Goal: Contribute content: Contribute content

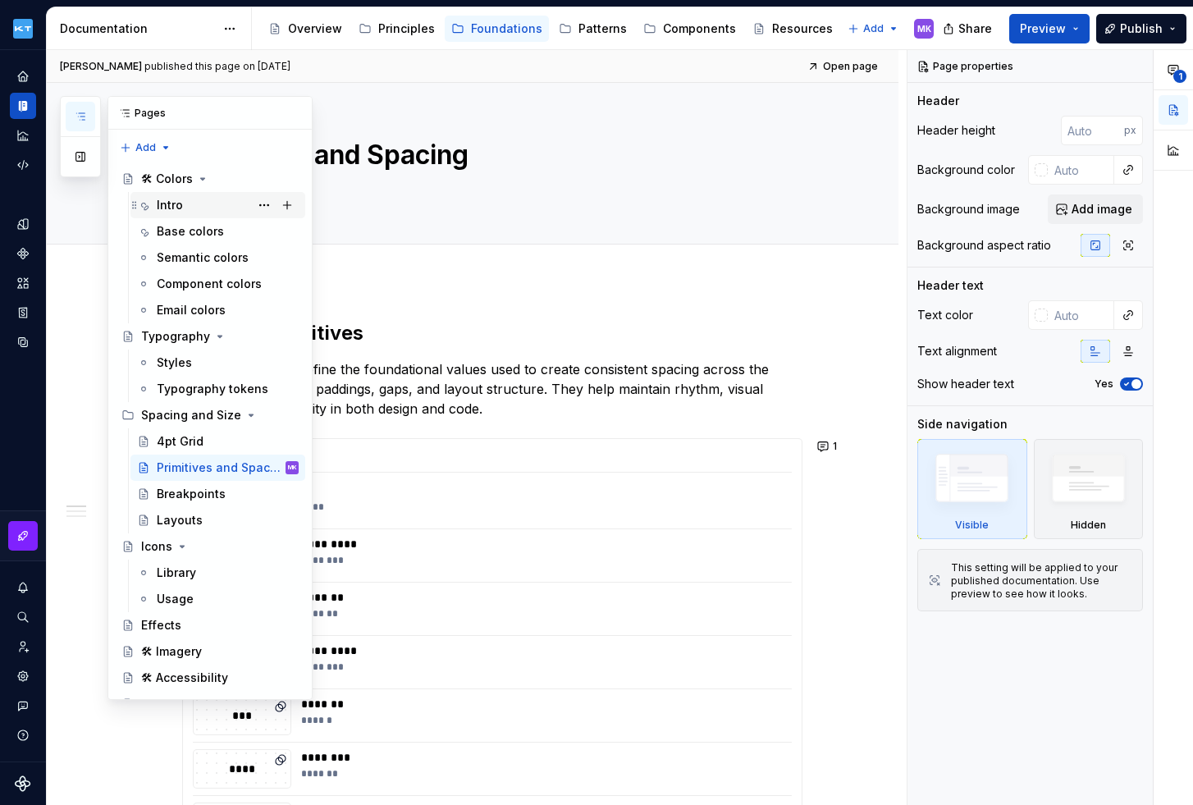
click at [180, 203] on div "Intro" at bounding box center [170, 205] width 26 height 16
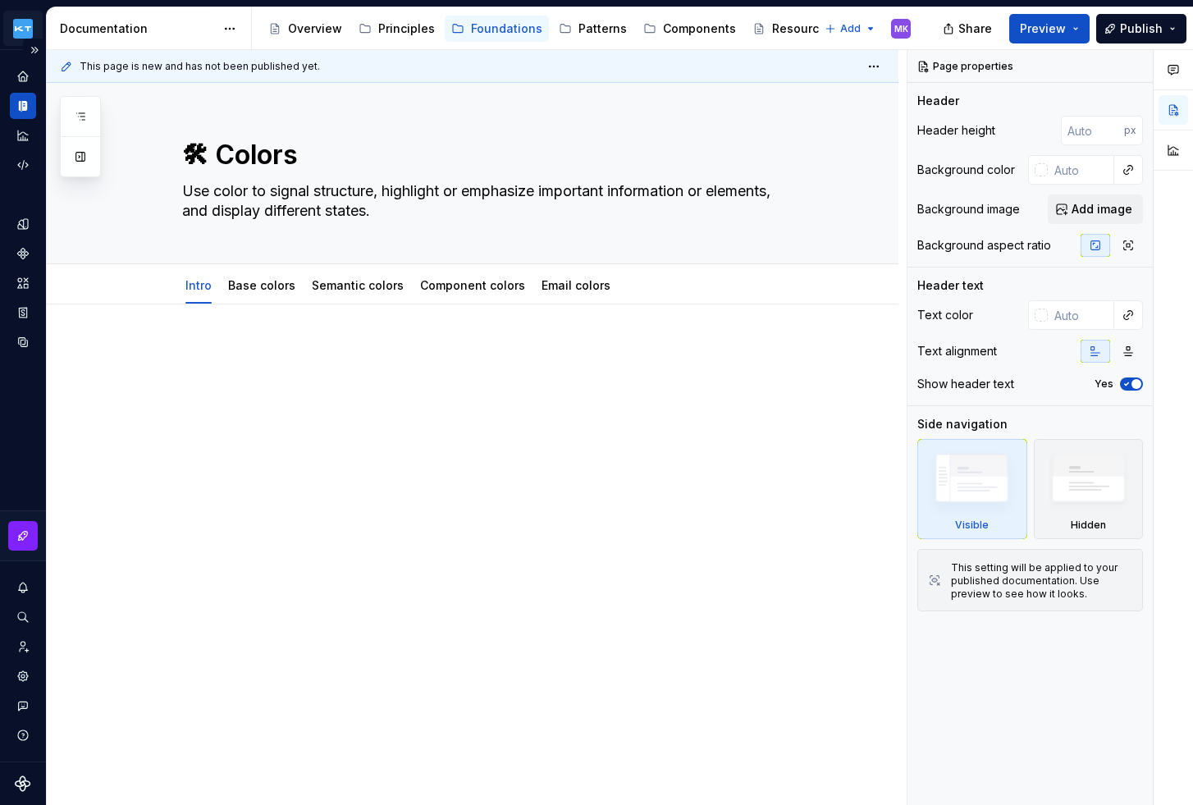
type textarea "*"
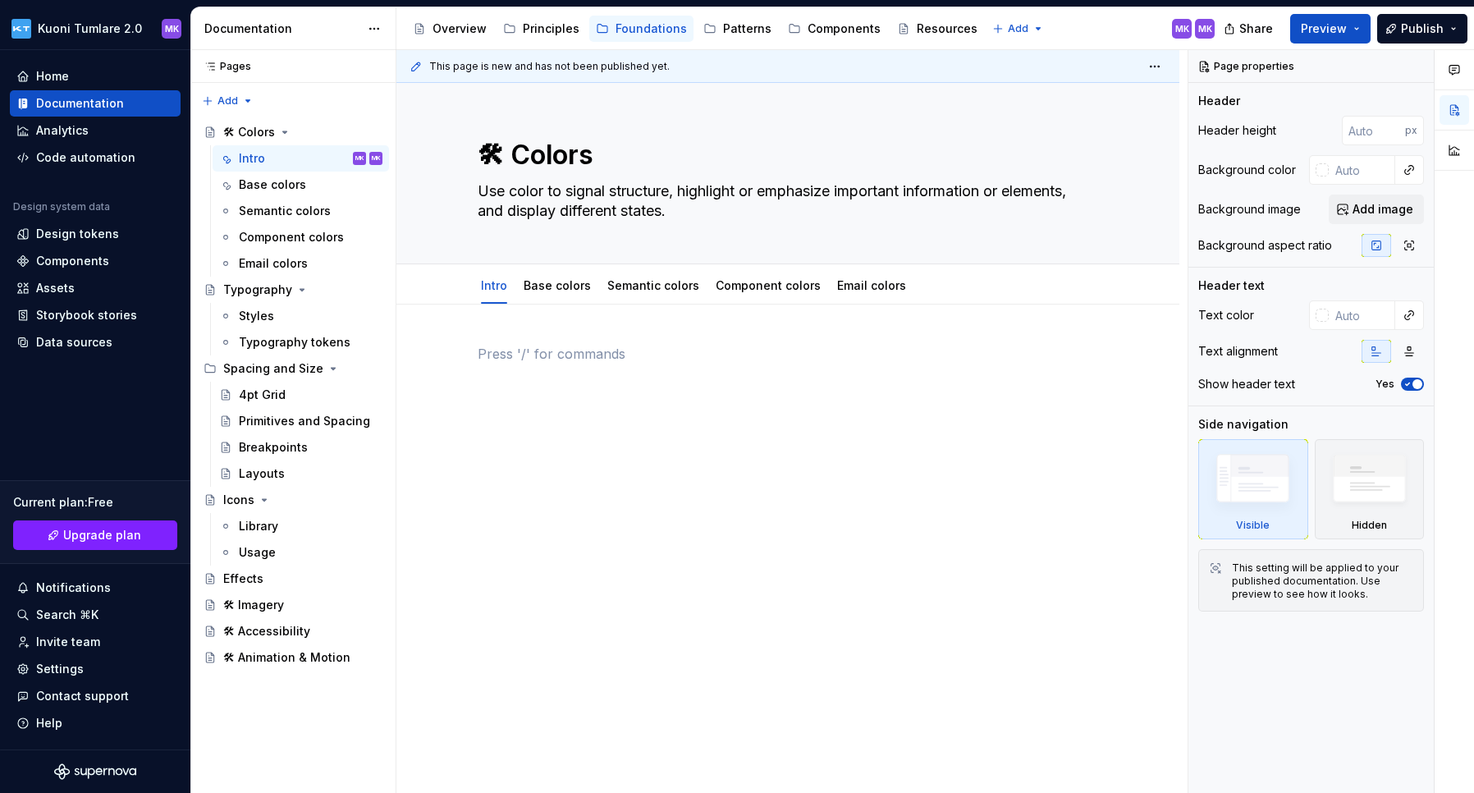
click at [518, 373] on div at bounding box center [788, 375] width 620 height 62
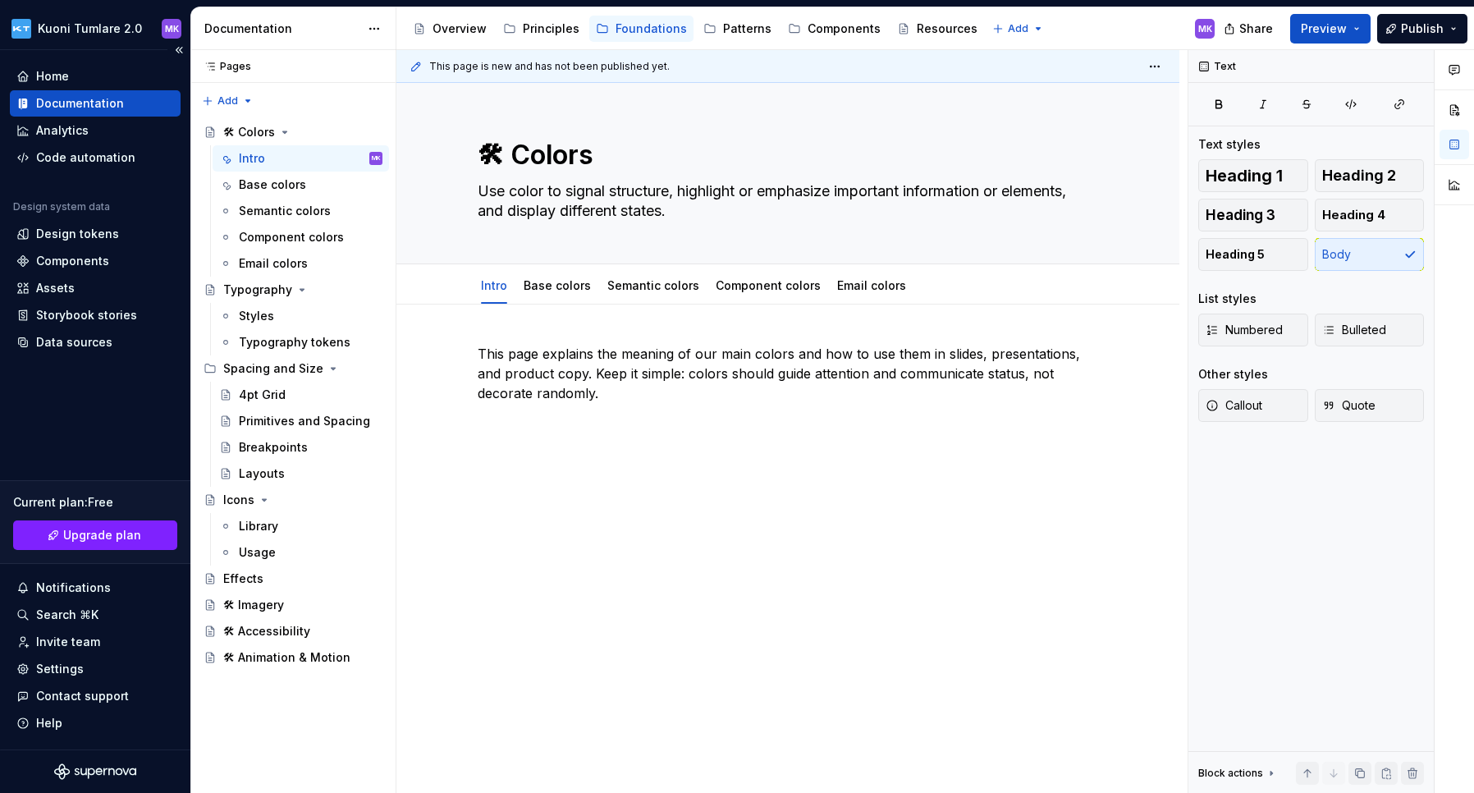
type textarea "*"
click at [538, 342] on div "This page explains the meaning of our main colors and how to use them in slides…" at bounding box center [787, 483] width 783 height 359
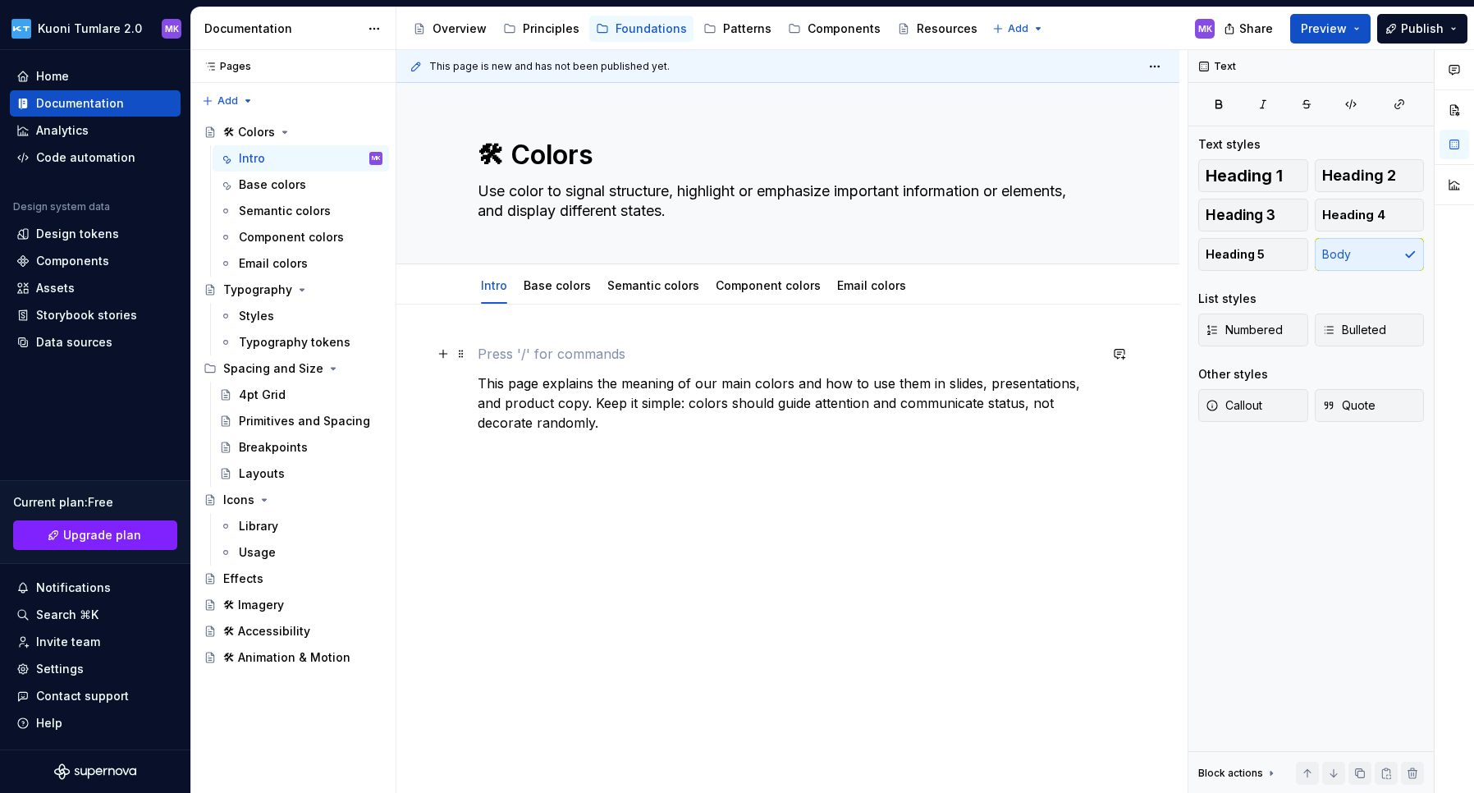
click at [523, 357] on p at bounding box center [788, 354] width 620 height 20
click at [500, 378] on p "This page explains the meaning of our main colors and how to use them in slides…" at bounding box center [788, 402] width 620 height 59
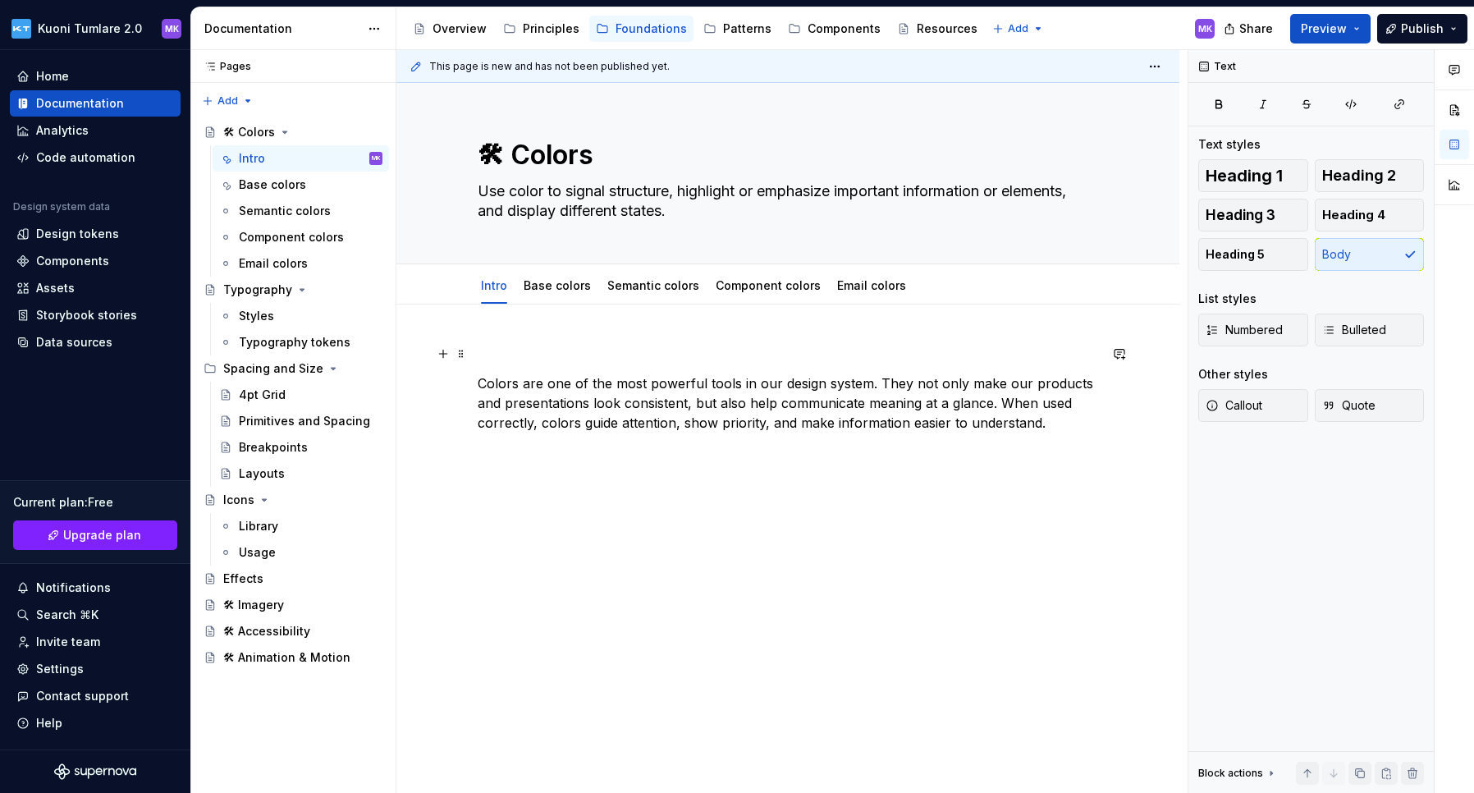
click at [479, 352] on p at bounding box center [788, 354] width 620 height 20
click at [461, 352] on span at bounding box center [461, 353] width 13 height 23
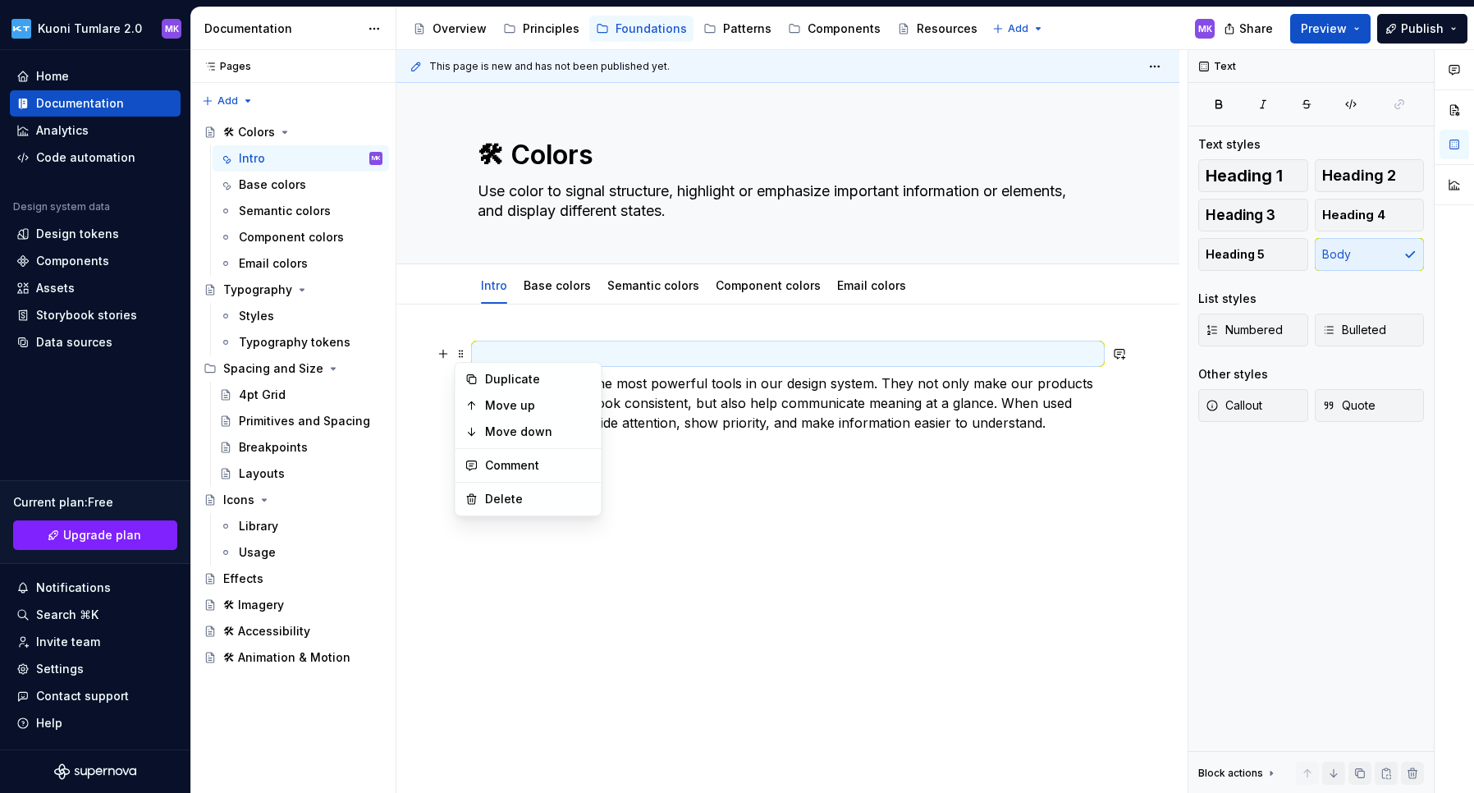
click at [517, 352] on p at bounding box center [788, 354] width 620 height 20
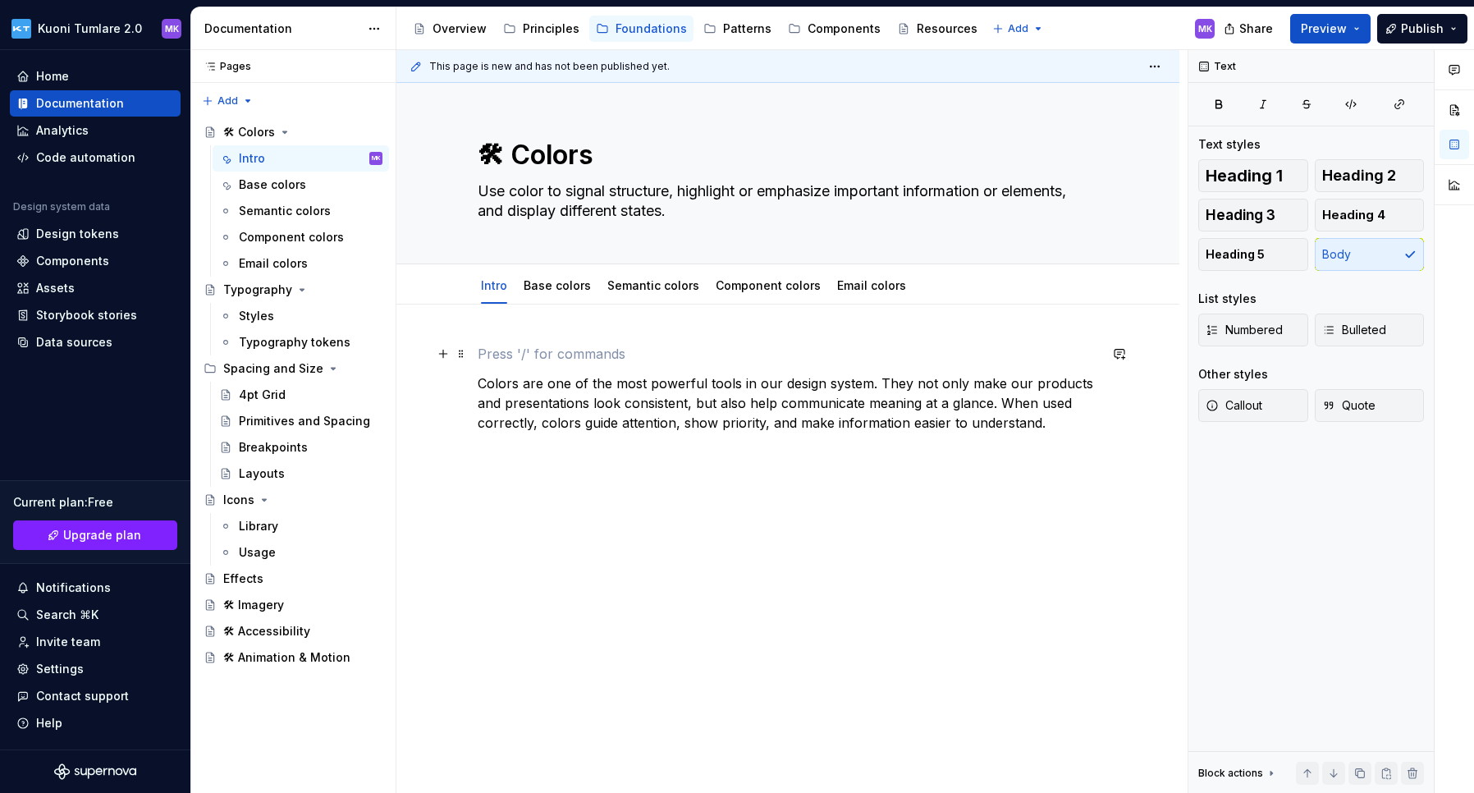
click at [518, 348] on p at bounding box center [788, 354] width 620 height 20
click at [462, 354] on span at bounding box center [461, 353] width 13 height 23
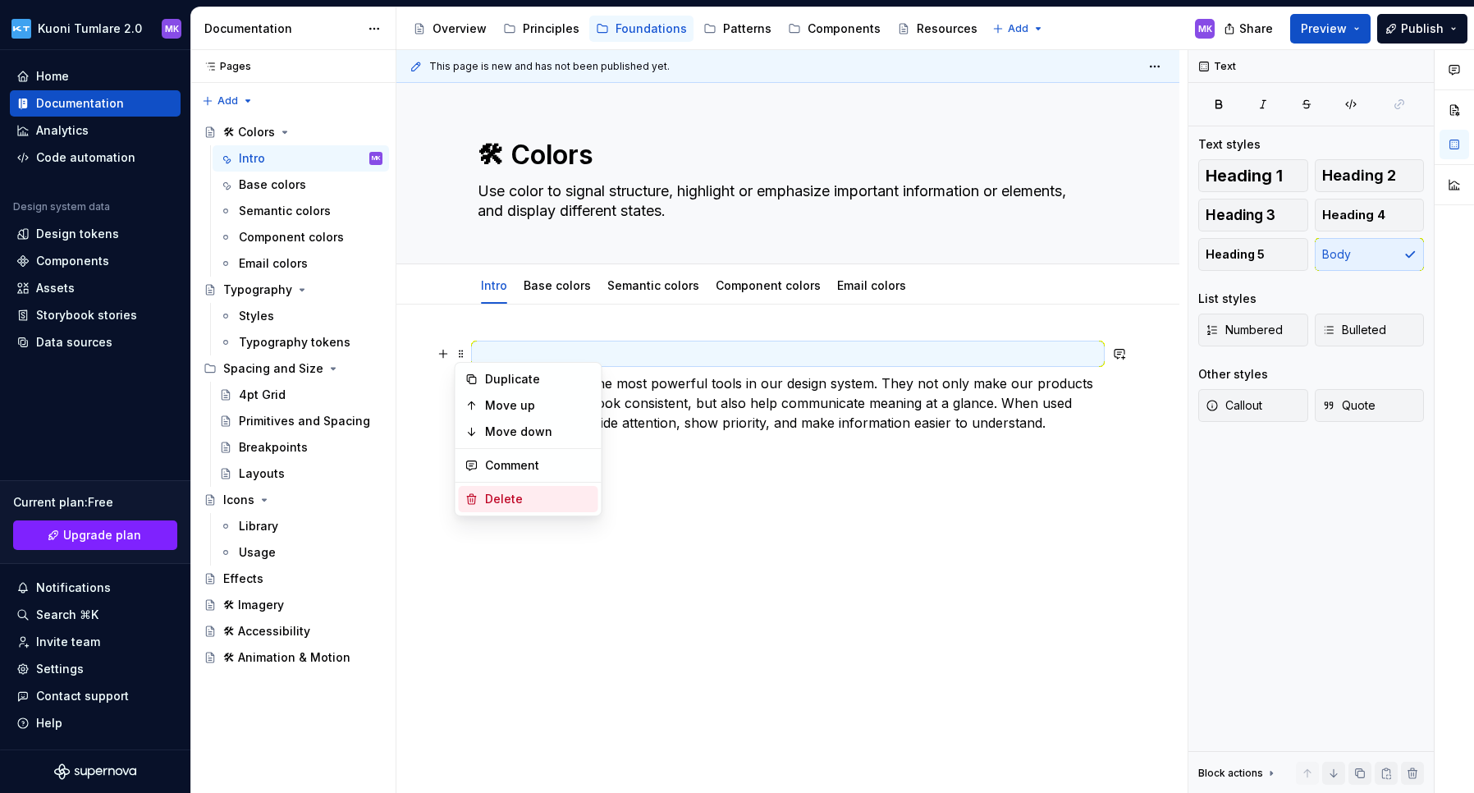
click at [485, 491] on div "Delete" at bounding box center [538, 499] width 107 height 16
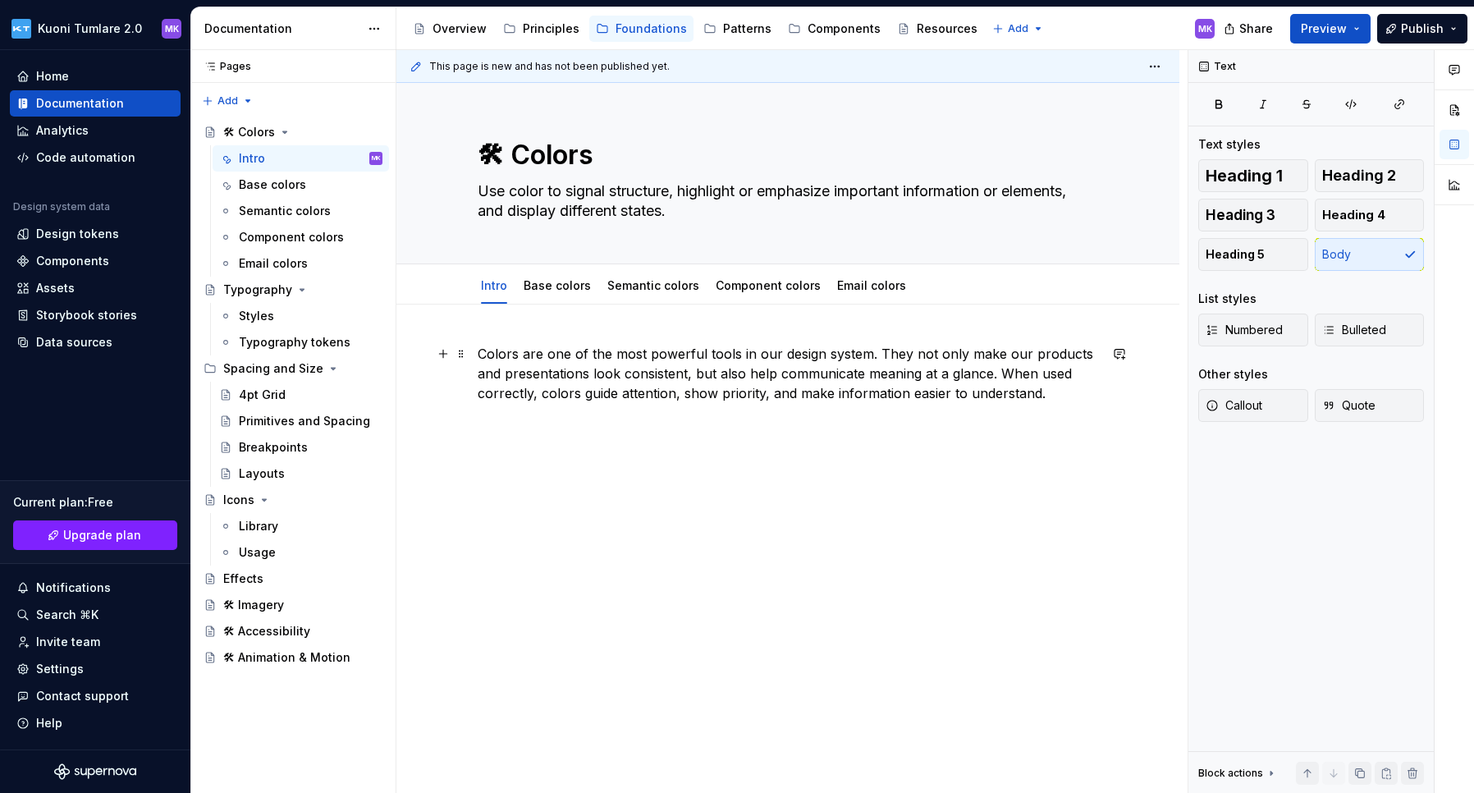
click at [1058, 396] on p "Colors are one of the most powerful tools in our design system. They not only m…" at bounding box center [788, 373] width 620 height 59
click at [606, 330] on div "Colors are one of the most powerful tools in our design system. They not only m…" at bounding box center [787, 483] width 783 height 359
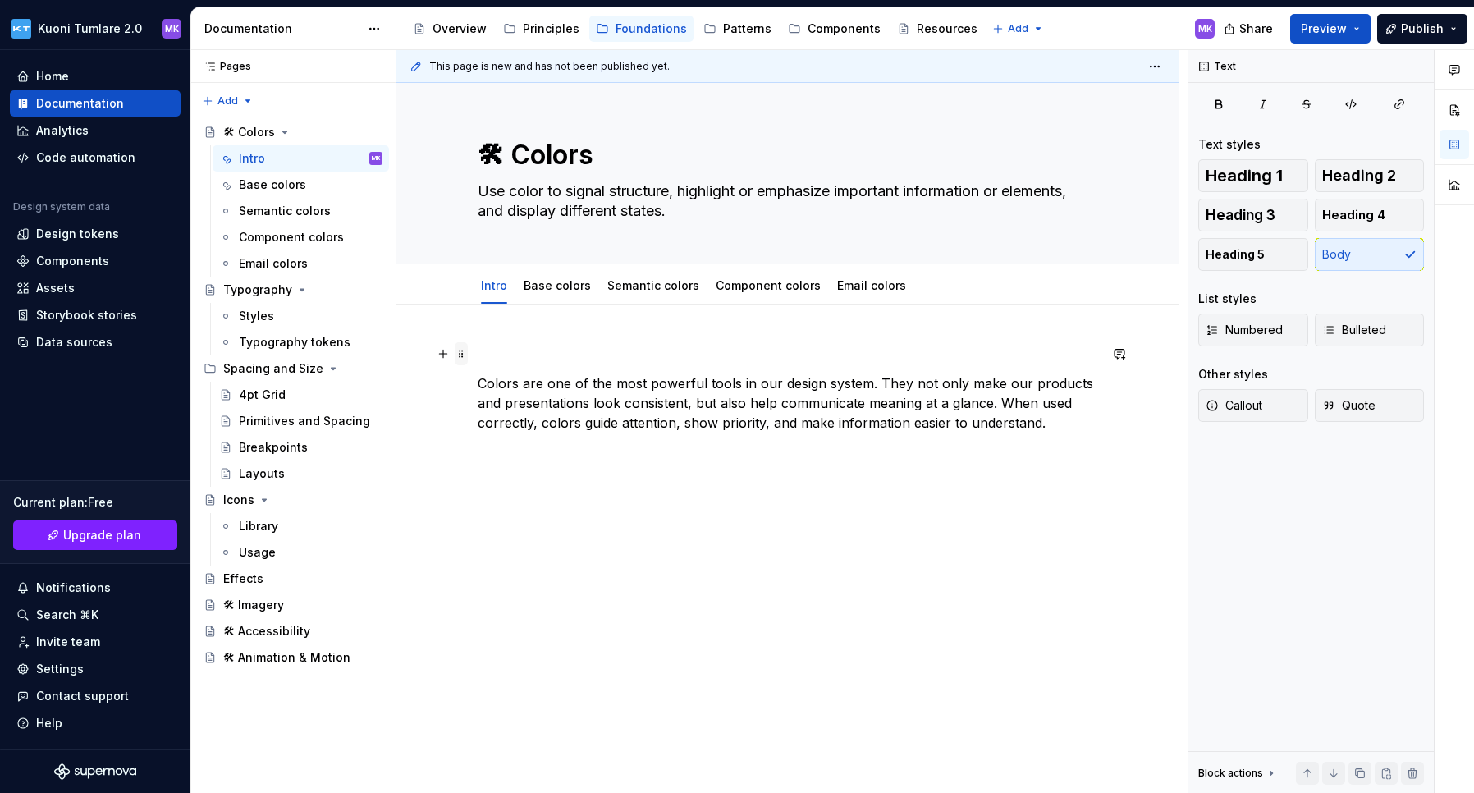
click at [461, 358] on span at bounding box center [461, 353] width 13 height 23
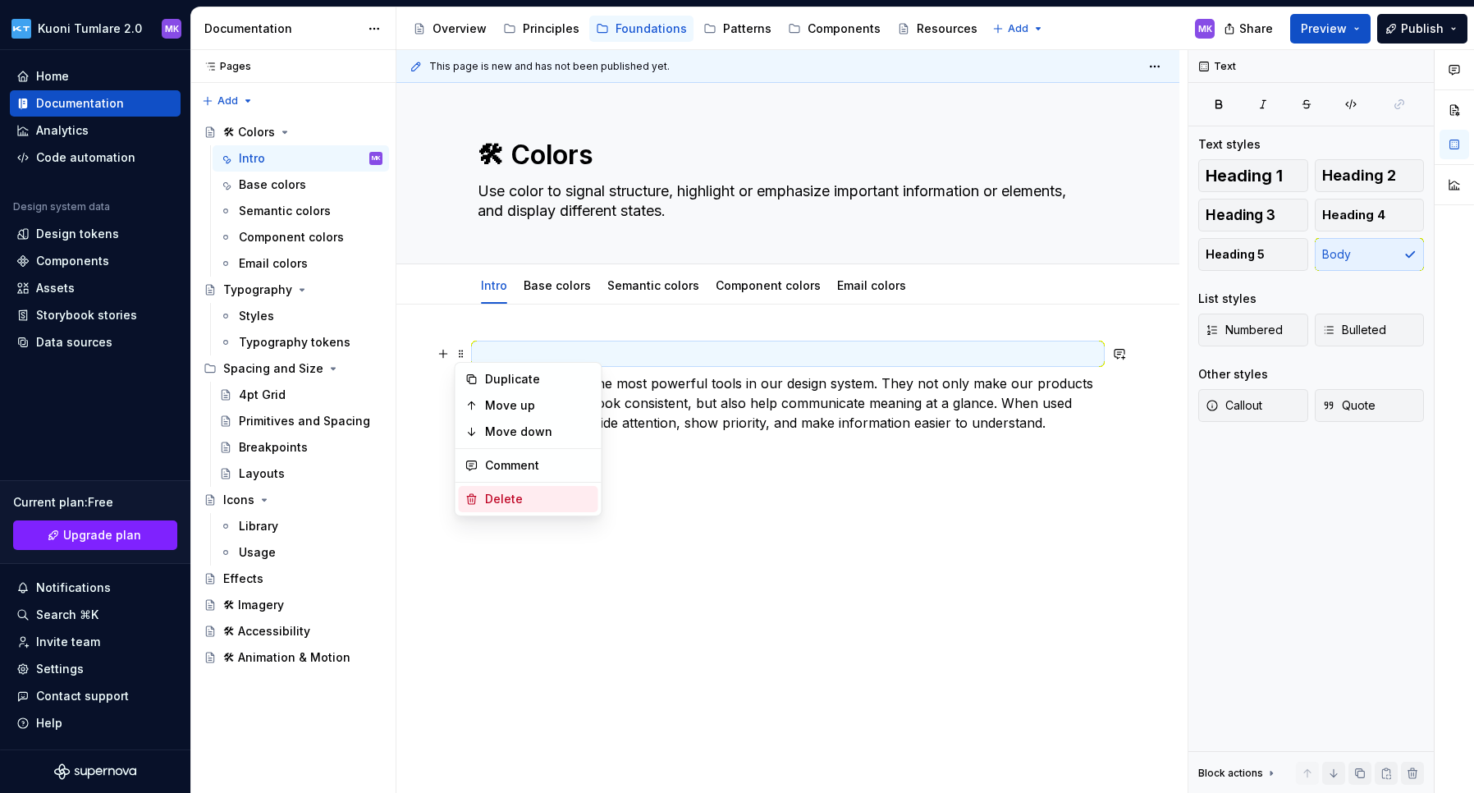
click at [515, 496] on div "Delete" at bounding box center [538, 499] width 107 height 16
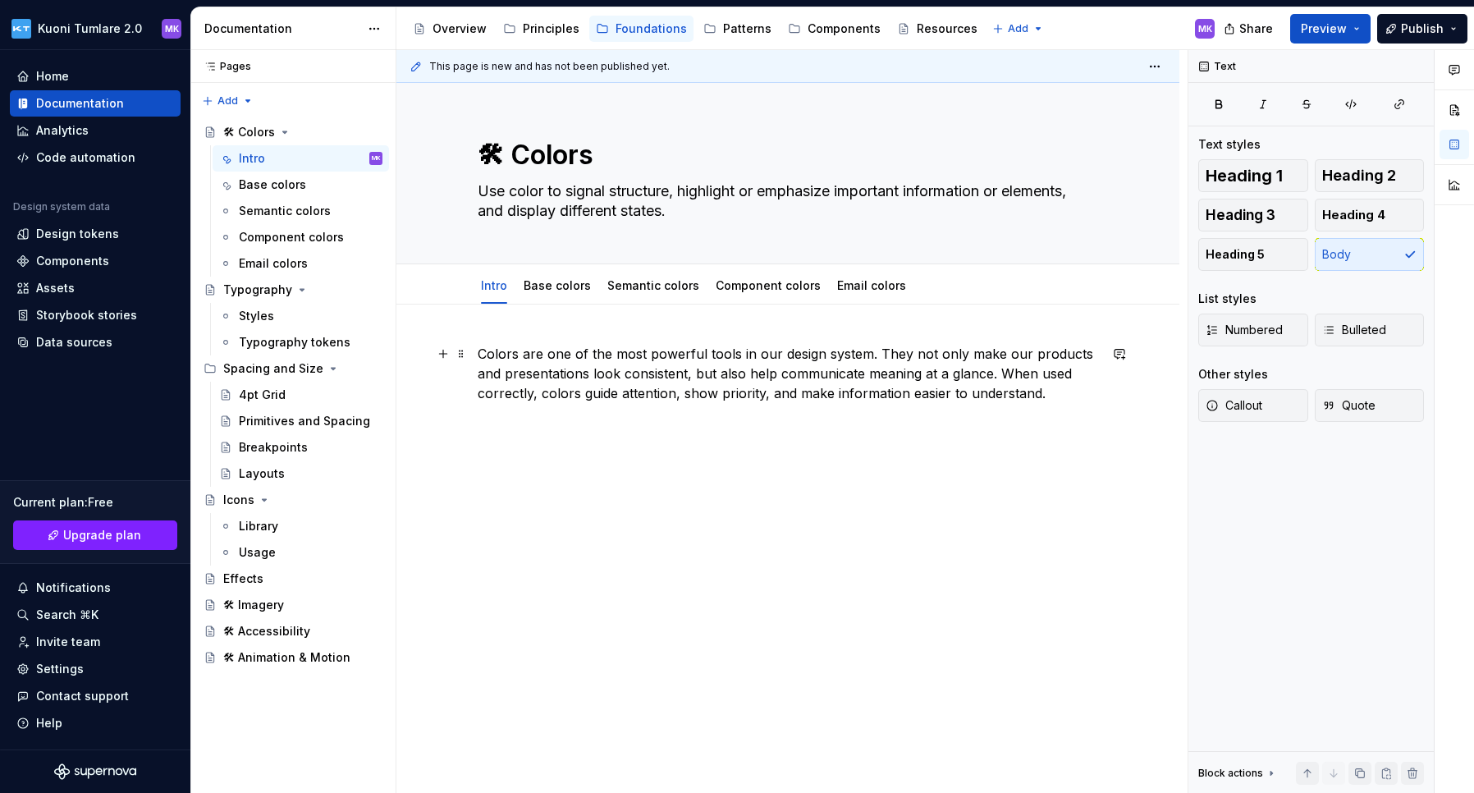
click at [1056, 396] on p "Colors are one of the most powerful tools in our design system. They not only m…" at bounding box center [788, 373] width 620 height 59
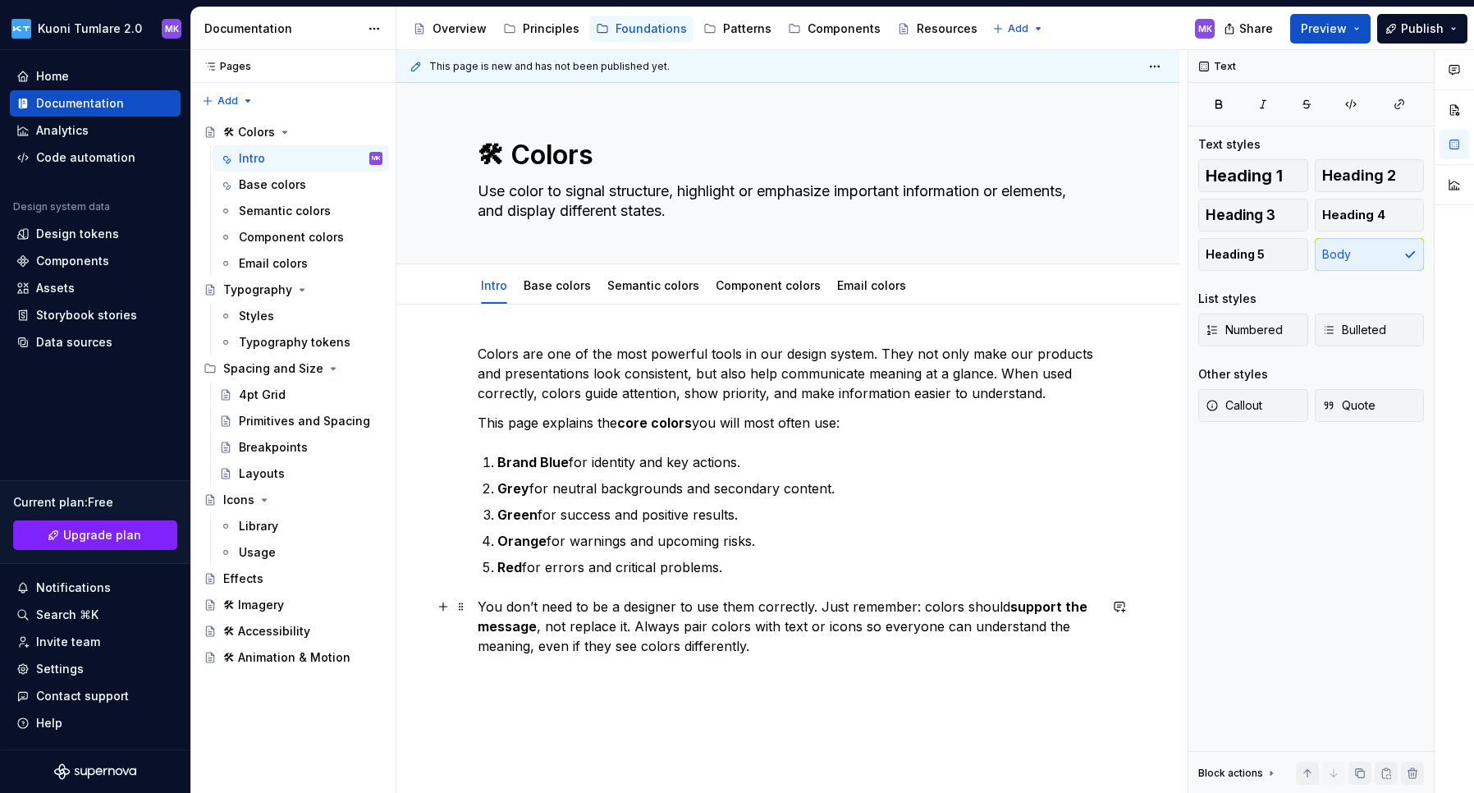
click at [657, 626] on p "You don’t need to be a designer to use them correctly. Just remember: colors sh…" at bounding box center [788, 625] width 620 height 59
click at [793, 645] on p "You don’t need to be a designer to use them correctly. Just remember: colors sh…" at bounding box center [788, 625] width 620 height 59
click at [472, 705] on div "Colors are one of the most powerful tools in our design system. They not only m…" at bounding box center [787, 638] width 783 height 668
click at [1192, 216] on span "Heading 3" at bounding box center [1240, 215] width 70 height 16
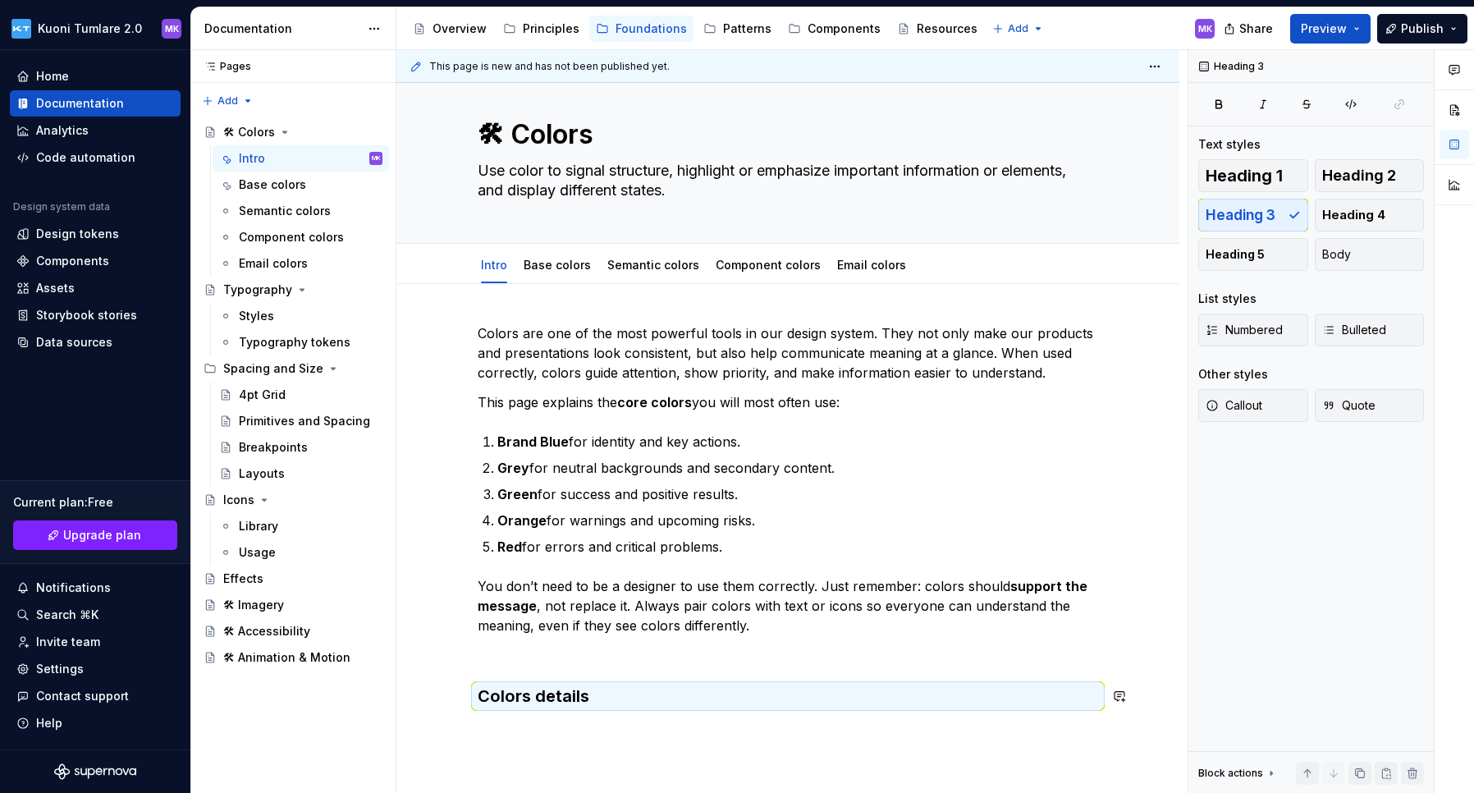
scroll to position [42, 0]
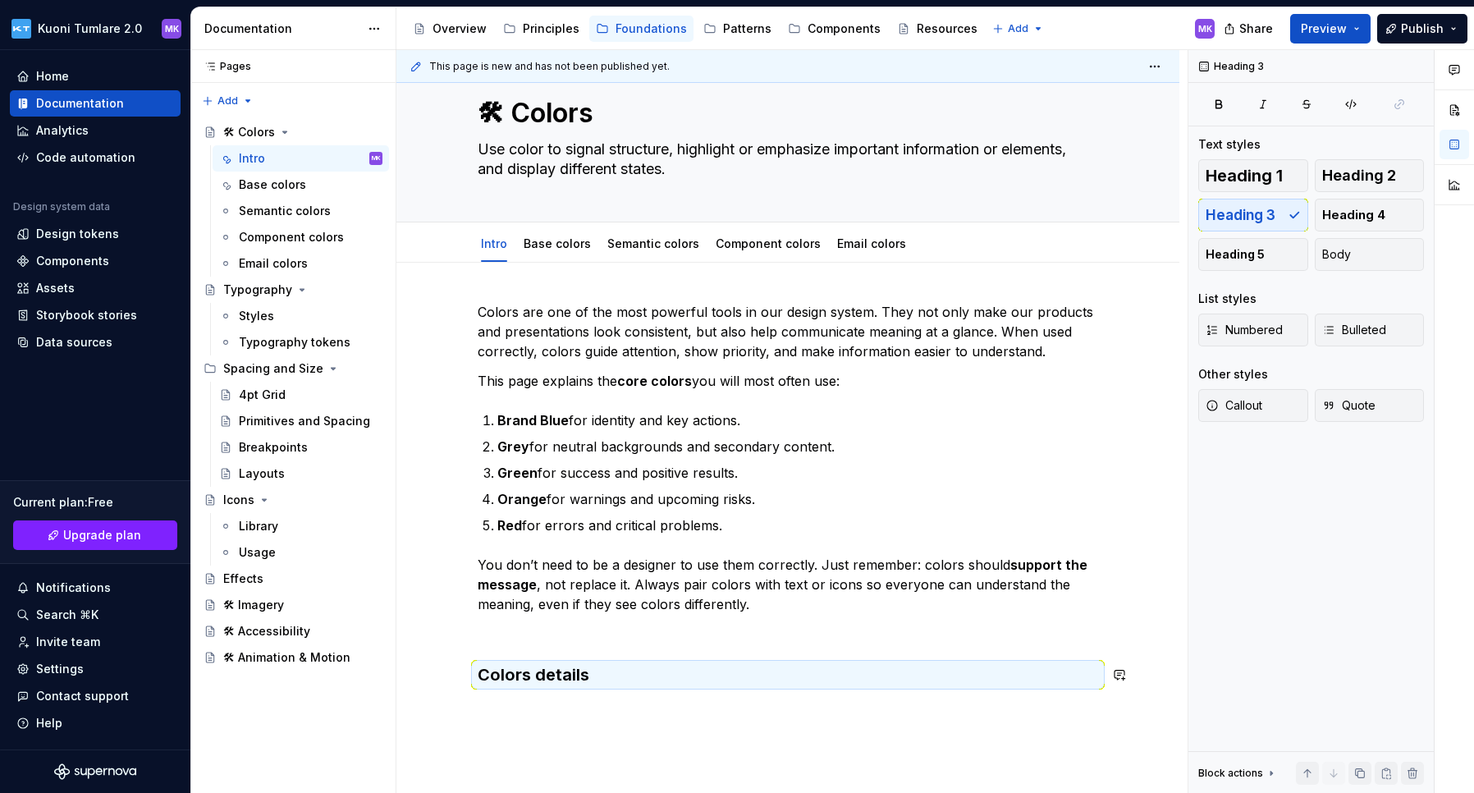
click at [589, 708] on div "Colors are one of the most powerful tools in our design system. They not only m…" at bounding box center [787, 603] width 783 height 681
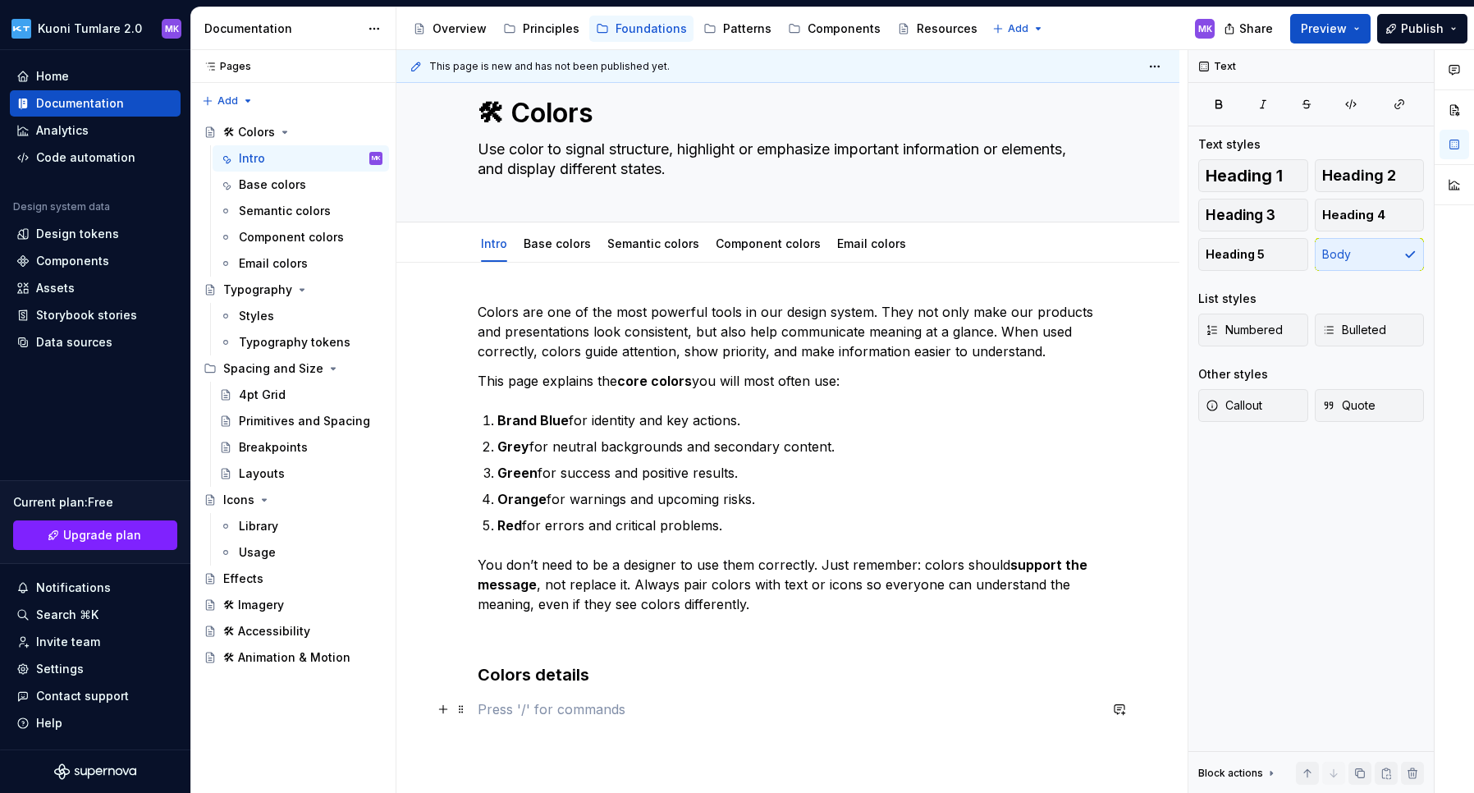
scroll to position [63, 0]
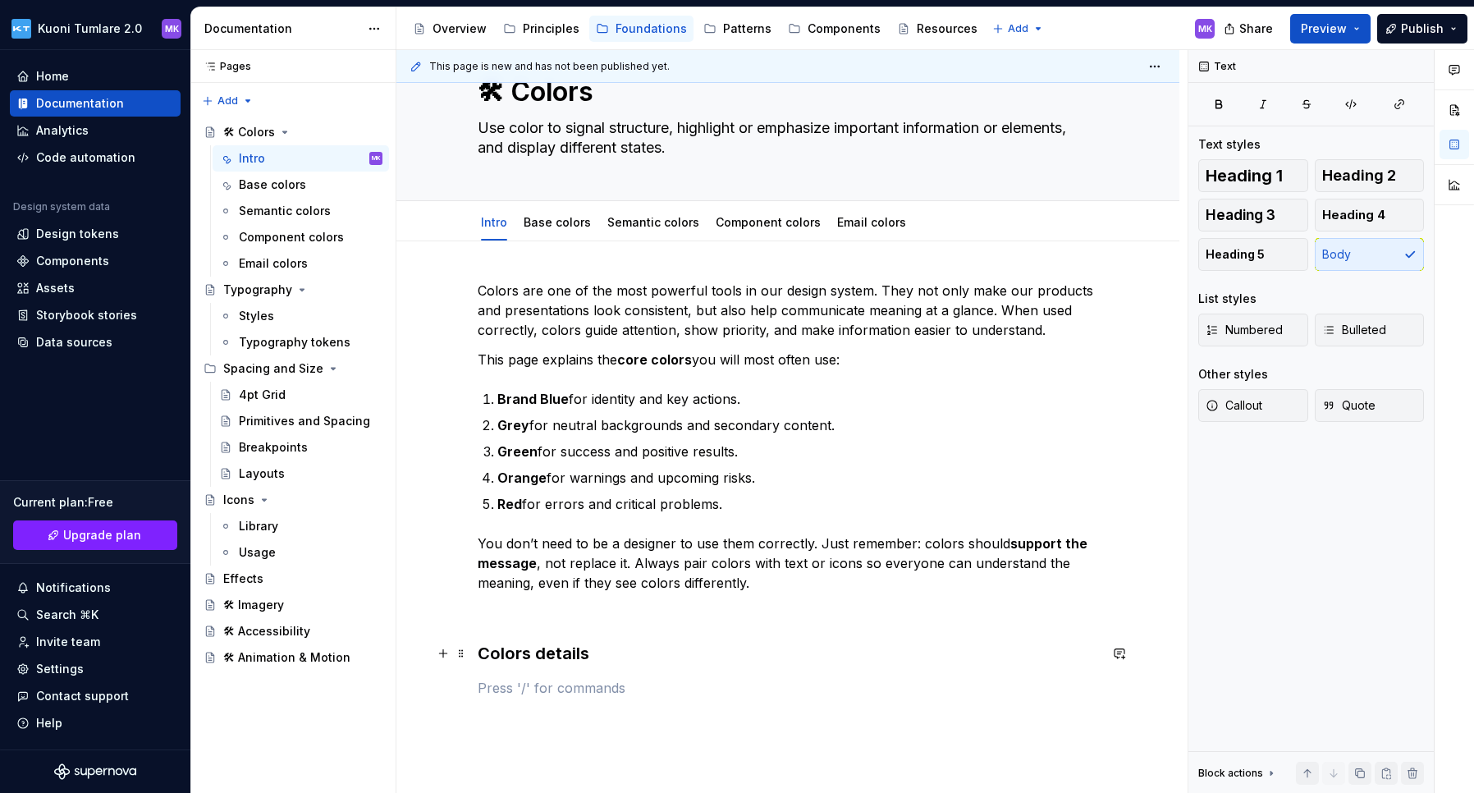
click at [511, 648] on h3 "Colors details" at bounding box center [788, 653] width 620 height 23
click at [1192, 176] on span "Heading 2" at bounding box center [1359, 175] width 74 height 16
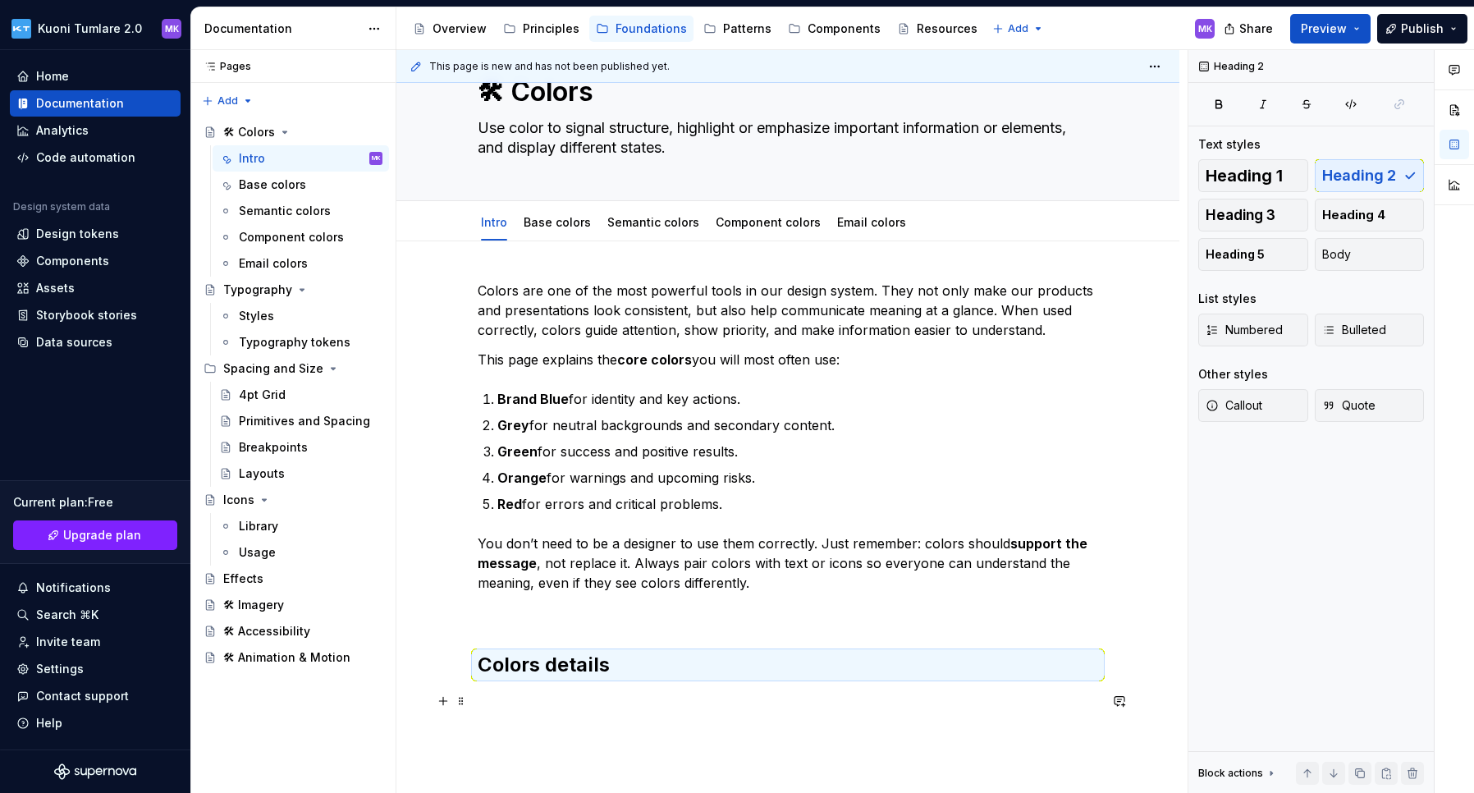
click at [564, 695] on p at bounding box center [788, 701] width 620 height 20
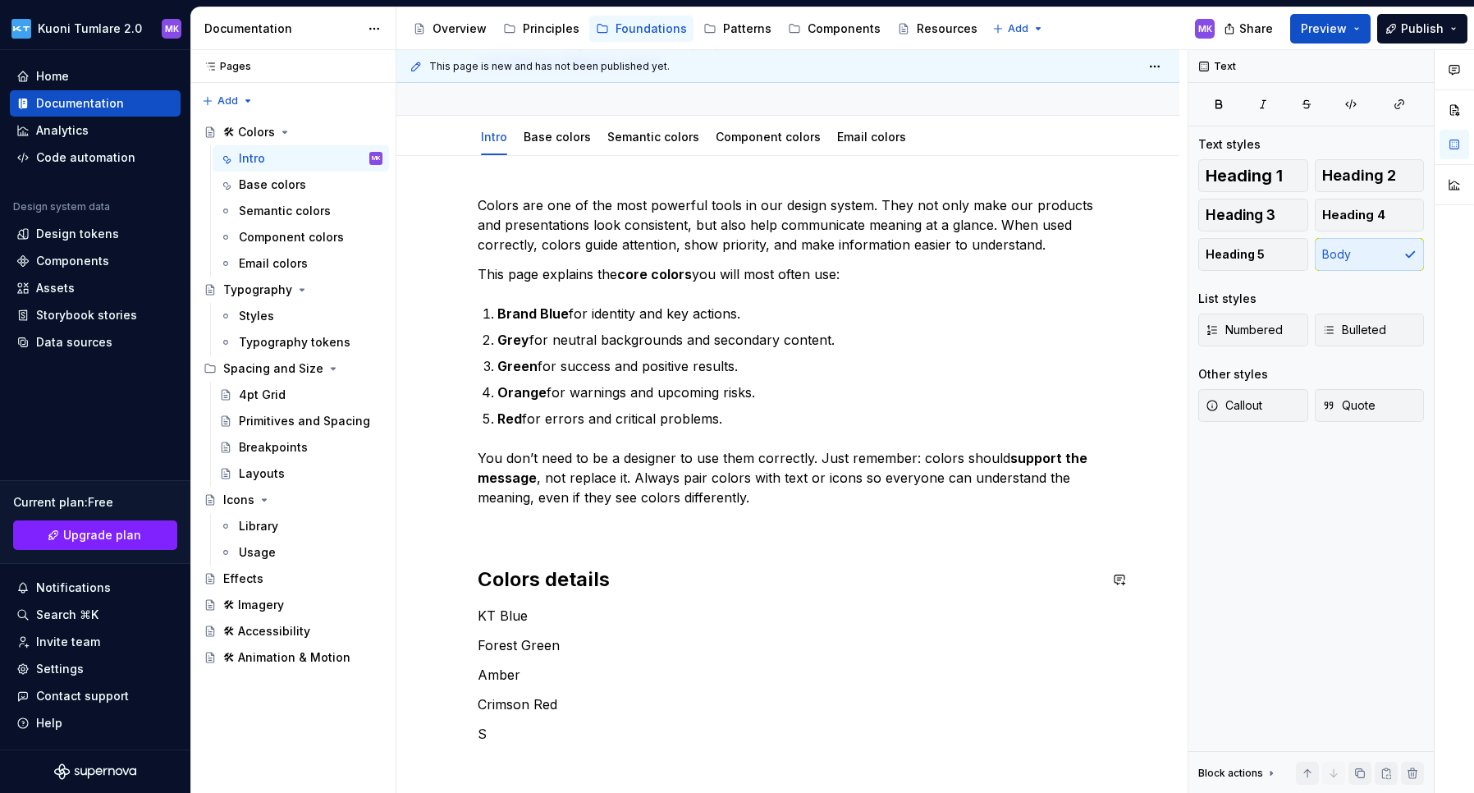
scroll to position [178, 0]
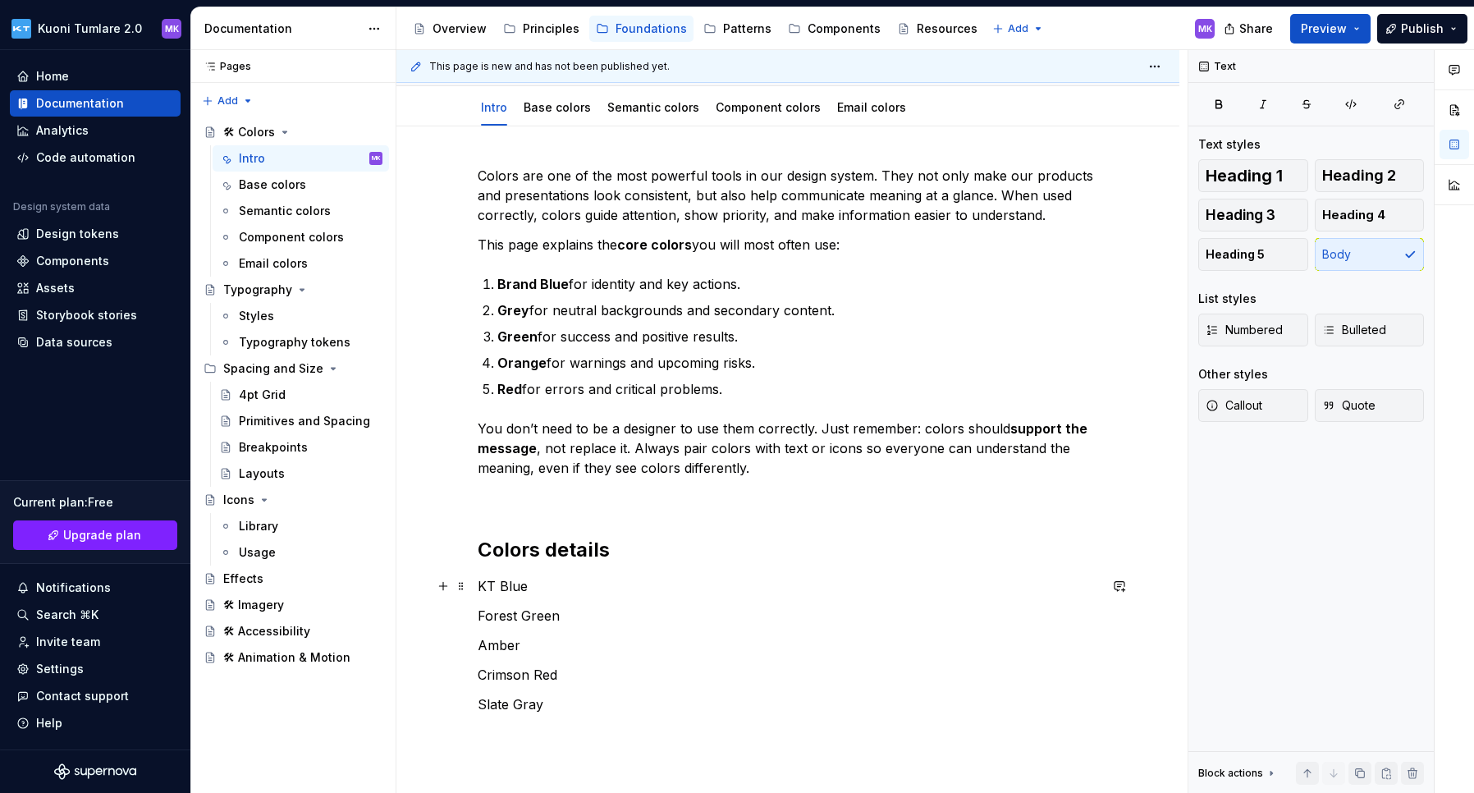
click at [579, 586] on p "KT Blue" at bounding box center [788, 586] width 620 height 20
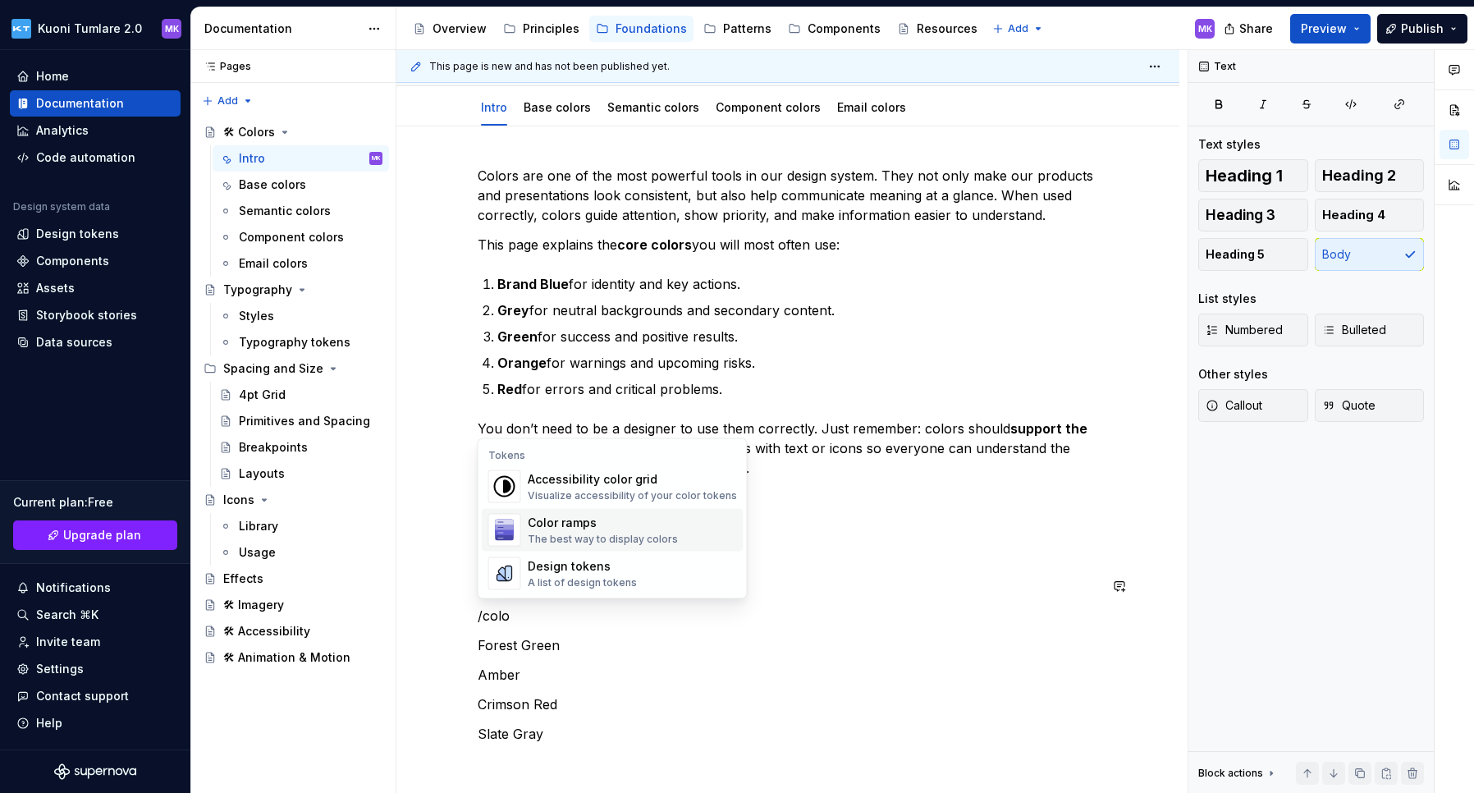
click at [645, 527] on div "Color ramps" at bounding box center [603, 522] width 150 height 16
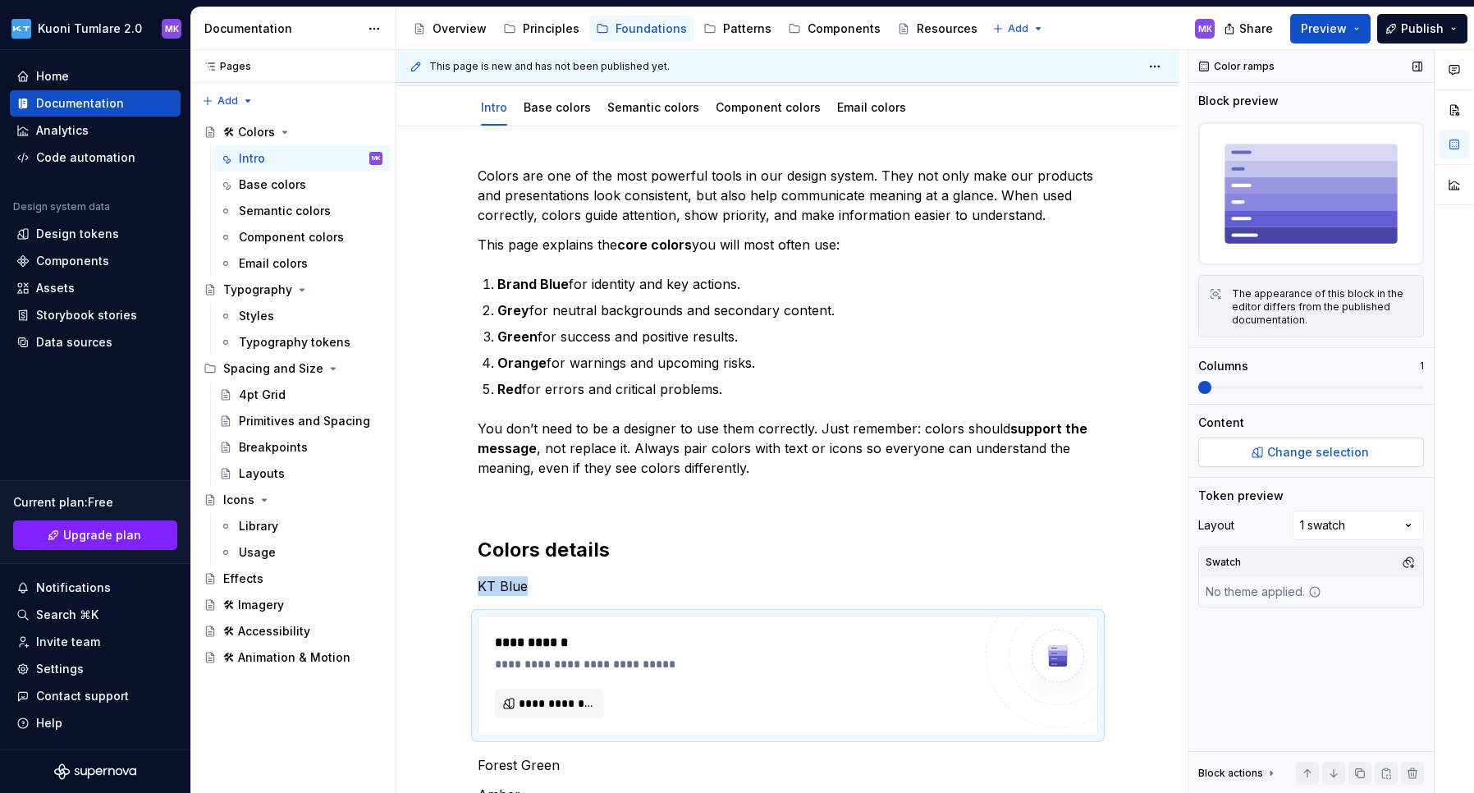
click at [1192, 452] on span "Change selection" at bounding box center [1318, 452] width 102 height 16
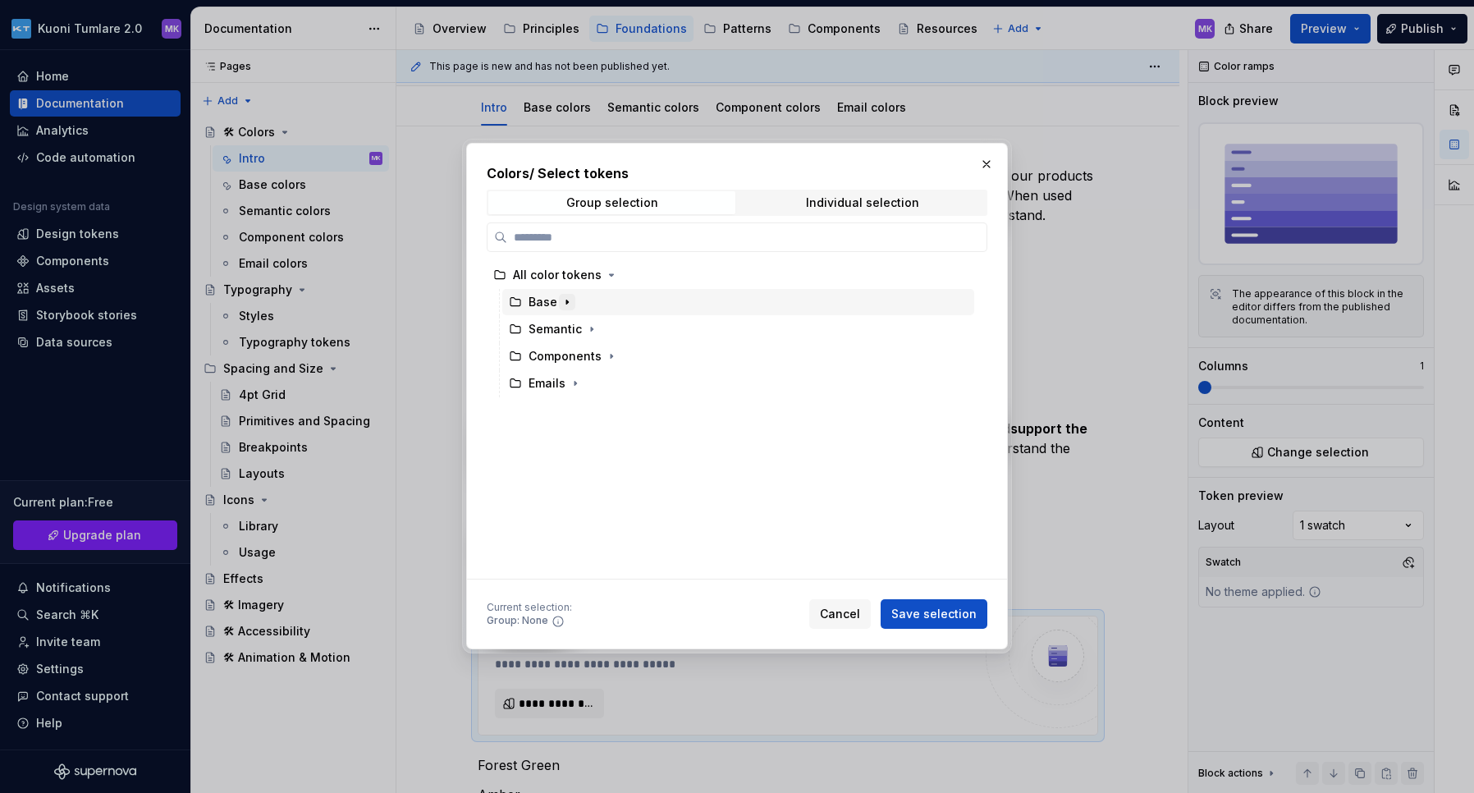
click at [566, 302] on icon "button" at bounding box center [567, 302] width 2 height 4
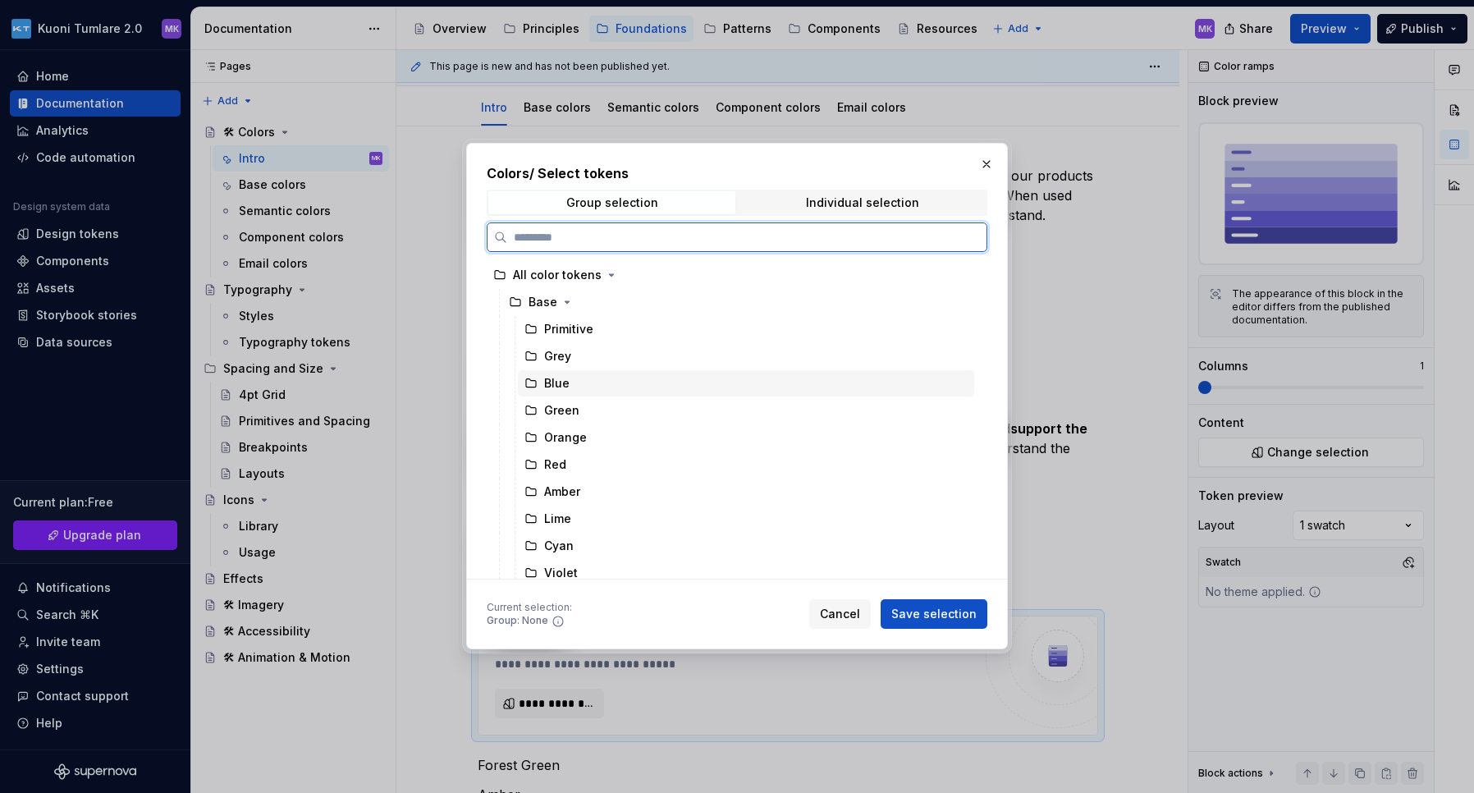
click at [561, 386] on div "Blue" at bounding box center [556, 383] width 25 height 16
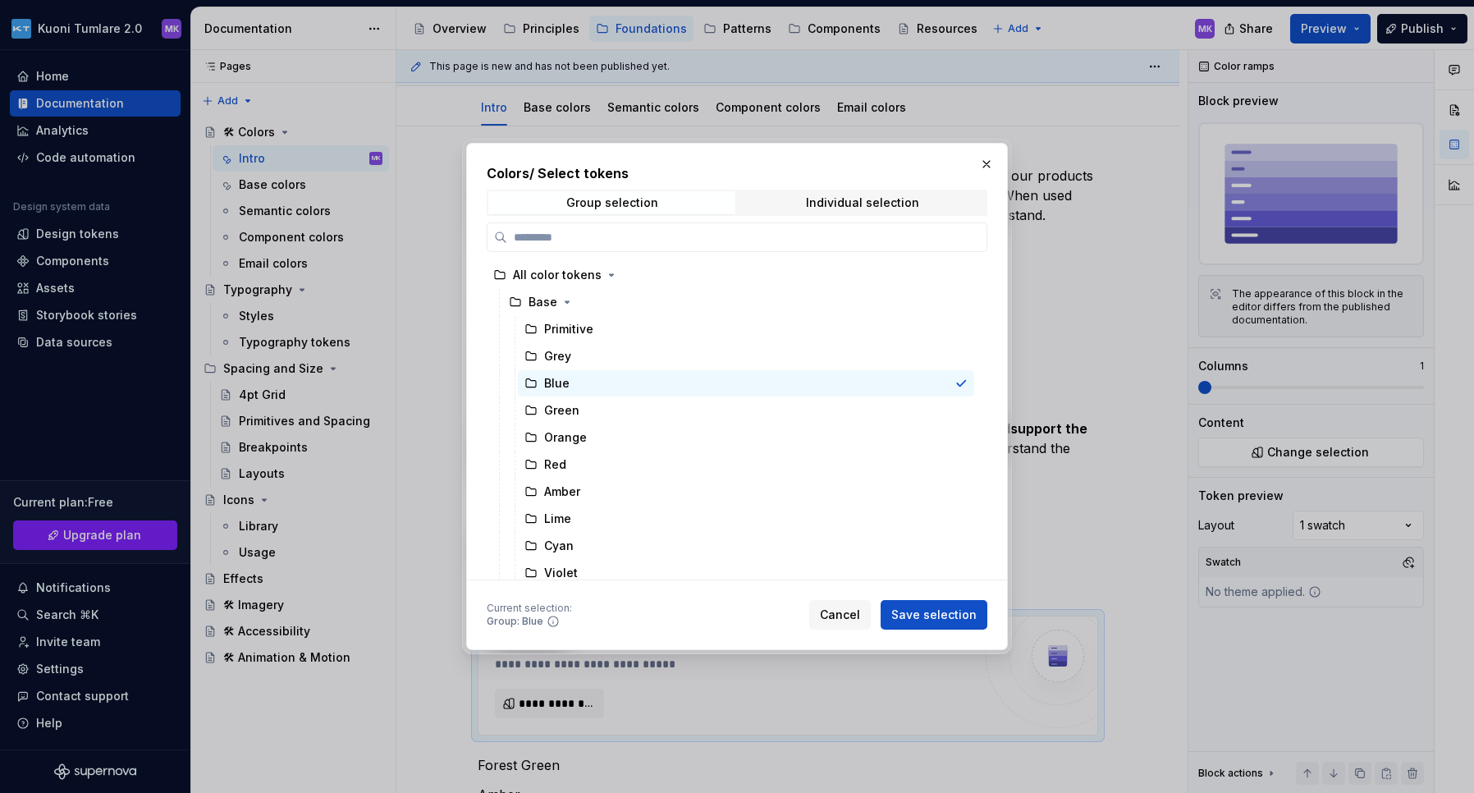
click at [945, 606] on button "Save selection" at bounding box center [933, 615] width 107 height 30
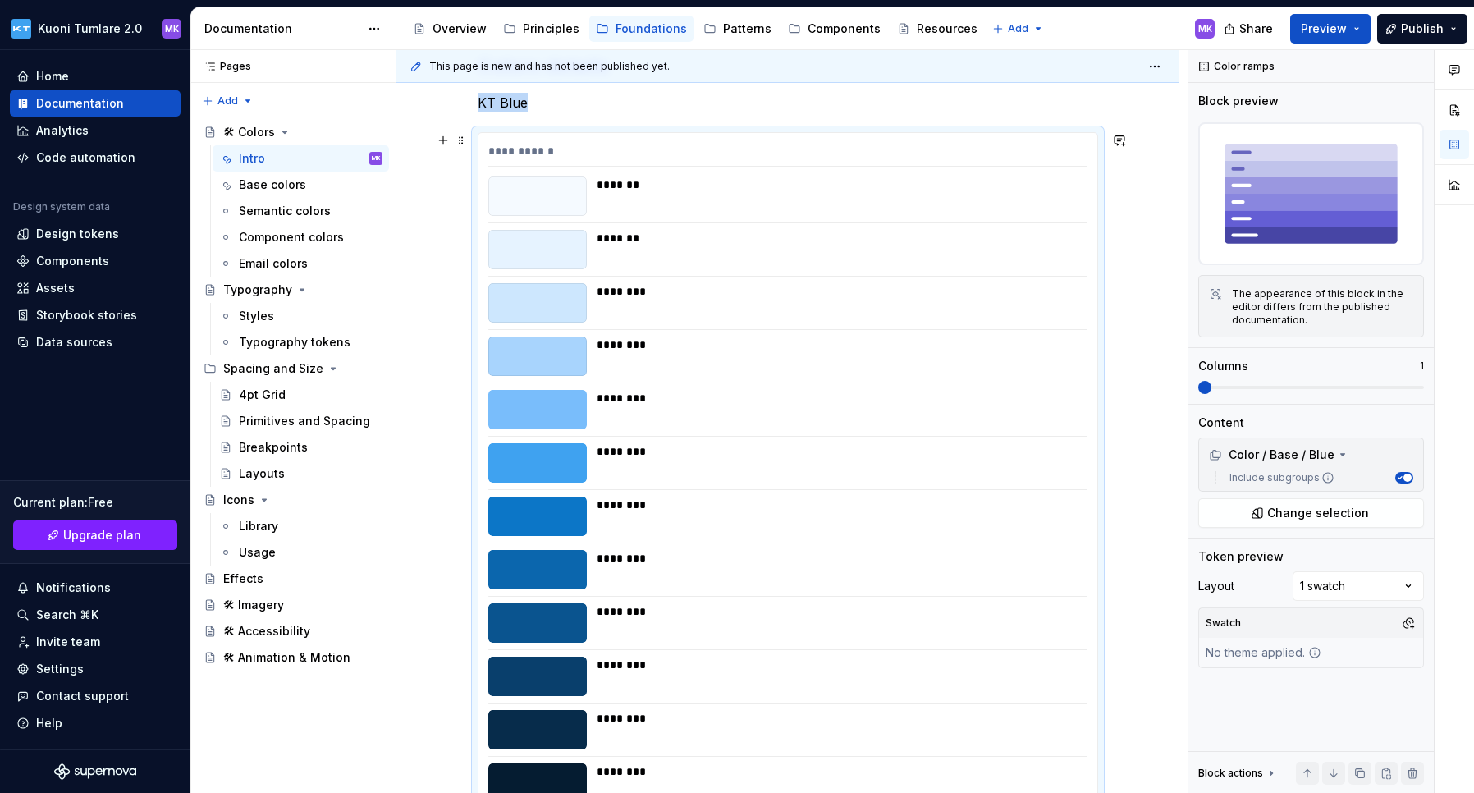
scroll to position [671, 0]
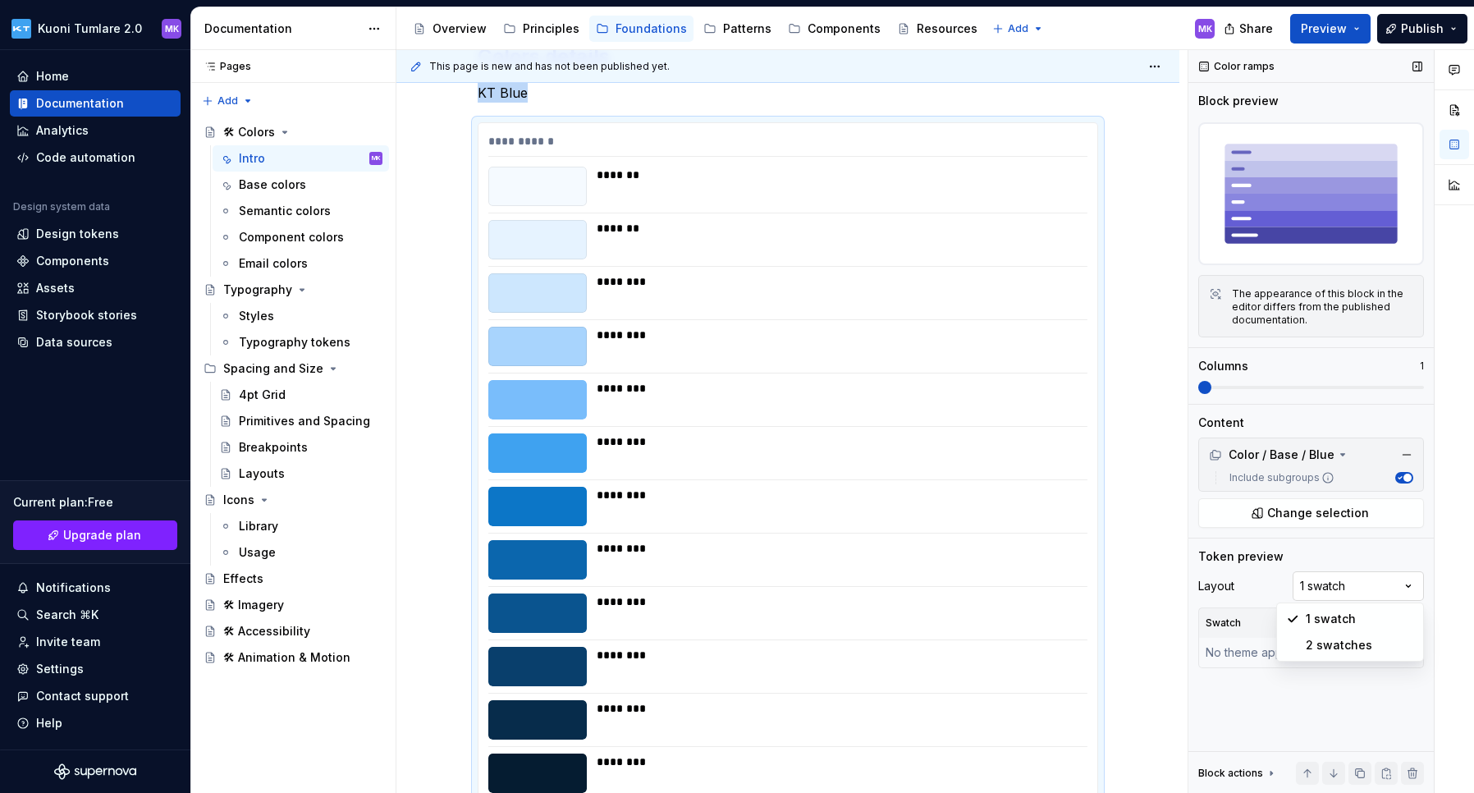
click at [1192, 582] on div "Comments Open comments No comments yet Select ‘Comment’ from the block context …" at bounding box center [1331, 421] width 286 height 743
click at [1192, 581] on div "Comments Open comments No comments yet Select ‘Comment’ from the block context …" at bounding box center [1331, 421] width 286 height 743
click at [1192, 453] on button "button" at bounding box center [1406, 454] width 23 height 23
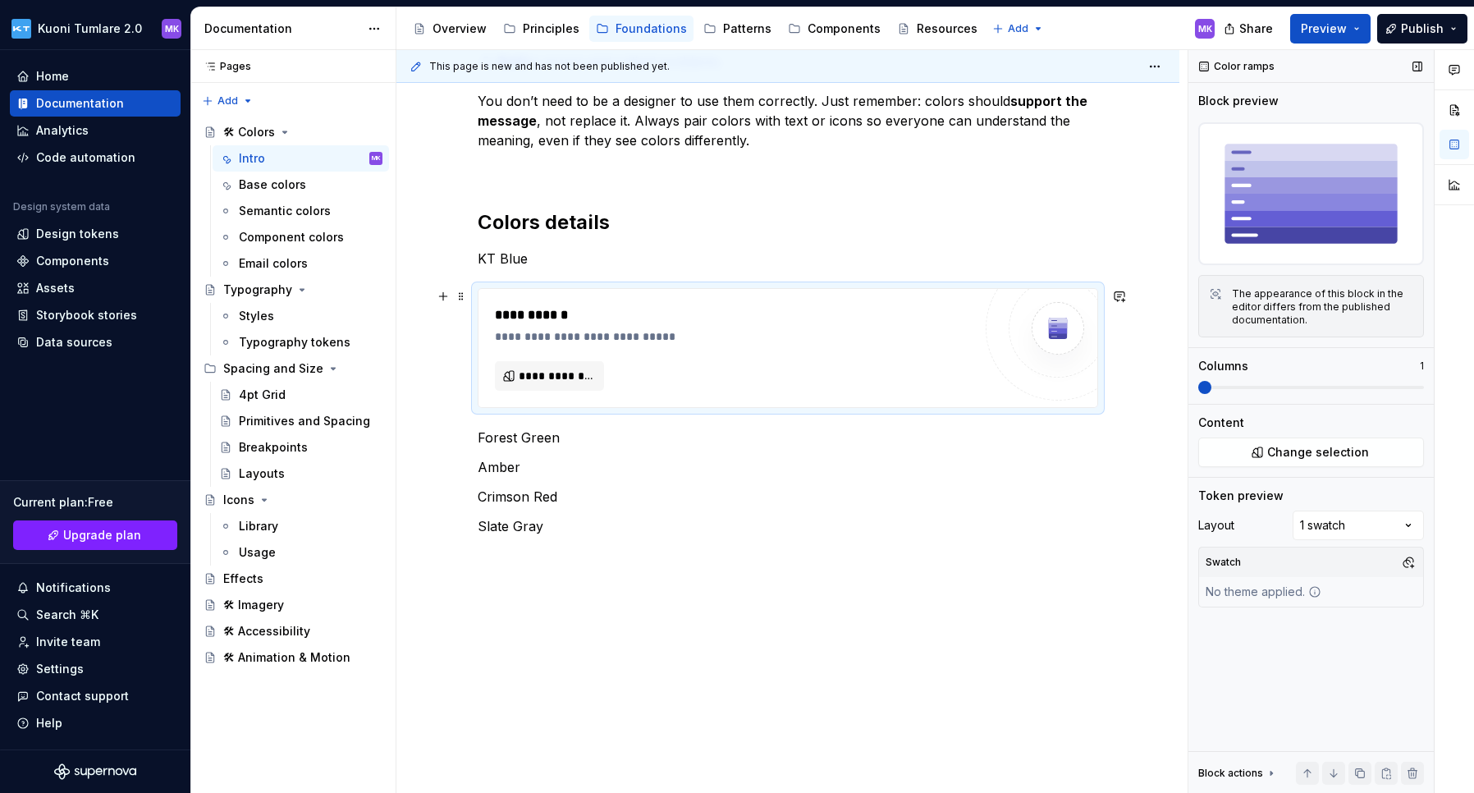
click at [803, 350] on div "**********" at bounding box center [734, 347] width 478 height 85
click at [459, 299] on span at bounding box center [461, 296] width 13 height 23
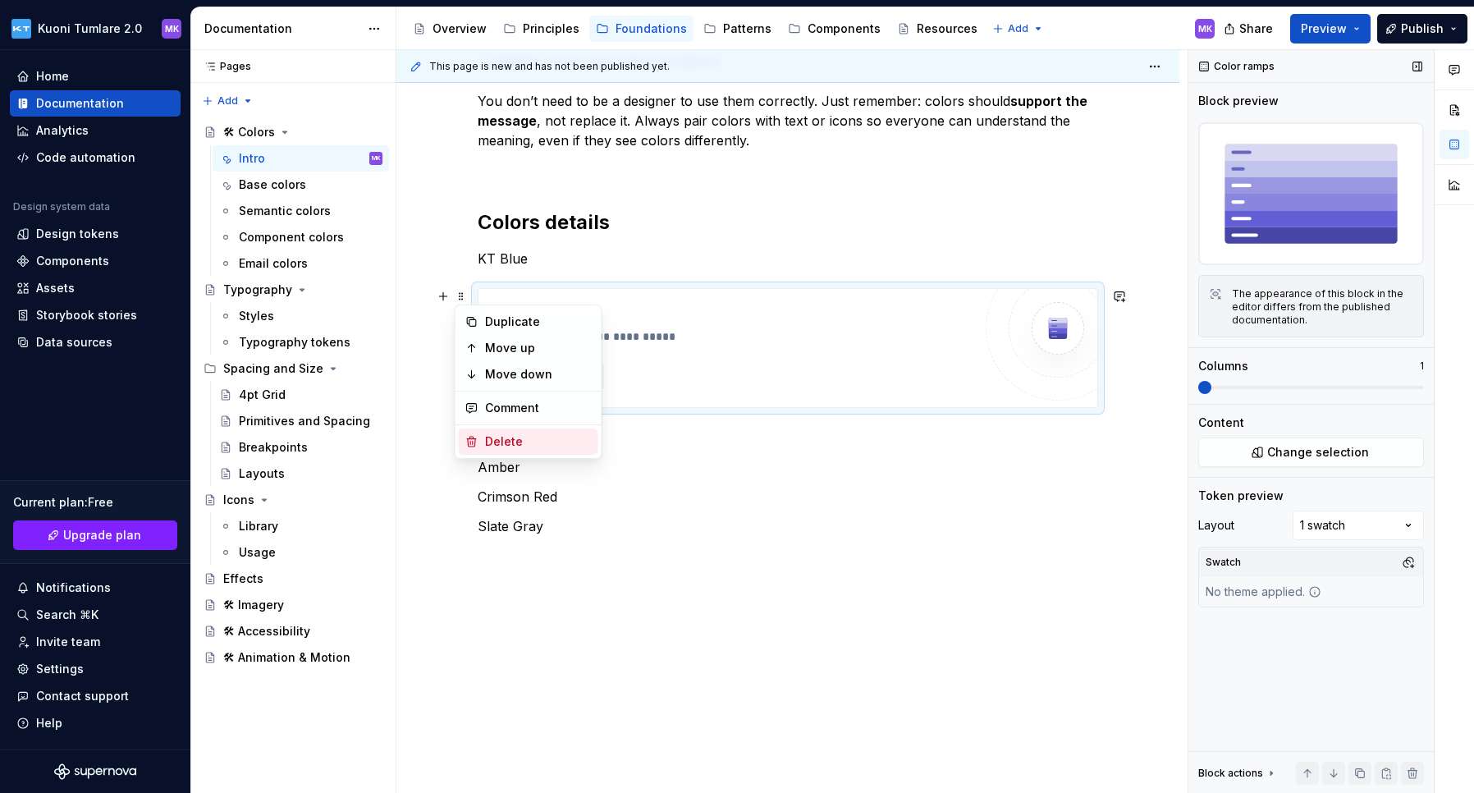
click at [527, 437] on div "Delete" at bounding box center [538, 441] width 107 height 16
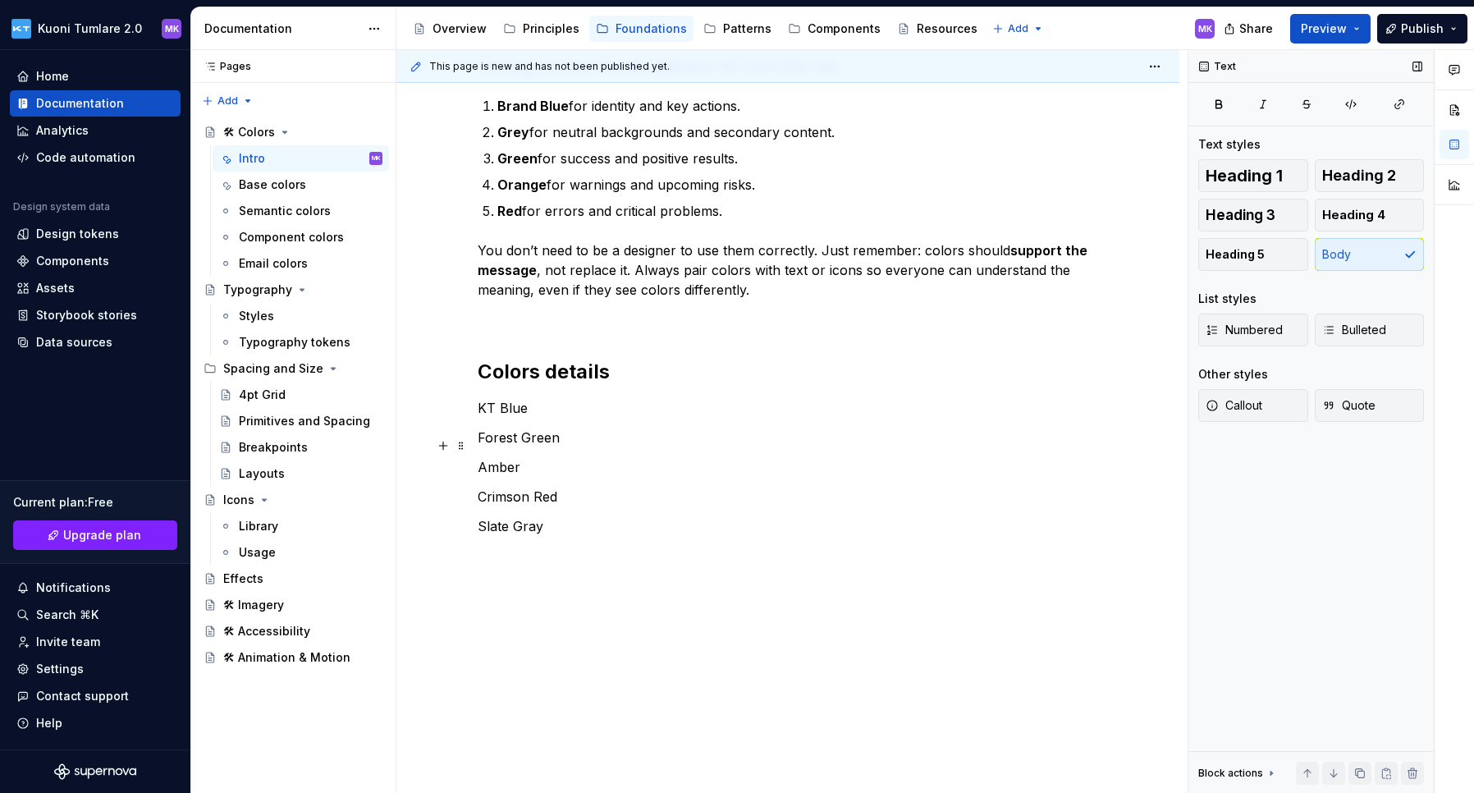
scroll to position [356, 0]
click at [514, 368] on h2 "Colors details" at bounding box center [788, 372] width 620 height 26
click at [495, 416] on p "KT Blue" at bounding box center [788, 408] width 620 height 20
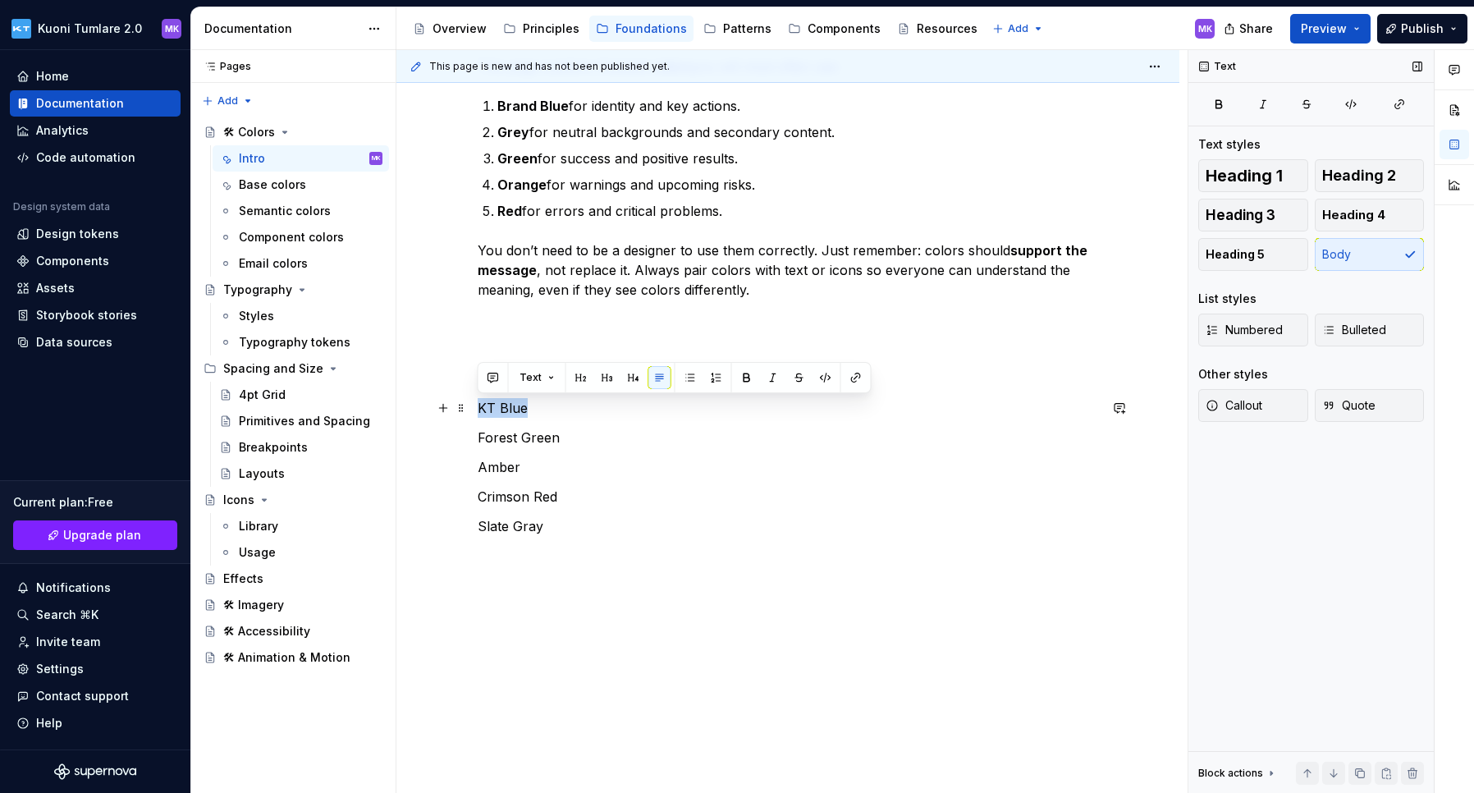
drag, startPoint x: 480, startPoint y: 408, endPoint x: 538, endPoint y: 407, distance: 58.3
click at [538, 407] on p "KT Blue" at bounding box center [788, 408] width 620 height 20
click at [600, 374] on button "button" at bounding box center [607, 377] width 23 height 23
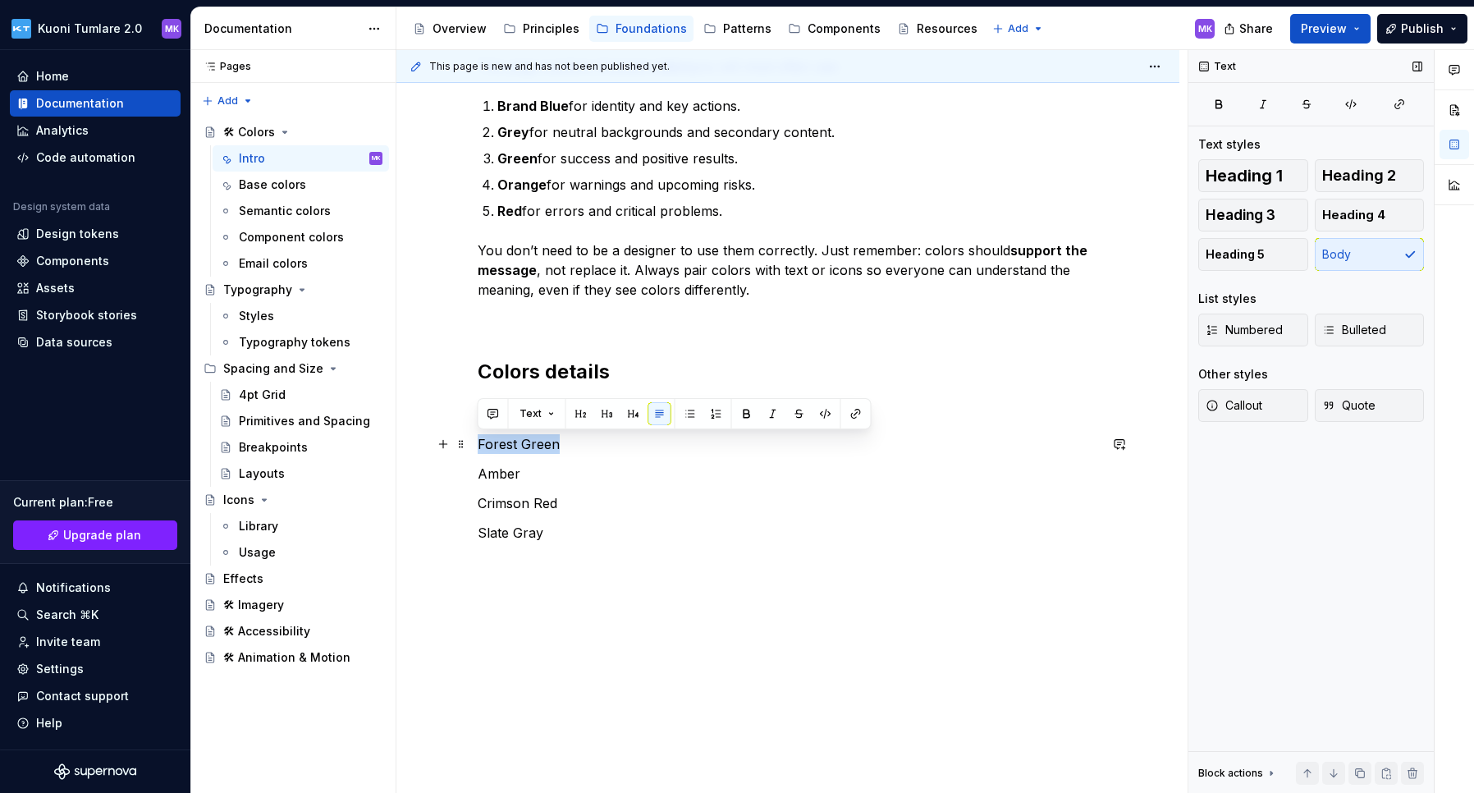
drag, startPoint x: 539, startPoint y: 441, endPoint x: 555, endPoint y: 441, distance: 15.6
click at [555, 441] on p "Forest Green" at bounding box center [788, 444] width 620 height 20
click at [603, 413] on button "button" at bounding box center [607, 413] width 23 height 23
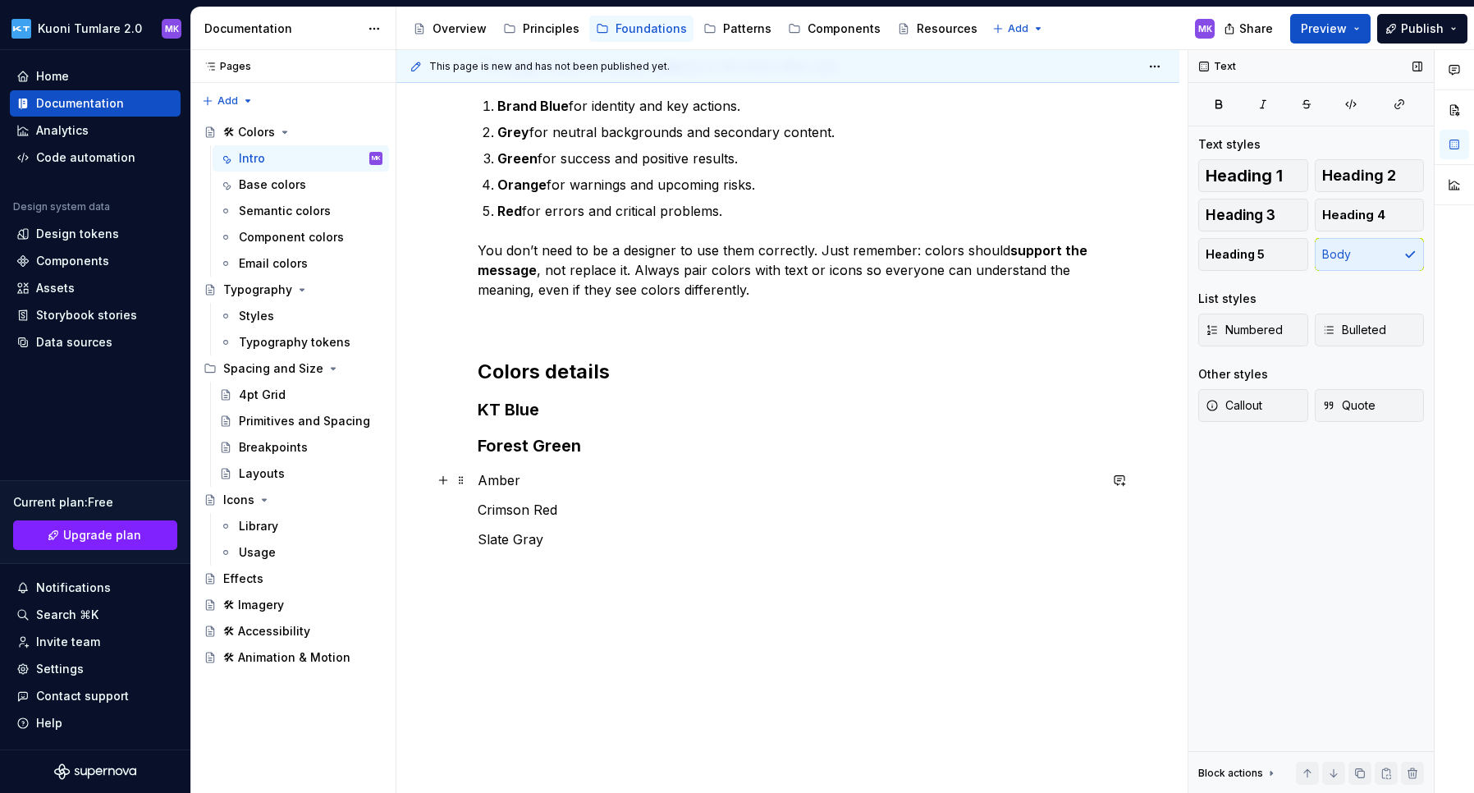
click at [494, 481] on p "Amber" at bounding box center [788, 480] width 620 height 20
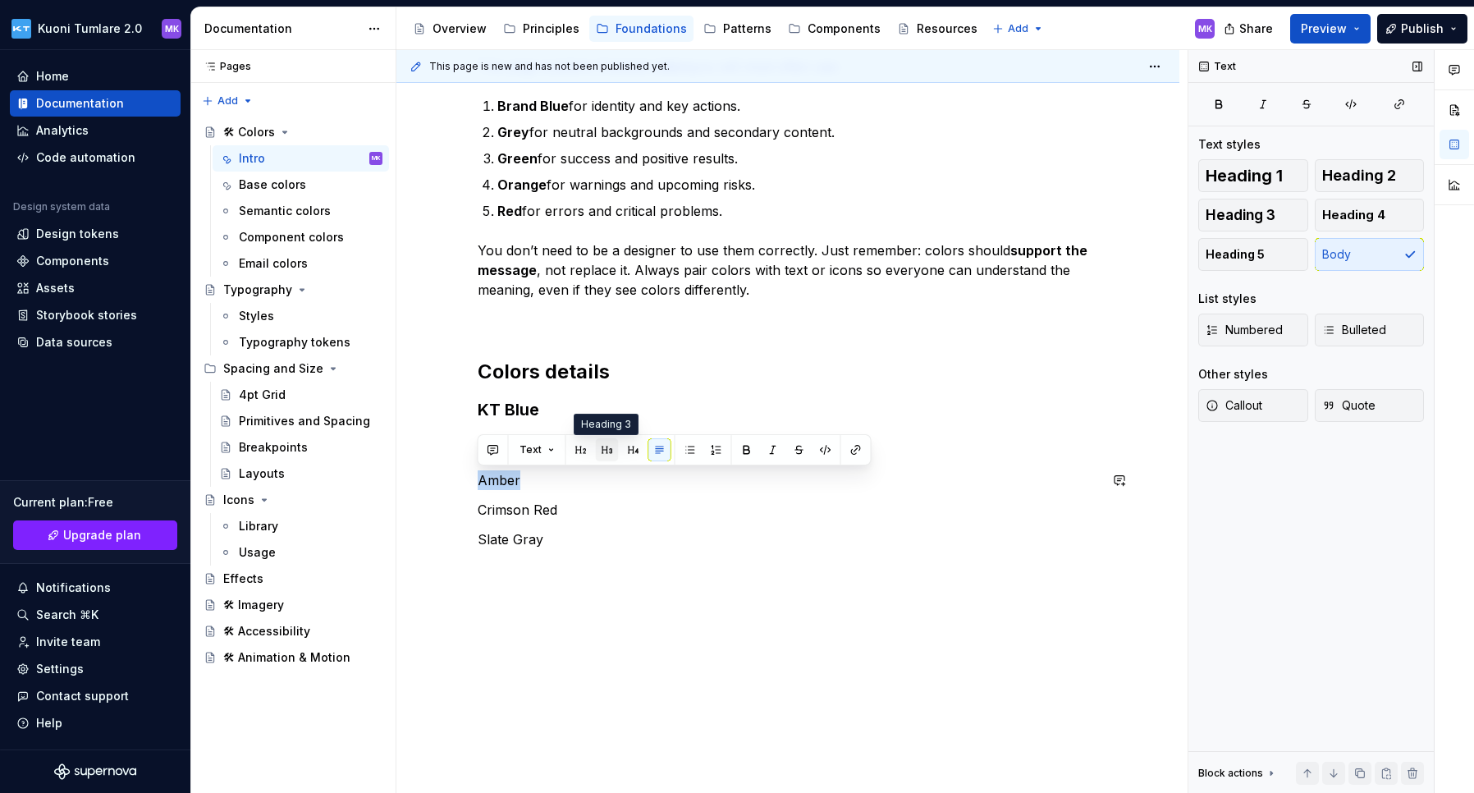
click at [598, 444] on button "button" at bounding box center [607, 449] width 23 height 23
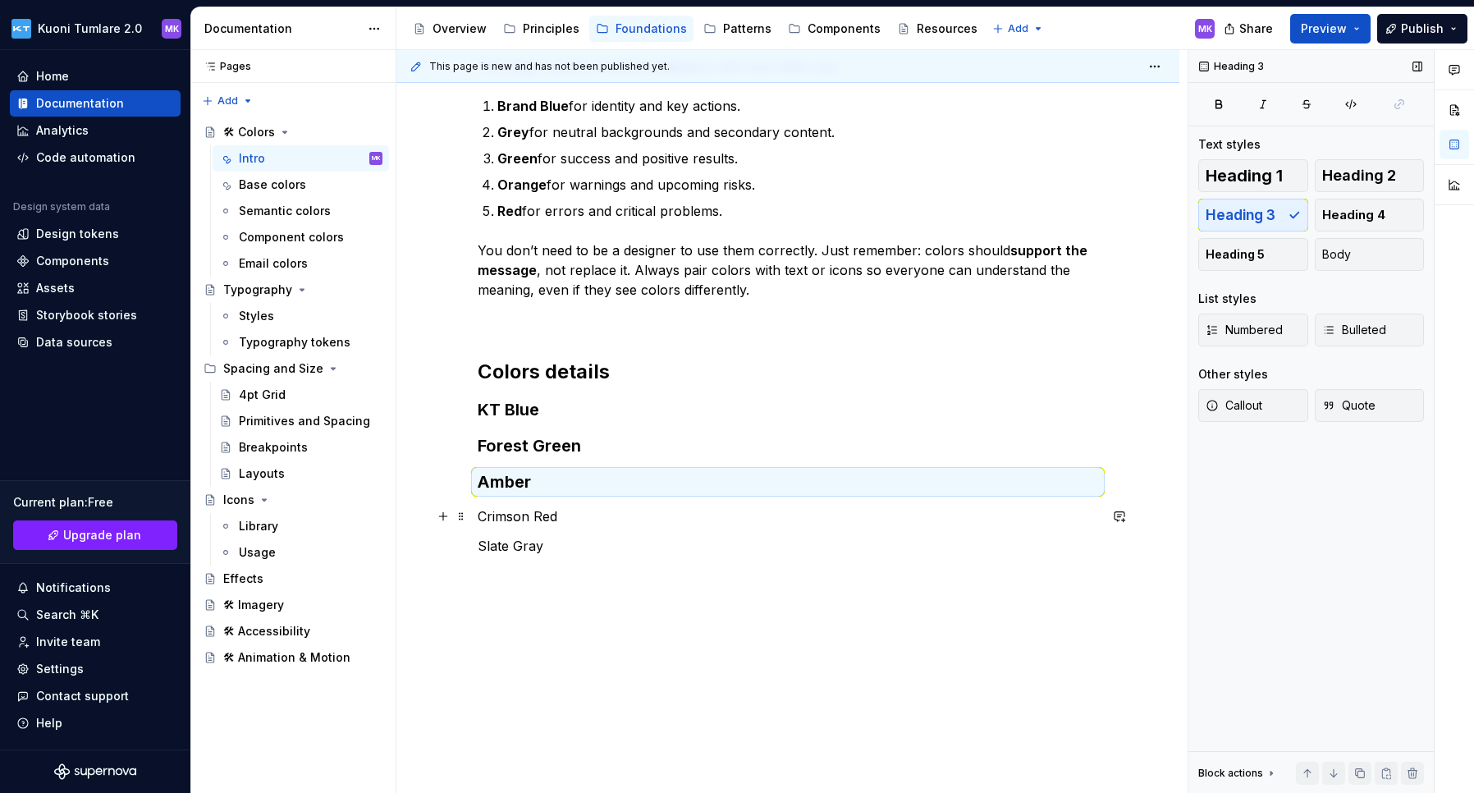
click at [500, 518] on p "Crimson Red" at bounding box center [788, 516] width 620 height 20
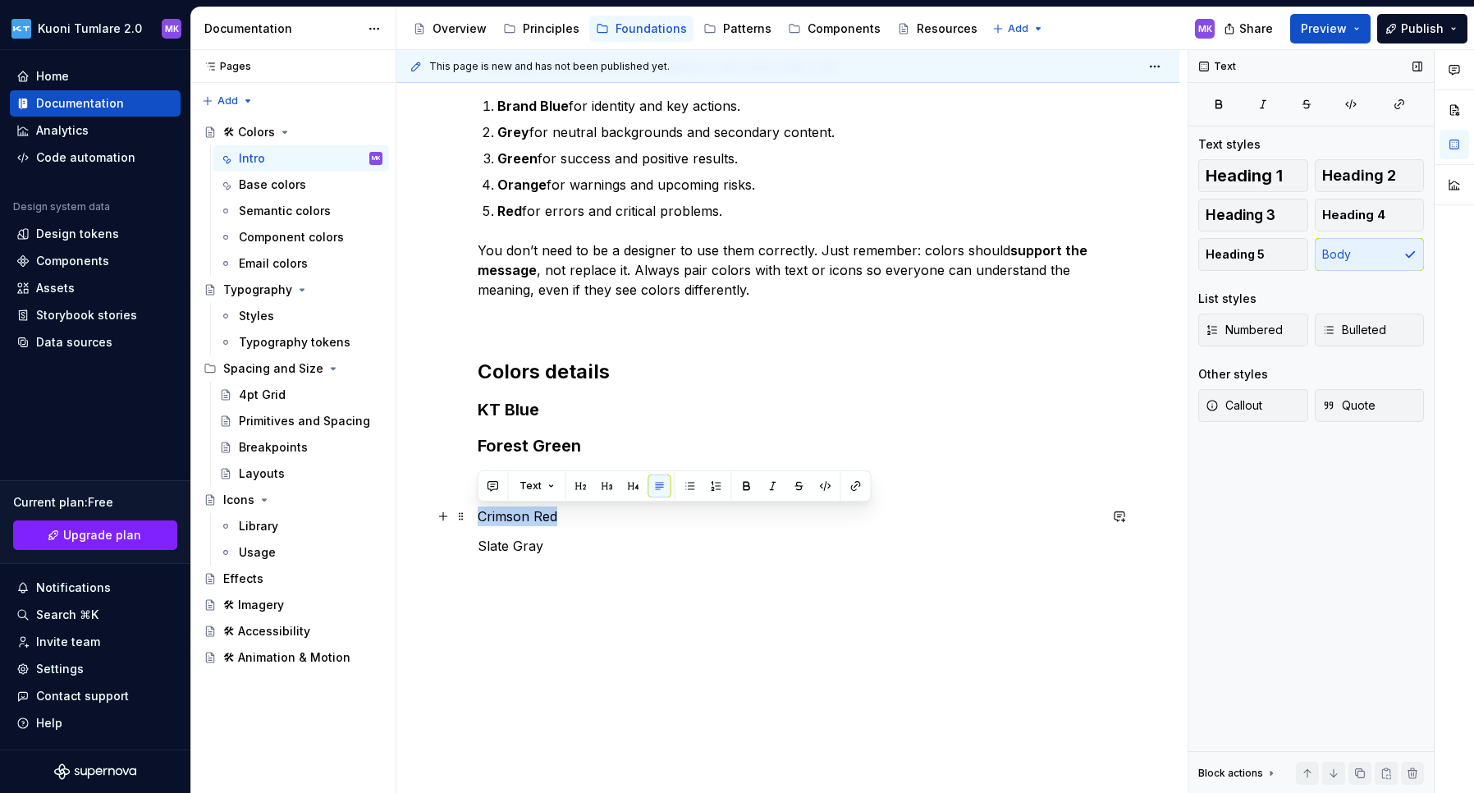
drag, startPoint x: 479, startPoint y: 515, endPoint x: 560, endPoint y: 510, distance: 80.6
click at [560, 510] on p "Crimson Red" at bounding box center [788, 516] width 620 height 20
click at [608, 485] on button "button" at bounding box center [607, 485] width 23 height 23
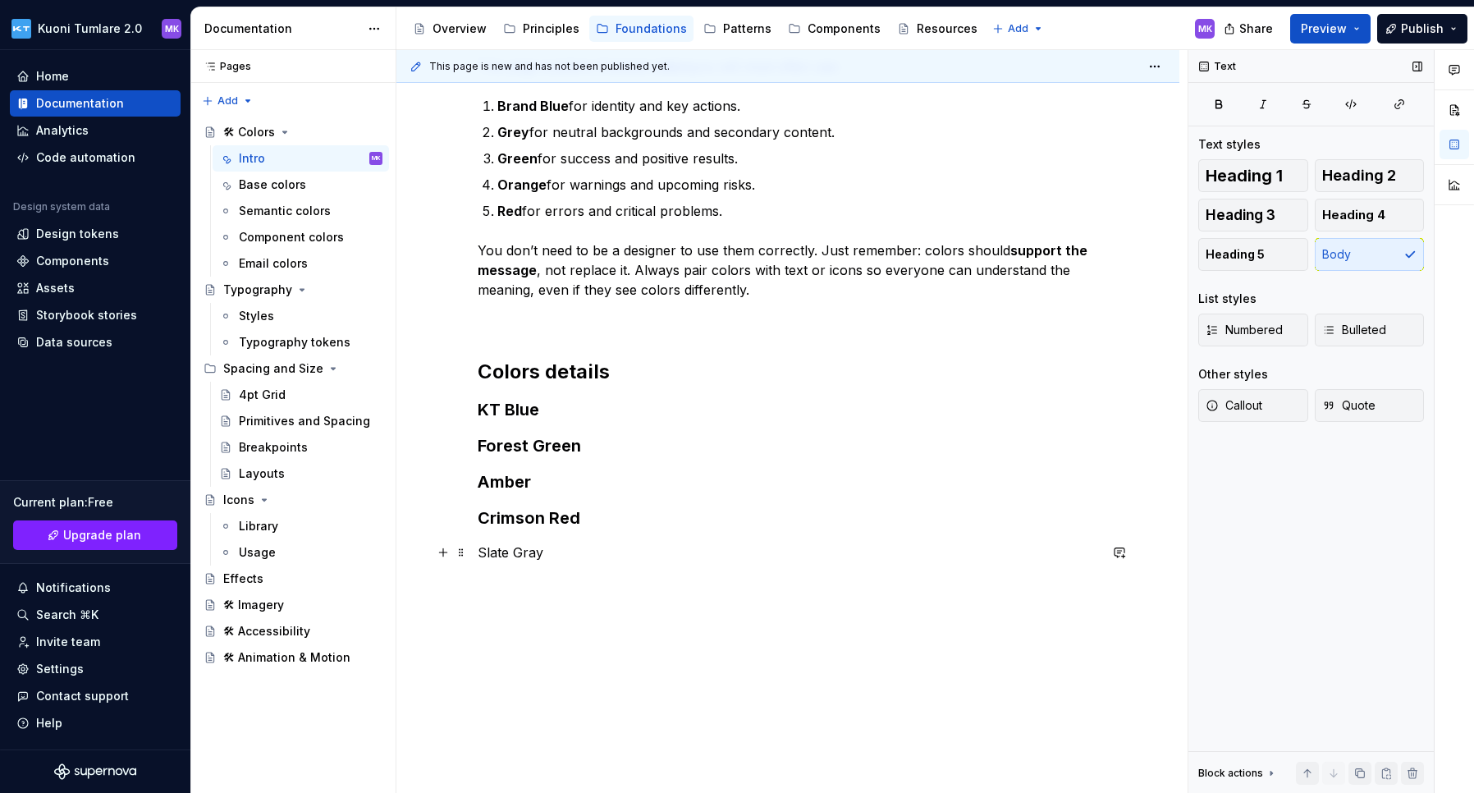
click at [491, 546] on p "Slate Gray" at bounding box center [788, 552] width 620 height 20
drag, startPoint x: 480, startPoint y: 549, endPoint x: 551, endPoint y: 550, distance: 71.4
click at [551, 550] on p "Slate Gray" at bounding box center [788, 552] width 620 height 20
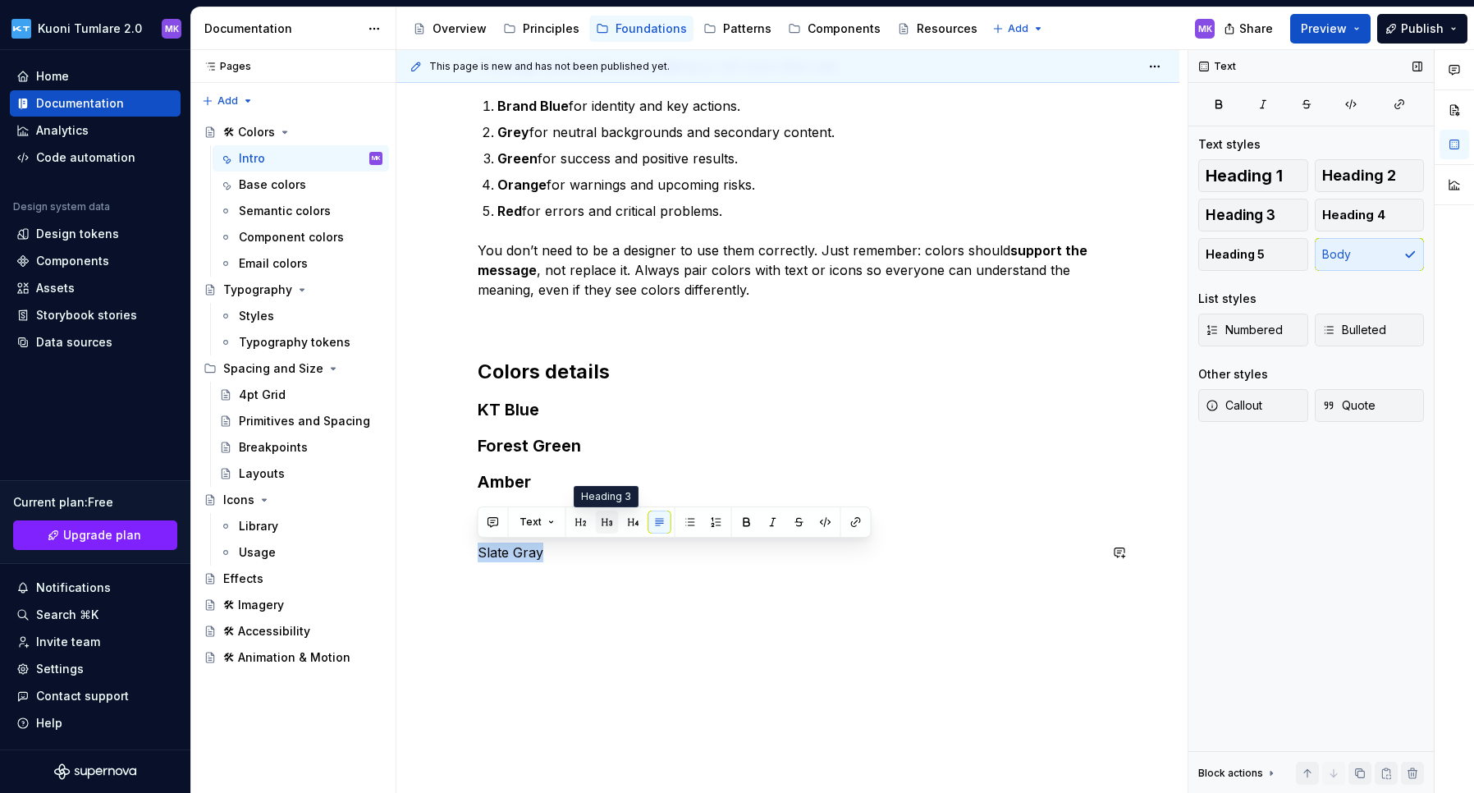
click at [598, 519] on button "button" at bounding box center [607, 521] width 23 height 23
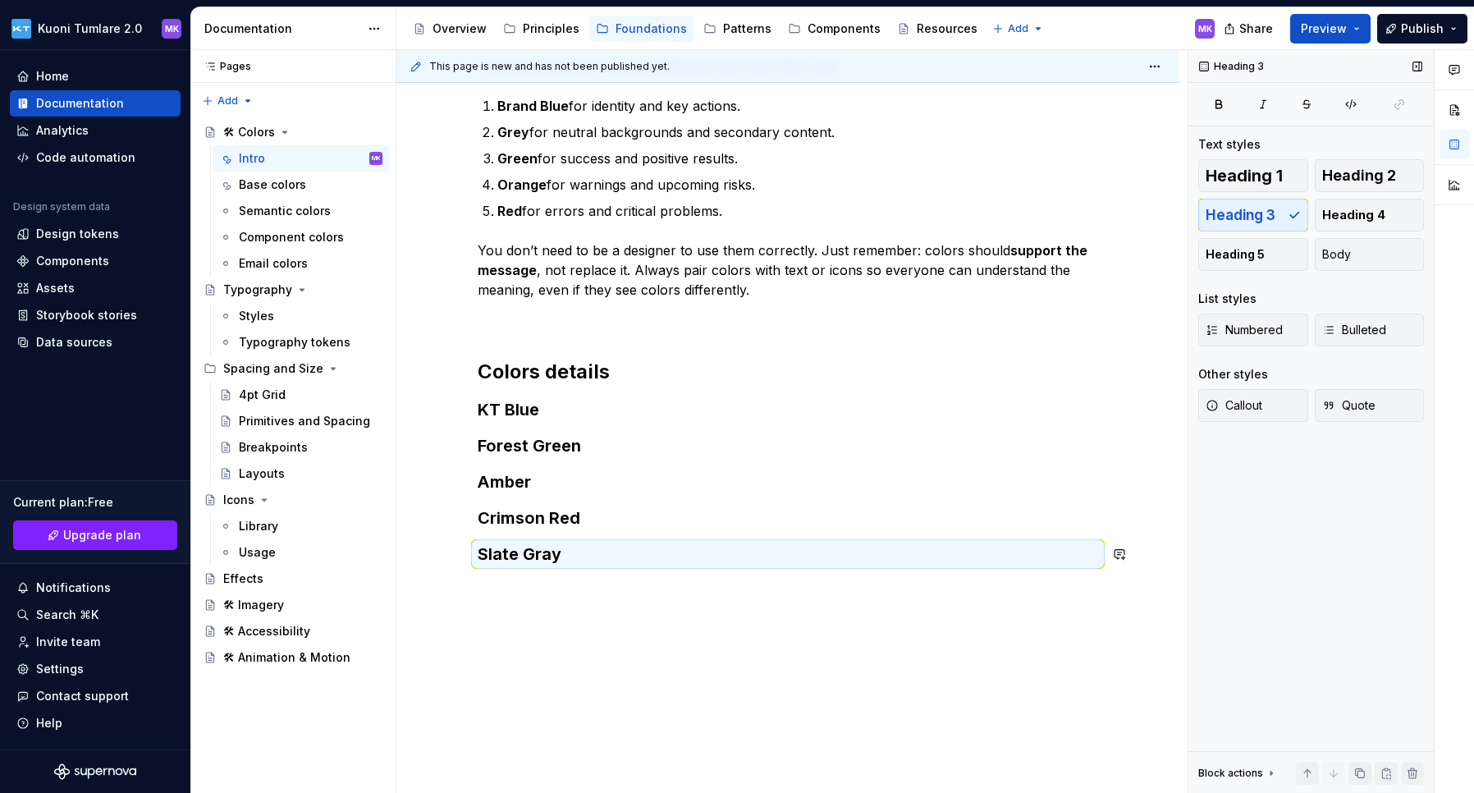
click at [606, 574] on div "Colors are one of the most powerful tools in our design system. They not only m…" at bounding box center [788, 286] width 620 height 597
click at [592, 526] on h3 "Crimson Red" at bounding box center [788, 517] width 620 height 23
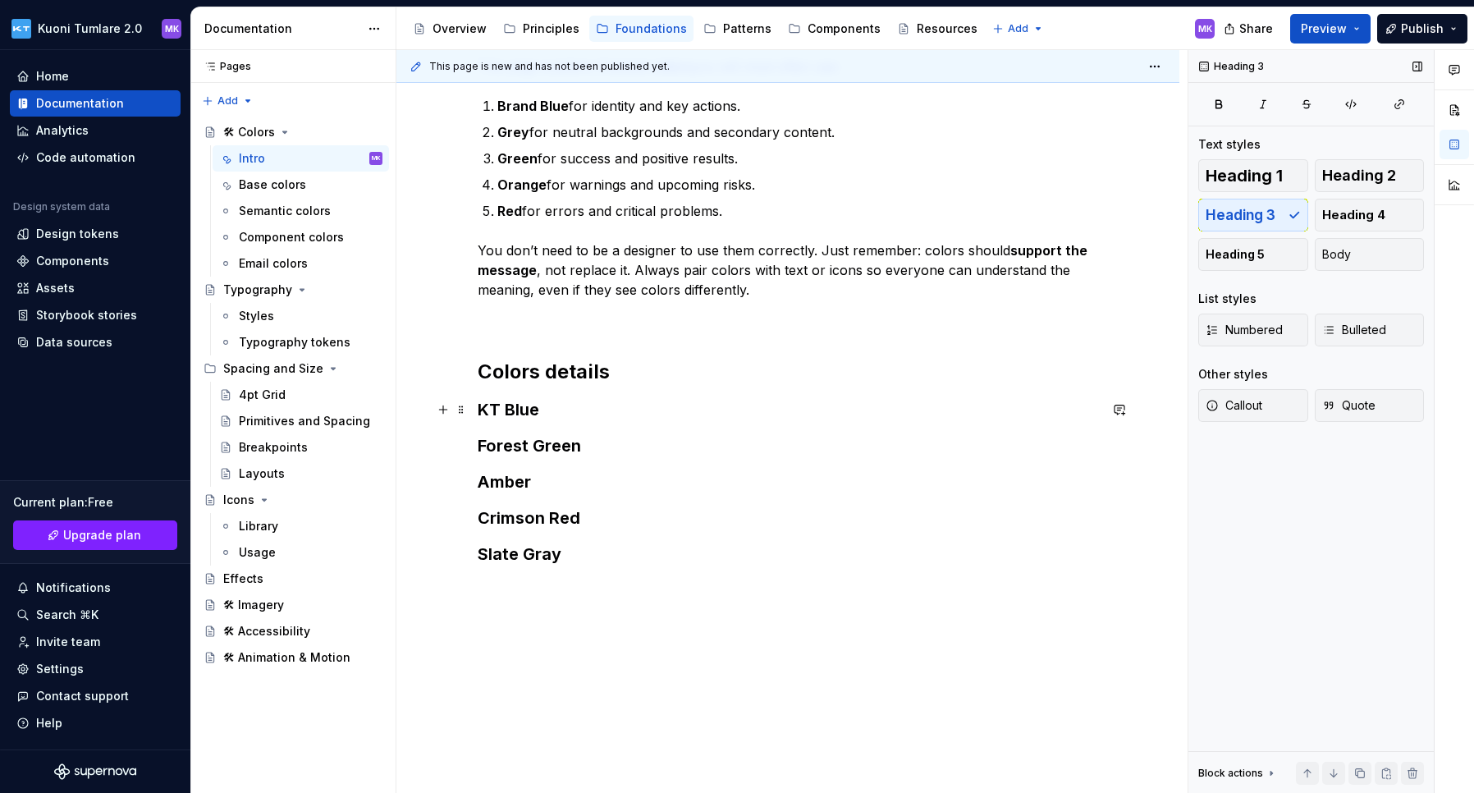
click at [572, 404] on h3 "KT Blue" at bounding box center [788, 409] width 620 height 23
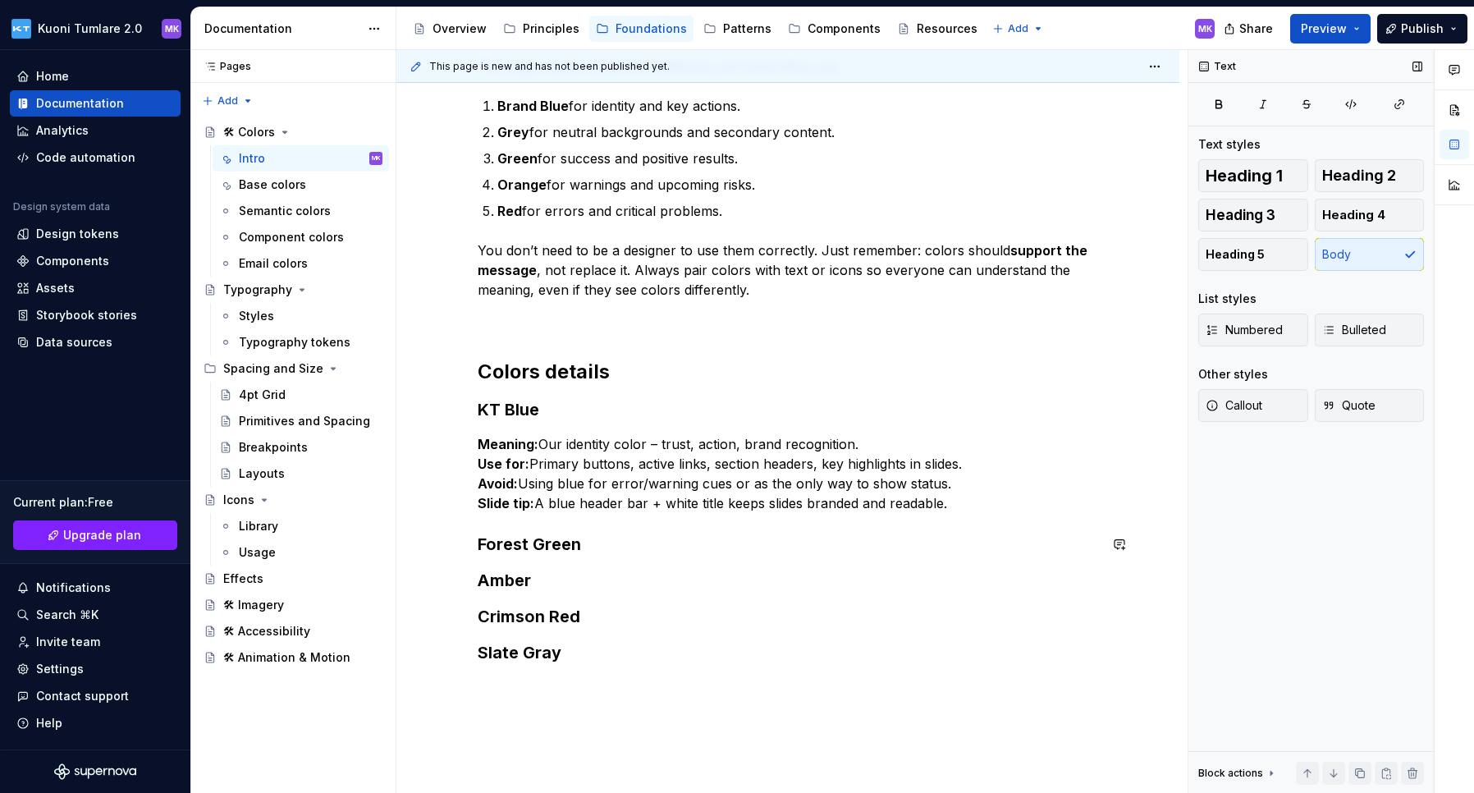
click at [523, 523] on div "Colors are one of the most powerful tools in our design system. They not only m…" at bounding box center [788, 326] width 620 height 676
click at [511, 671] on div "Colors are one of the most powerful tools in our design system. They not only m…" at bounding box center [788, 336] width 620 height 696
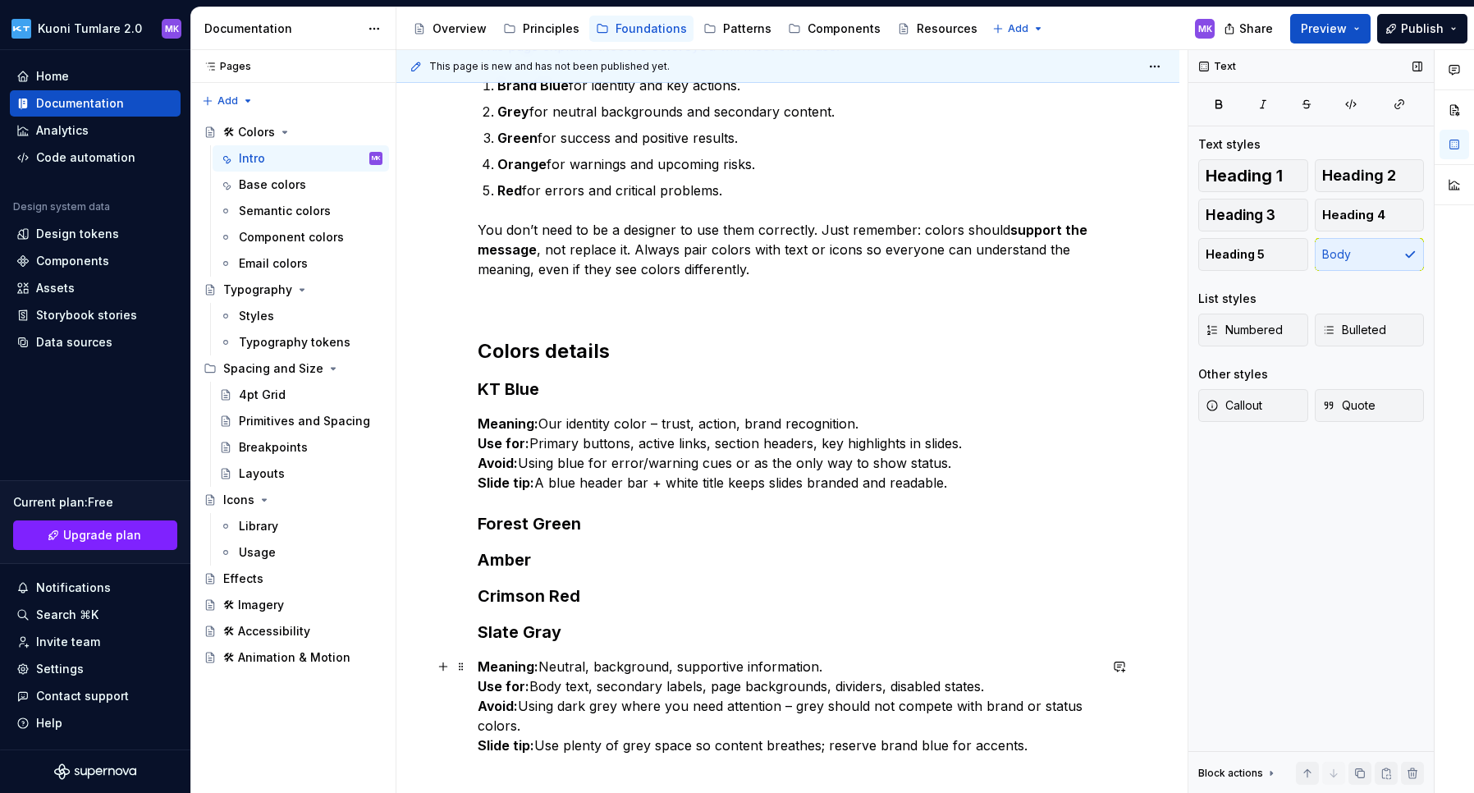
scroll to position [387, 0]
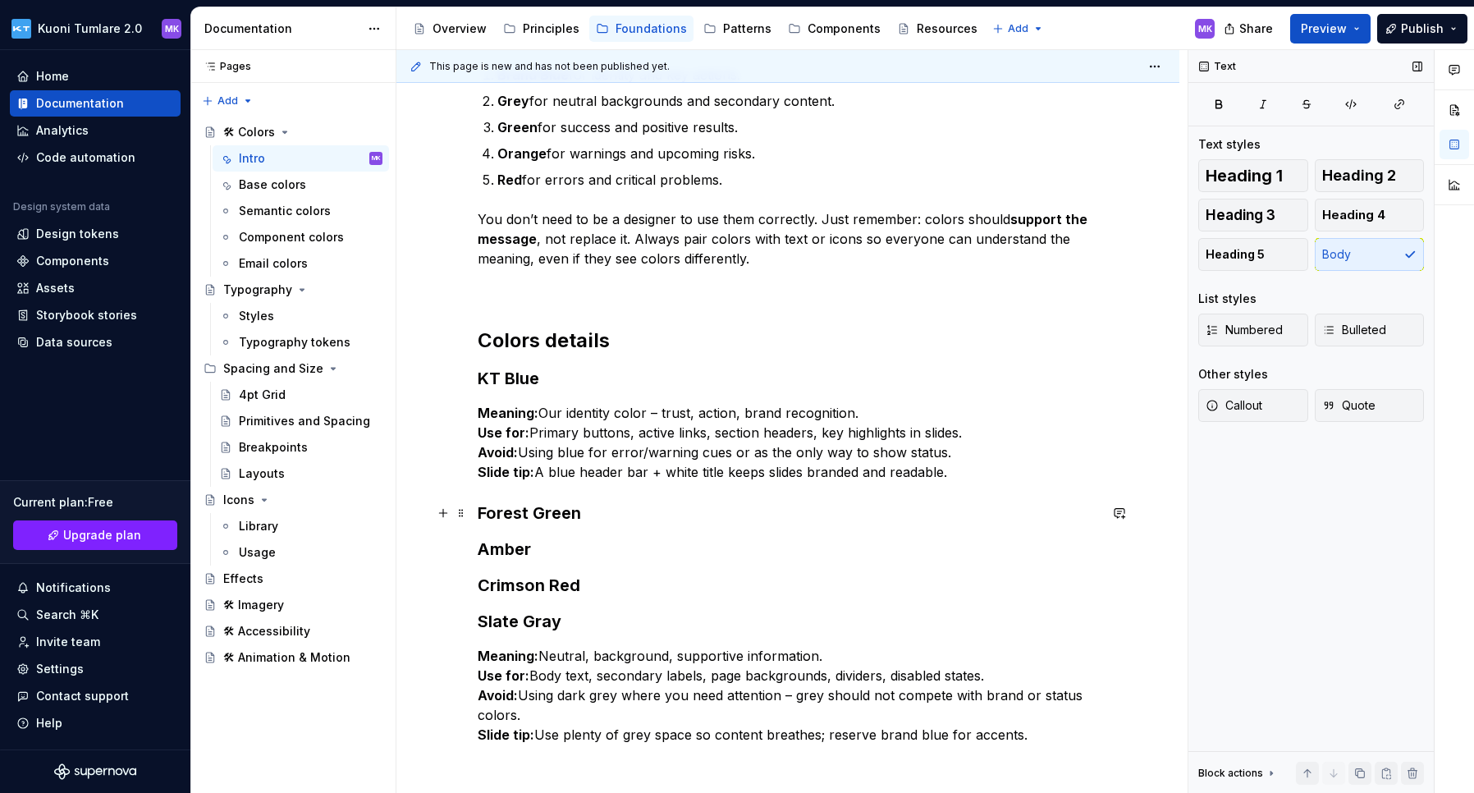
click at [587, 510] on h3 "Forest Green" at bounding box center [788, 512] width 620 height 23
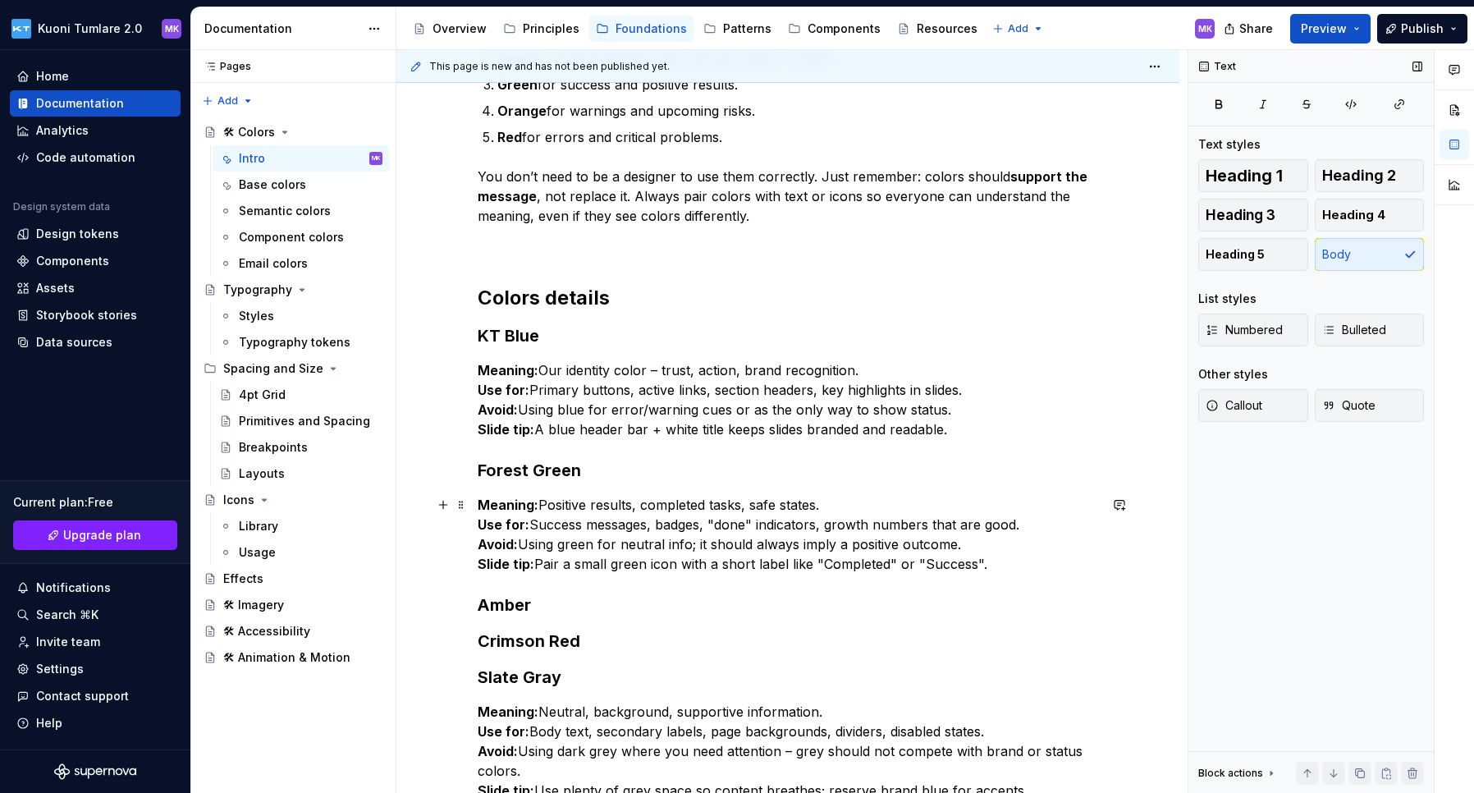
scroll to position [451, 0]
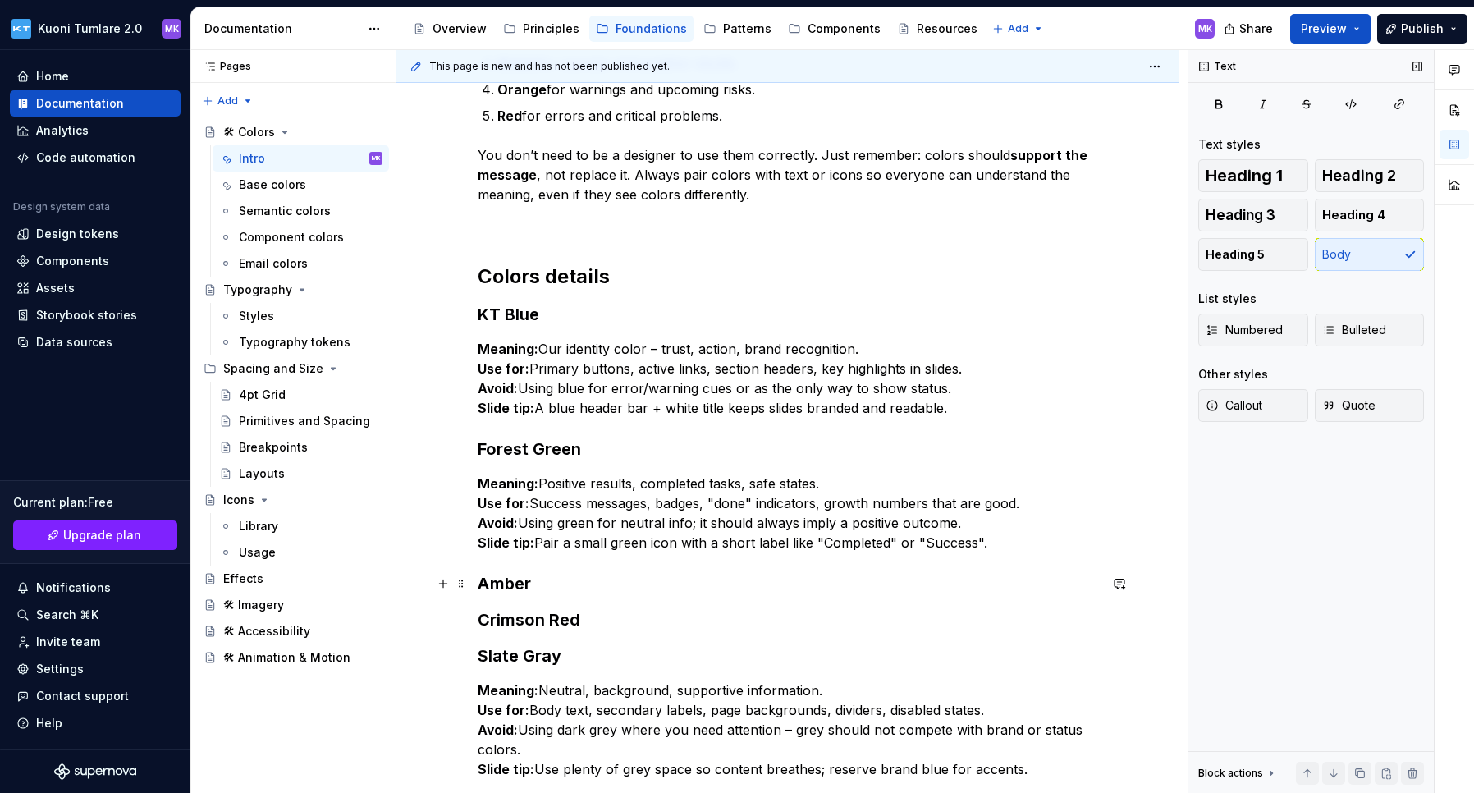
click at [548, 582] on h3 "Amber" at bounding box center [788, 583] width 620 height 23
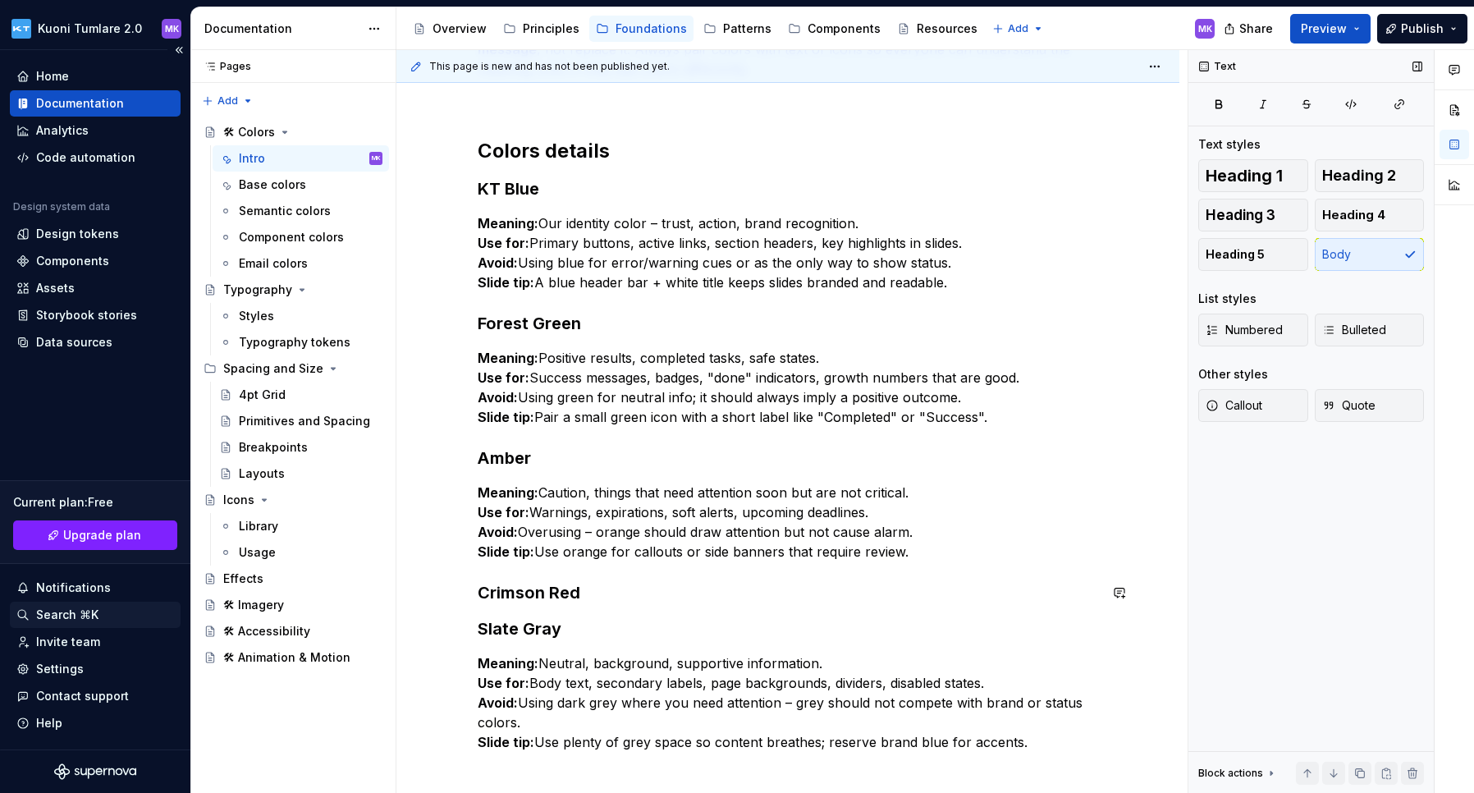
scroll to position [587, 0]
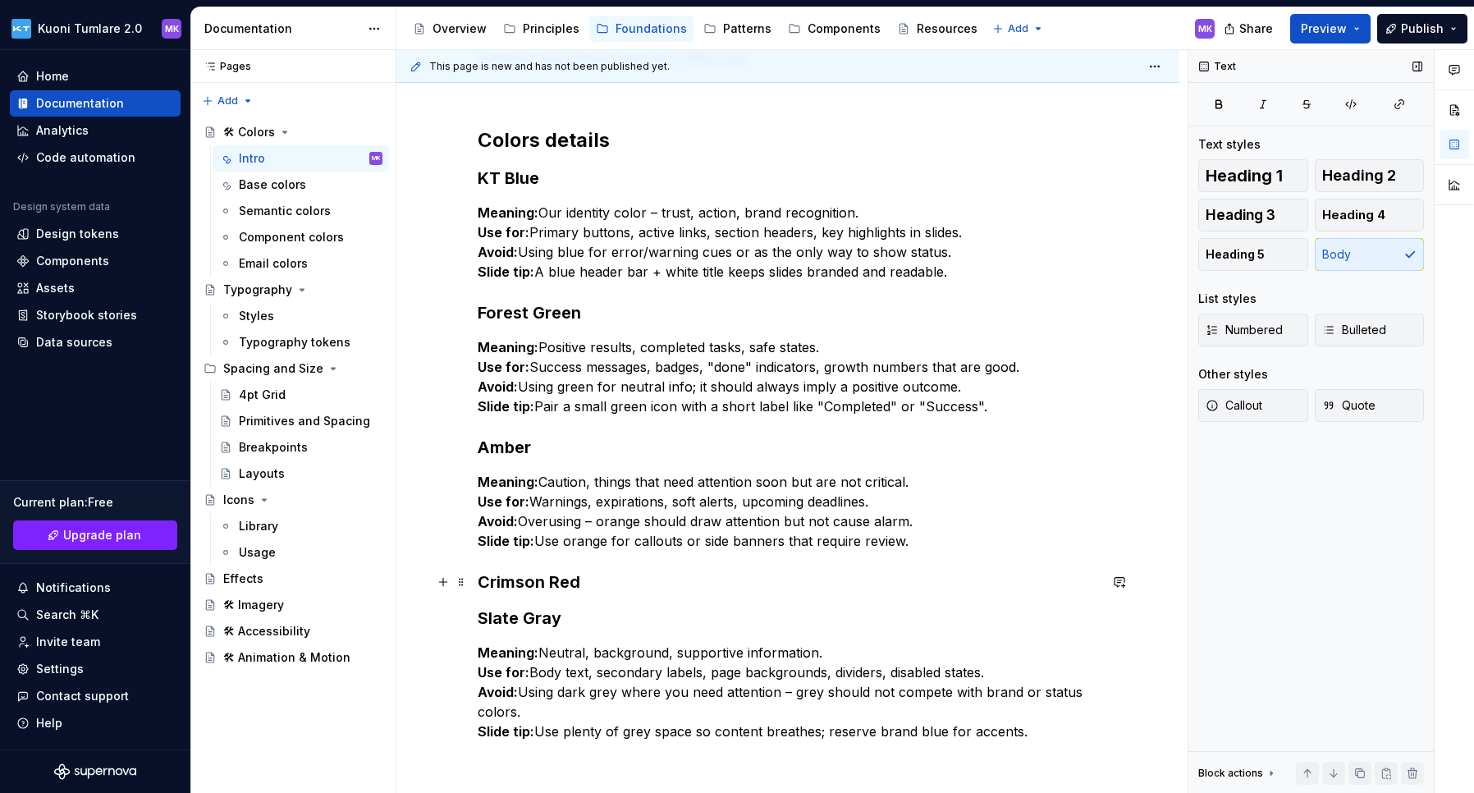
click at [595, 579] on h3 "Crimson Red" at bounding box center [788, 581] width 620 height 23
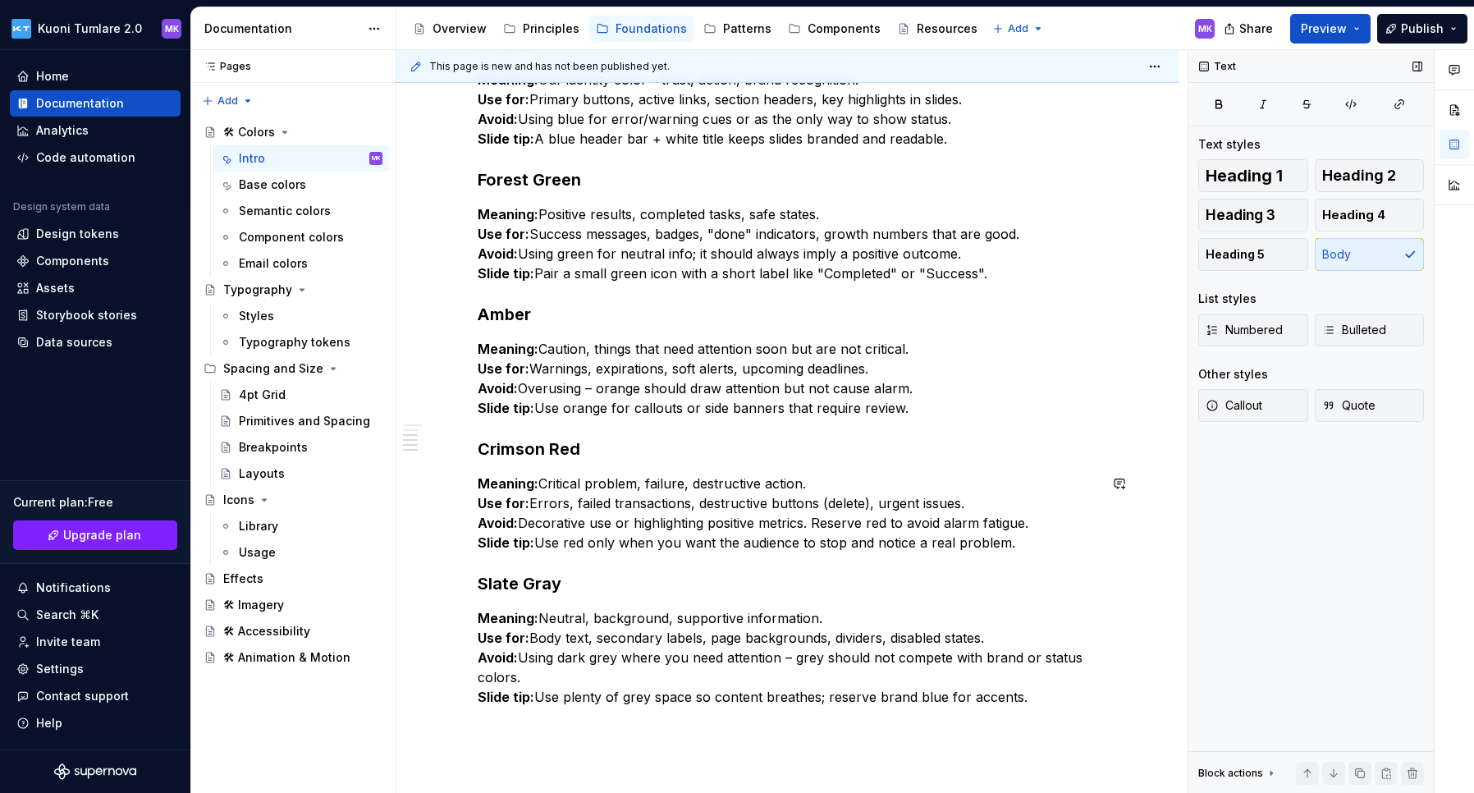
scroll to position [731, 0]
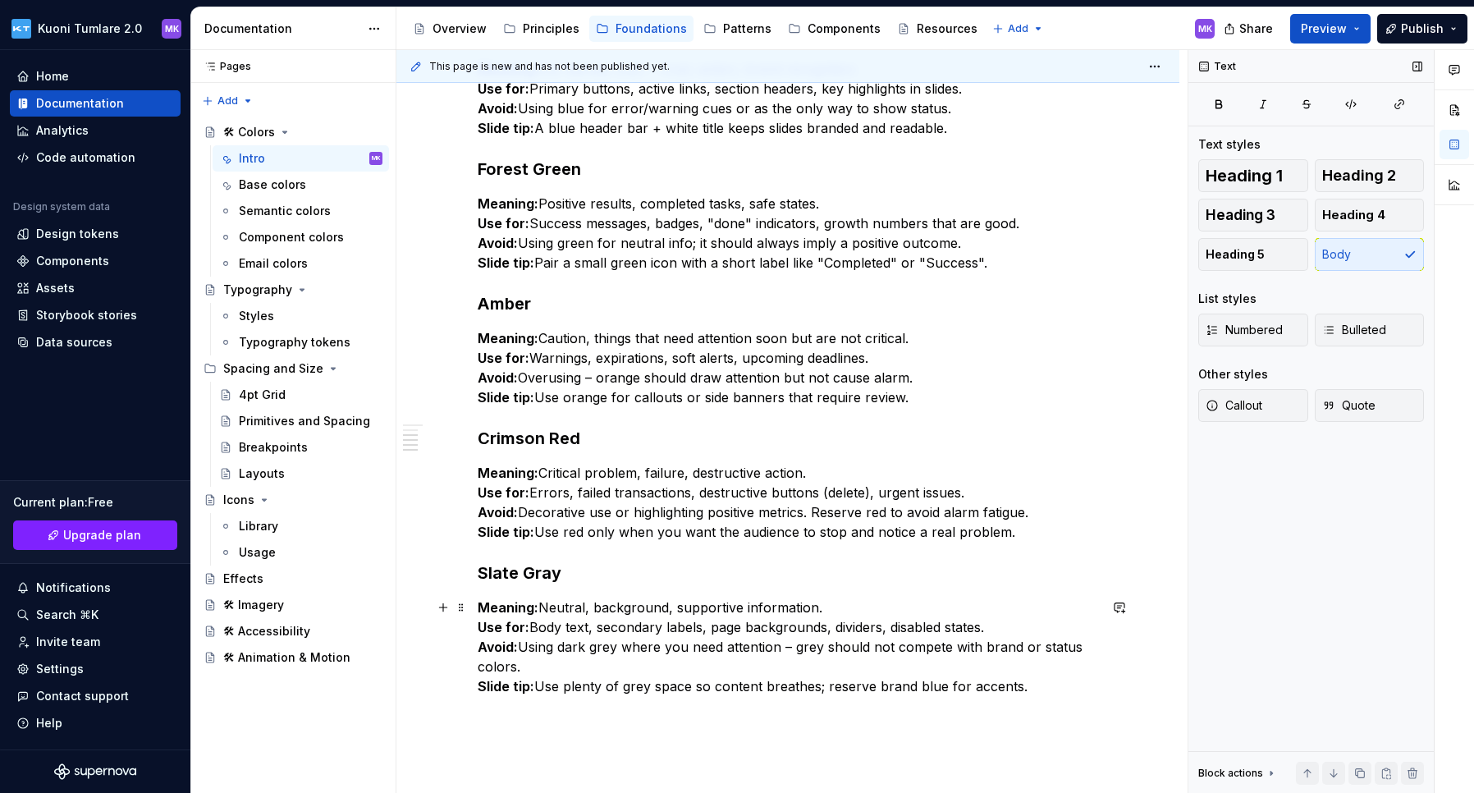
click at [720, 624] on p "Meaning: Neutral, background, supportive information. Use for: Body text, secon…" at bounding box center [788, 646] width 620 height 98
drag, startPoint x: 711, startPoint y: 624, endPoint x: 835, endPoint y: 625, distance: 123.9
click at [835, 625] on p "Meaning: Neutral, background, supportive information. Use for: Body text, secon…" at bounding box center [788, 646] width 620 height 98
click at [586, 684] on p "Meaning: Neutral, background, supportive information. Use for: Body text, secon…" at bounding box center [788, 646] width 620 height 98
click at [569, 686] on p "Meaning: Neutral, background, supportive information. Use for: Body text, secon…" at bounding box center [788, 646] width 620 height 98
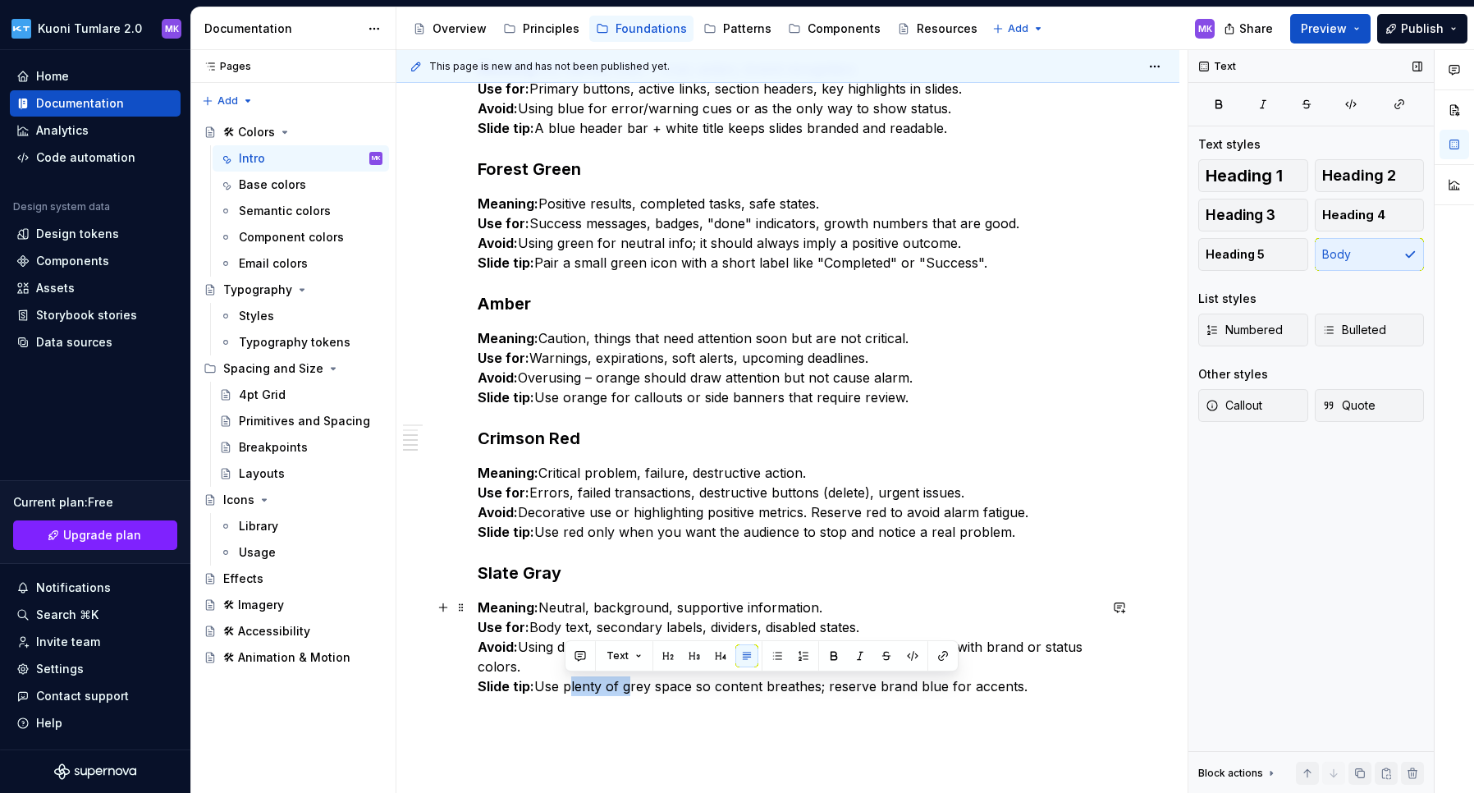
drag, startPoint x: 564, startPoint y: 687, endPoint x: 624, endPoint y: 683, distance: 60.0
click at [624, 683] on p "Meaning: Neutral, background, supportive information. Use for: Body text, secon…" at bounding box center [788, 646] width 620 height 98
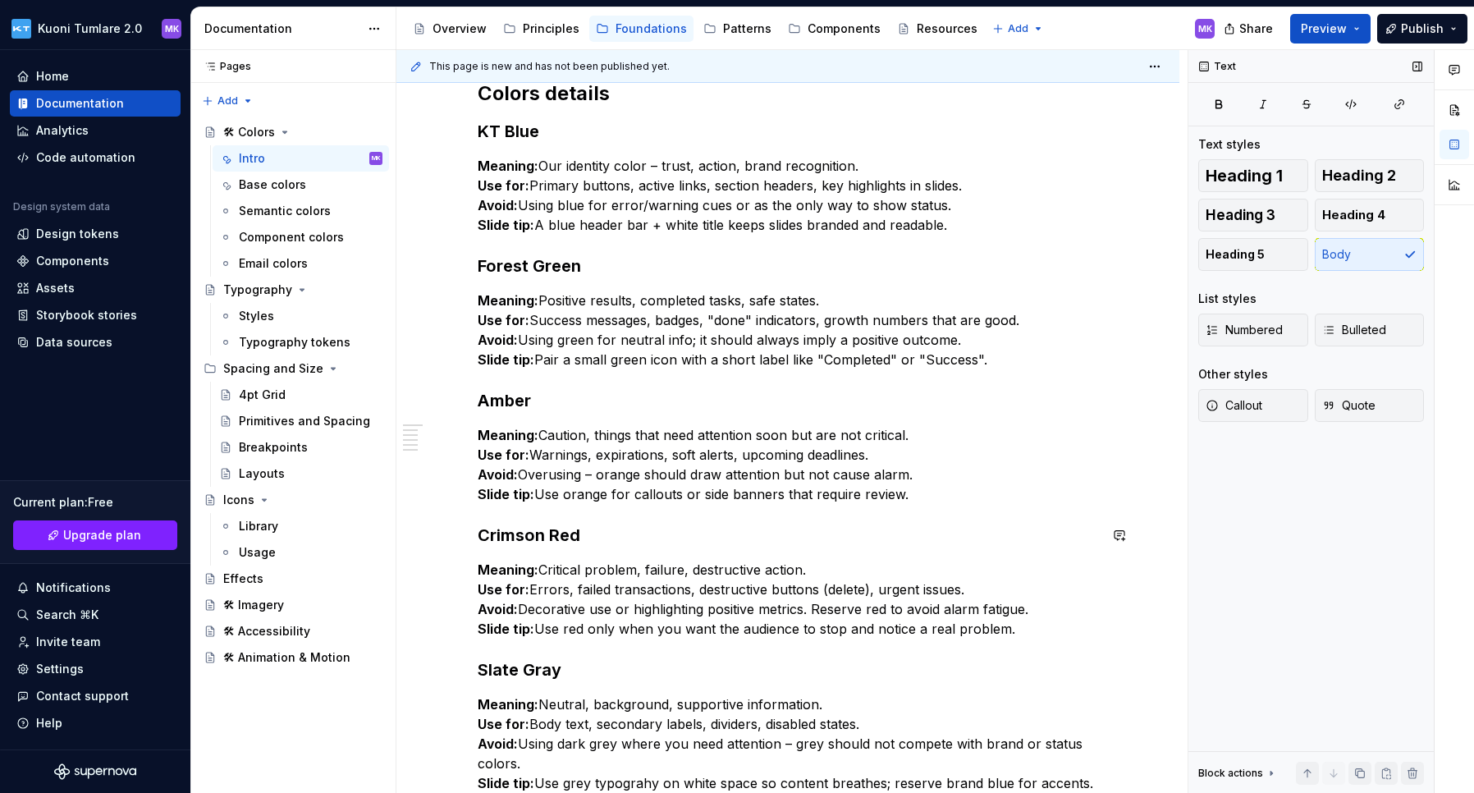
scroll to position [507, 0]
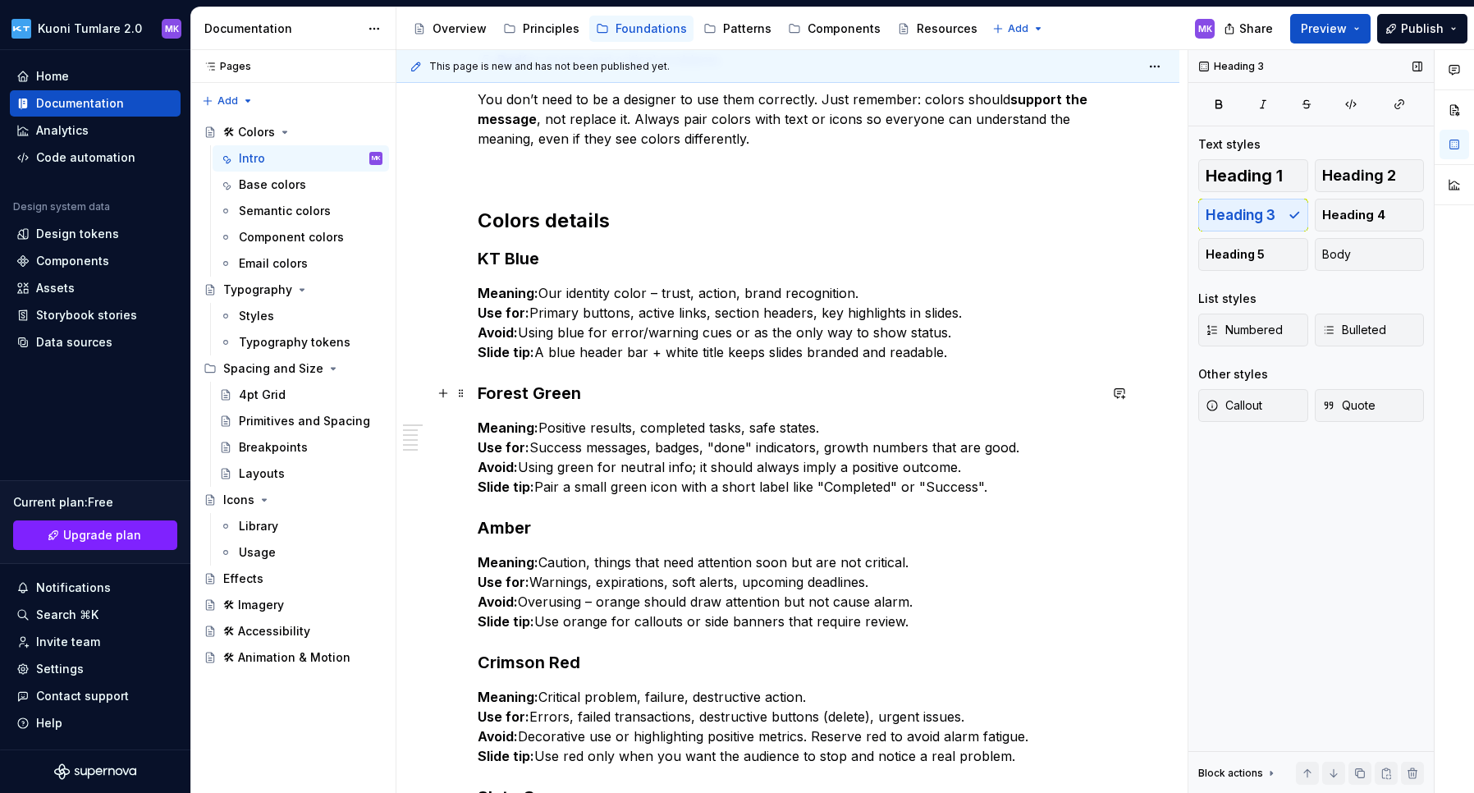
click at [601, 394] on h3 "Forest Green" at bounding box center [788, 393] width 620 height 23
click at [582, 258] on h3 "KT Blue" at bounding box center [788, 258] width 620 height 23
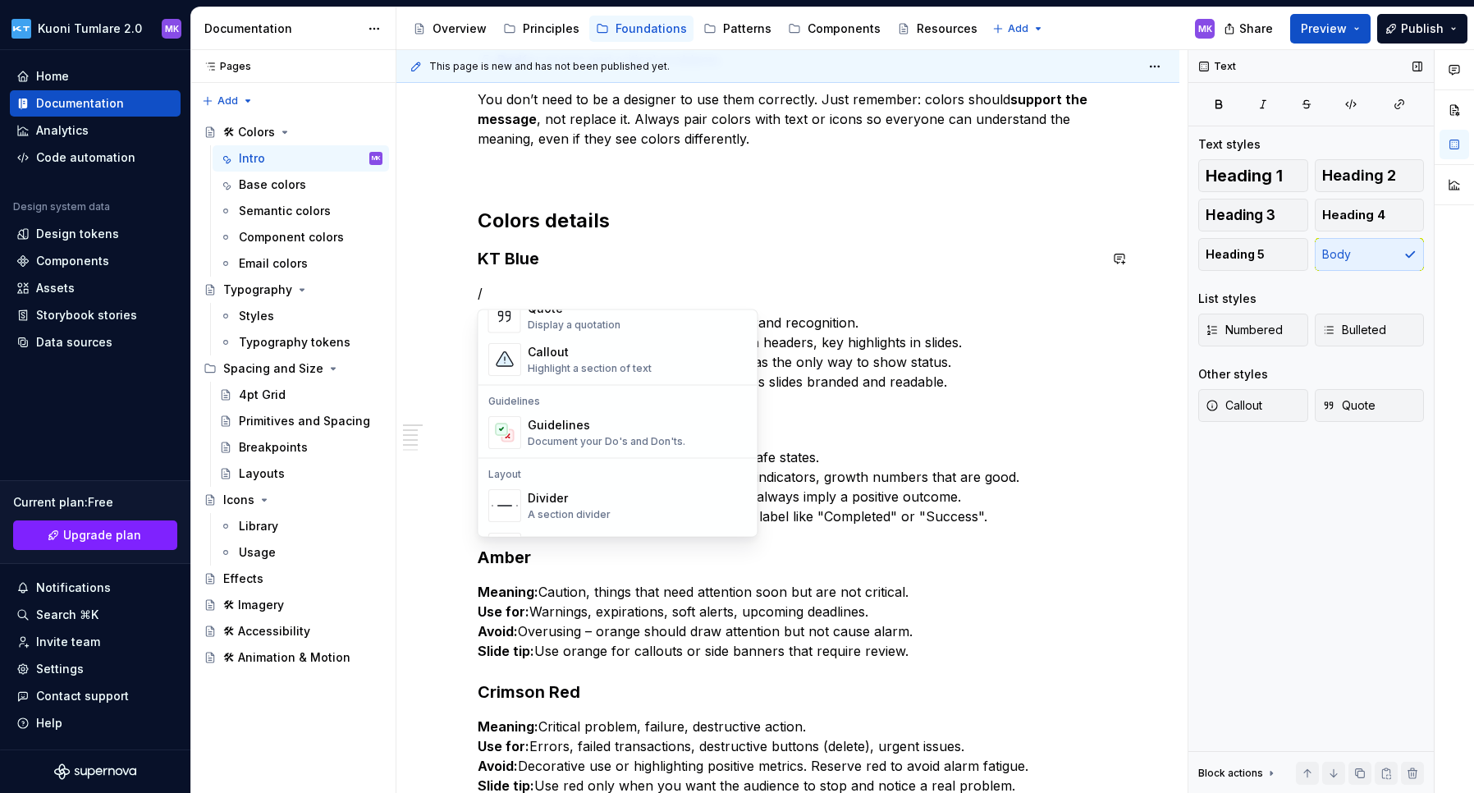
scroll to position [13, 0]
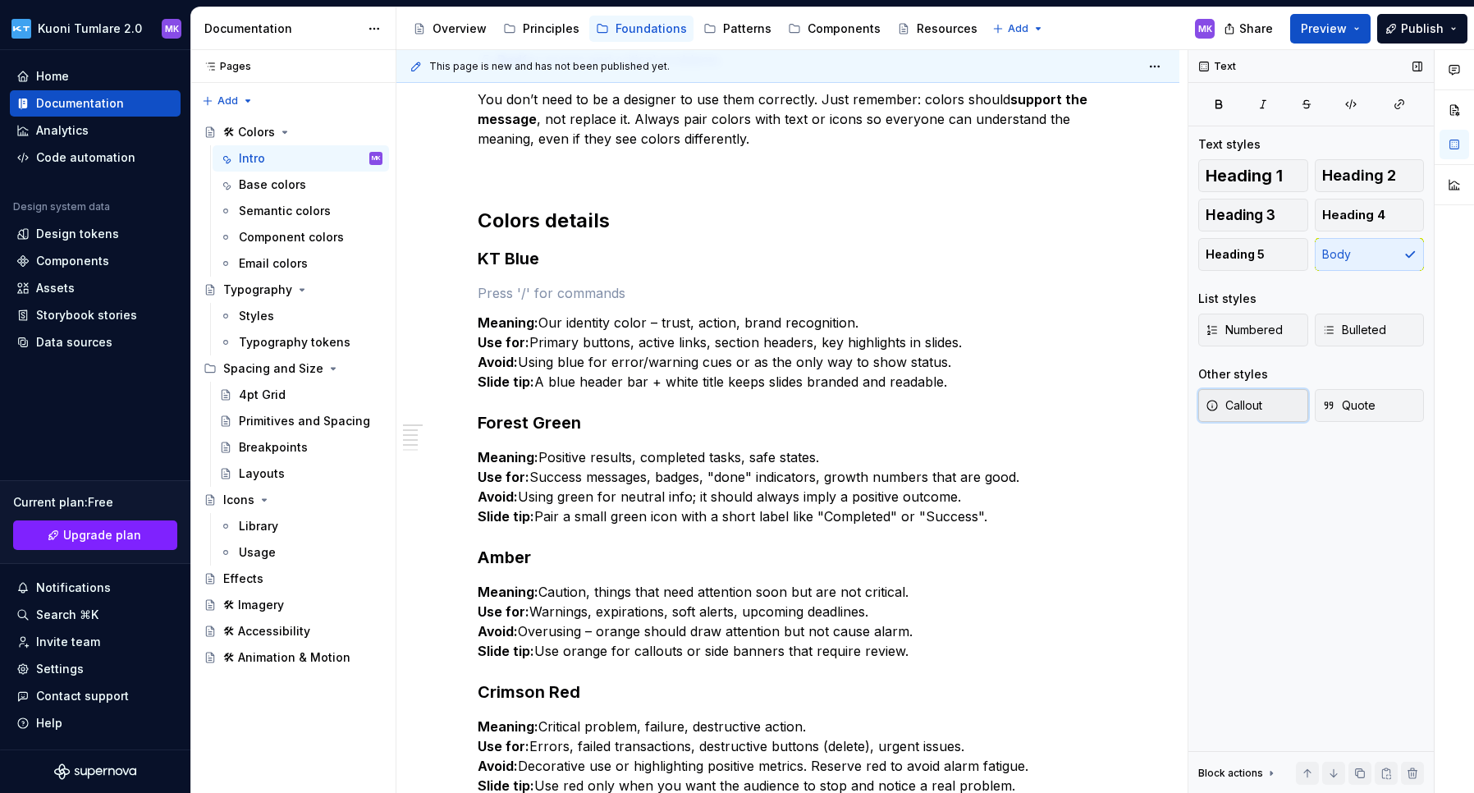
click at [1192, 401] on span "Callout" at bounding box center [1233, 405] width 57 height 16
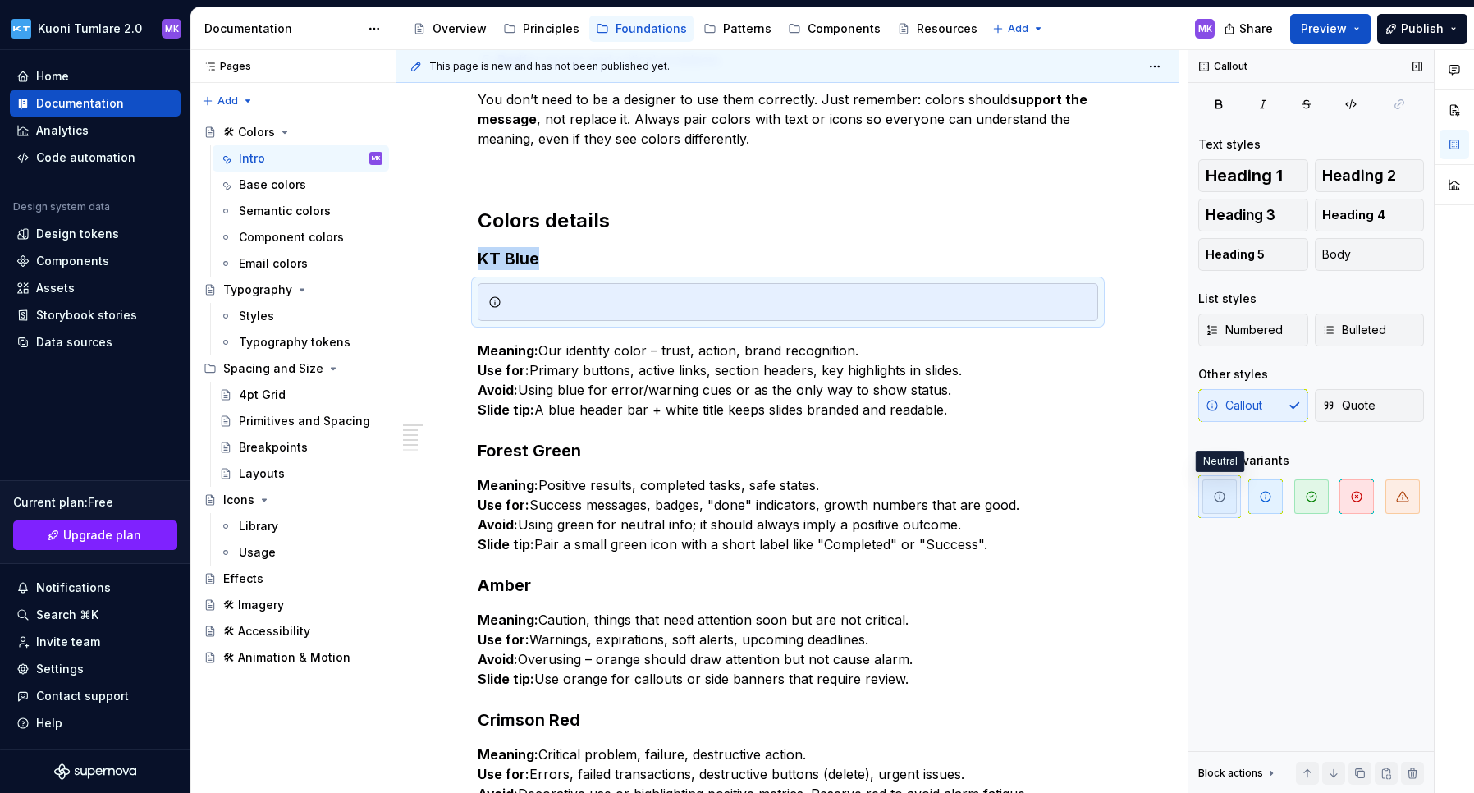
click at [1192, 490] on span "button" at bounding box center [1219, 496] width 34 height 34
click at [460, 303] on span at bounding box center [461, 301] width 13 height 23
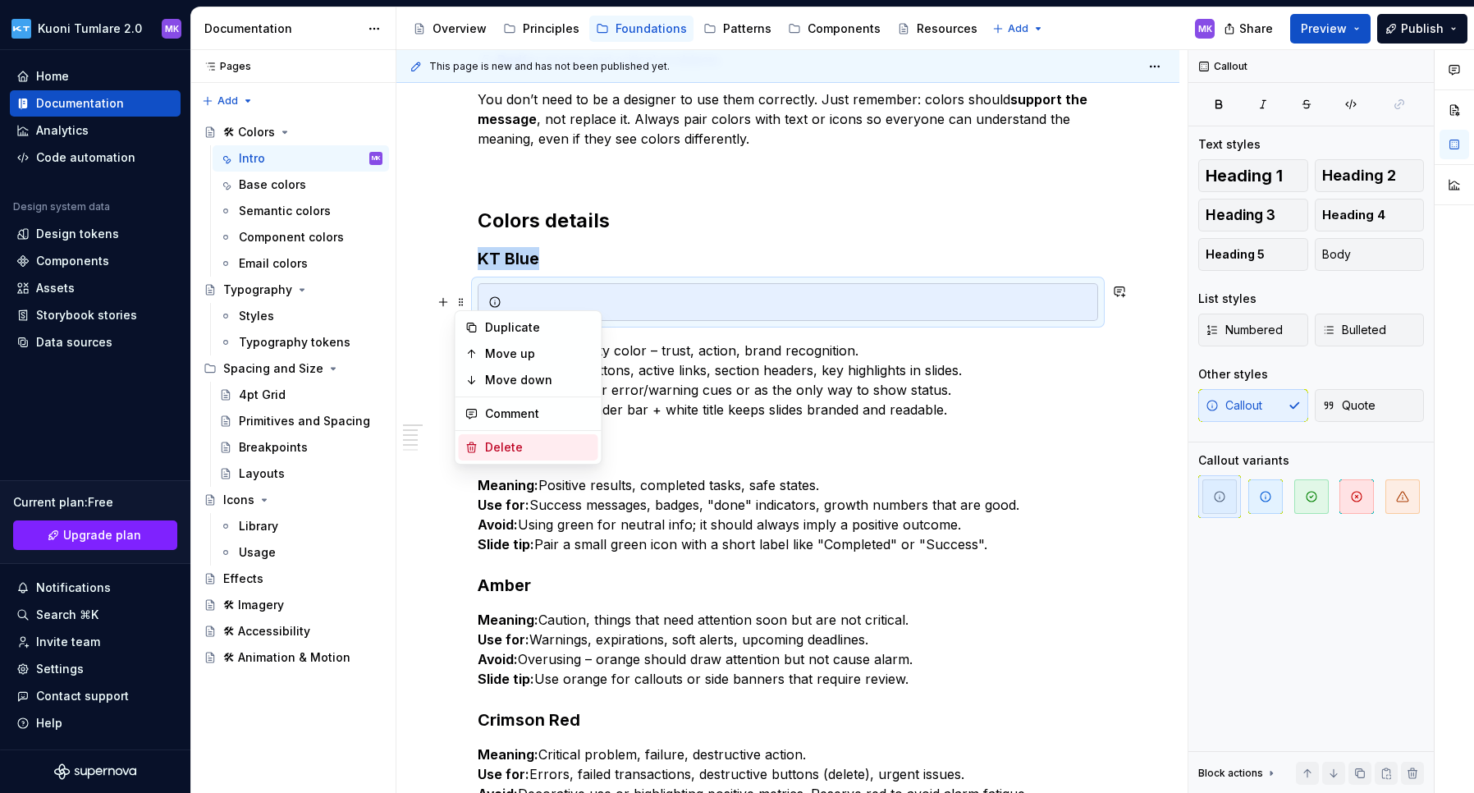
click at [496, 450] on div "Delete" at bounding box center [538, 447] width 107 height 16
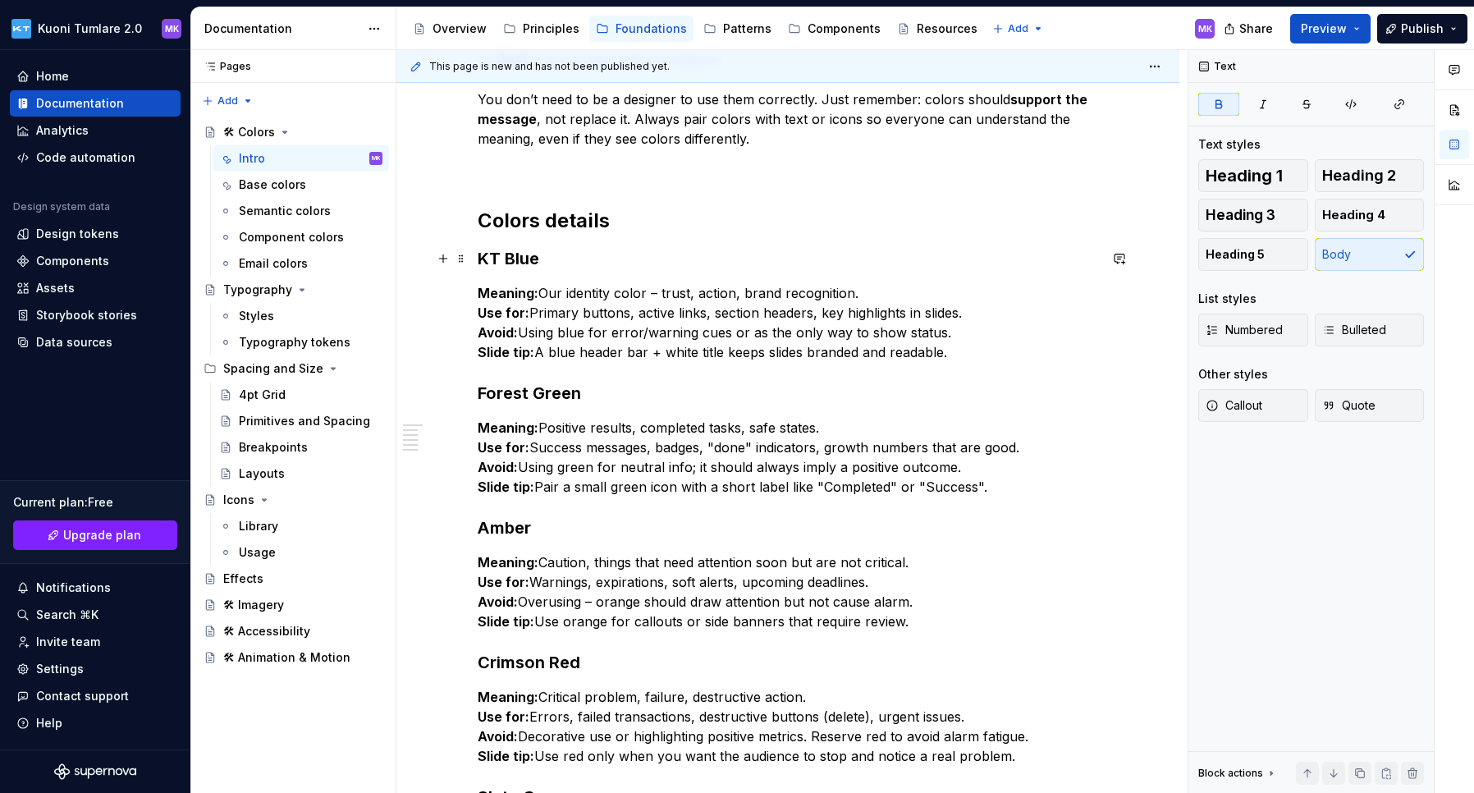
click at [549, 261] on h3 "KT Blue" at bounding box center [788, 258] width 620 height 23
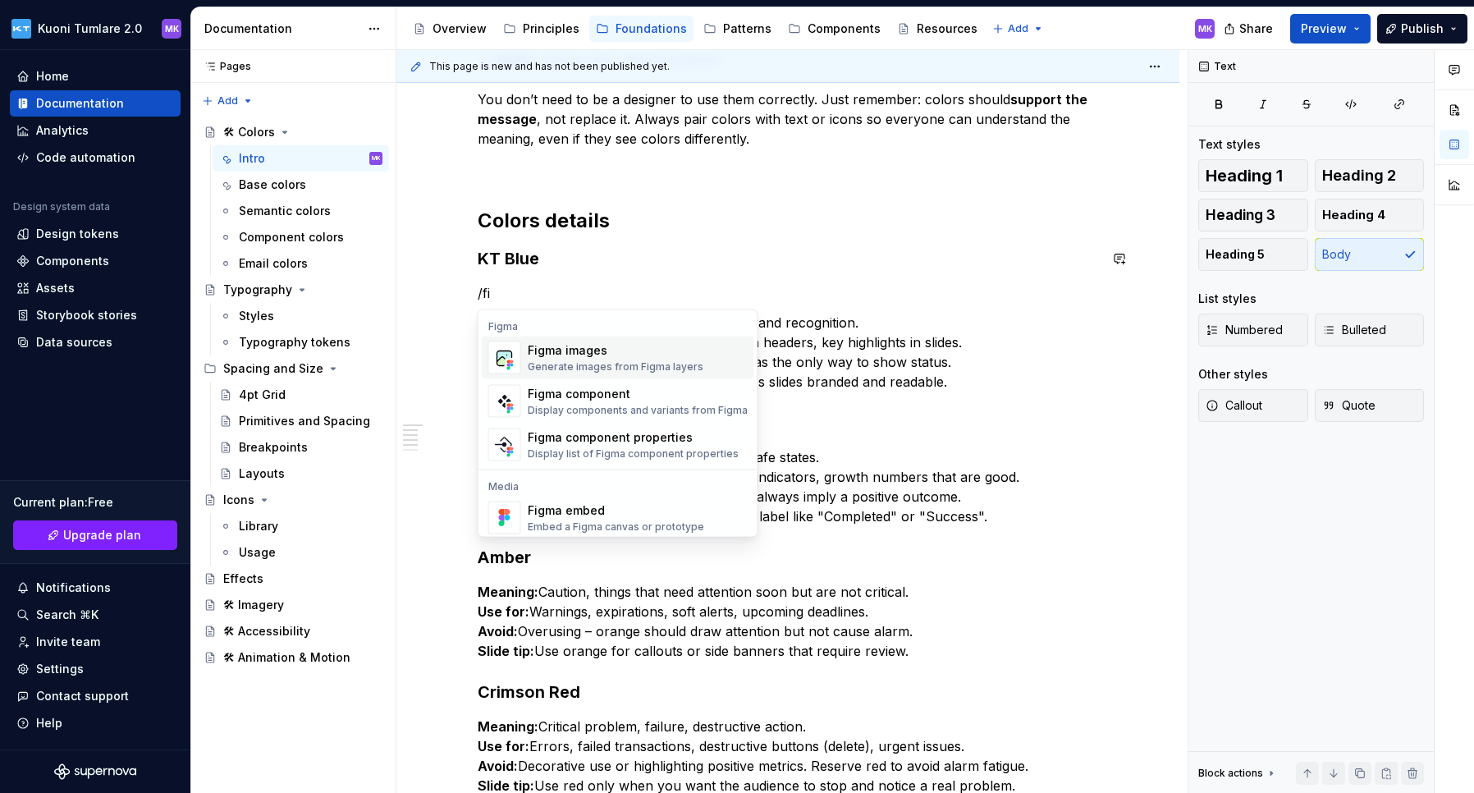
click at [613, 352] on div "Figma images" at bounding box center [616, 350] width 176 height 16
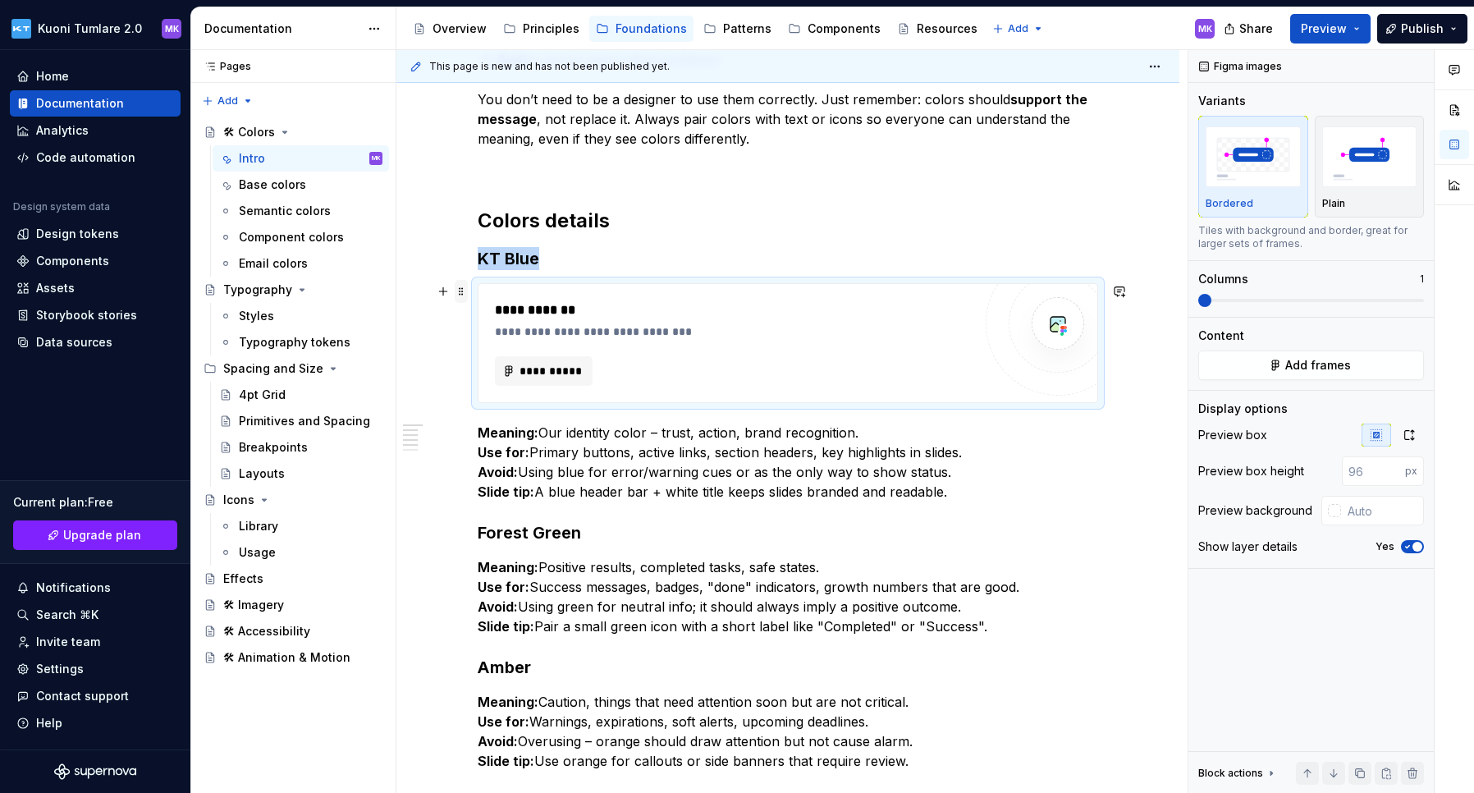
click at [461, 294] on span at bounding box center [461, 291] width 13 height 23
click at [531, 432] on div "Delete" at bounding box center [538, 436] width 107 height 16
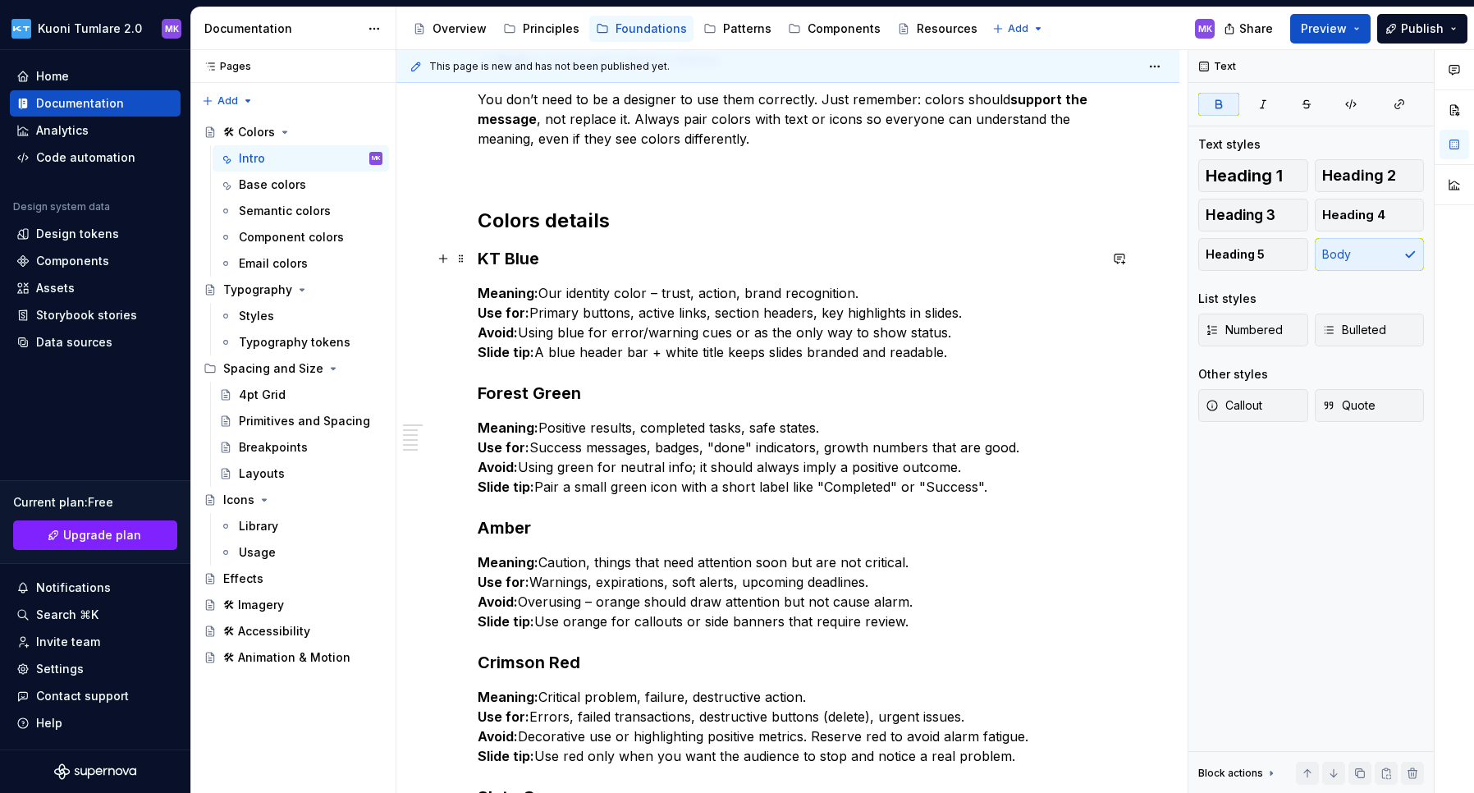
click at [561, 264] on h3 "KT Blue" at bounding box center [788, 258] width 620 height 23
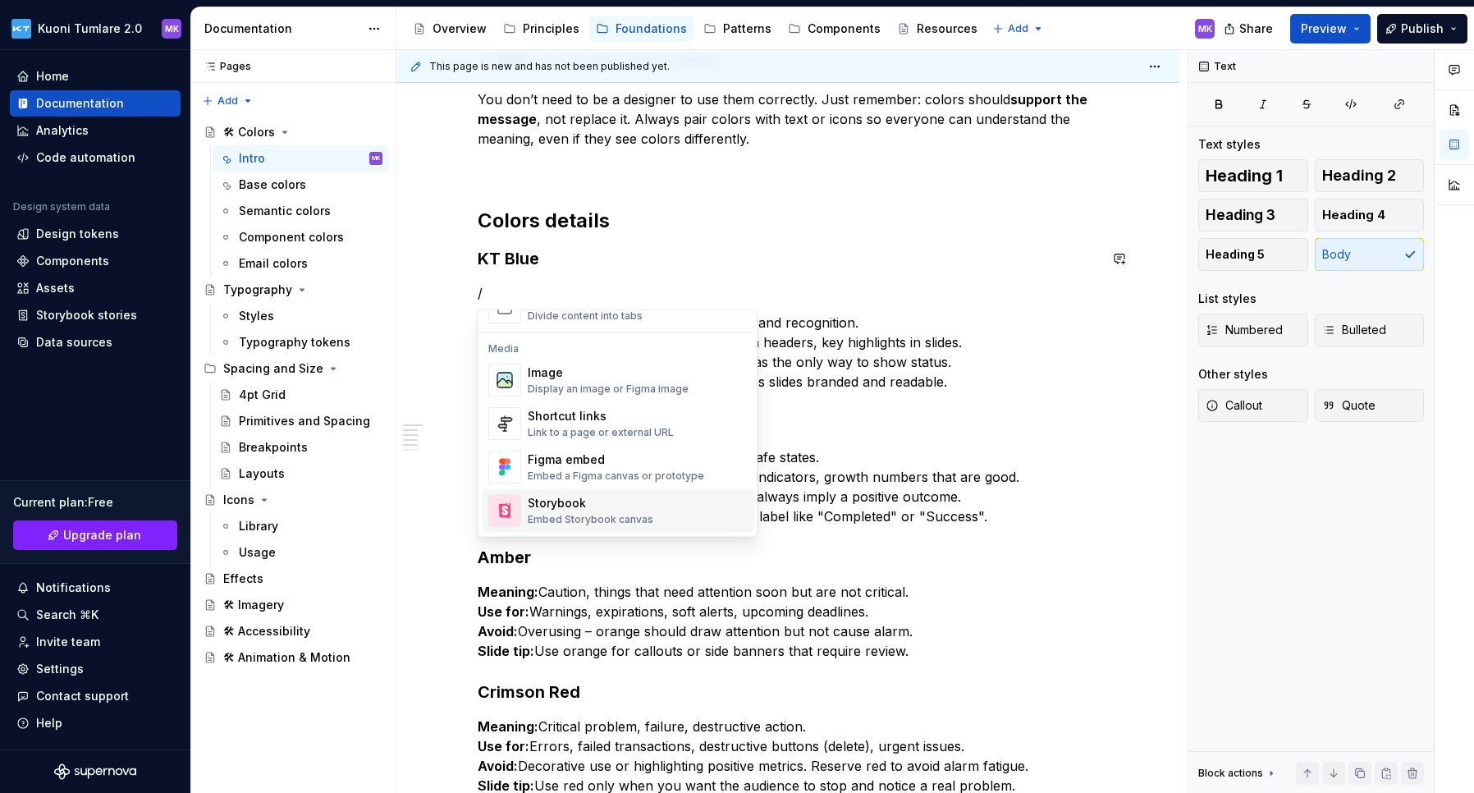
scroll to position [683, 0]
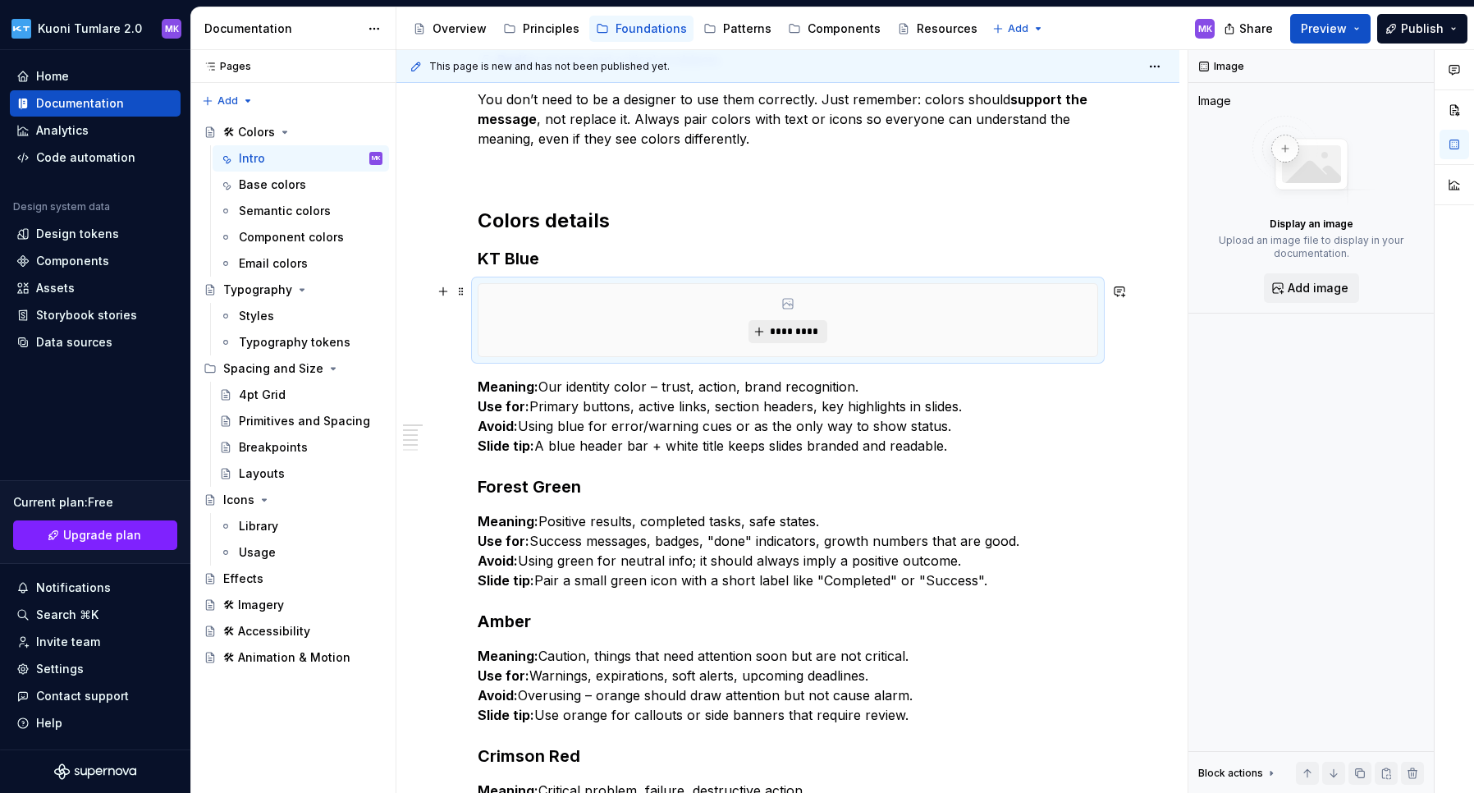
click at [788, 327] on span "*********" at bounding box center [794, 331] width 50 height 13
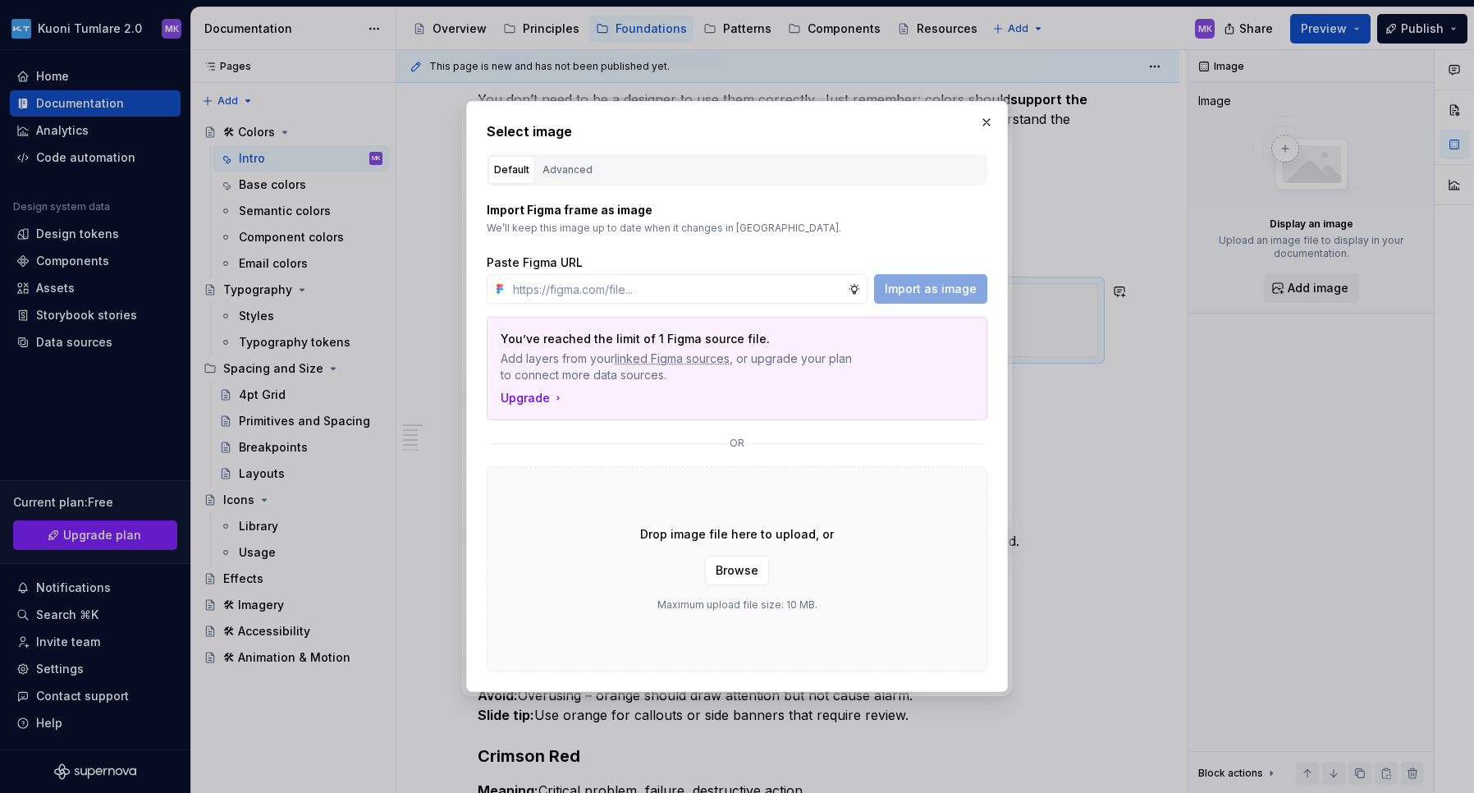
type textarea "*"
paste input "[URL][DOMAIN_NAME]"
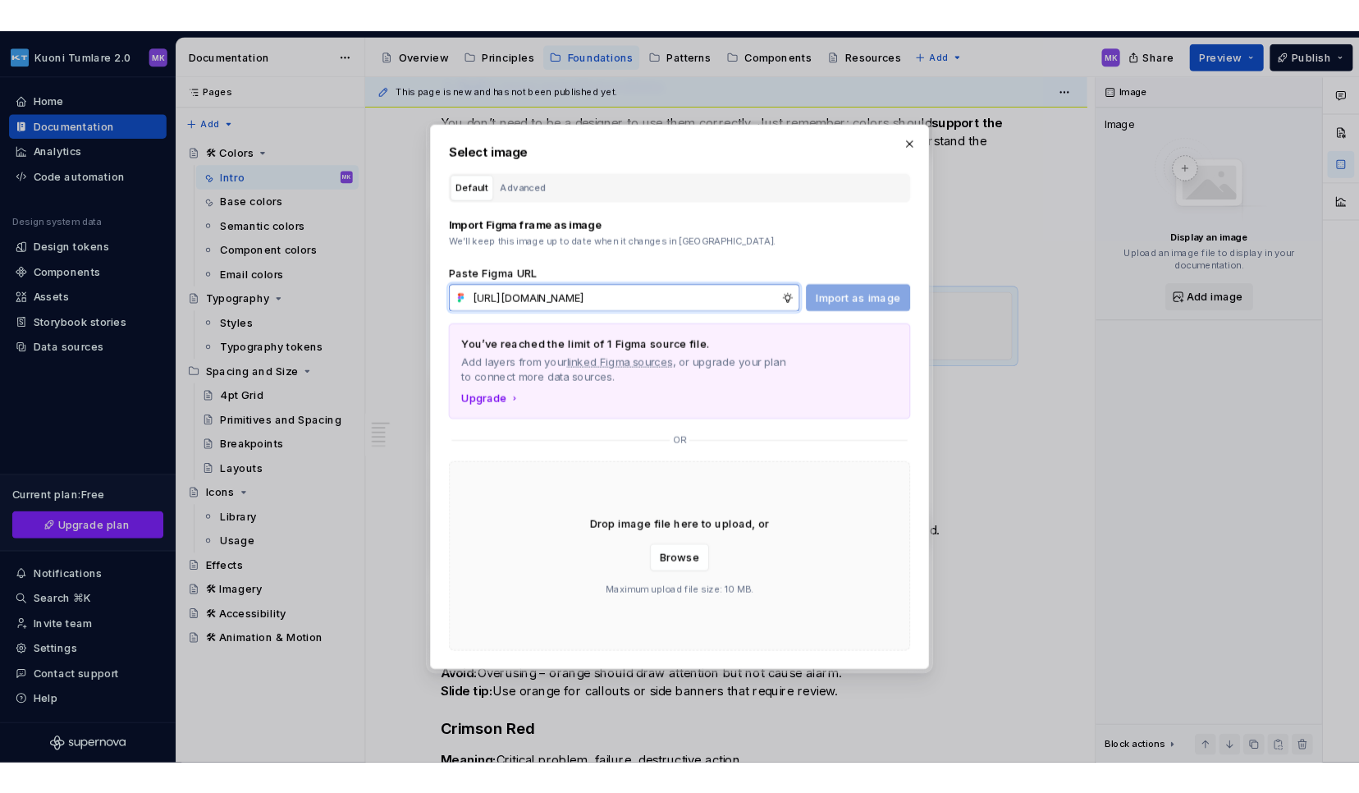
scroll to position [0, 289]
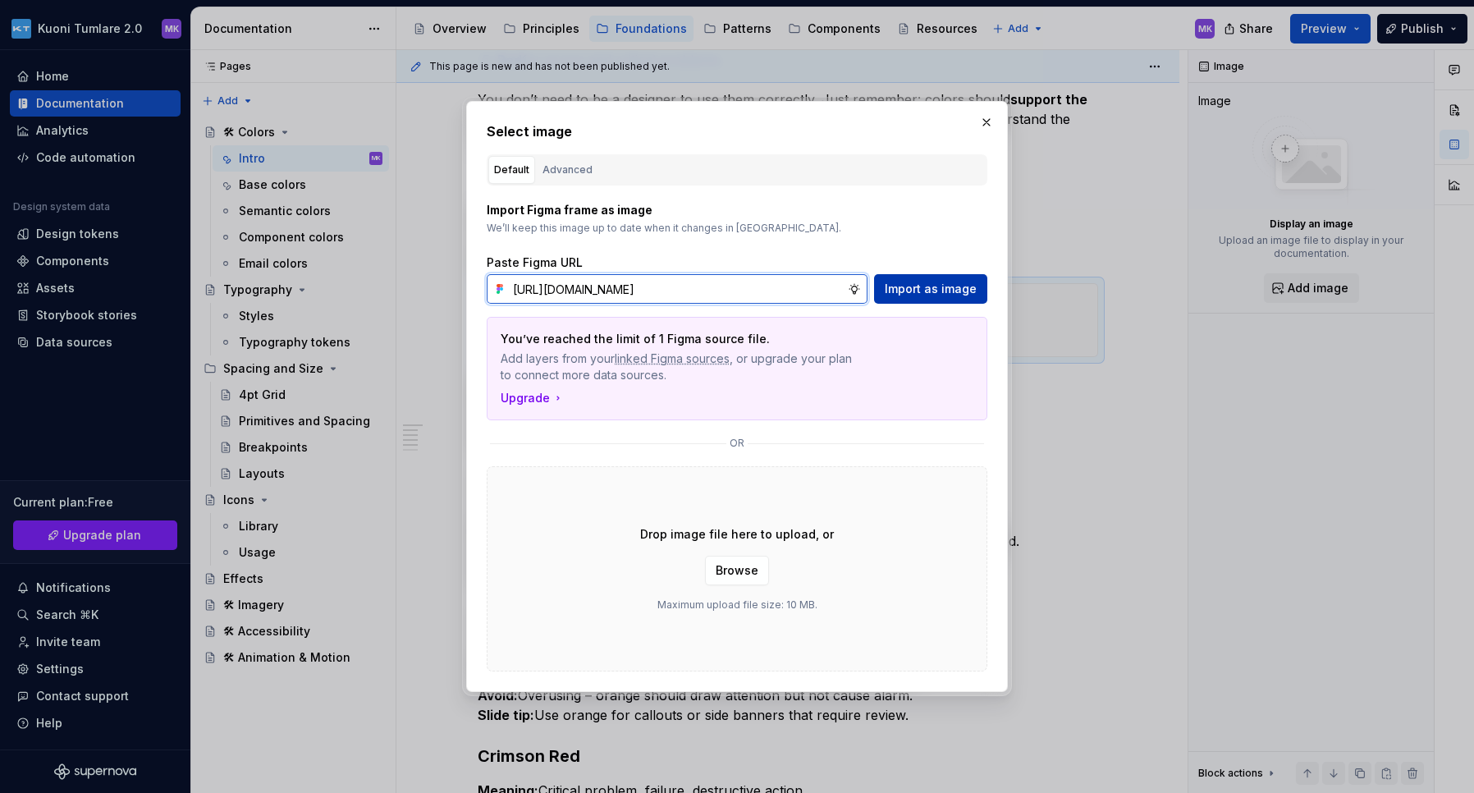
type input "[URL][DOMAIN_NAME]"
click at [922, 291] on span "Import as image" at bounding box center [930, 289] width 92 height 16
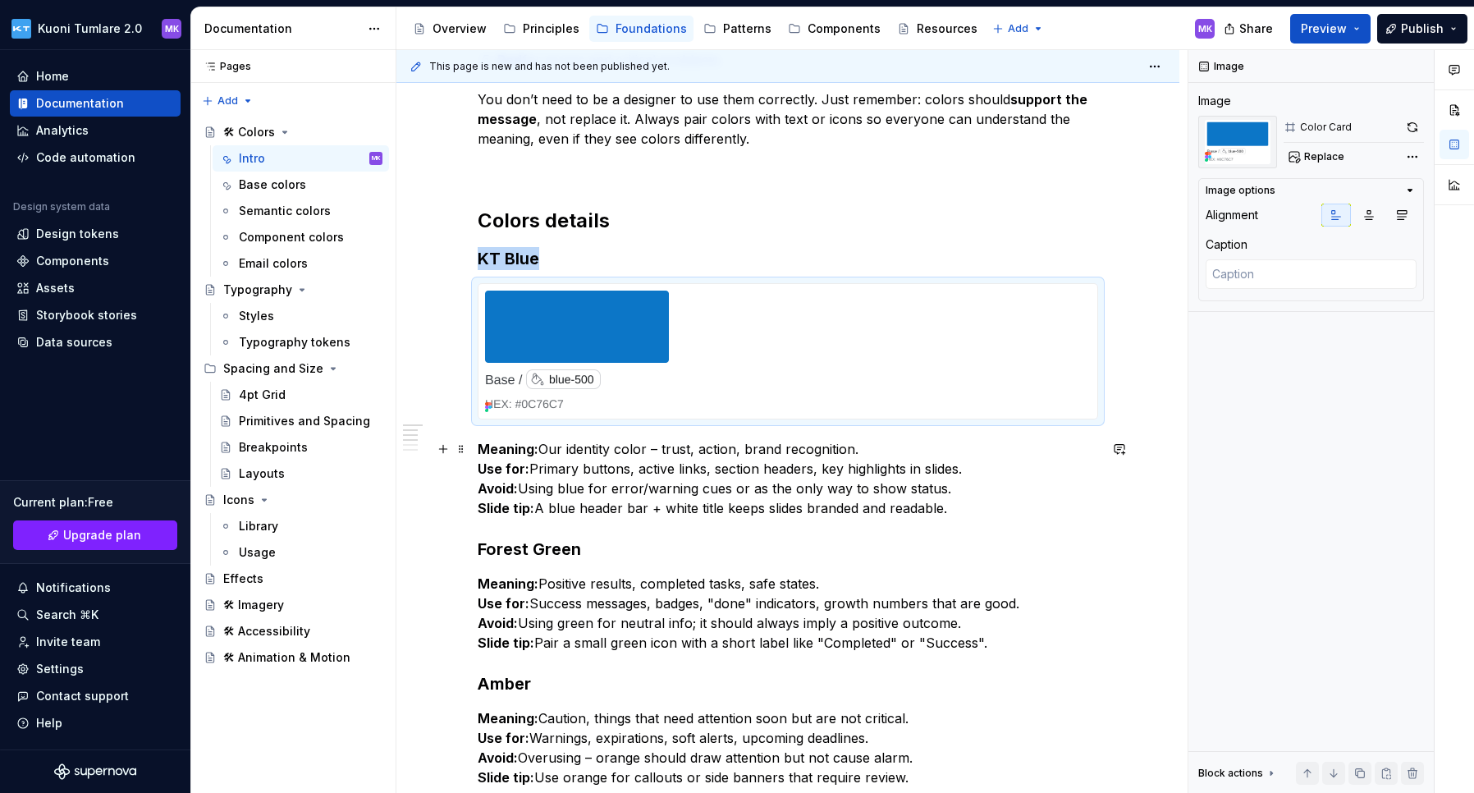
click at [457, 486] on div "Colors are one of the most powerful tools in our design system. They not only m…" at bounding box center [787, 565] width 783 height 1536
click at [779, 347] on div at bounding box center [787, 351] width 619 height 135
click at [460, 291] on span at bounding box center [461, 291] width 13 height 23
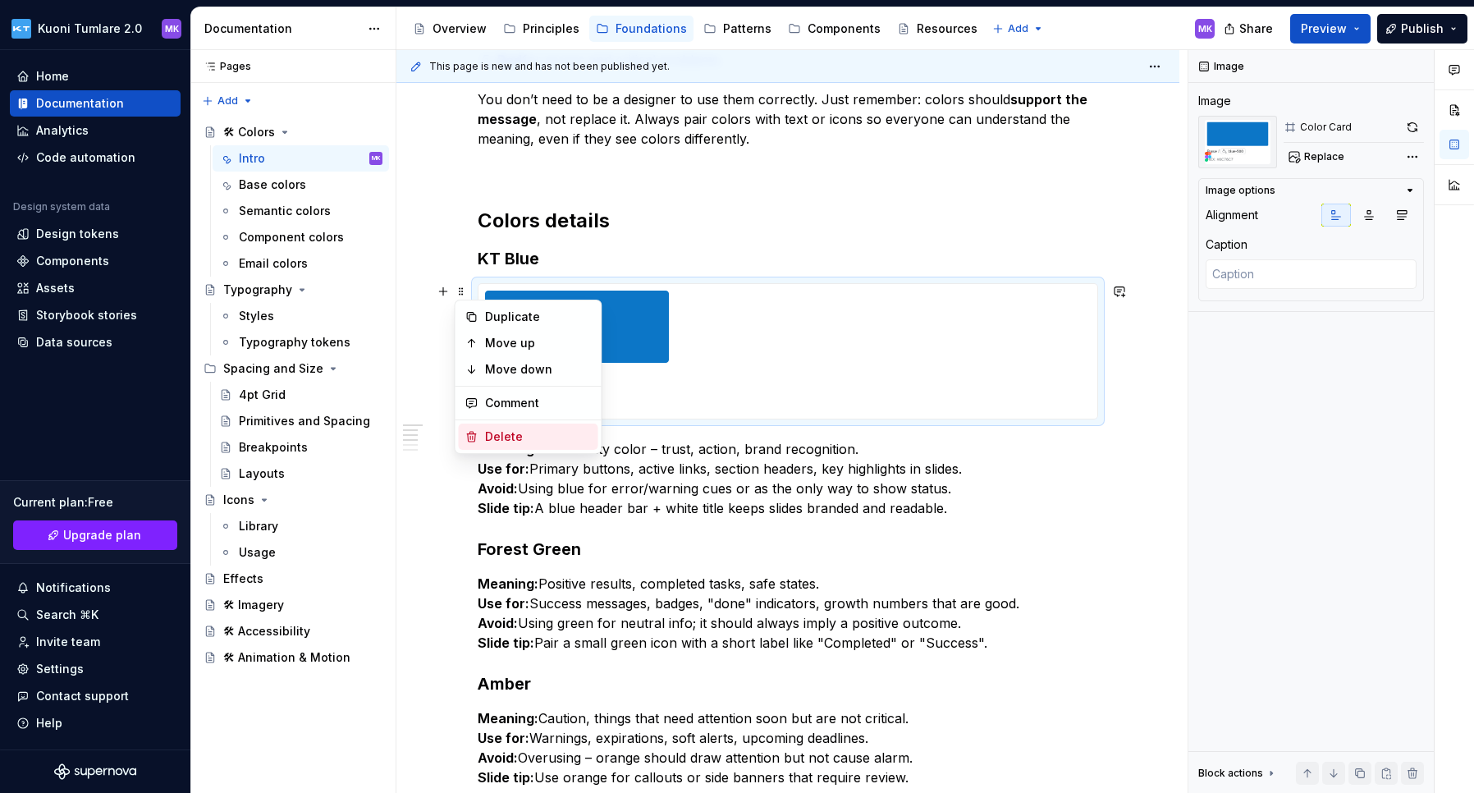
click at [518, 430] on div "Delete" at bounding box center [538, 436] width 107 height 16
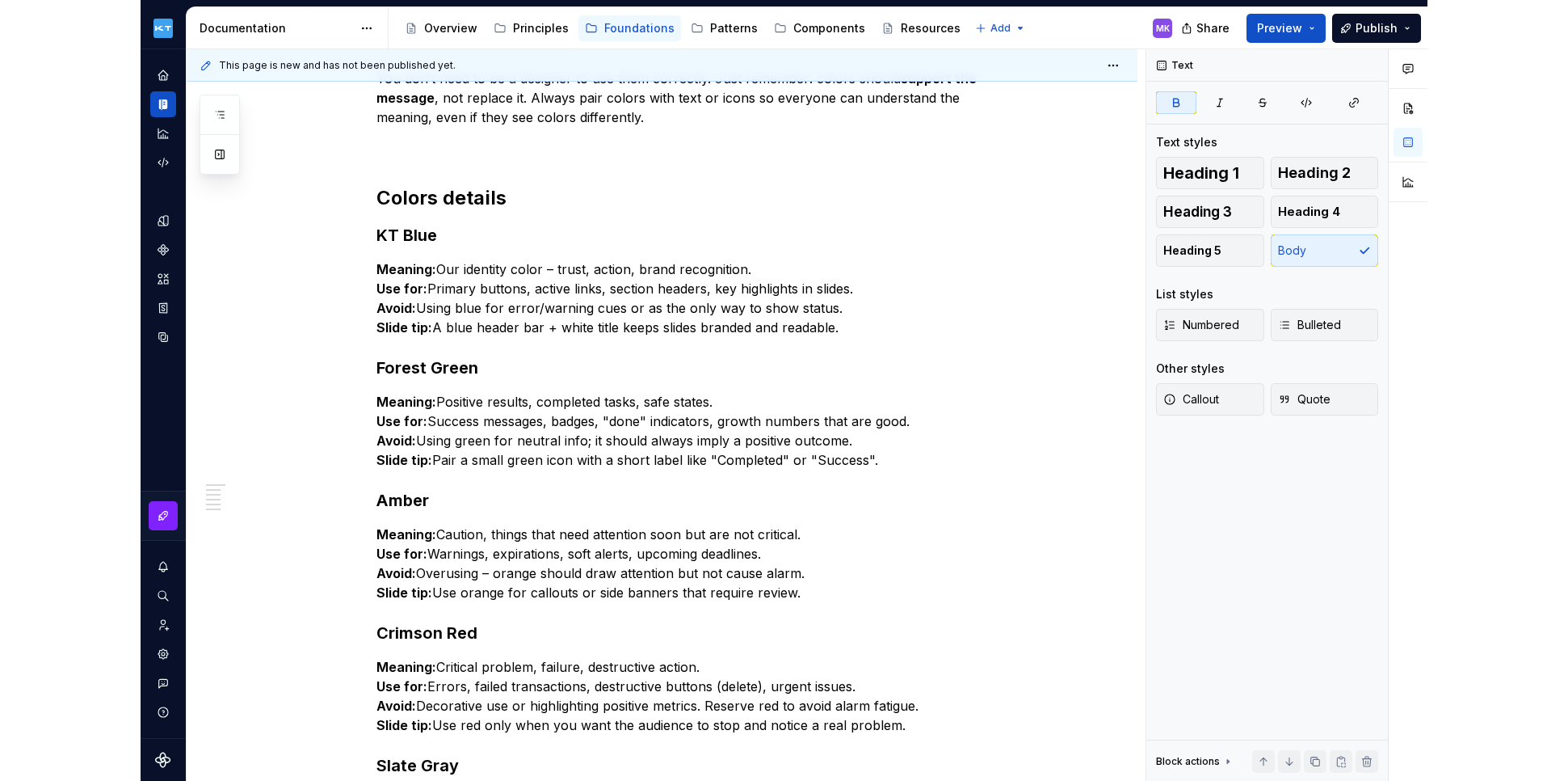
scroll to position [519, 0]
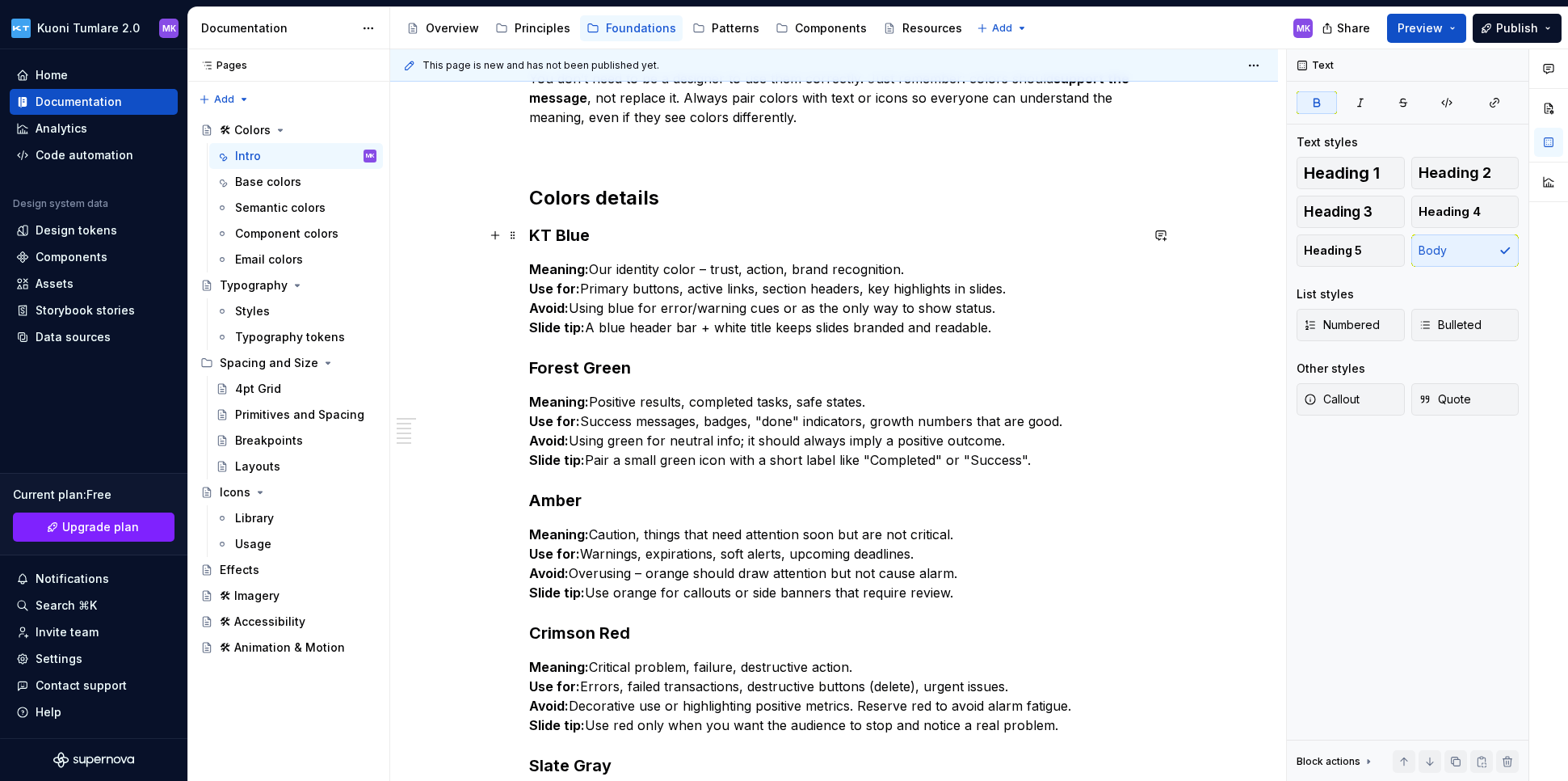
click at [597, 246] on h3 "KT Blue" at bounding box center [834, 234] width 610 height 23
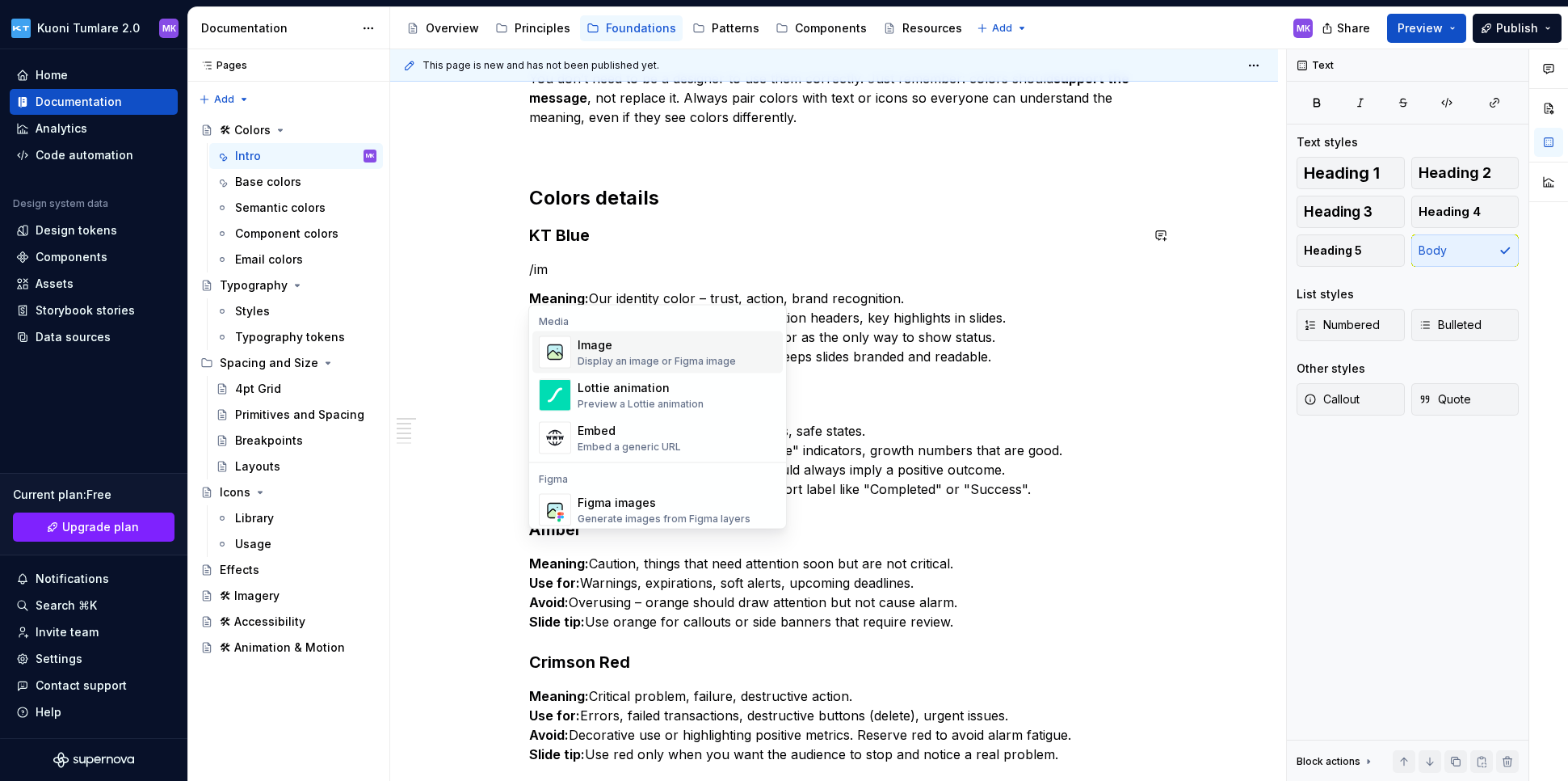
click at [621, 344] on div "Image" at bounding box center [657, 345] width 158 height 16
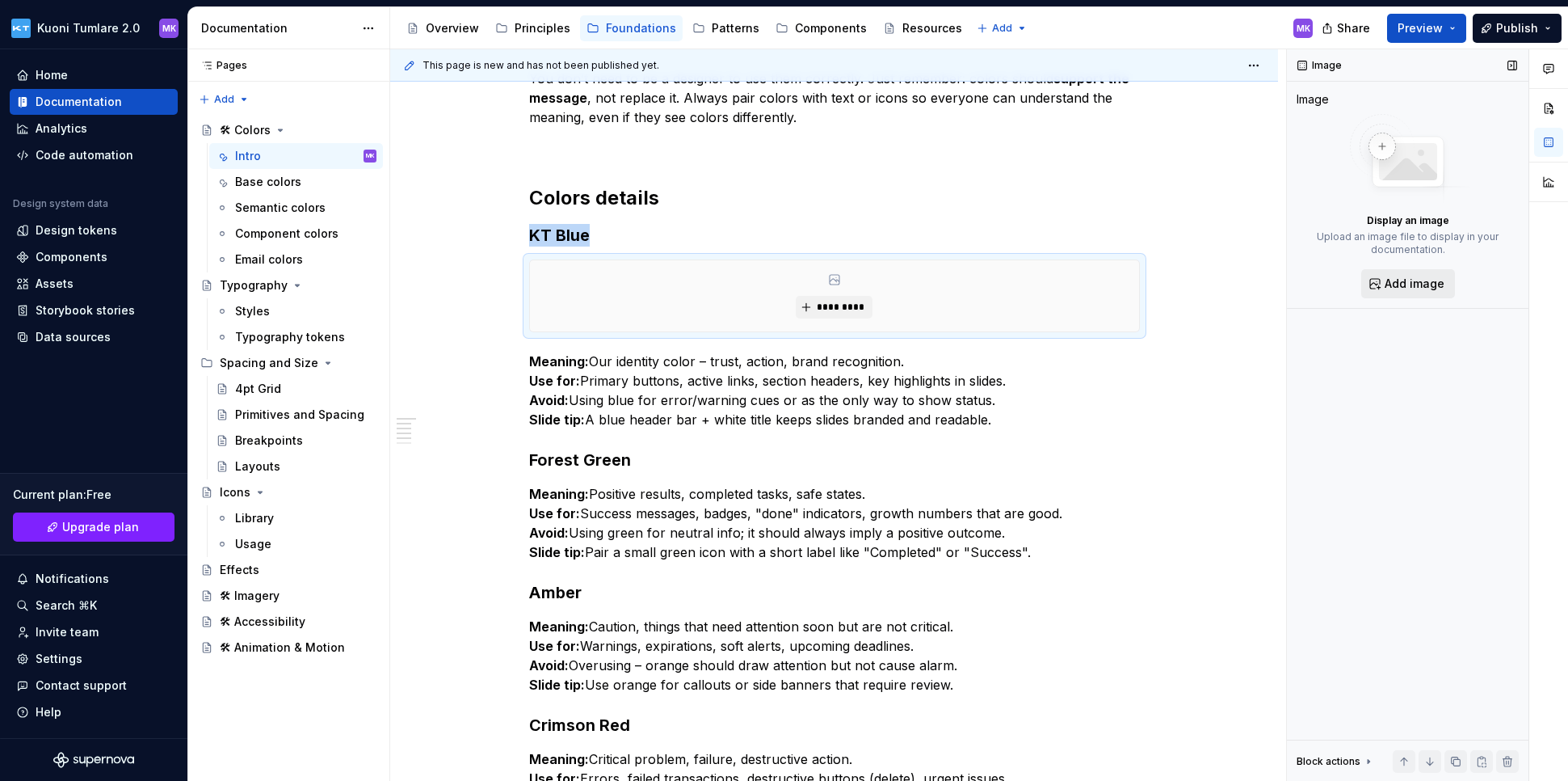
click at [1173, 286] on span "Add image" at bounding box center [1413, 284] width 60 height 16
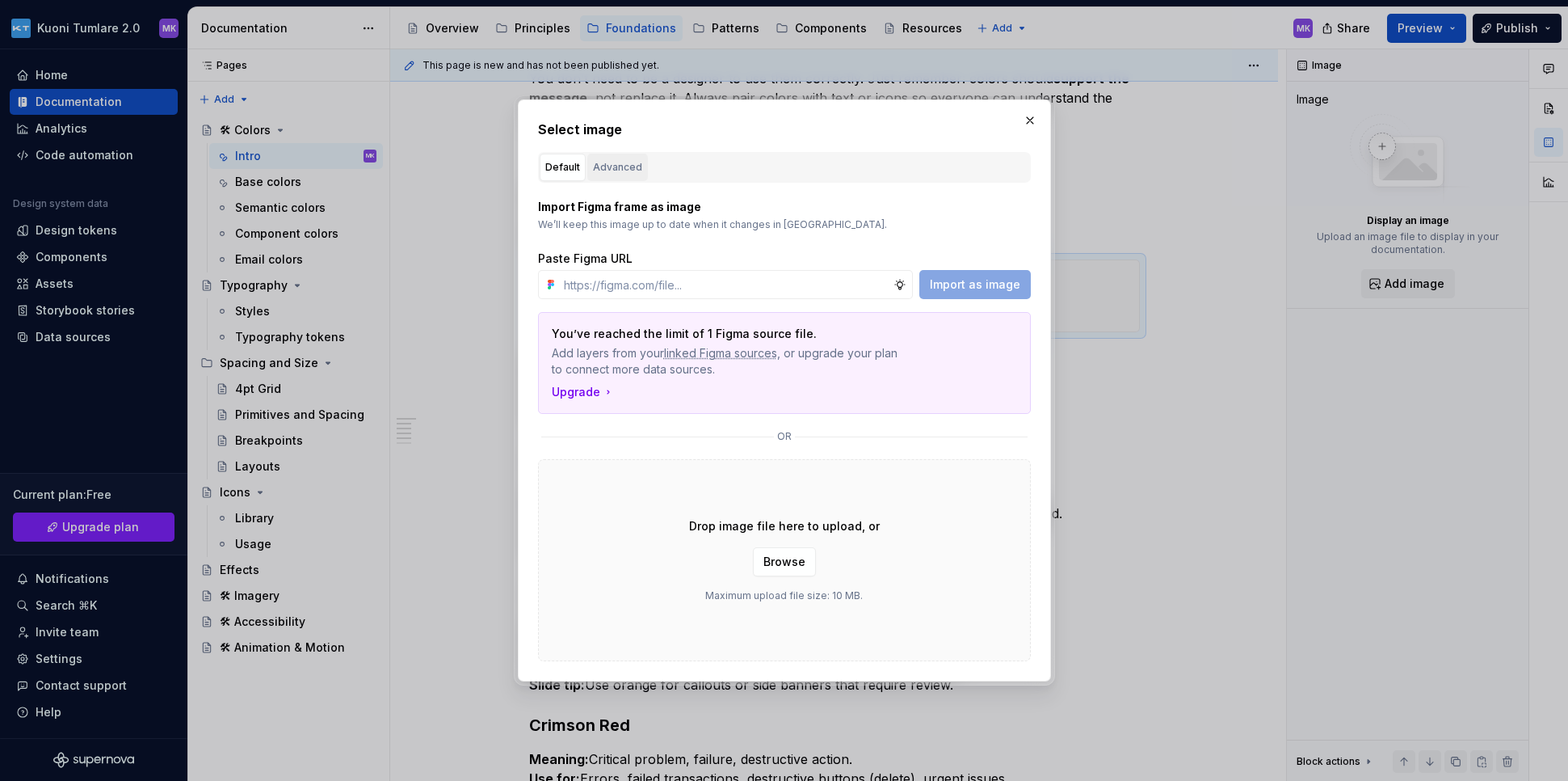
click at [612, 170] on div "Advanced" at bounding box center [617, 167] width 49 height 16
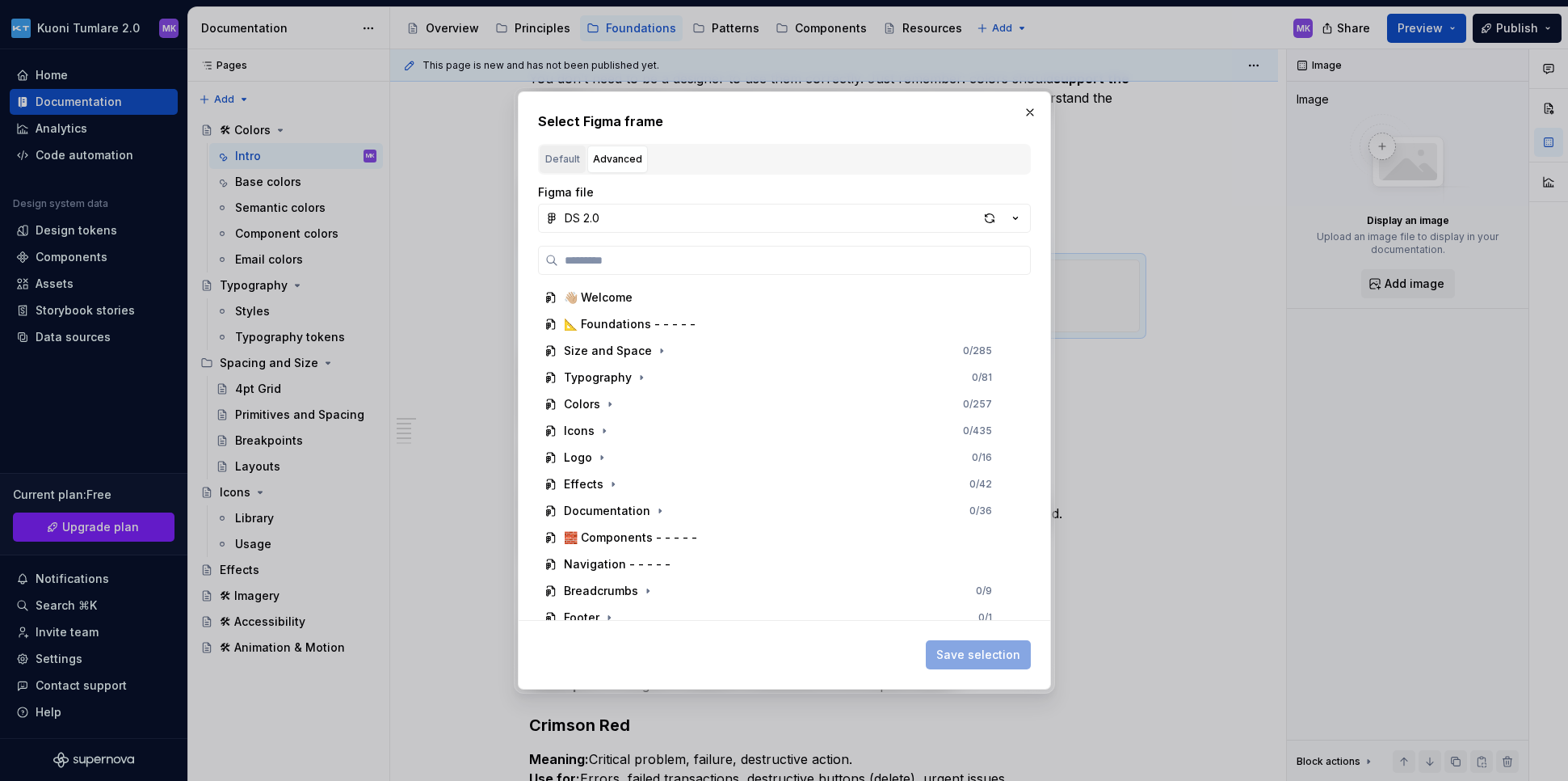
click at [550, 157] on div "Default" at bounding box center [562, 159] width 34 height 16
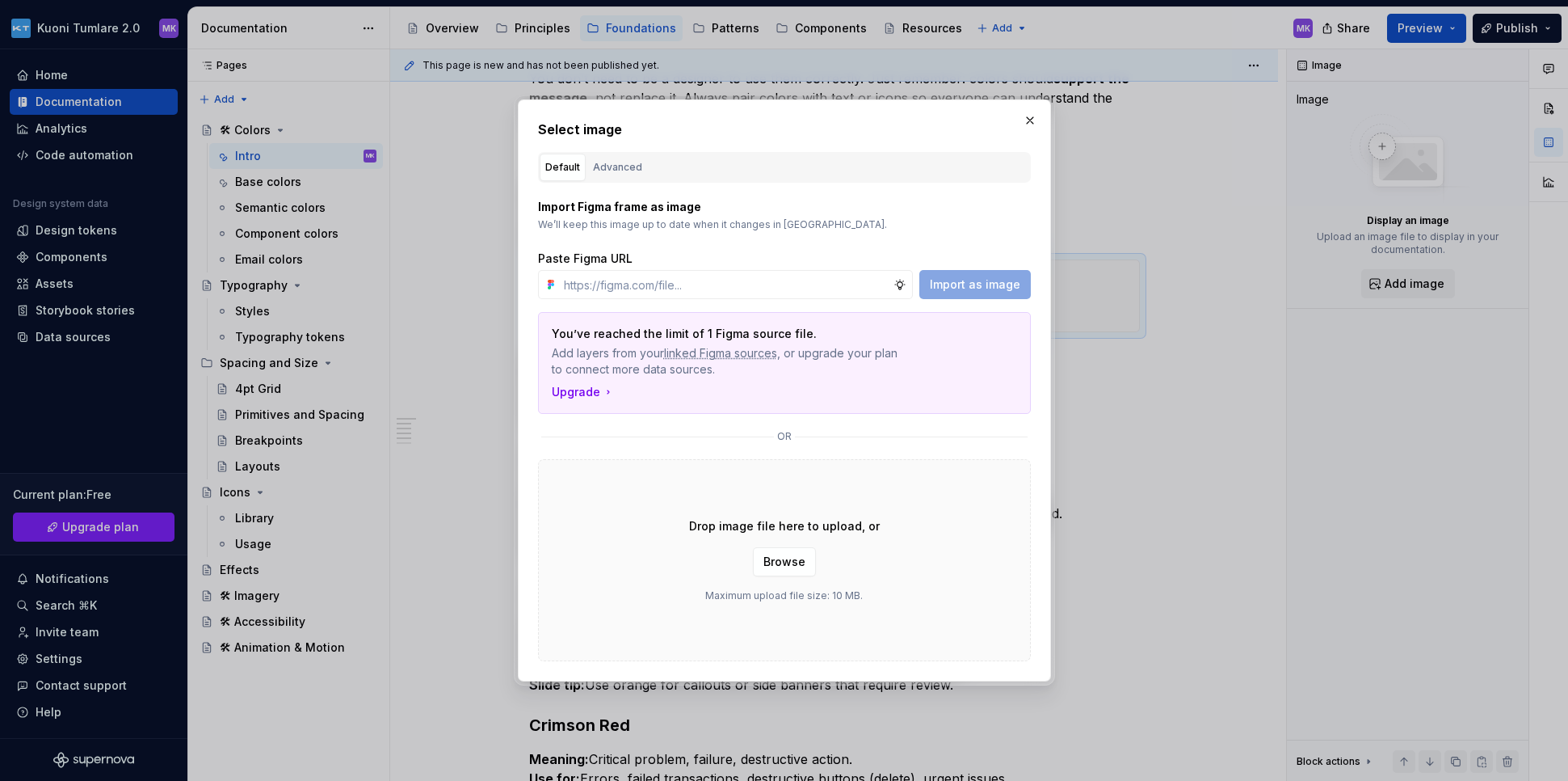
type textarea "*"
click at [790, 548] on button "Browse" at bounding box center [784, 561] width 63 height 30
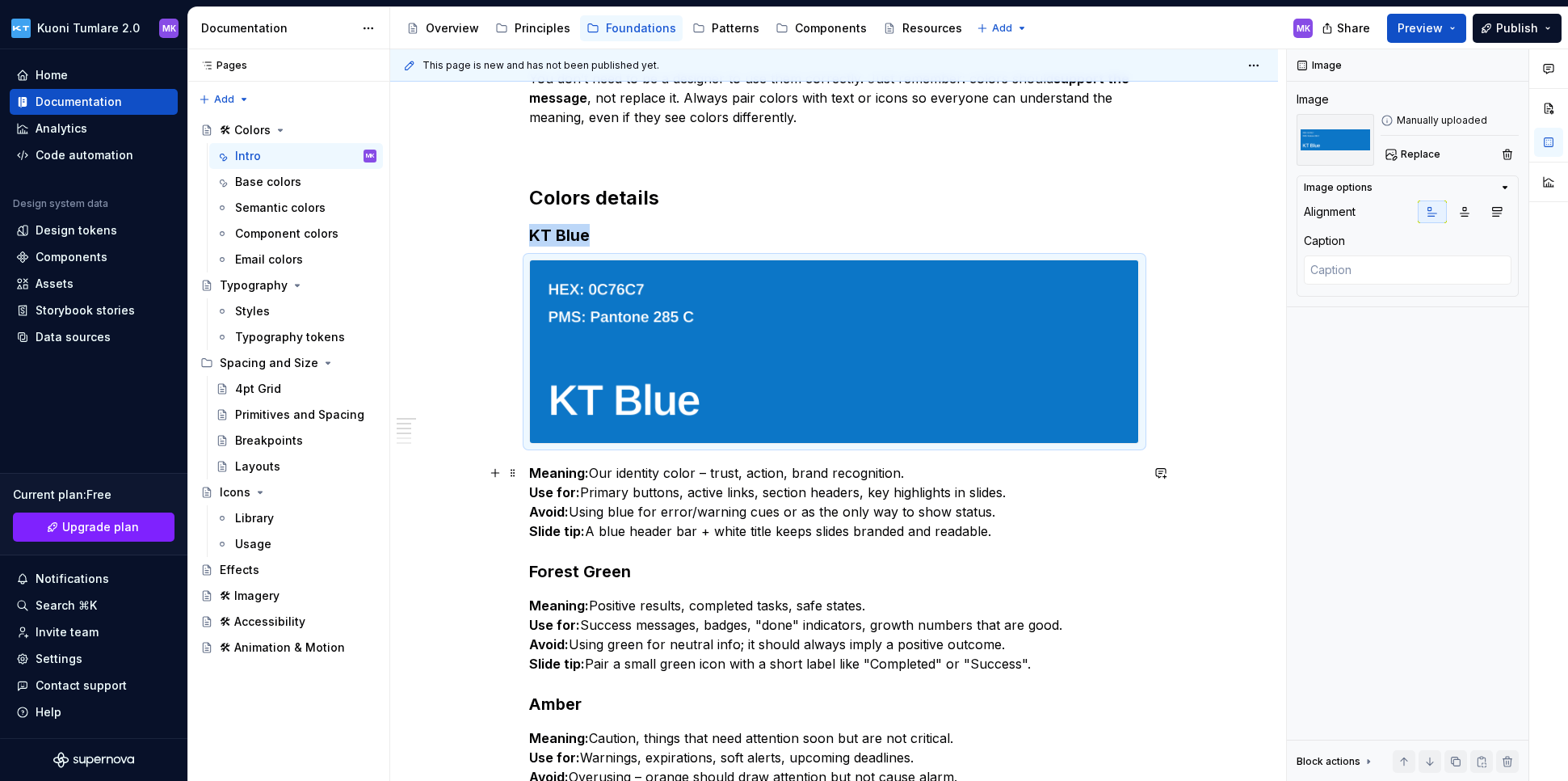
scroll to position [541, 0]
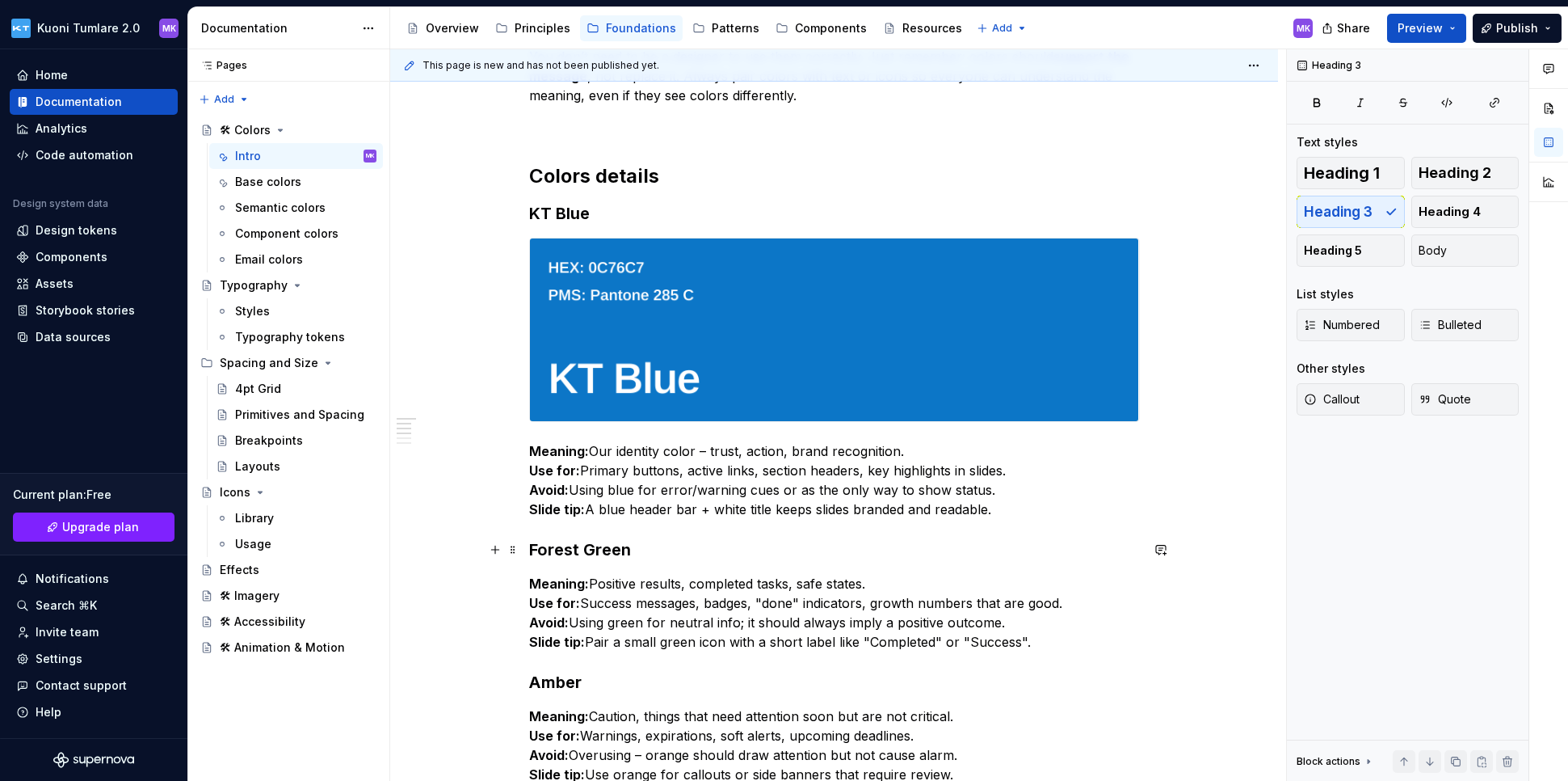
click at [665, 556] on h3 "Forest Green" at bounding box center [834, 549] width 610 height 23
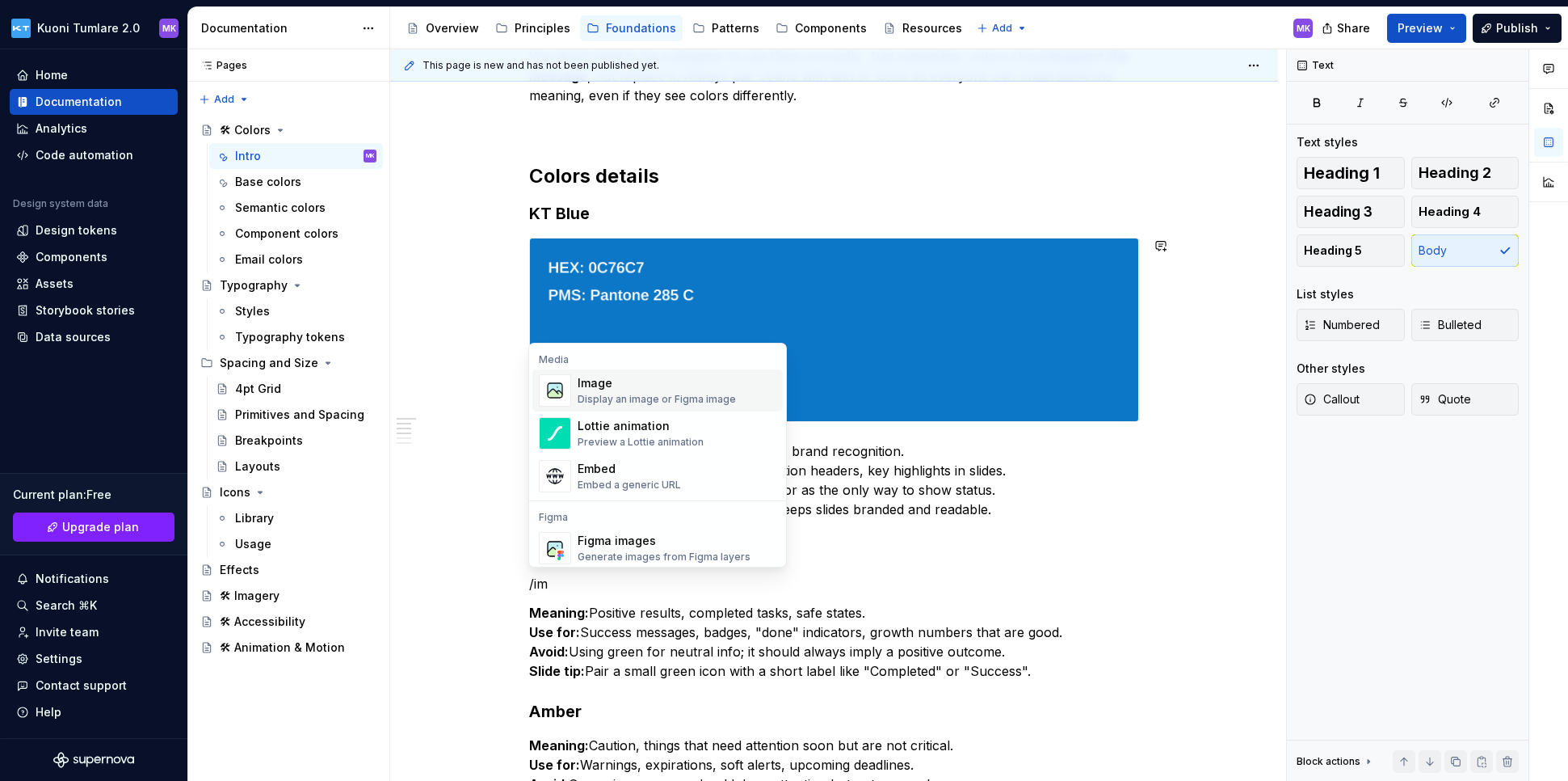
click at [671, 380] on div "Image" at bounding box center [657, 383] width 158 height 16
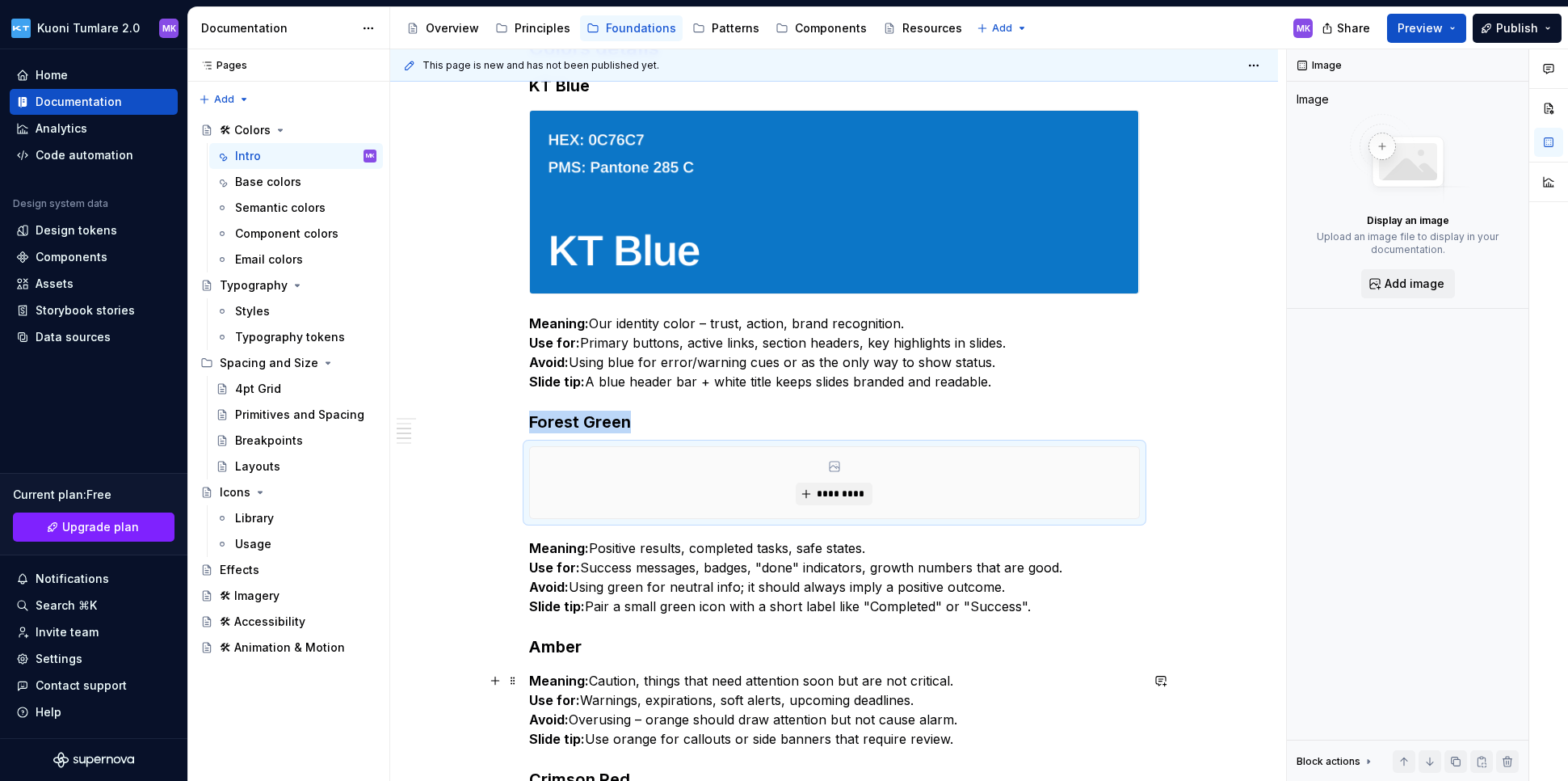
scroll to position [780, 0]
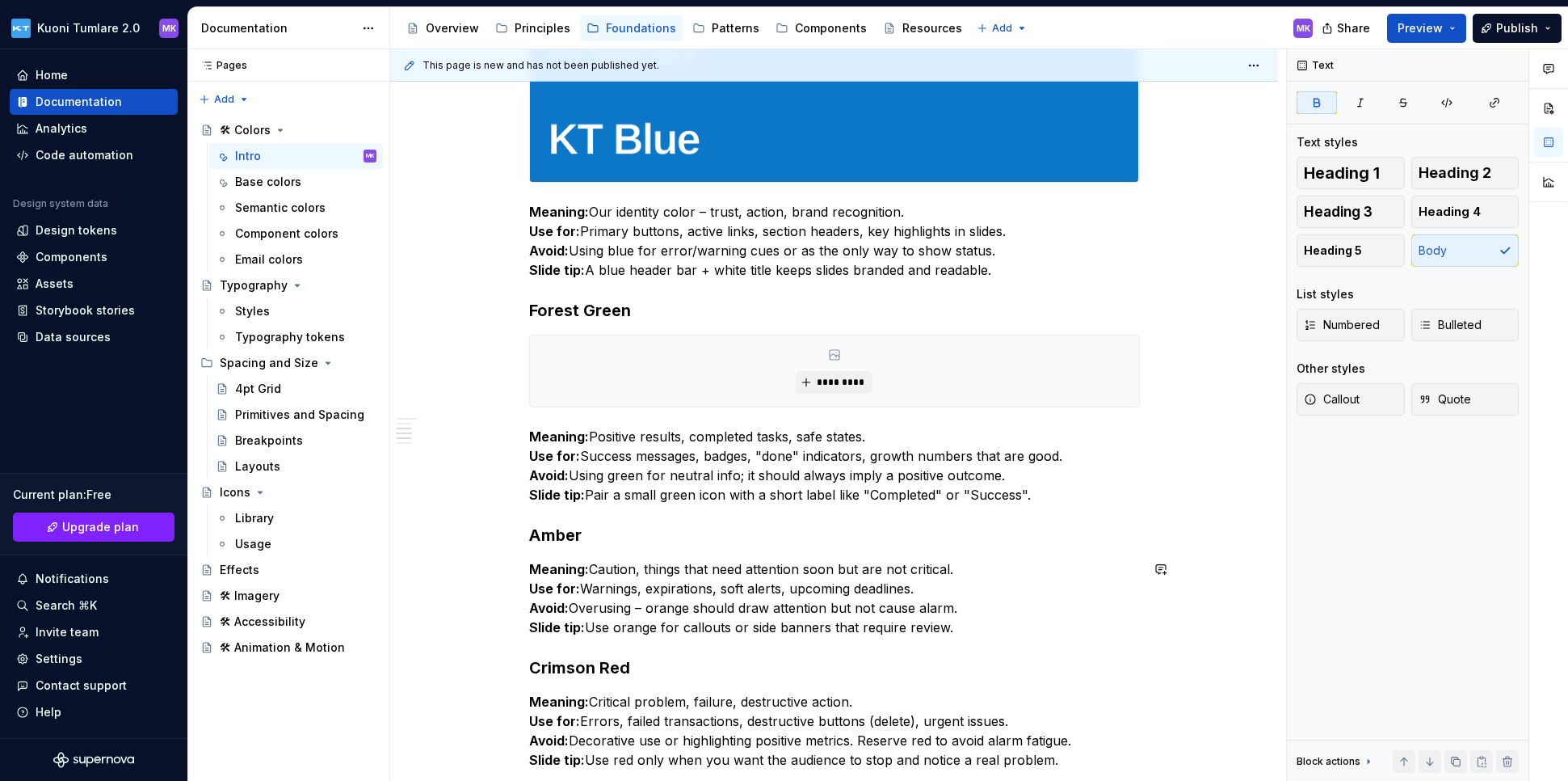
click at [610, 551] on div "Colors are one of the most powerful tools in our design system. They not only m…" at bounding box center [834, 239] width 610 height 1362
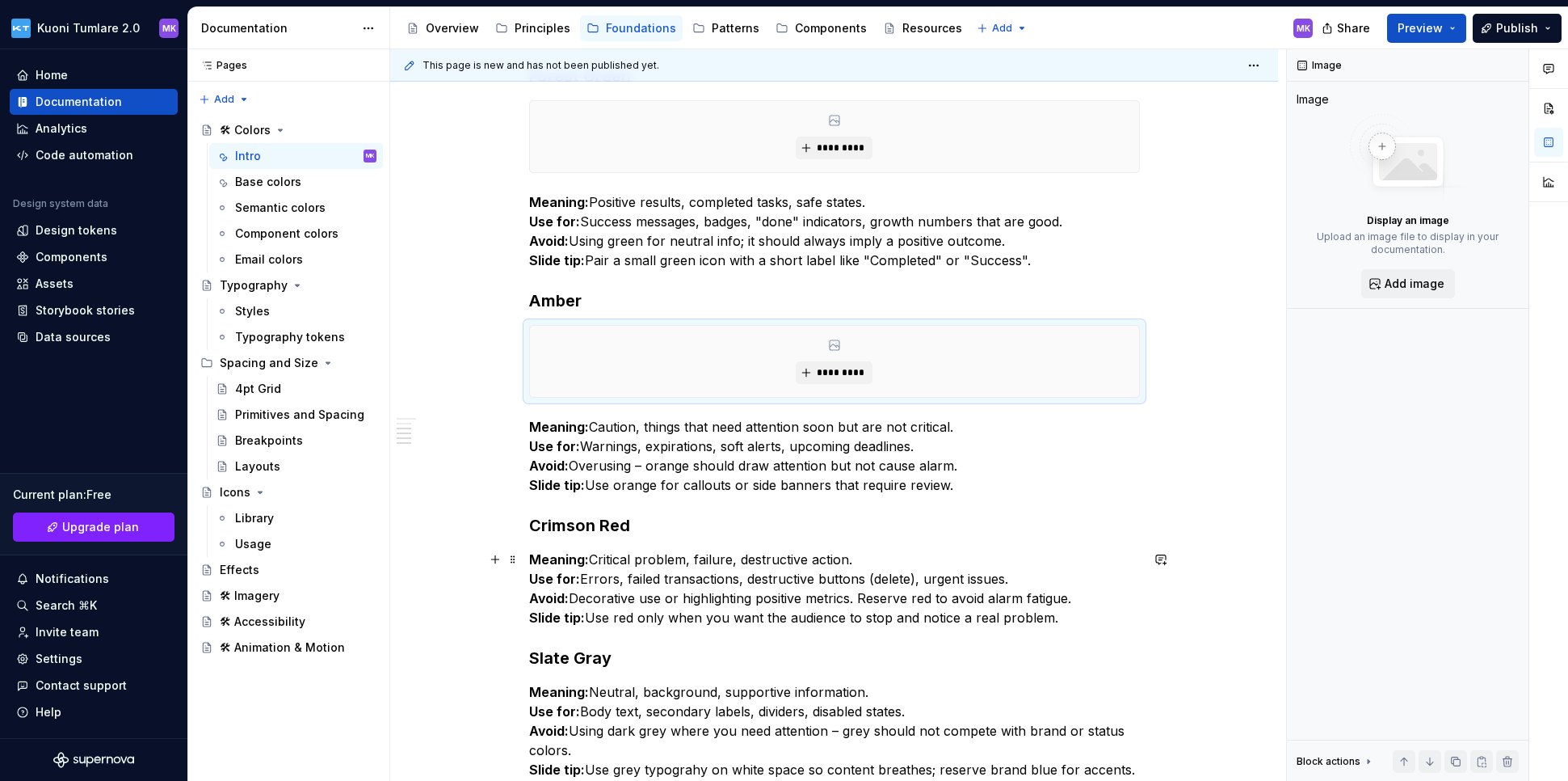
scroll to position [1024, 0]
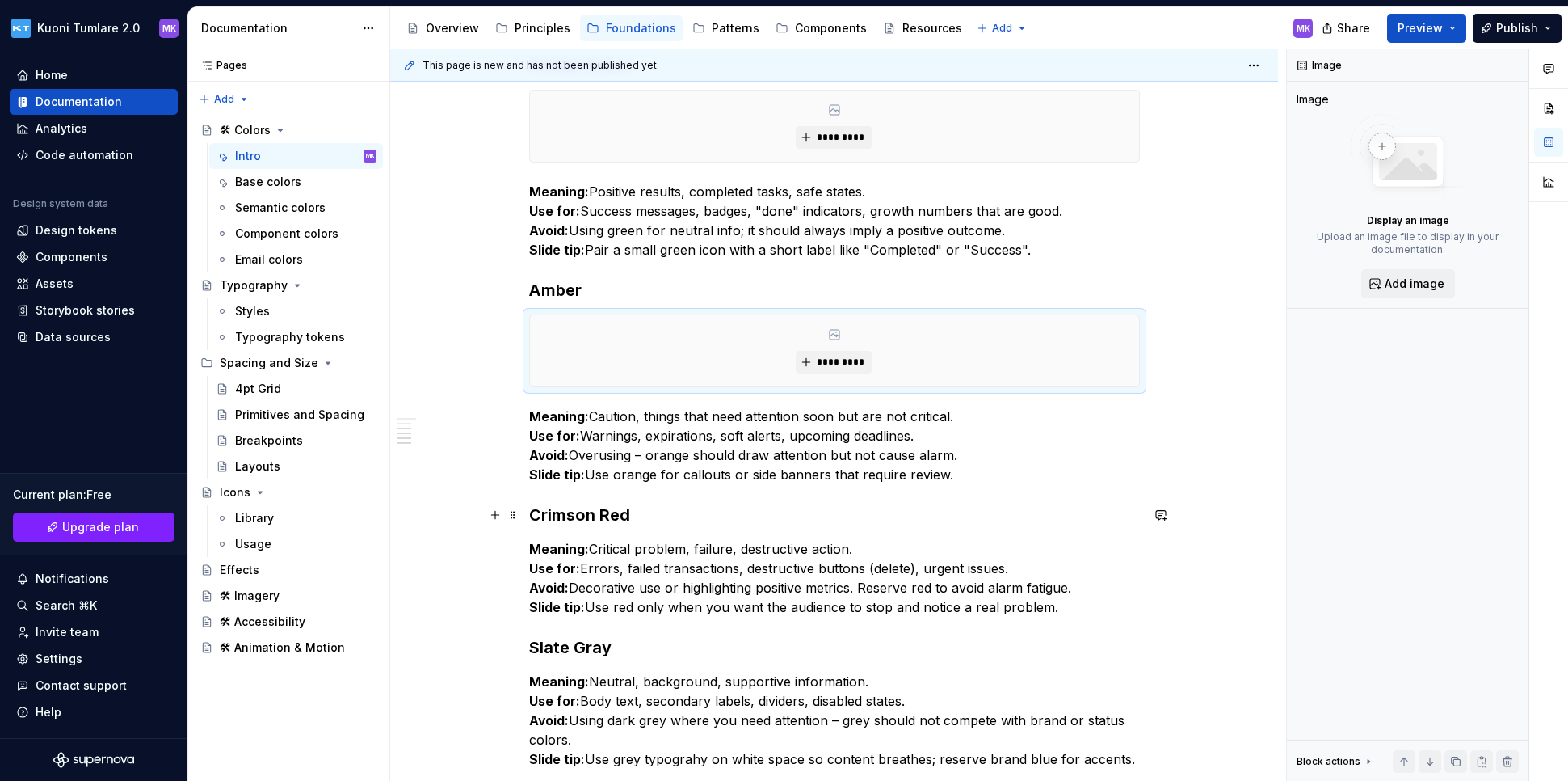
click at [673, 515] on h3 "Crimson Red" at bounding box center [834, 514] width 610 height 23
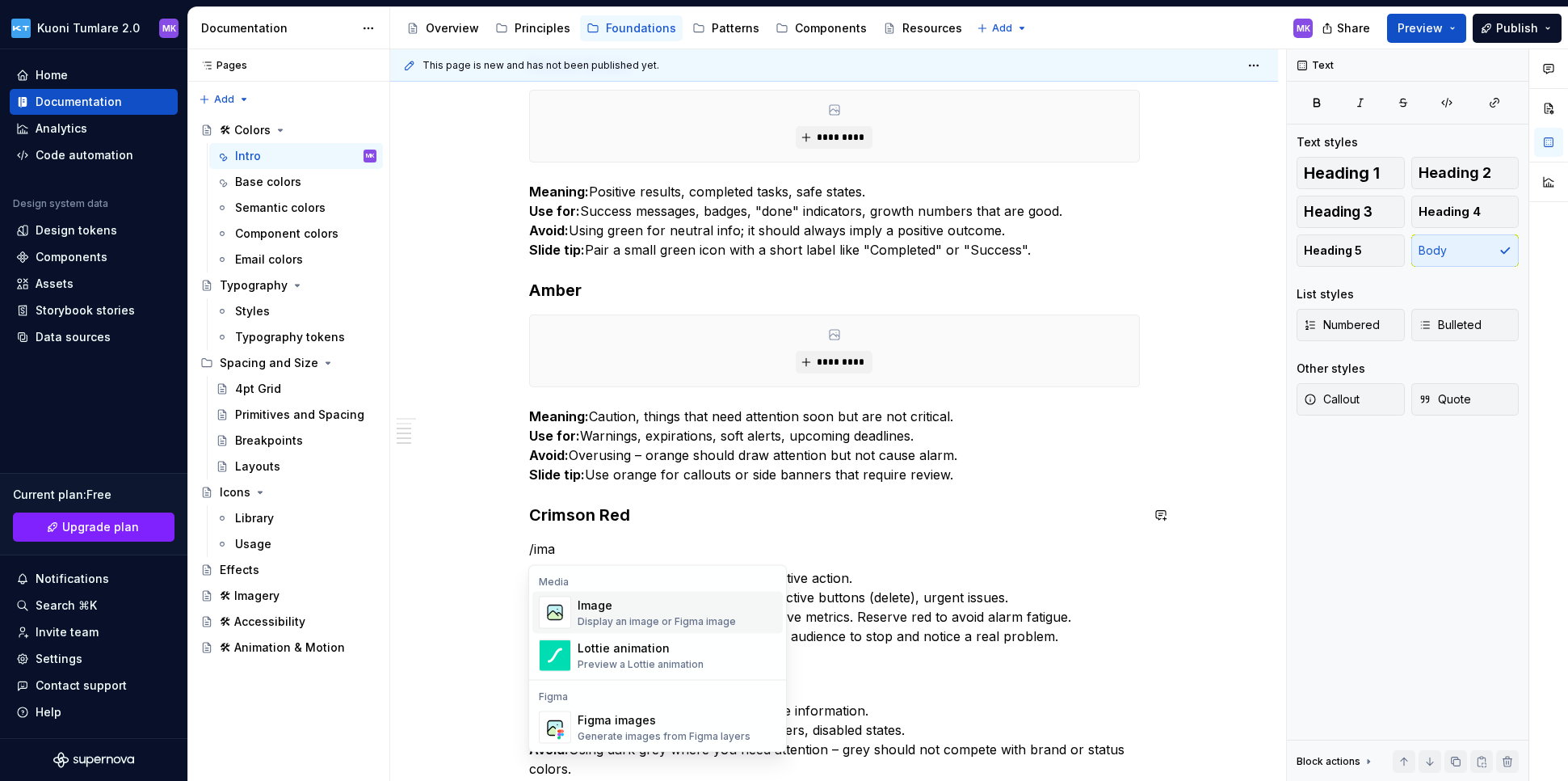
click at [632, 605] on div "Image" at bounding box center [657, 605] width 158 height 16
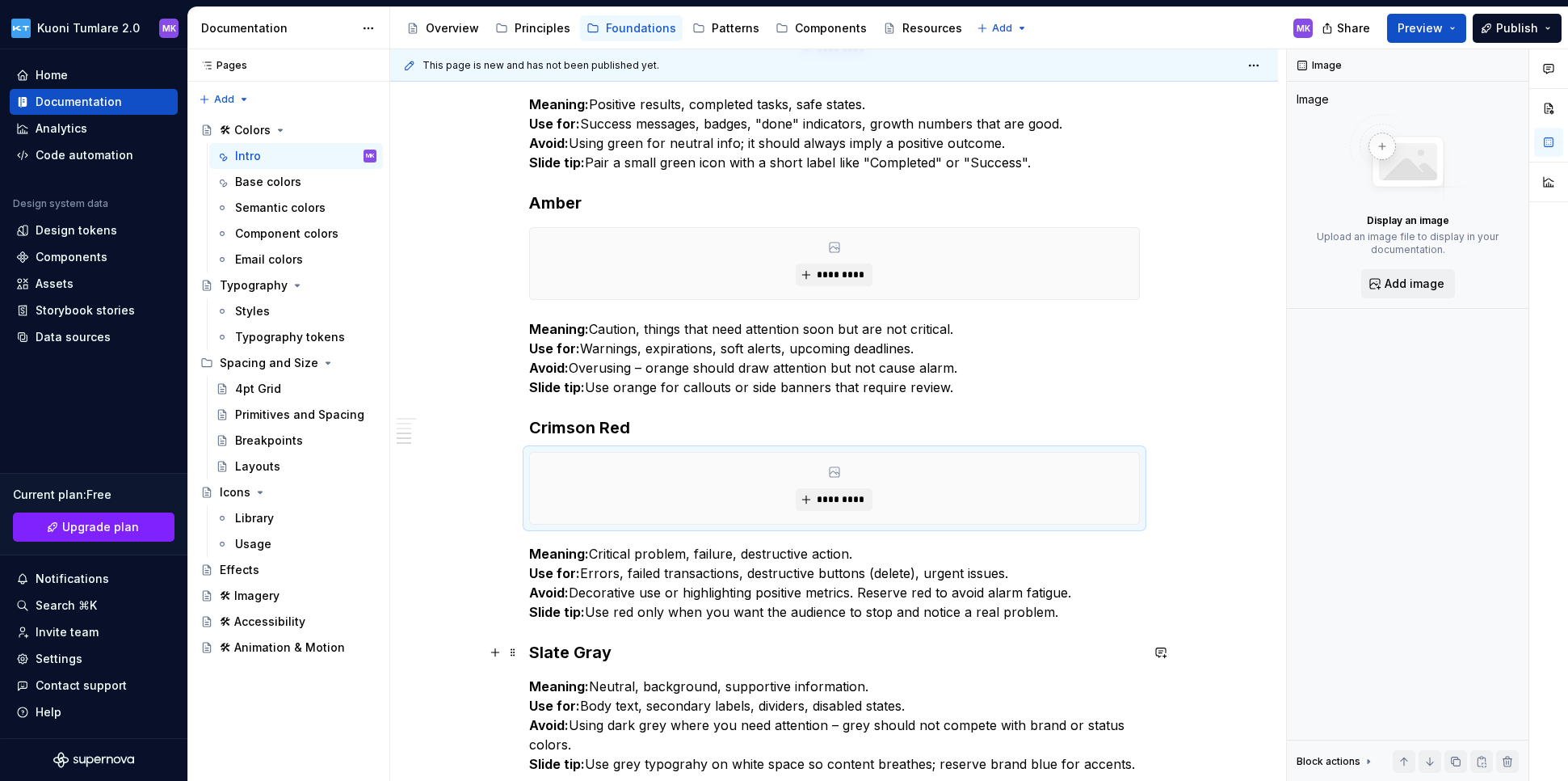
scroll to position [1123, 0]
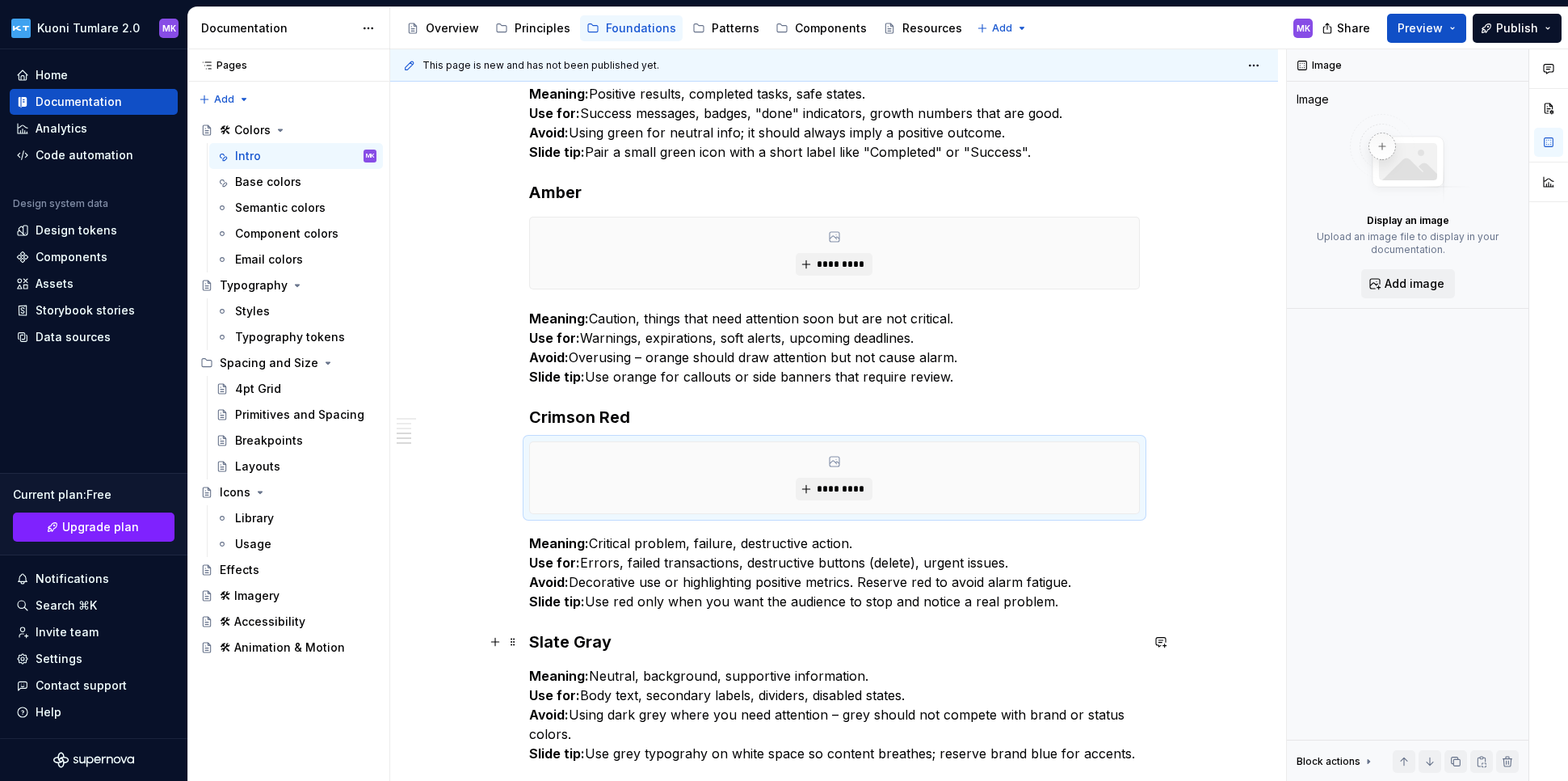
click at [647, 634] on h3 "Slate Gray" at bounding box center [834, 641] width 610 height 23
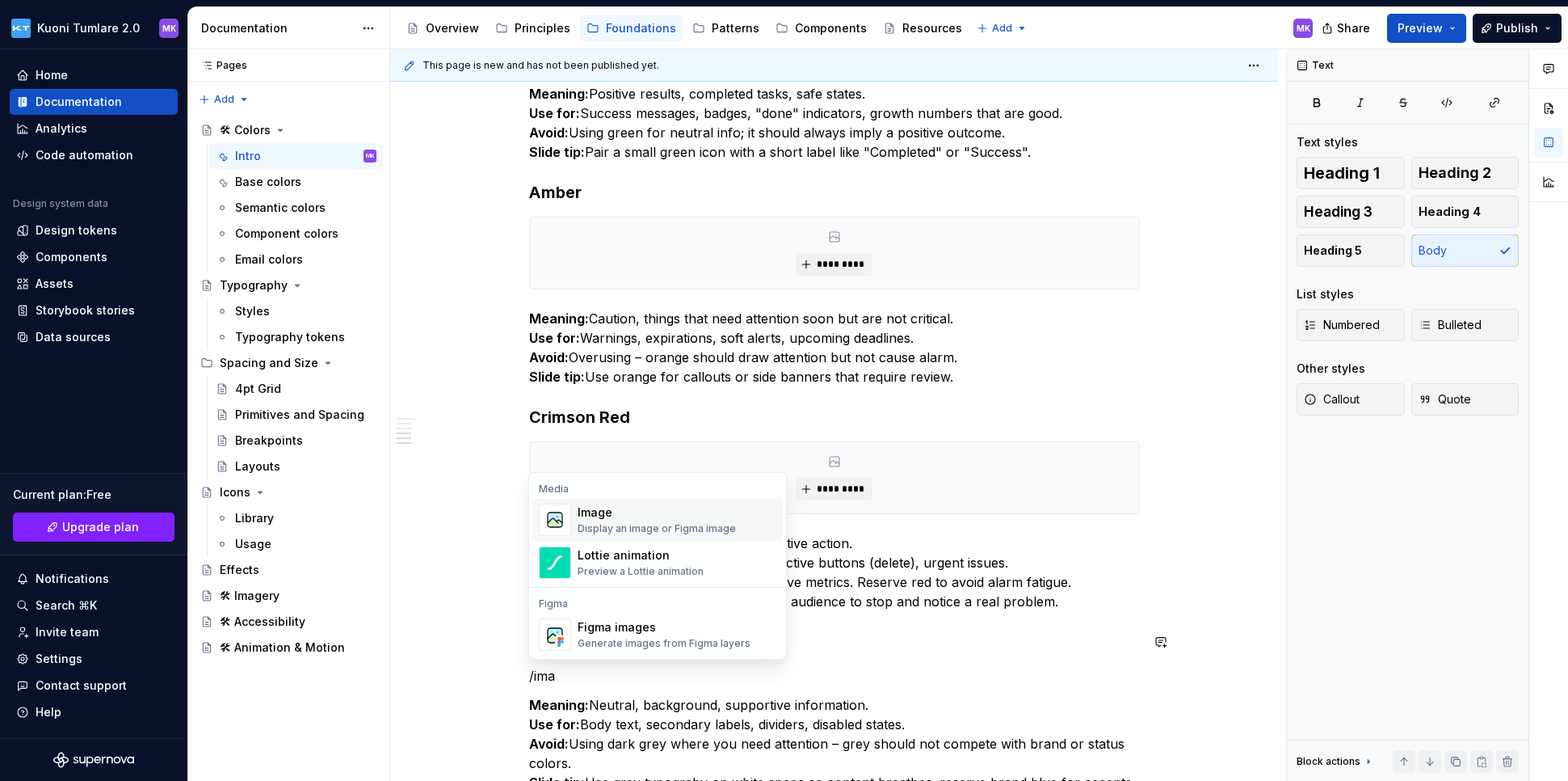
click at [668, 515] on div "Image" at bounding box center [657, 512] width 158 height 16
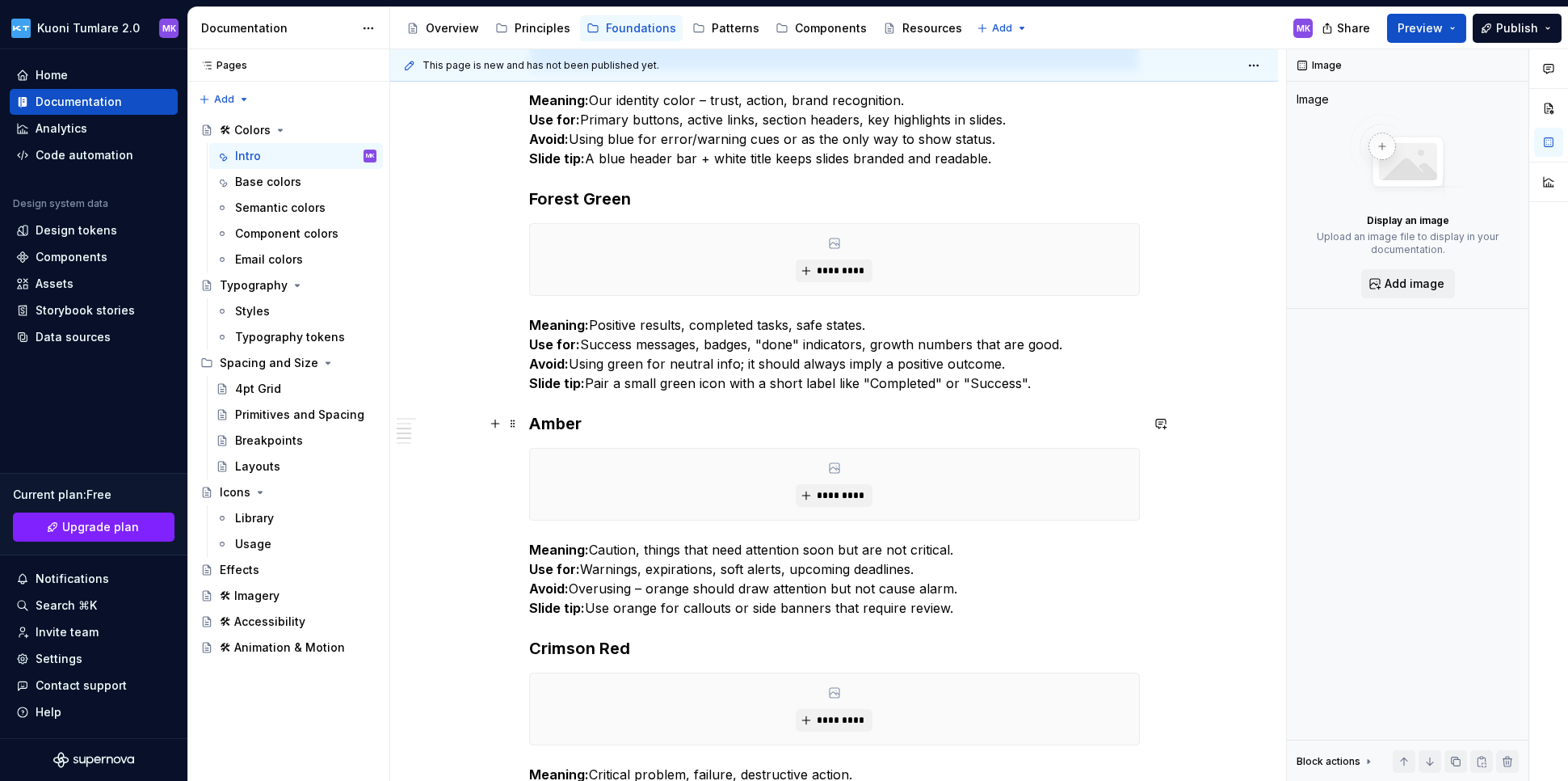
scroll to position [880, 0]
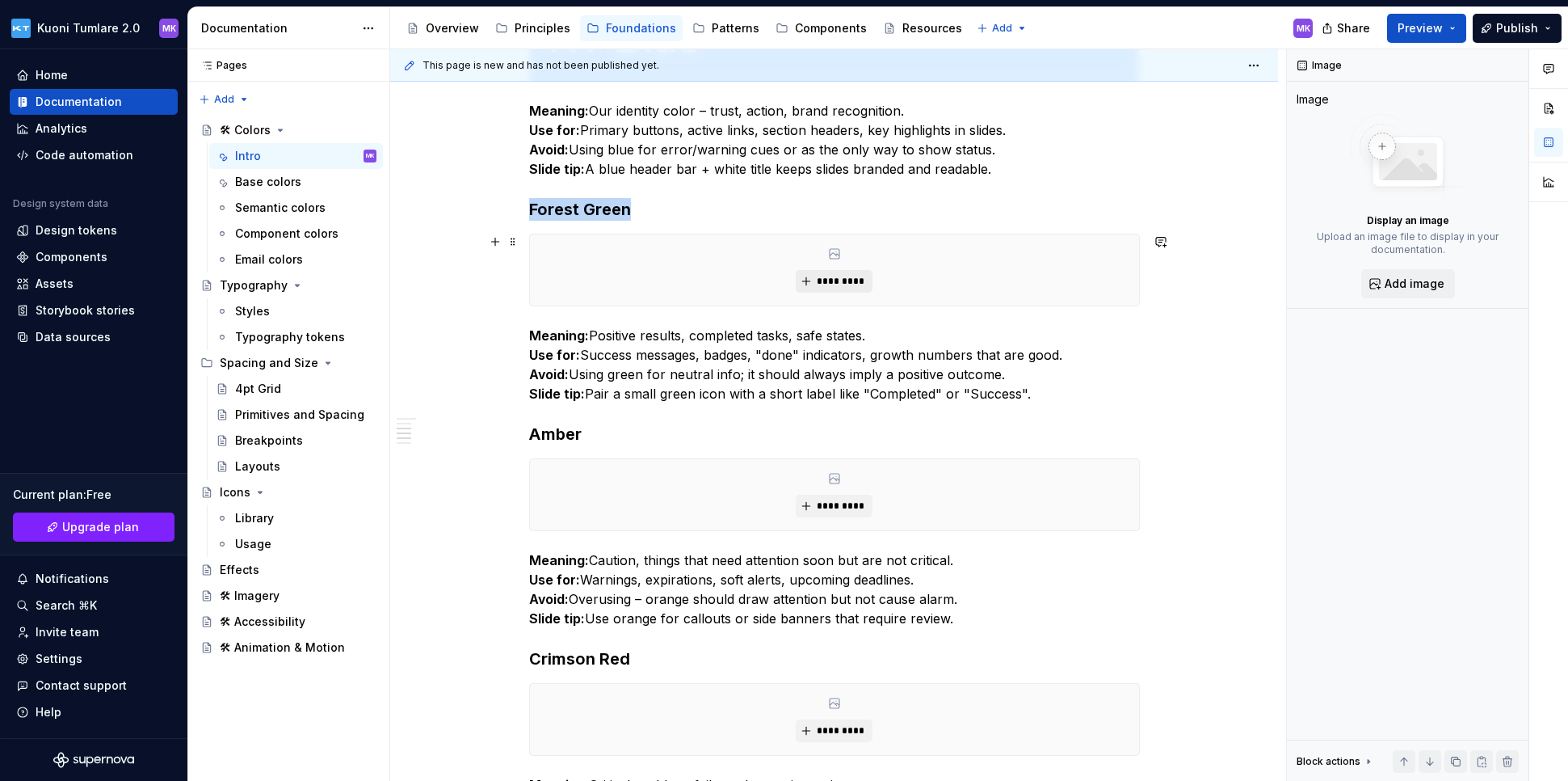
click at [844, 273] on button "*********" at bounding box center [834, 281] width 77 height 23
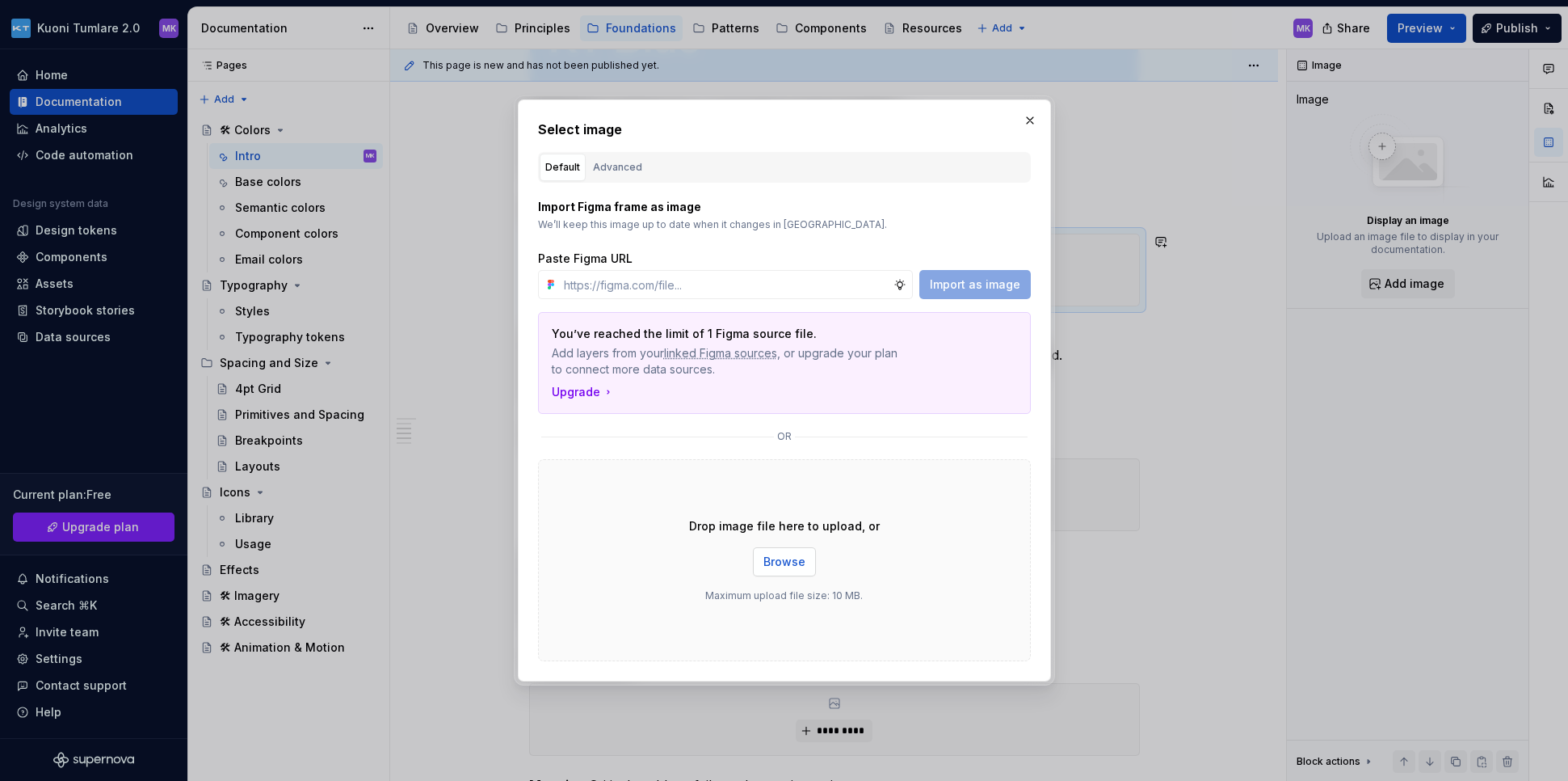
click at [776, 561] on span "Browse" at bounding box center [784, 561] width 42 height 16
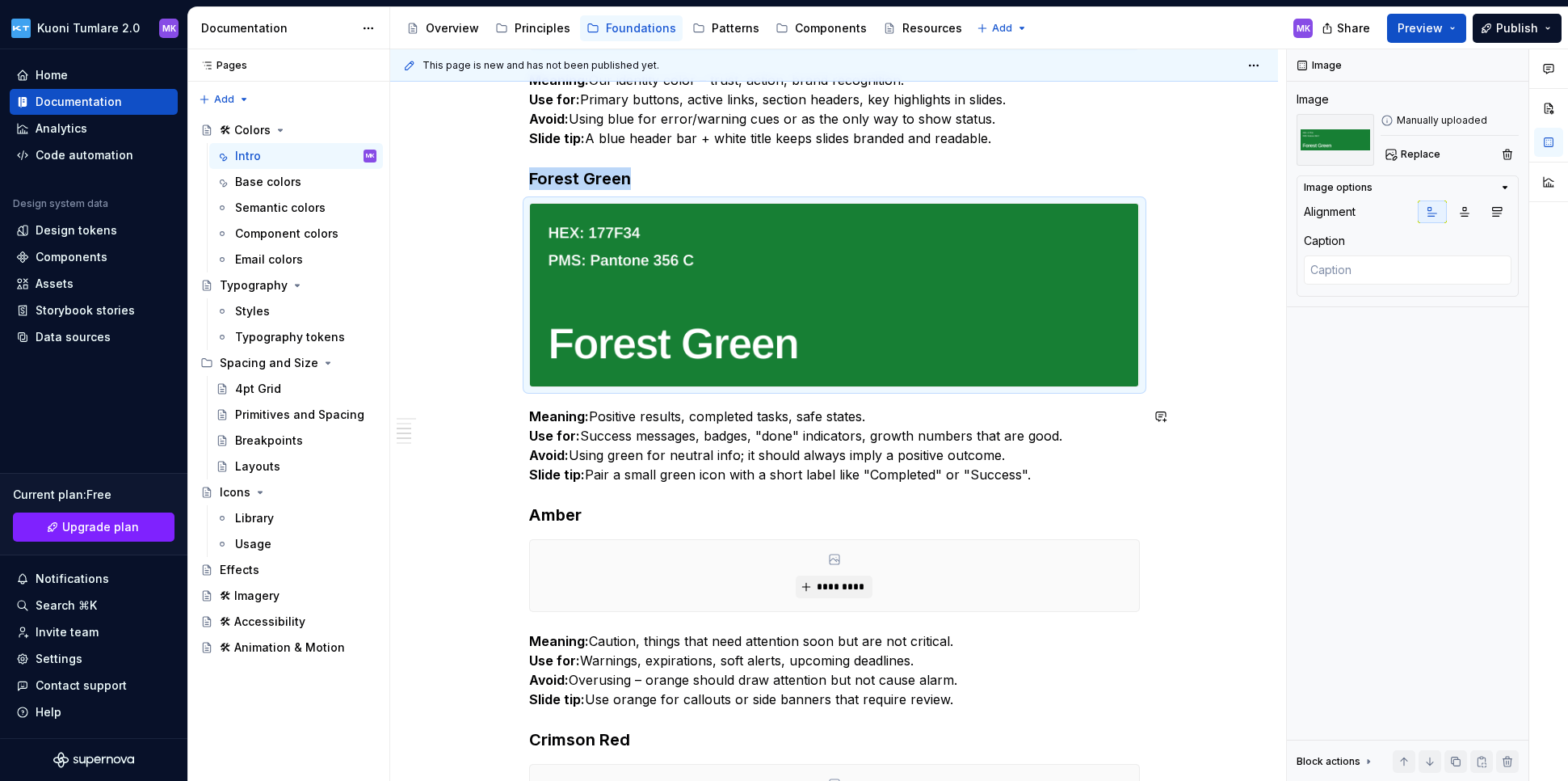
scroll to position [941, 0]
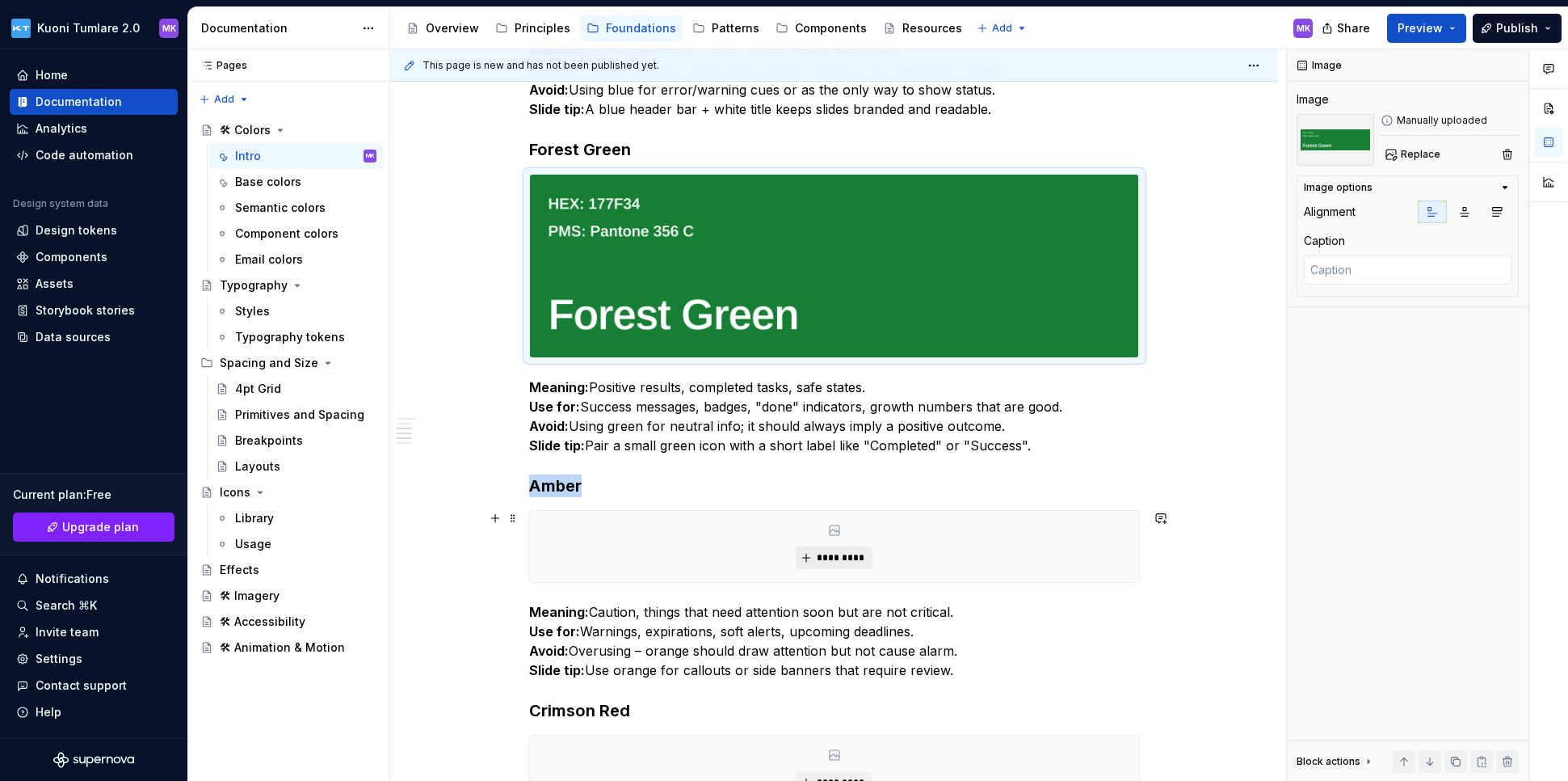
click at [846, 553] on span "*********" at bounding box center [841, 557] width 49 height 13
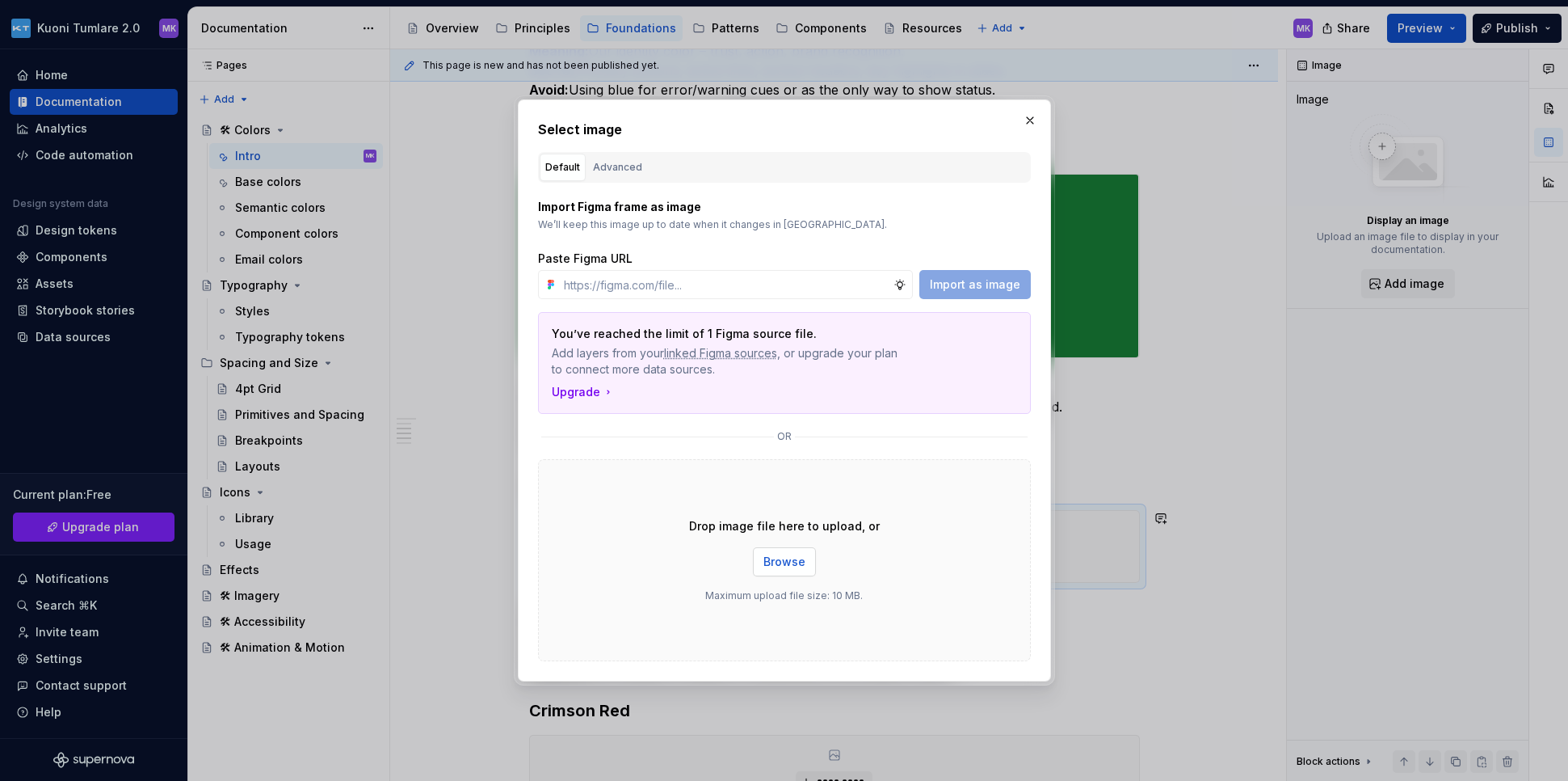
click at [783, 562] on span "Browse" at bounding box center [784, 561] width 42 height 16
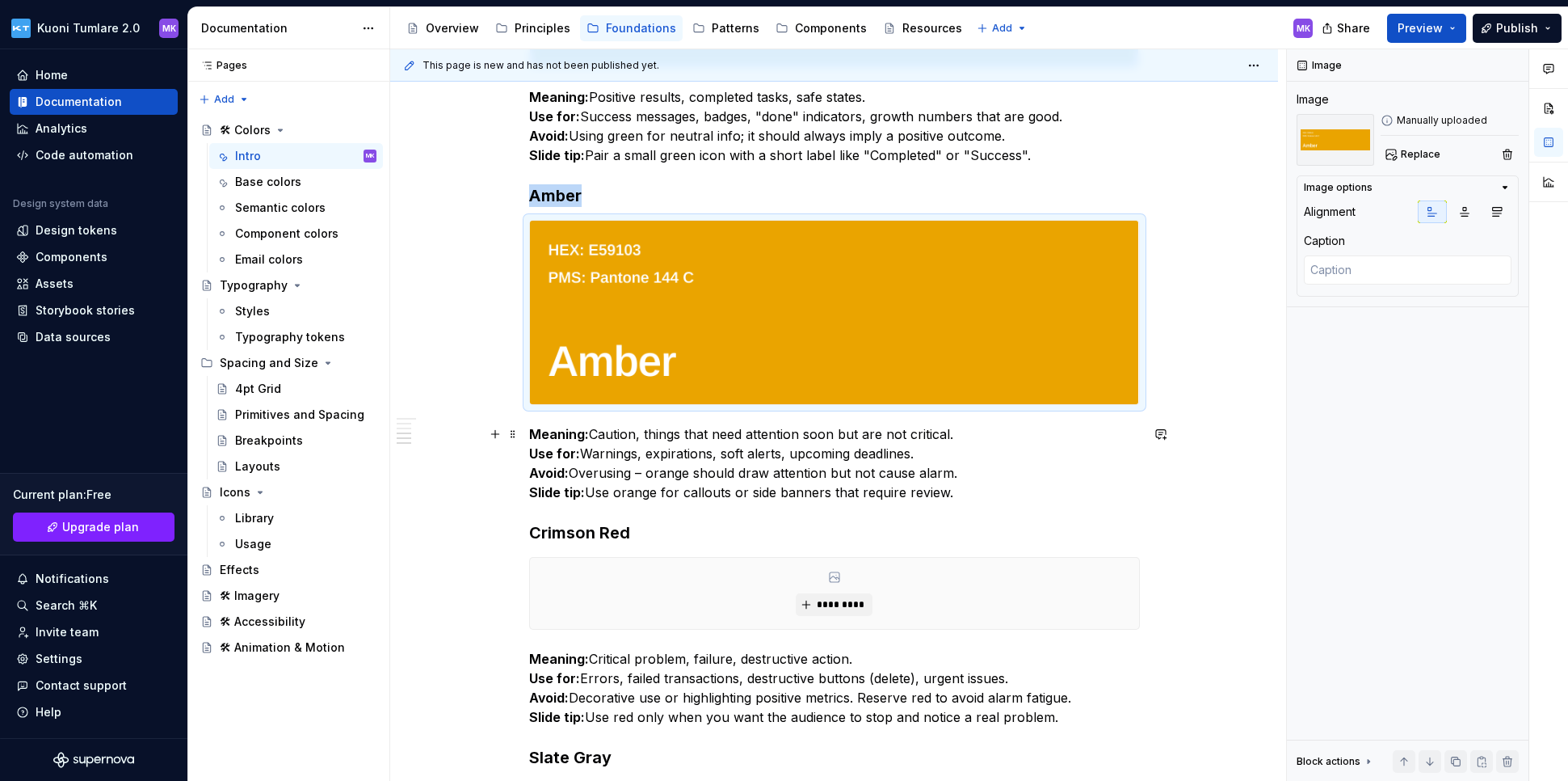
scroll to position [1375, 0]
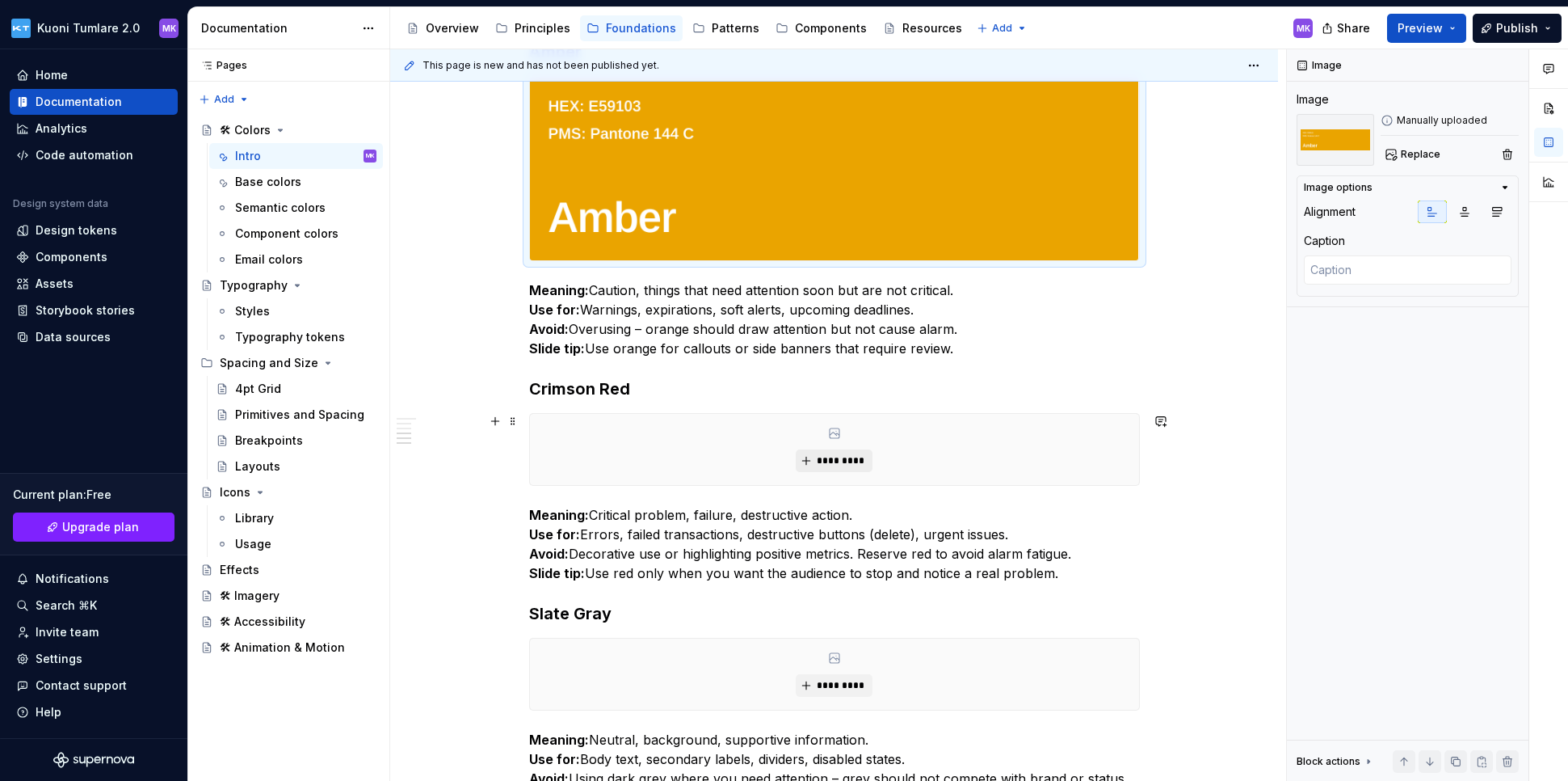
click at [841, 450] on button "*********" at bounding box center [834, 460] width 77 height 23
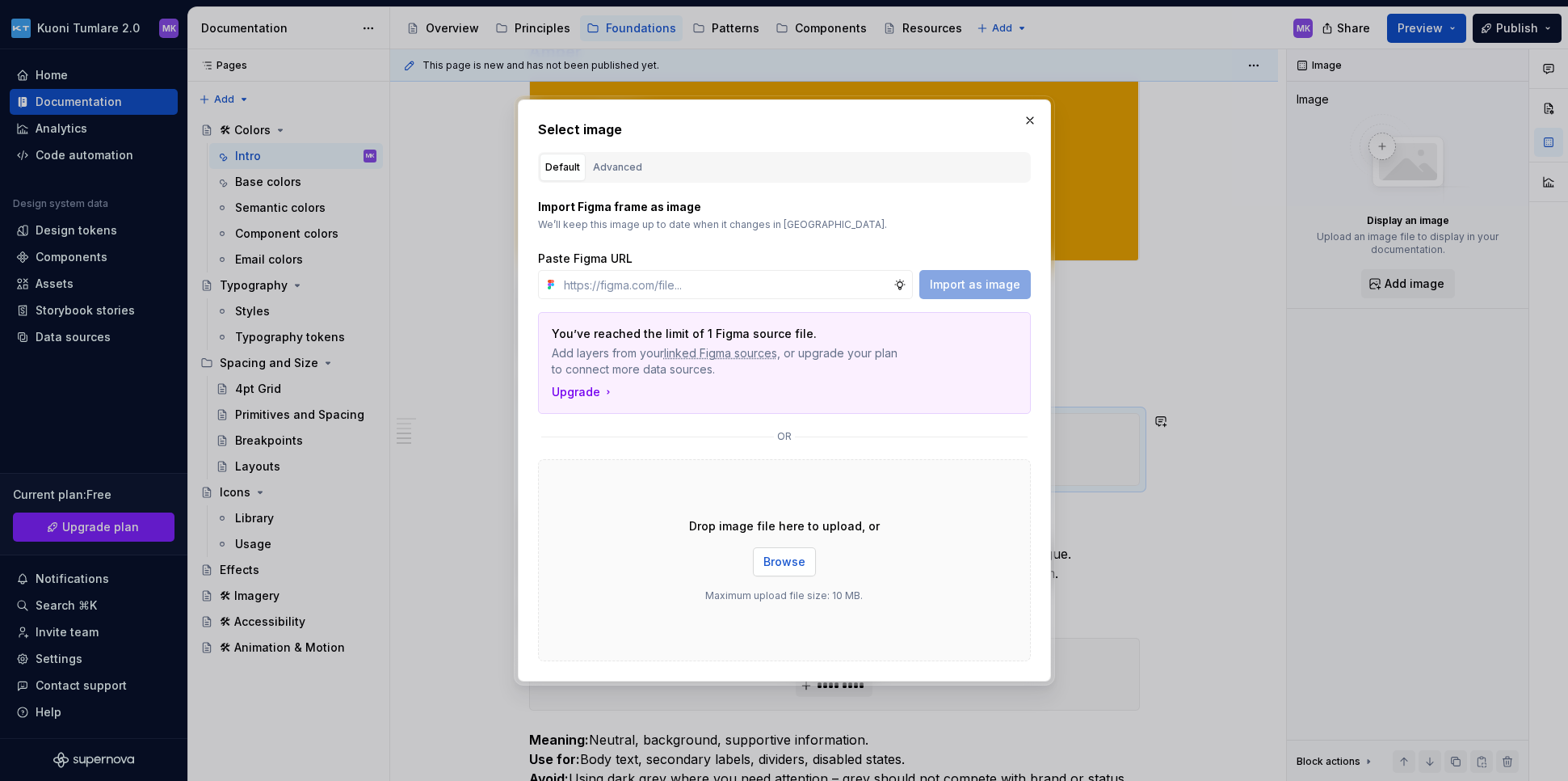
click at [783, 562] on span "Browse" at bounding box center [784, 561] width 42 height 16
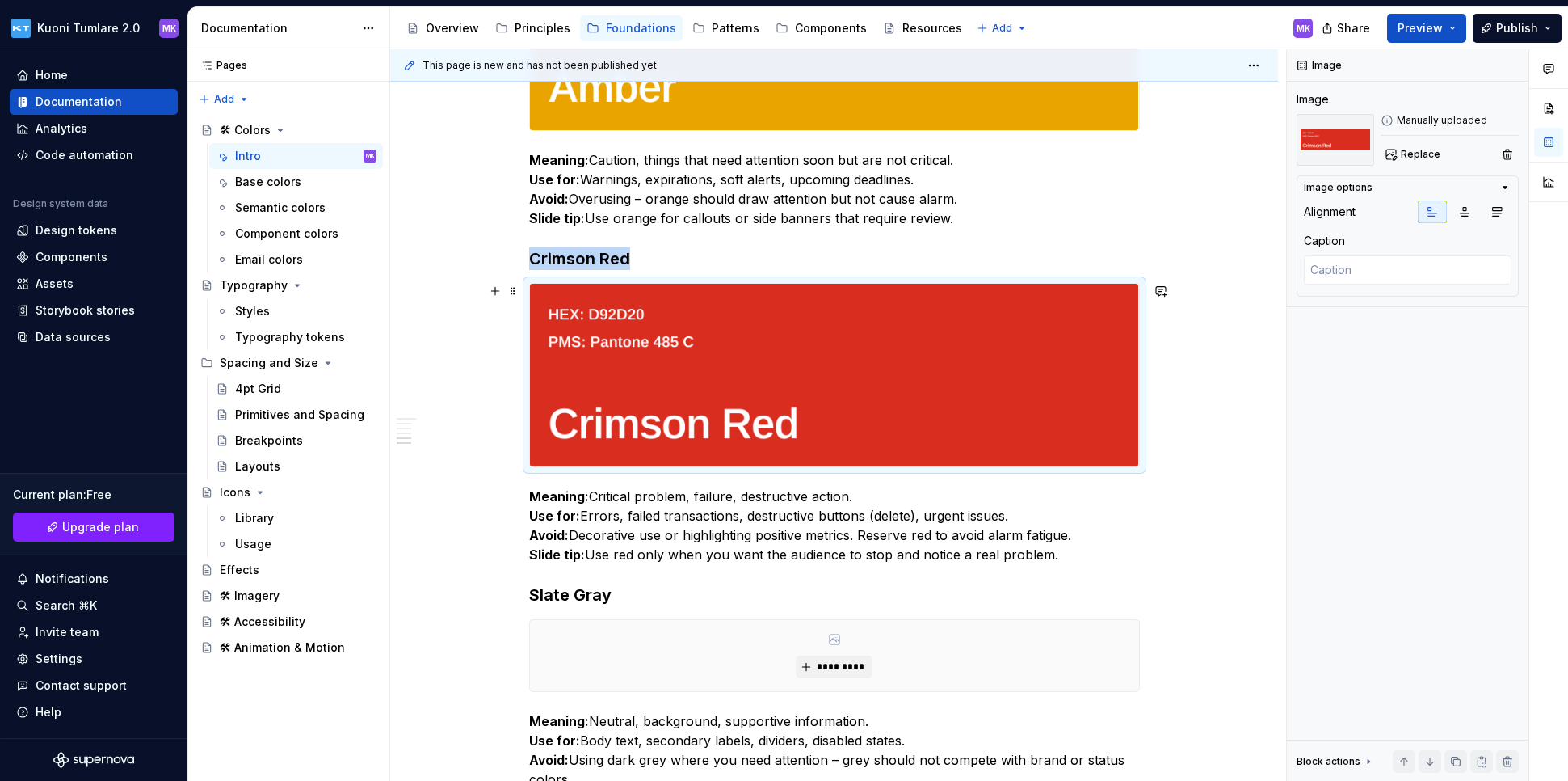
scroll to position [1742, 0]
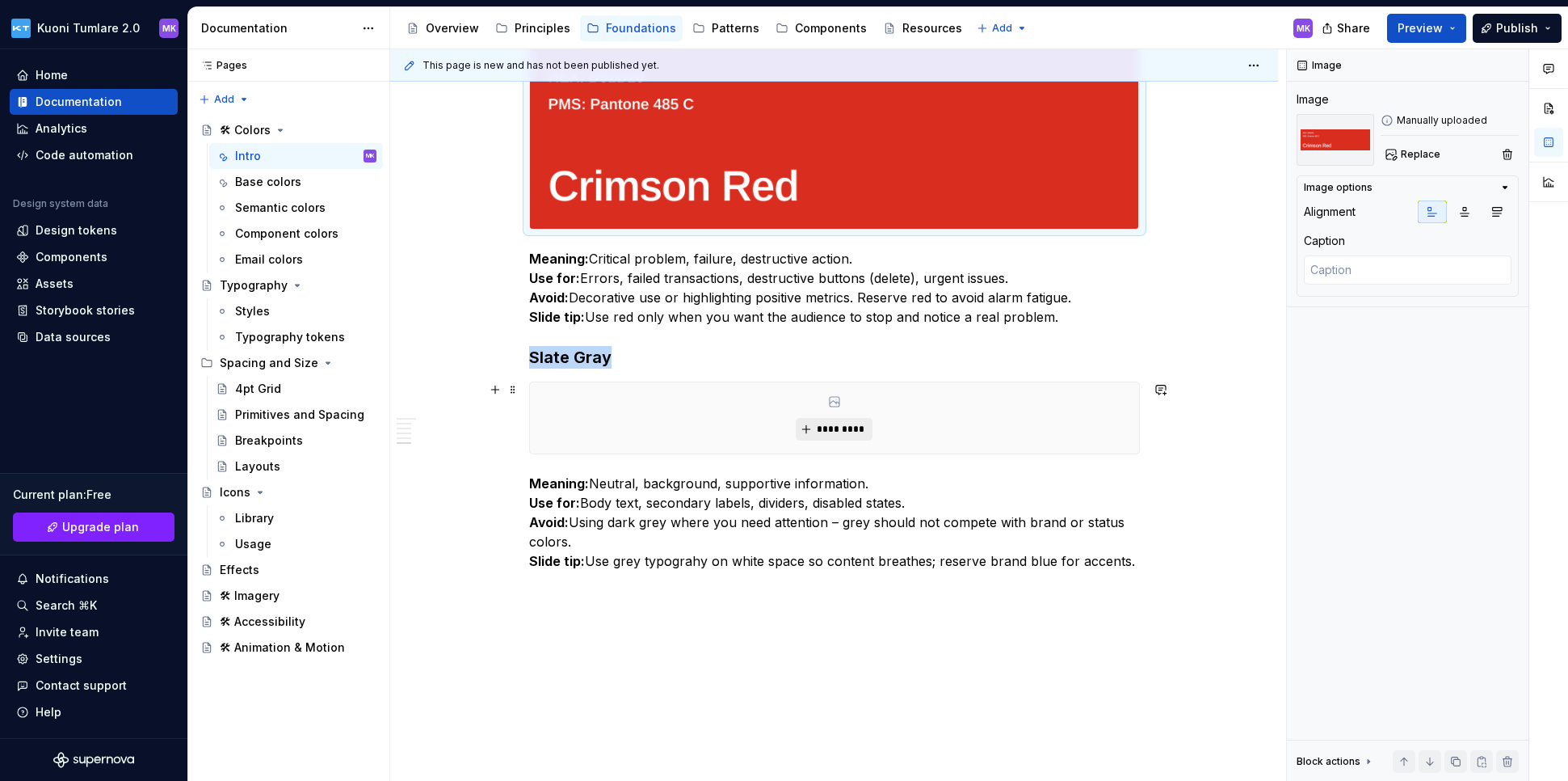
click at [848, 425] on span "*********" at bounding box center [841, 428] width 49 height 13
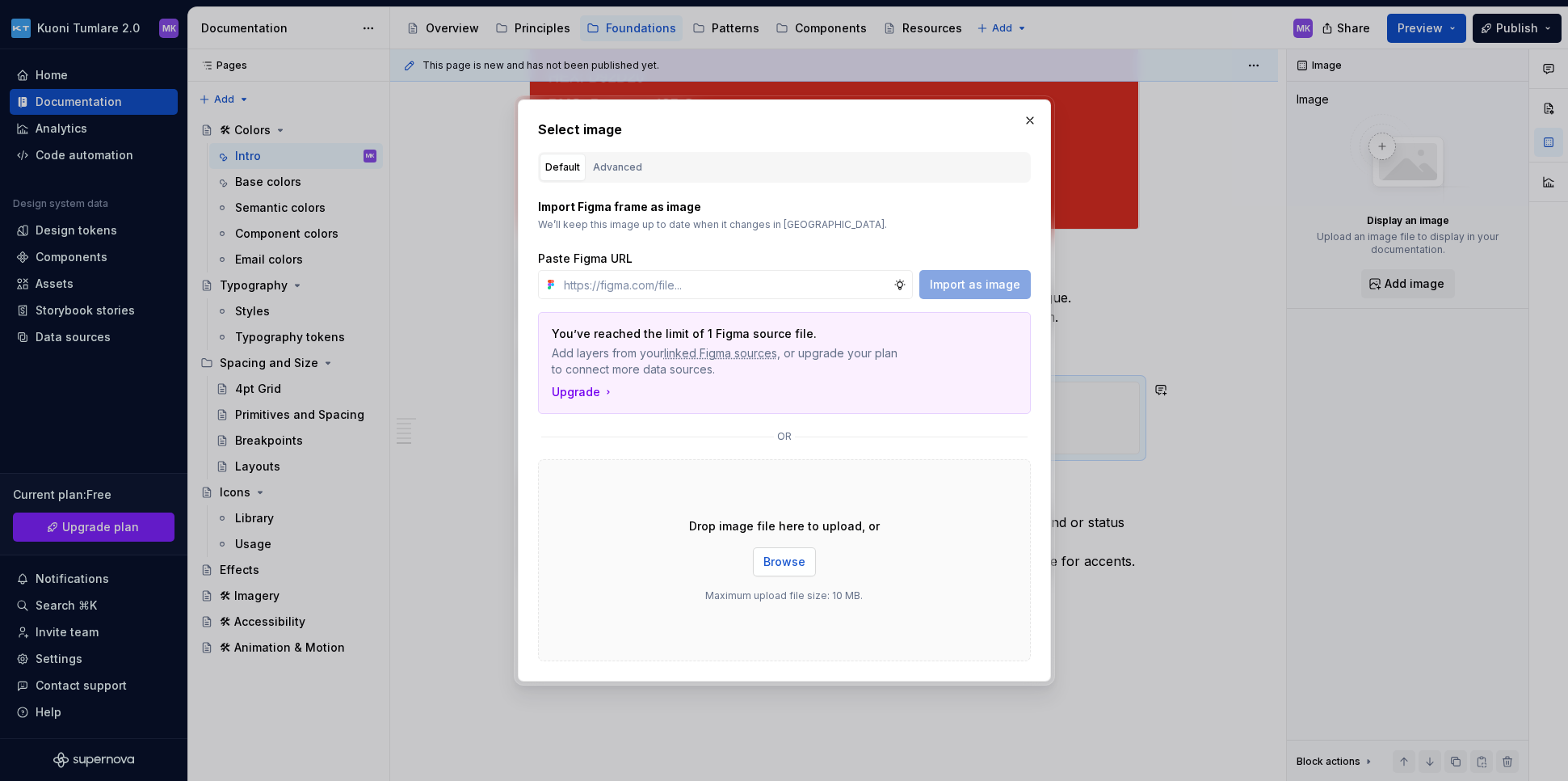
click at [778, 552] on button "Browse" at bounding box center [784, 561] width 63 height 30
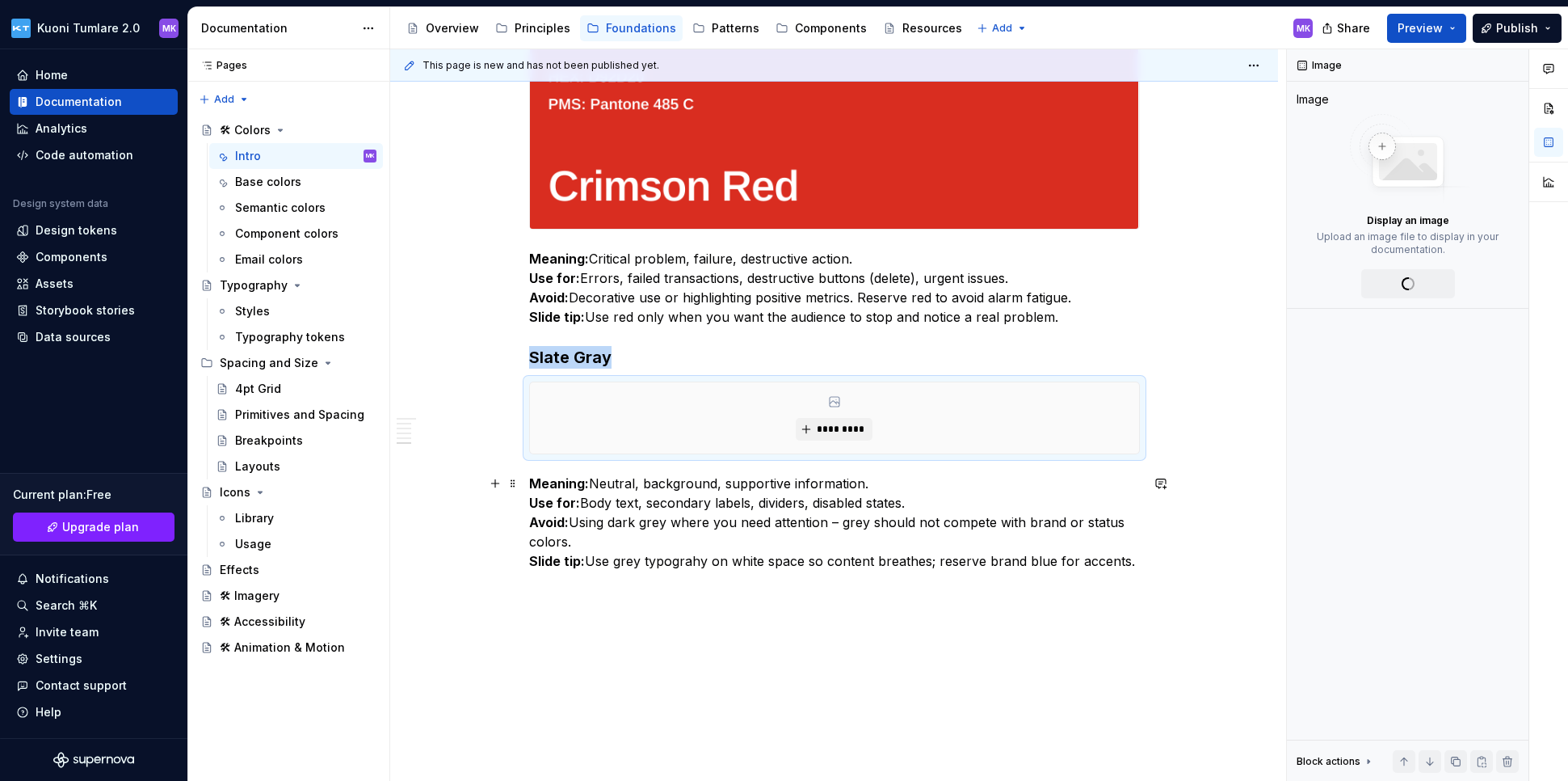
scroll to position [1727, 0]
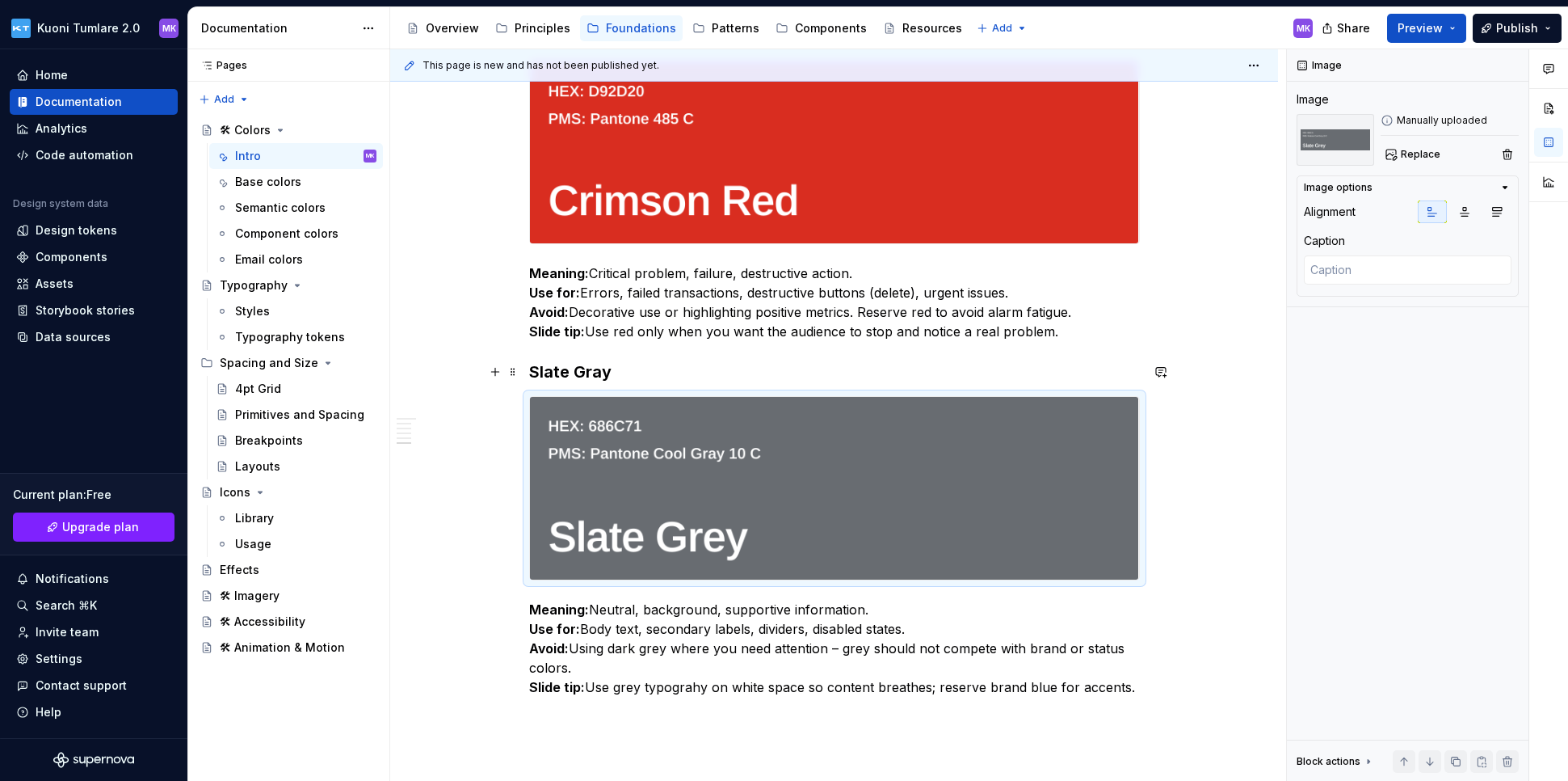
click at [598, 370] on h3 "Slate Gray" at bounding box center [834, 371] width 610 height 23
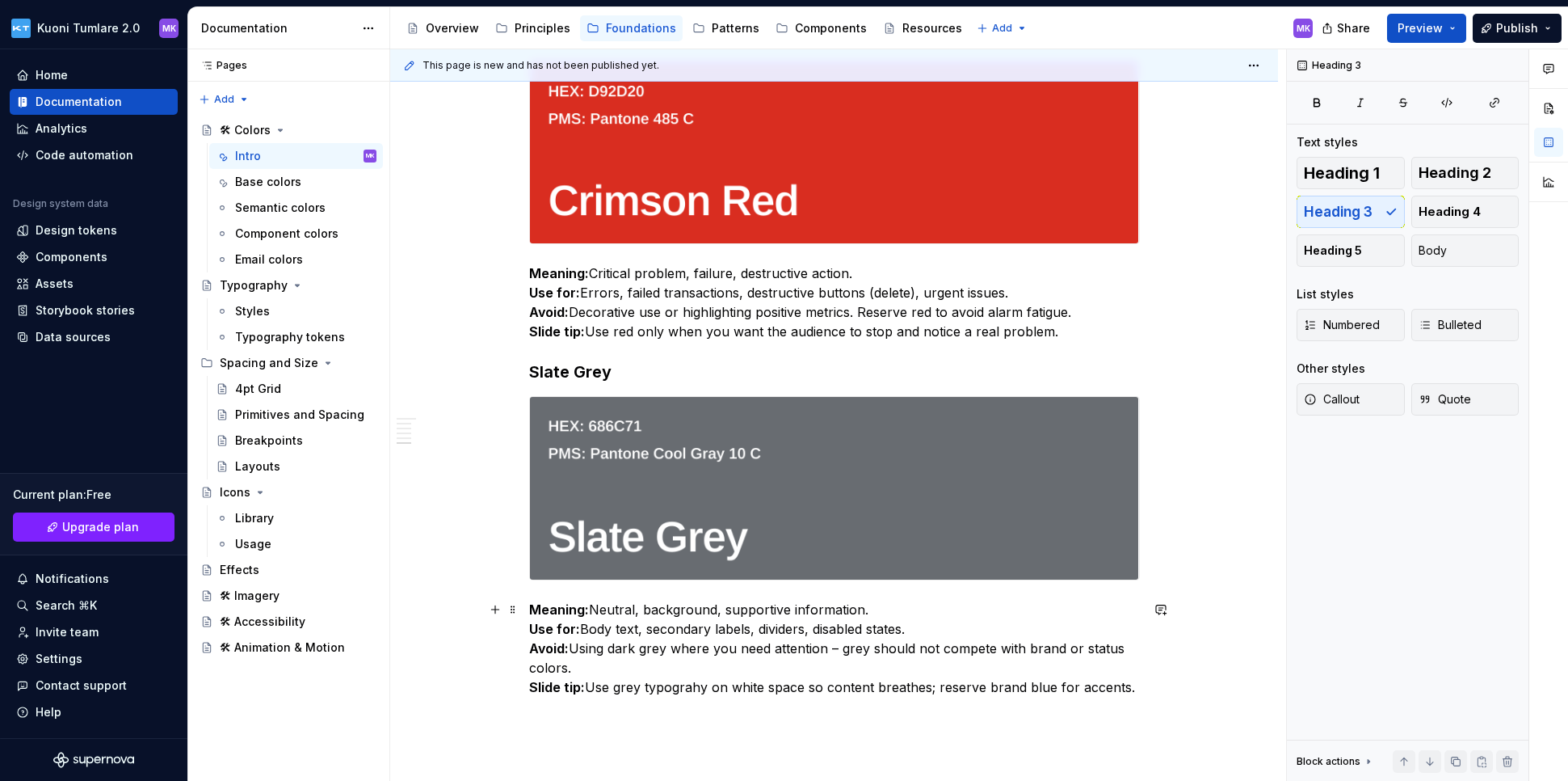
click at [668, 686] on p "Meaning: Neutral, background, supportive information. Use for: Body text, secon…" at bounding box center [834, 648] width 610 height 97
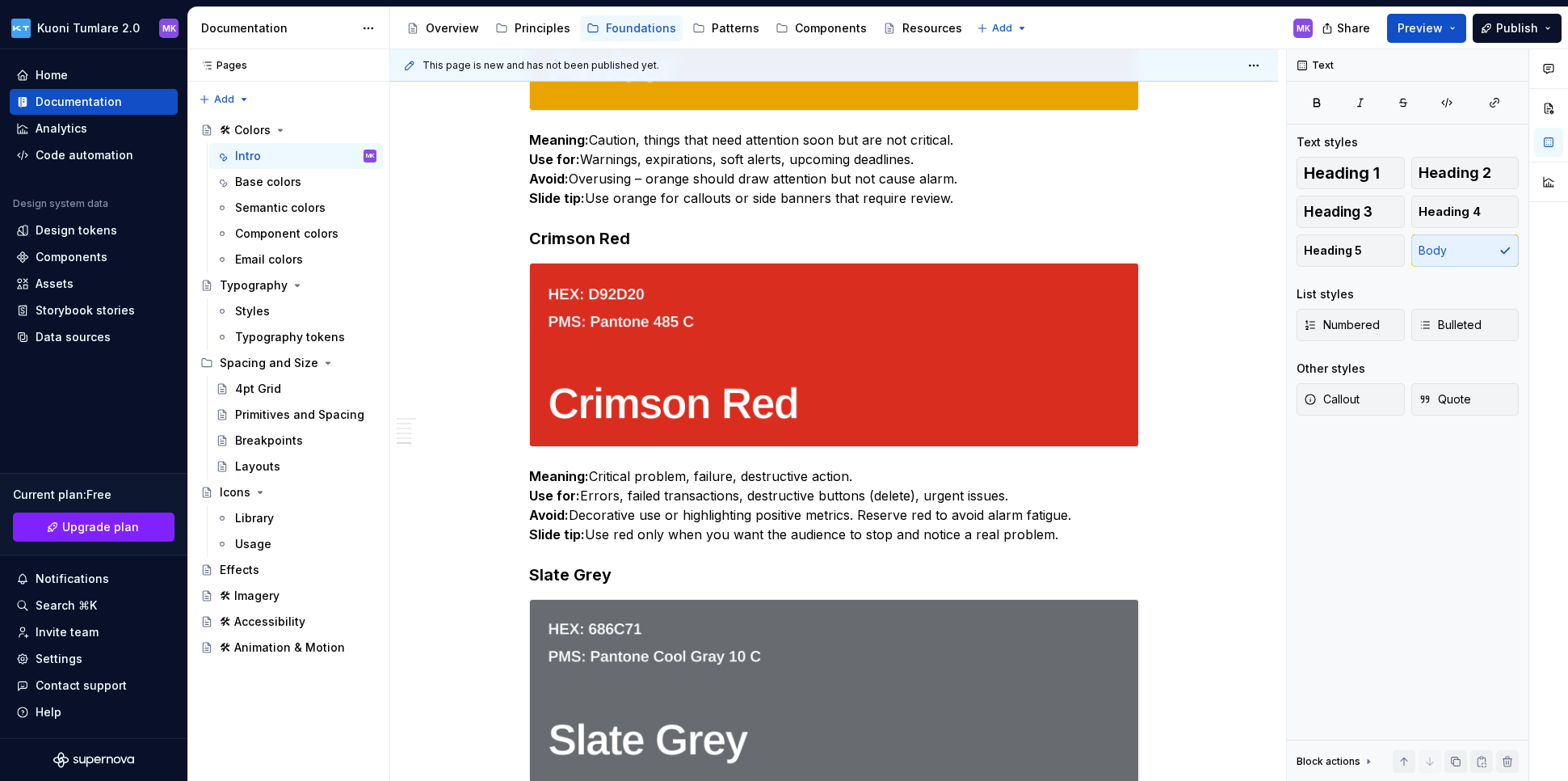
scroll to position [1897, 0]
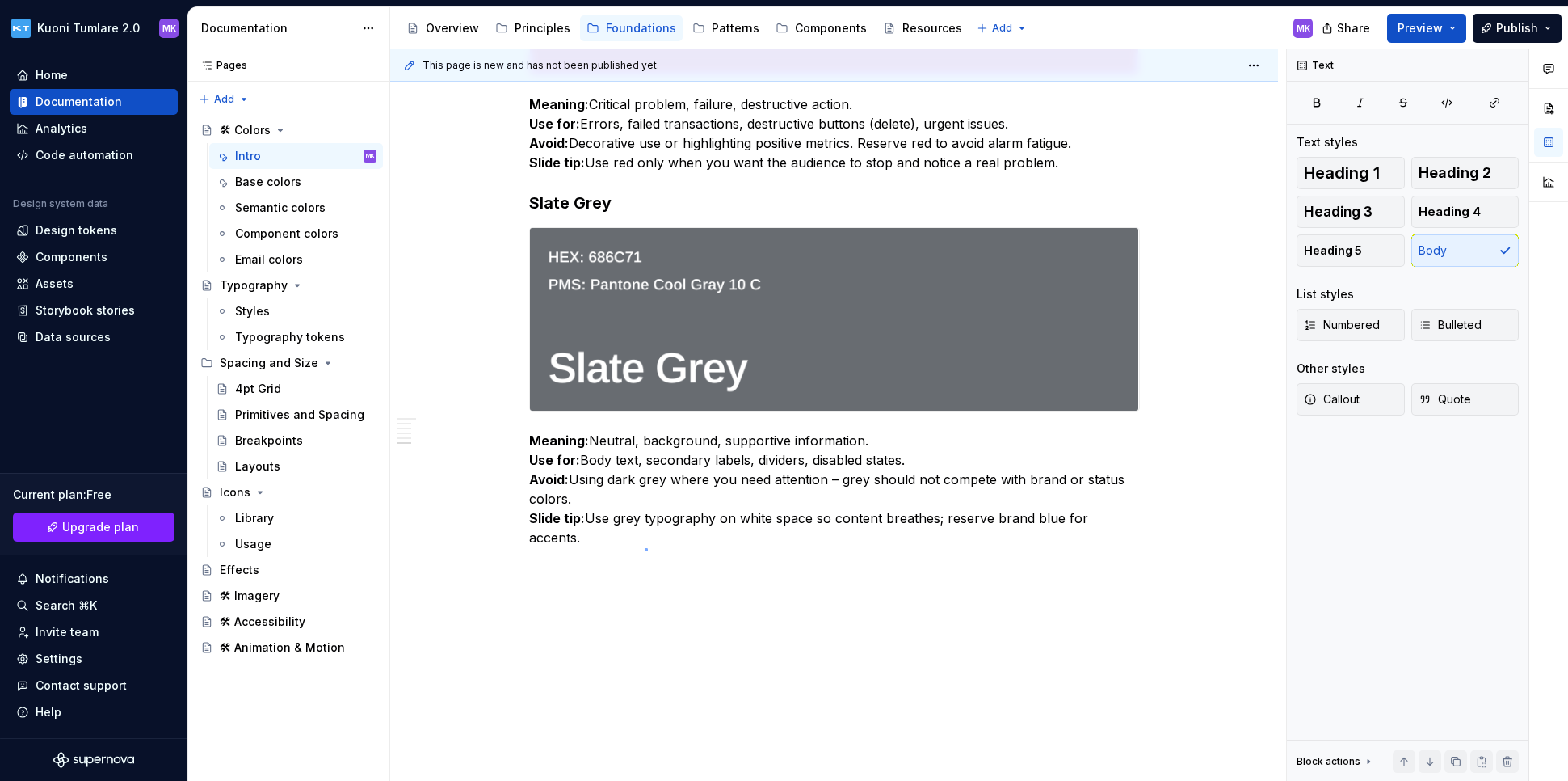
click at [645, 549] on div "This page is new and has not been published yet. 🛠 Colors Use color to signal s…" at bounding box center [838, 415] width 896 height 732
click at [1154, 517] on div "This page is new and has not been published yet. 🛠 Colors Use color to signal s…" at bounding box center [838, 415] width 896 height 732
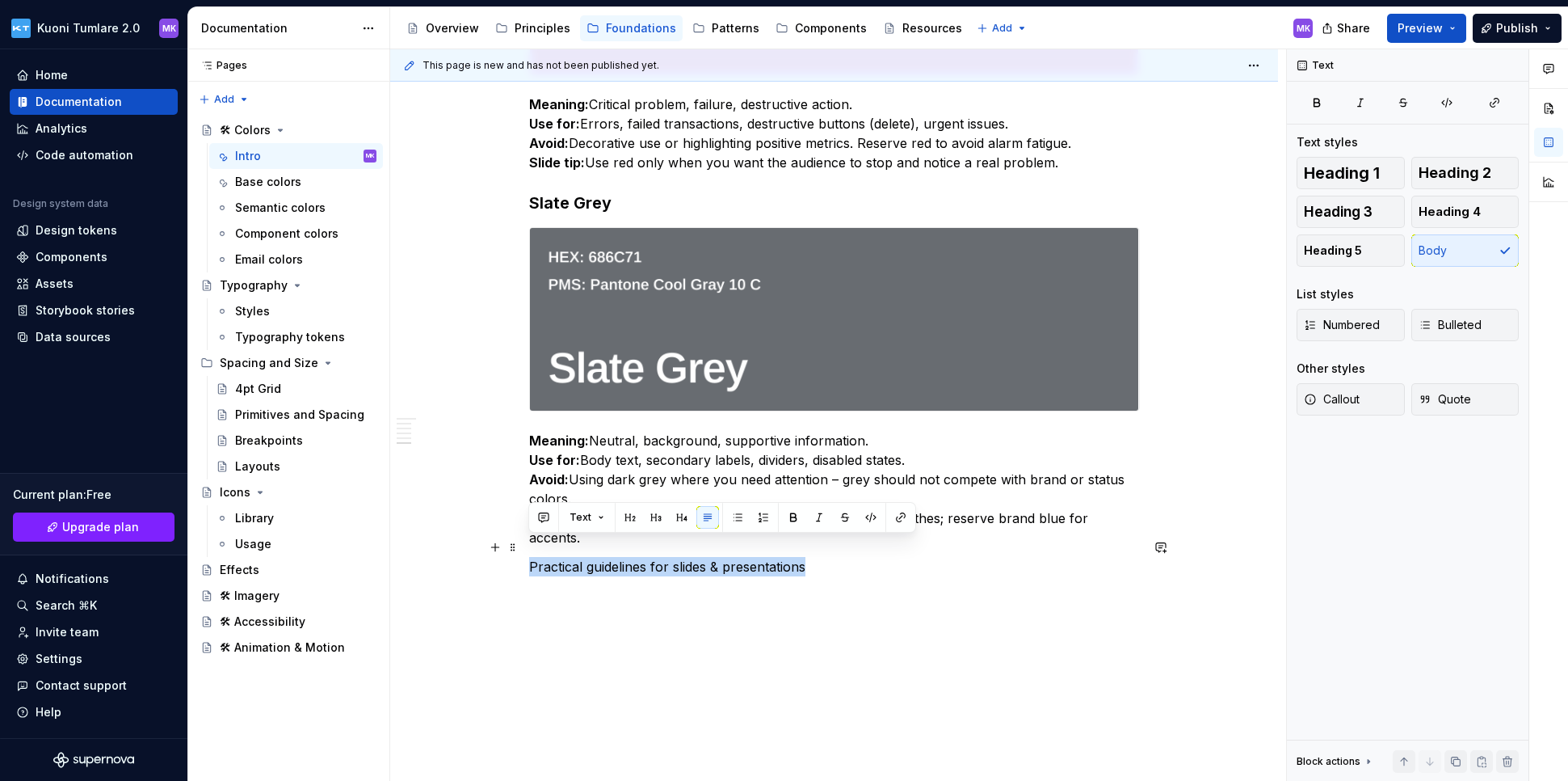
drag, startPoint x: 846, startPoint y: 546, endPoint x: 528, endPoint y: 542, distance: 318.0
click at [529, 556] on p "Practical guidelines for slides & presentations" at bounding box center [834, 566] width 610 height 20
click at [631, 515] on button "button" at bounding box center [629, 517] width 23 height 23
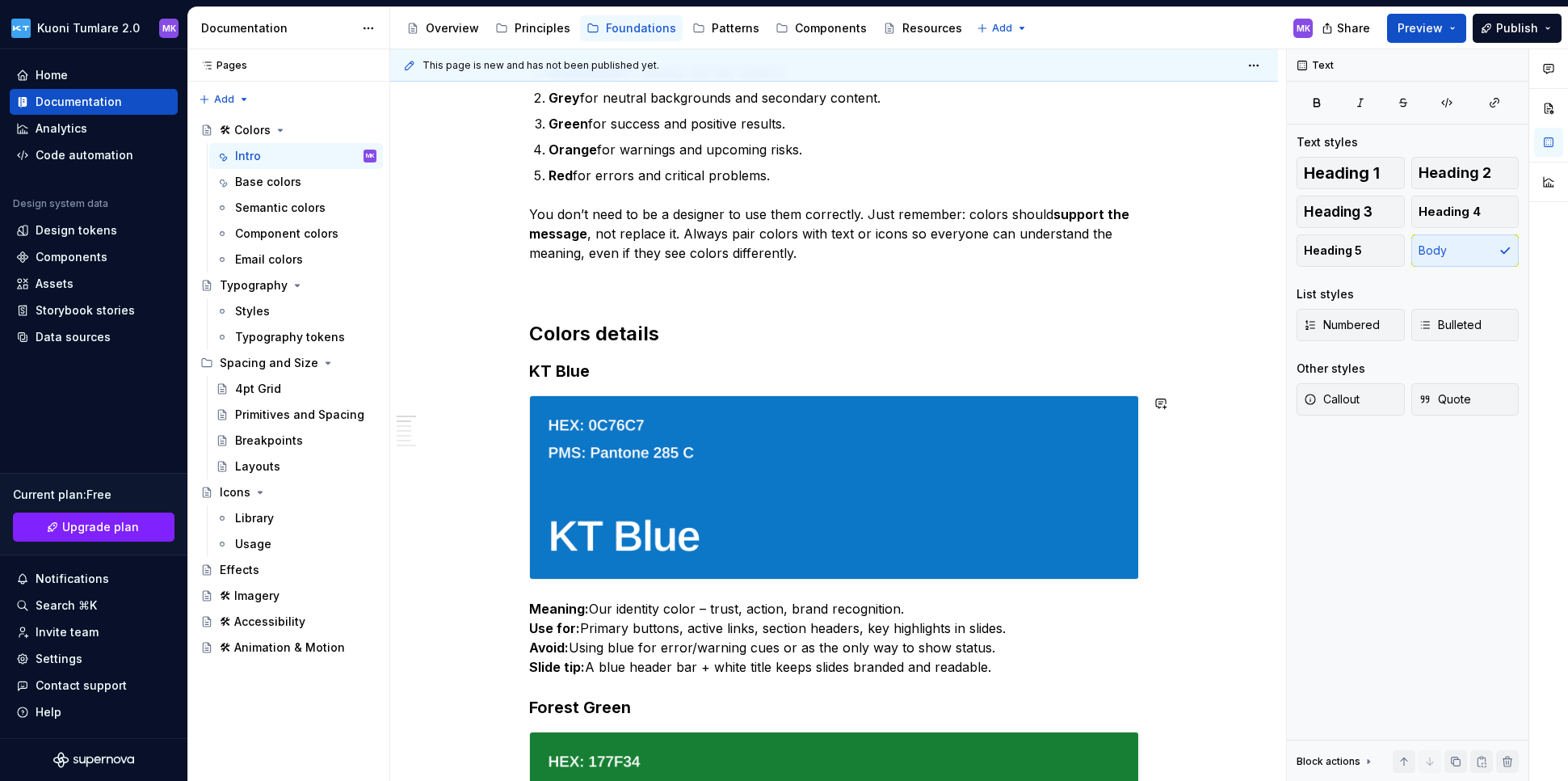
scroll to position [234, 0]
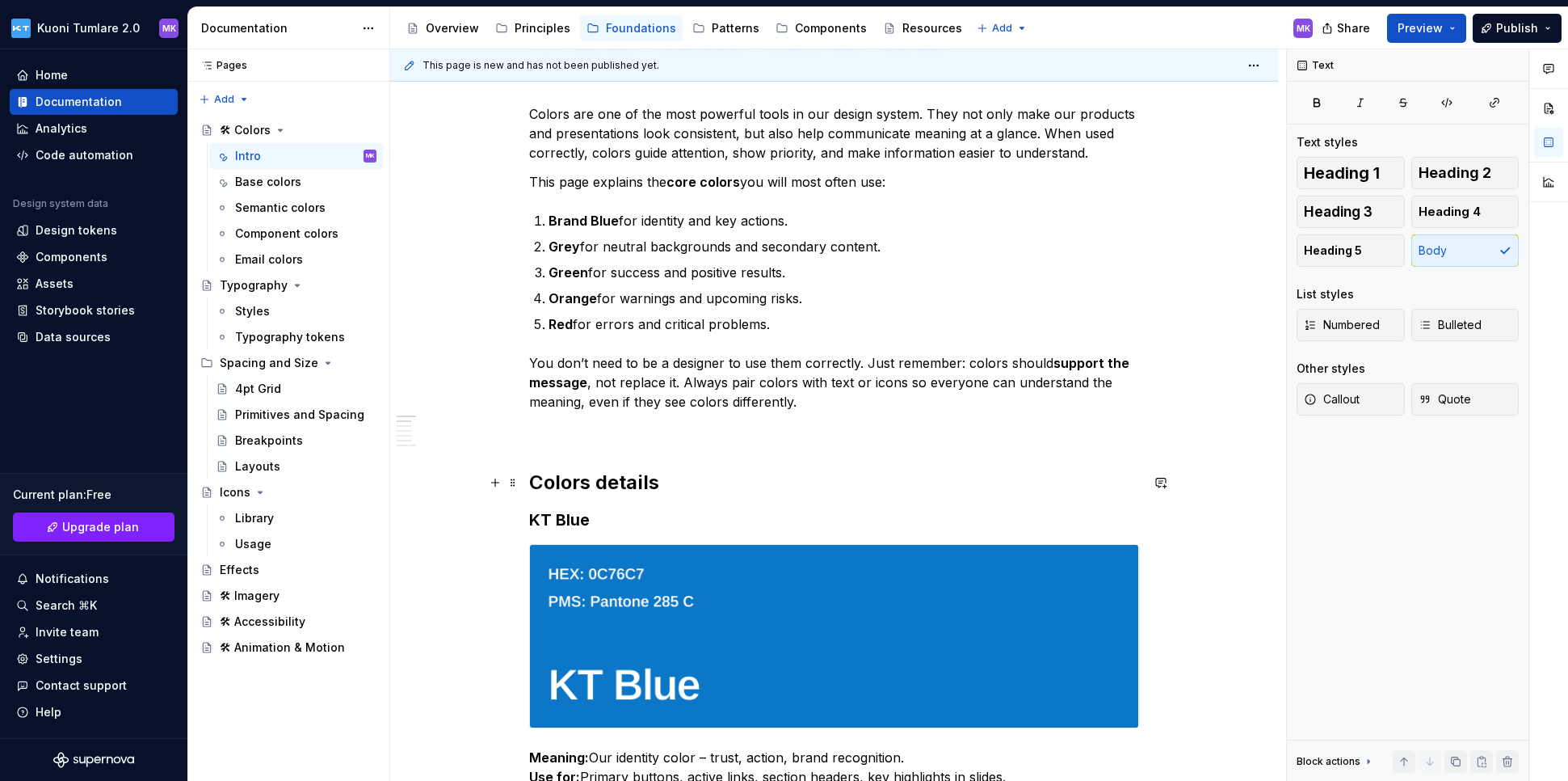
click at [599, 479] on h2 "Colors details" at bounding box center [834, 483] width 610 height 26
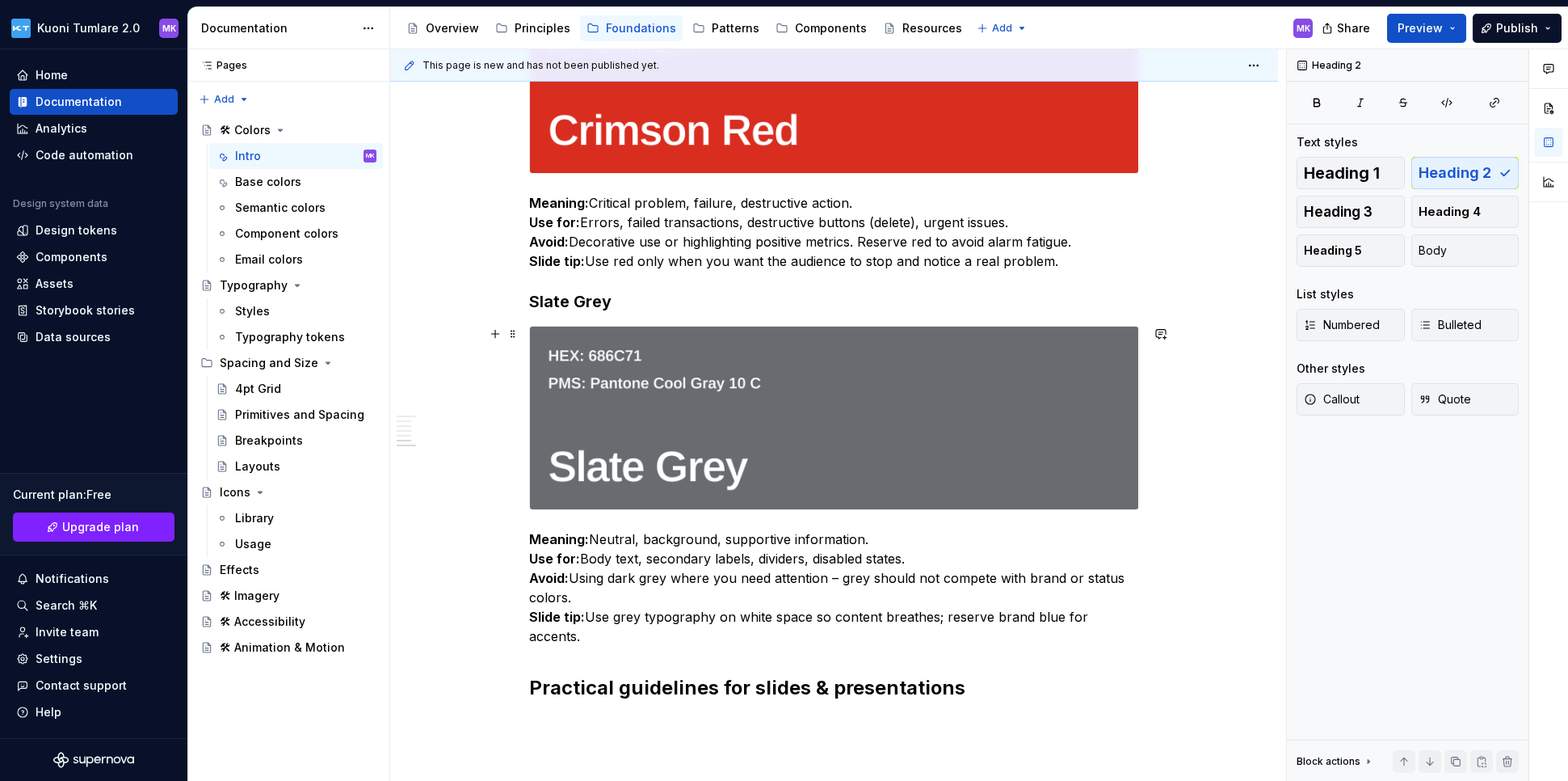
scroll to position [1819, 0]
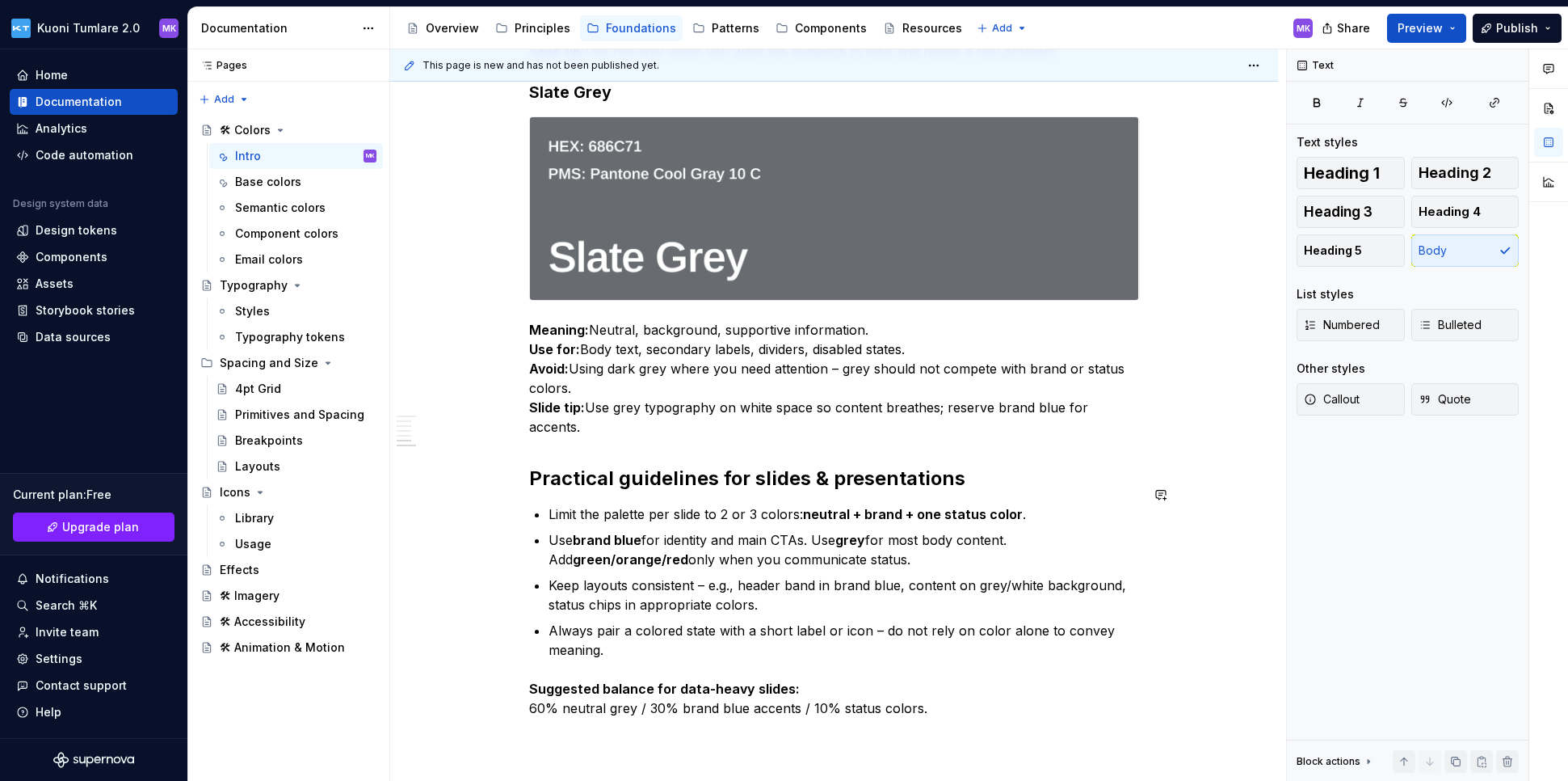
scroll to position [2103, 0]
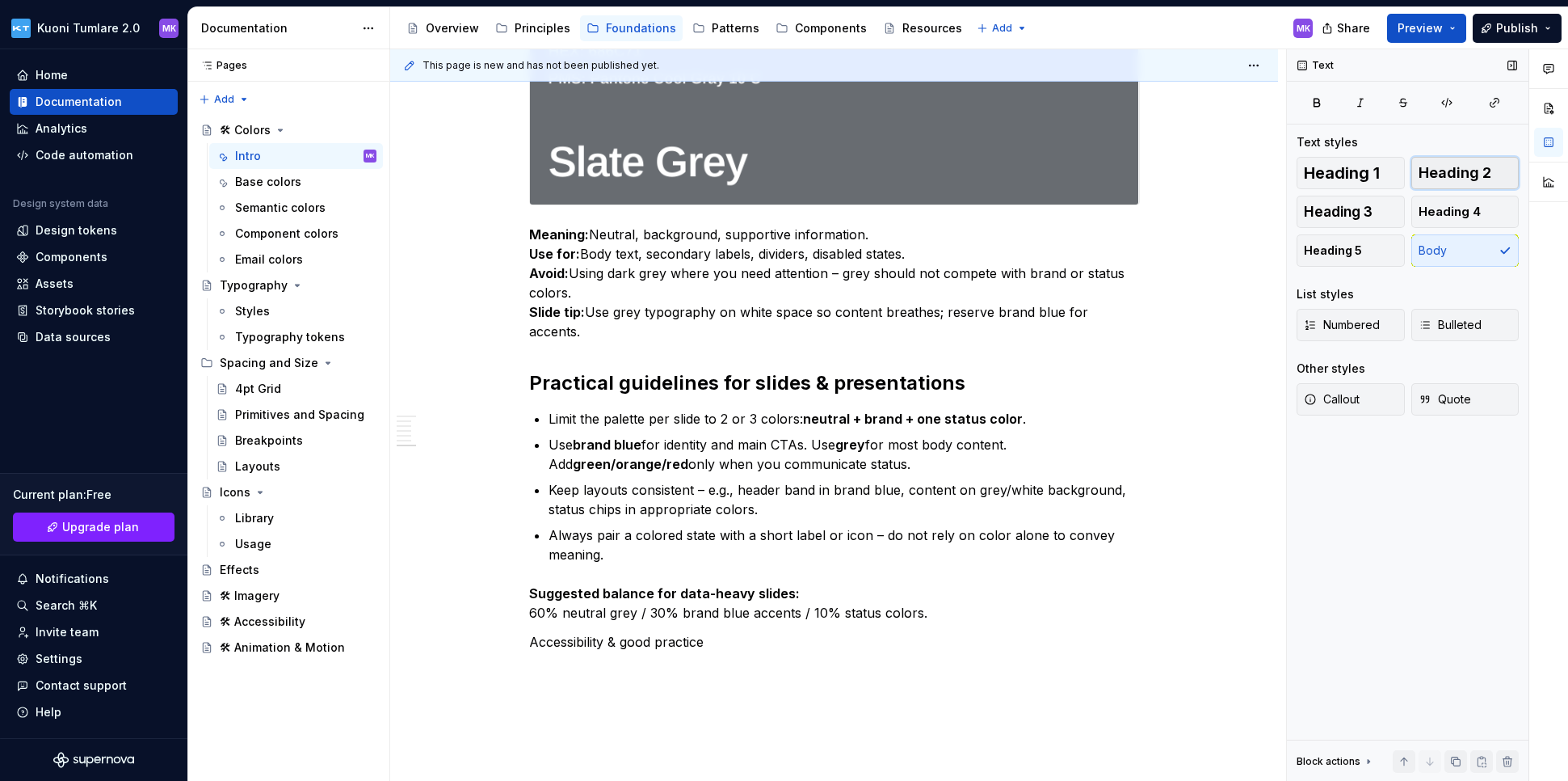
click at [1173, 175] on span "Heading 2" at bounding box center [1455, 172] width 73 height 16
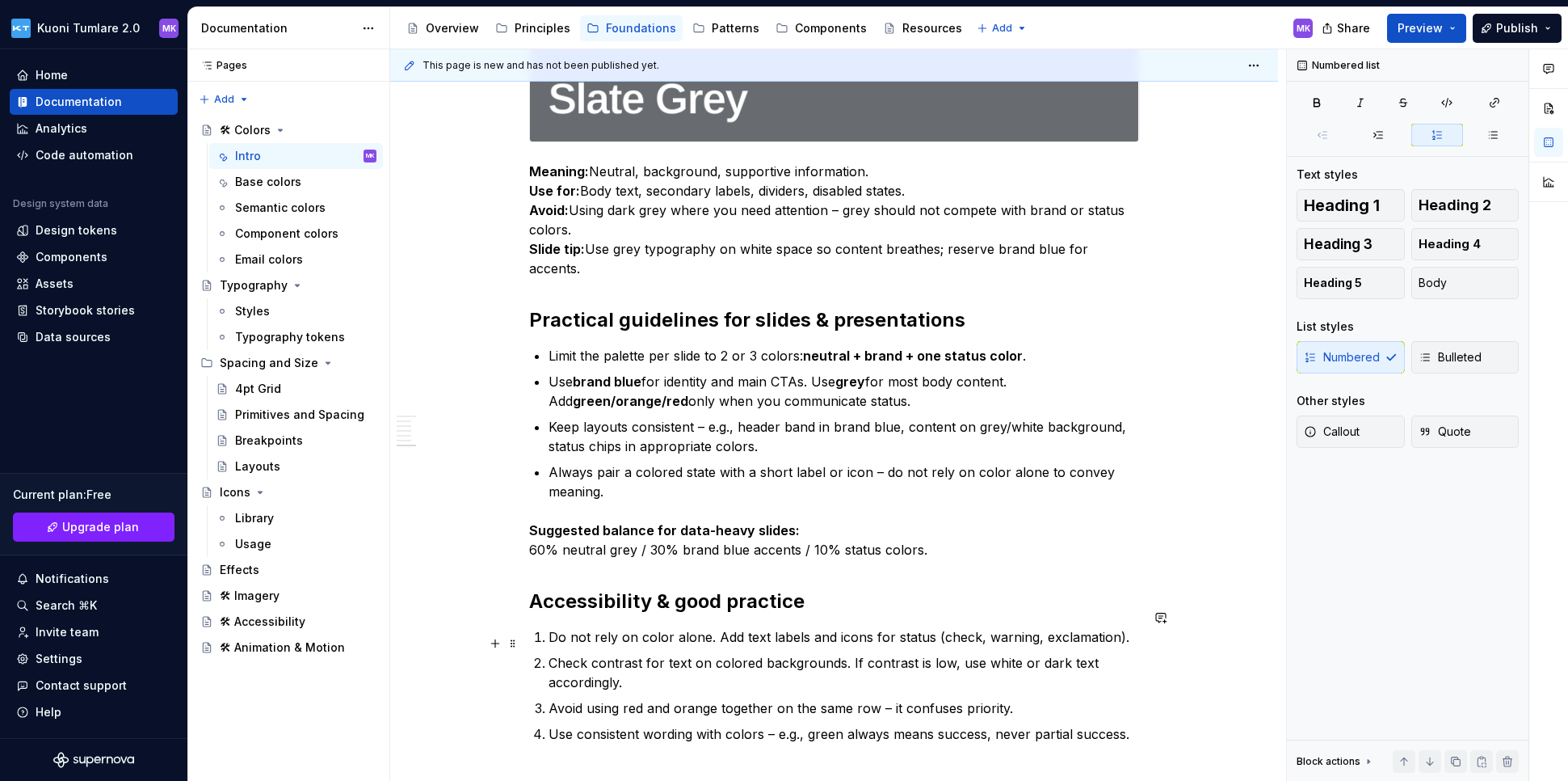
scroll to position [2185, 0]
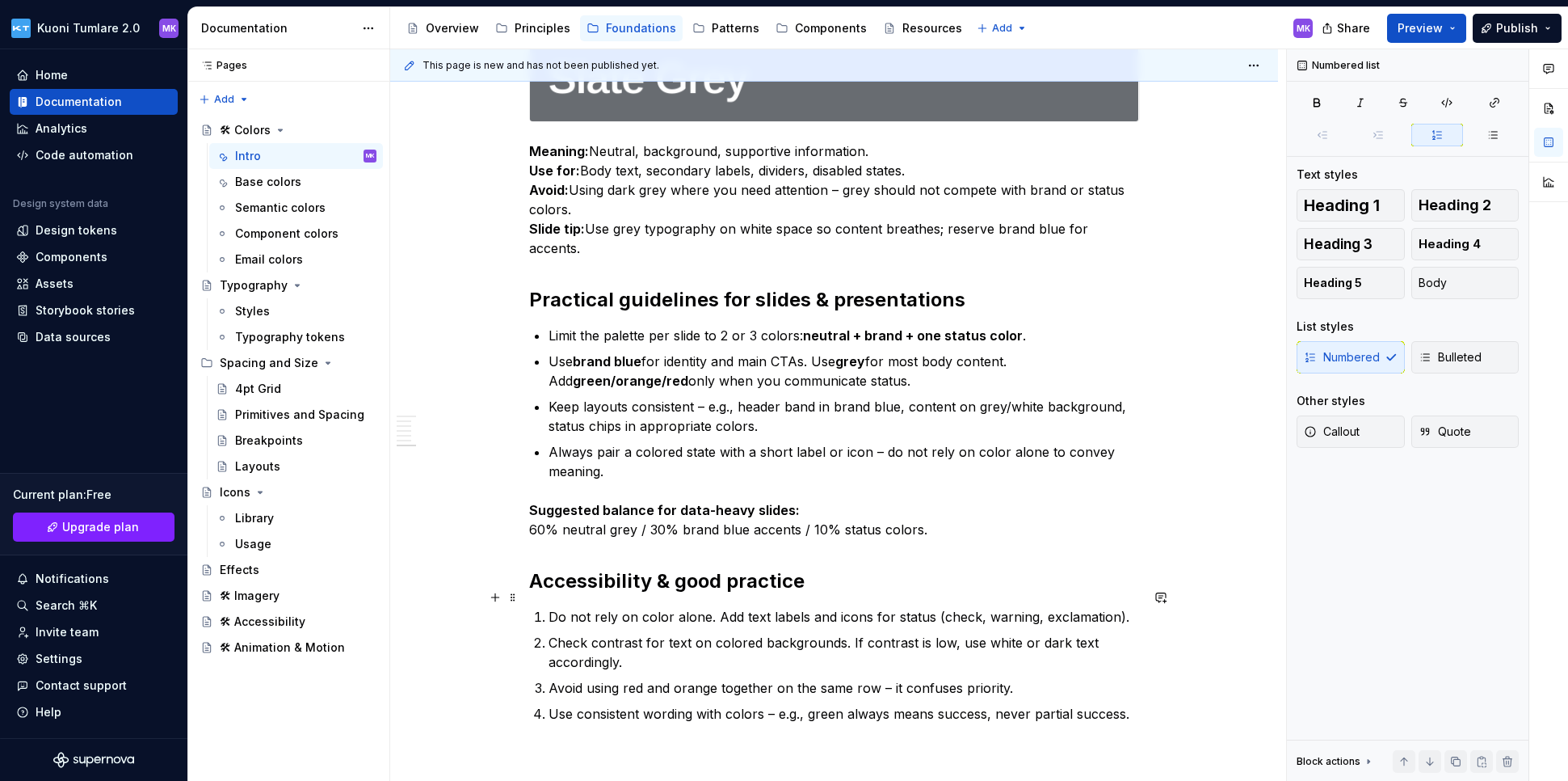
click at [1173, 352] on span "Bulleted" at bounding box center [1450, 357] width 63 height 16
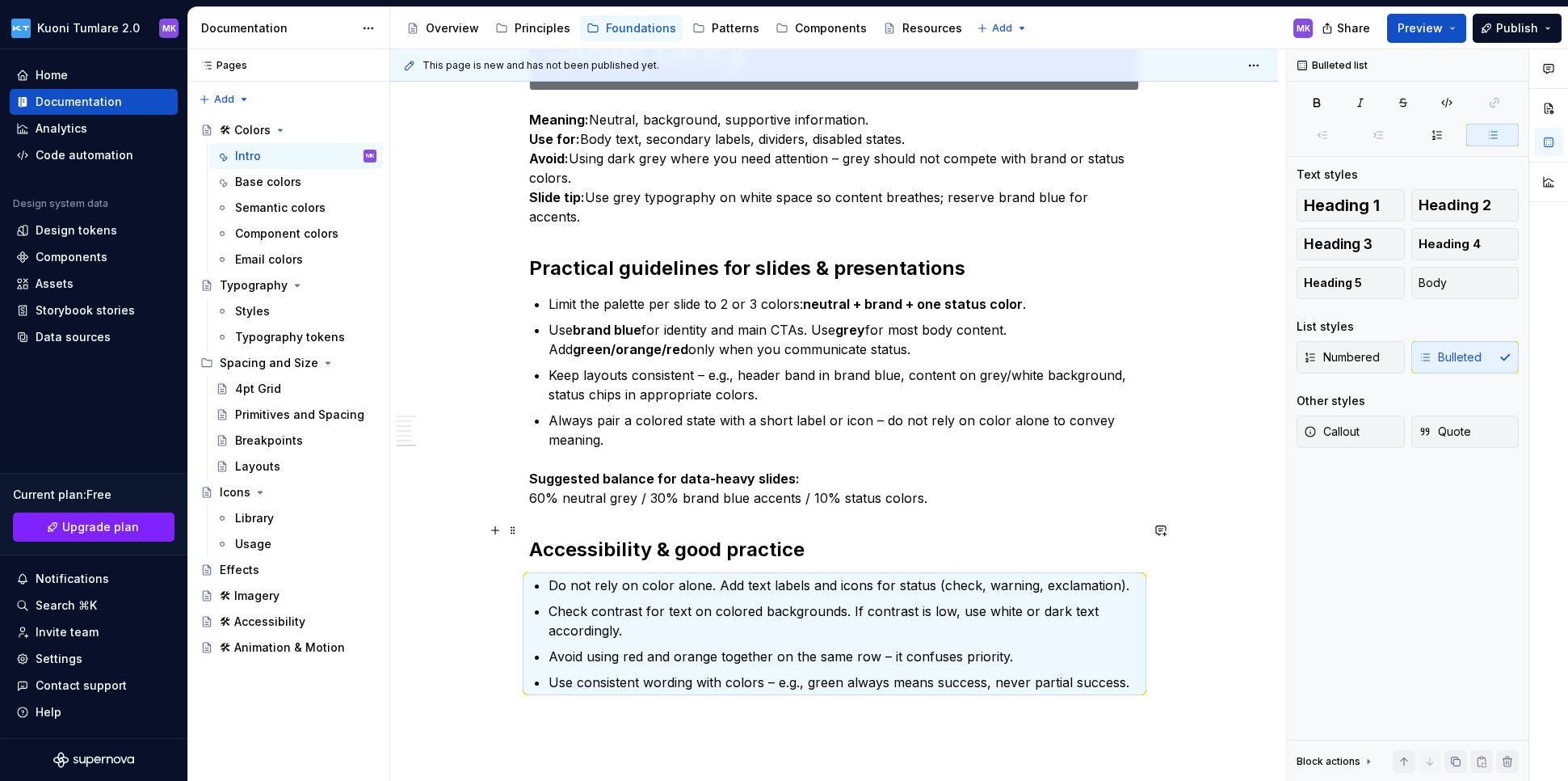
scroll to position [2228, 0]
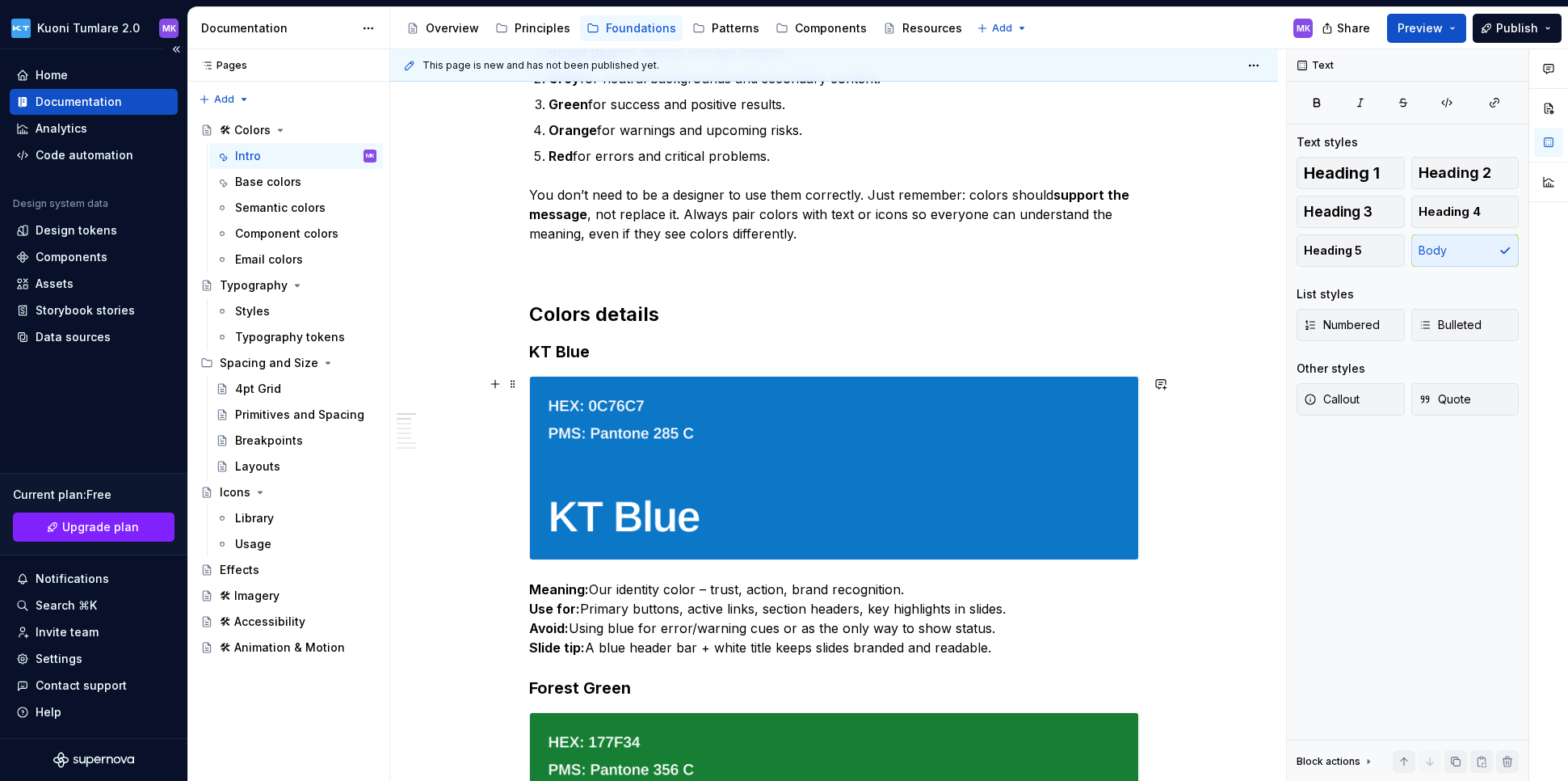
scroll to position [0, 0]
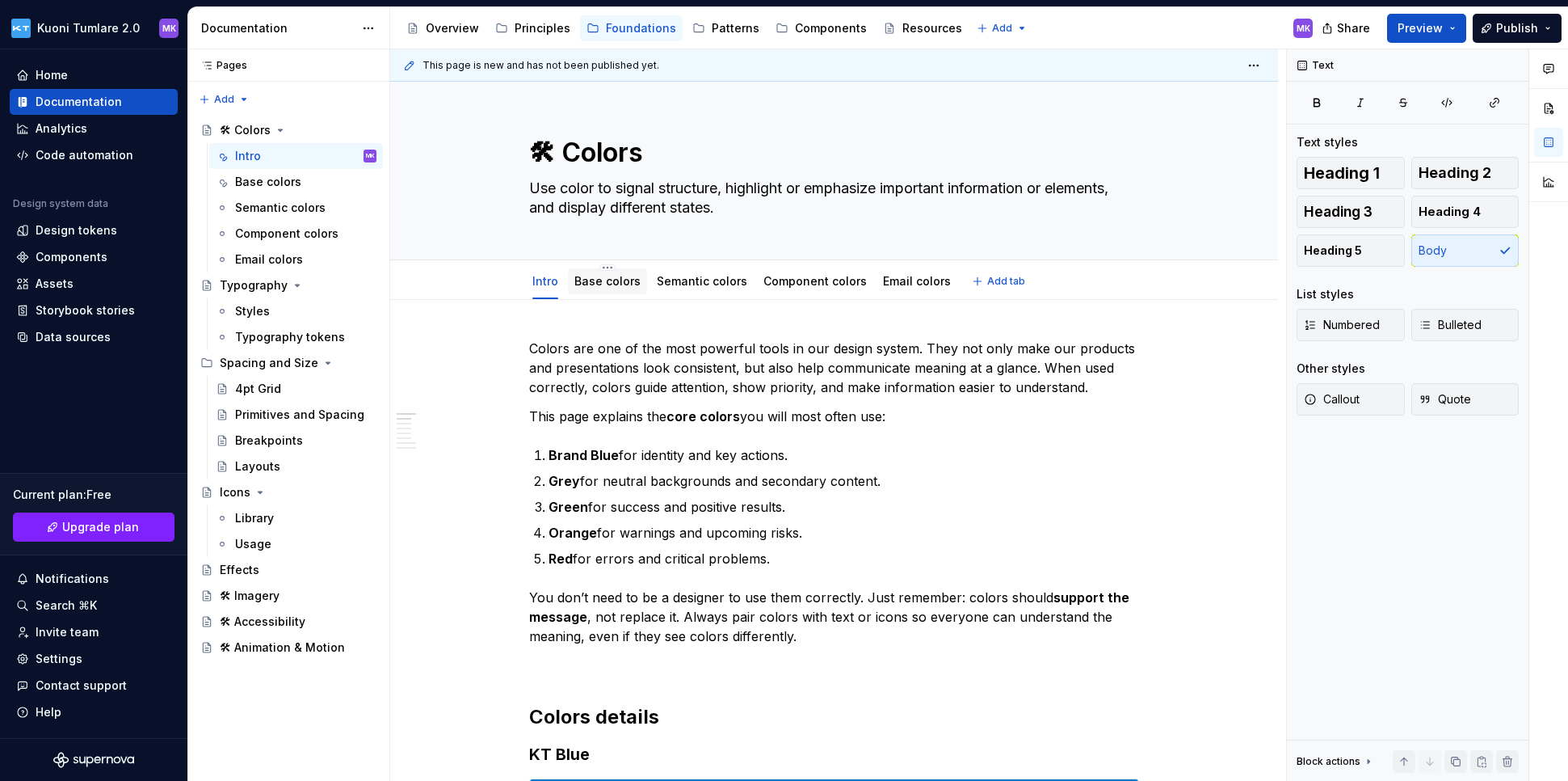
click at [603, 283] on link "Base colors" at bounding box center [606, 281] width 66 height 14
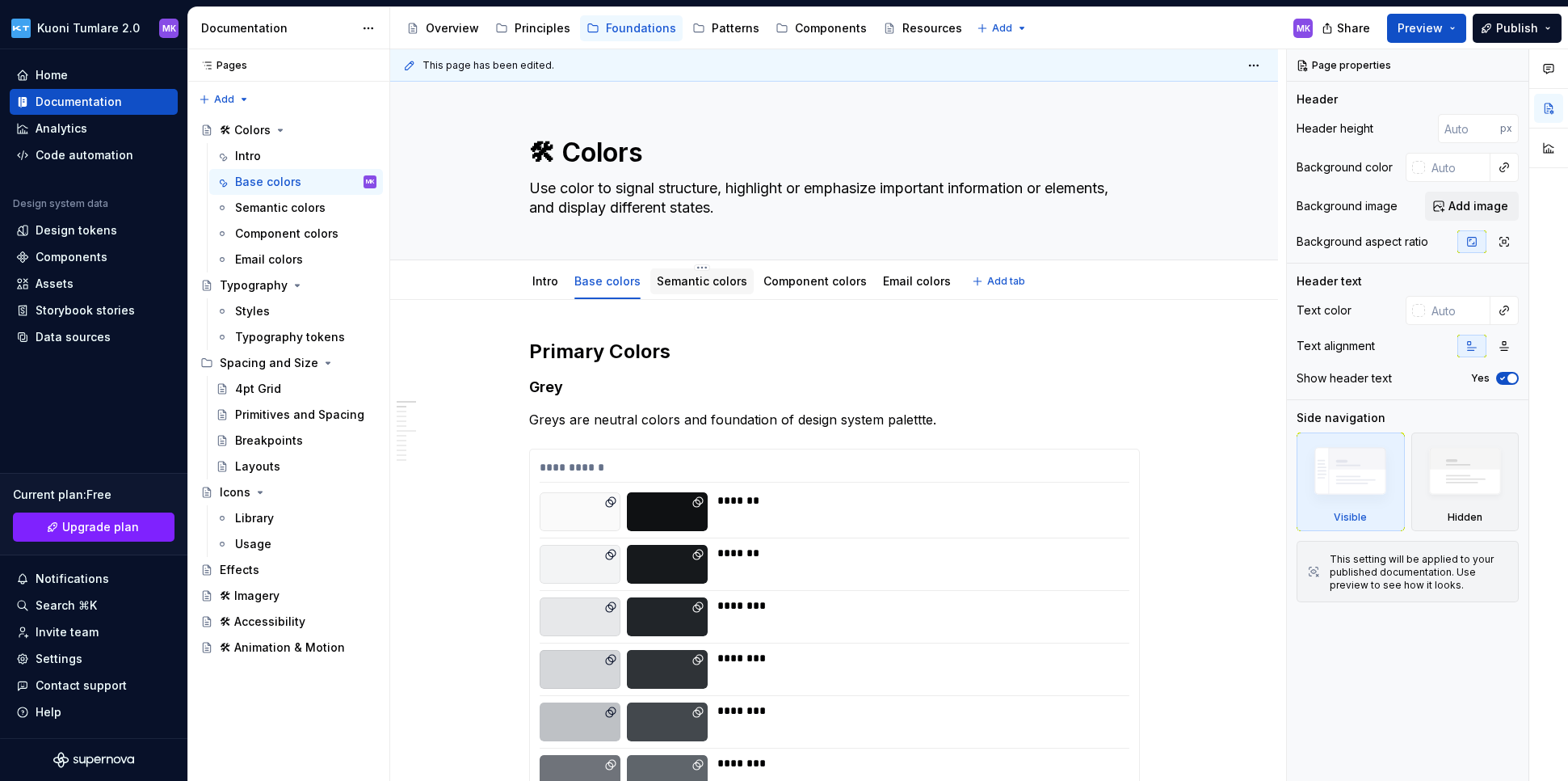
click at [695, 283] on link "Semantic colors" at bounding box center [702, 281] width 91 height 14
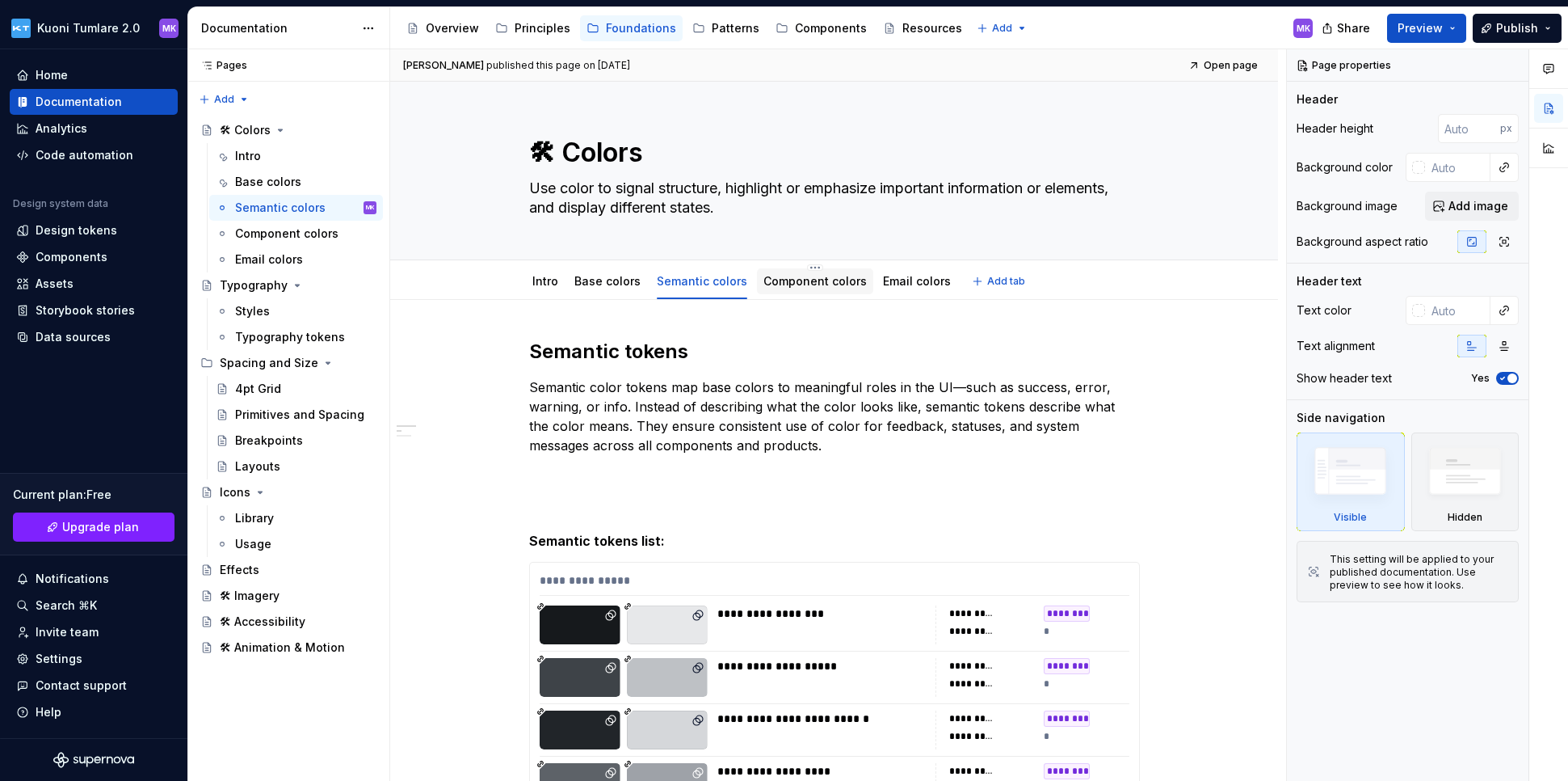
click at [803, 285] on link "Component colors" at bounding box center [814, 281] width 103 height 14
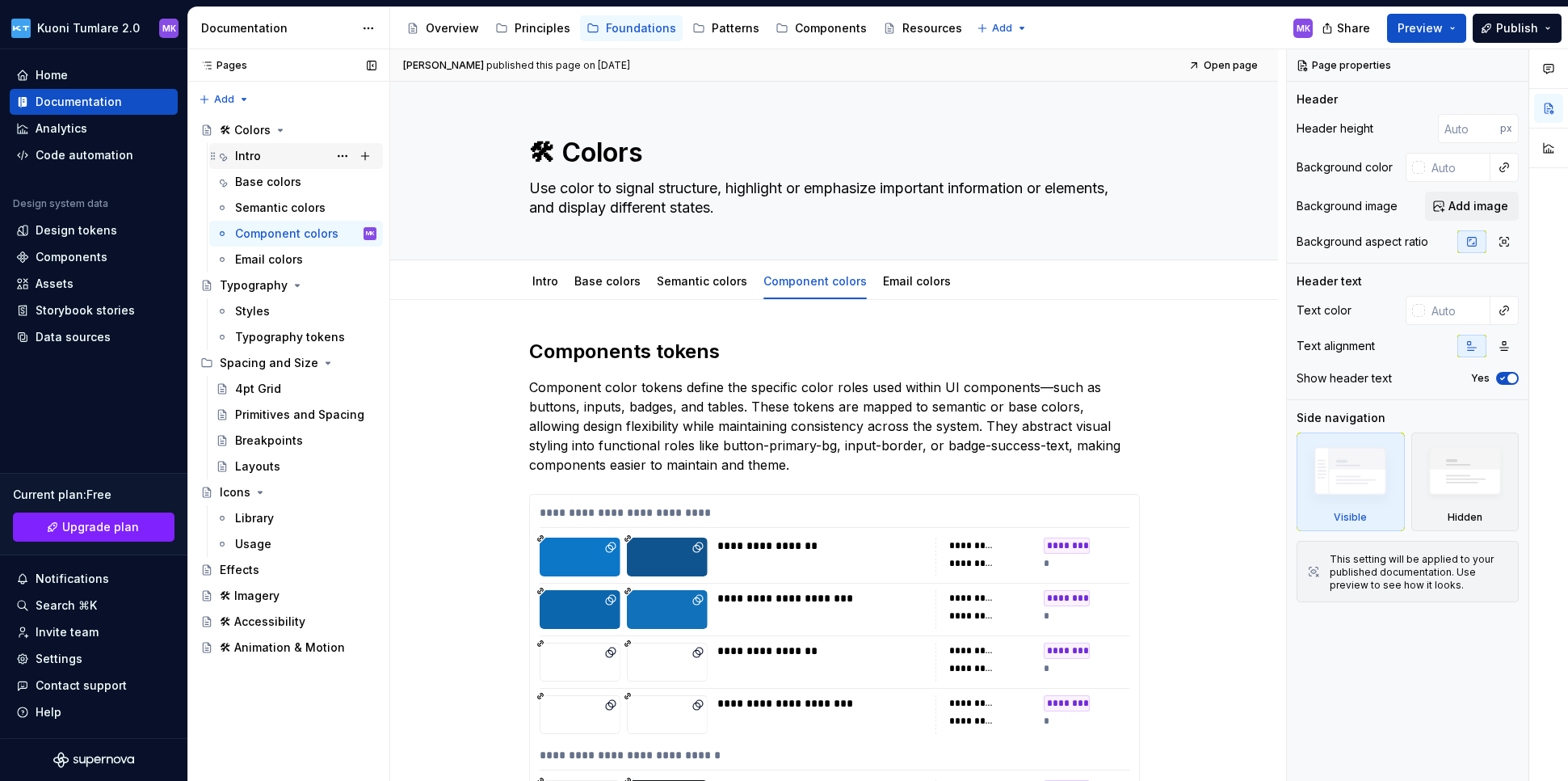
click at [259, 155] on div "Intro" at bounding box center [248, 156] width 26 height 16
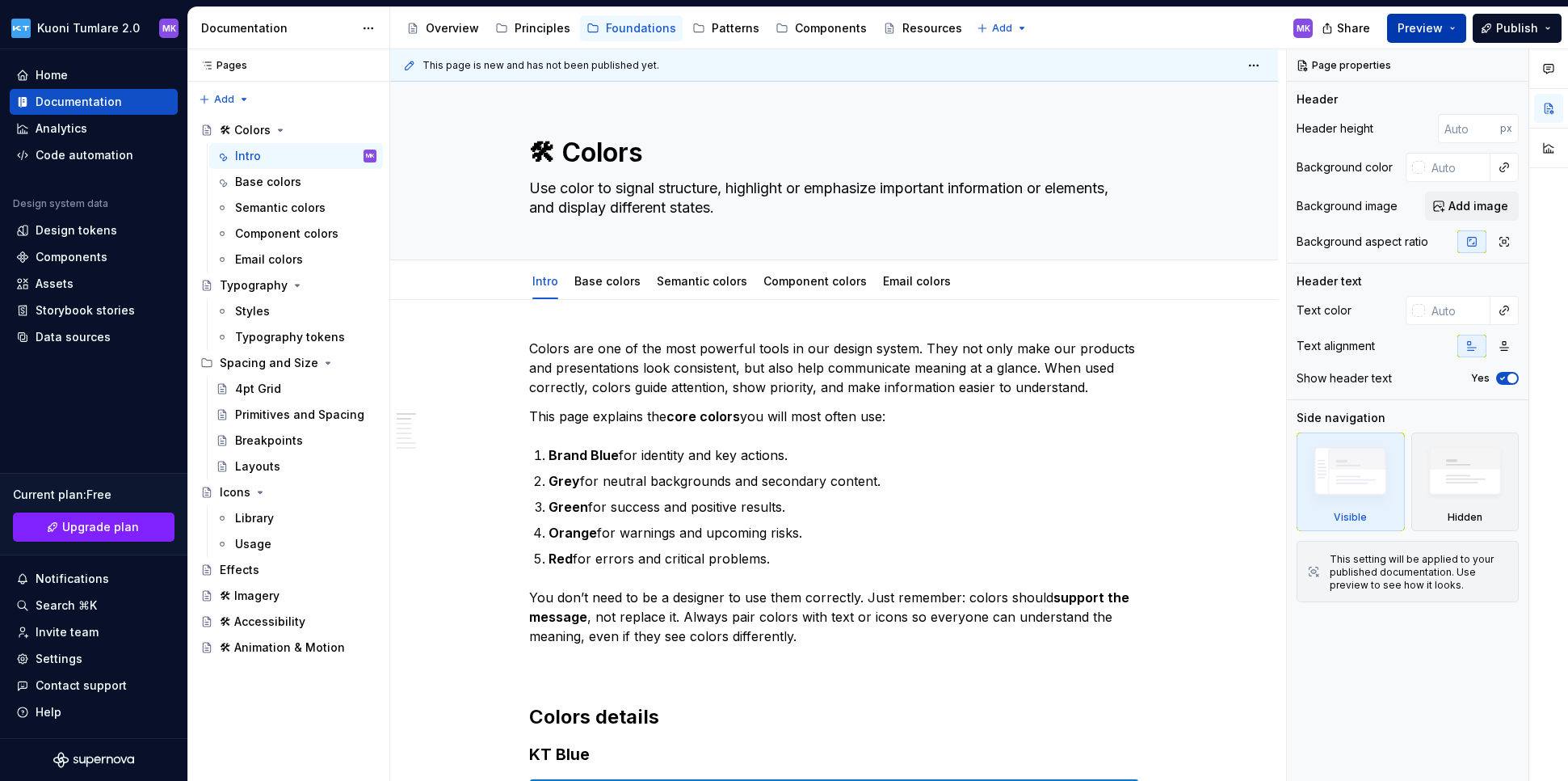
click at [1173, 25] on span "Preview" at bounding box center [1419, 29] width 45 height 16
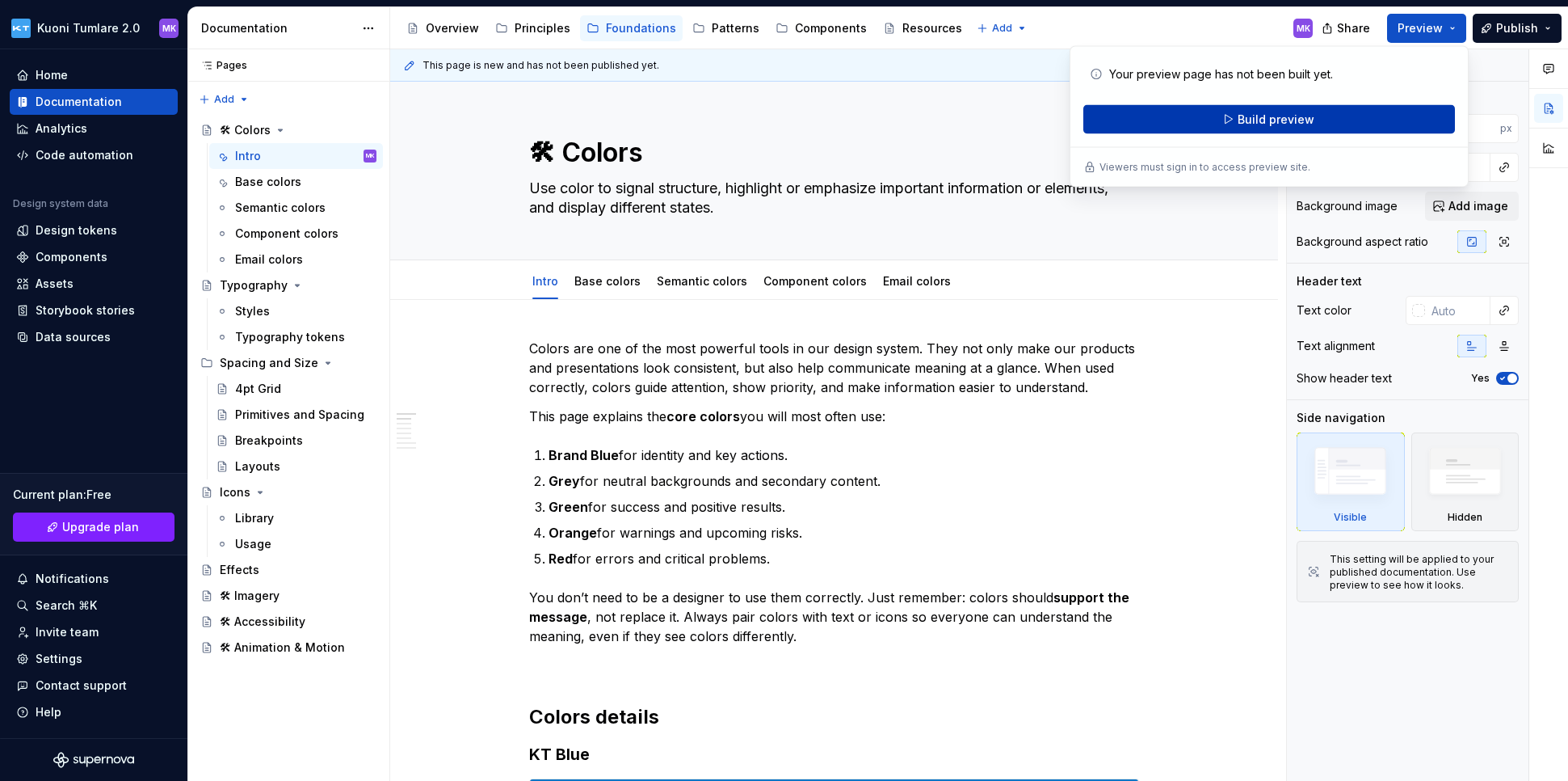
click at [1173, 113] on span "Build preview" at bounding box center [1276, 119] width 77 height 16
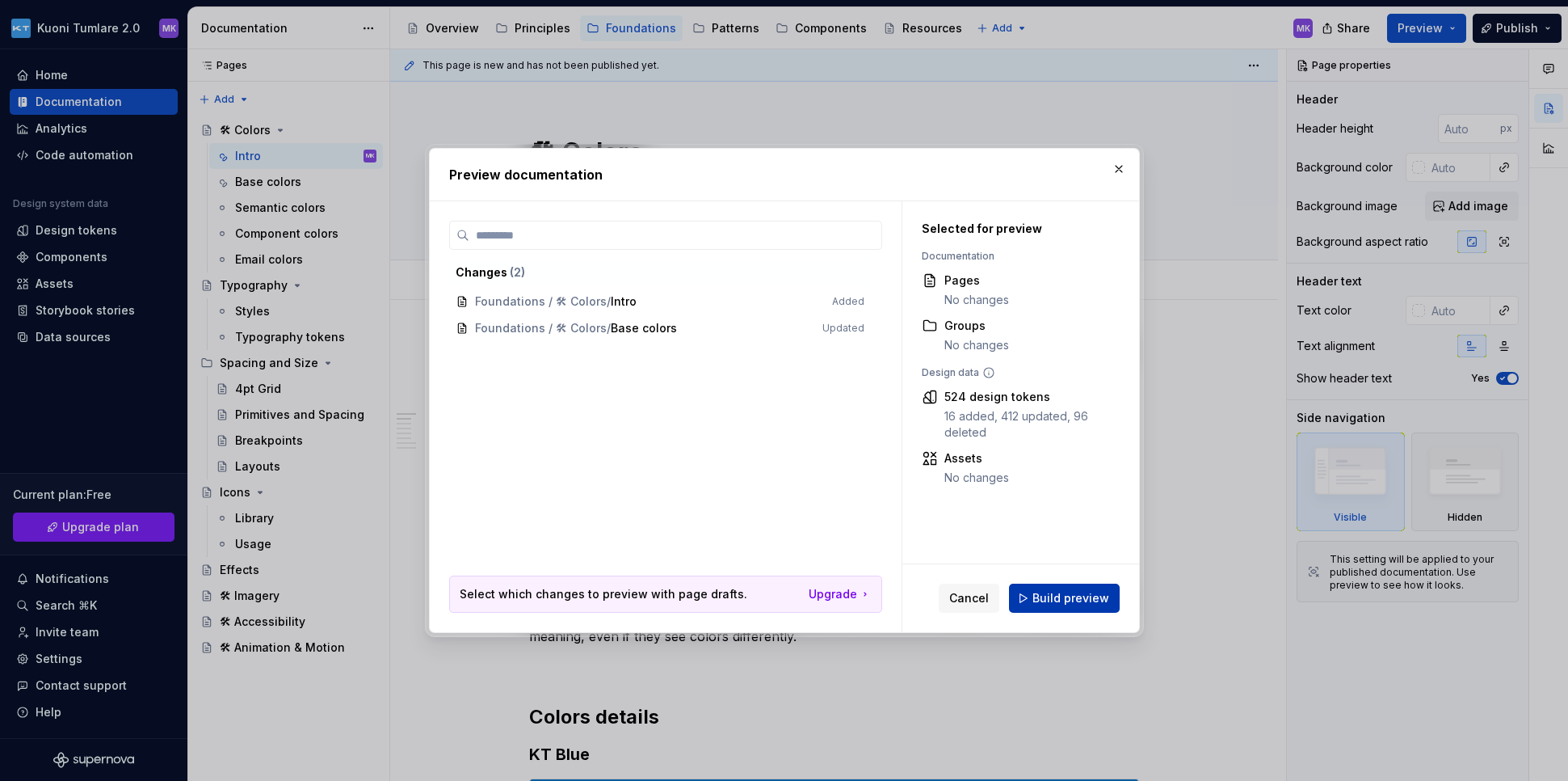
click at [1072, 597] on span "Build preview" at bounding box center [1071, 598] width 77 height 16
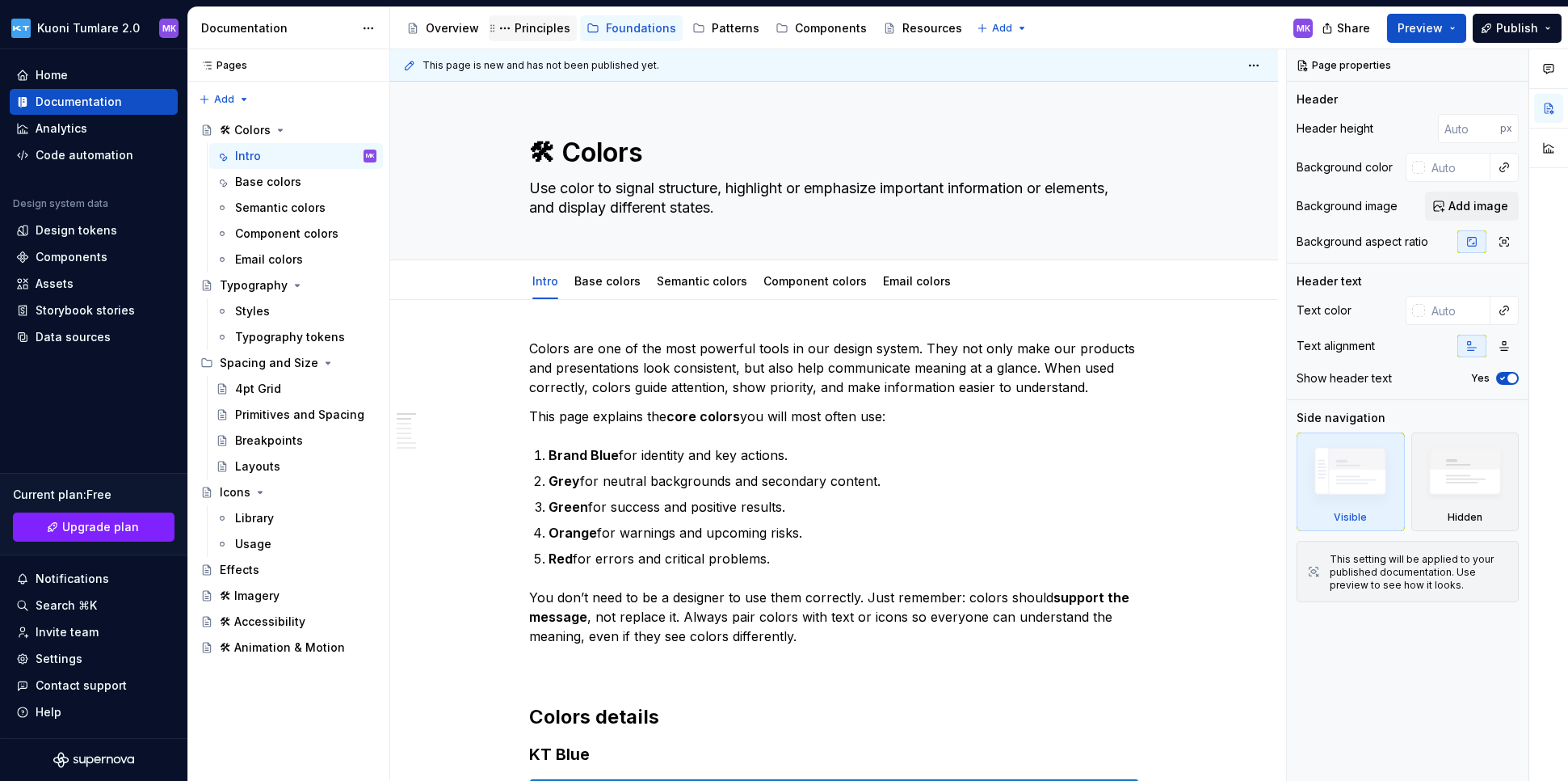
click at [526, 30] on div "Principles" at bounding box center [542, 29] width 56 height 16
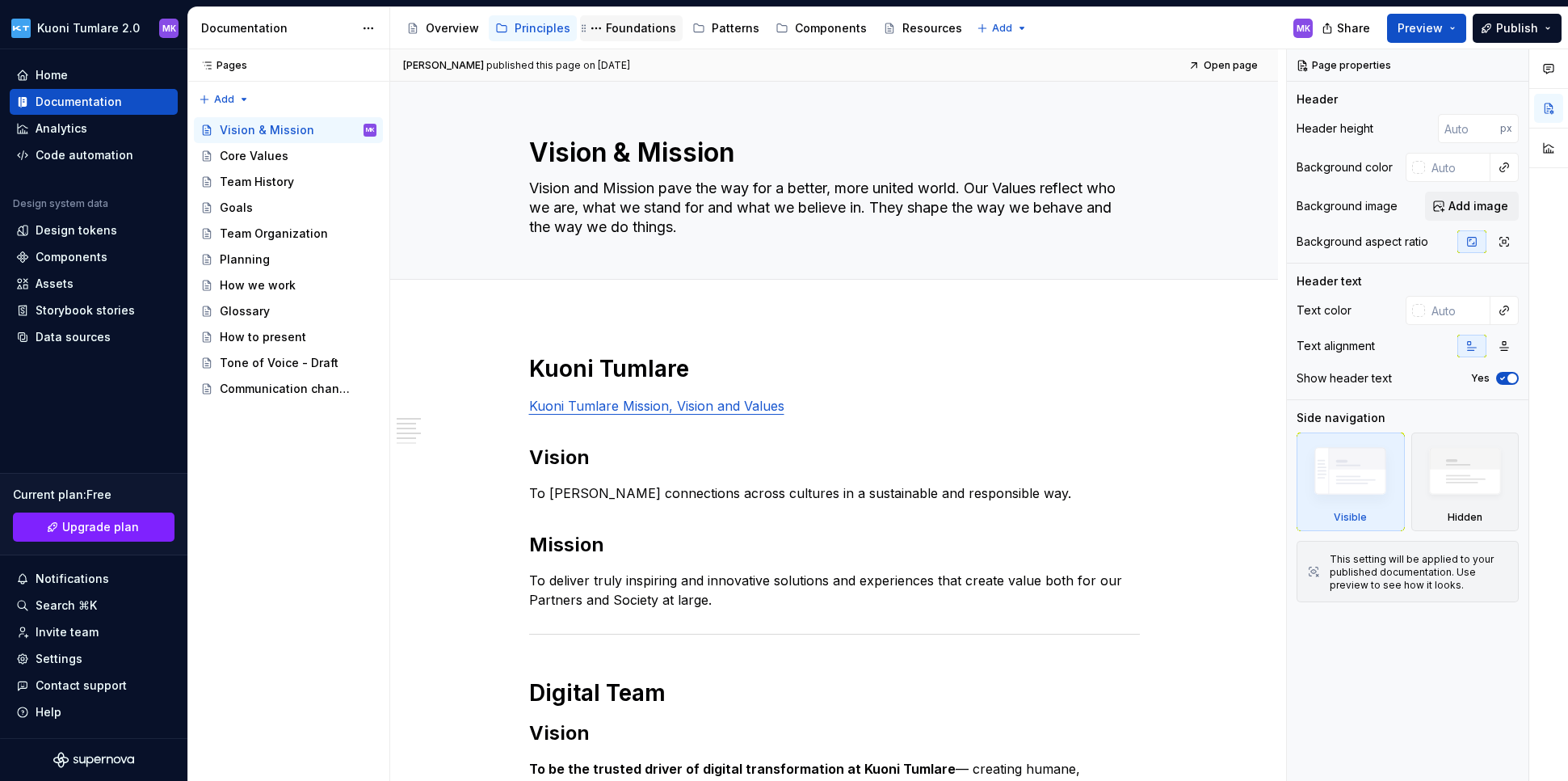
click at [623, 38] on div "Foundations" at bounding box center [631, 29] width 102 height 26
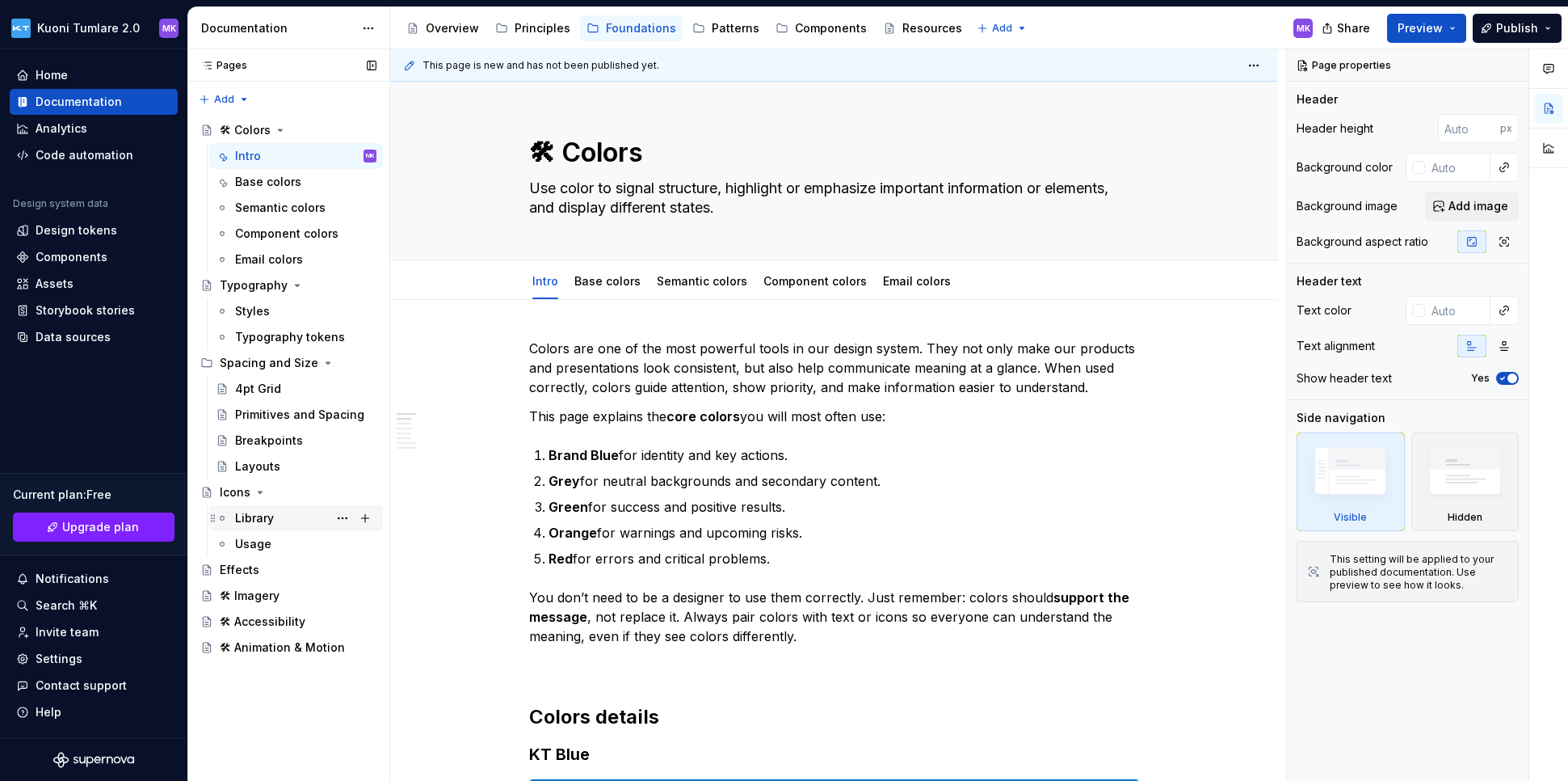
click at [262, 512] on div "Library" at bounding box center [254, 518] width 38 height 16
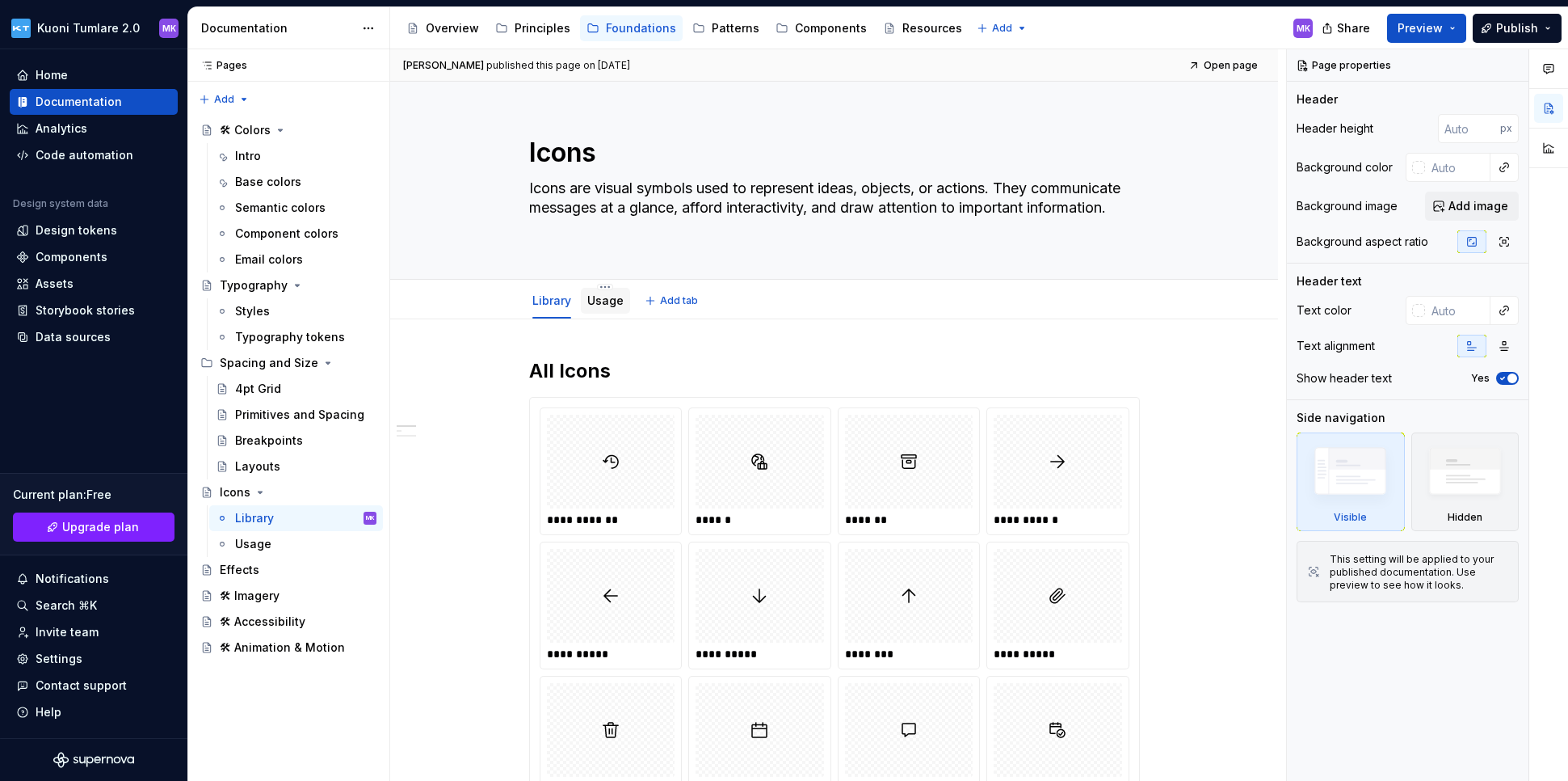
click at [601, 301] on link "Usage" at bounding box center [604, 300] width 36 height 14
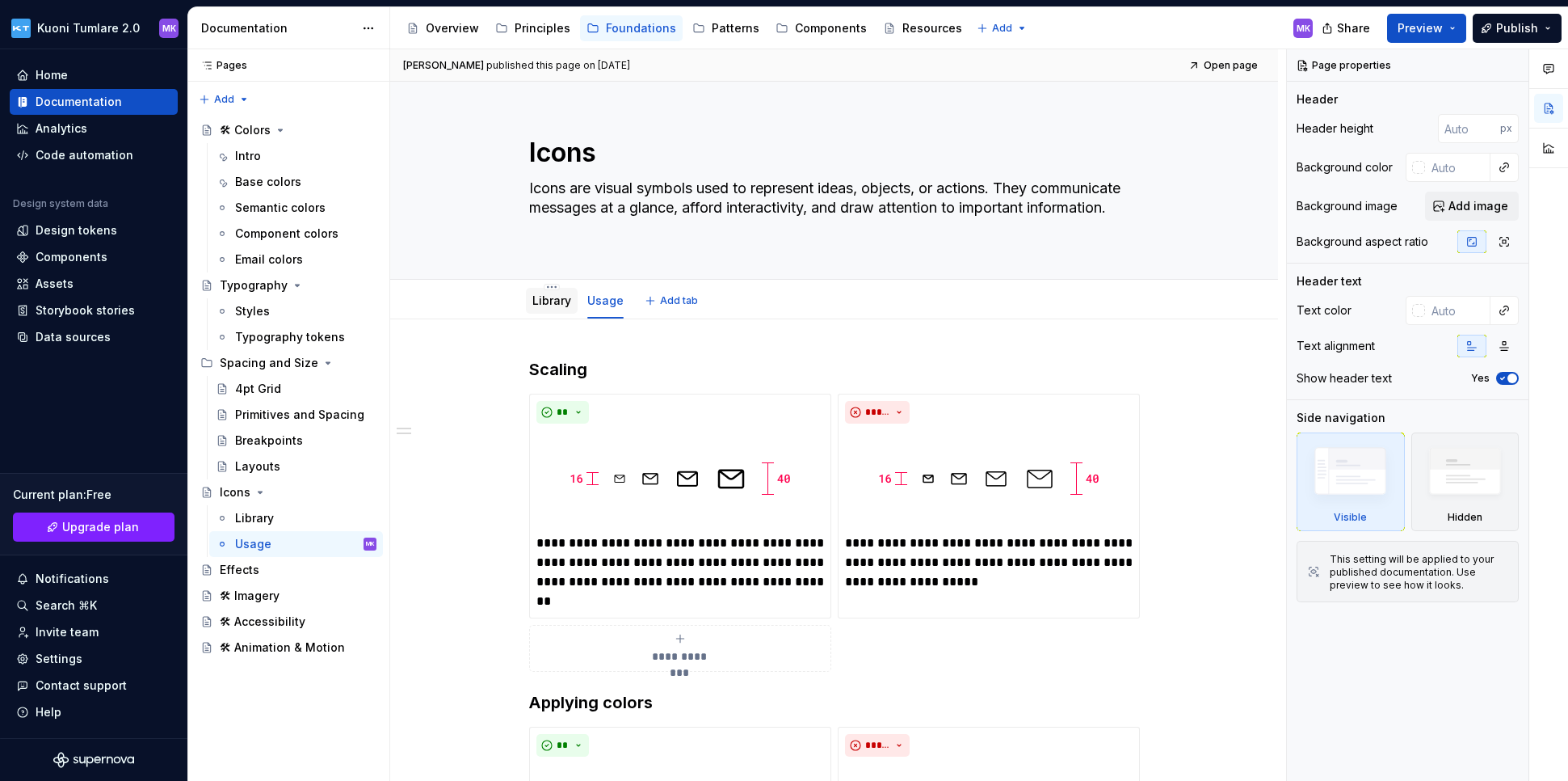
click at [536, 299] on link "Library" at bounding box center [551, 300] width 38 height 14
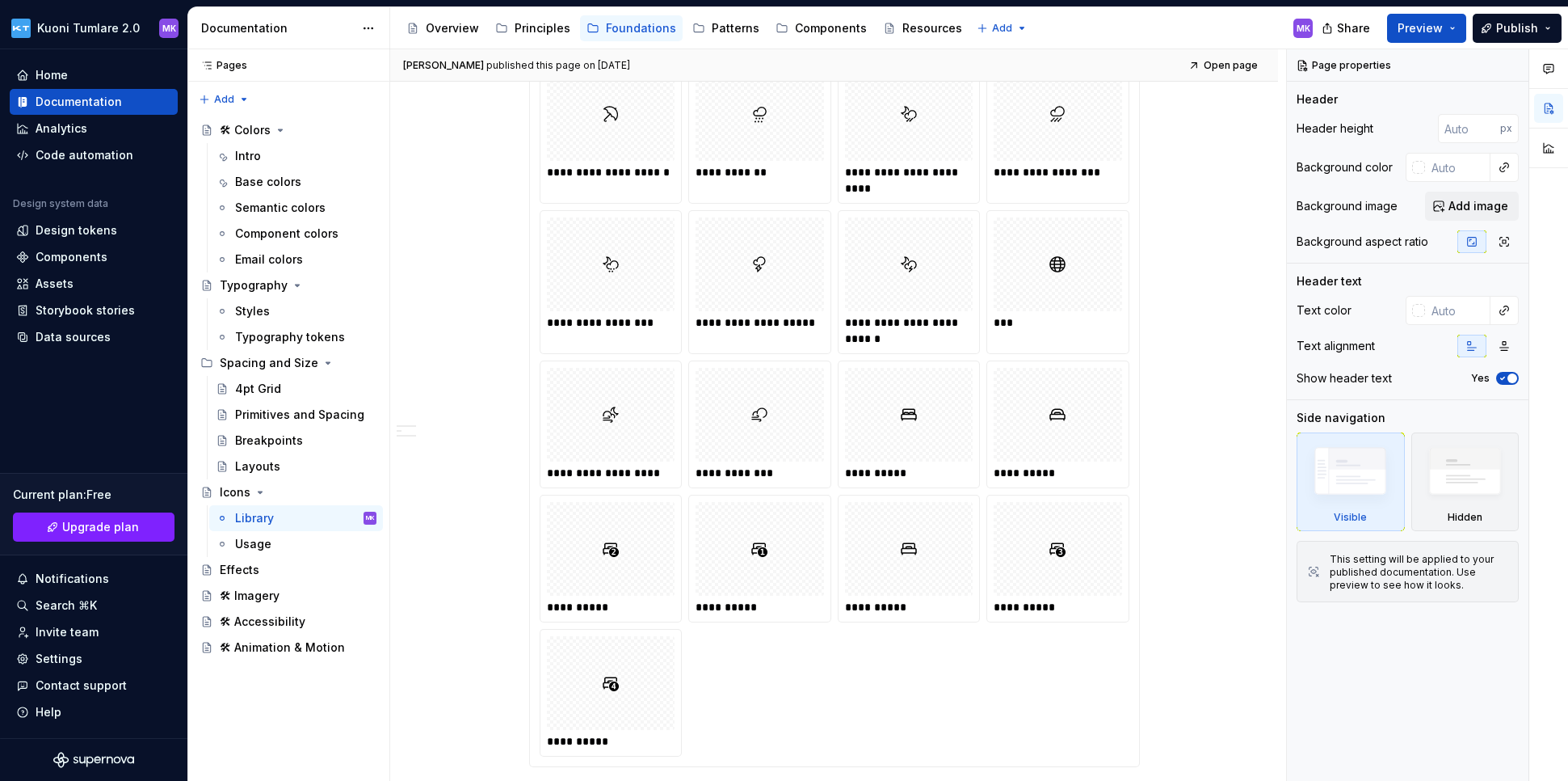
scroll to position [6053, 0]
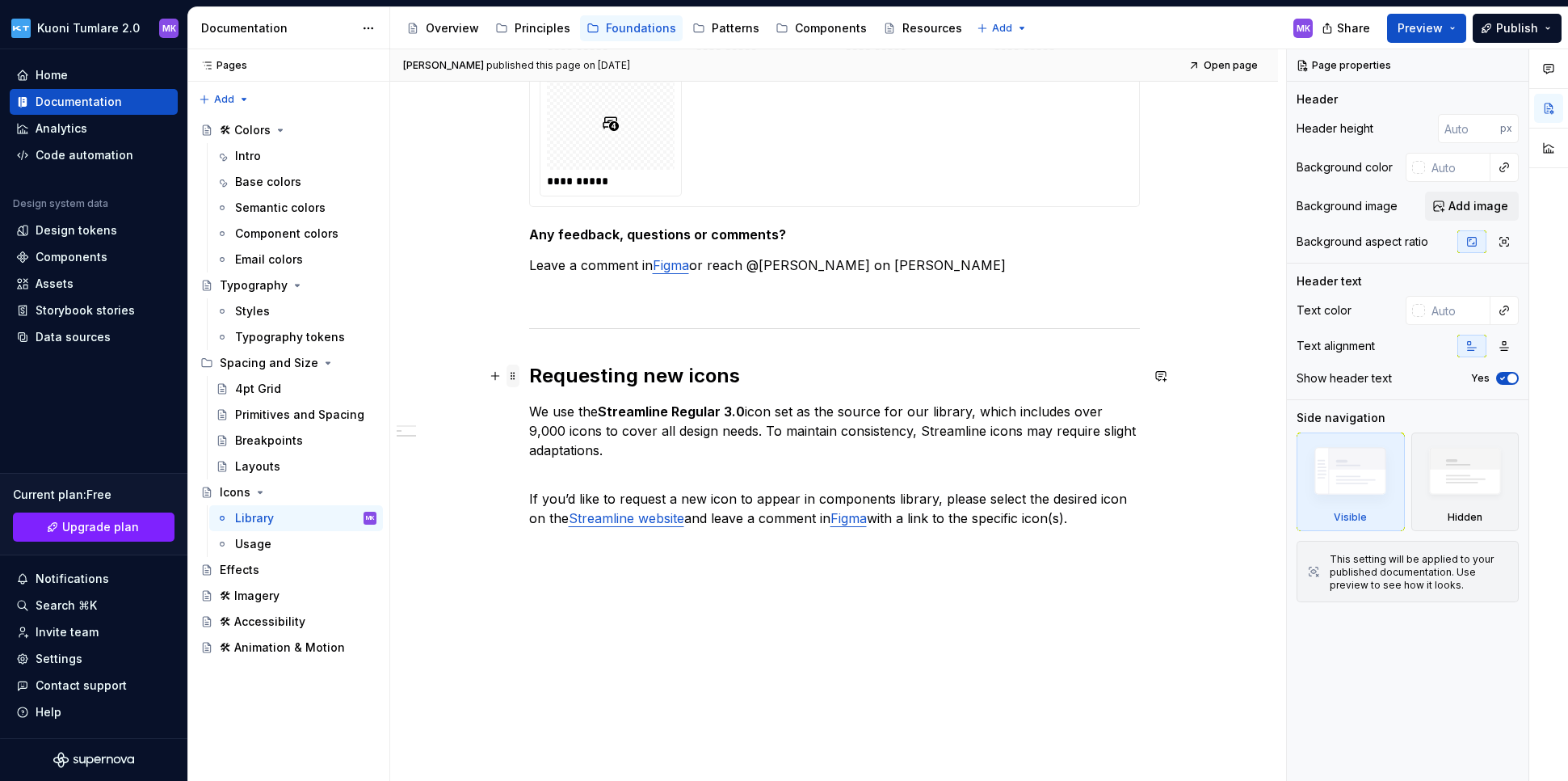
click at [511, 376] on span at bounding box center [512, 375] width 13 height 23
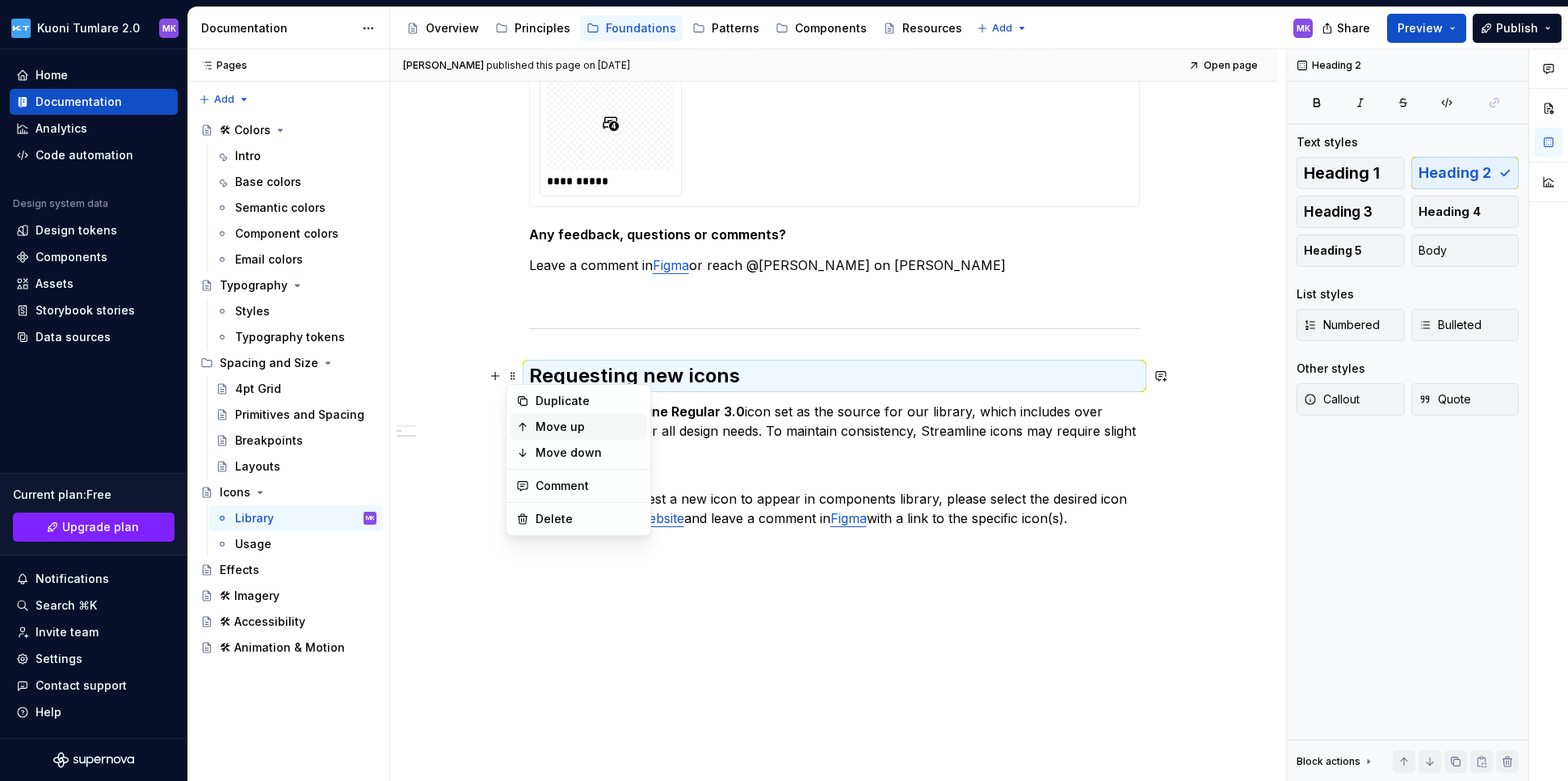
click at [584, 423] on div "Move up" at bounding box center [588, 426] width 105 height 16
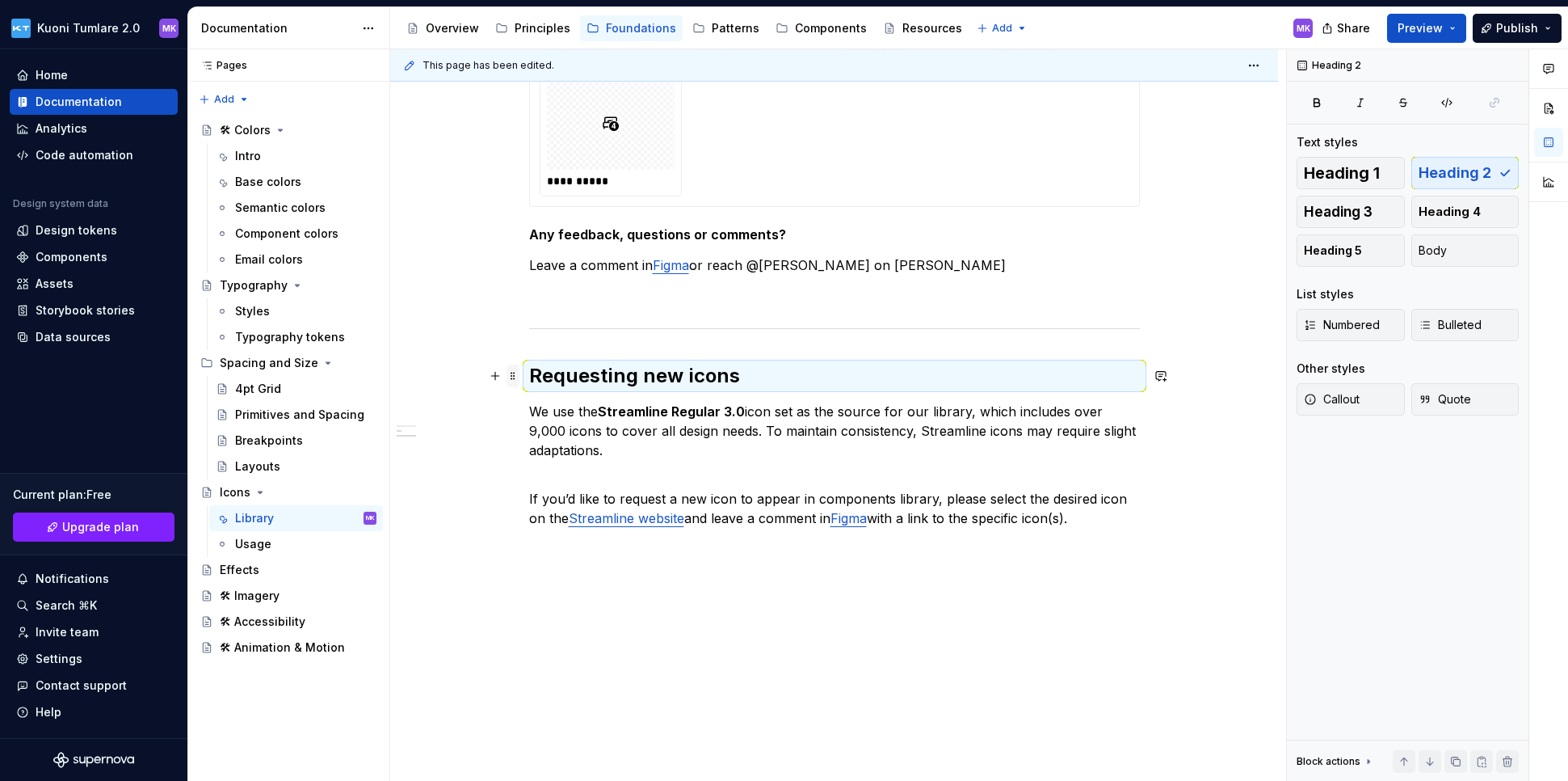
click at [507, 372] on span at bounding box center [512, 375] width 13 height 23
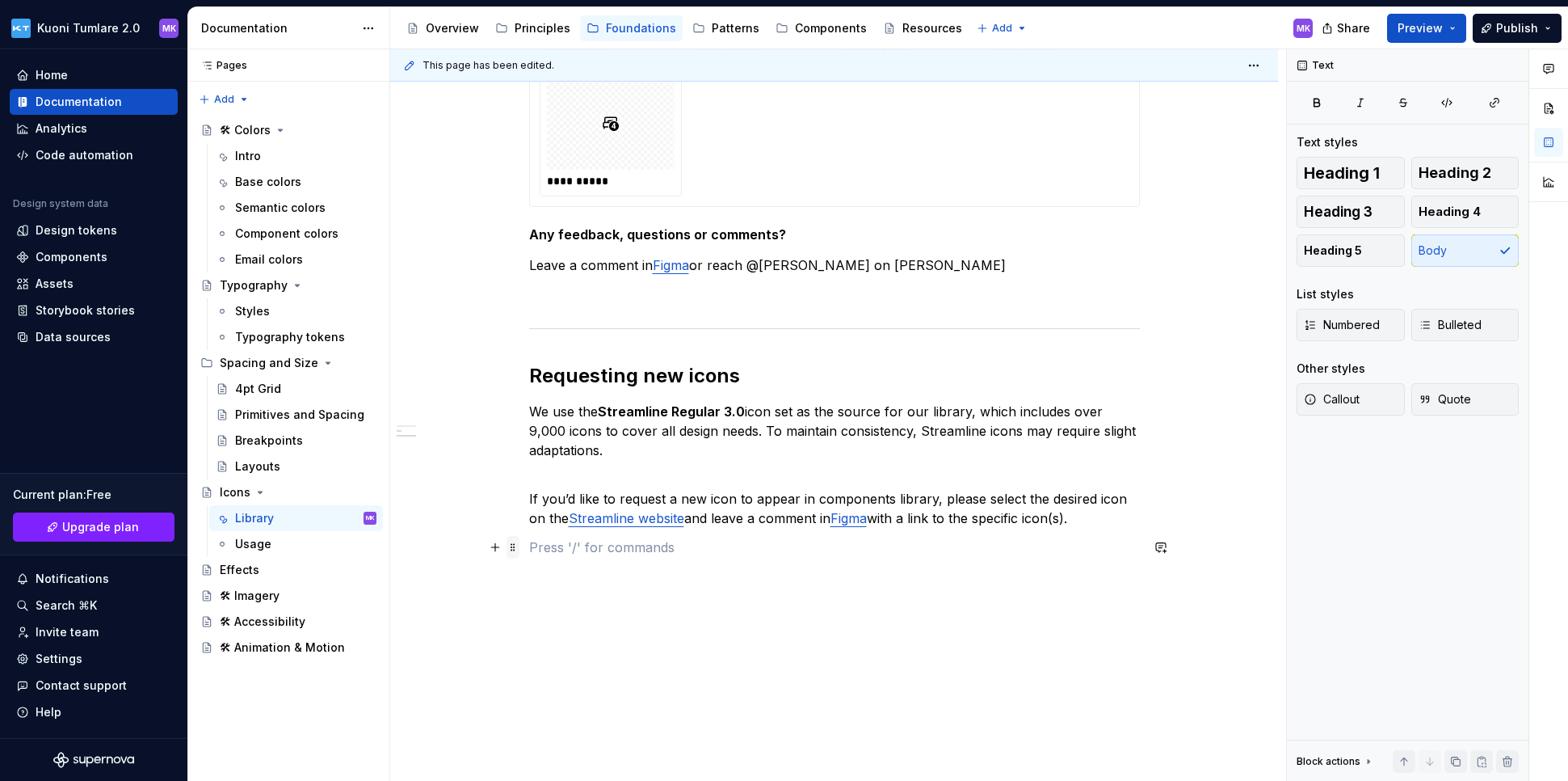
click at [511, 548] on span at bounding box center [512, 547] width 13 height 23
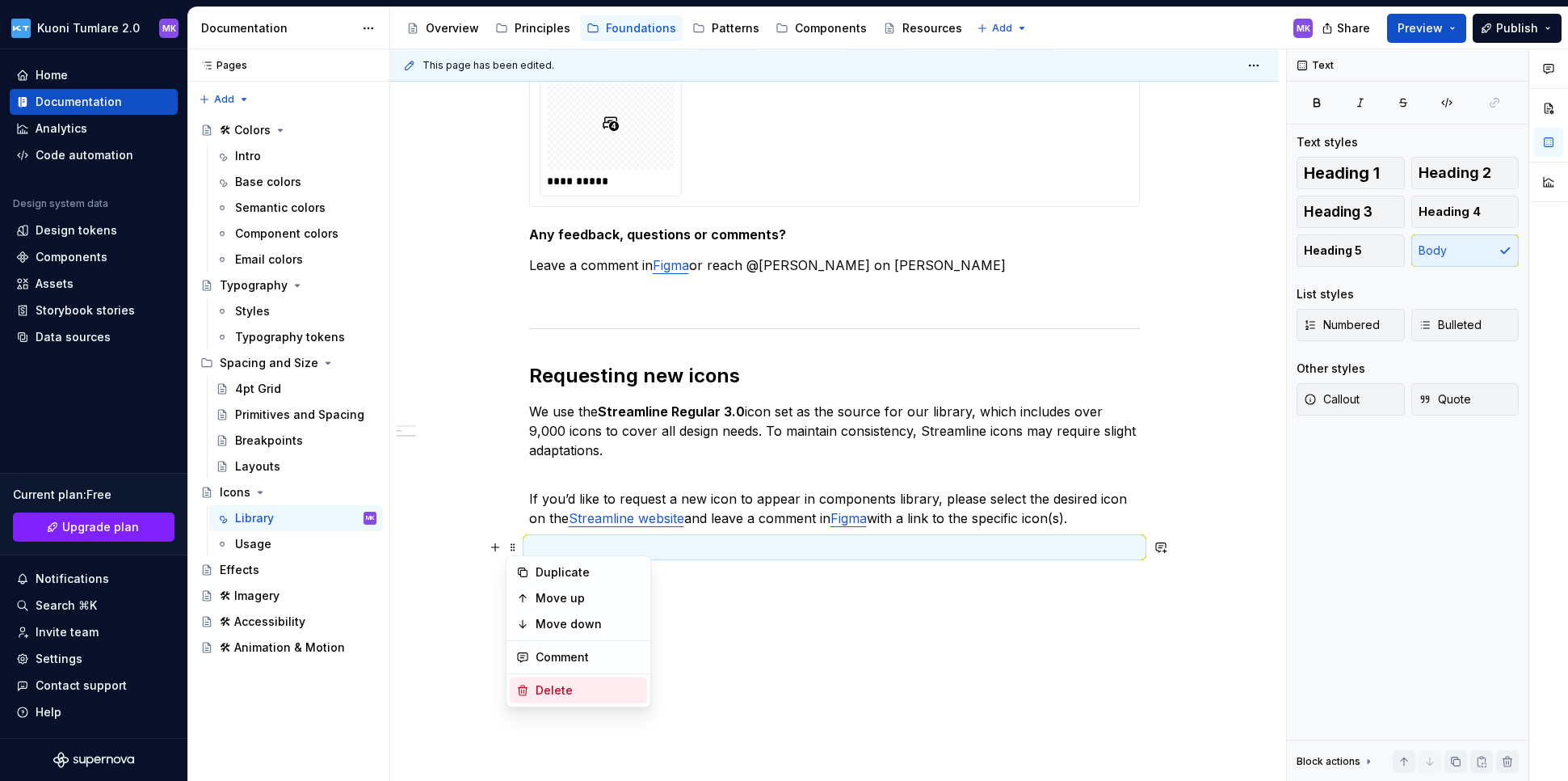
click at [578, 685] on div "Delete" at bounding box center [588, 689] width 105 height 16
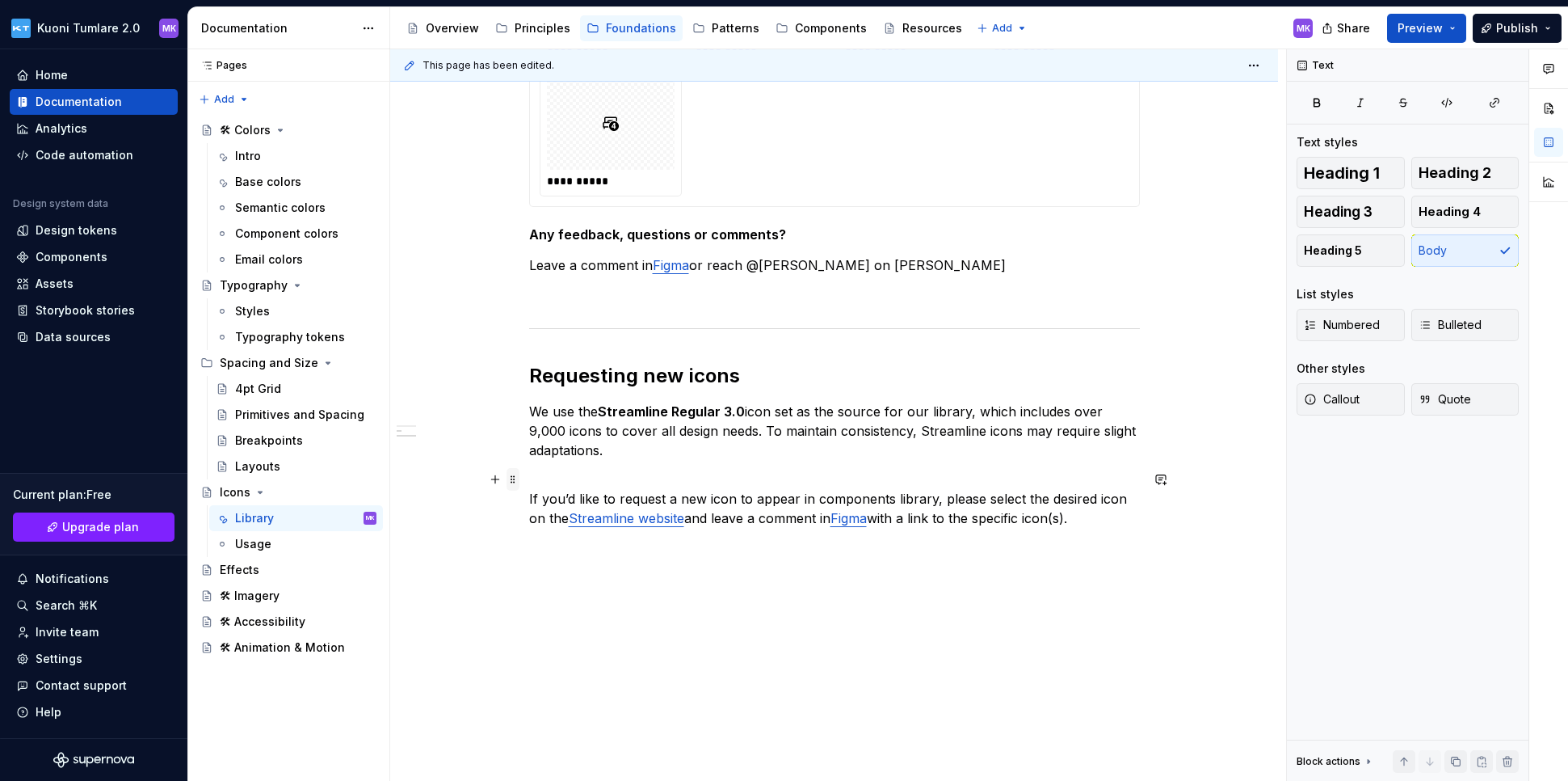
click at [512, 481] on span at bounding box center [512, 479] width 13 height 23
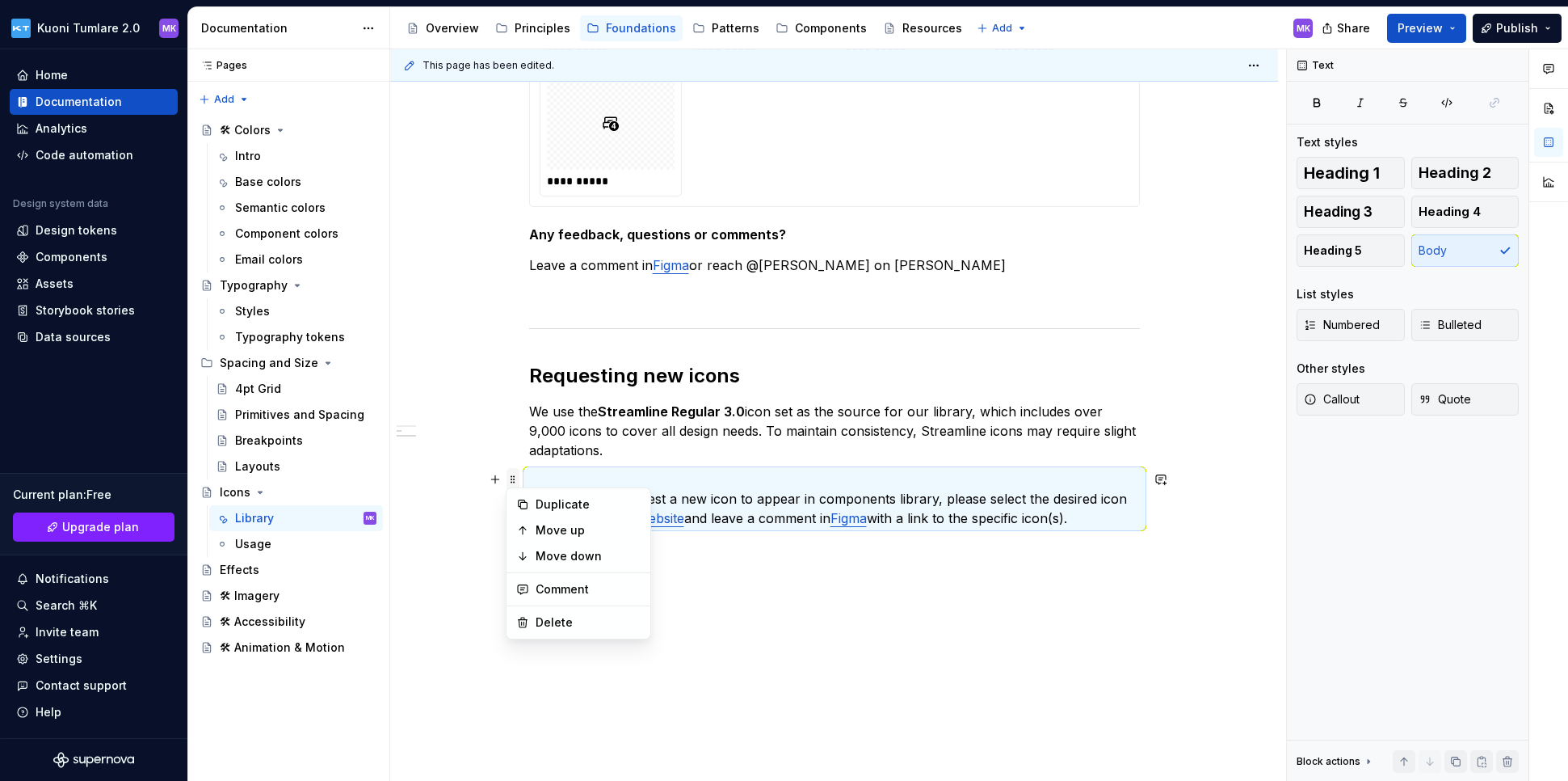
click at [512, 481] on span at bounding box center [512, 479] width 13 height 23
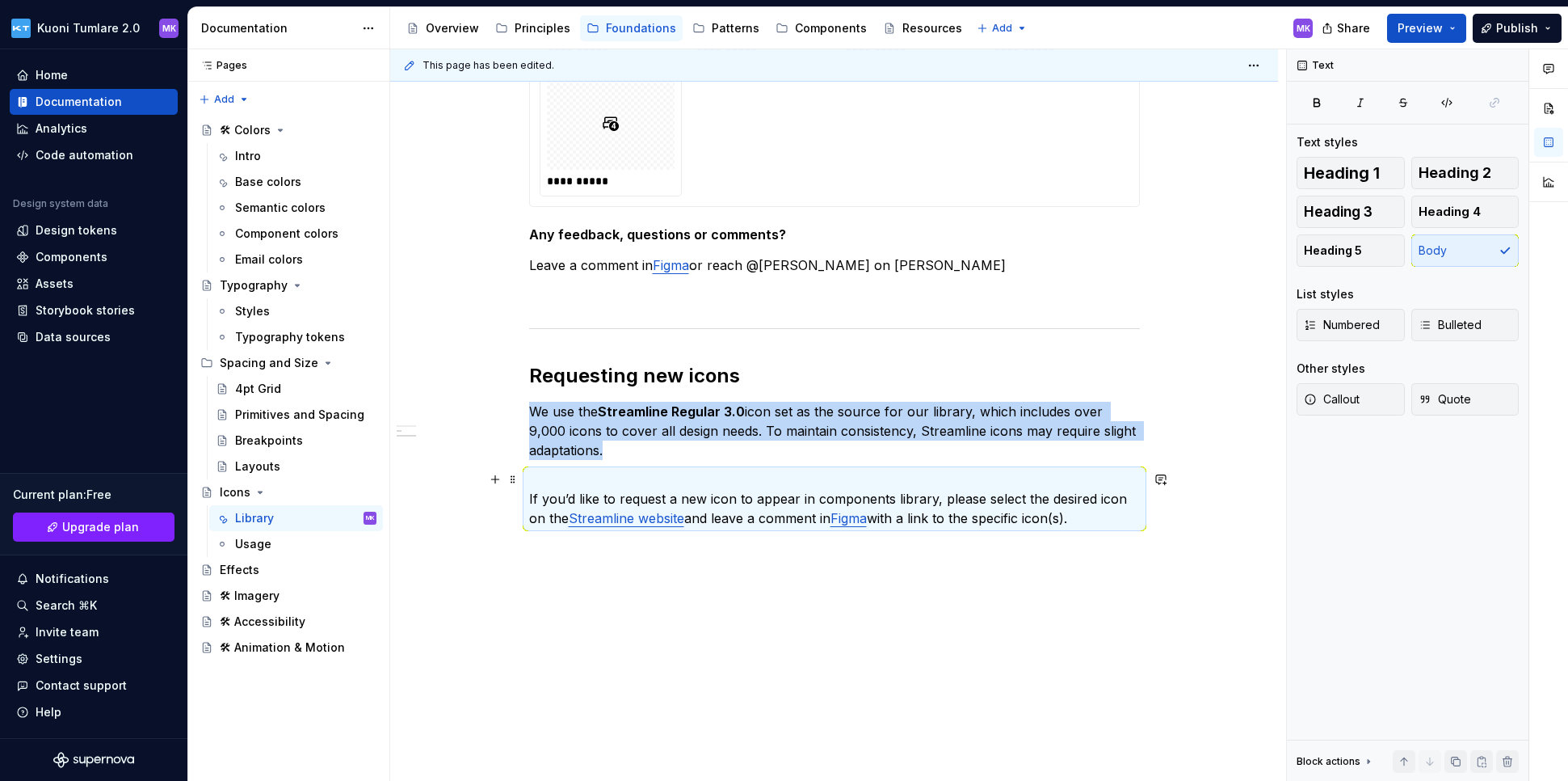
click at [571, 481] on p "If you’d like to request a new icon to appear in components library, please sel…" at bounding box center [834, 498] width 610 height 58
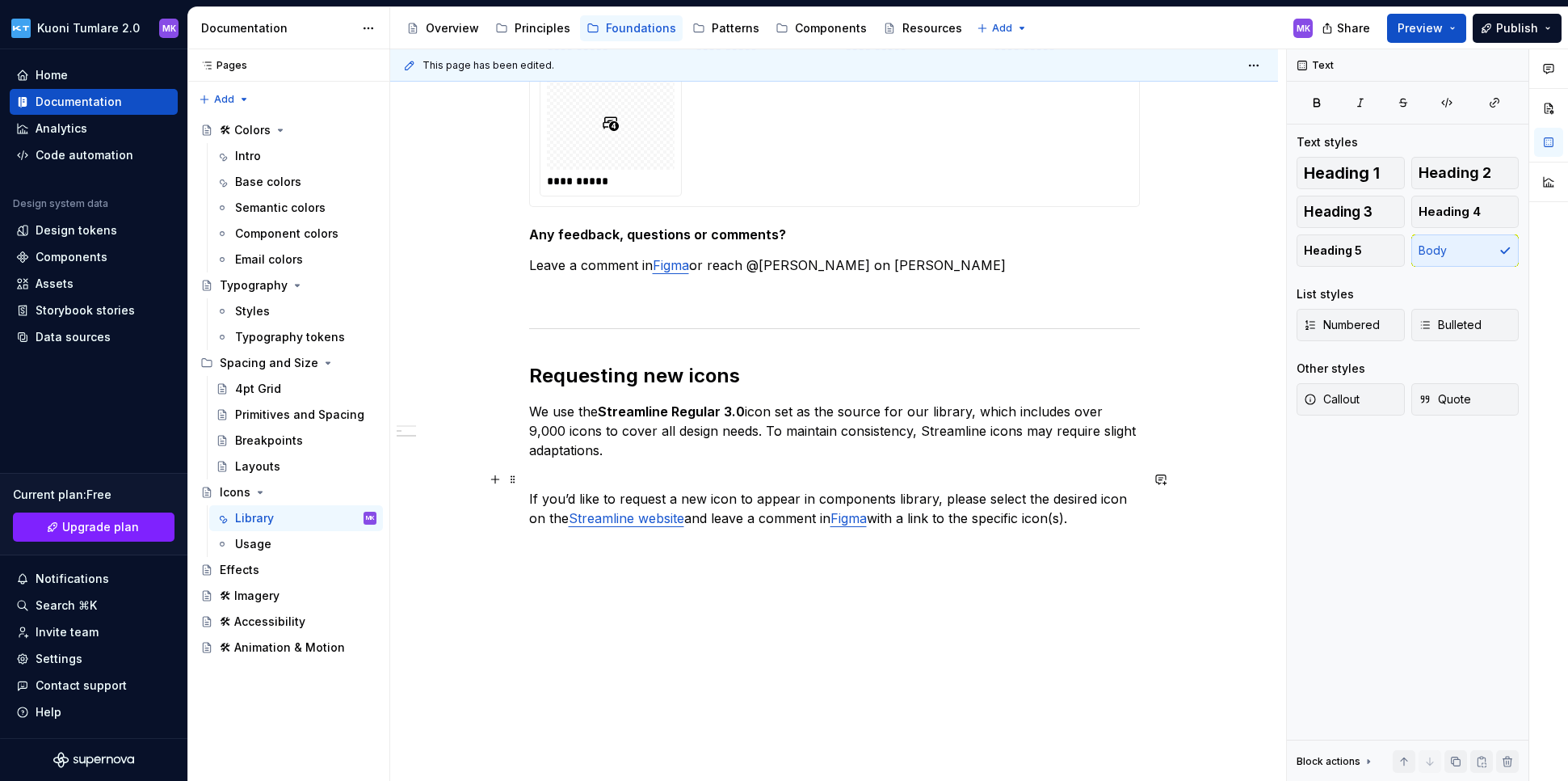
click at [534, 493] on p "If you’d like to request a new icon to appear in components library, please sel…" at bounding box center [834, 498] width 610 height 58
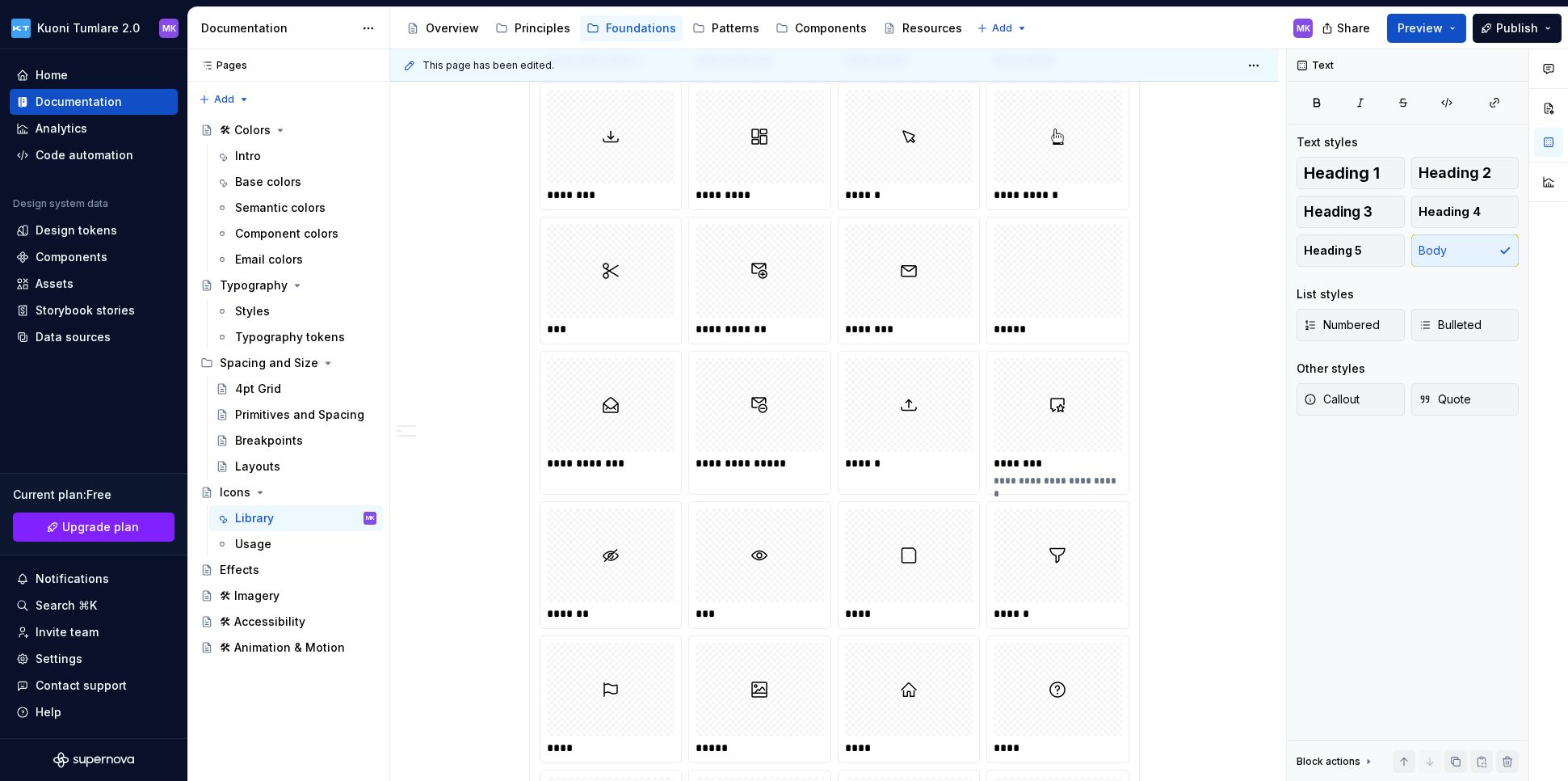
scroll to position [0, 0]
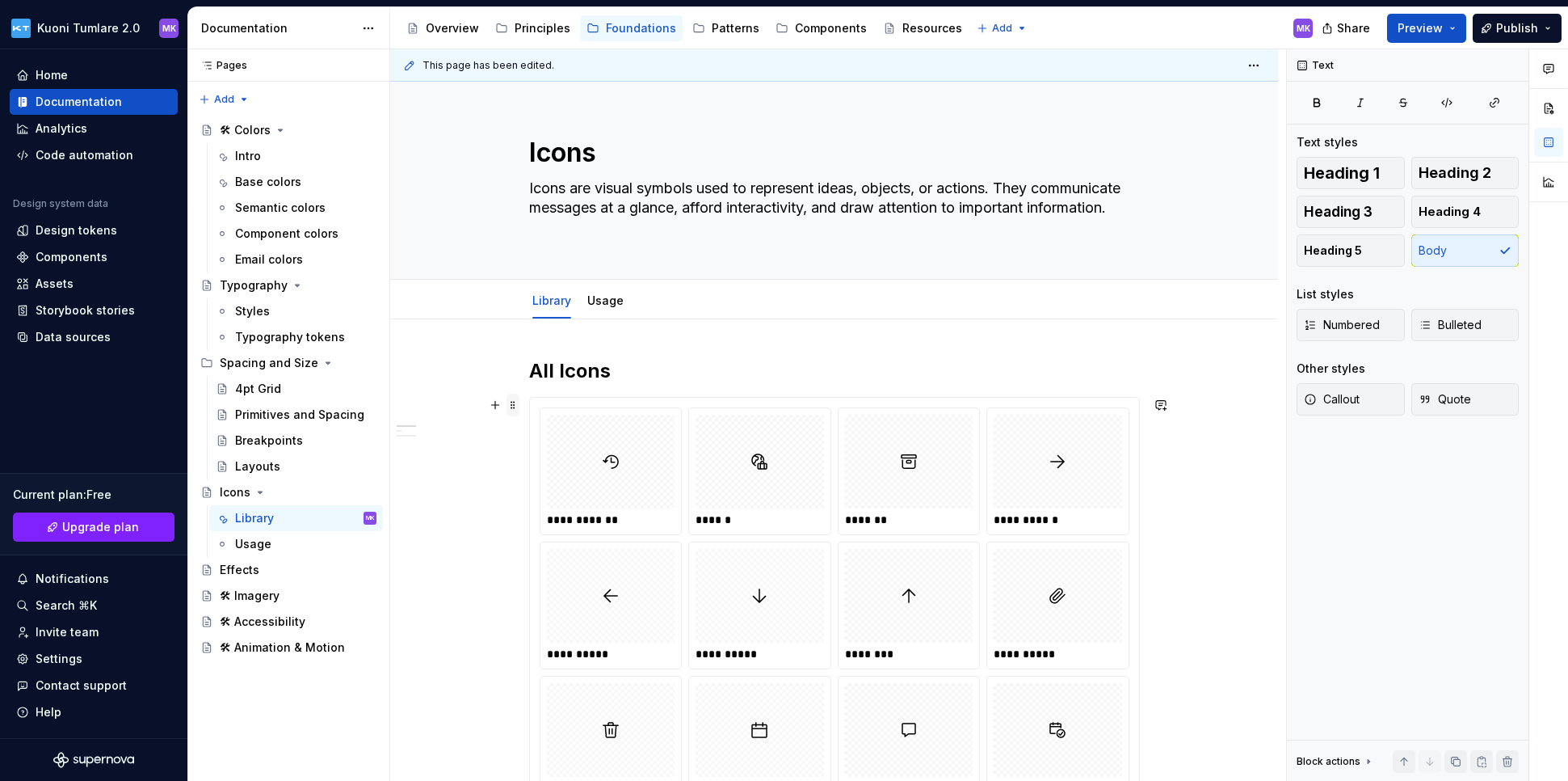
click at [515, 403] on span at bounding box center [512, 405] width 13 height 23
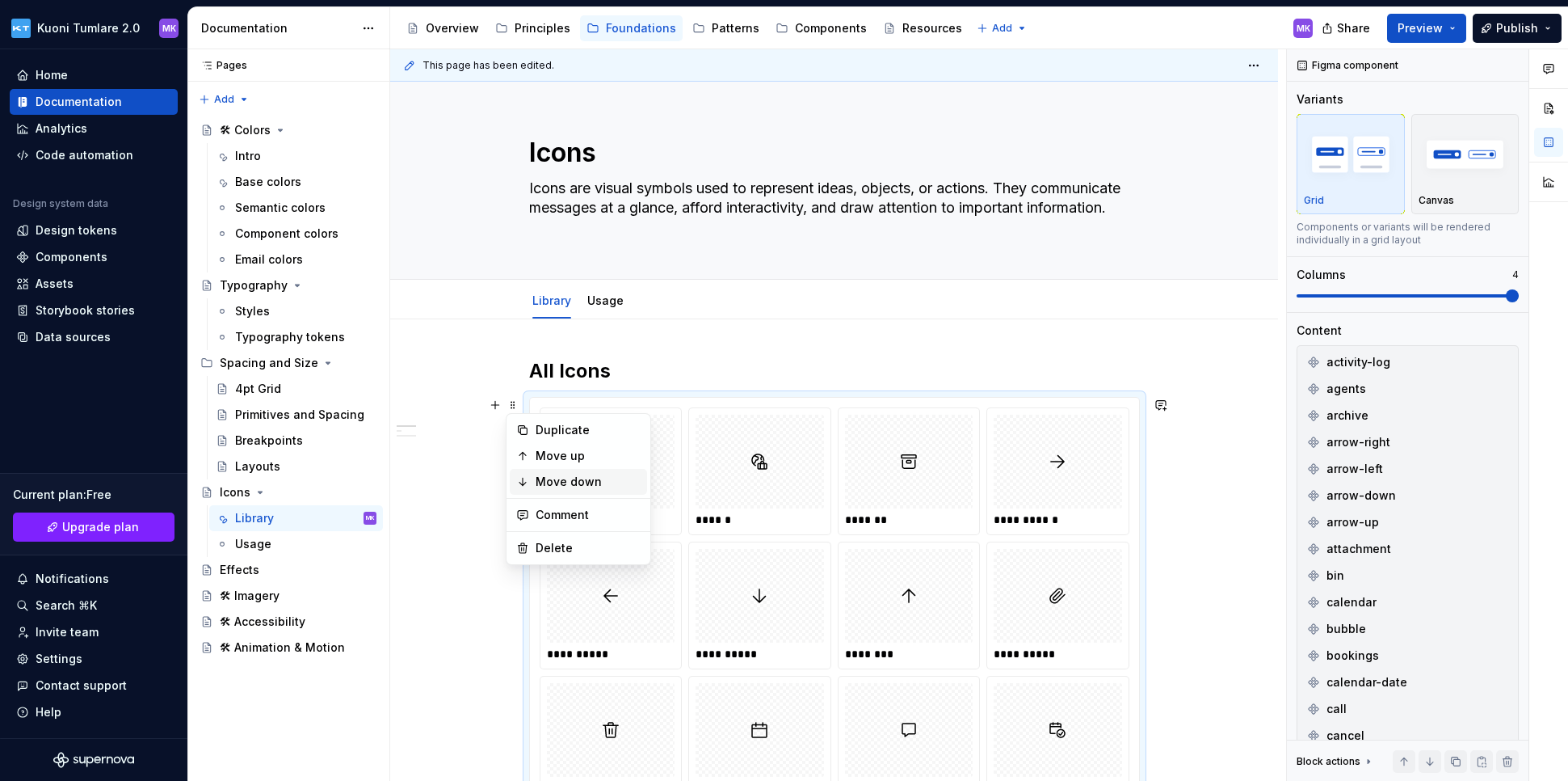
click at [575, 475] on div "Move down" at bounding box center [588, 482] width 105 height 16
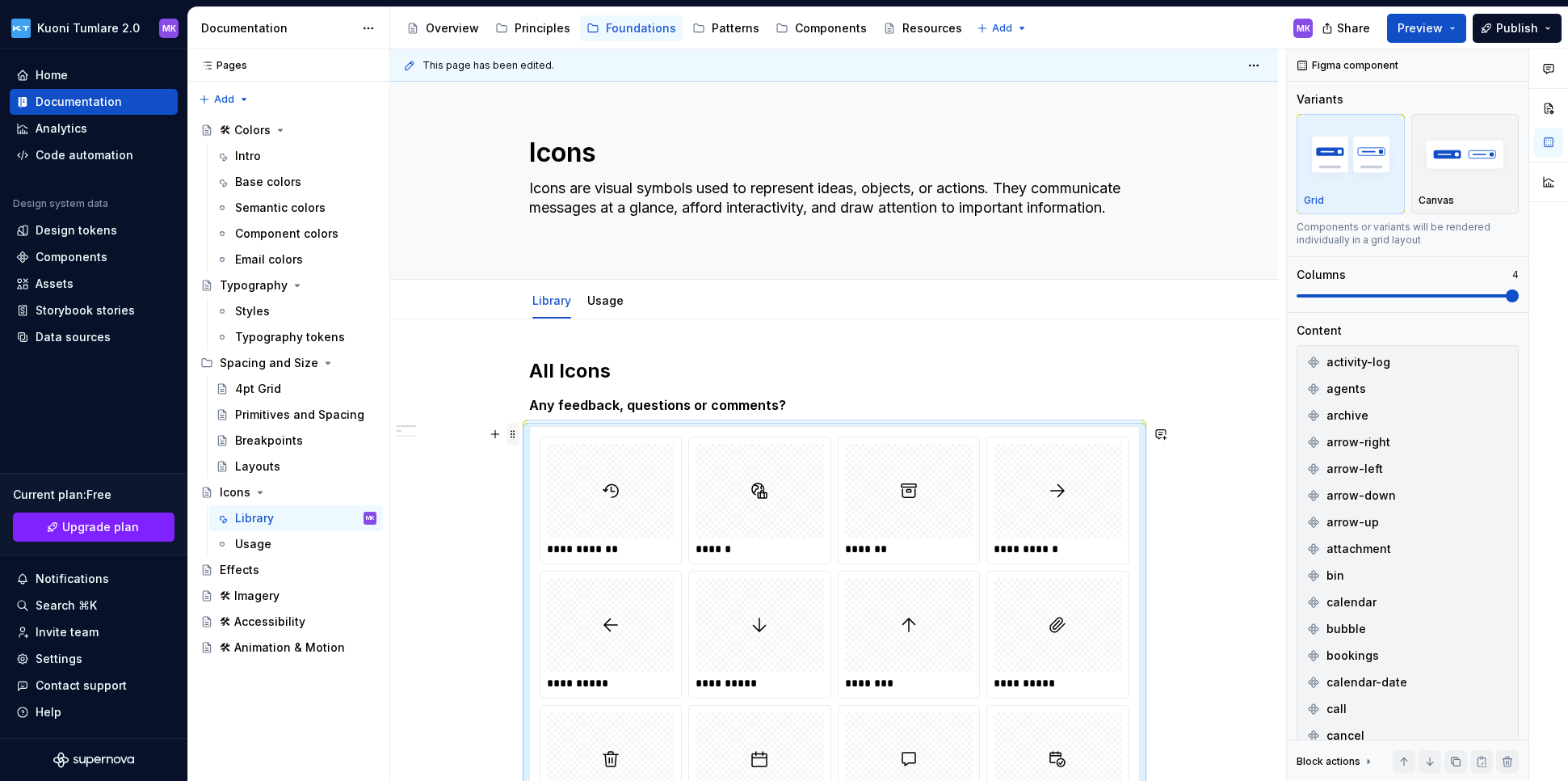
click at [510, 435] on span at bounding box center [512, 433] width 13 height 23
click at [555, 502] on div "Move down" at bounding box center [578, 510] width 137 height 26
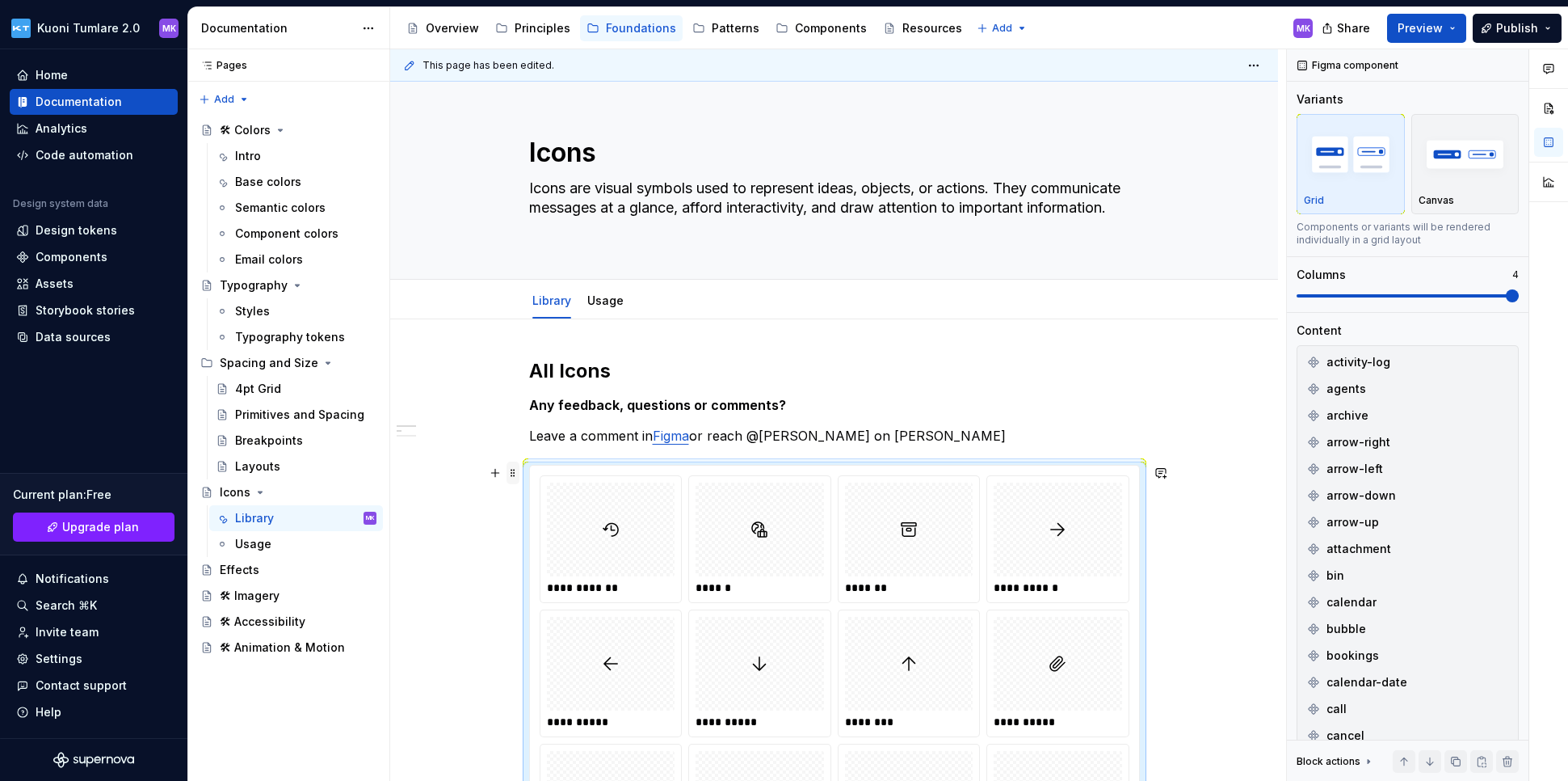
click at [517, 470] on span at bounding box center [512, 472] width 13 height 23
click at [560, 550] on div "Move down" at bounding box center [588, 550] width 105 height 16
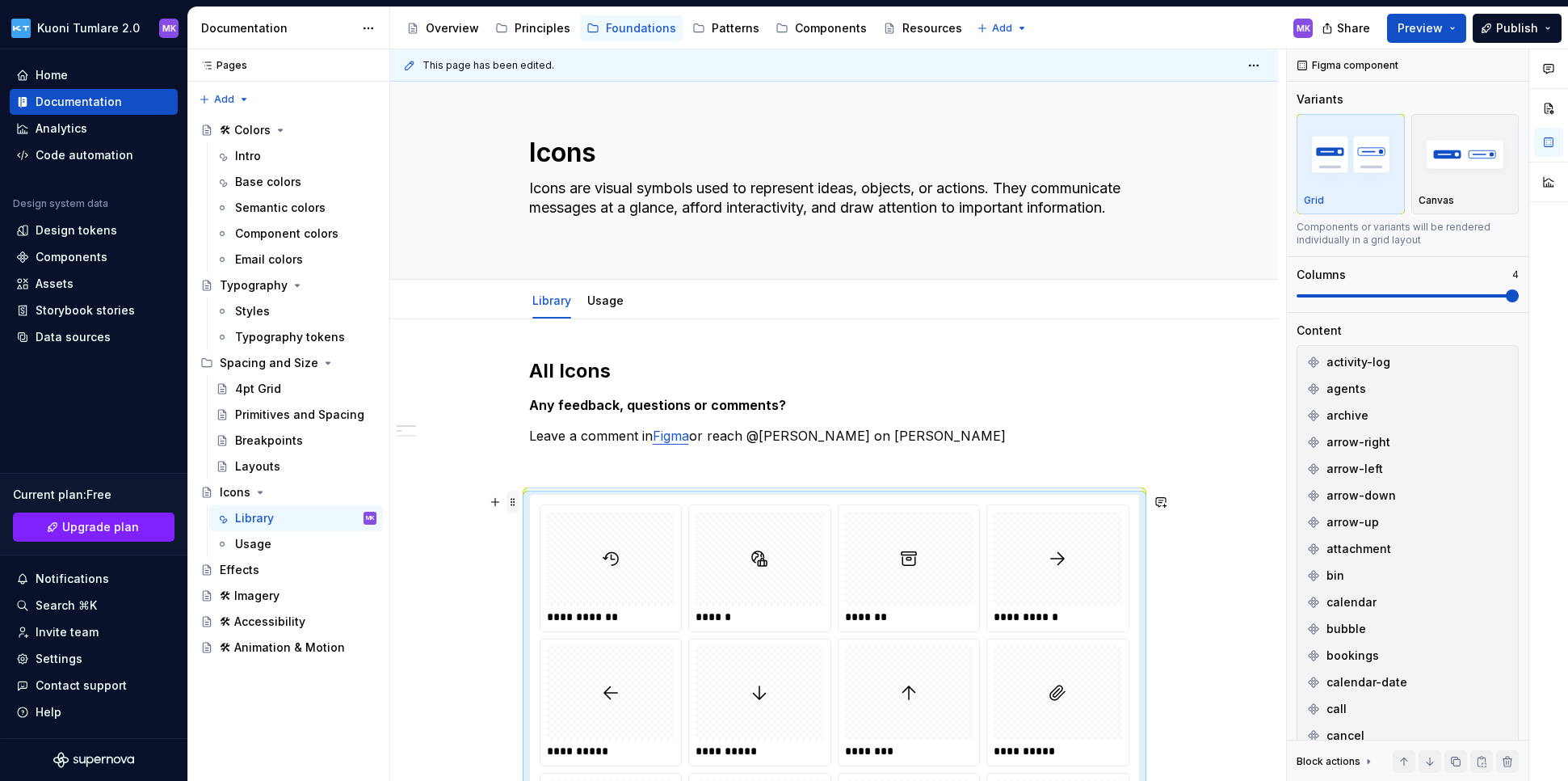
click at [514, 502] on span at bounding box center [512, 501] width 13 height 23
click at [557, 578] on div "Move down" at bounding box center [588, 578] width 105 height 16
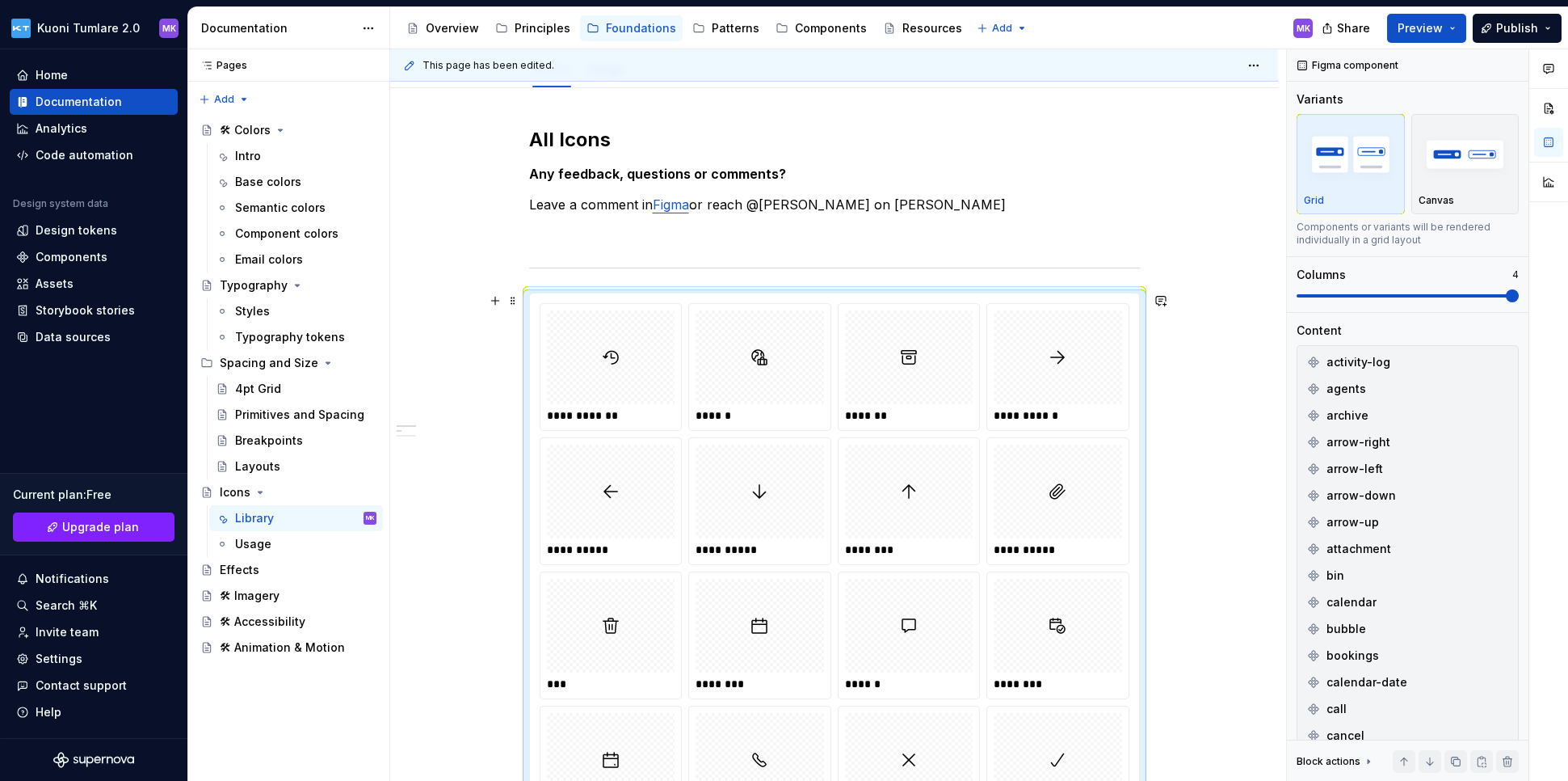
scroll to position [83, 0]
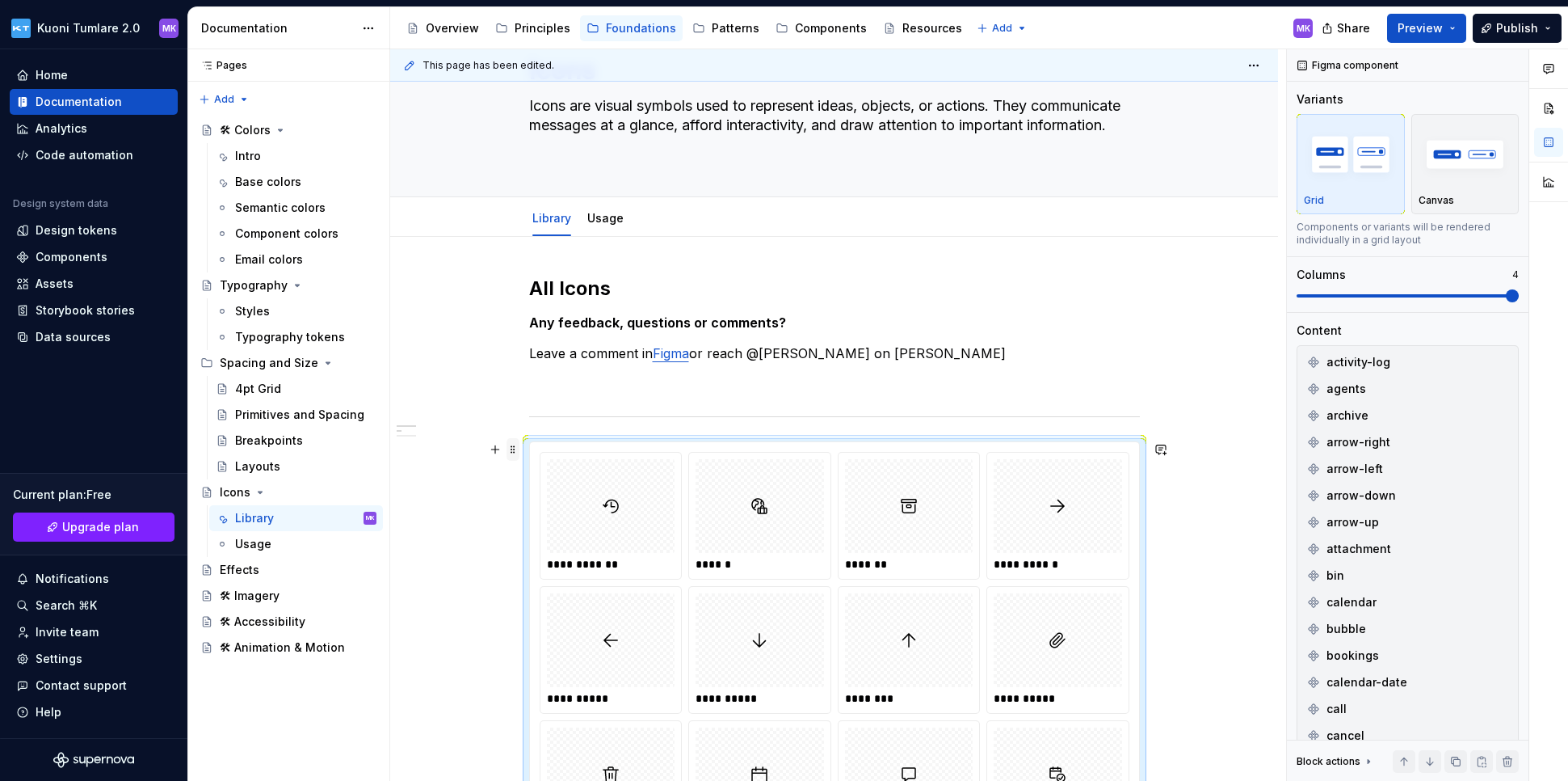
click at [512, 452] on span at bounding box center [512, 449] width 13 height 23
click at [554, 527] on div "Move down" at bounding box center [588, 526] width 105 height 16
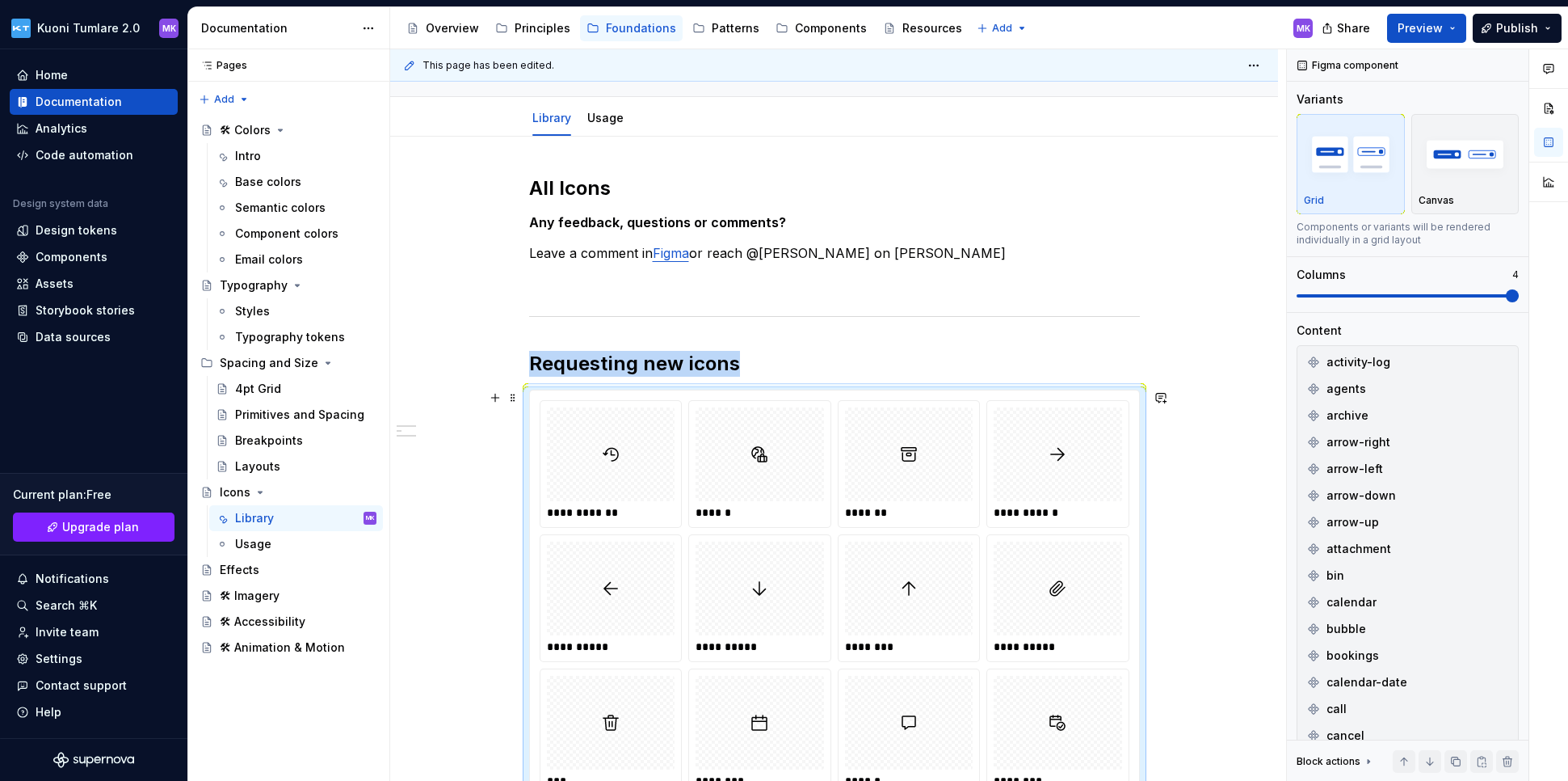
scroll to position [173, 0]
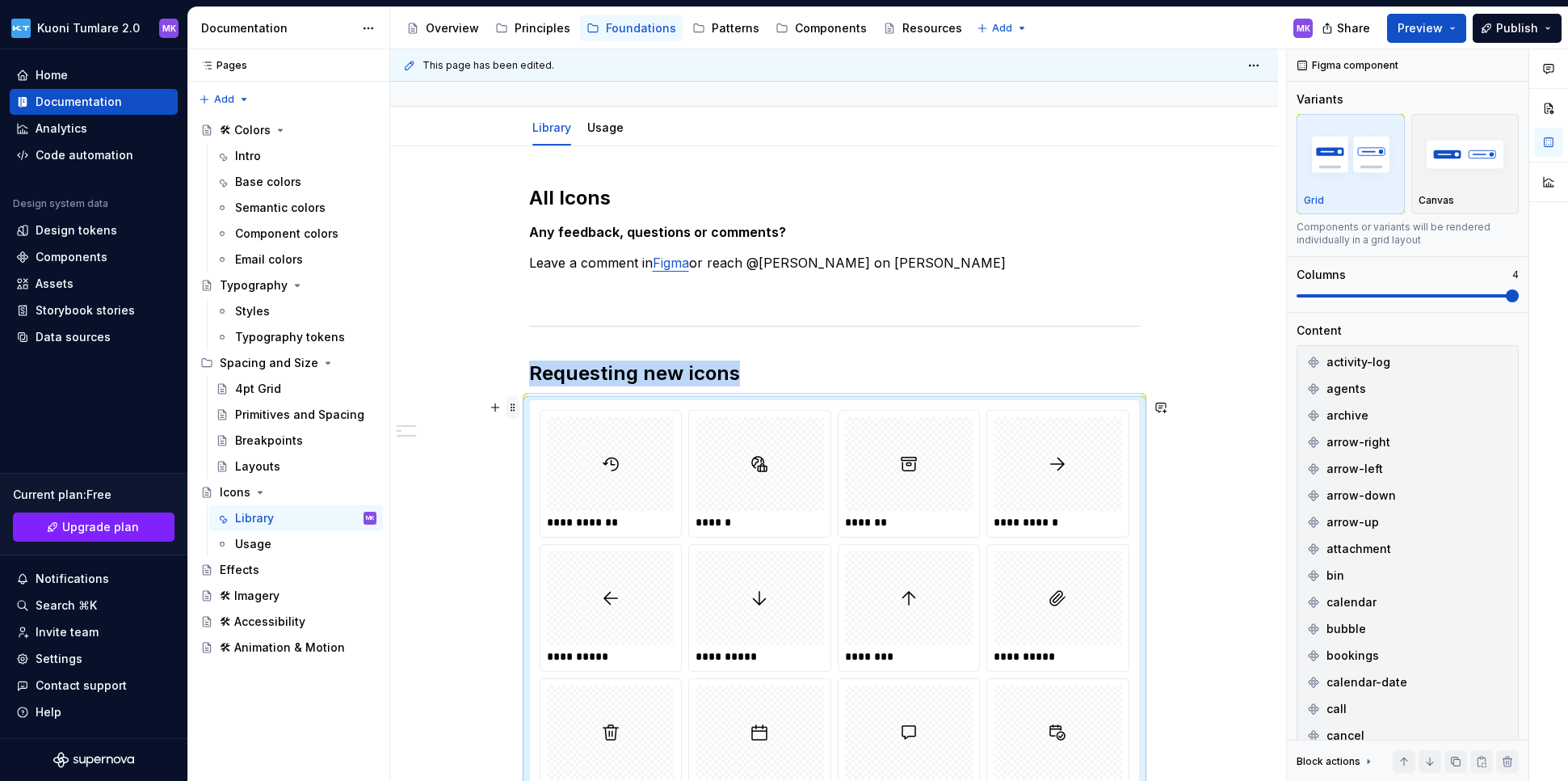
click at [512, 410] on span at bounding box center [512, 407] width 13 height 23
click at [537, 488] on div "Move down" at bounding box center [588, 484] width 105 height 16
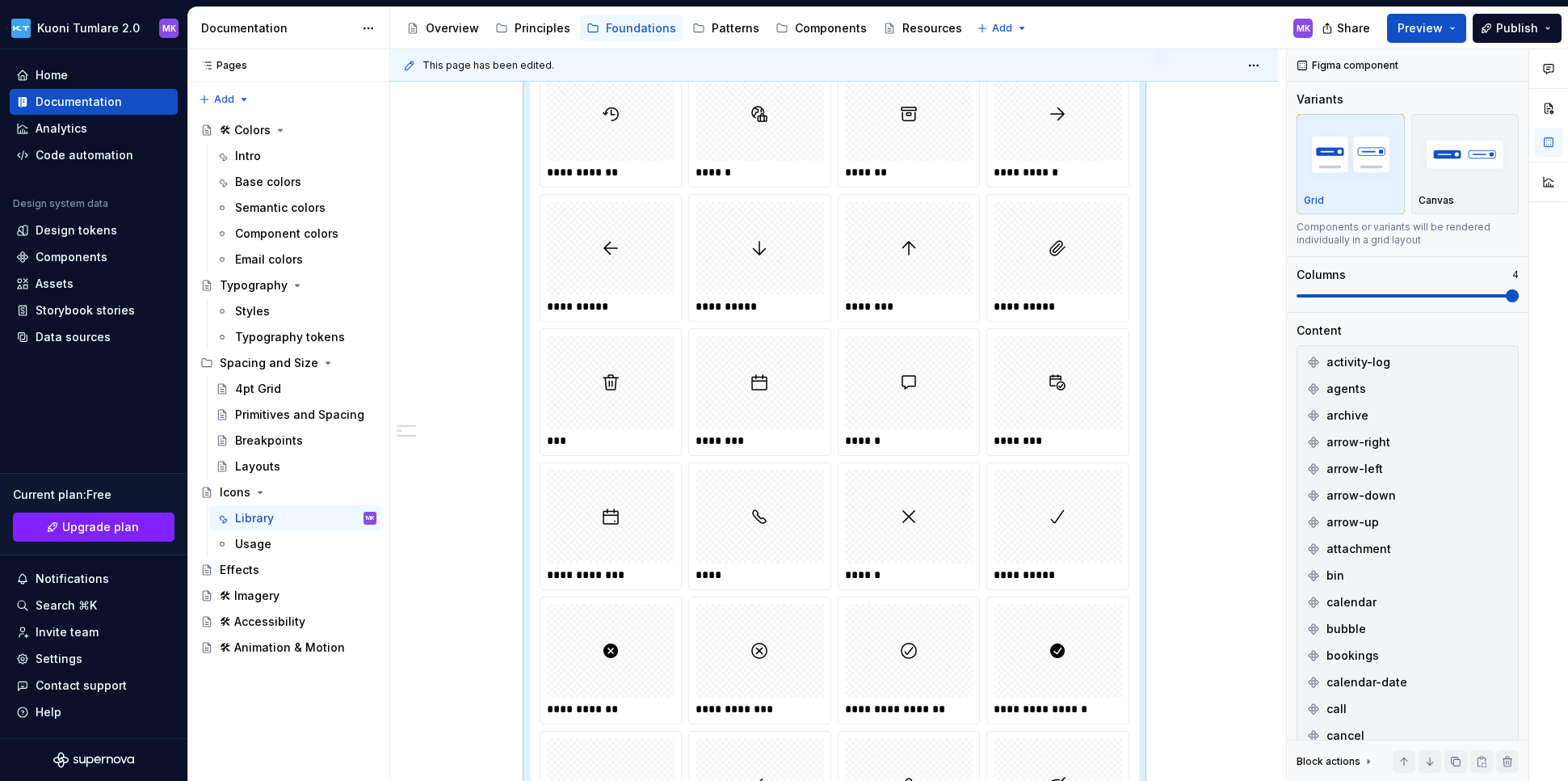
scroll to position [100, 0]
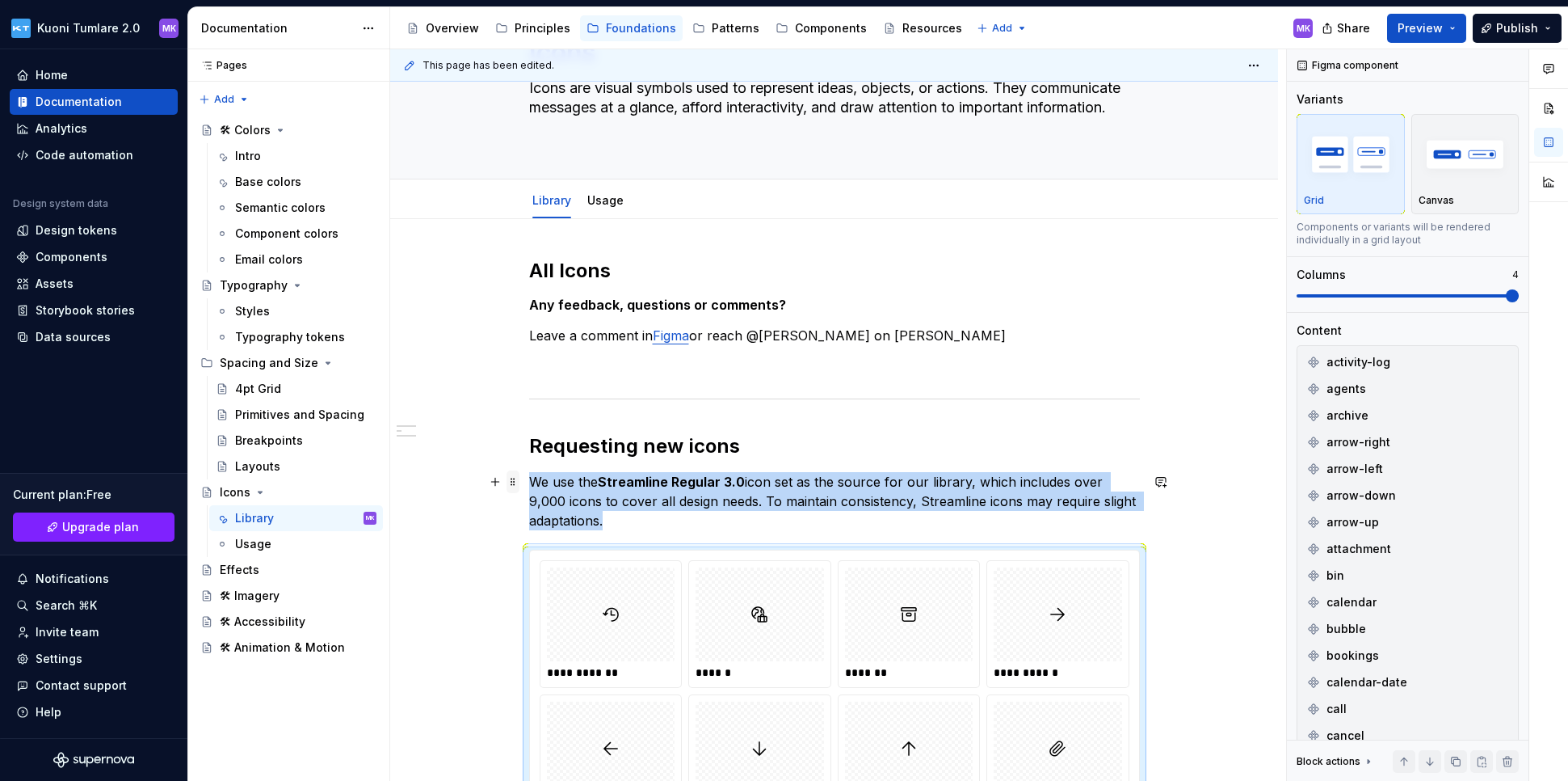
click at [510, 487] on span at bounding box center [512, 482] width 13 height 23
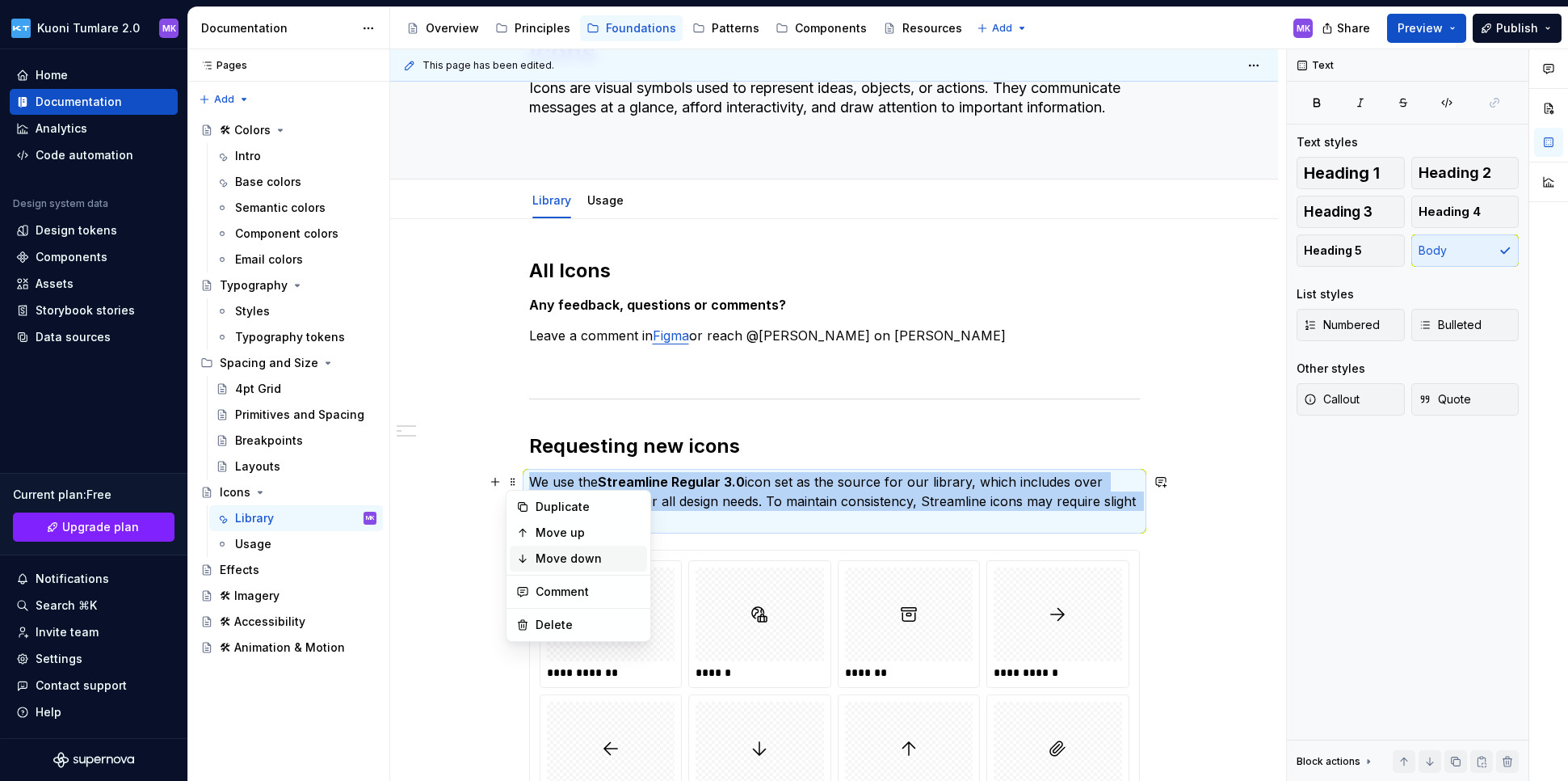
click at [537, 555] on div "Move down" at bounding box center [588, 558] width 105 height 16
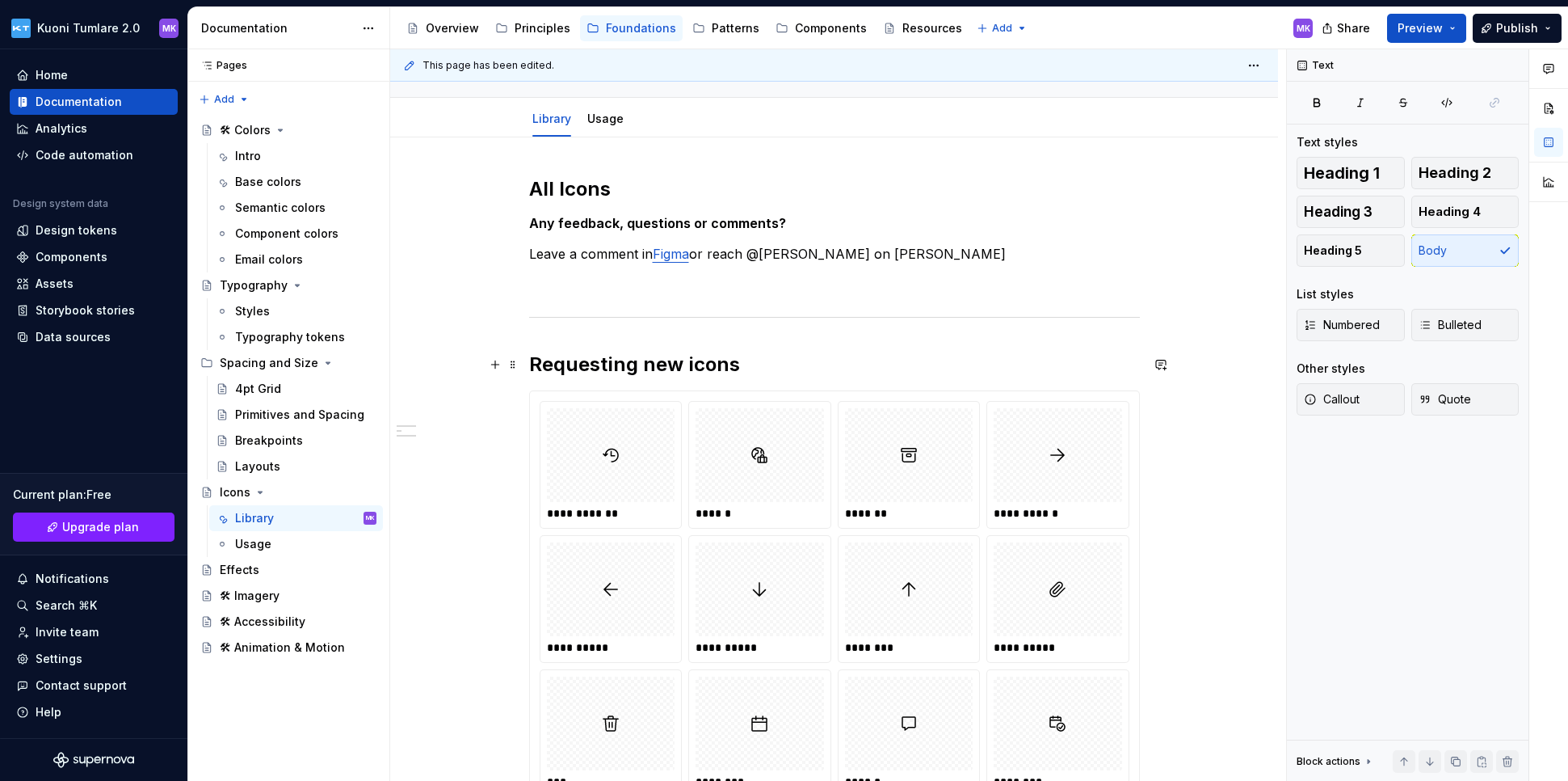
scroll to position [33, 0]
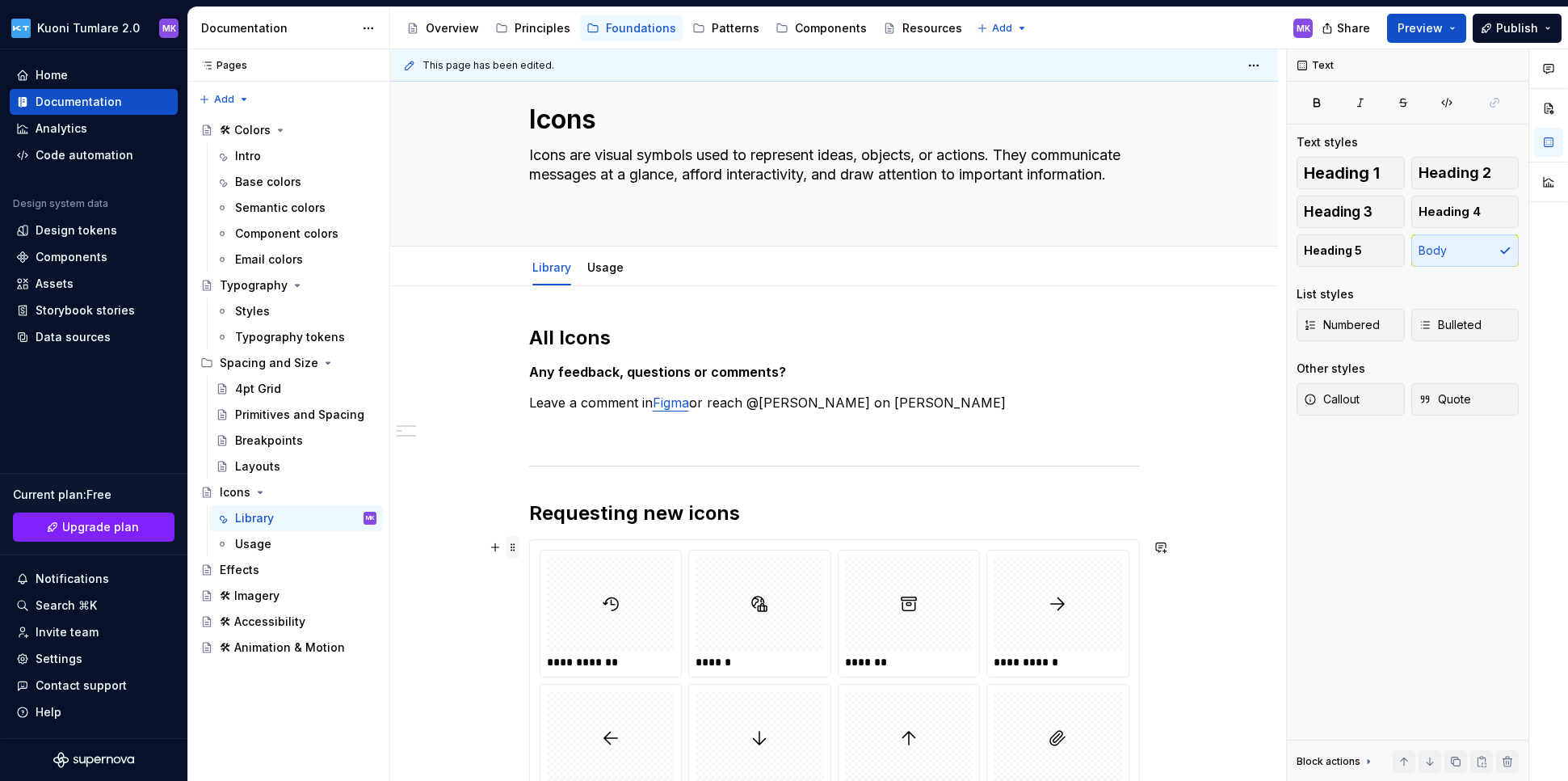
click at [514, 548] on span at bounding box center [512, 547] width 13 height 23
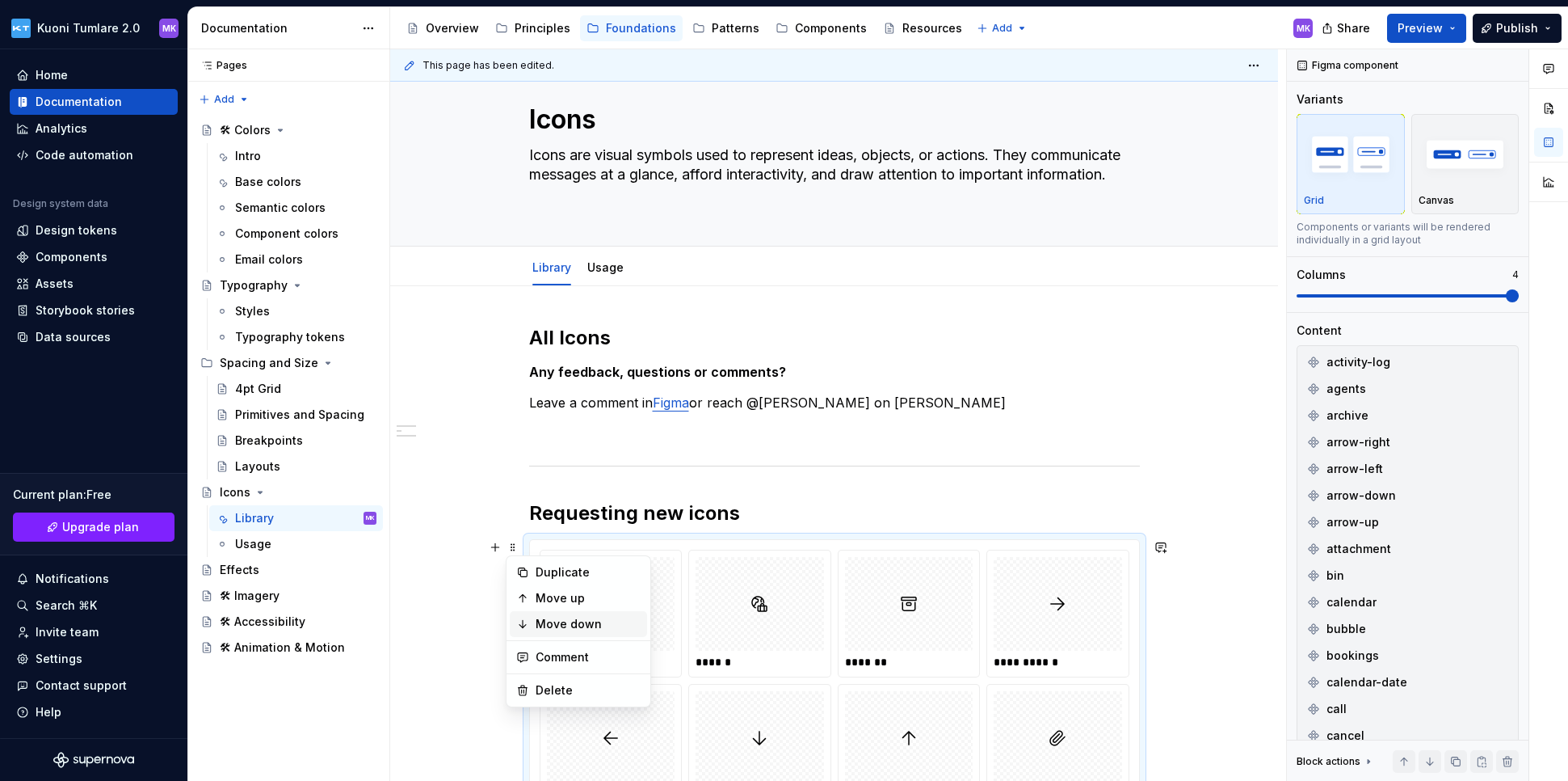
click at [546, 618] on div "Move down" at bounding box center [588, 623] width 105 height 16
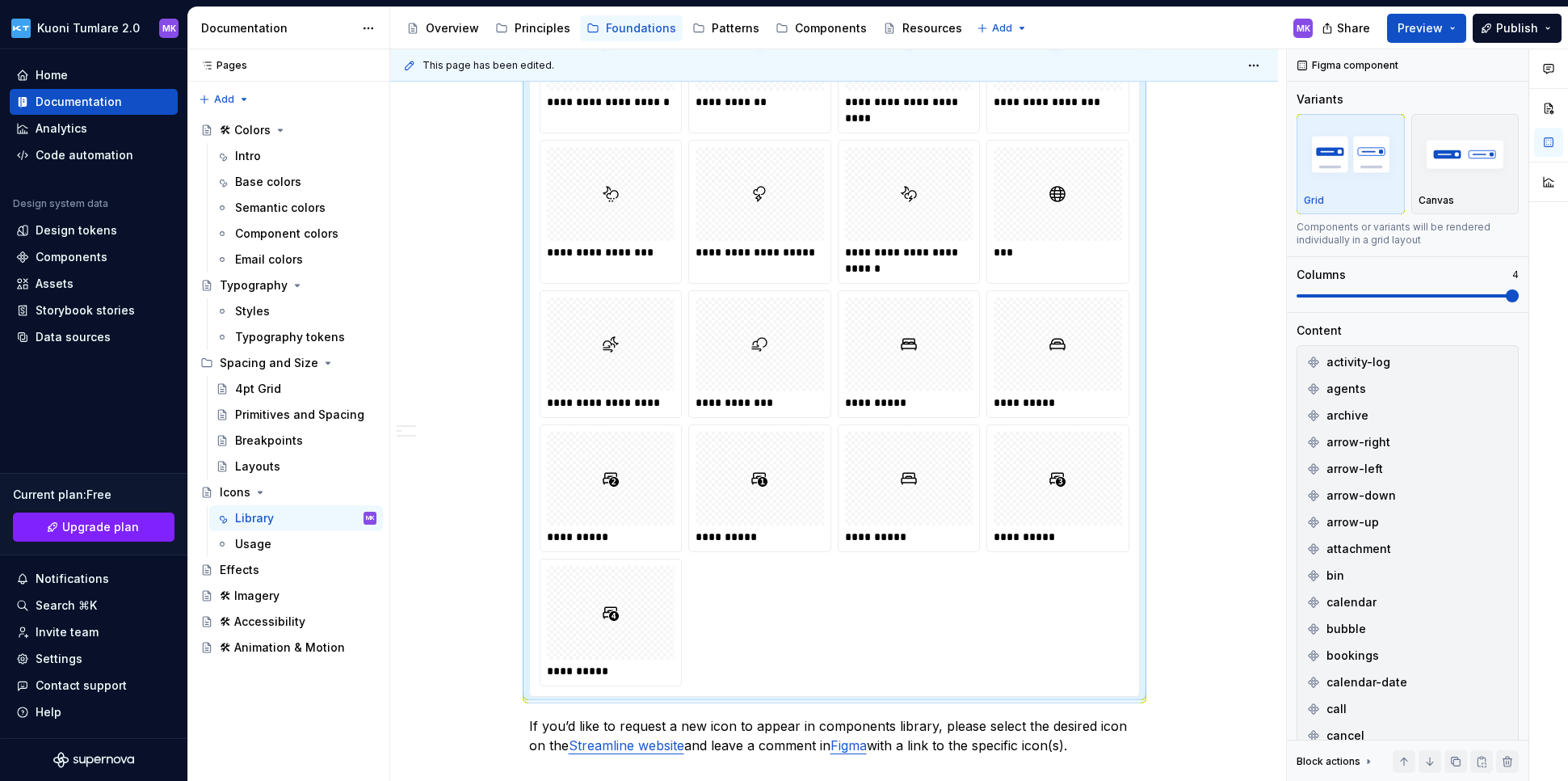
scroll to position [5912, 0]
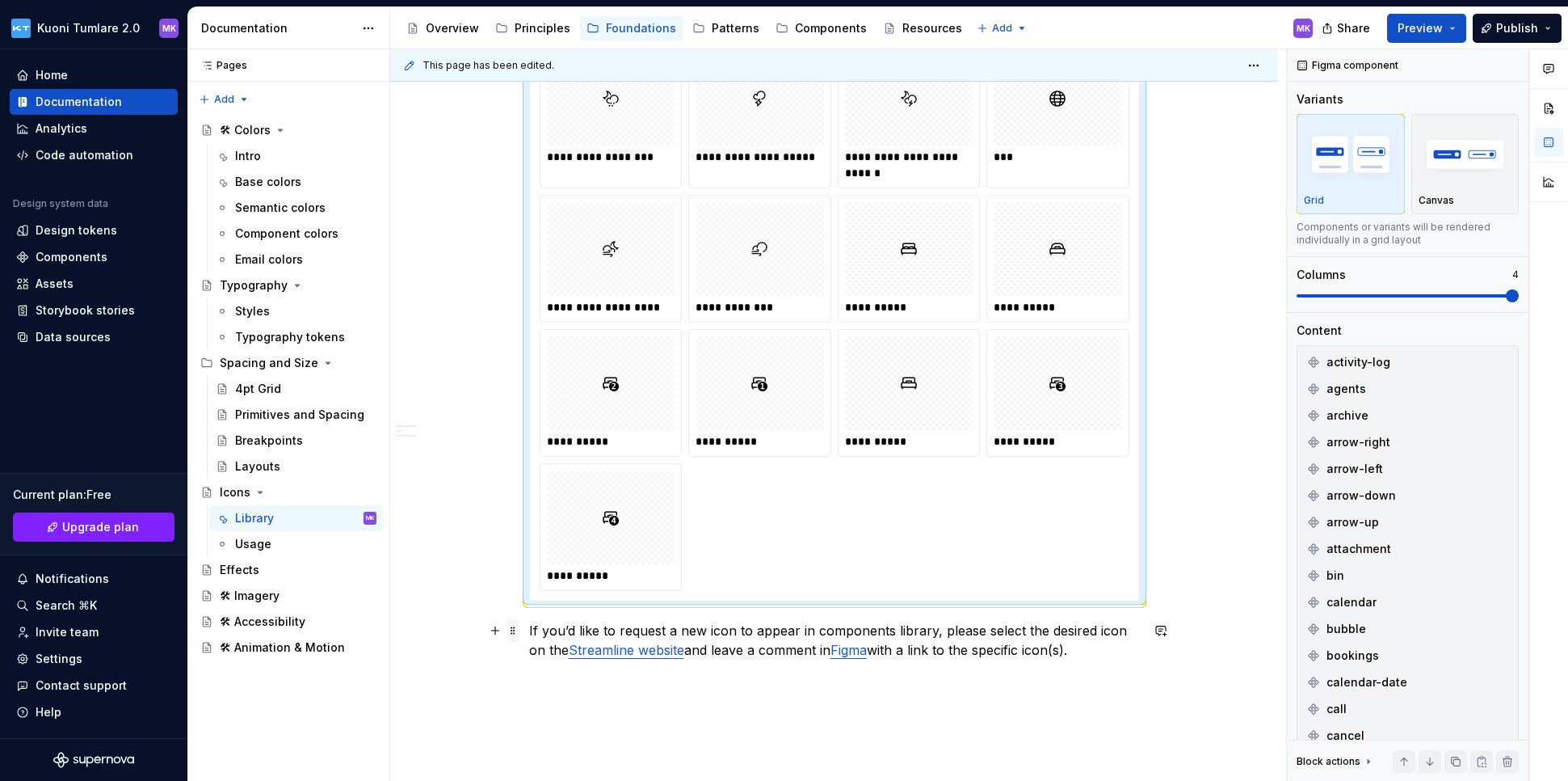
click at [514, 631] on span at bounding box center [512, 629] width 13 height 23
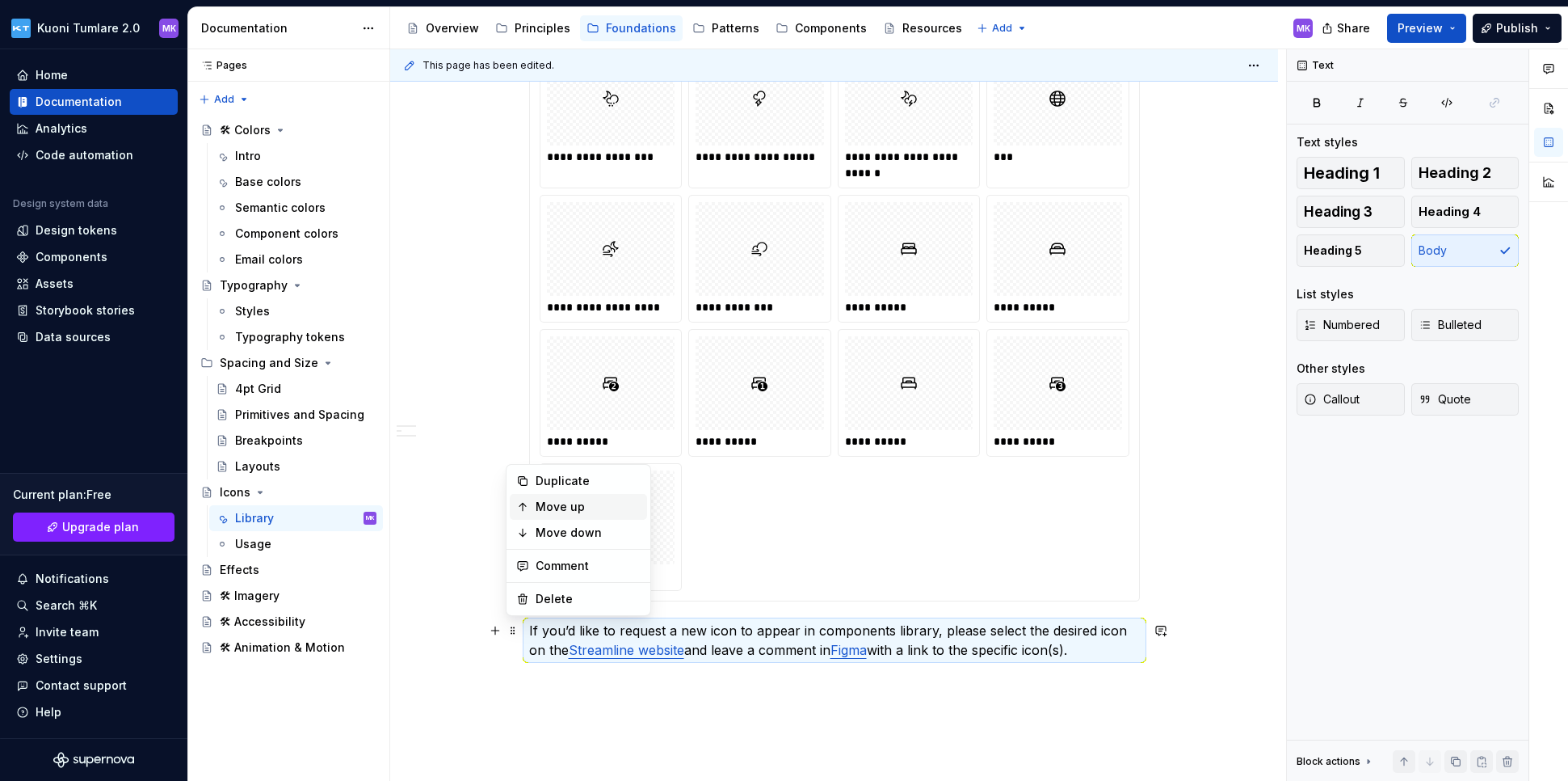
click at [566, 505] on div "Move up" at bounding box center [588, 506] width 105 height 16
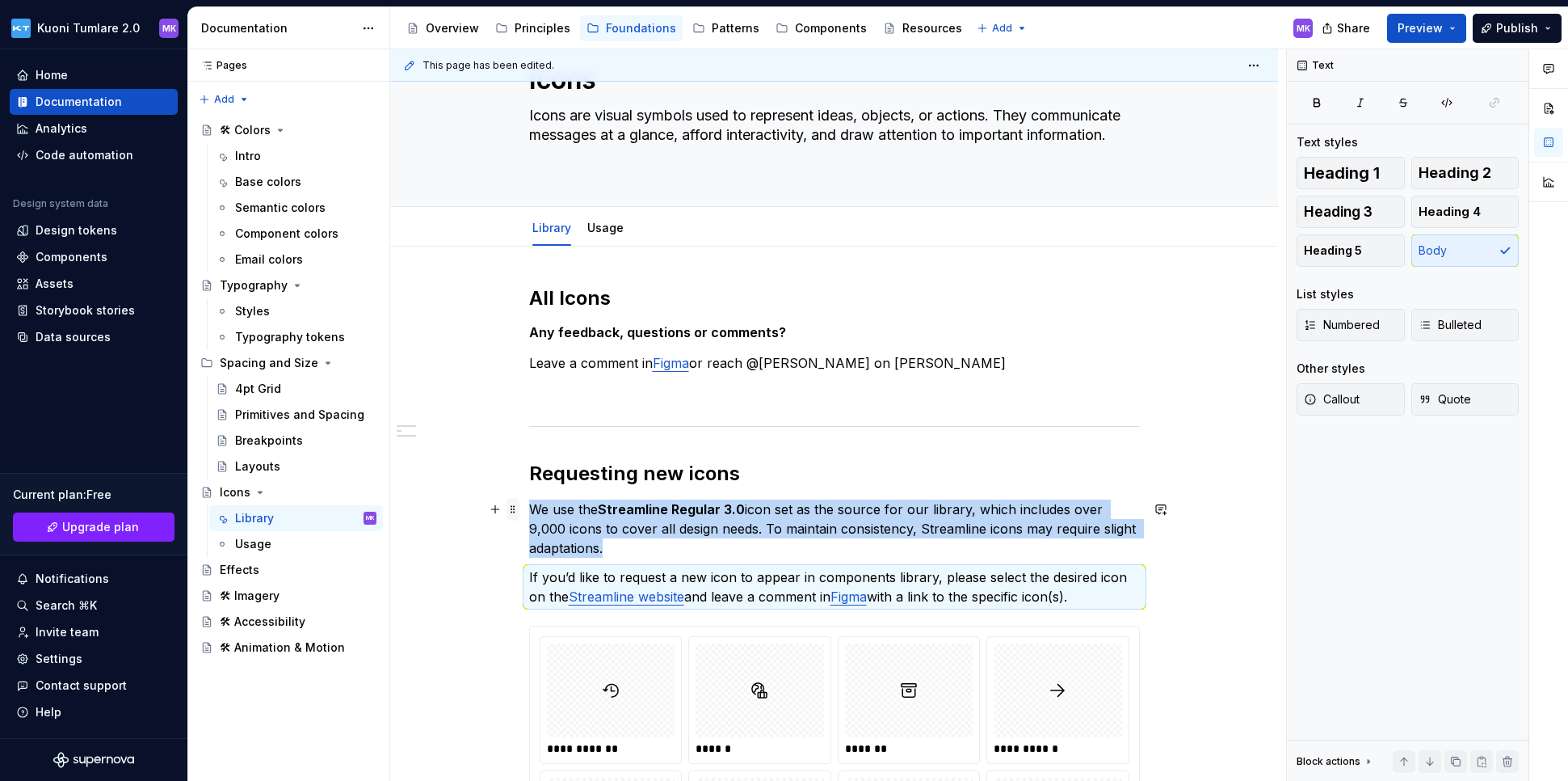
scroll to position [94, 0]
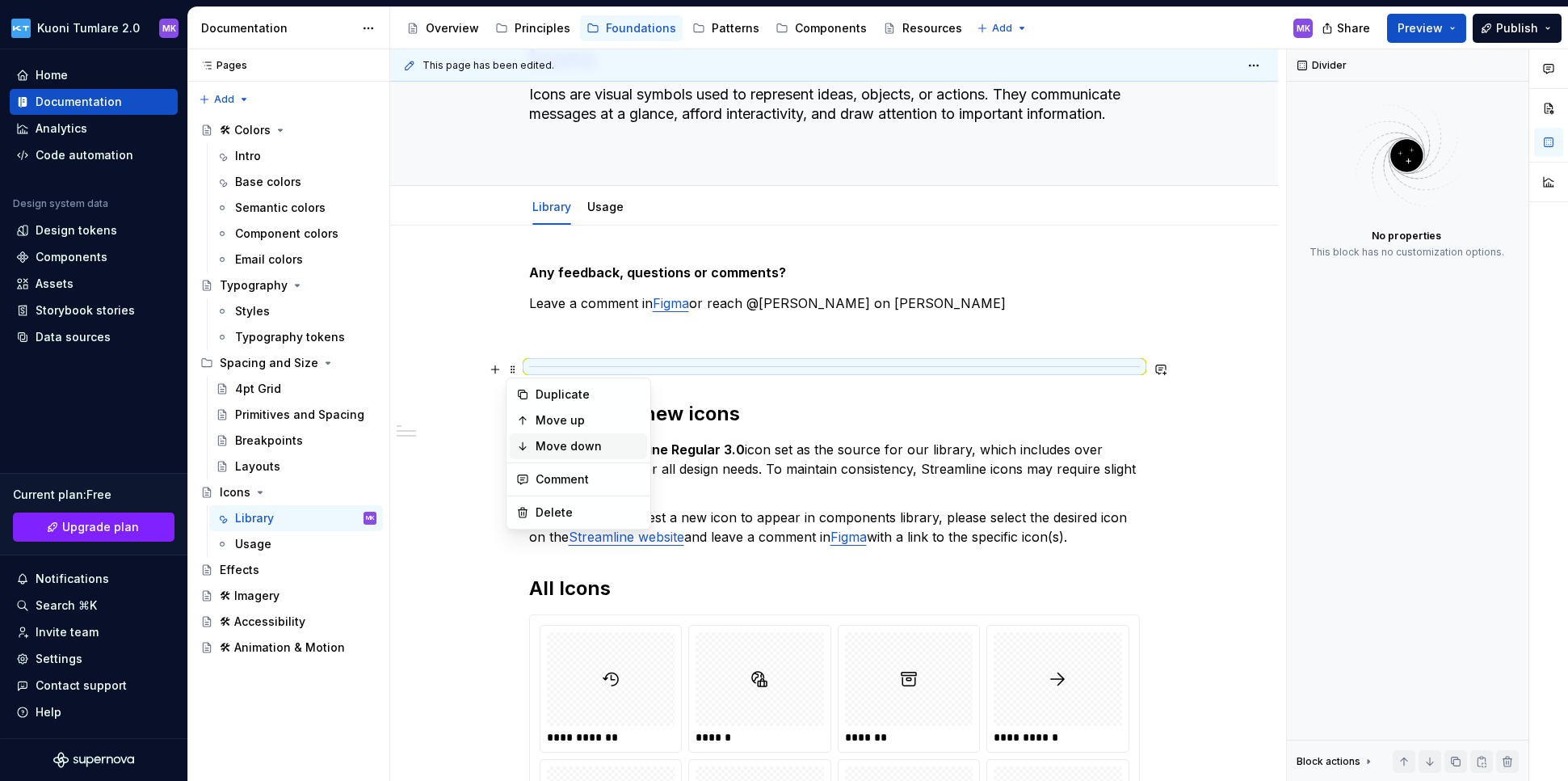
click at [557, 448] on div "Move down" at bounding box center [588, 446] width 105 height 16
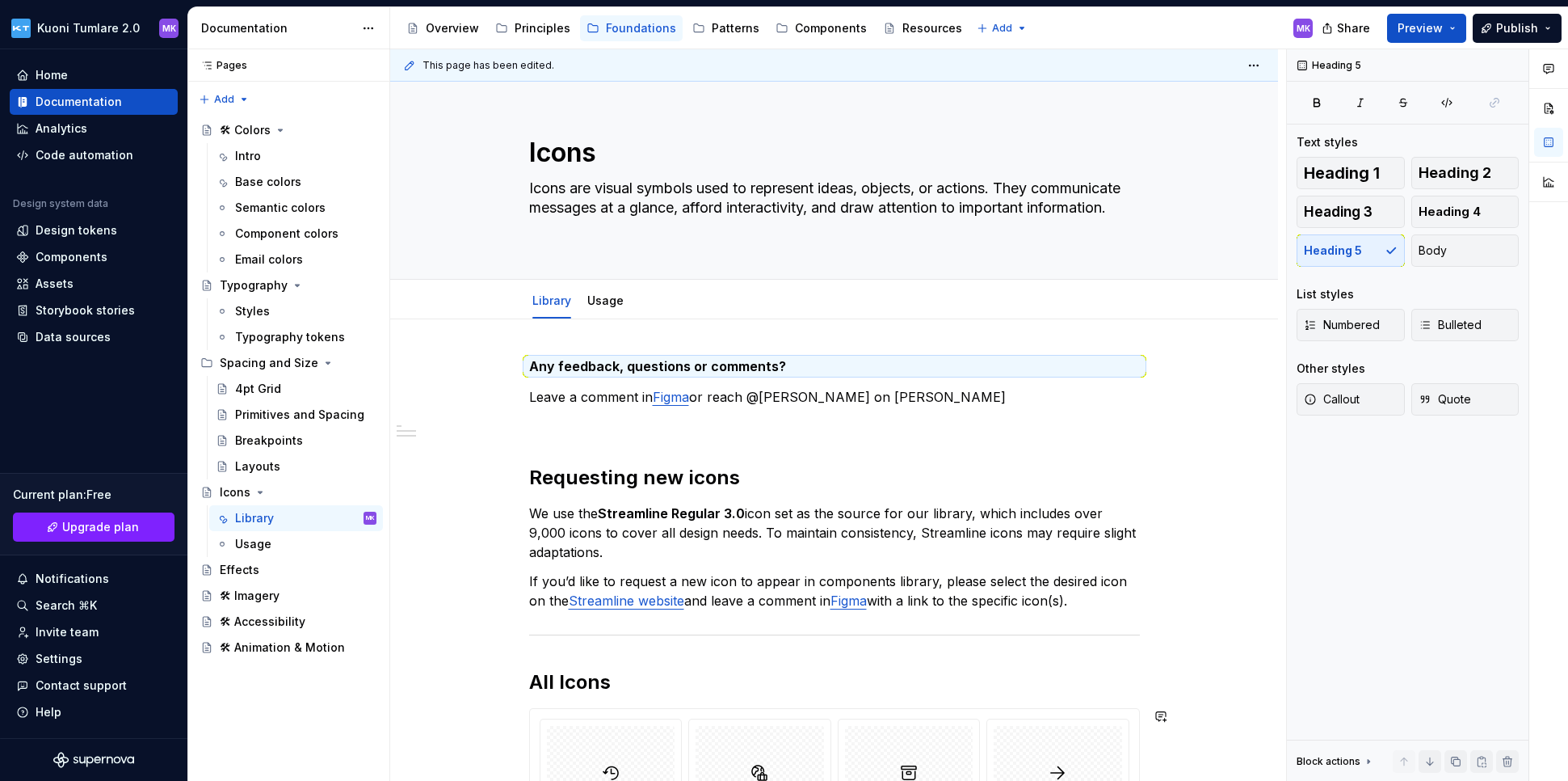
scroll to position [10, 0]
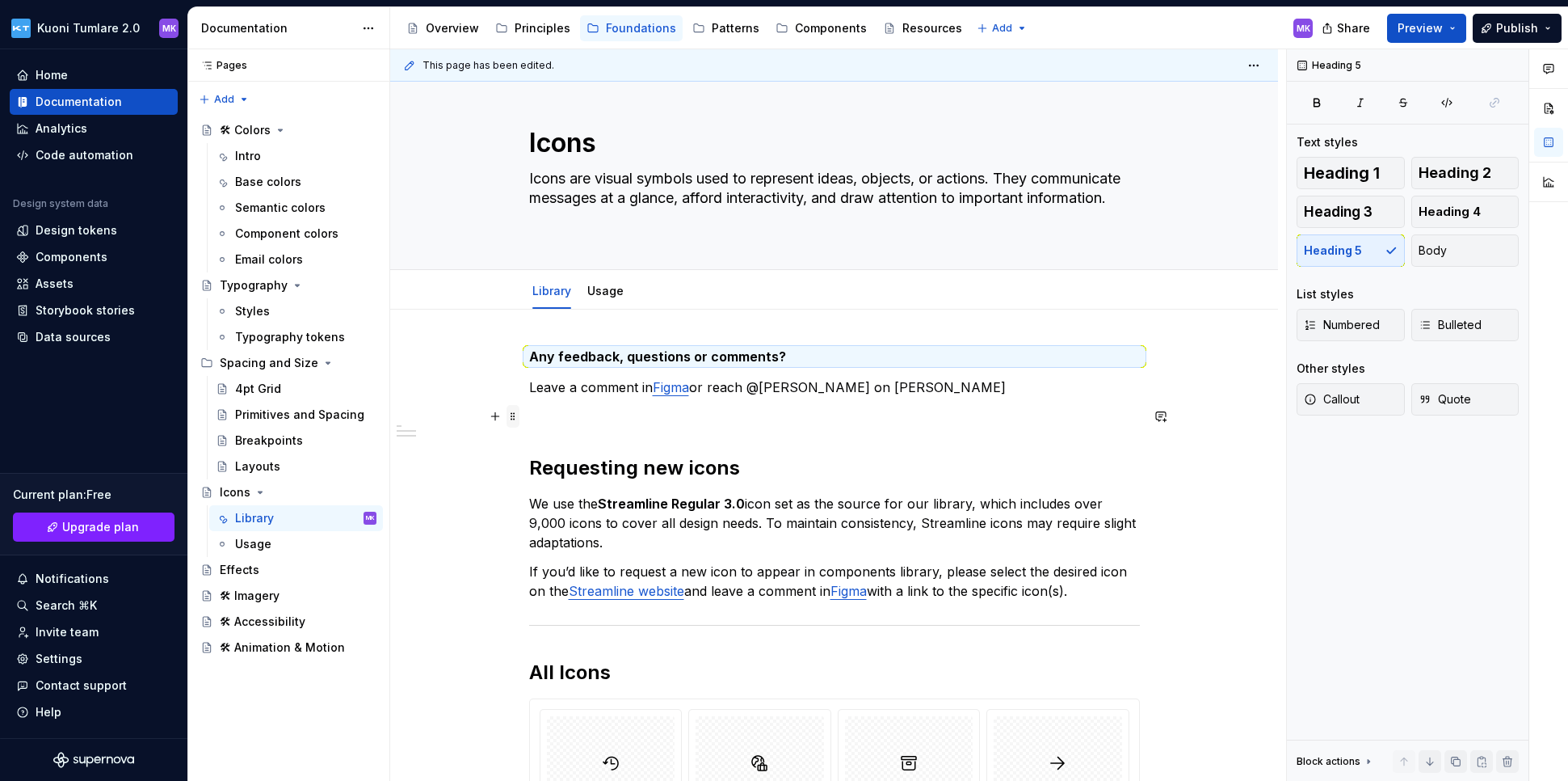
click at [513, 417] on span at bounding box center [512, 416] width 13 height 23
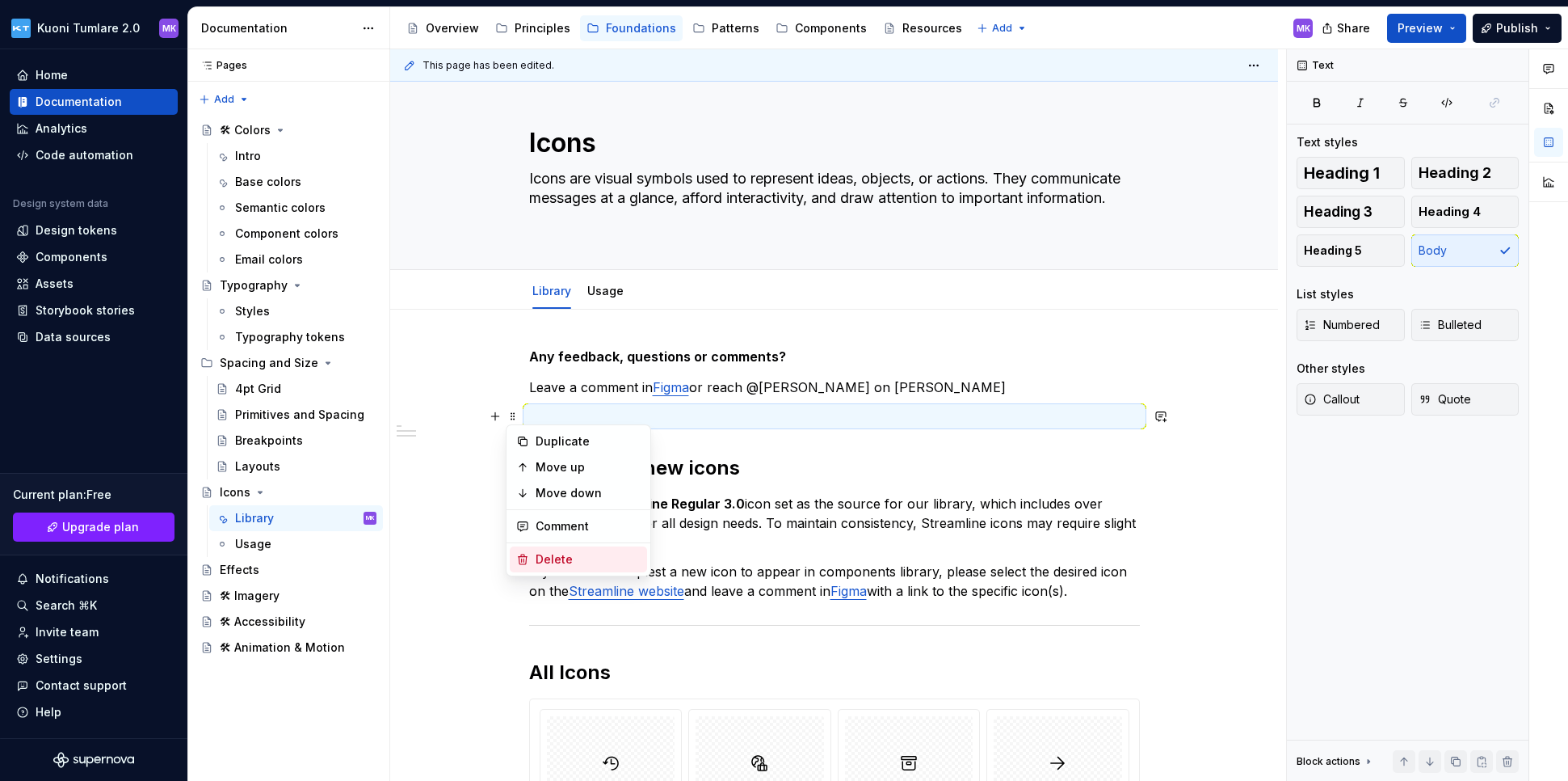
click at [552, 557] on div "Delete" at bounding box center [588, 559] width 105 height 16
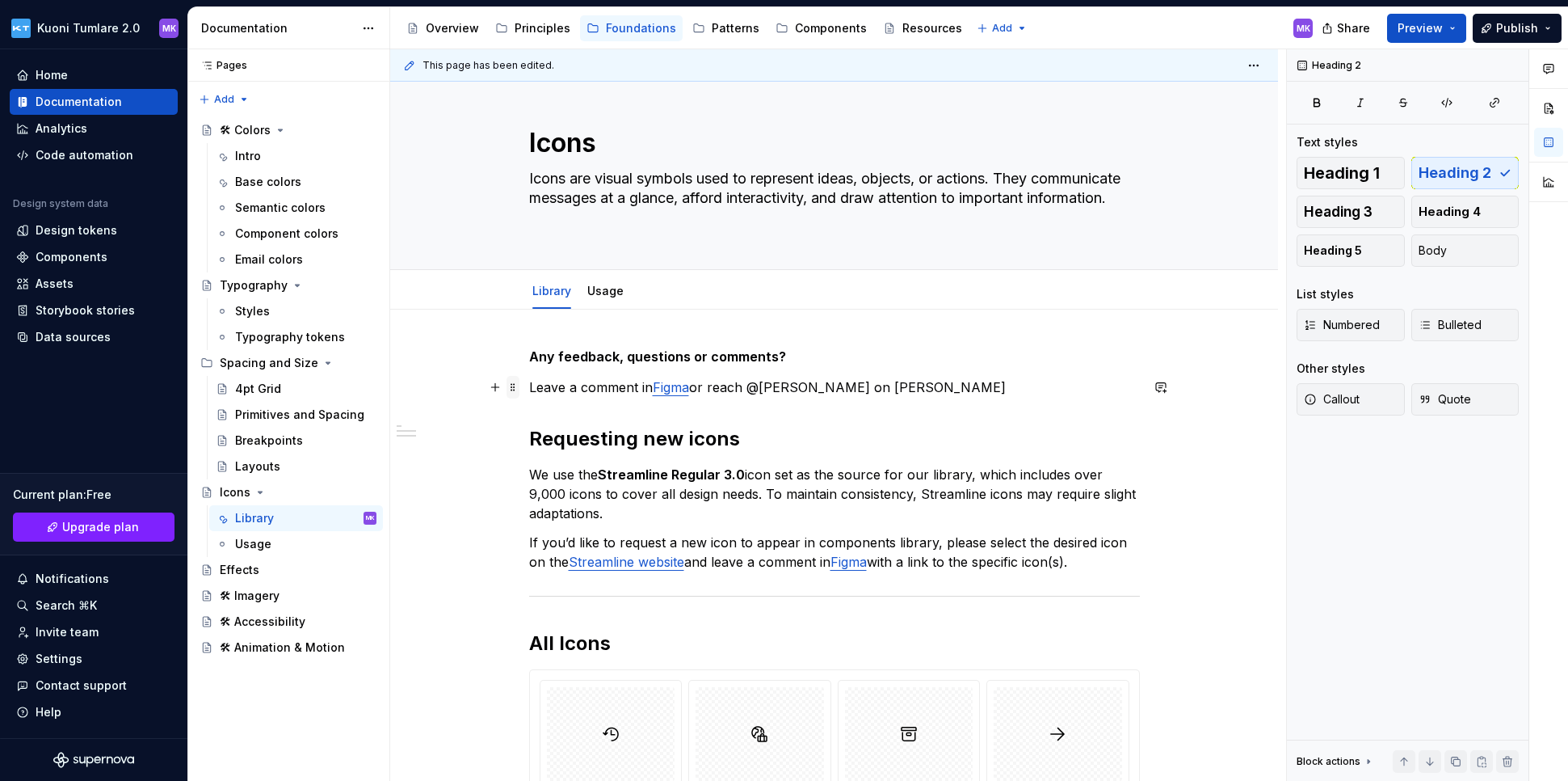
click at [511, 387] on span at bounding box center [512, 387] width 13 height 23
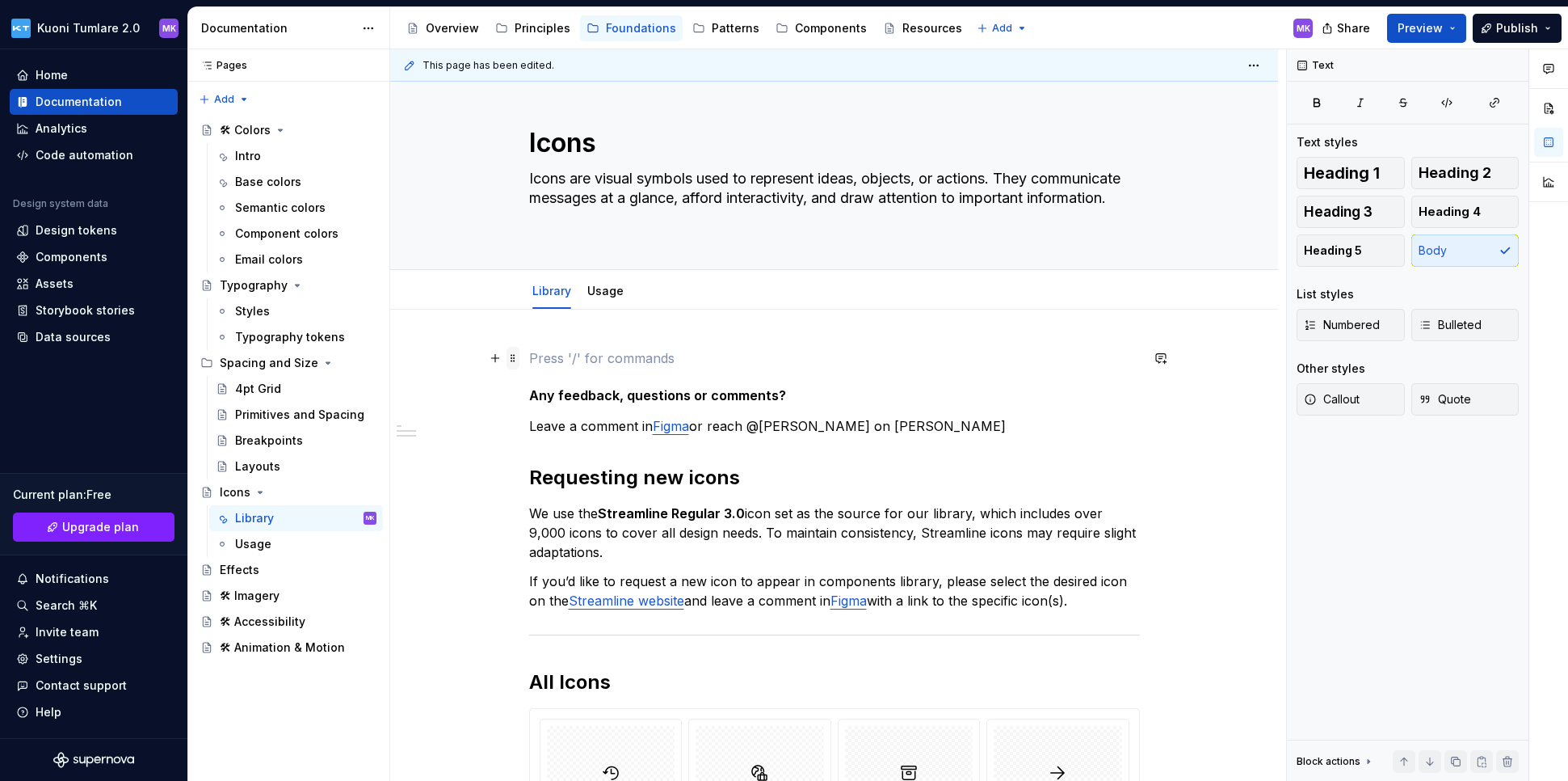
click at [515, 359] on span at bounding box center [512, 358] width 13 height 23
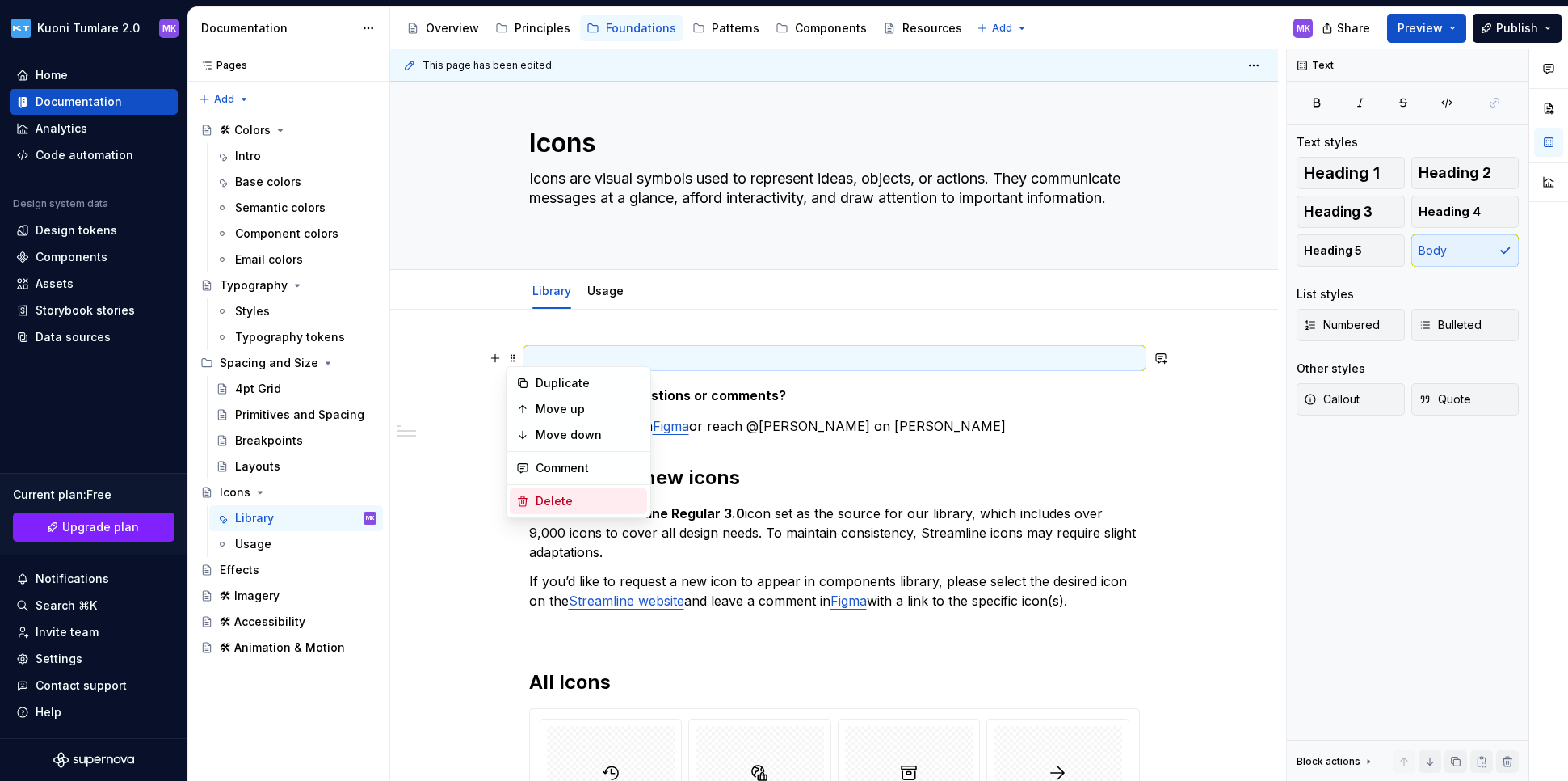
click at [554, 497] on div "Delete" at bounding box center [588, 500] width 105 height 16
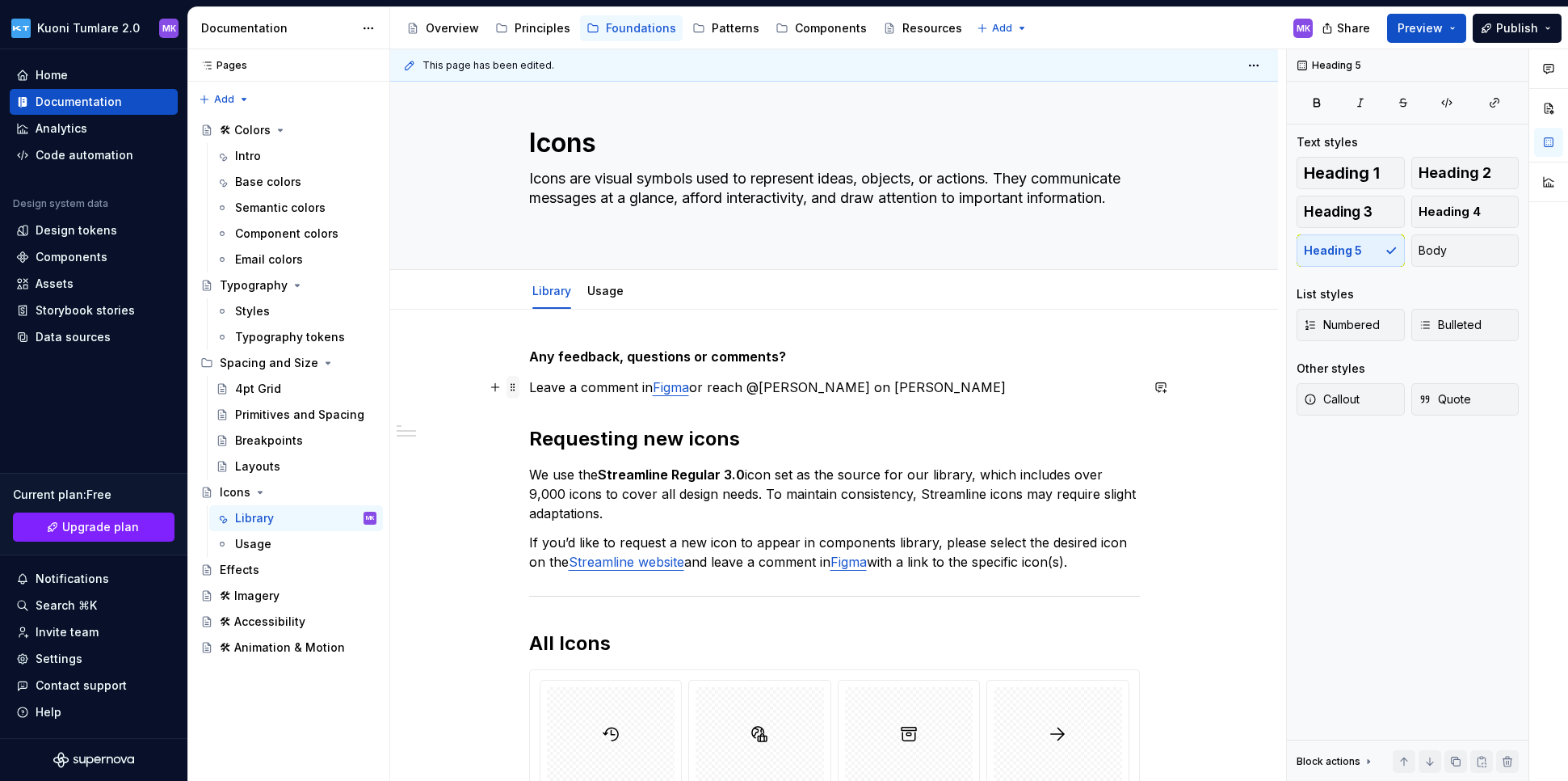
click at [515, 391] on span at bounding box center [512, 387] width 13 height 23
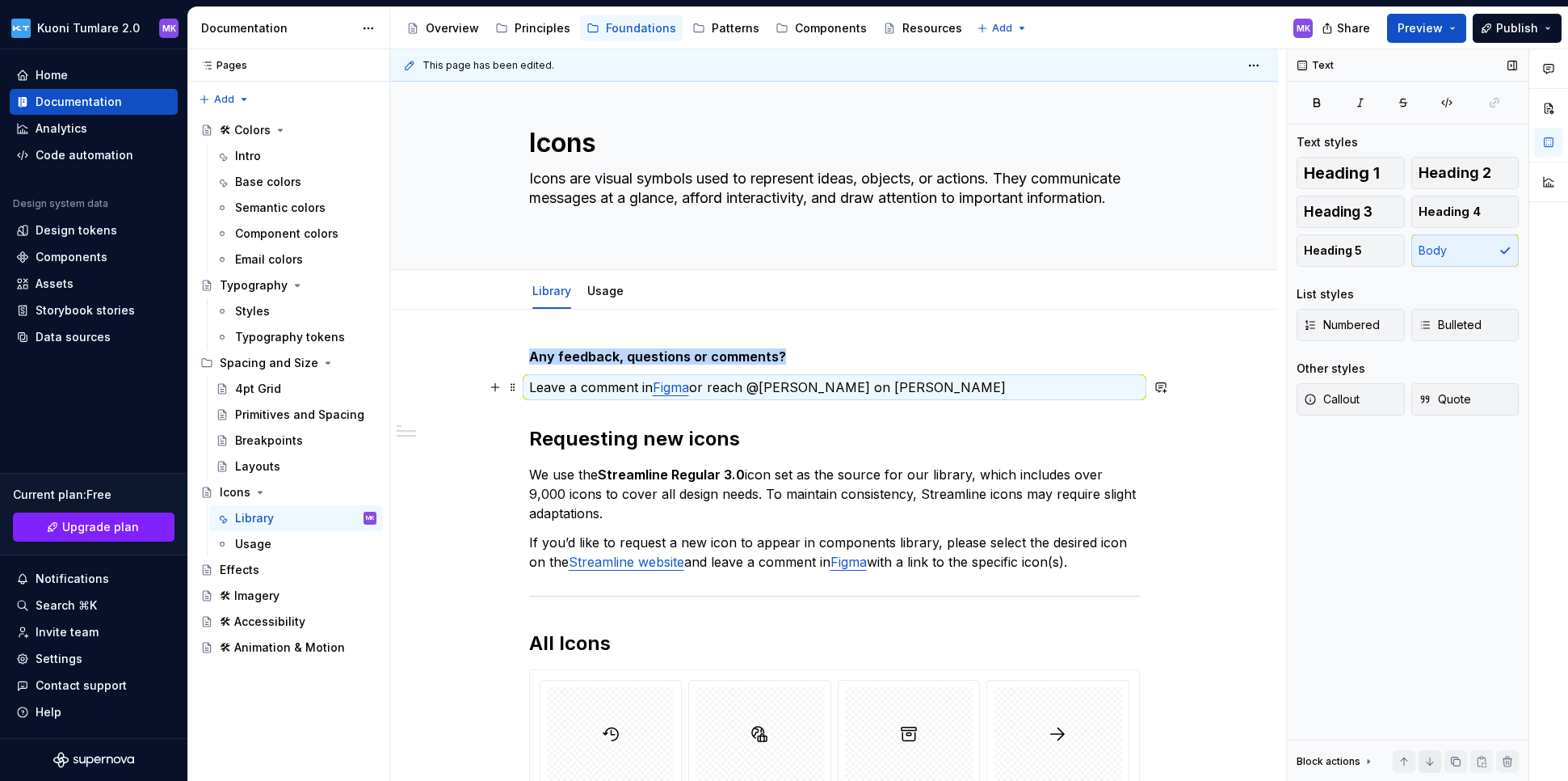
click at [1173, 762] on button "button" at bounding box center [1429, 760] width 23 height 23
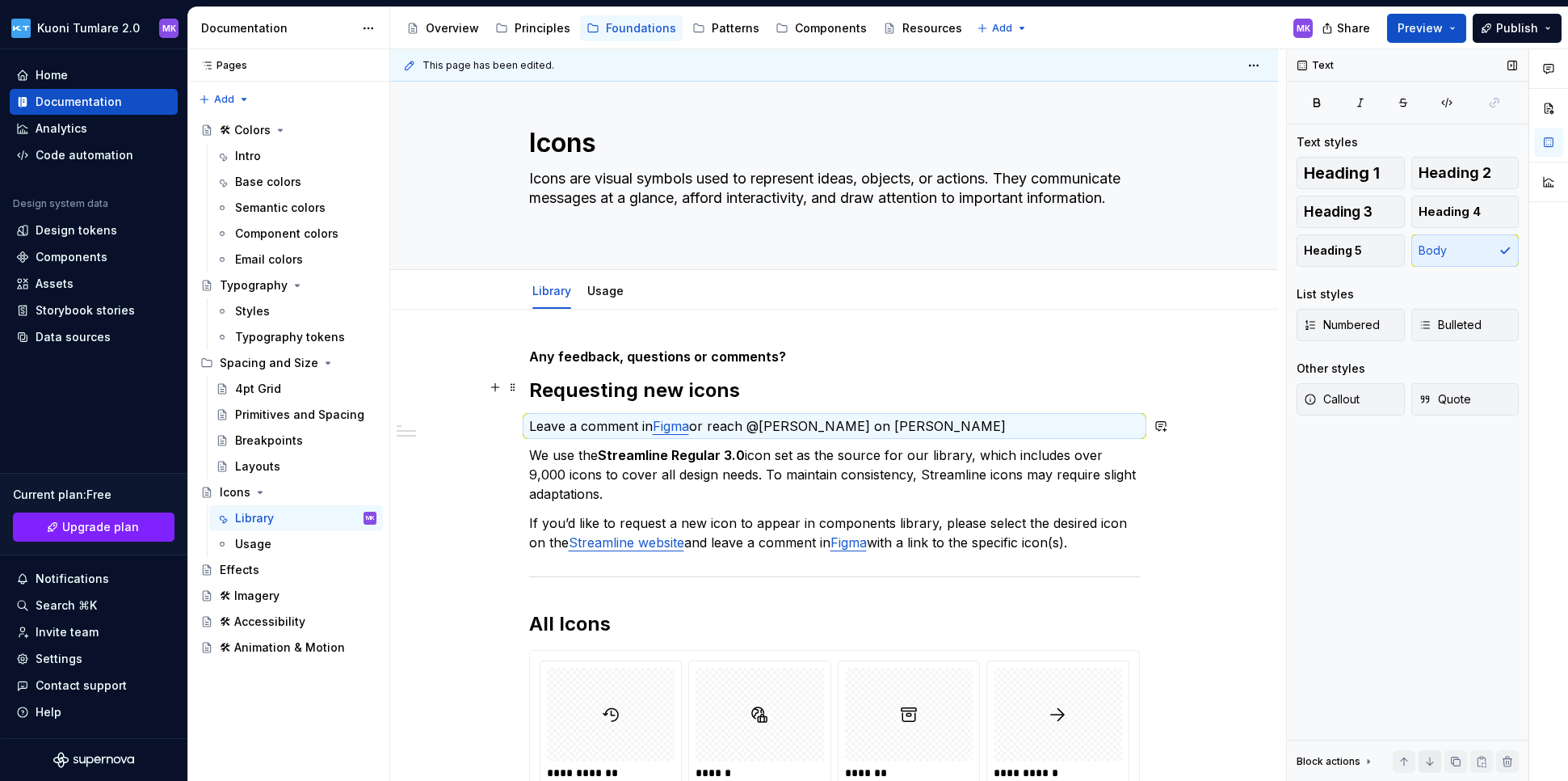
click at [1173, 762] on button "button" at bounding box center [1429, 760] width 23 height 23
type textarea "*"
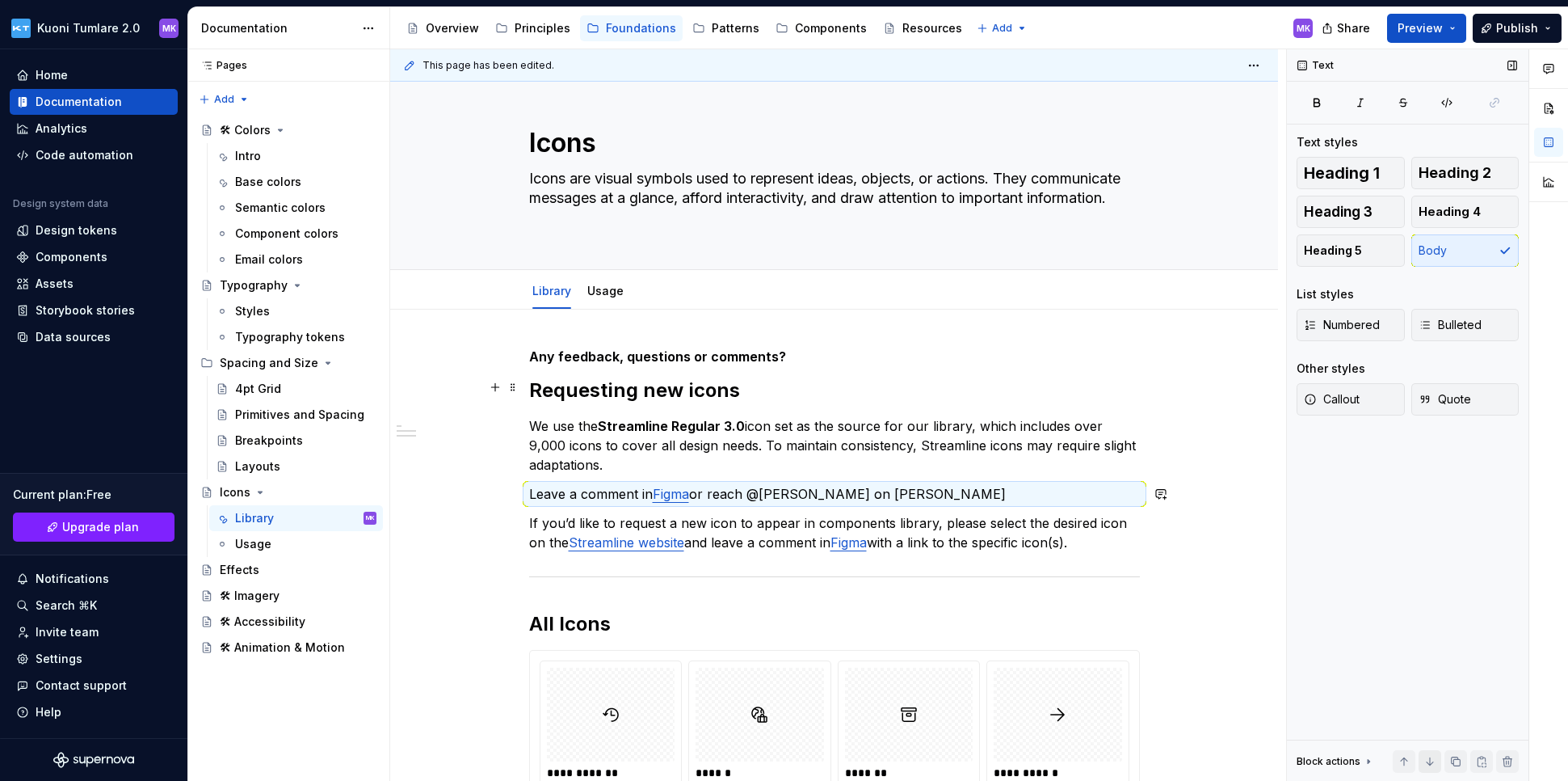
click at [1173, 762] on button "button" at bounding box center [1429, 760] width 23 height 23
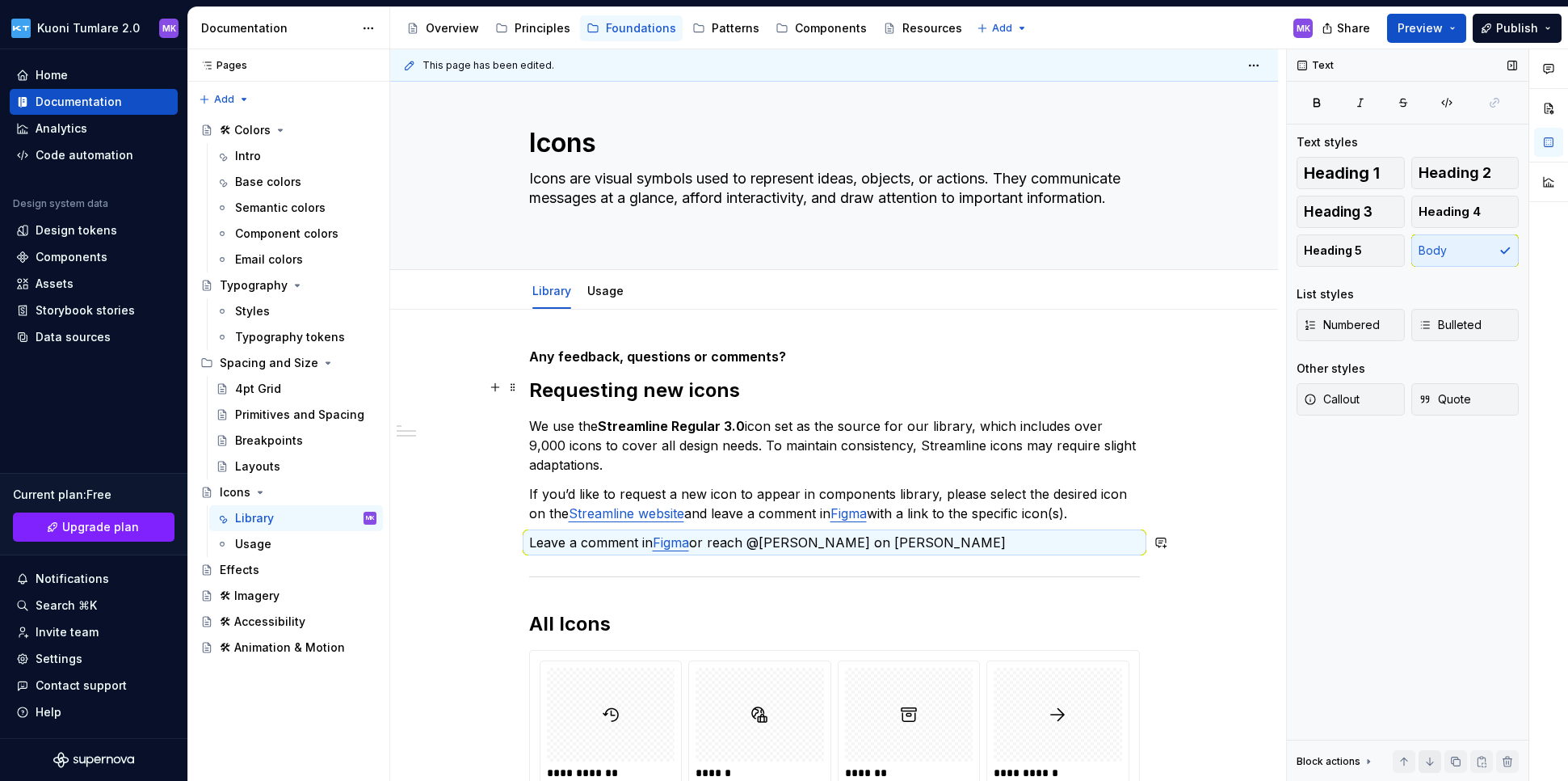
click at [1173, 762] on button "button" at bounding box center [1429, 760] width 23 height 23
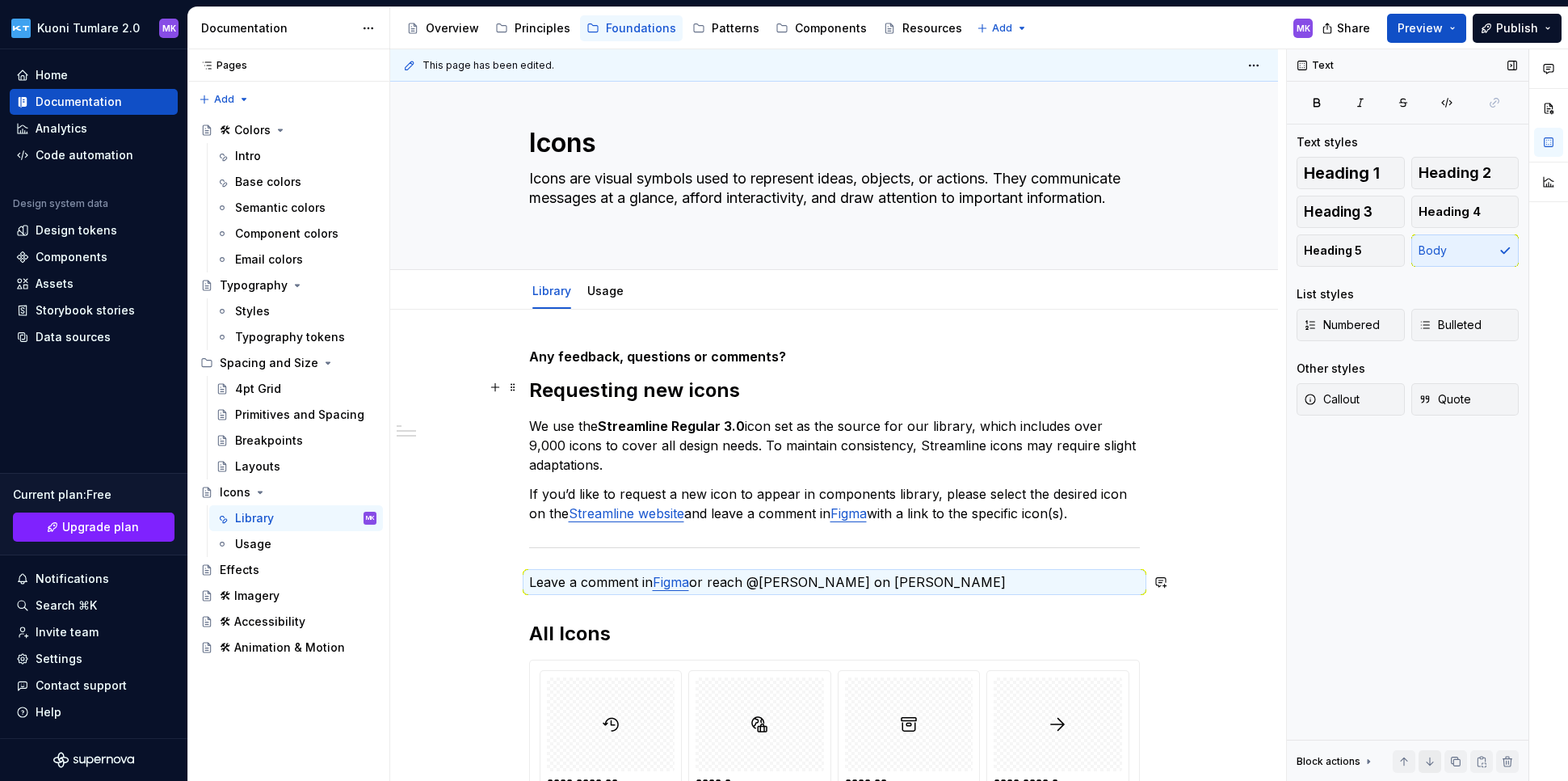
click at [1173, 762] on button "button" at bounding box center [1429, 760] width 23 height 23
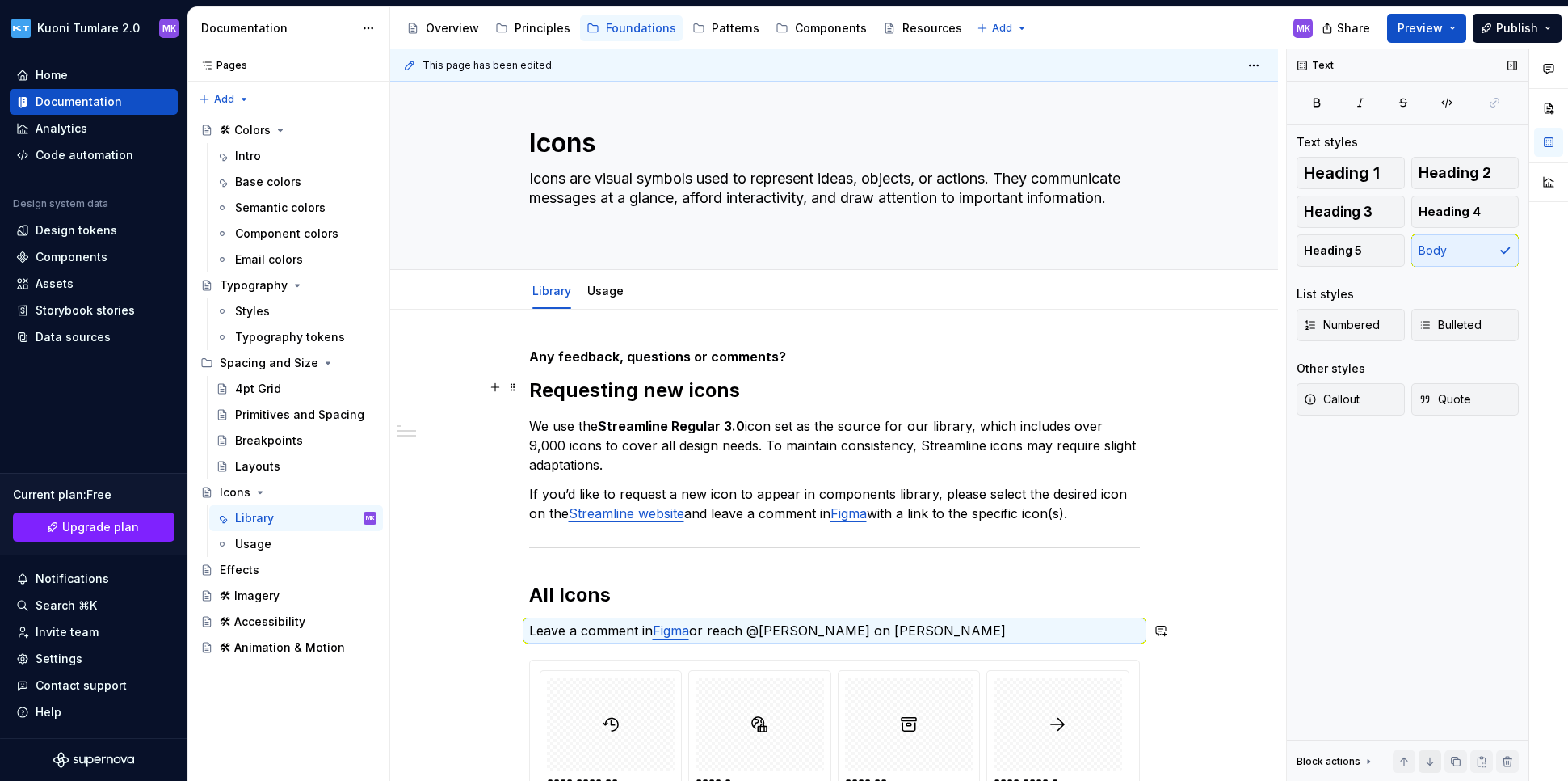
click at [1173, 762] on button "button" at bounding box center [1429, 760] width 23 height 23
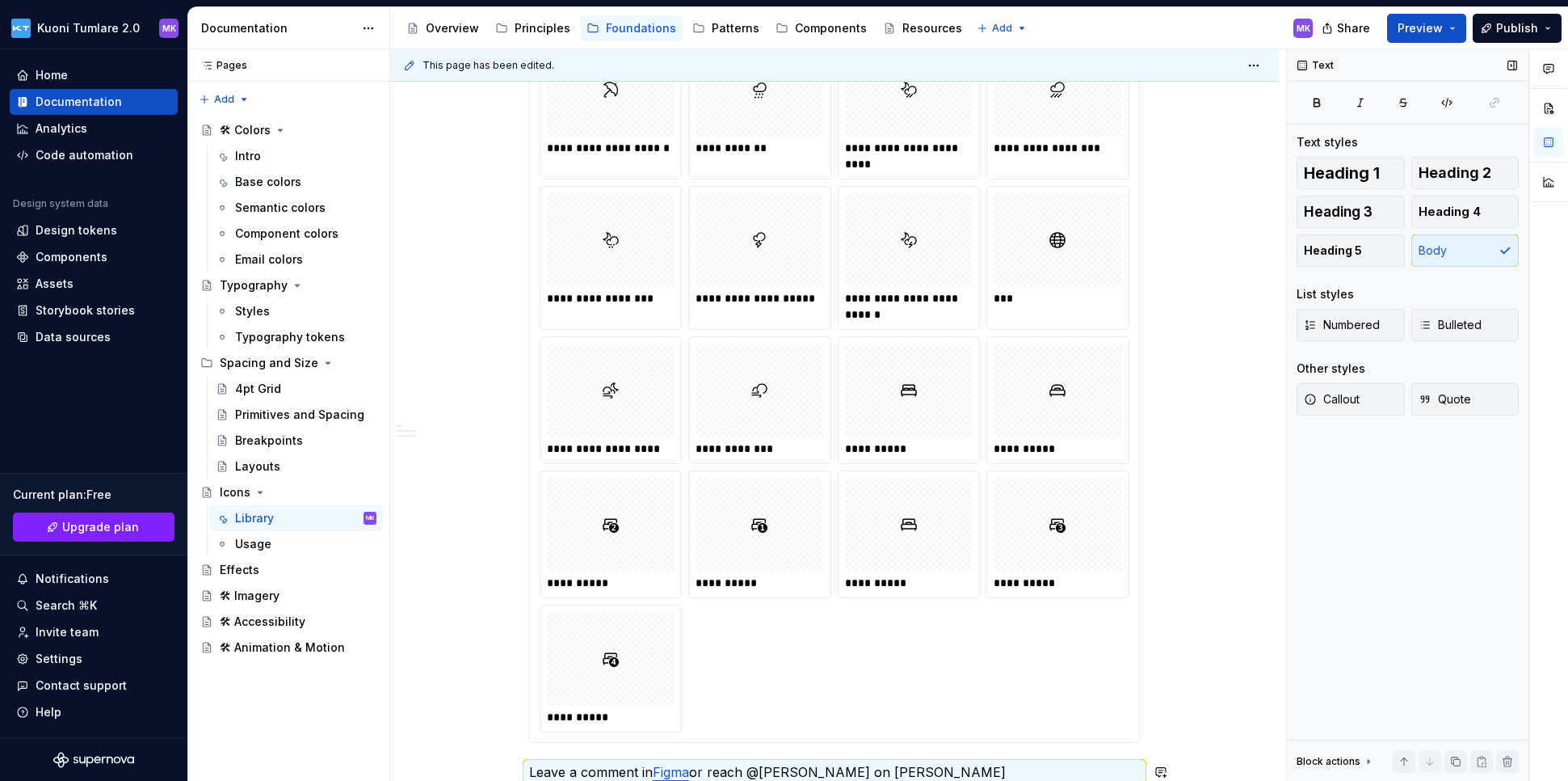
click at [1173, 762] on span at bounding box center [1429, 760] width 23 height 23
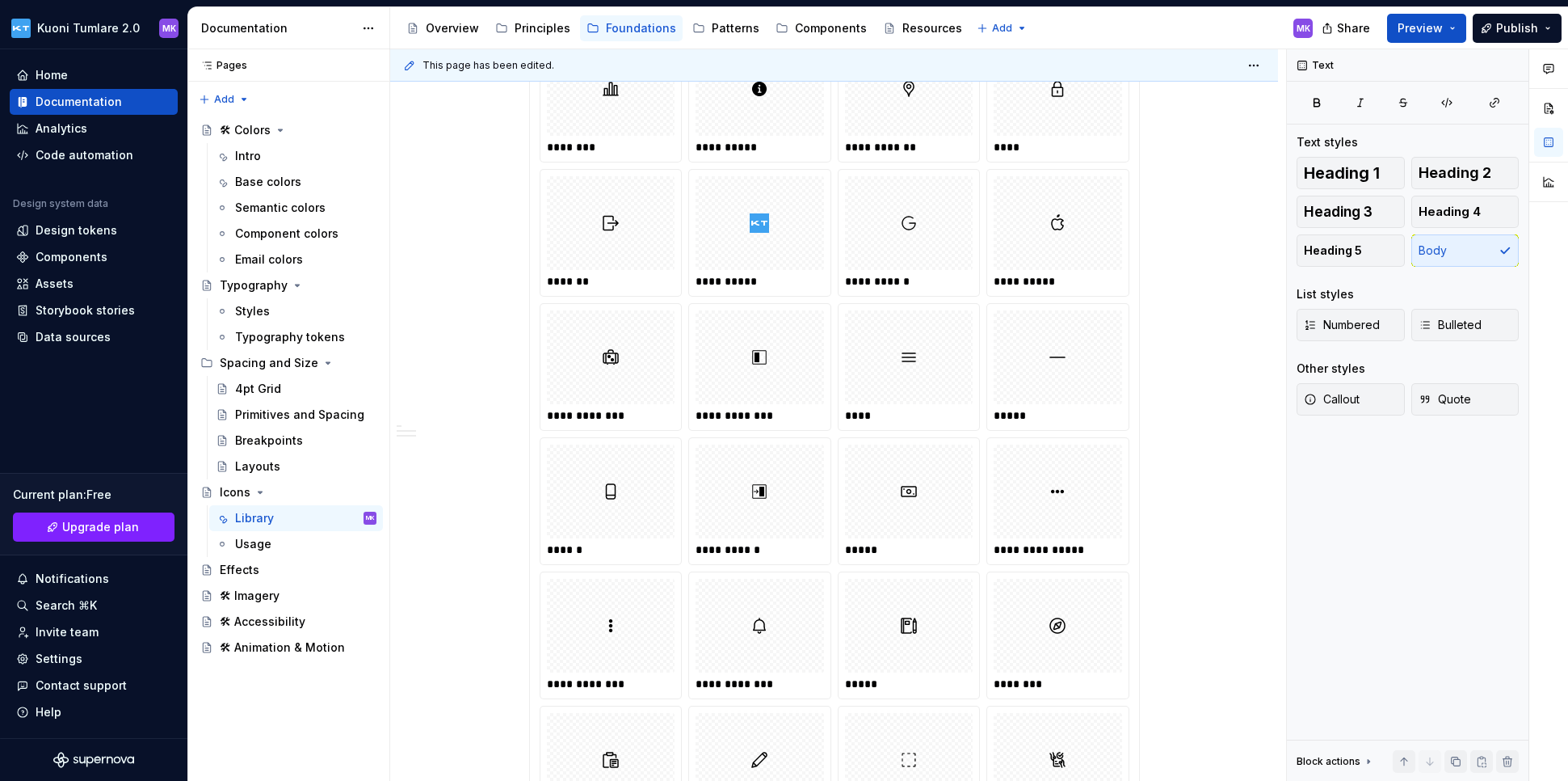
scroll to position [0, 0]
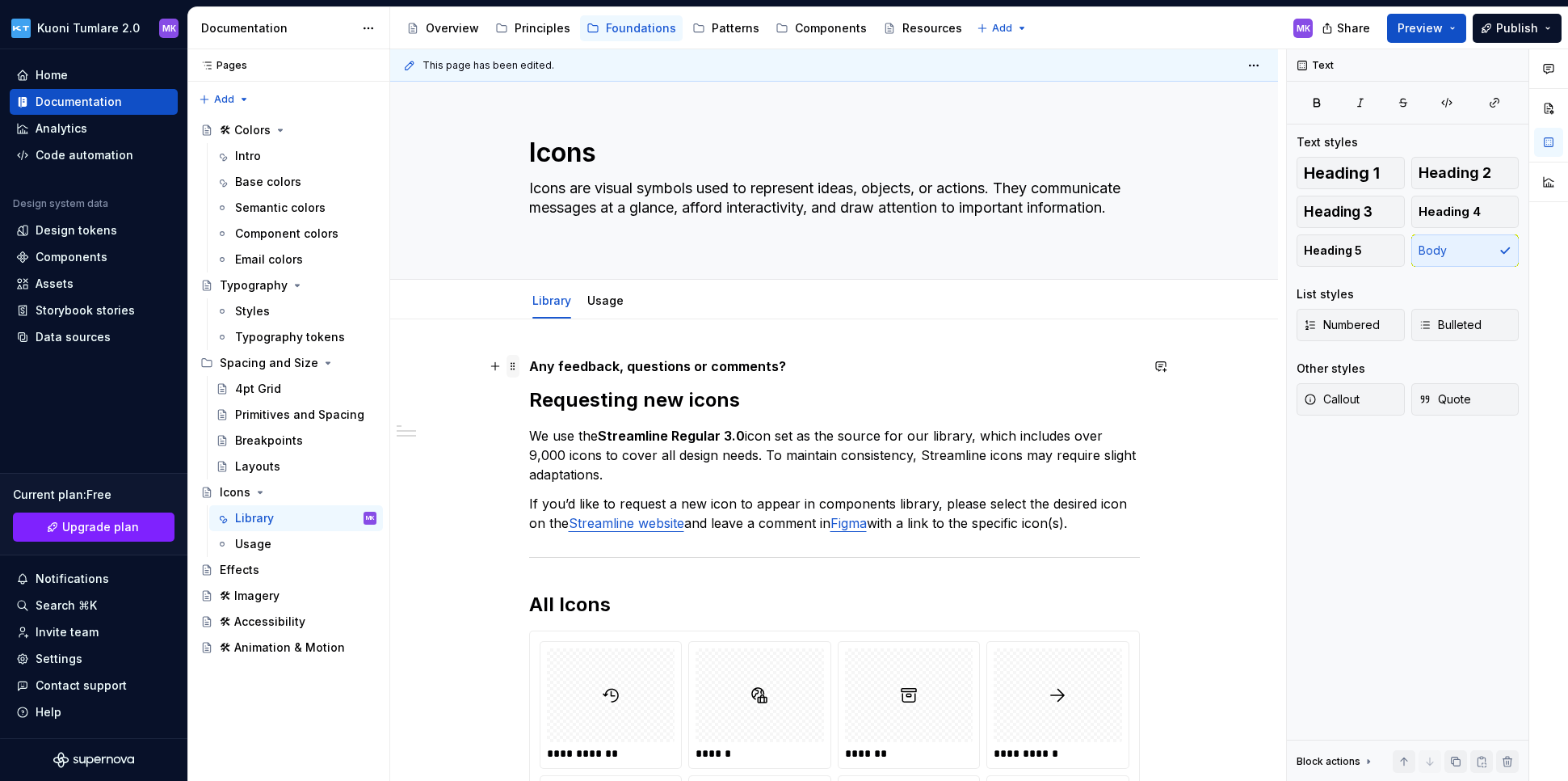
click at [509, 366] on span at bounding box center [512, 365] width 13 height 23
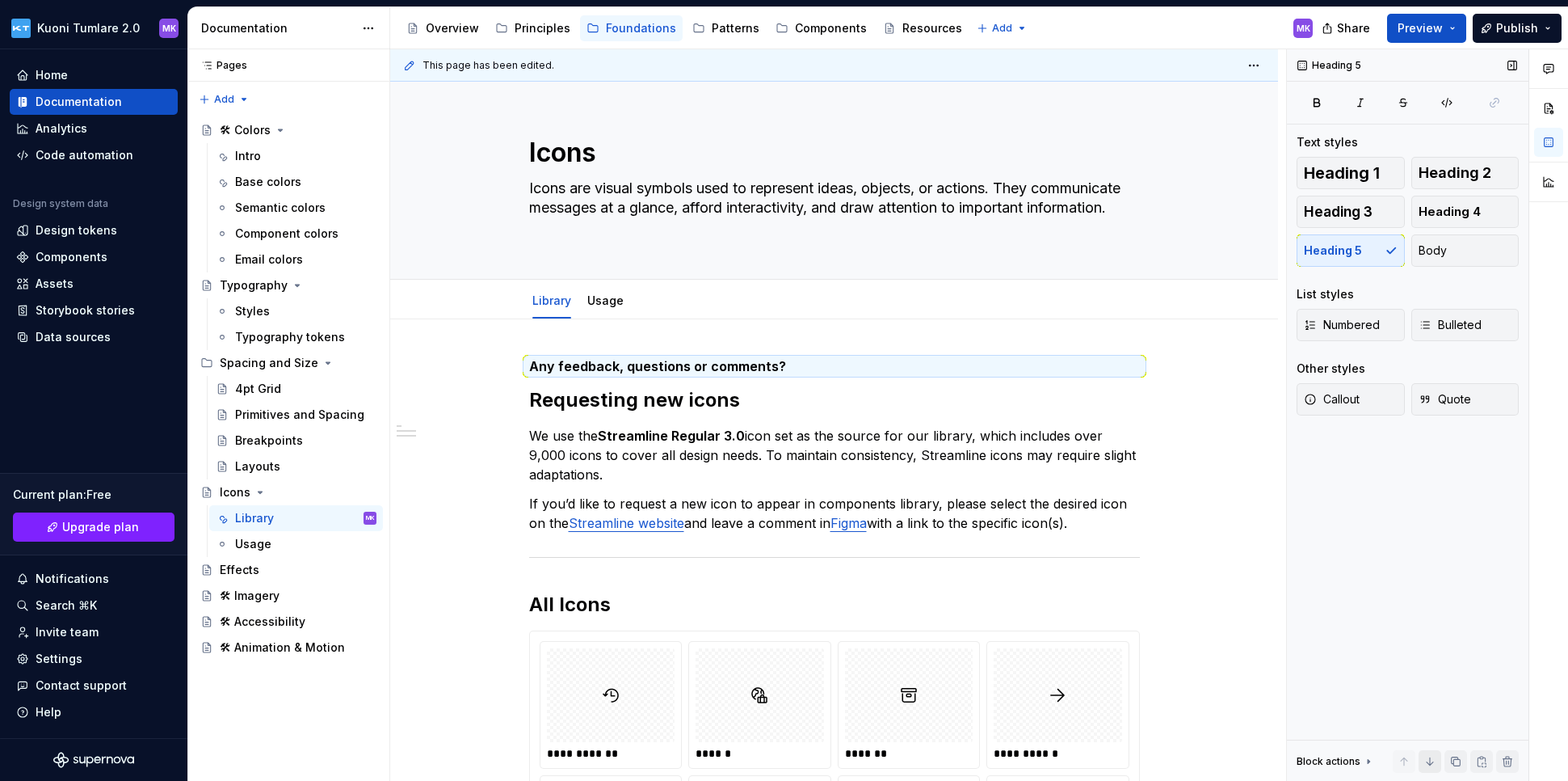
click at [1173, 759] on button "button" at bounding box center [1429, 760] width 23 height 23
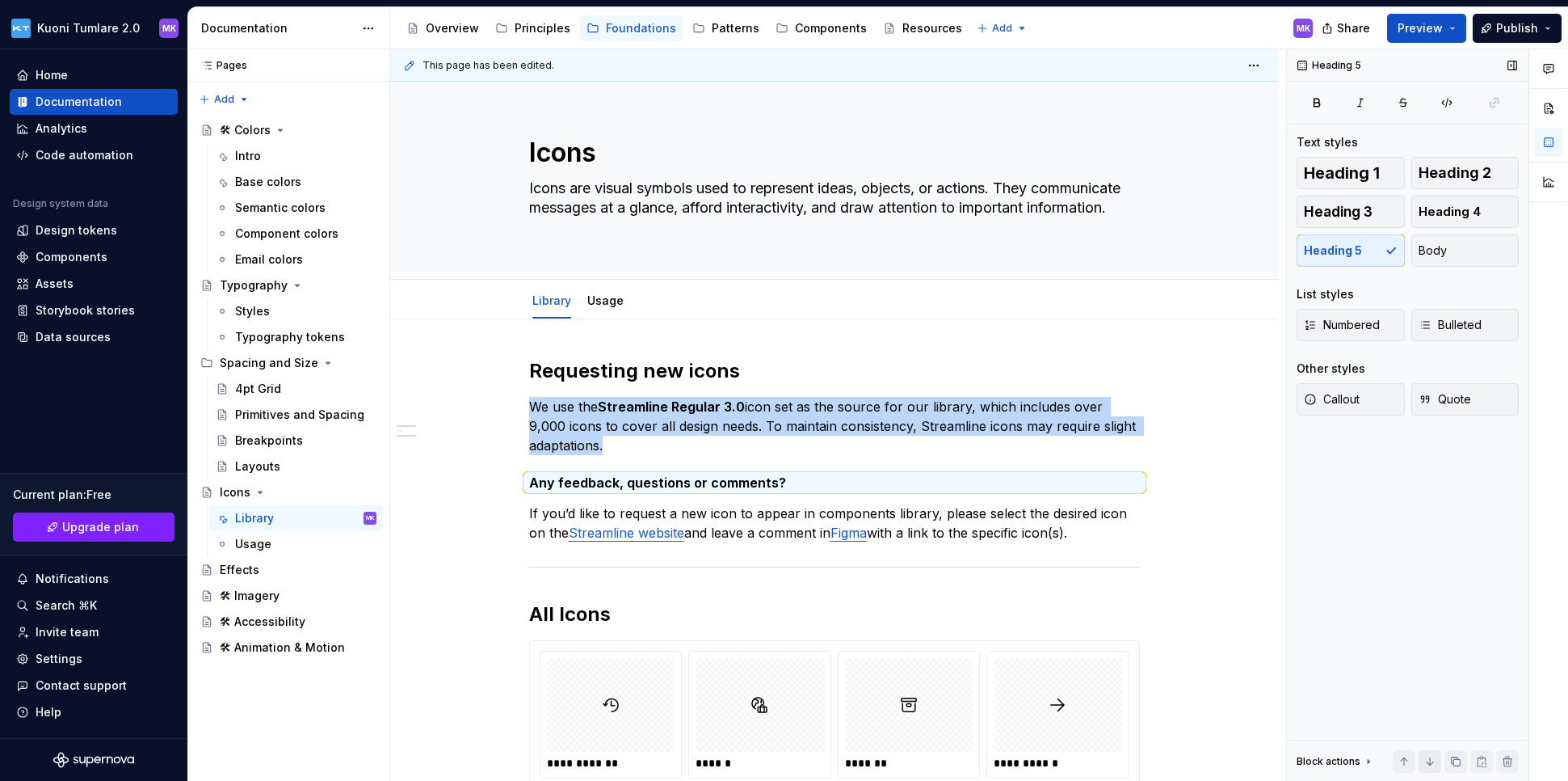
click at [1173, 759] on button "button" at bounding box center [1429, 760] width 23 height 23
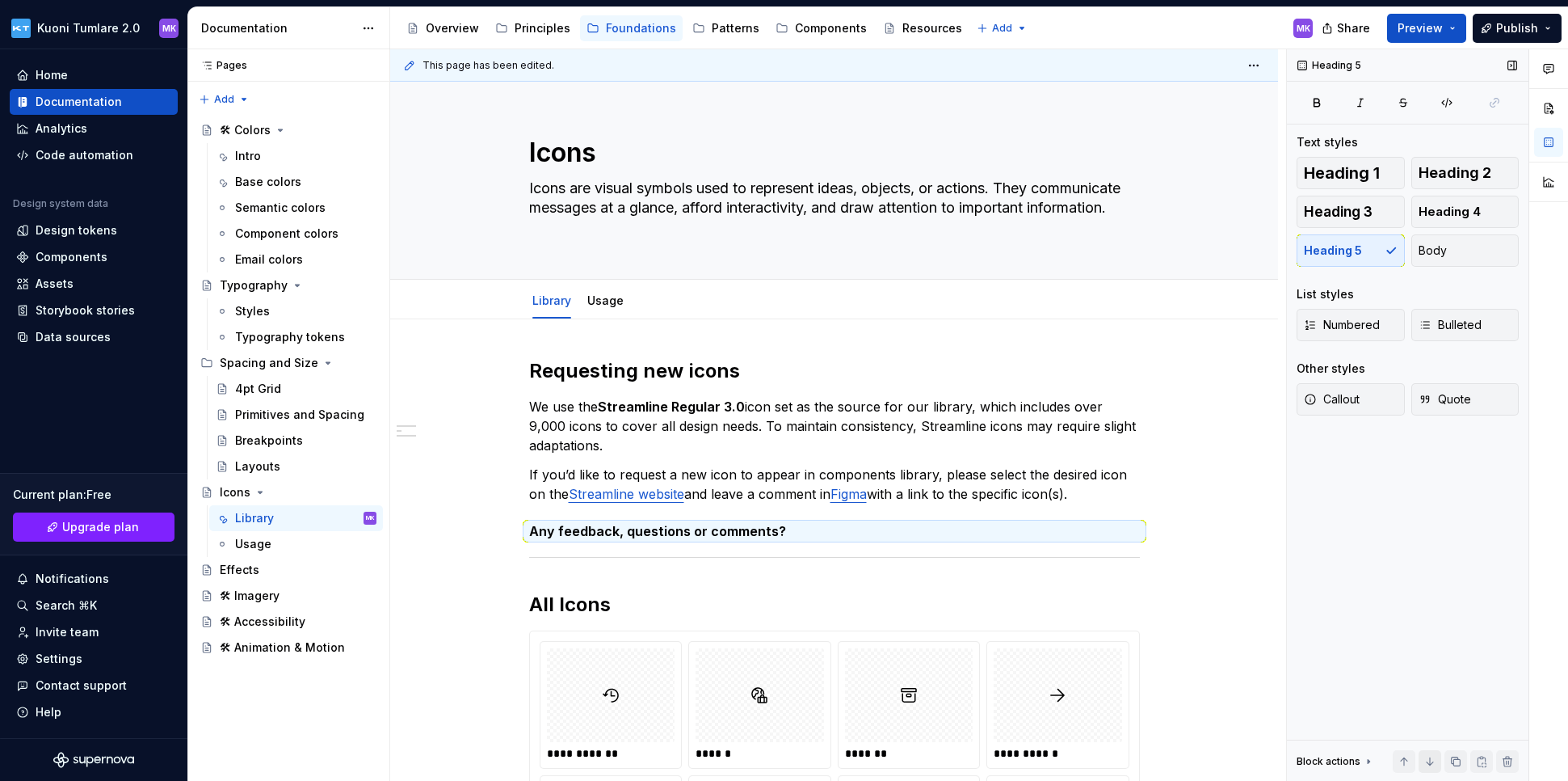
click at [1173, 759] on button "button" at bounding box center [1429, 760] width 23 height 23
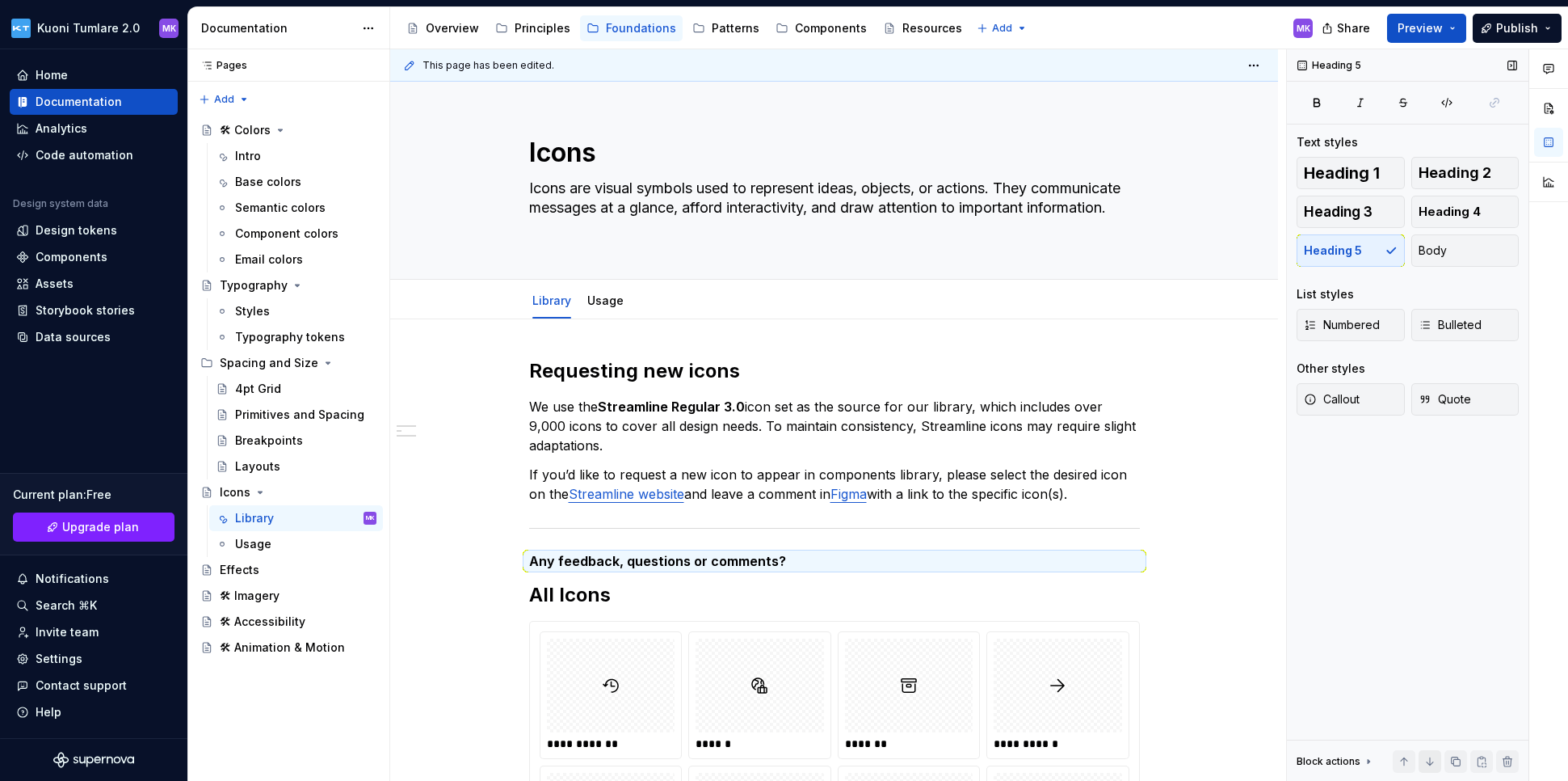
click at [1173, 759] on button "button" at bounding box center [1429, 760] width 23 height 23
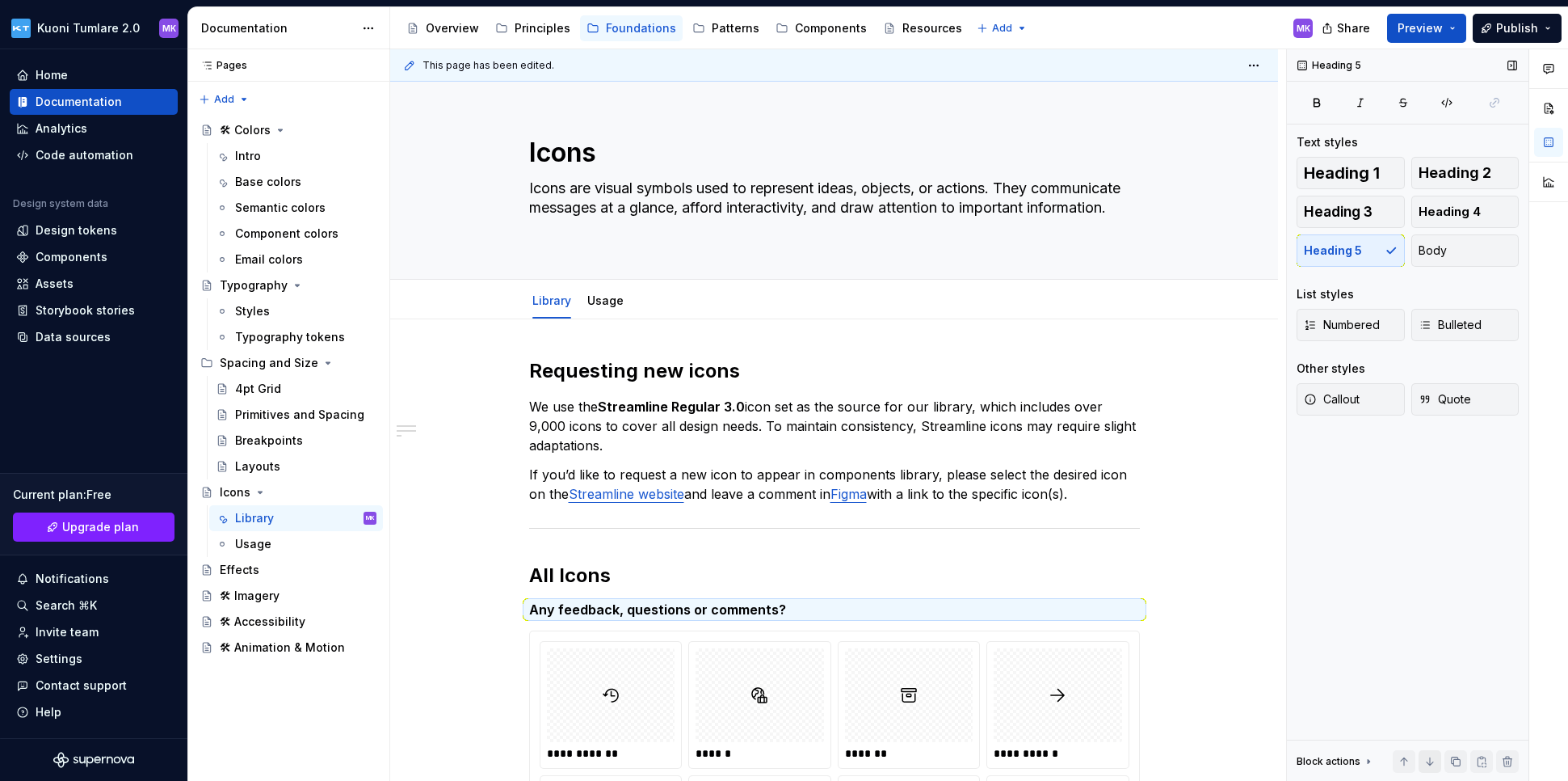
click at [1173, 759] on button "button" at bounding box center [1429, 760] width 23 height 23
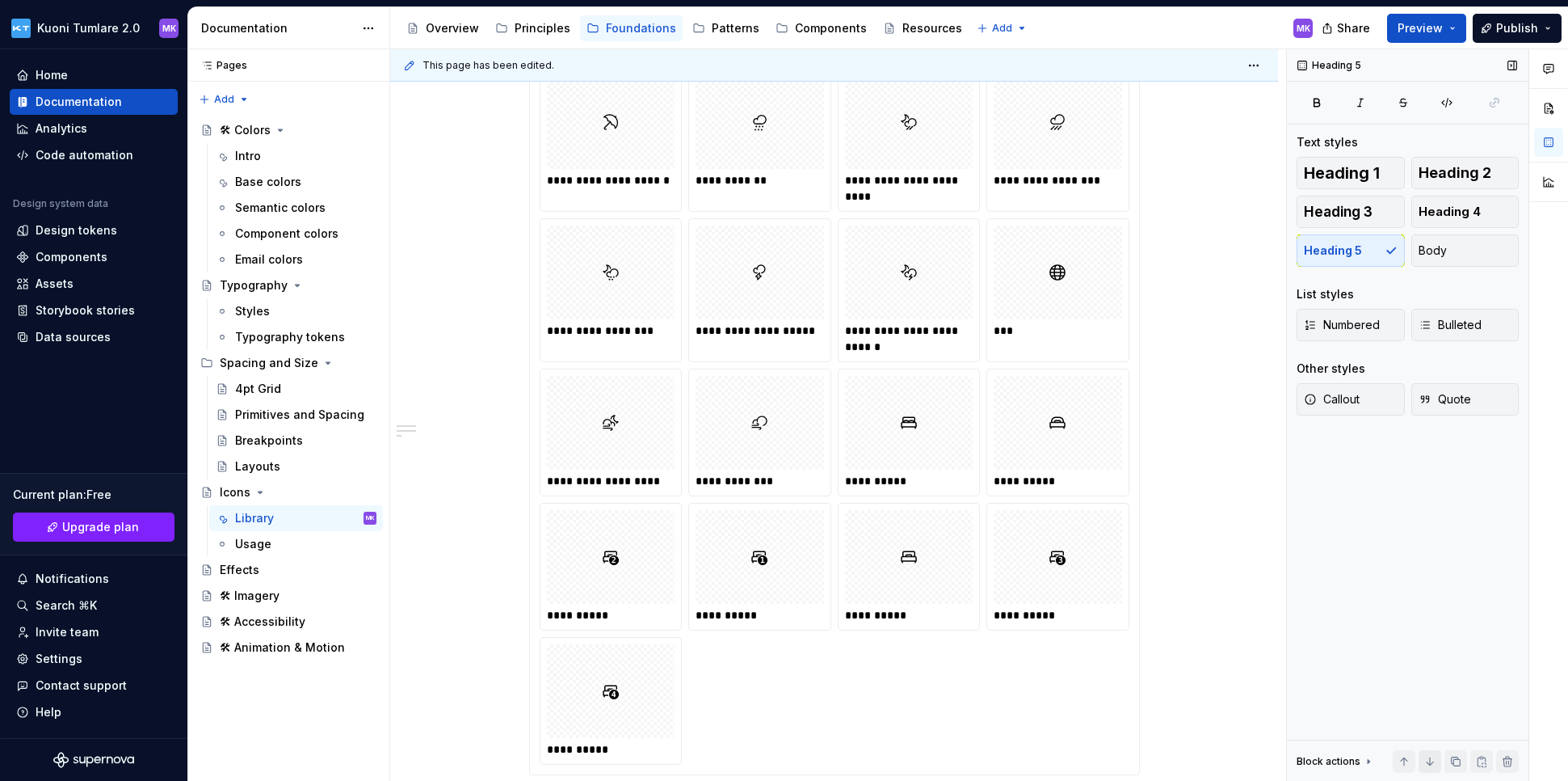
click at [1173, 759] on button "button" at bounding box center [1429, 760] width 23 height 23
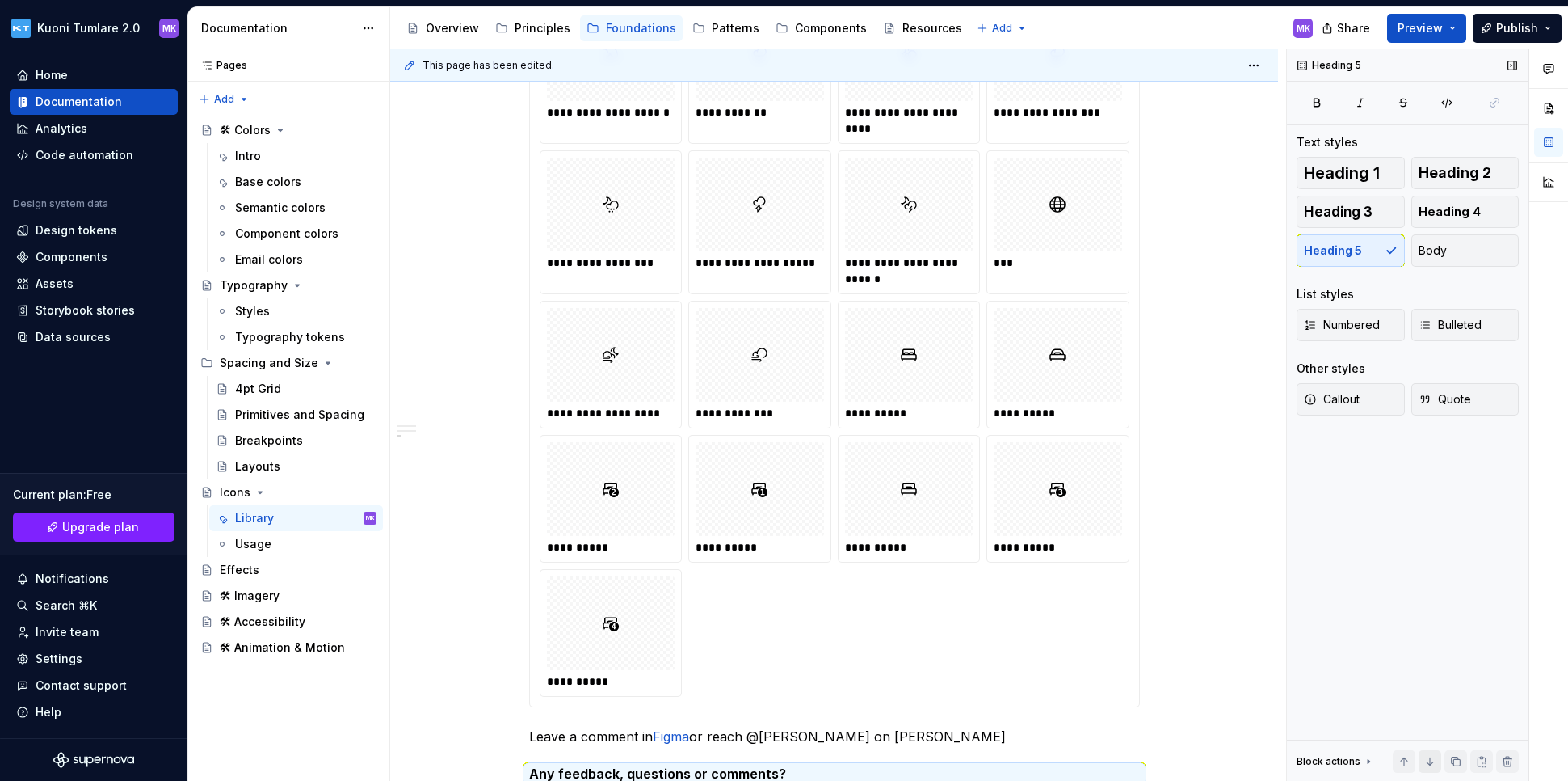
click at [1173, 759] on button "button" at bounding box center [1429, 760] width 23 height 23
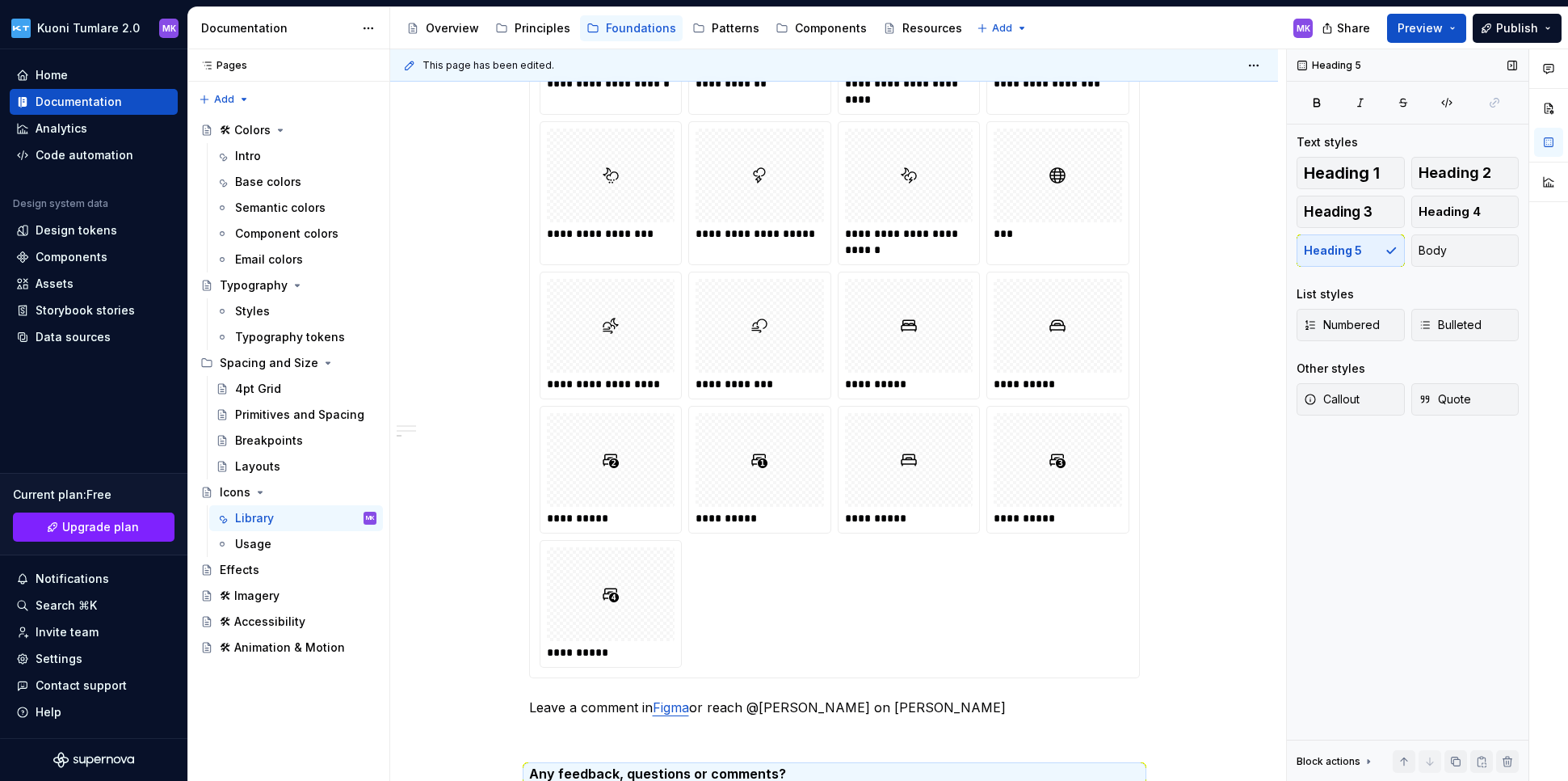
click at [1173, 759] on span at bounding box center [1429, 760] width 23 height 23
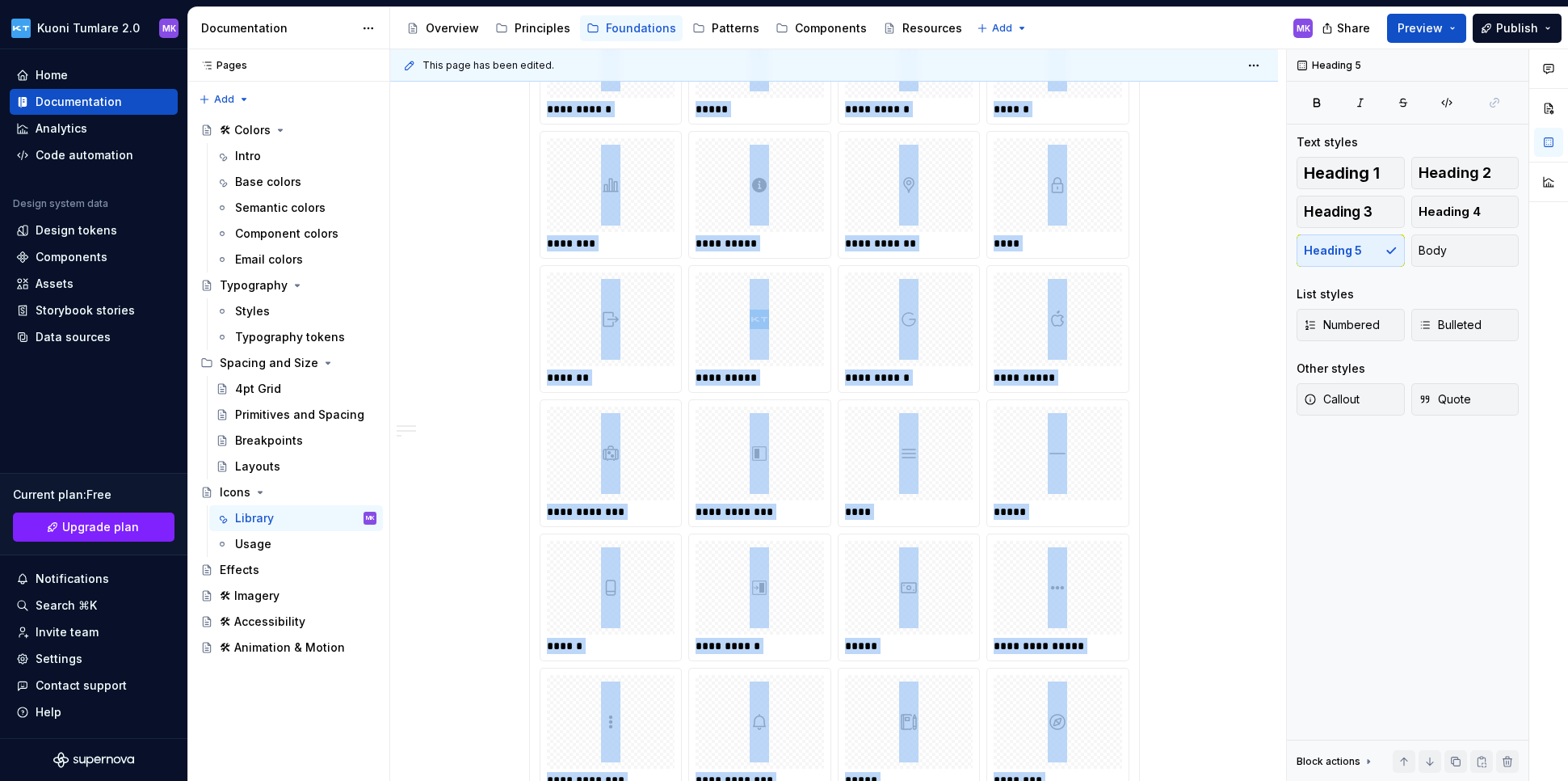
scroll to position [0, 0]
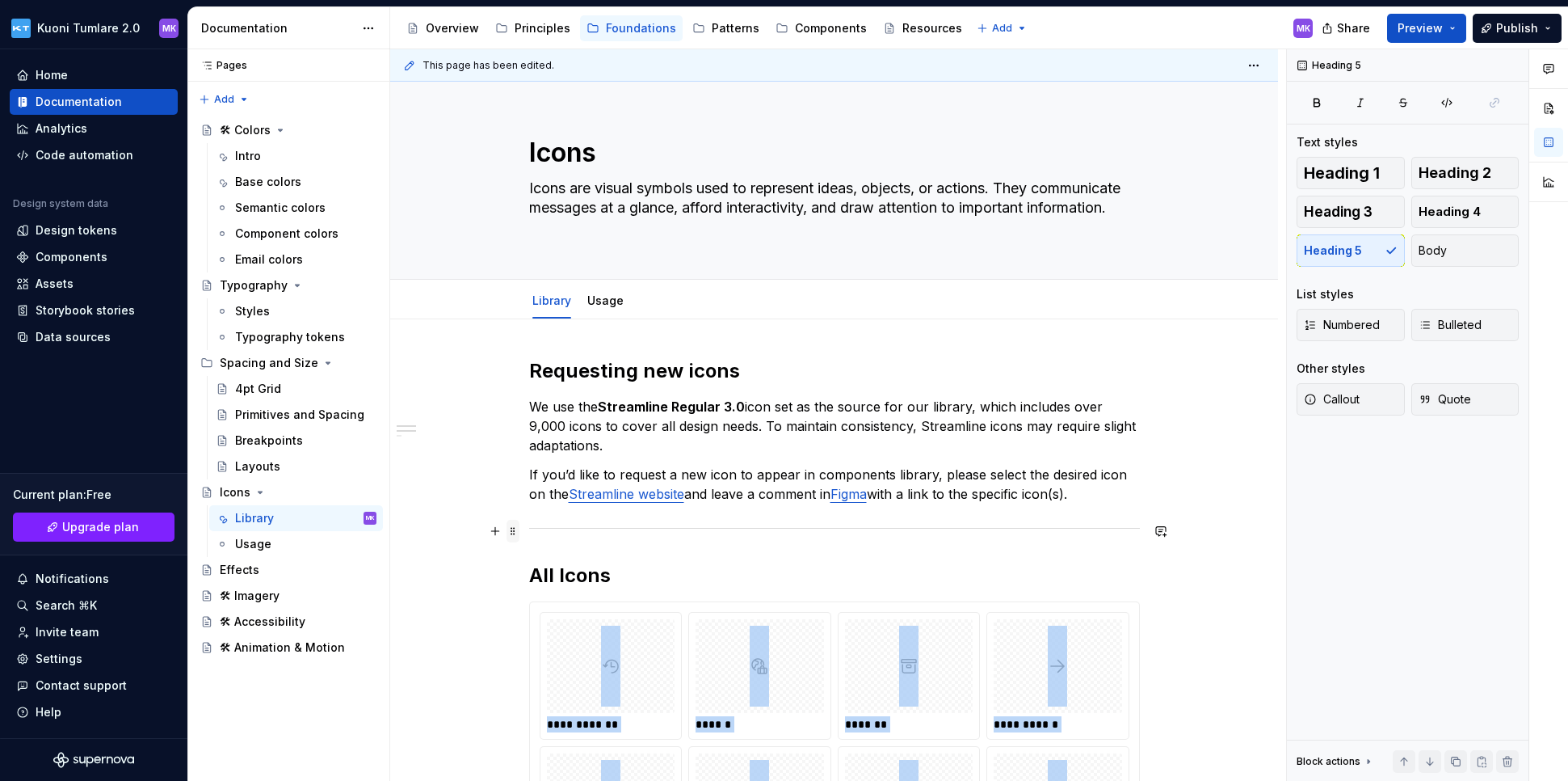
click at [509, 531] on span at bounding box center [512, 531] width 13 height 23
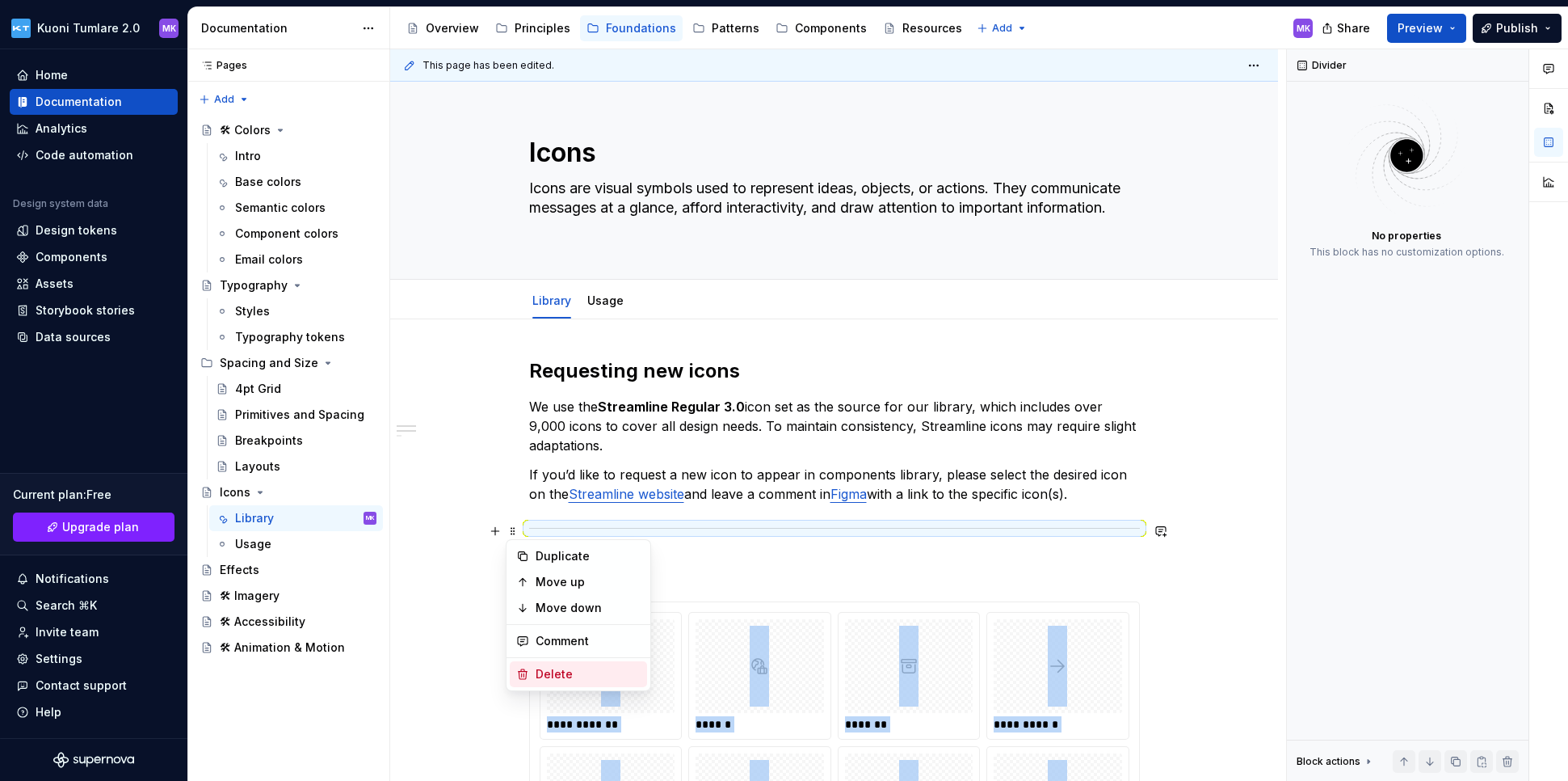
click at [567, 667] on div "Delete" at bounding box center [588, 674] width 105 height 16
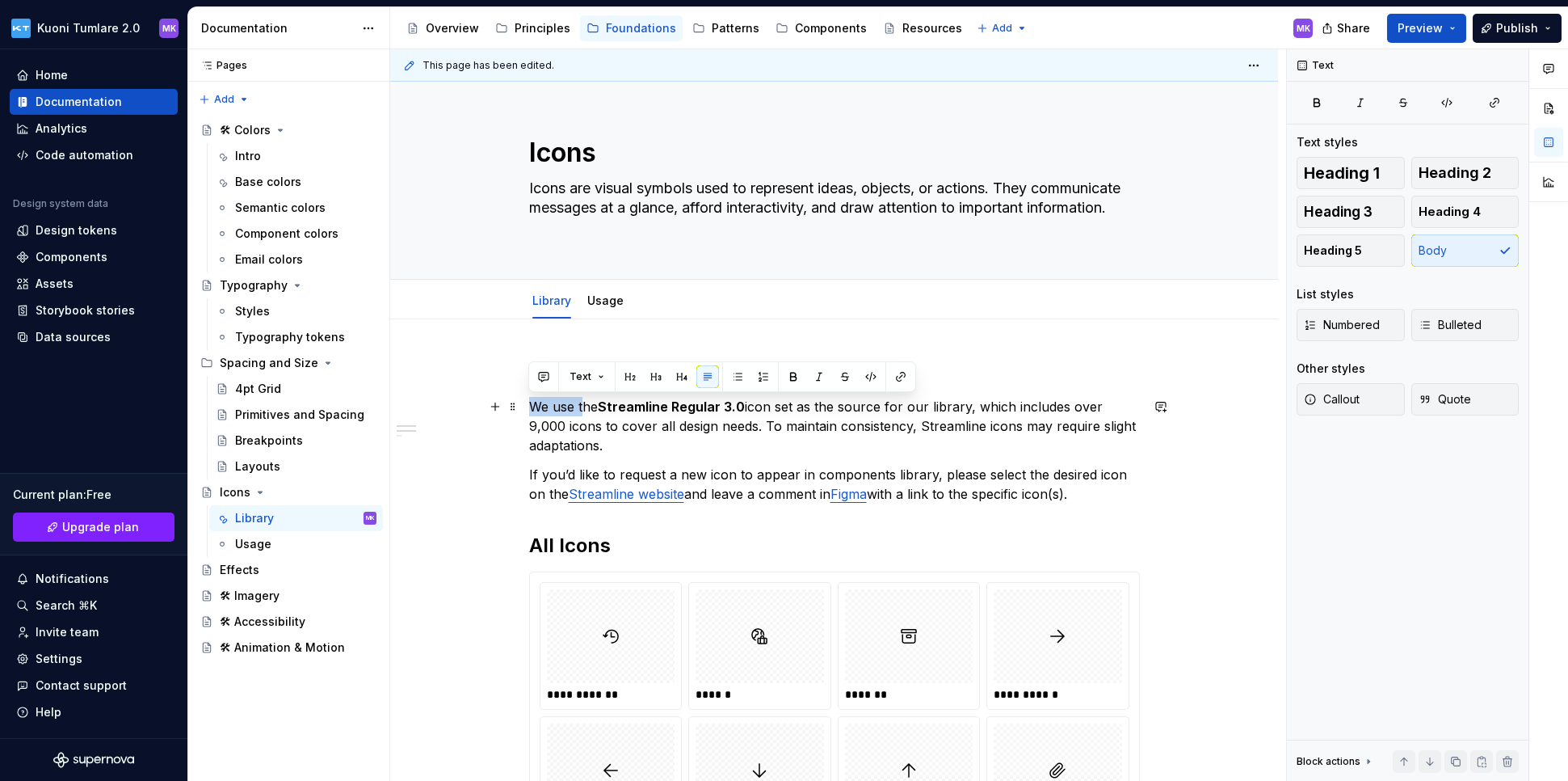
drag, startPoint x: 581, startPoint y: 403, endPoint x: 529, endPoint y: 405, distance: 52.0
click at [529, 405] on p "We use the Streamline Regular 3.0 icon set as the source for our library, which…" at bounding box center [834, 425] width 610 height 58
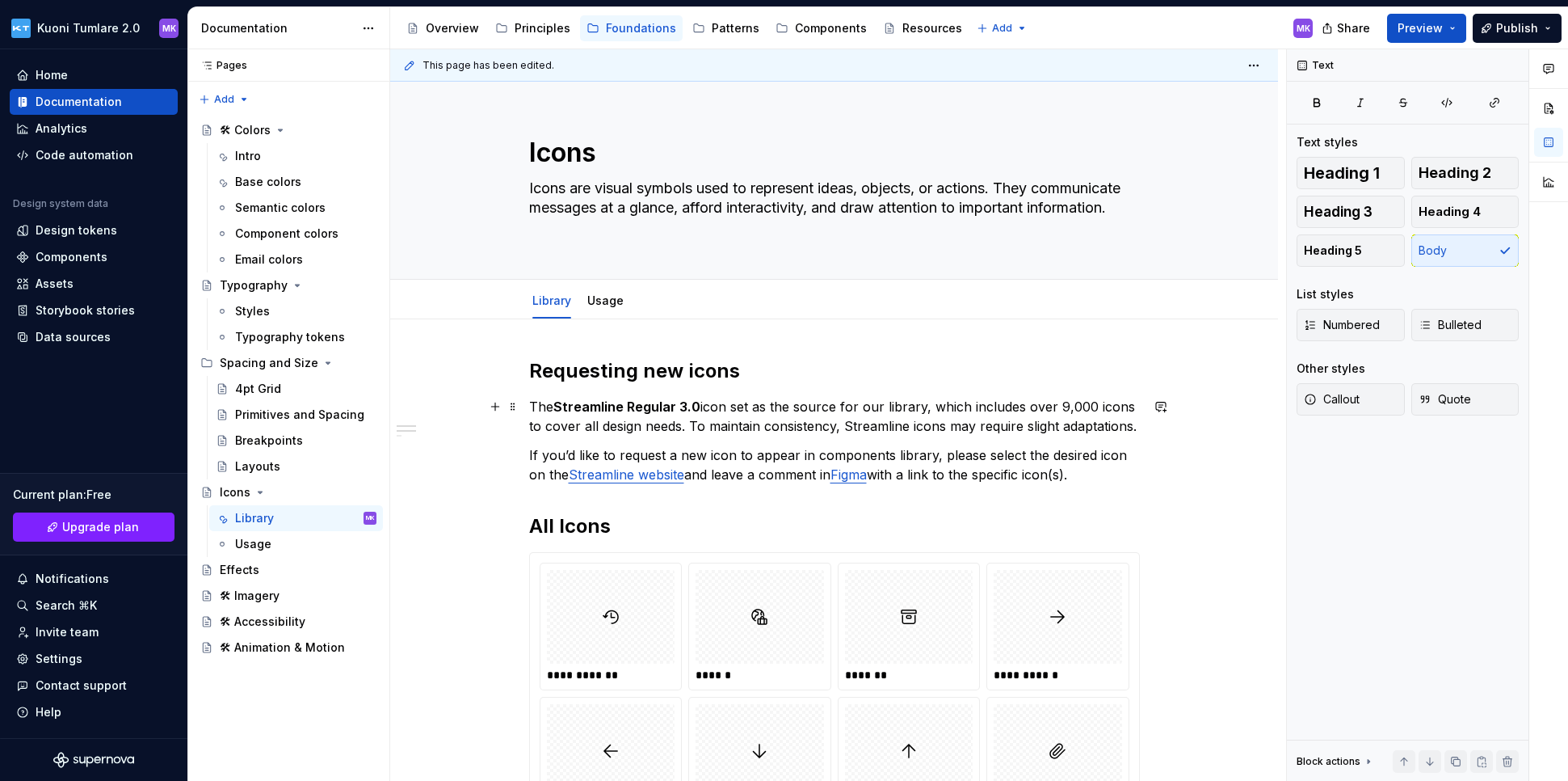
click at [731, 403] on p "The Streamline Regular 3.0 icon set as the source for our library, which includ…" at bounding box center [834, 416] width 610 height 38
click at [752, 404] on p "The Streamline Regular 3.0 icon set as the source for our library, which includ…" at bounding box center [834, 416] width 610 height 38
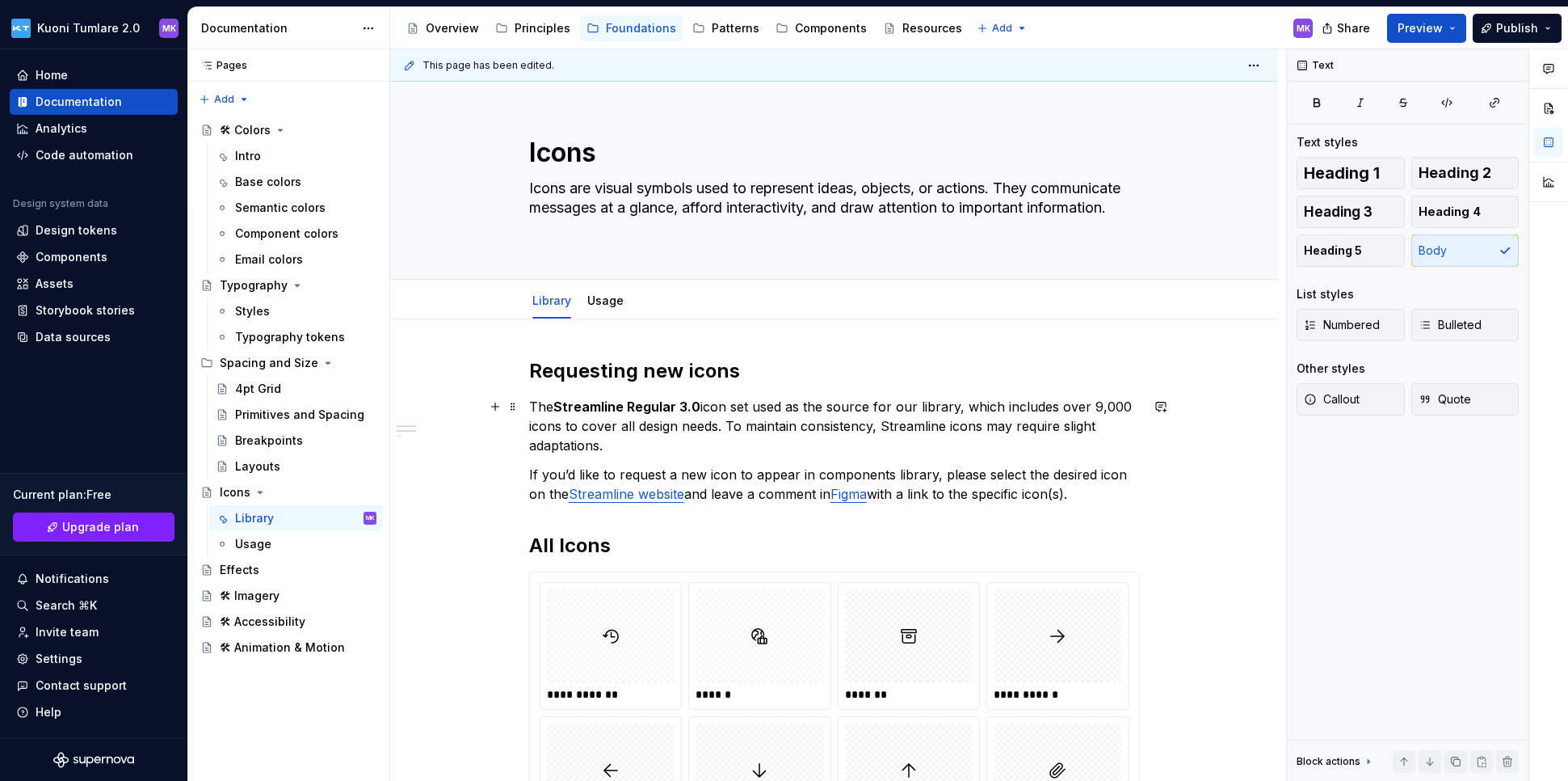
click at [907, 403] on p "The Streamline Regular 3.0 icon set used as the source for our library, which i…" at bounding box center [834, 425] width 610 height 58
click at [973, 414] on p "The Streamline Regular 3.0 icon set used as the source for our library, which i…" at bounding box center [834, 425] width 610 height 58
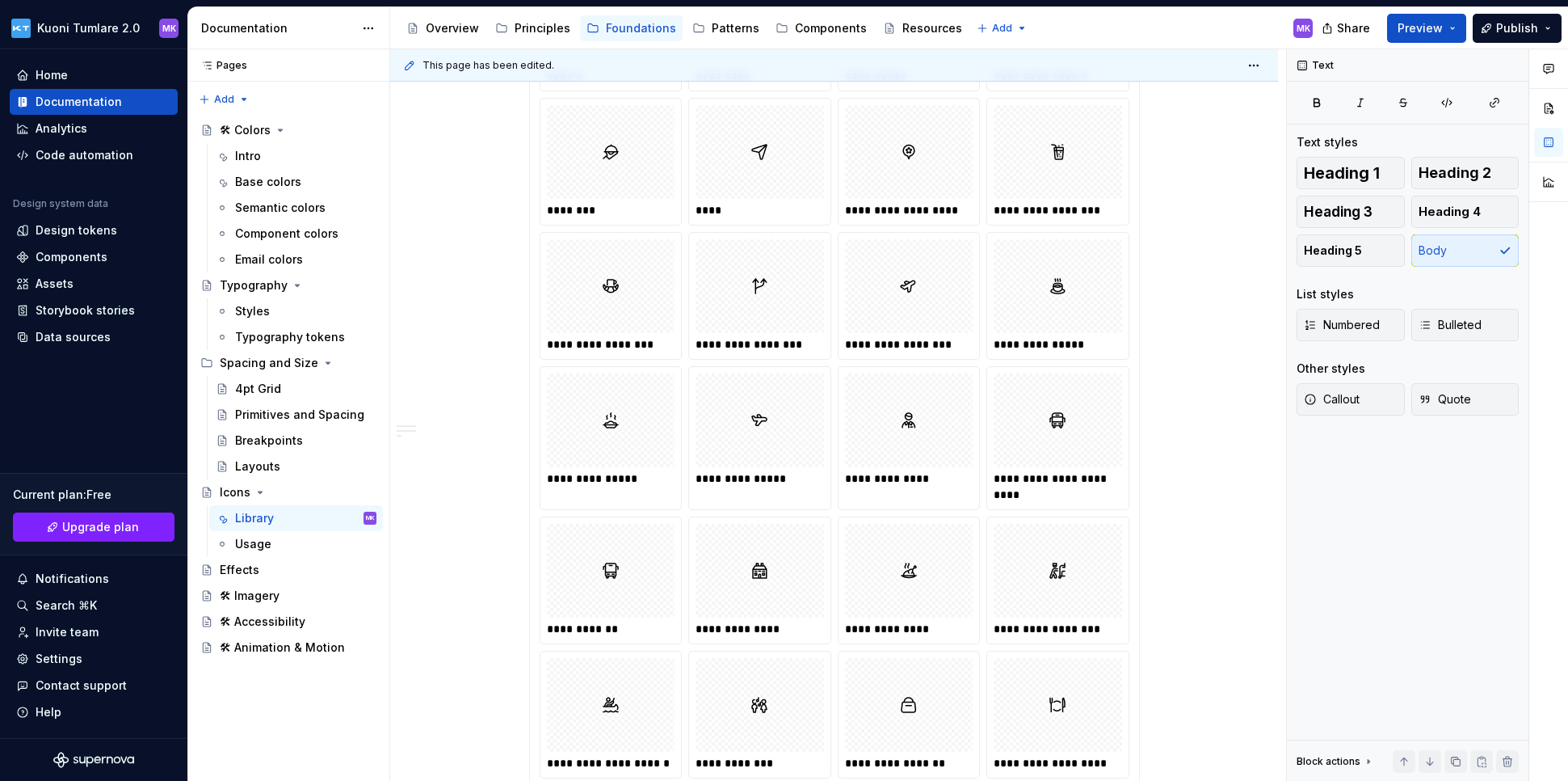
scroll to position [6004, 0]
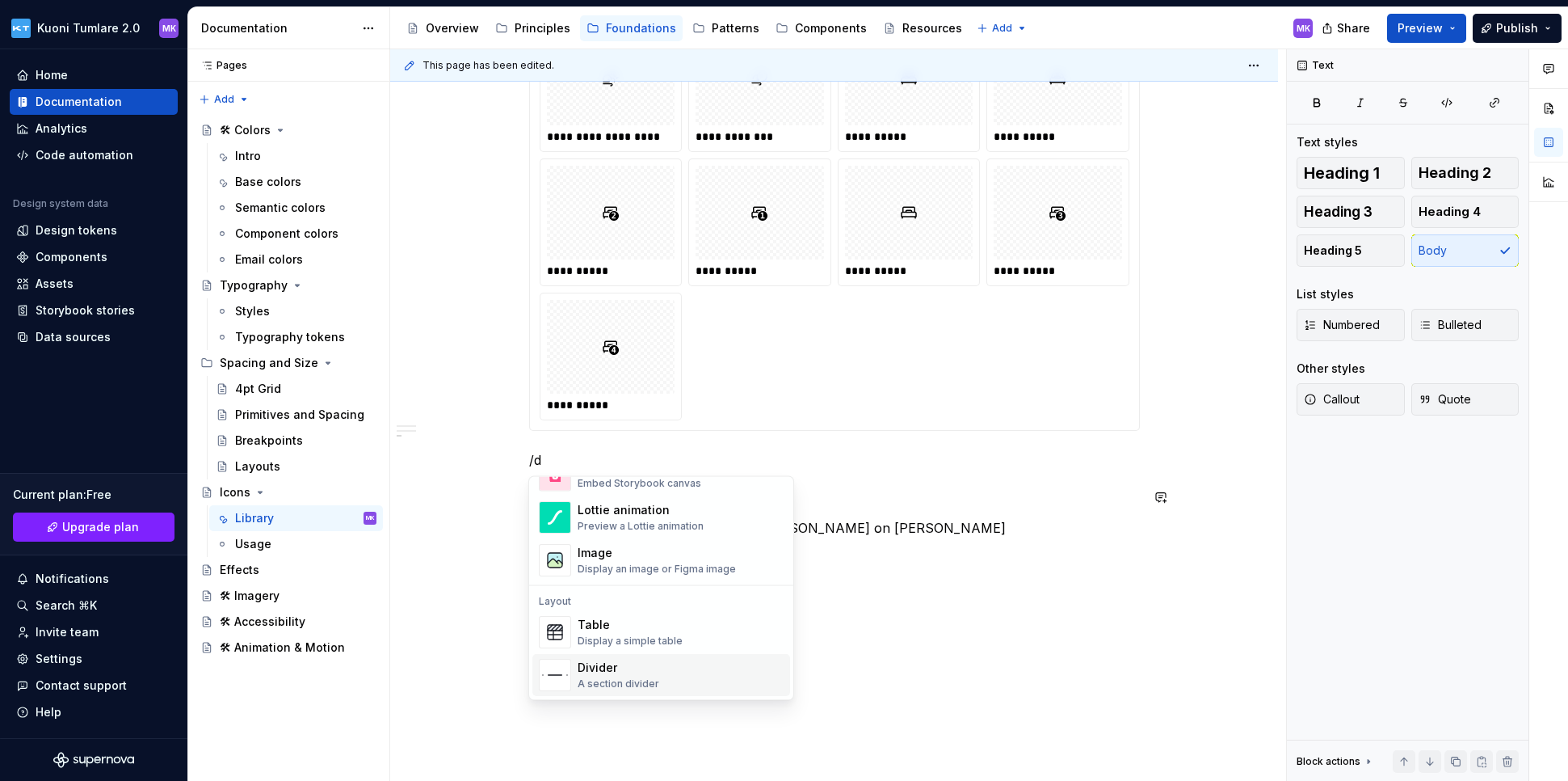
scroll to position [531, 0]
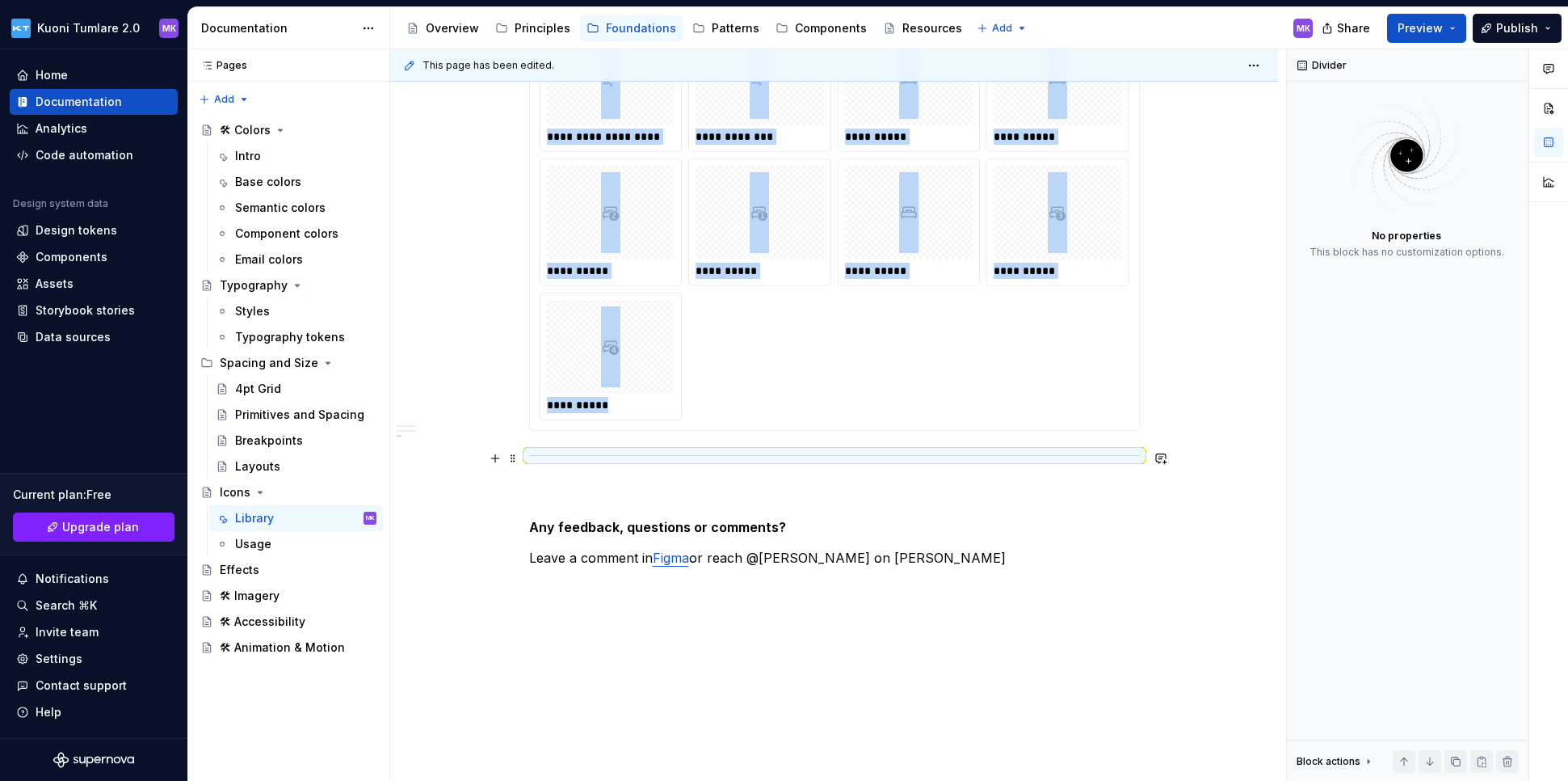
click at [587, 457] on div at bounding box center [834, 455] width 610 height 11
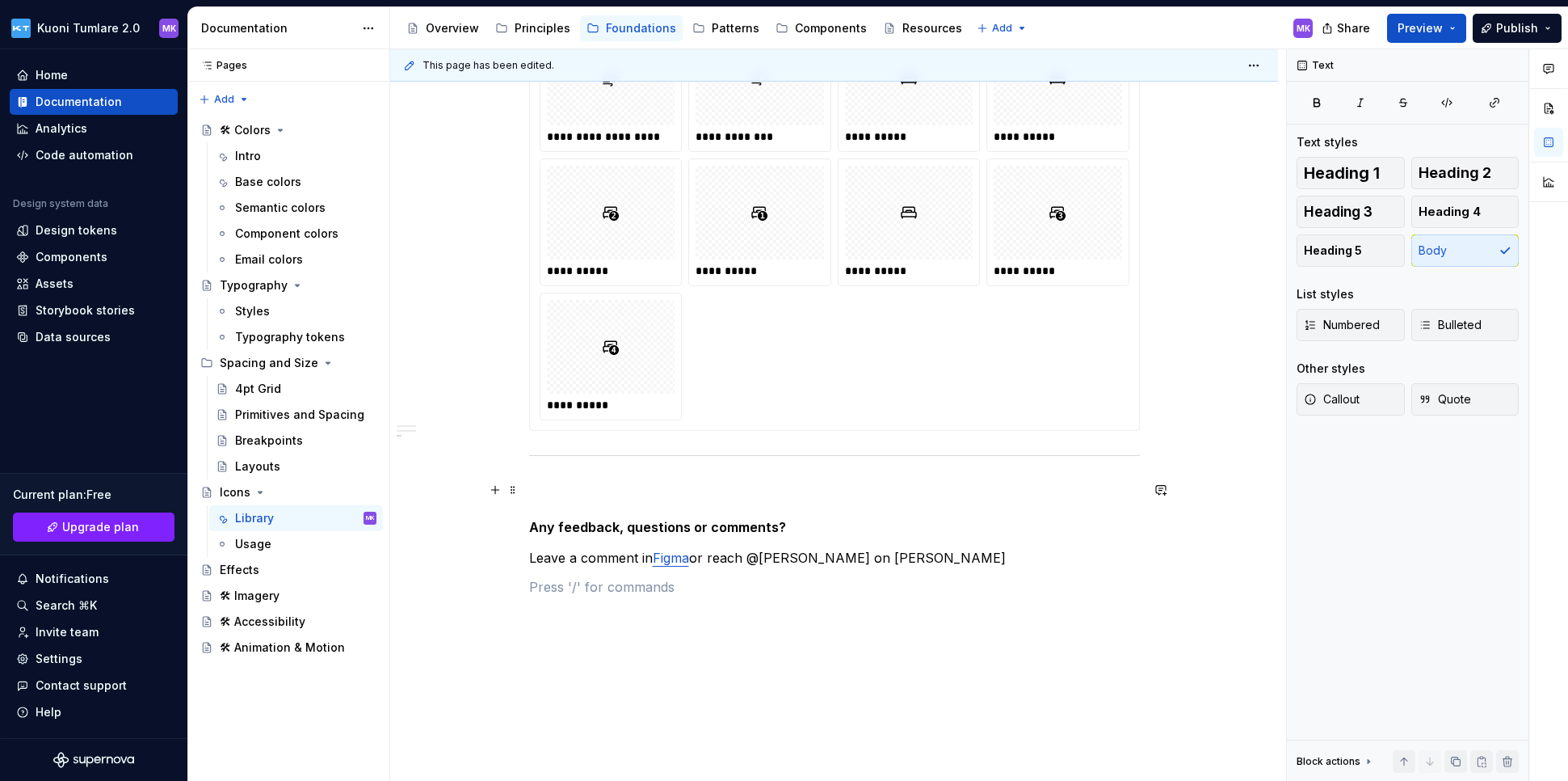
click at [531, 487] on p at bounding box center [834, 489] width 610 height 20
click at [516, 488] on span at bounding box center [512, 489] width 13 height 23
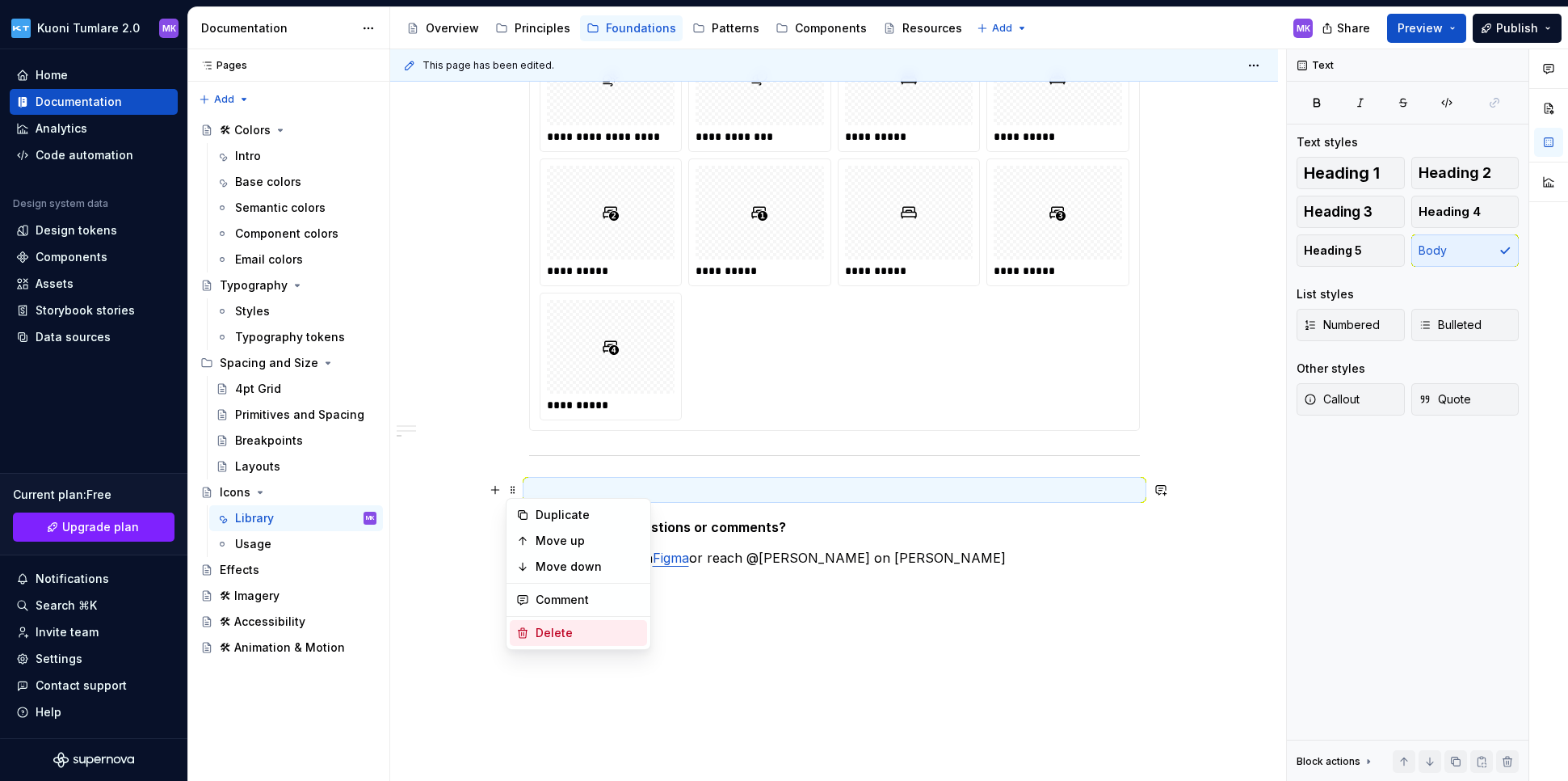
click at [542, 628] on div "Delete" at bounding box center [588, 632] width 105 height 16
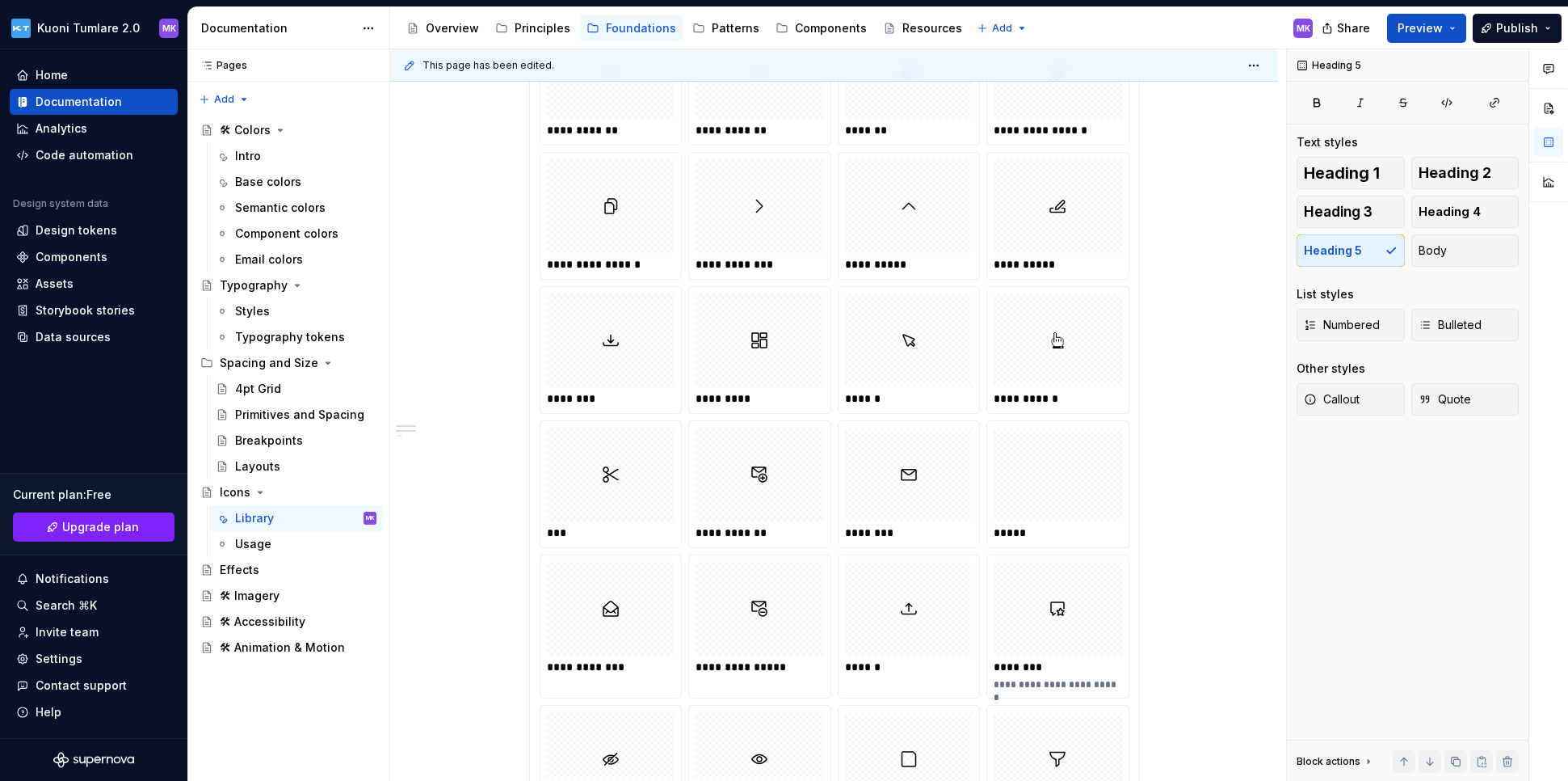
scroll to position [0, 0]
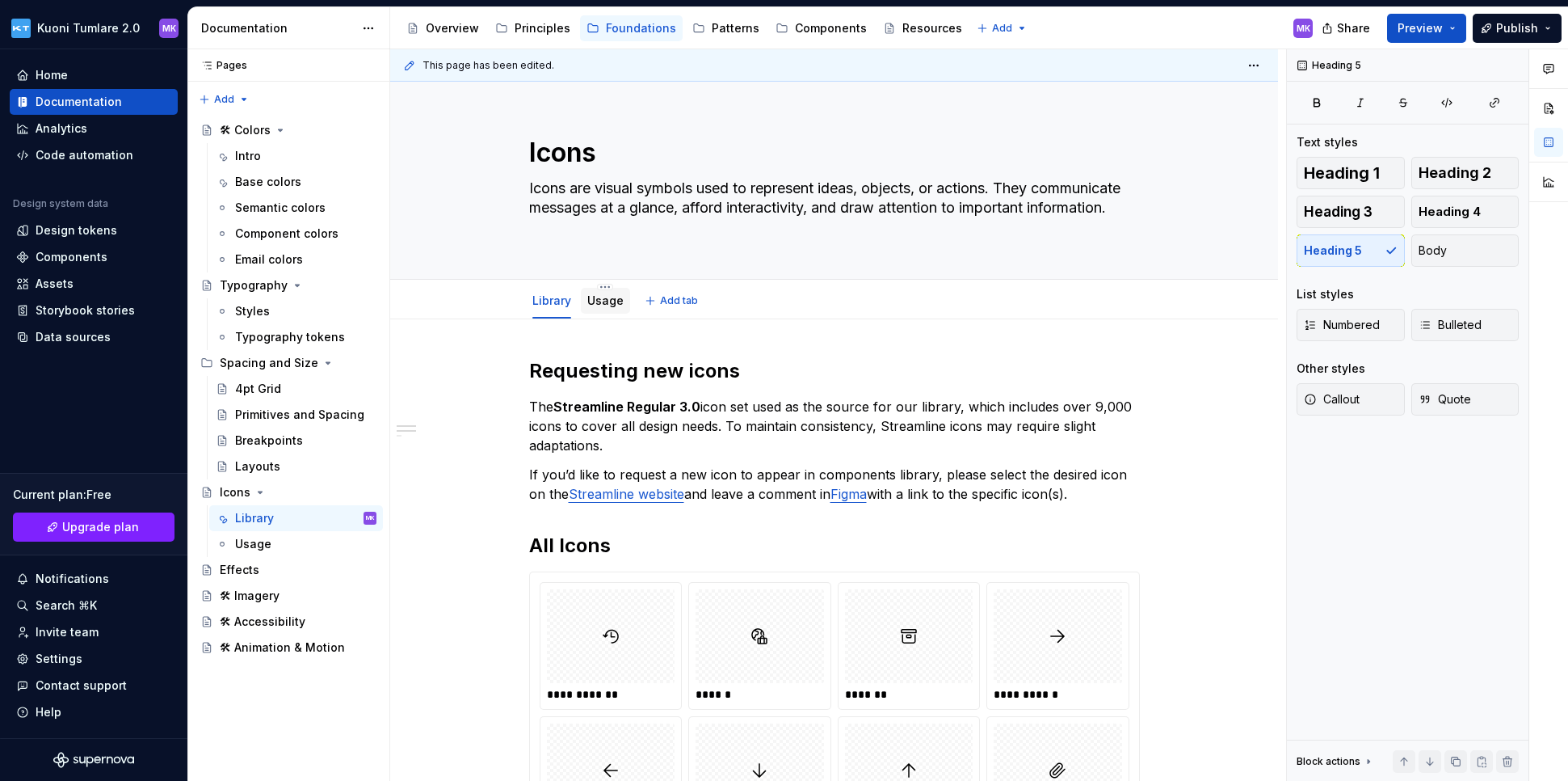
click at [602, 294] on link "Usage" at bounding box center [604, 300] width 36 height 14
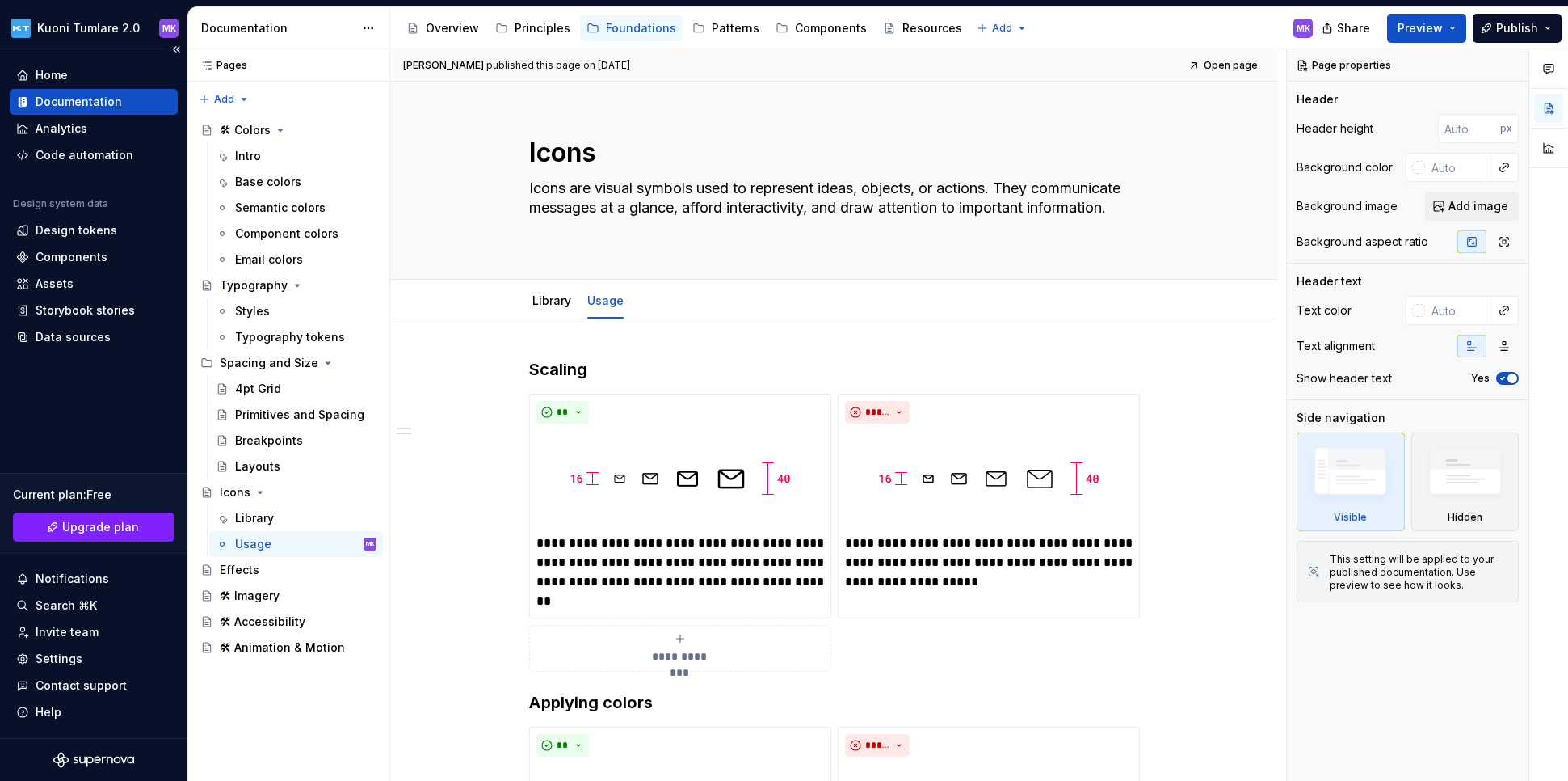
type textarea "*"
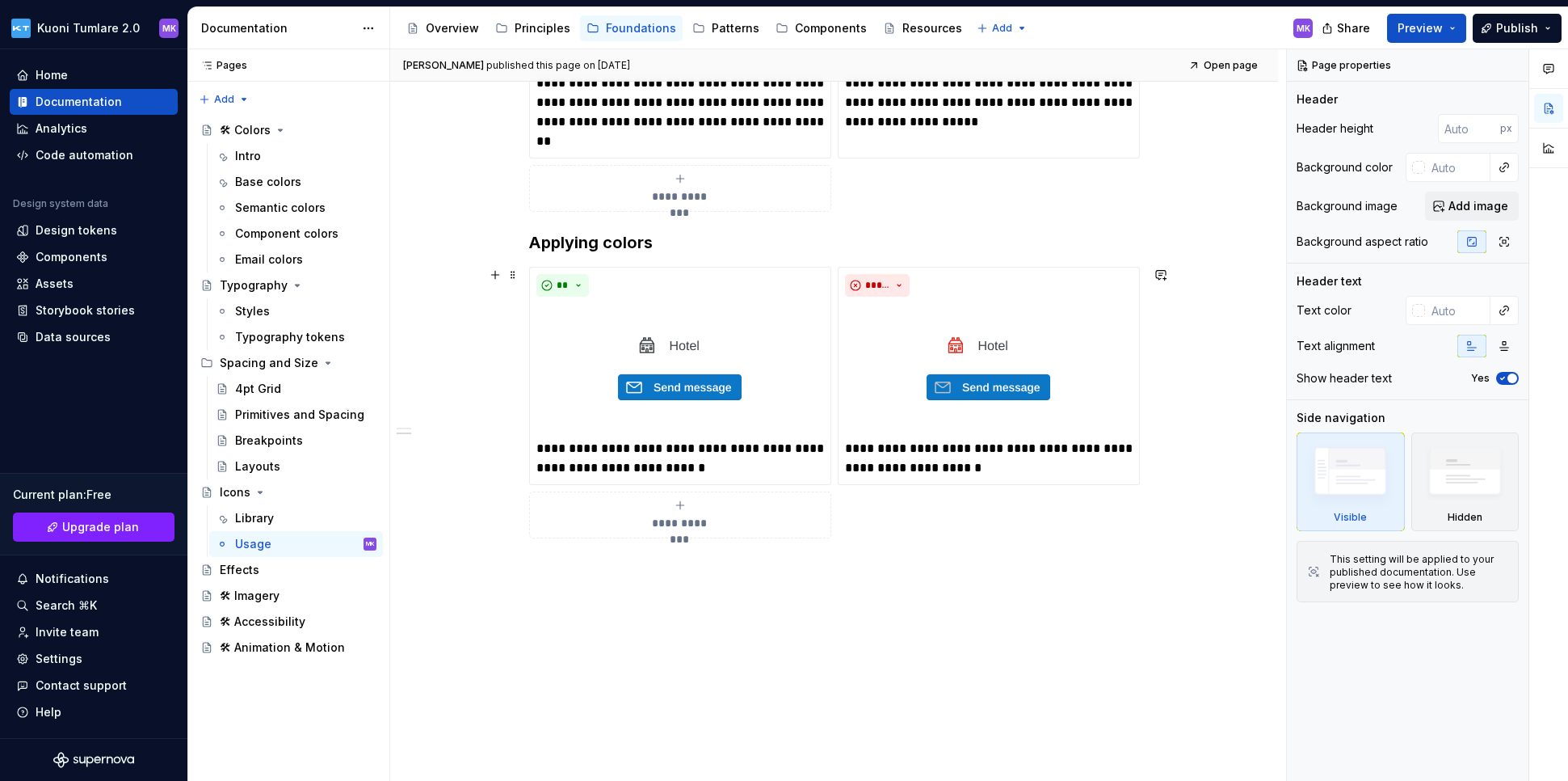
scroll to position [509, 0]
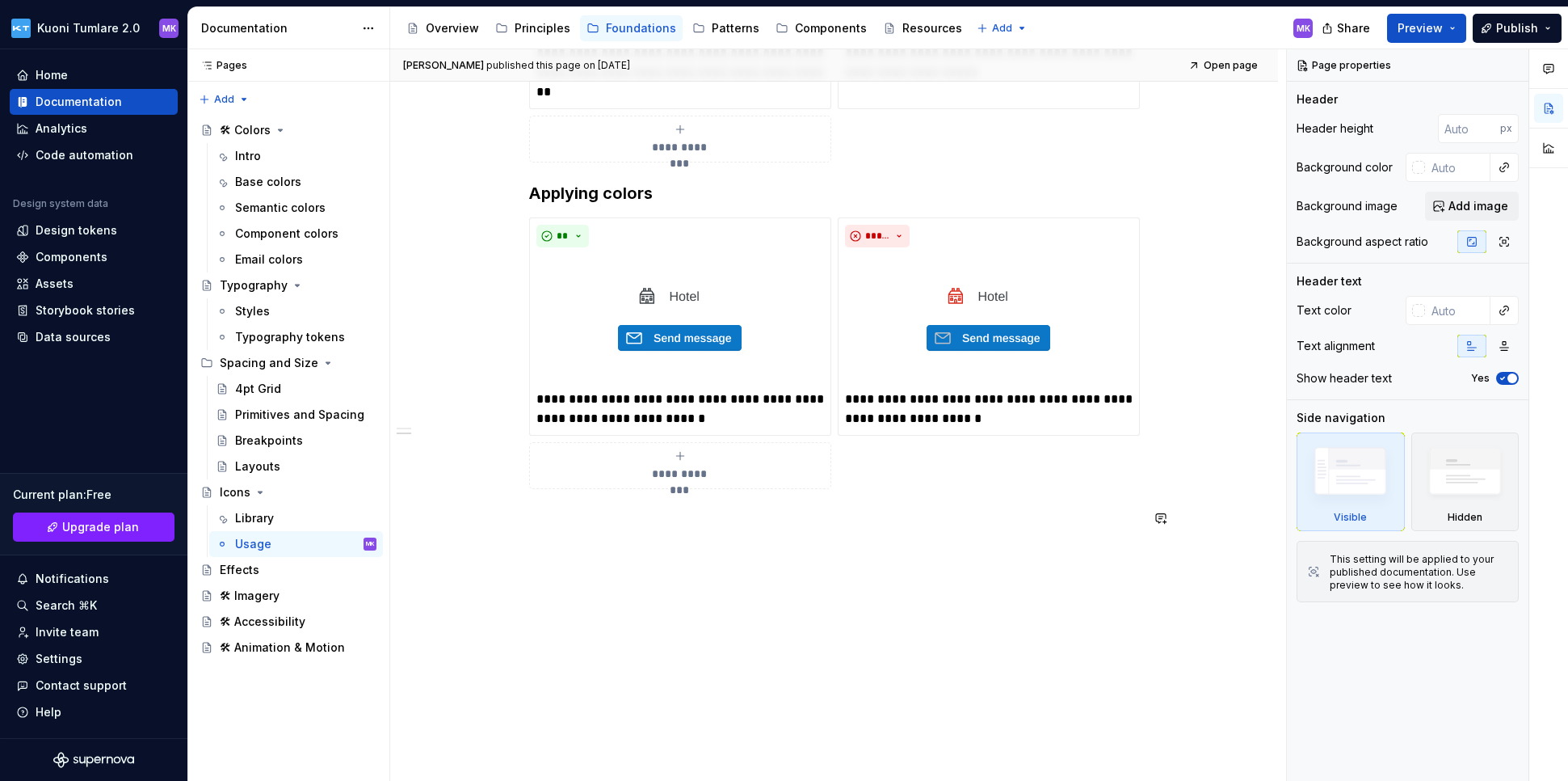
click at [611, 567] on div "**********" at bounding box center [834, 295] width 888 height 971
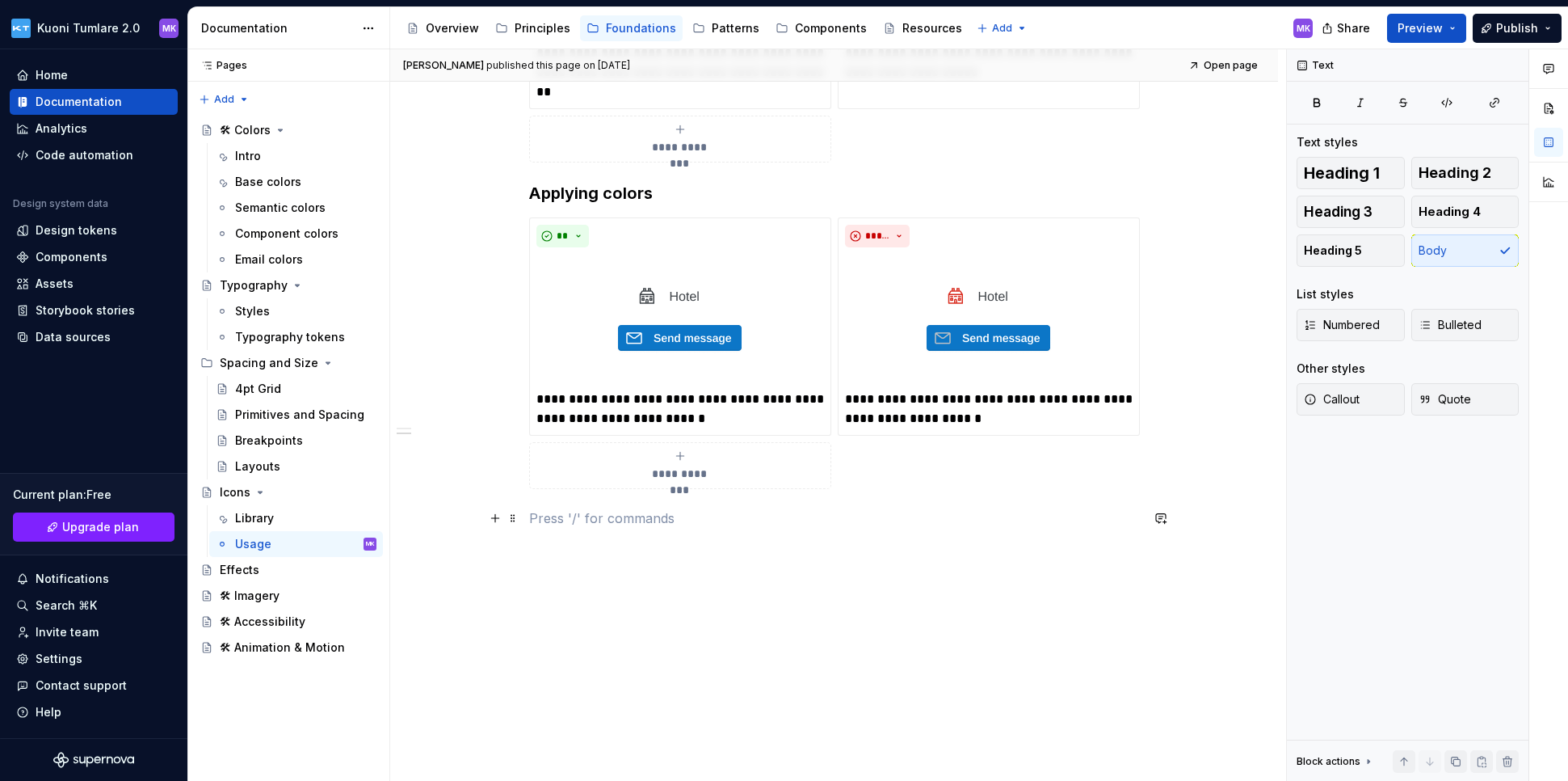
click at [544, 522] on p at bounding box center [834, 518] width 610 height 20
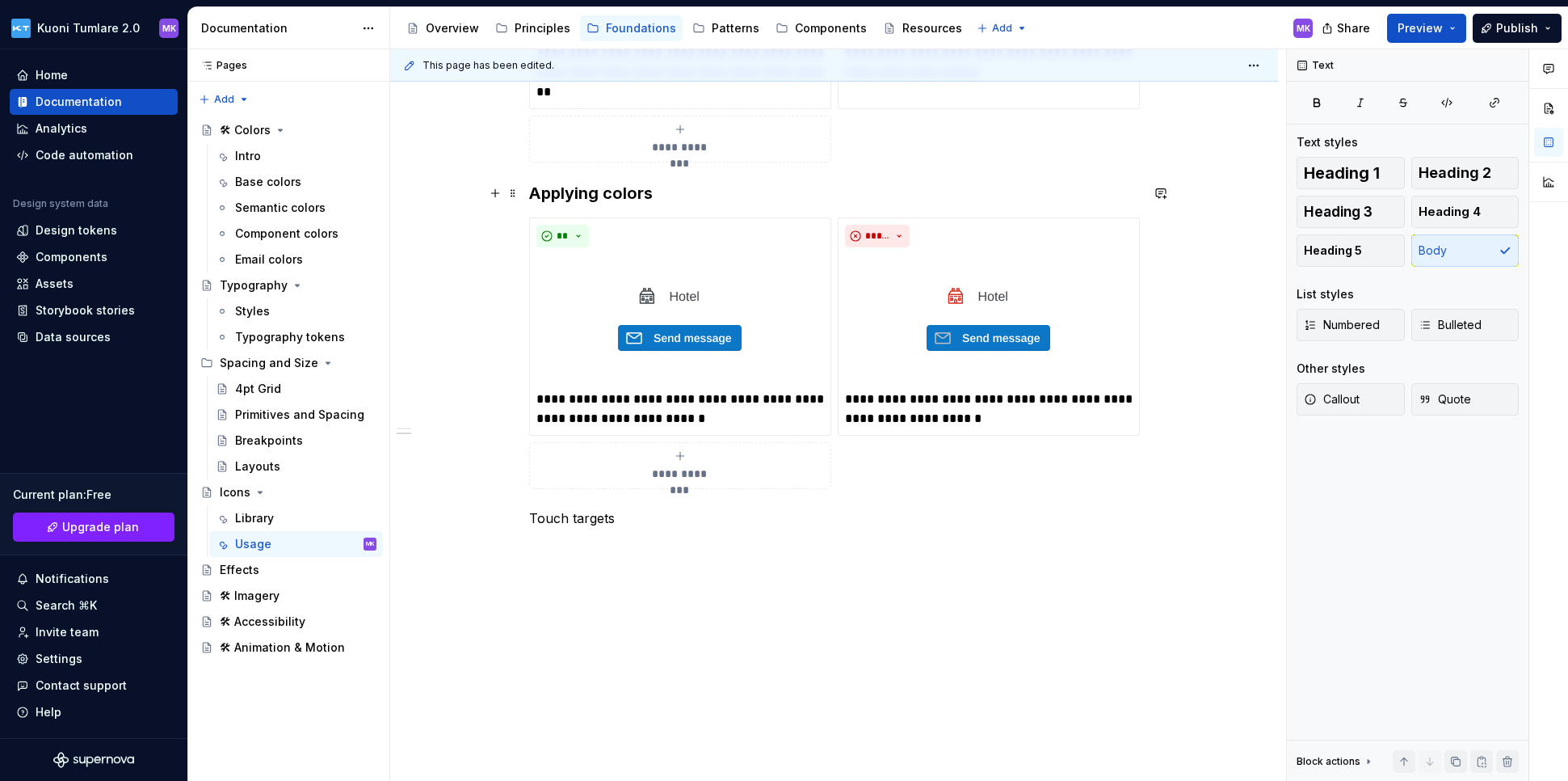
click at [583, 188] on h3 "Applying colors" at bounding box center [834, 193] width 610 height 23
click at [536, 513] on p "Touch targets" at bounding box center [834, 518] width 610 height 20
click at [1173, 212] on span "Heading 3" at bounding box center [1338, 212] width 69 height 16
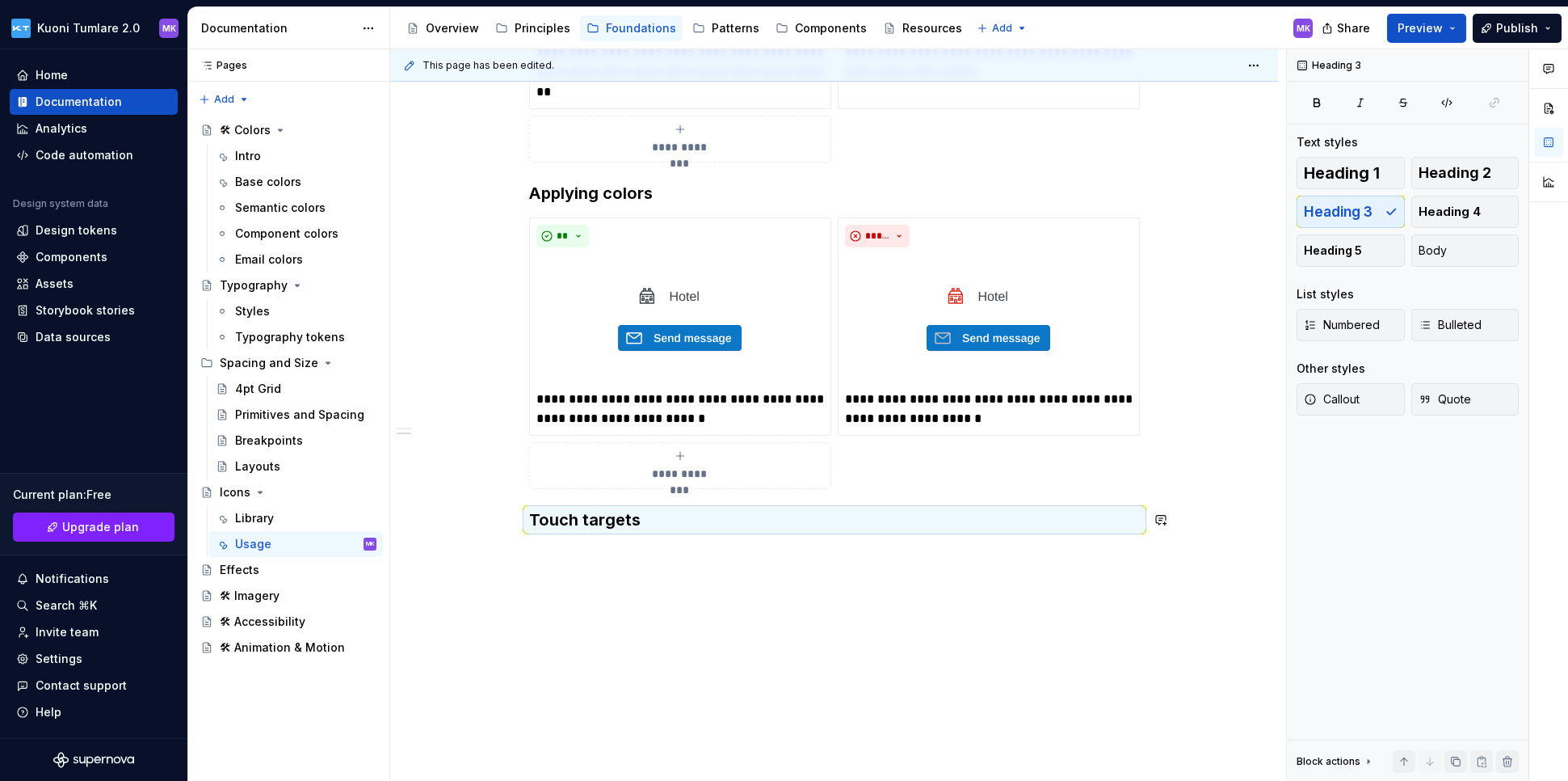
click at [734, 569] on div "**********" at bounding box center [834, 296] width 888 height 974
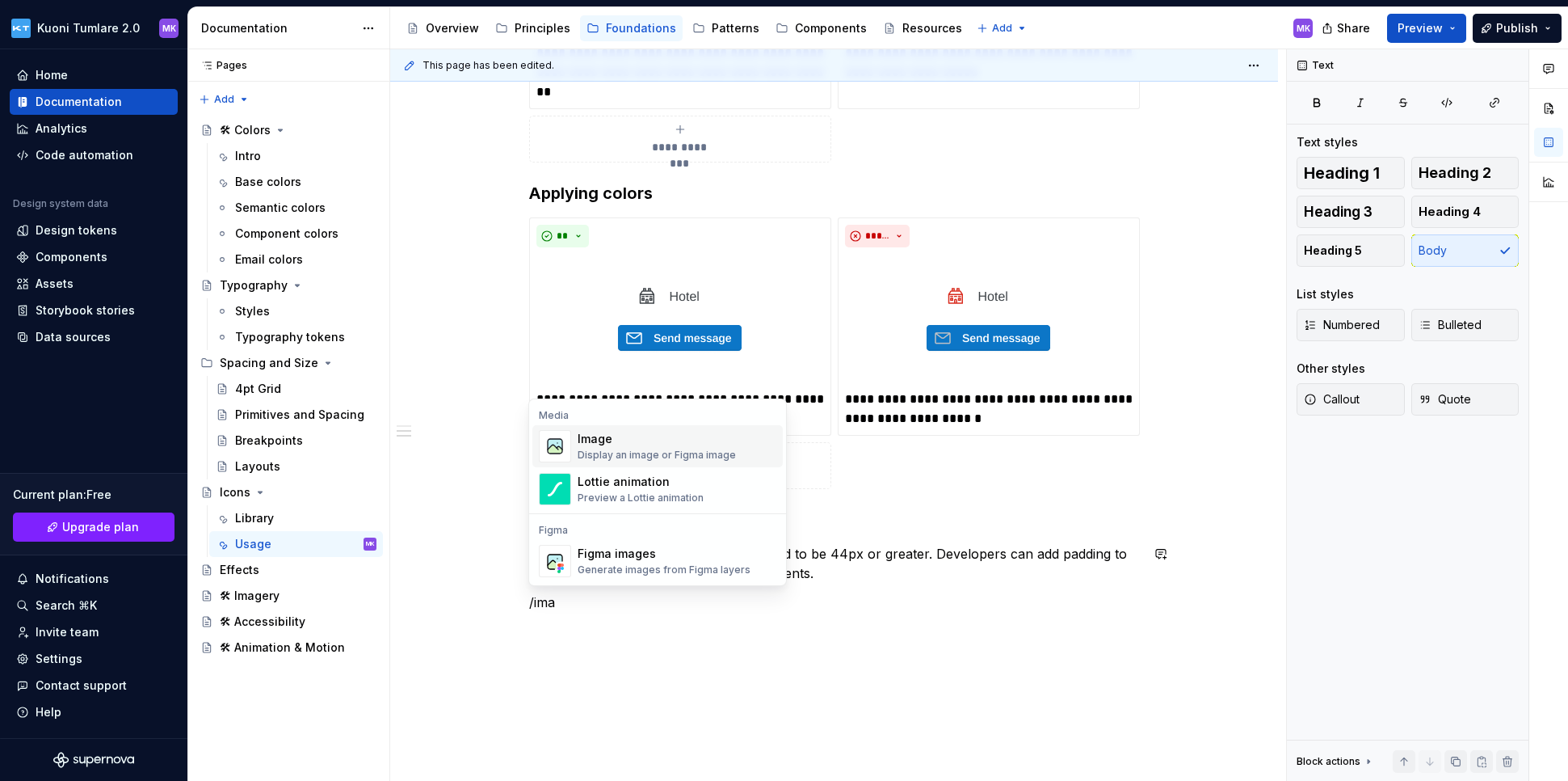
click at [664, 459] on div "Display an image or Figma image" at bounding box center [657, 454] width 158 height 13
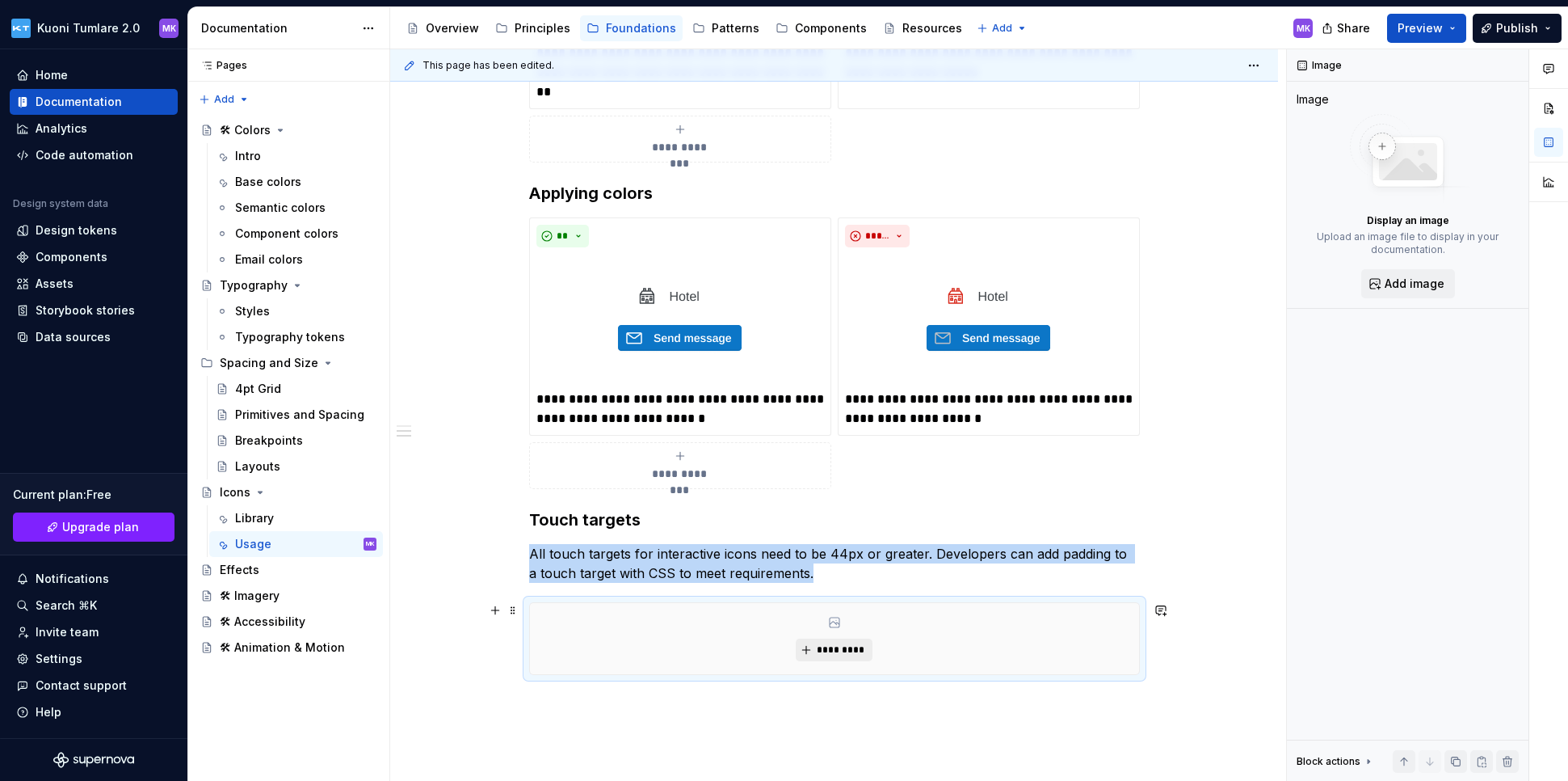
click at [844, 645] on span "*********" at bounding box center [841, 649] width 49 height 13
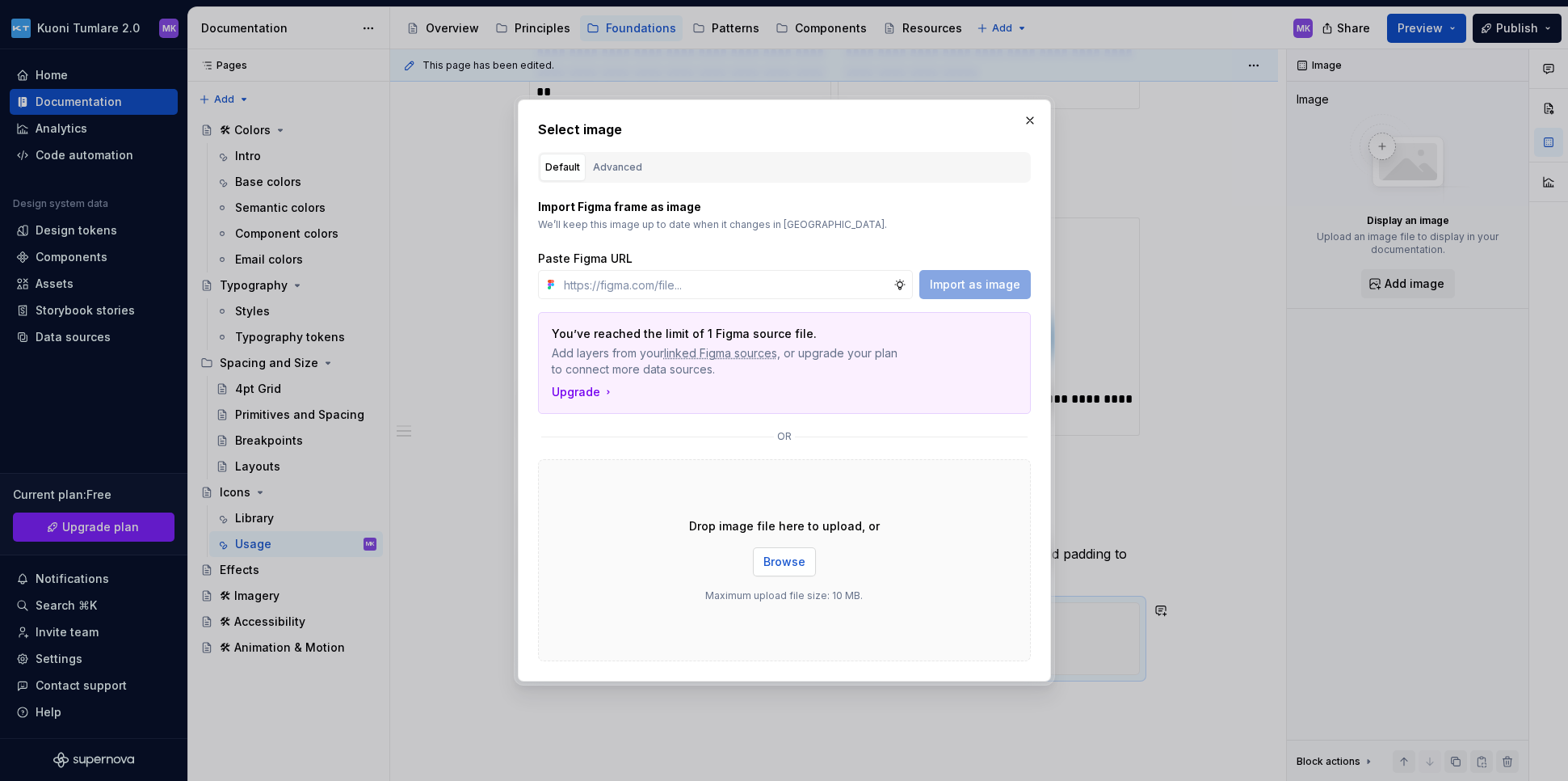
click at [794, 558] on span "Browse" at bounding box center [784, 561] width 42 height 16
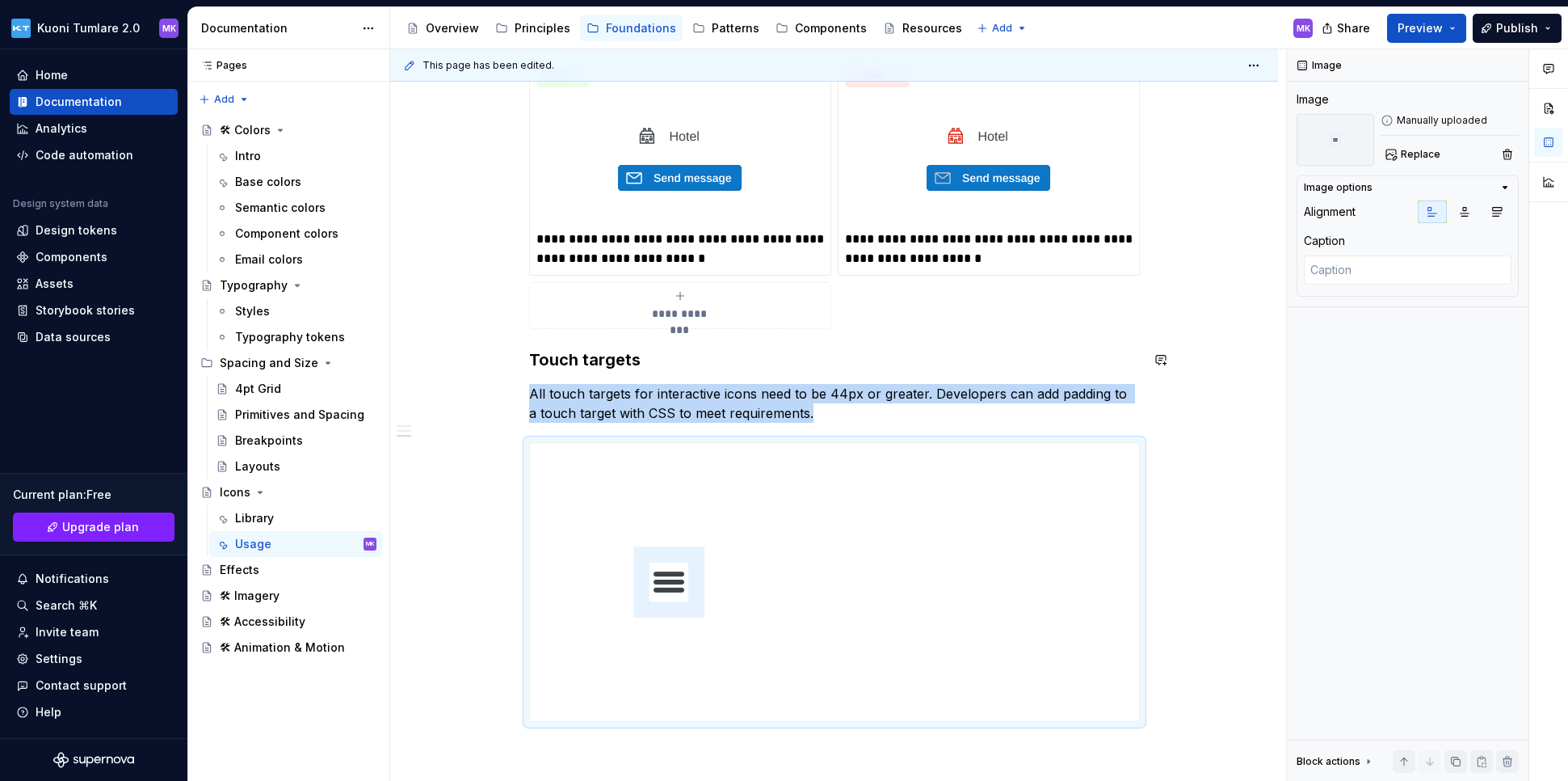
scroll to position [729, 0]
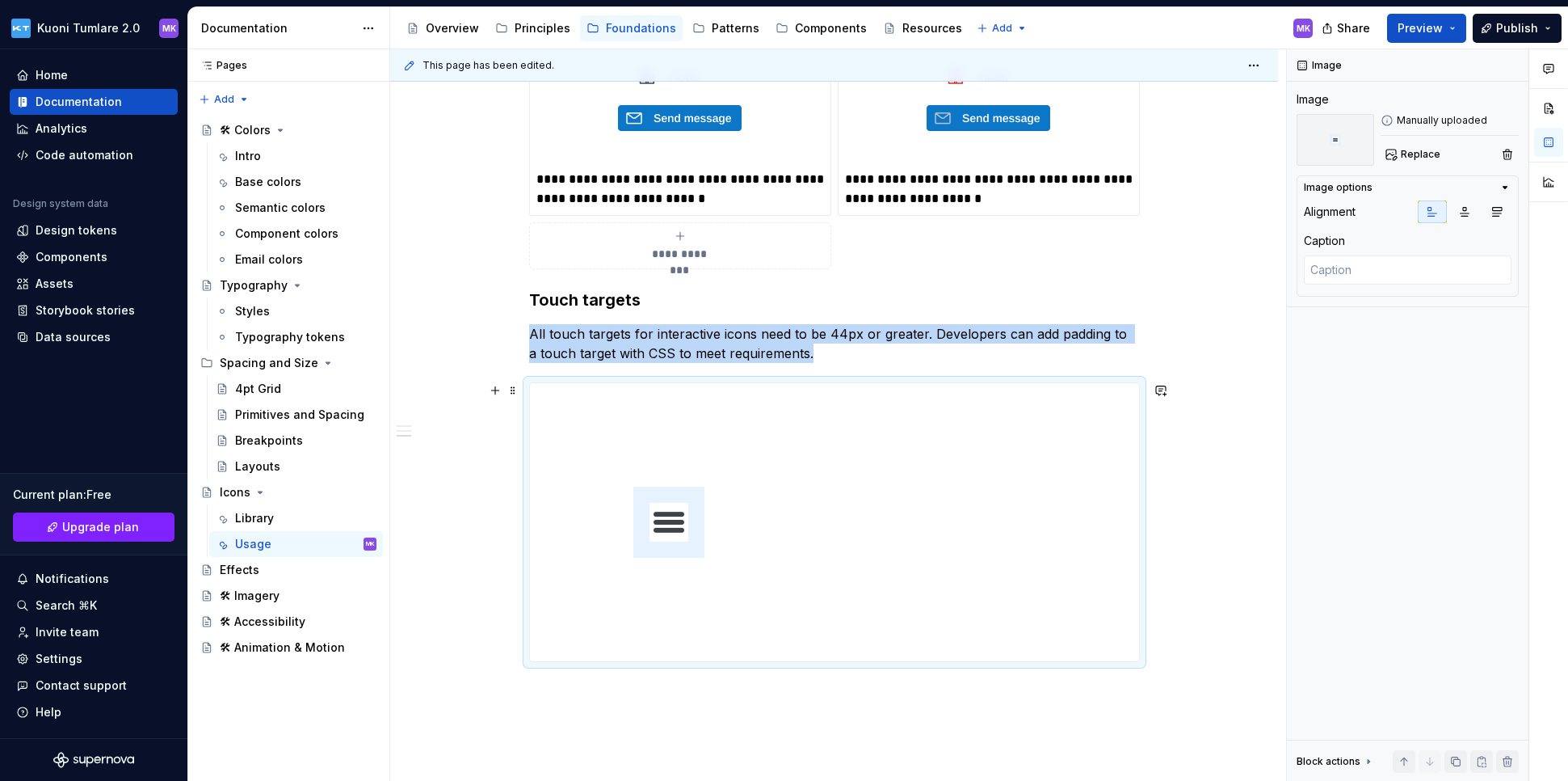
click at [703, 507] on img at bounding box center [668, 522] width 278 height 278
click at [1173, 152] on span "Replace" at bounding box center [1420, 154] width 39 height 13
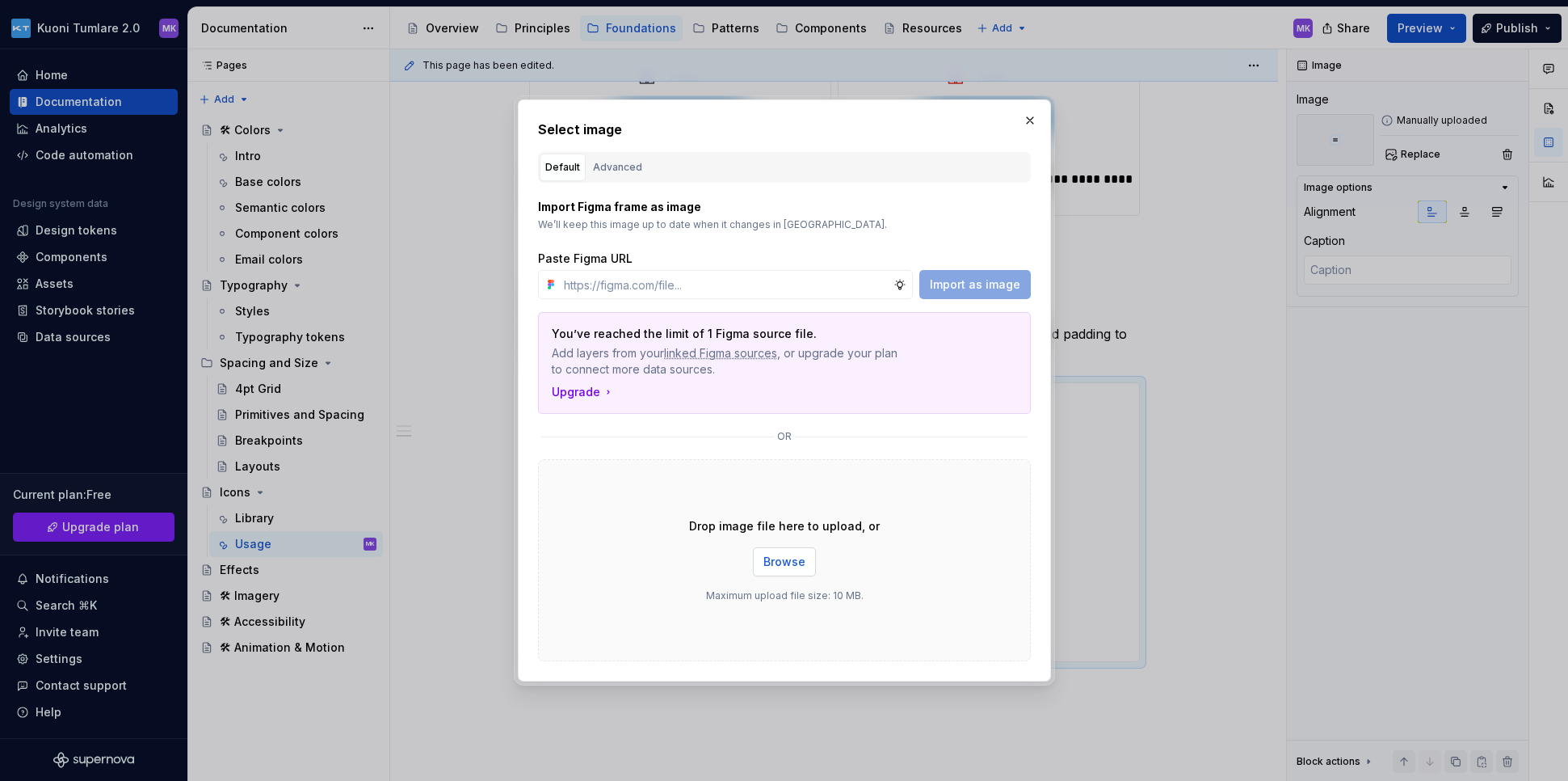
click at [768, 555] on span "Browse" at bounding box center [784, 561] width 42 height 16
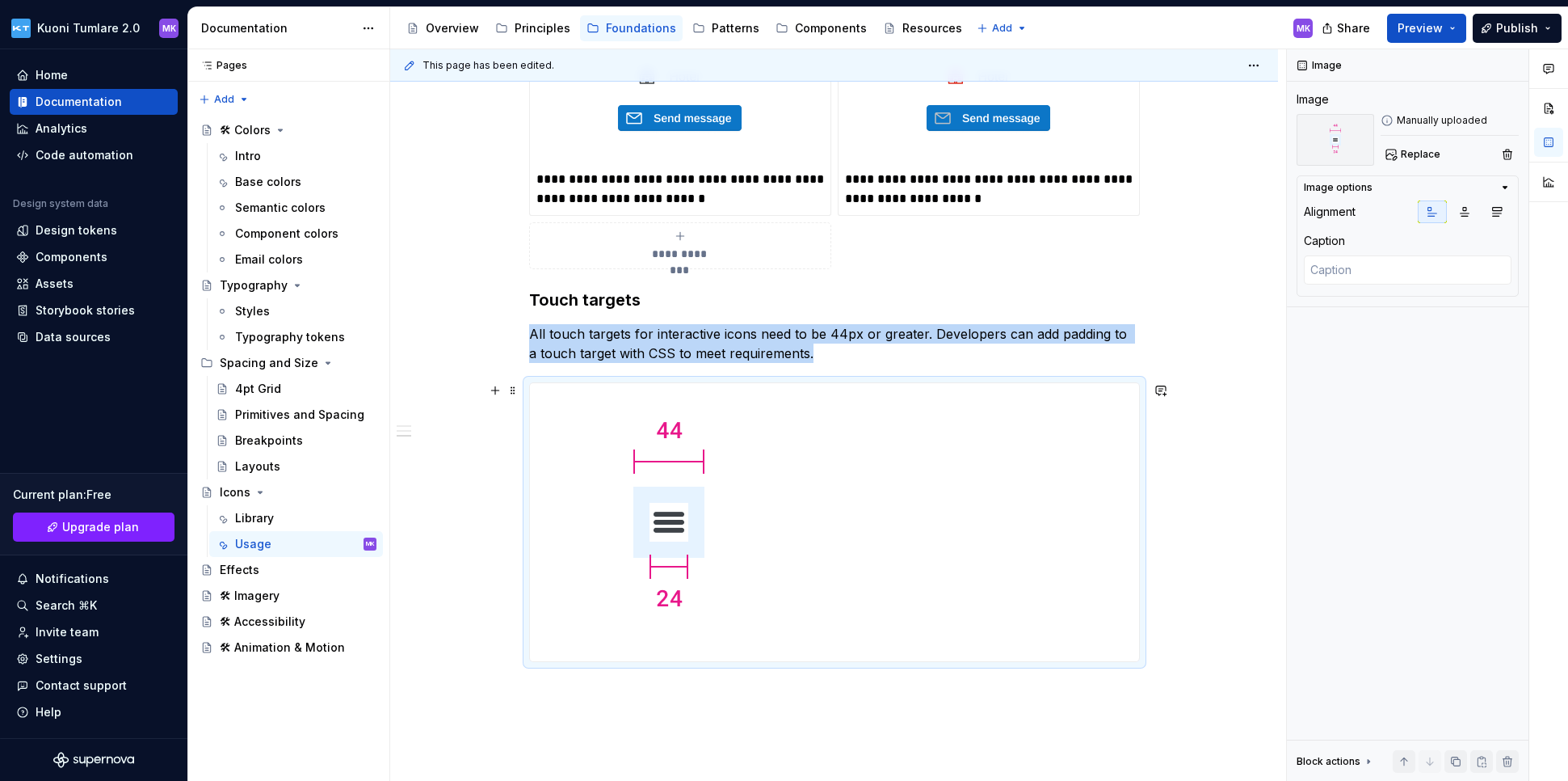
click at [1173, 439] on div "**********" at bounding box center [834, 253] width 888 height 1326
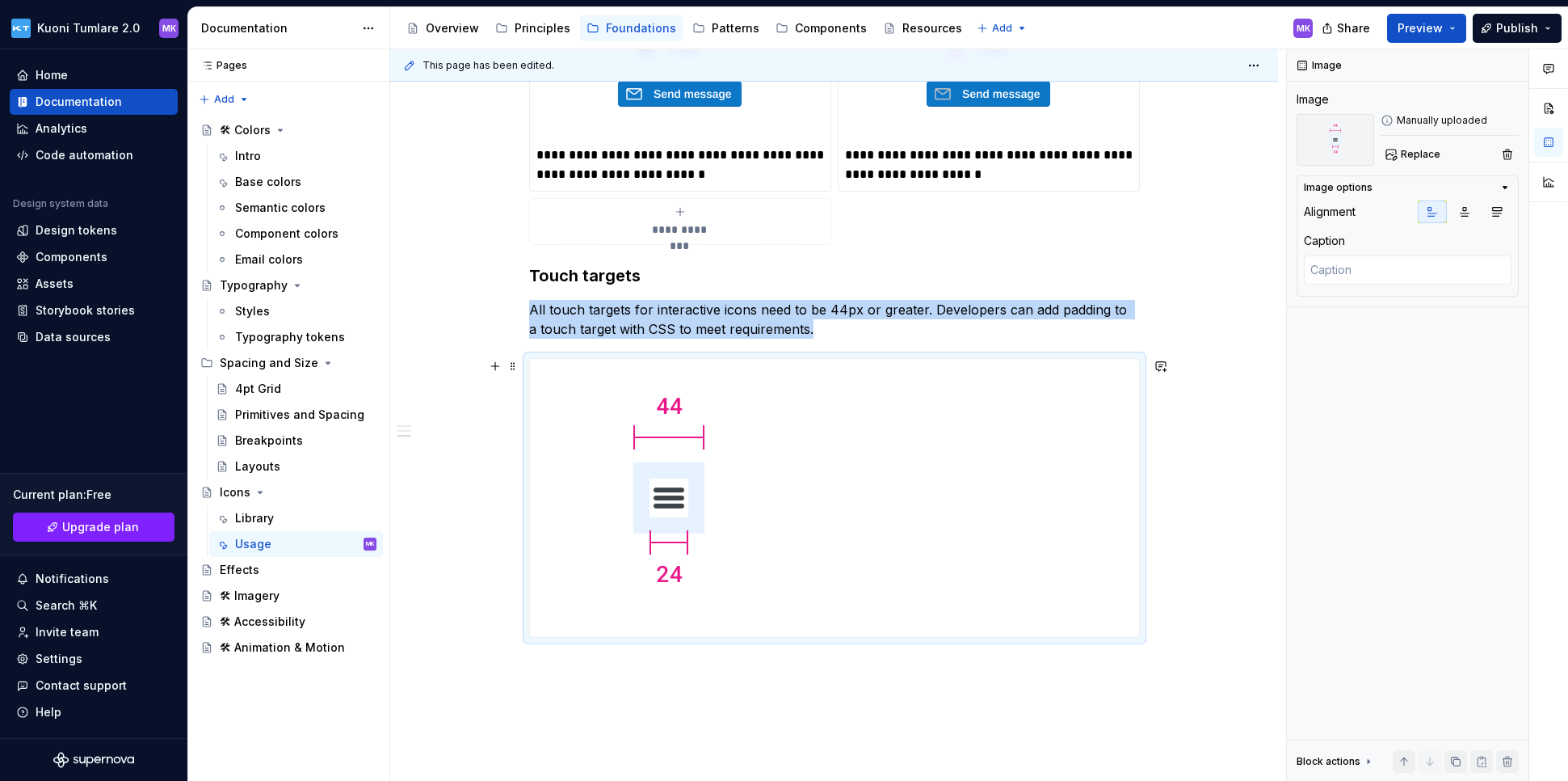
scroll to position [816, 0]
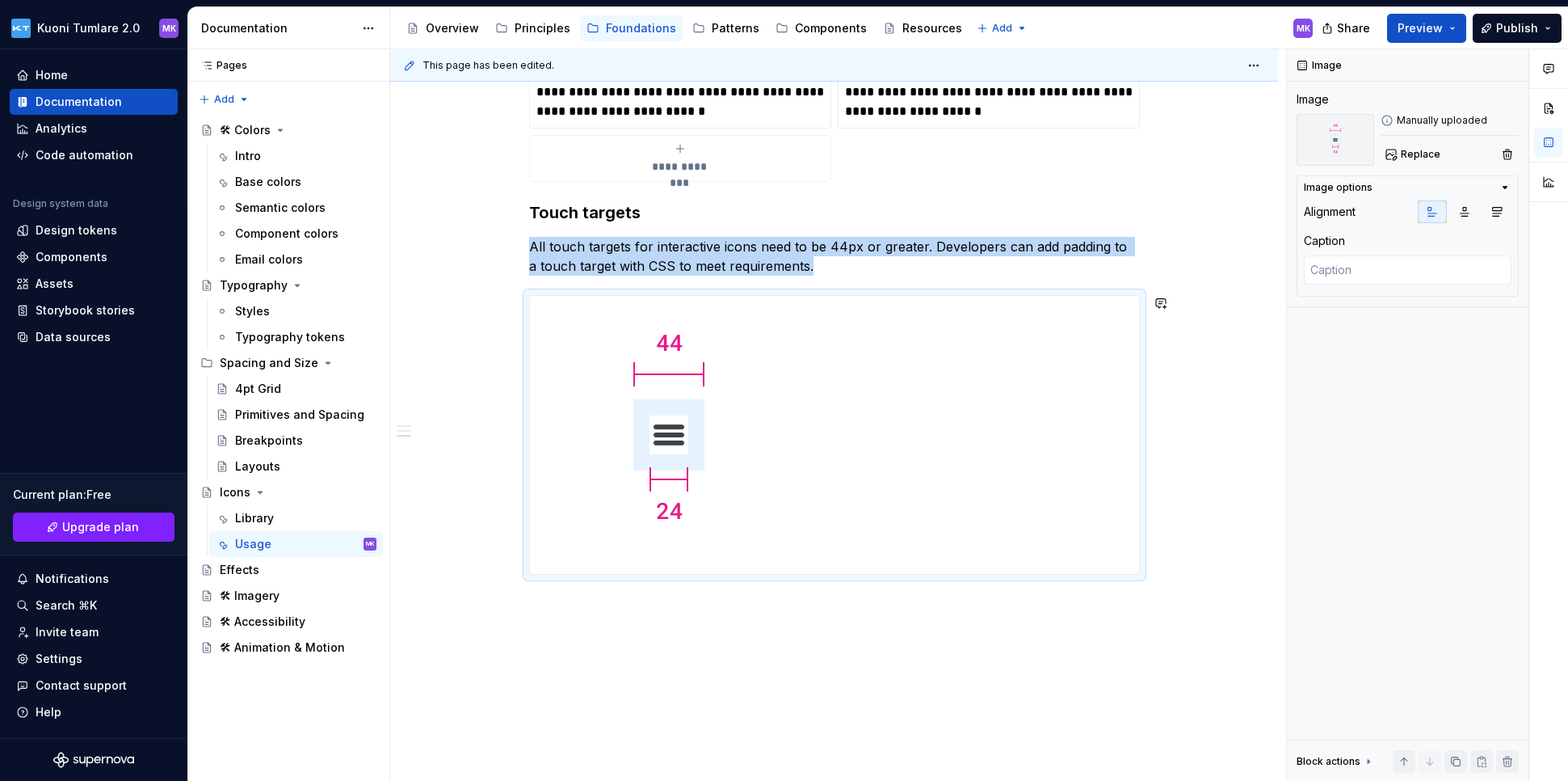
click at [686, 641] on div "**********" at bounding box center [834, 165] width 888 height 1326
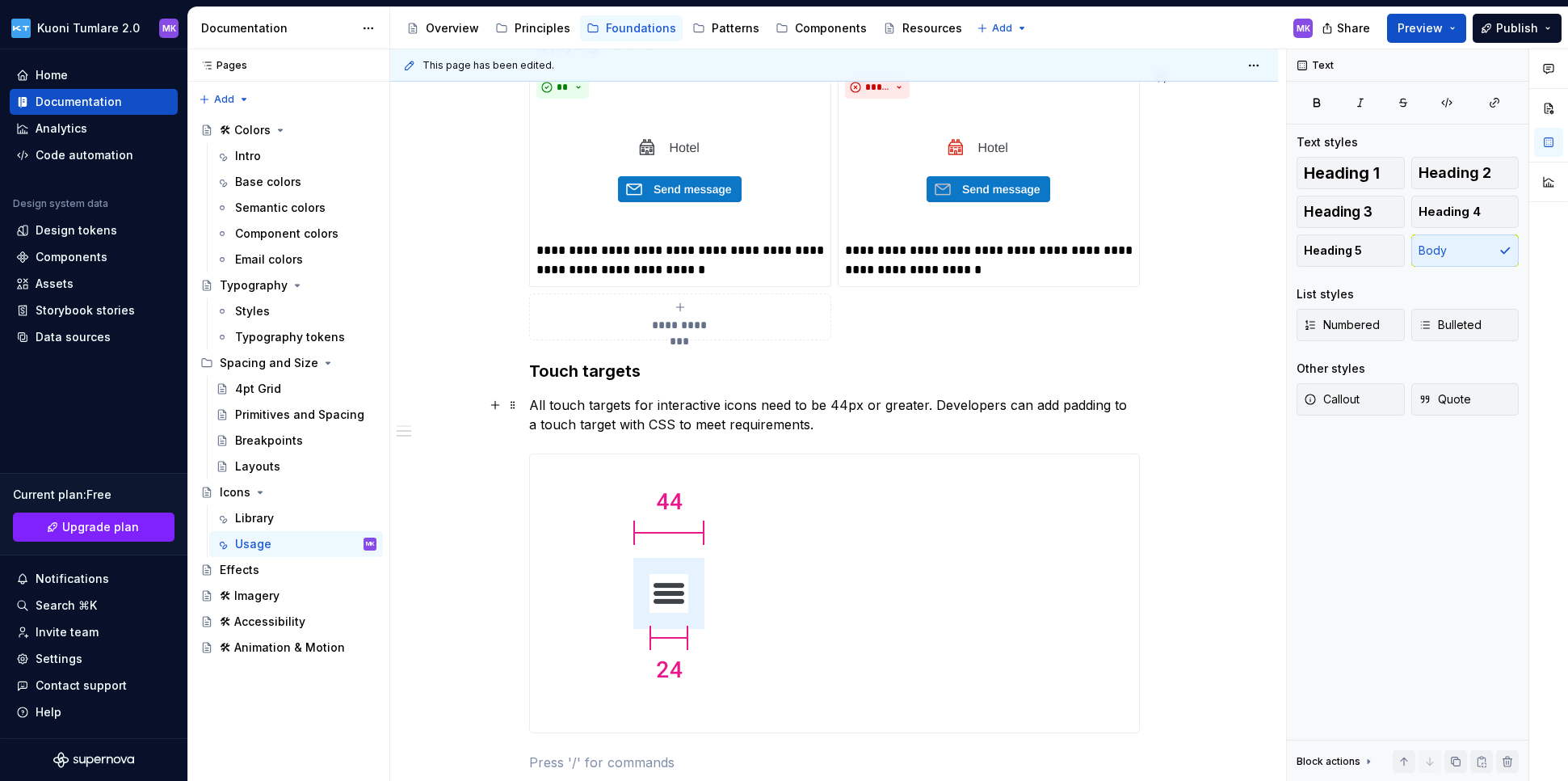
scroll to position [902, 0]
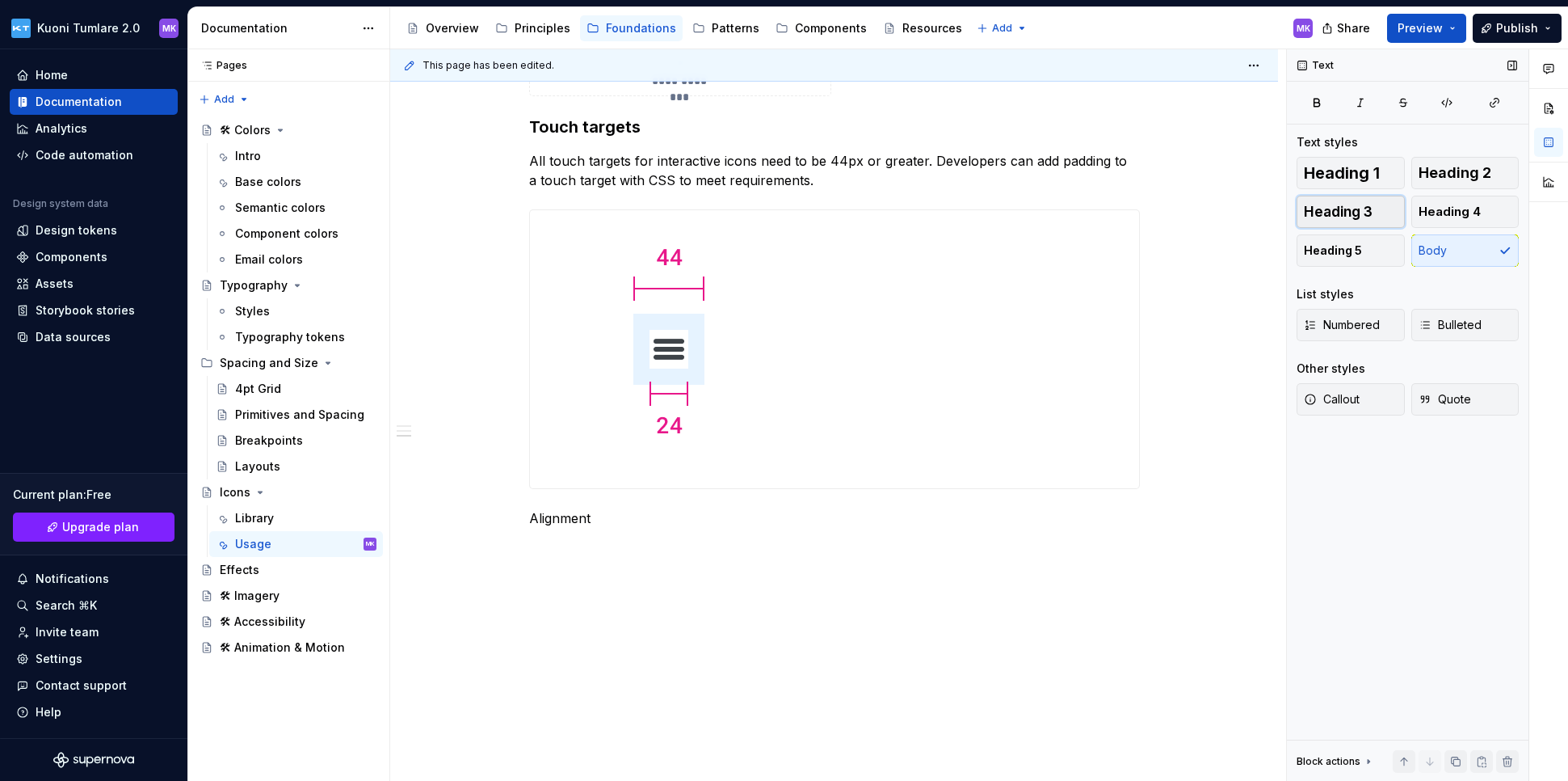
click at [1173, 208] on span "Heading 3" at bounding box center [1338, 212] width 69 height 16
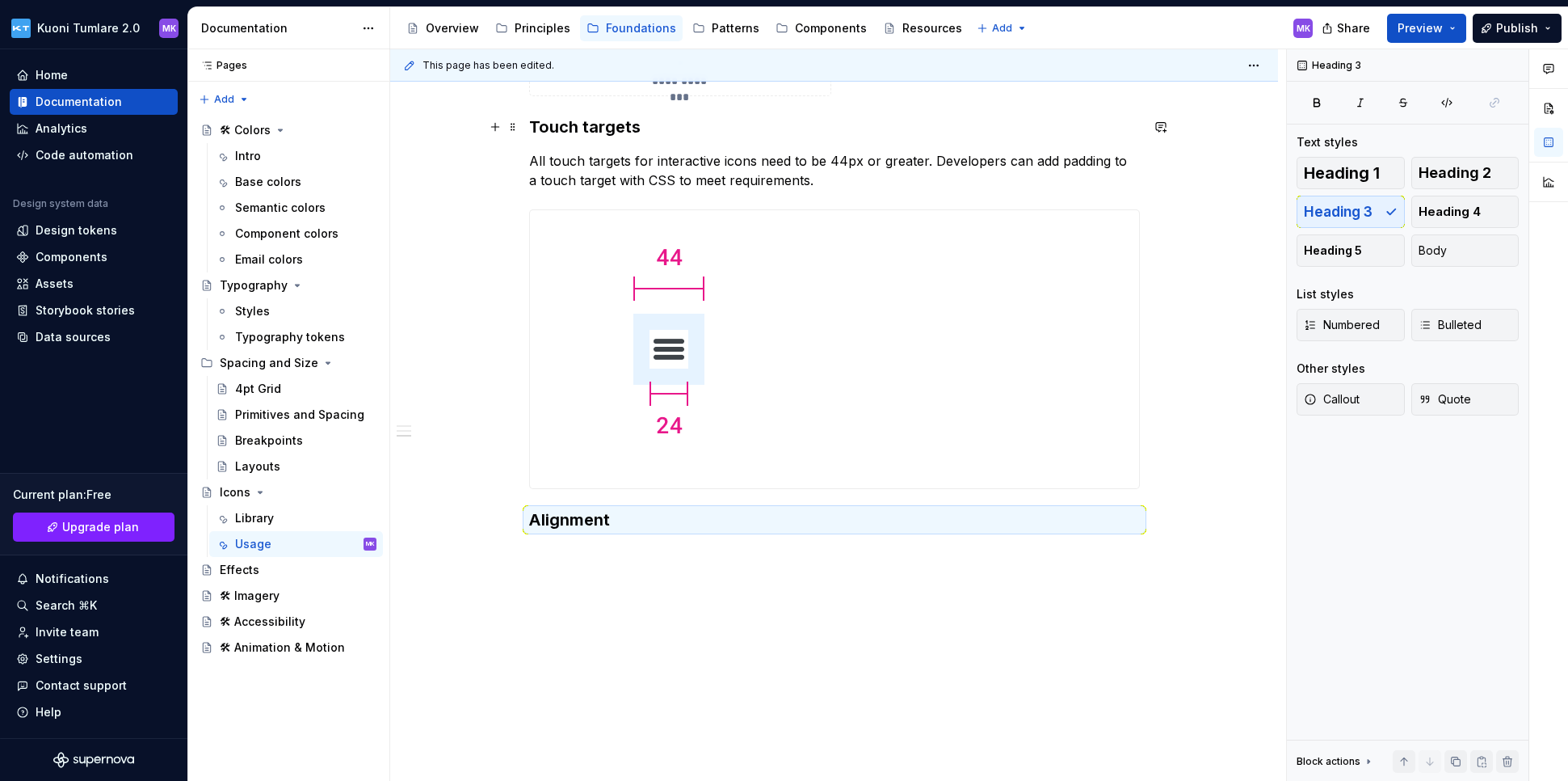
click at [614, 125] on h3 "Touch targets" at bounding box center [834, 126] width 610 height 23
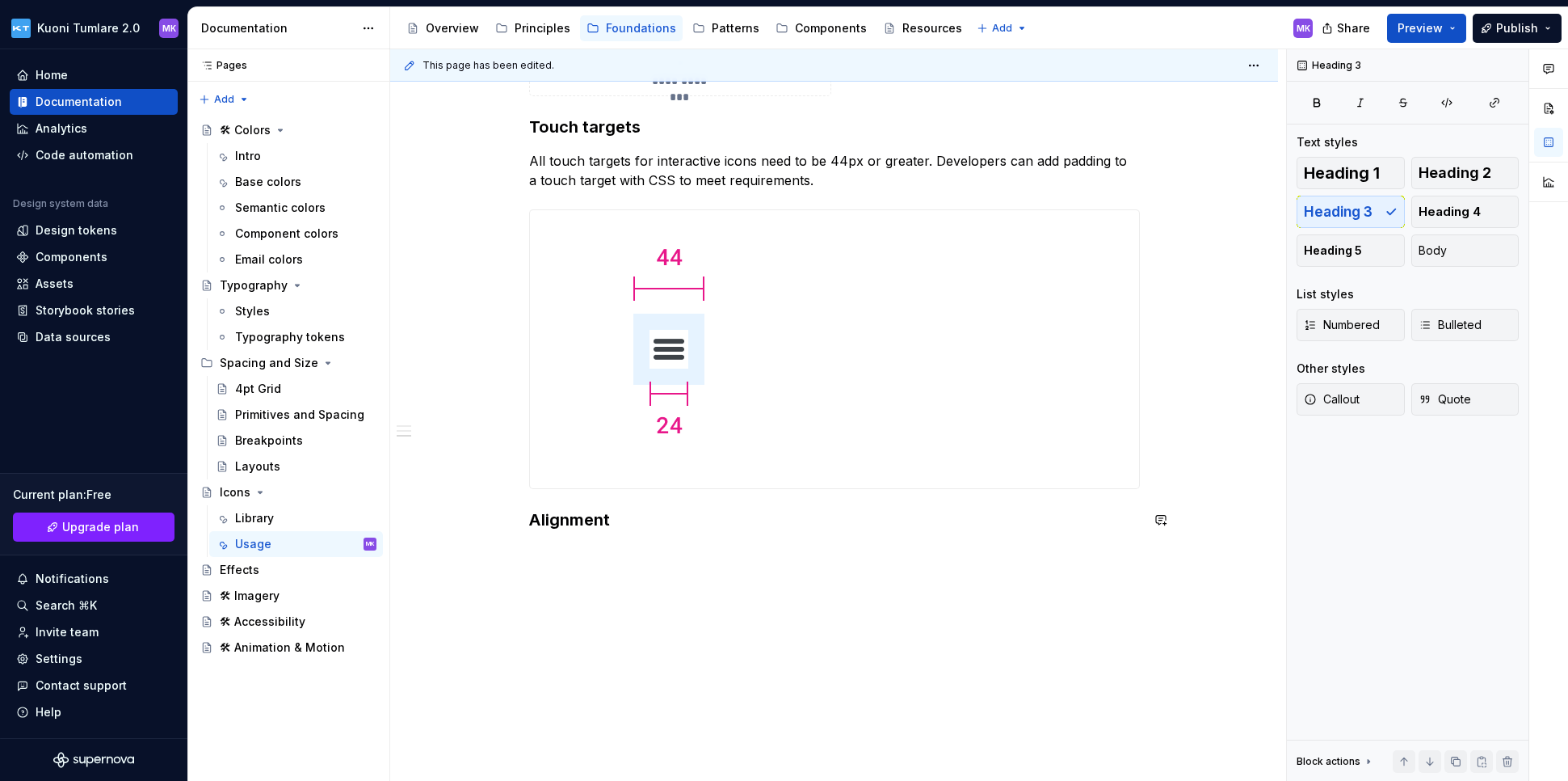
click at [575, 556] on div "**********" at bounding box center [834, 100] width 888 height 1367
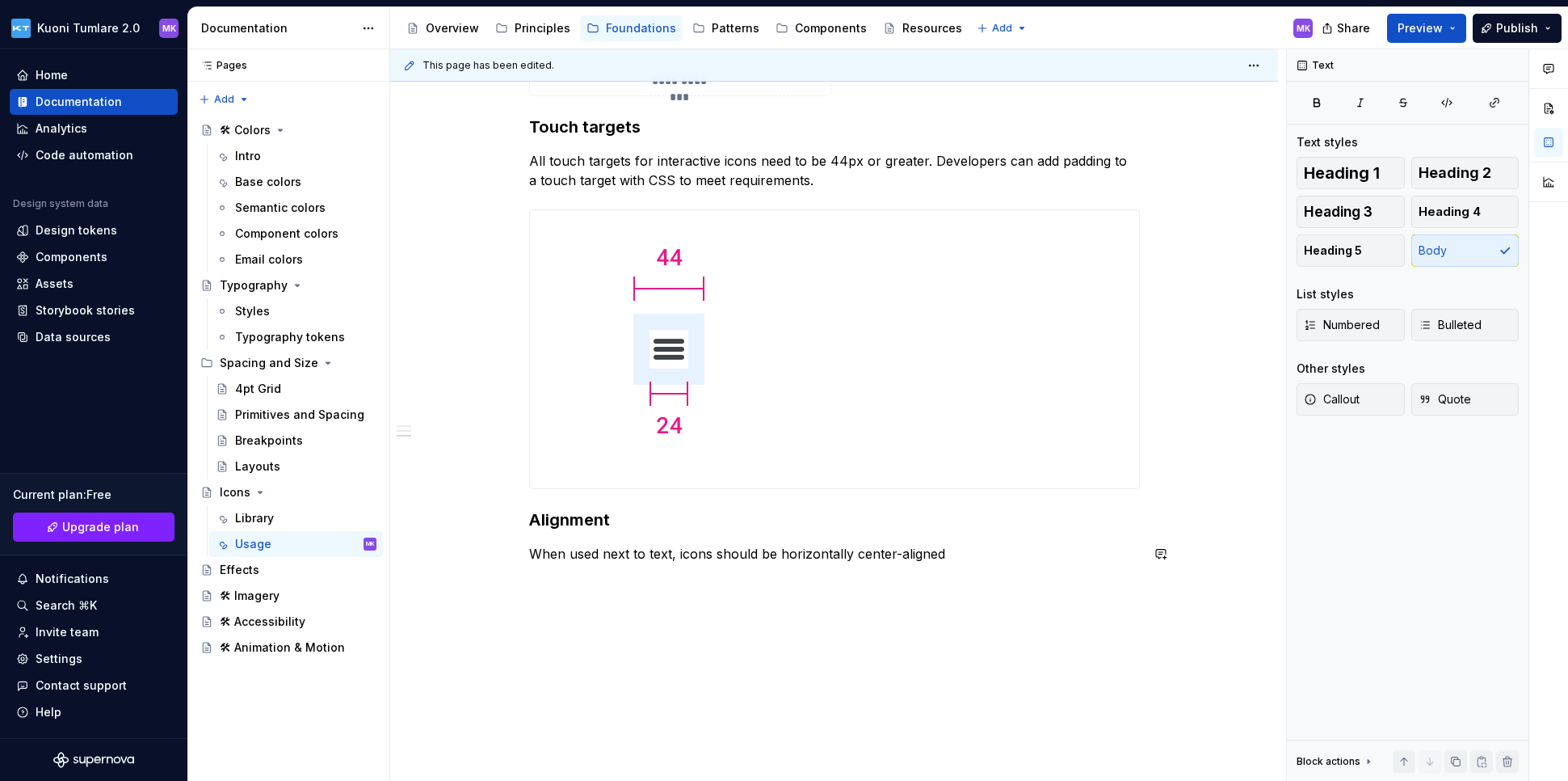
click at [798, 610] on div "**********" at bounding box center [838, 415] width 896 height 732
click at [604, 589] on div "**********" at bounding box center [834, 116] width 888 height 1399
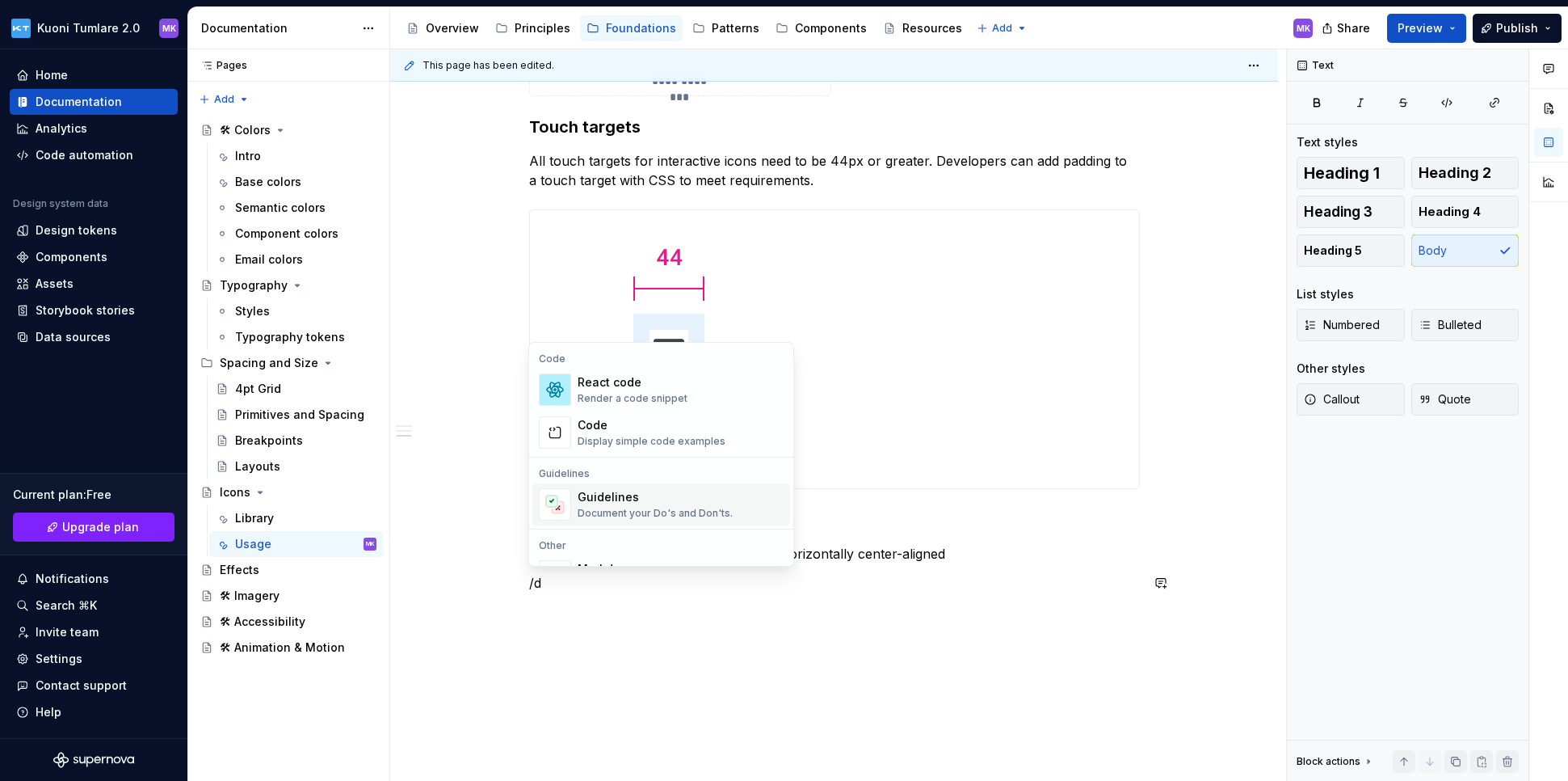
click at [651, 505] on div "Guidelines Document your Do's and Don'ts." at bounding box center [656, 503] width 156 height 31
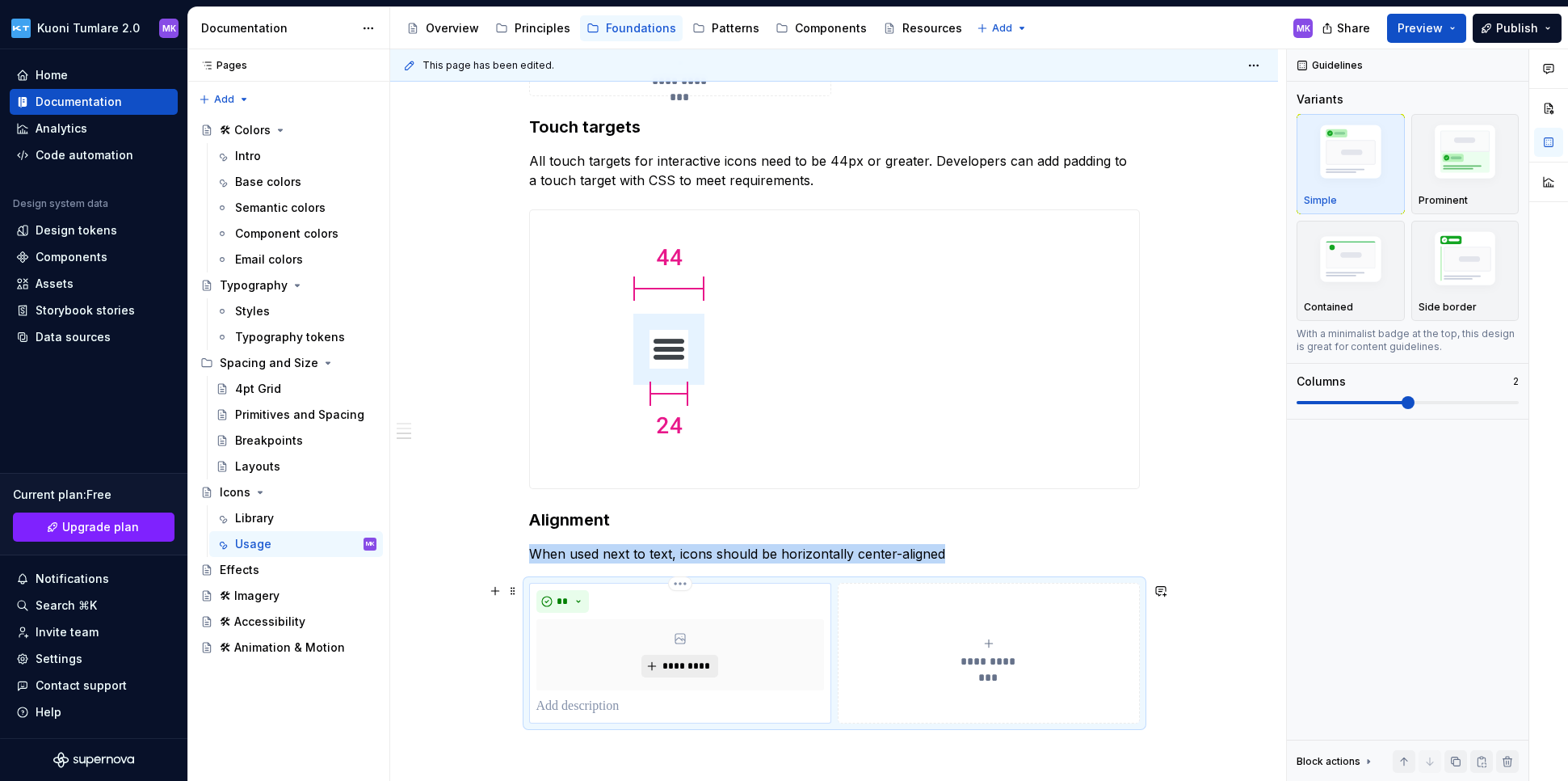
click at [678, 660] on span "*********" at bounding box center [686, 665] width 49 height 13
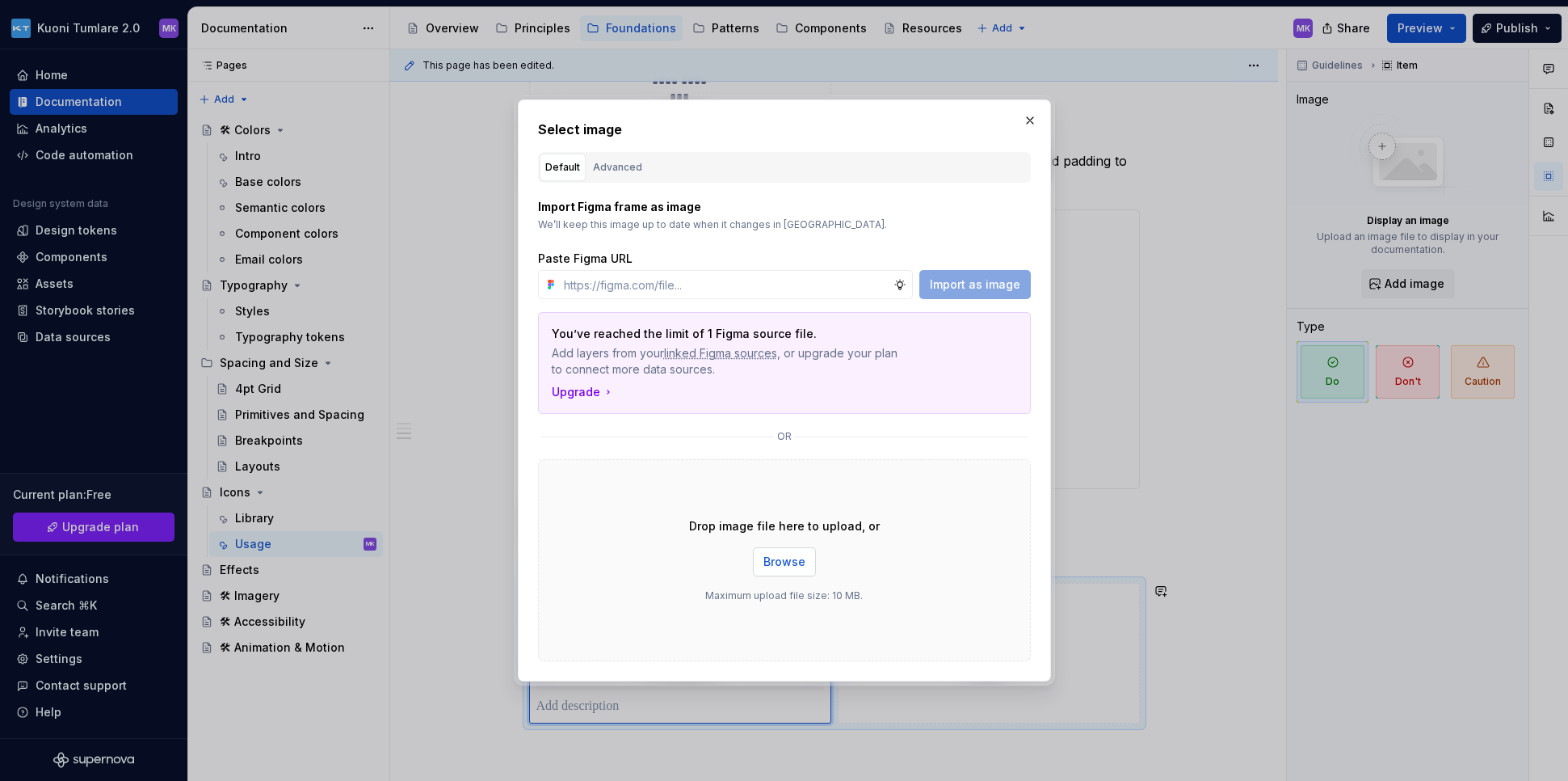
click at [787, 551] on button "Browse" at bounding box center [784, 561] width 63 height 30
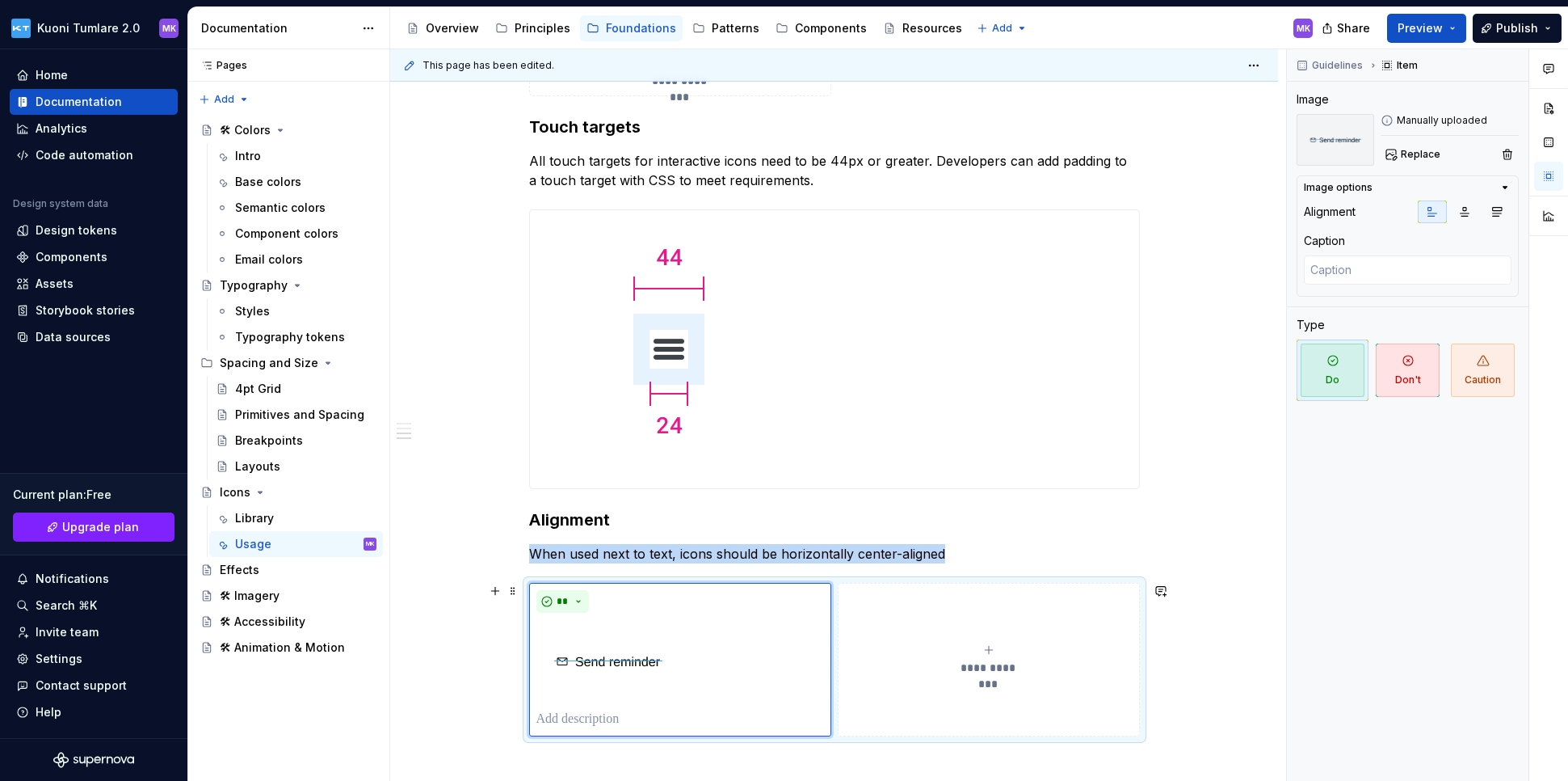
click at [986, 665] on span "**********" at bounding box center [988, 667] width 74 height 16
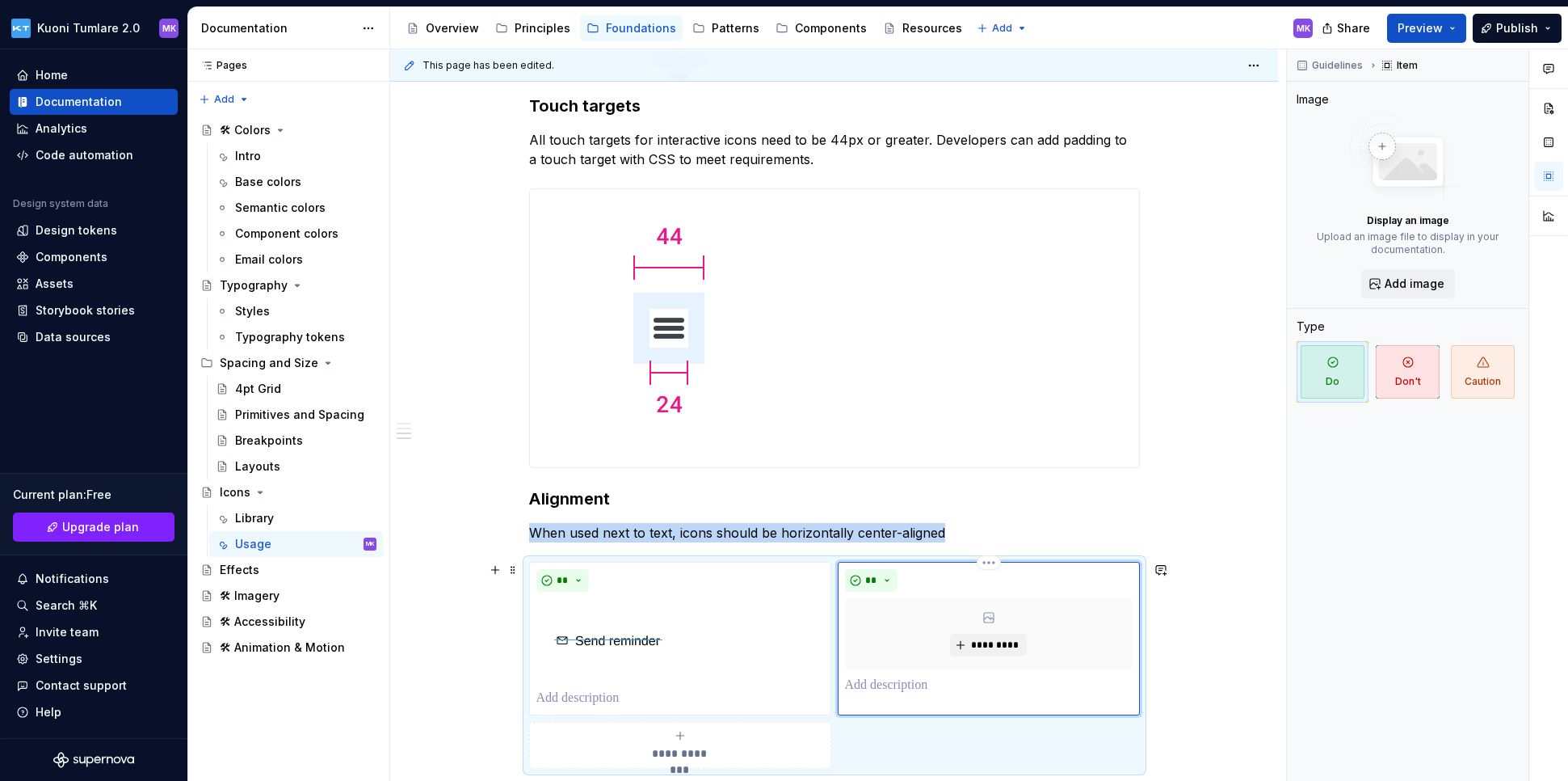
scroll to position [934, 0]
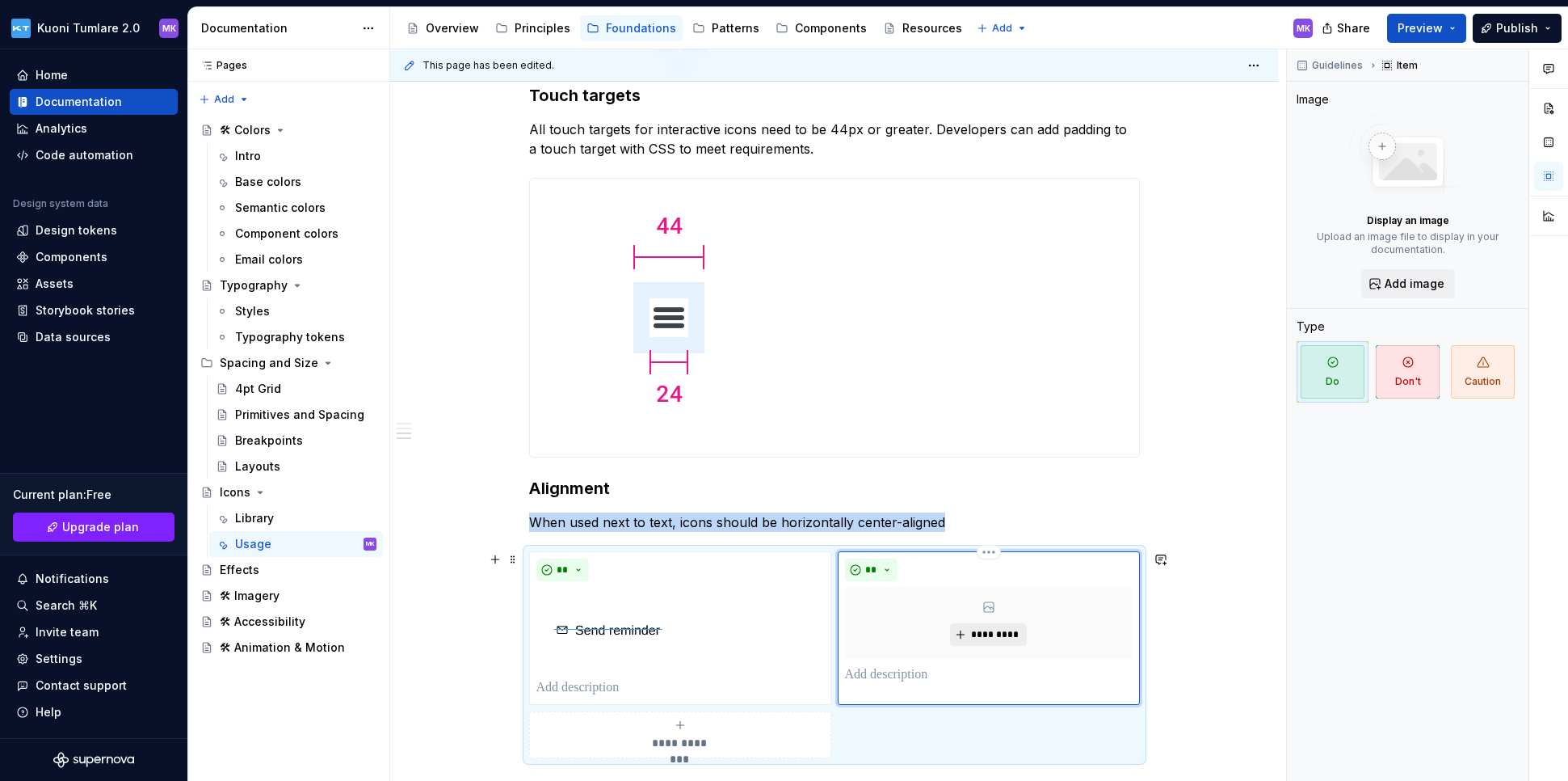
click at [992, 632] on span "*********" at bounding box center [994, 634] width 49 height 13
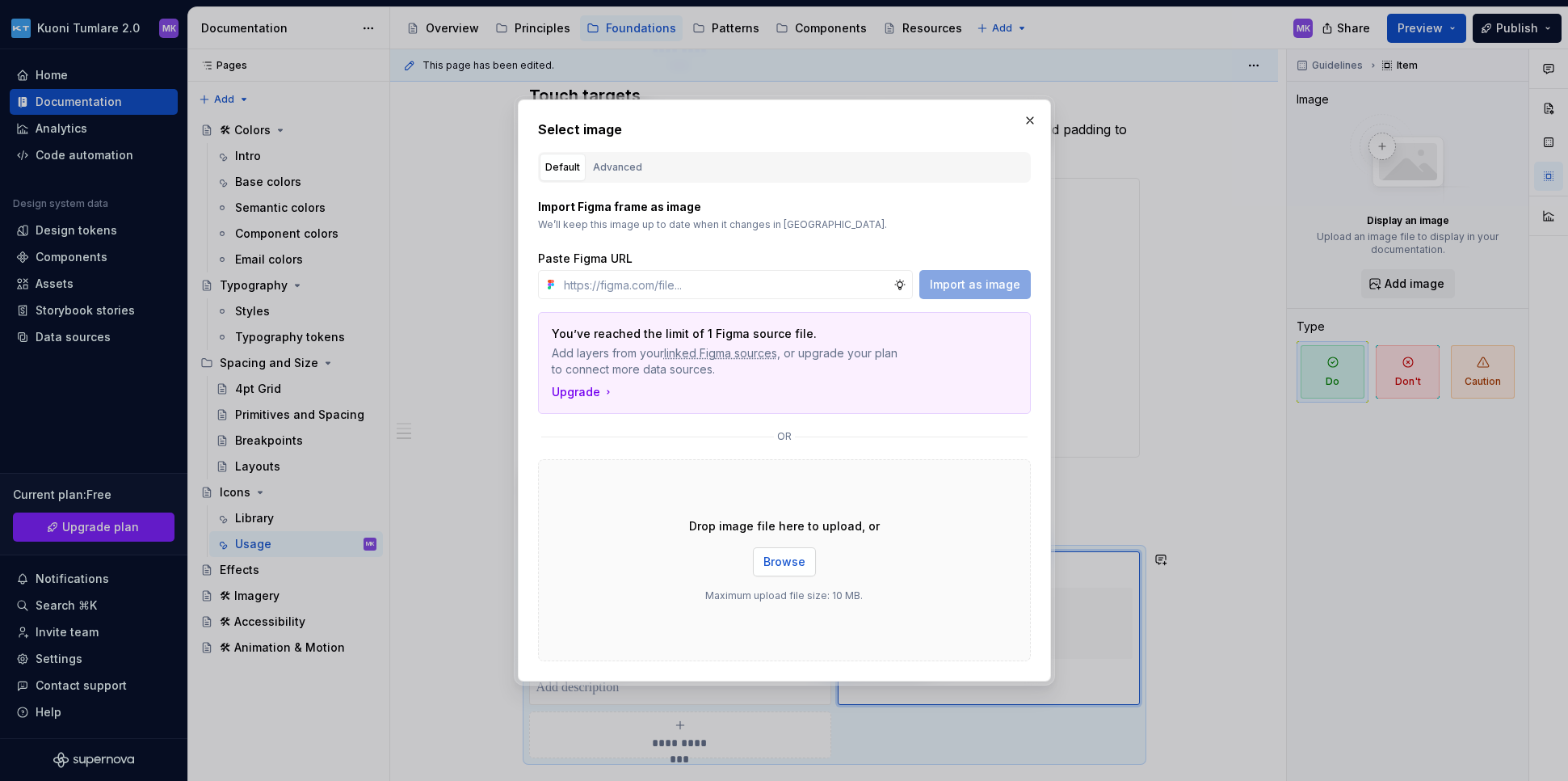
click at [793, 562] on span "Browse" at bounding box center [784, 561] width 42 height 16
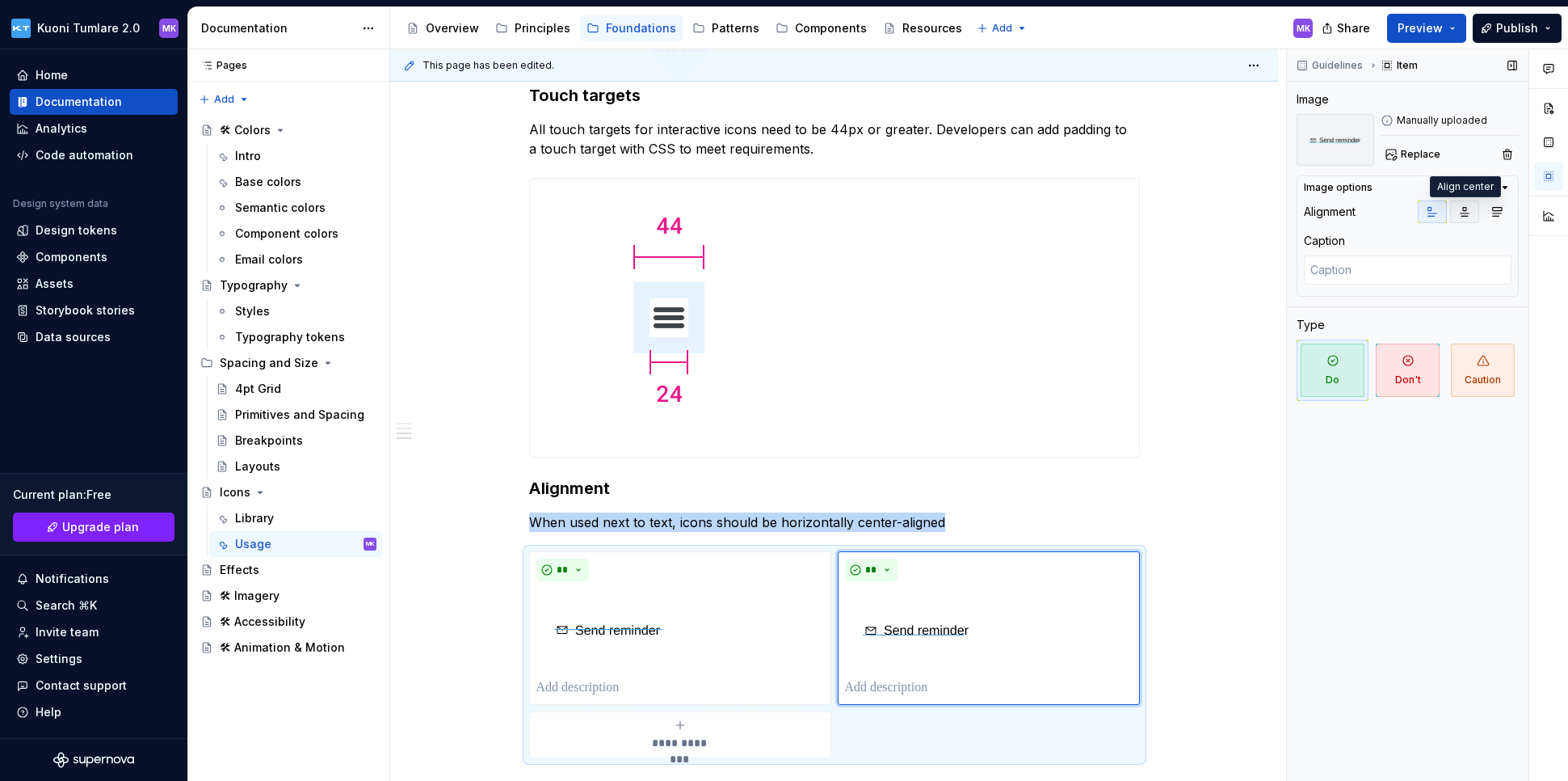
click at [1173, 217] on icon "button" at bounding box center [1464, 211] width 13 height 13
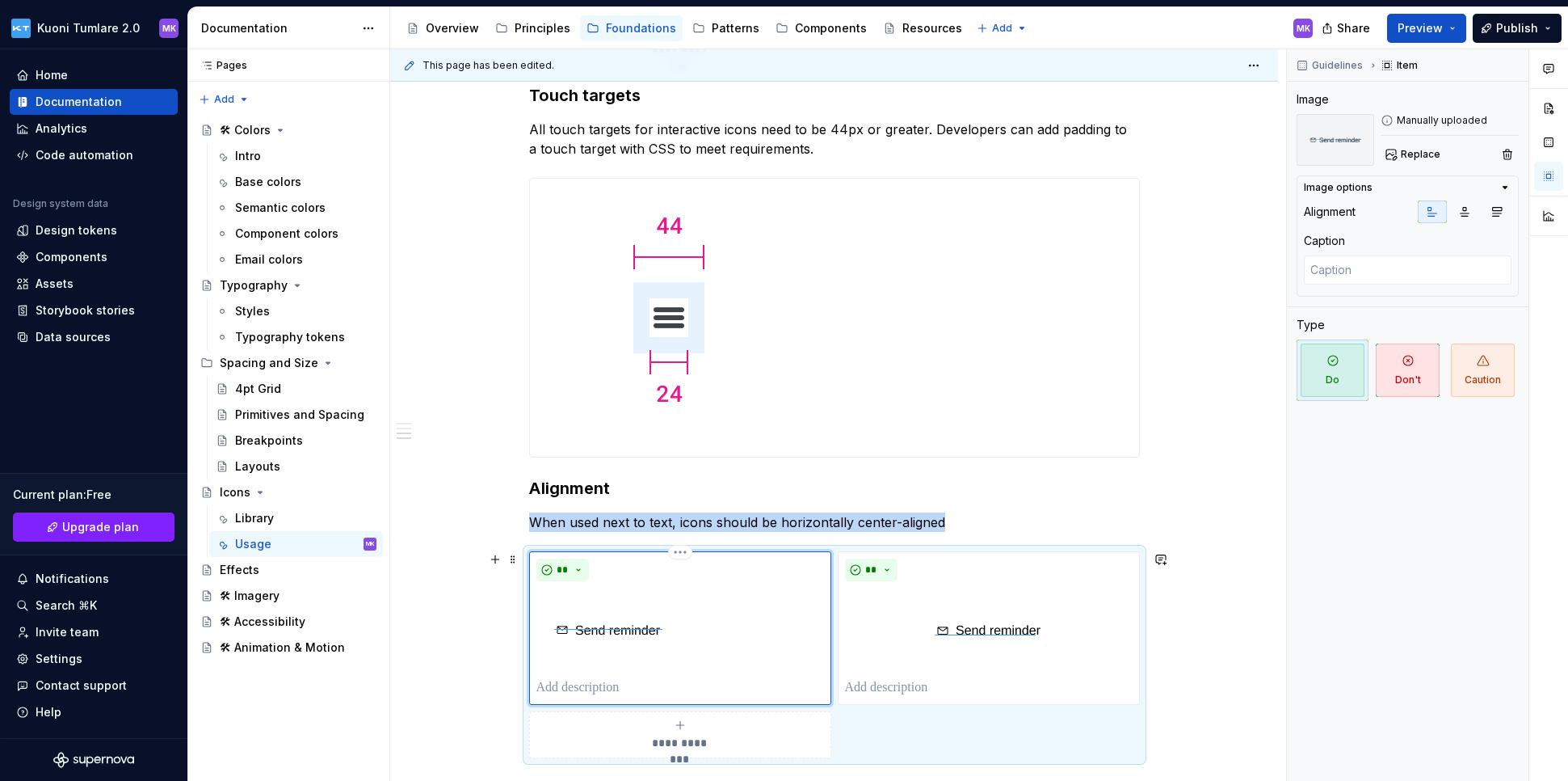
click at [726, 628] on div at bounding box center [680, 628] width 287 height 84
click at [1173, 205] on icon "button" at bounding box center [1464, 211] width 13 height 13
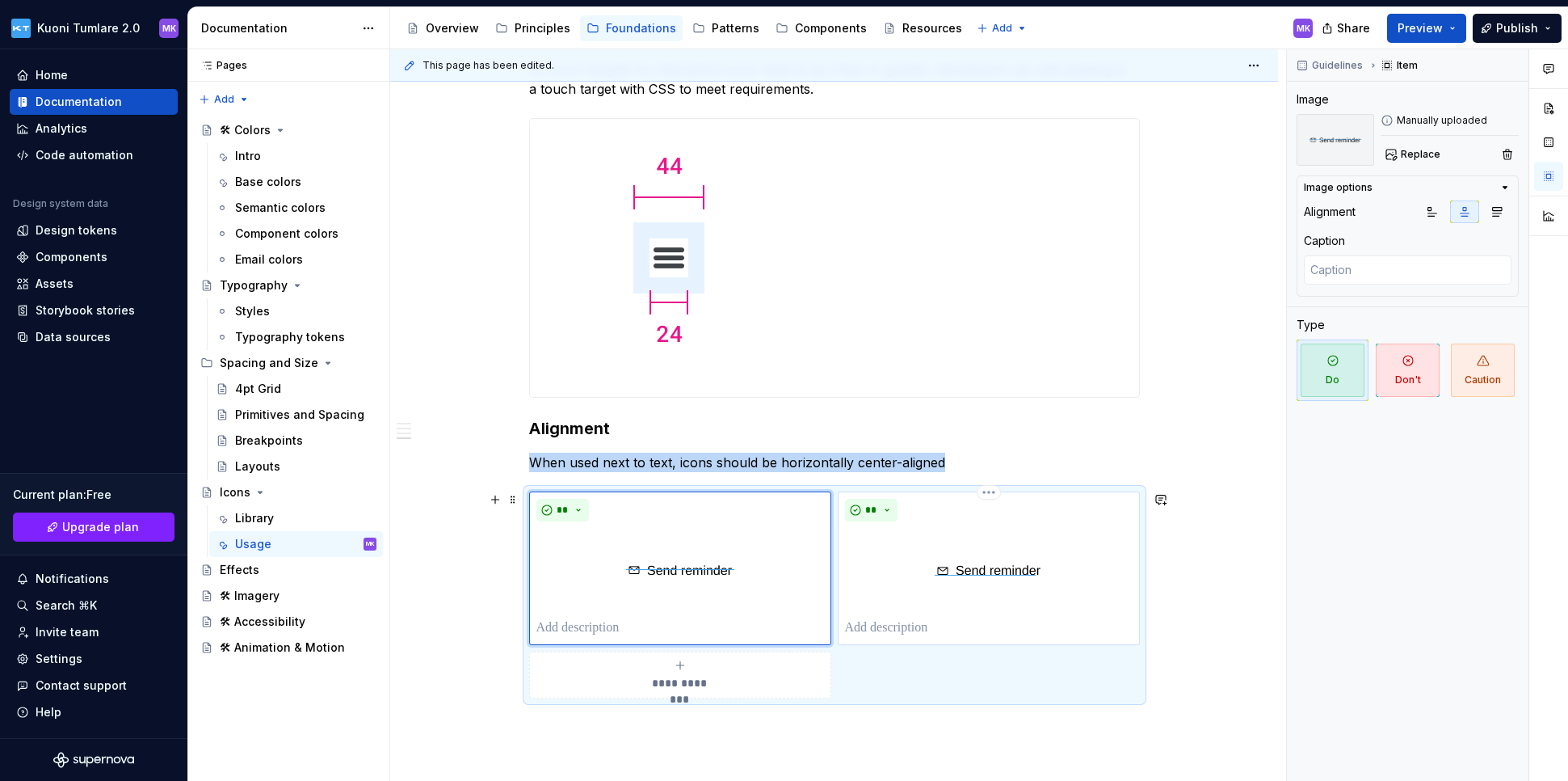
scroll to position [1047, 0]
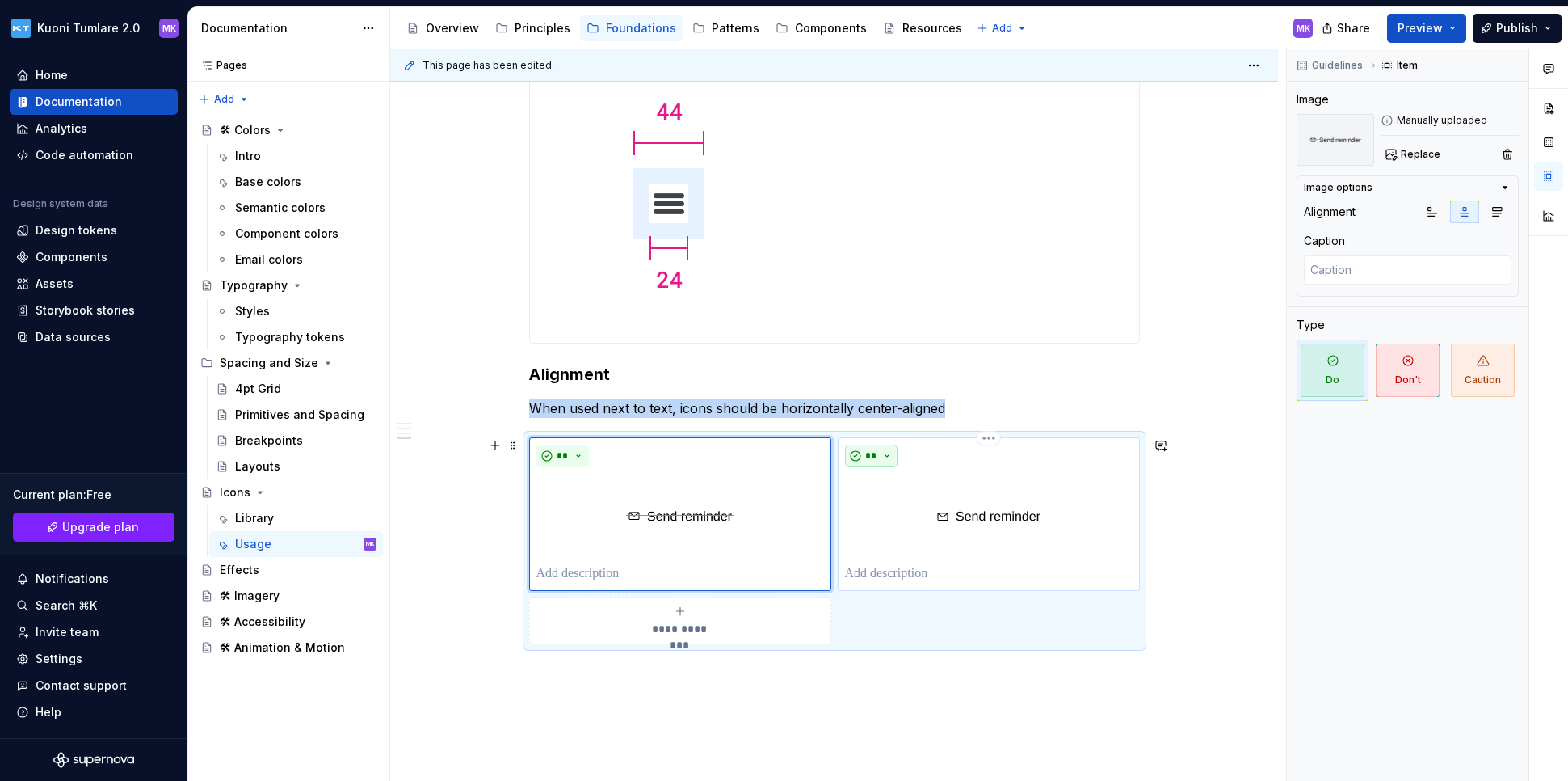
click at [889, 451] on button "**" at bounding box center [871, 455] width 53 height 23
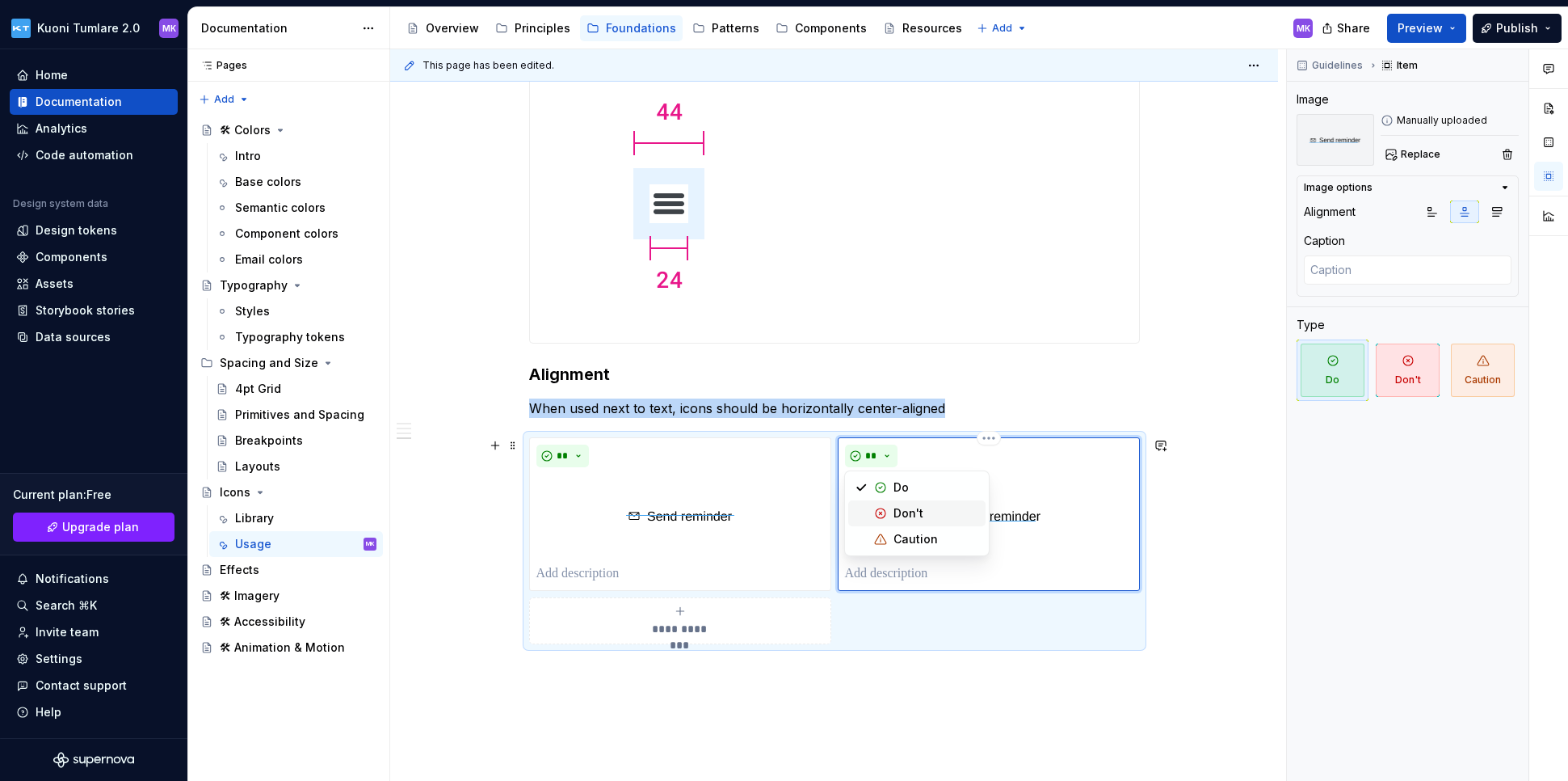
click at [916, 514] on div "Don't" at bounding box center [908, 513] width 30 height 16
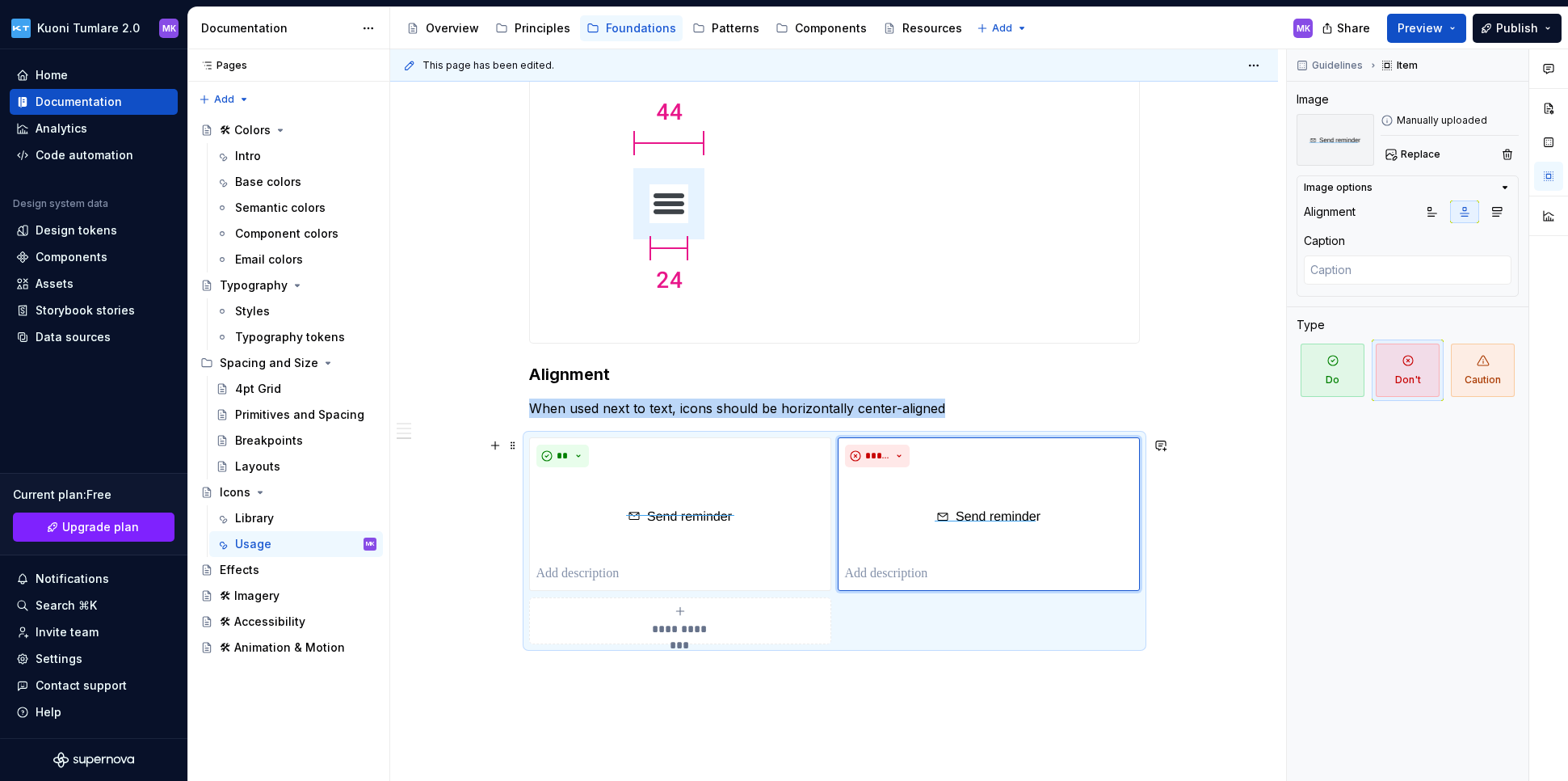
click at [690, 625] on span "**********" at bounding box center [679, 628] width 74 height 16
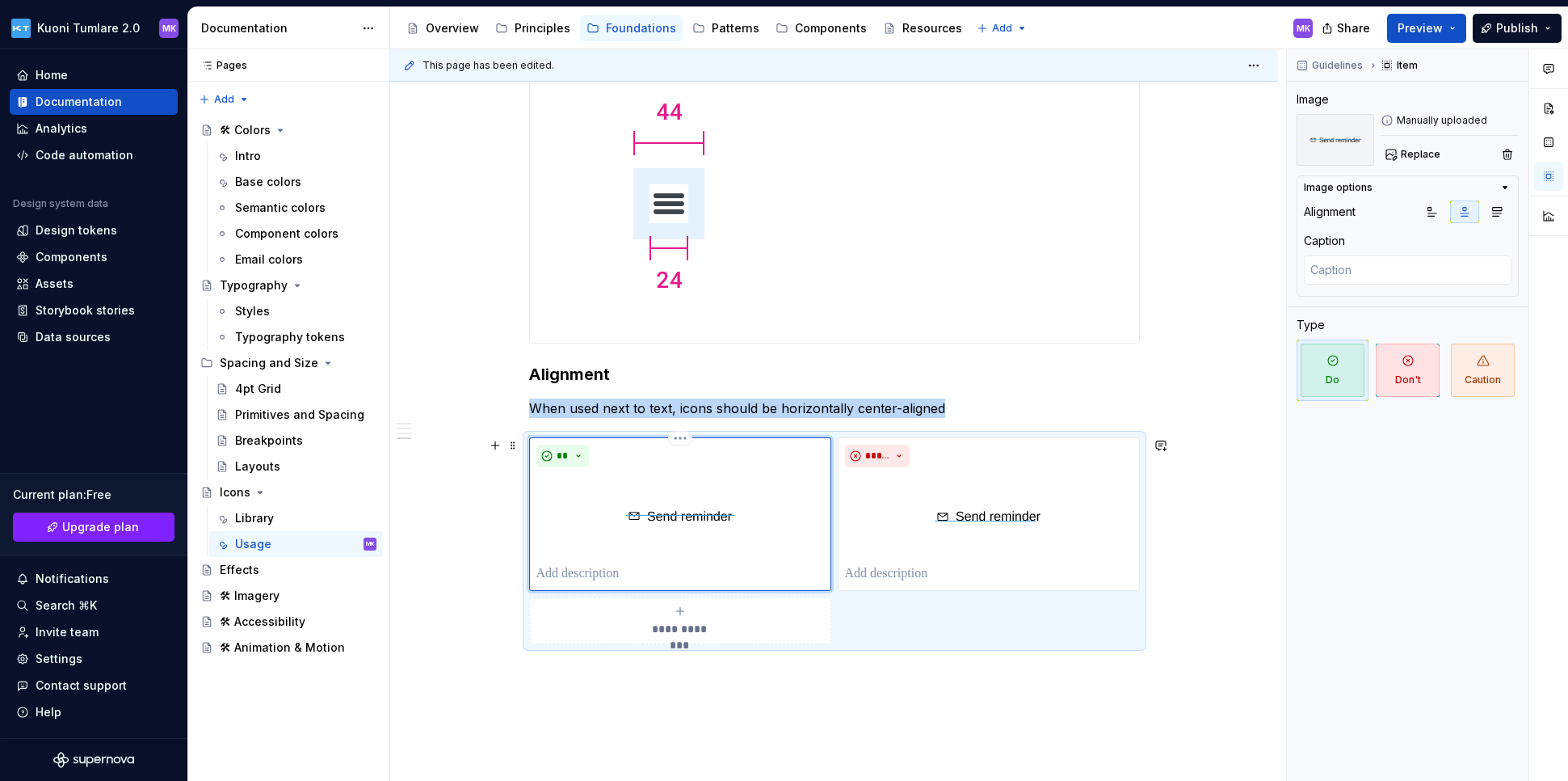
click at [739, 505] on img at bounding box center [680, 515] width 144 height 84
click at [633, 559] on div "**" at bounding box center [680, 513] width 287 height 139
click at [619, 575] on p at bounding box center [680, 574] width 287 height 20
type textarea "*"
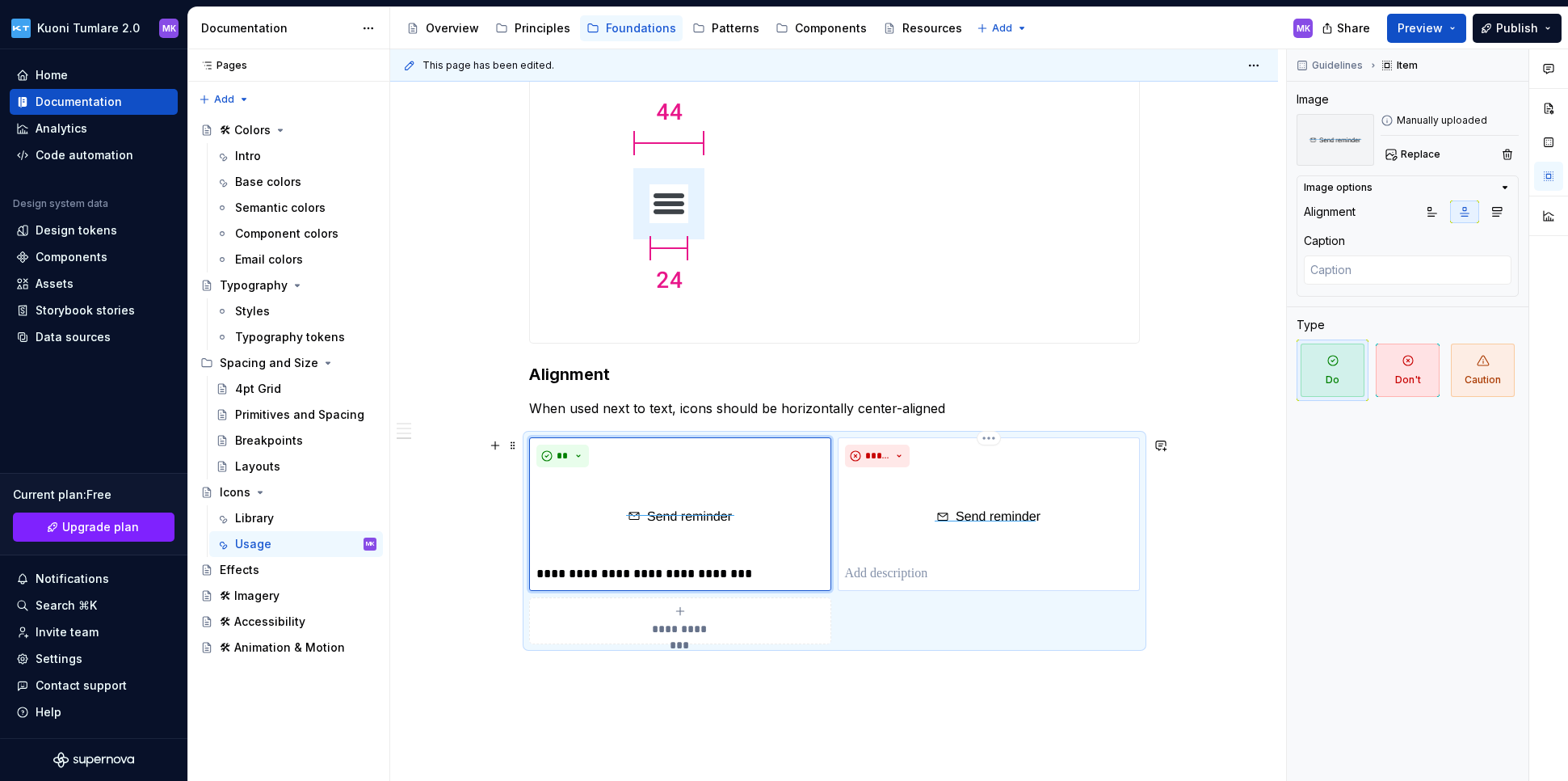
click at [916, 578] on p at bounding box center [988, 574] width 287 height 20
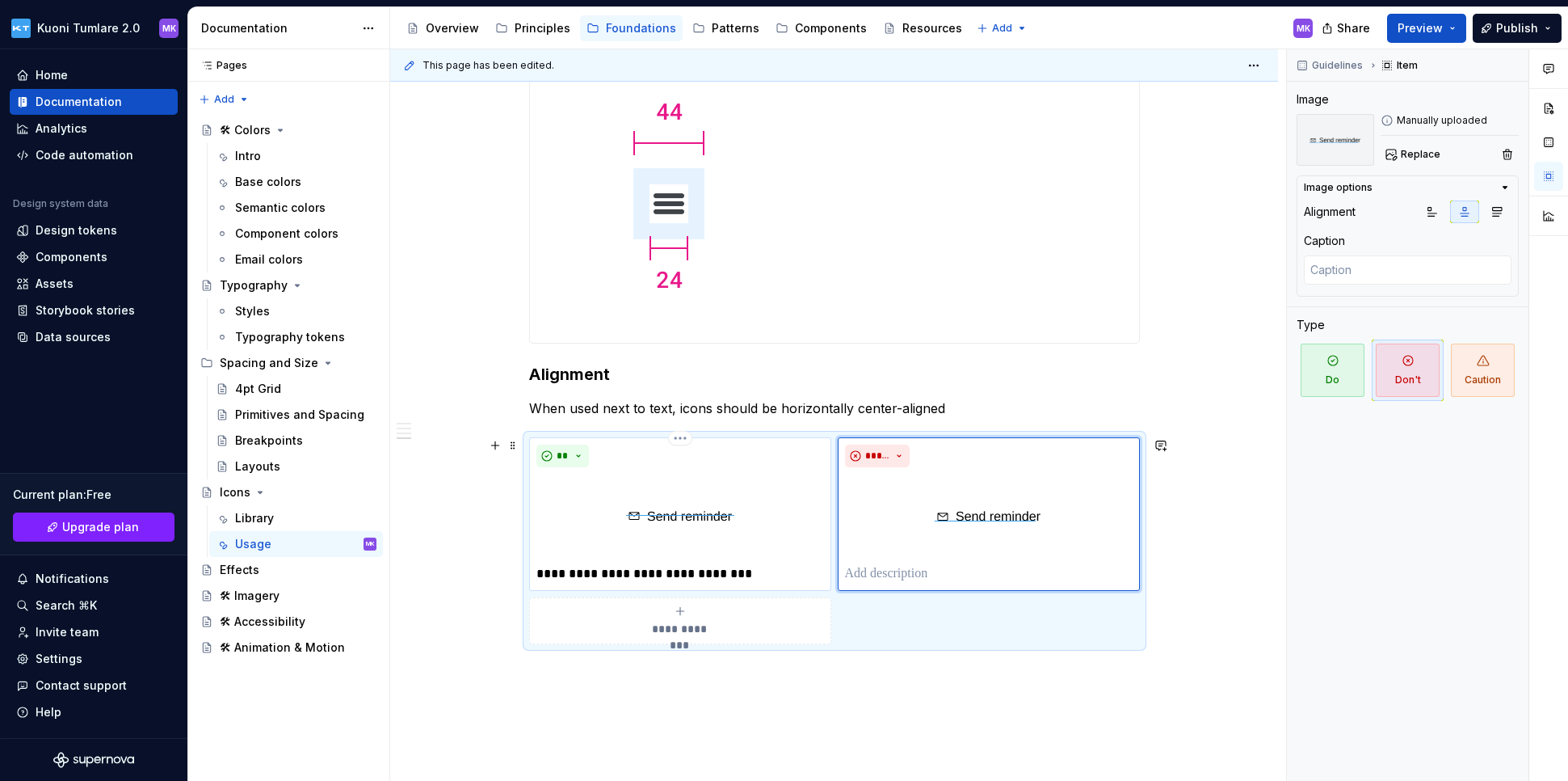
click at [626, 570] on p "**********" at bounding box center [680, 574] width 287 height 20
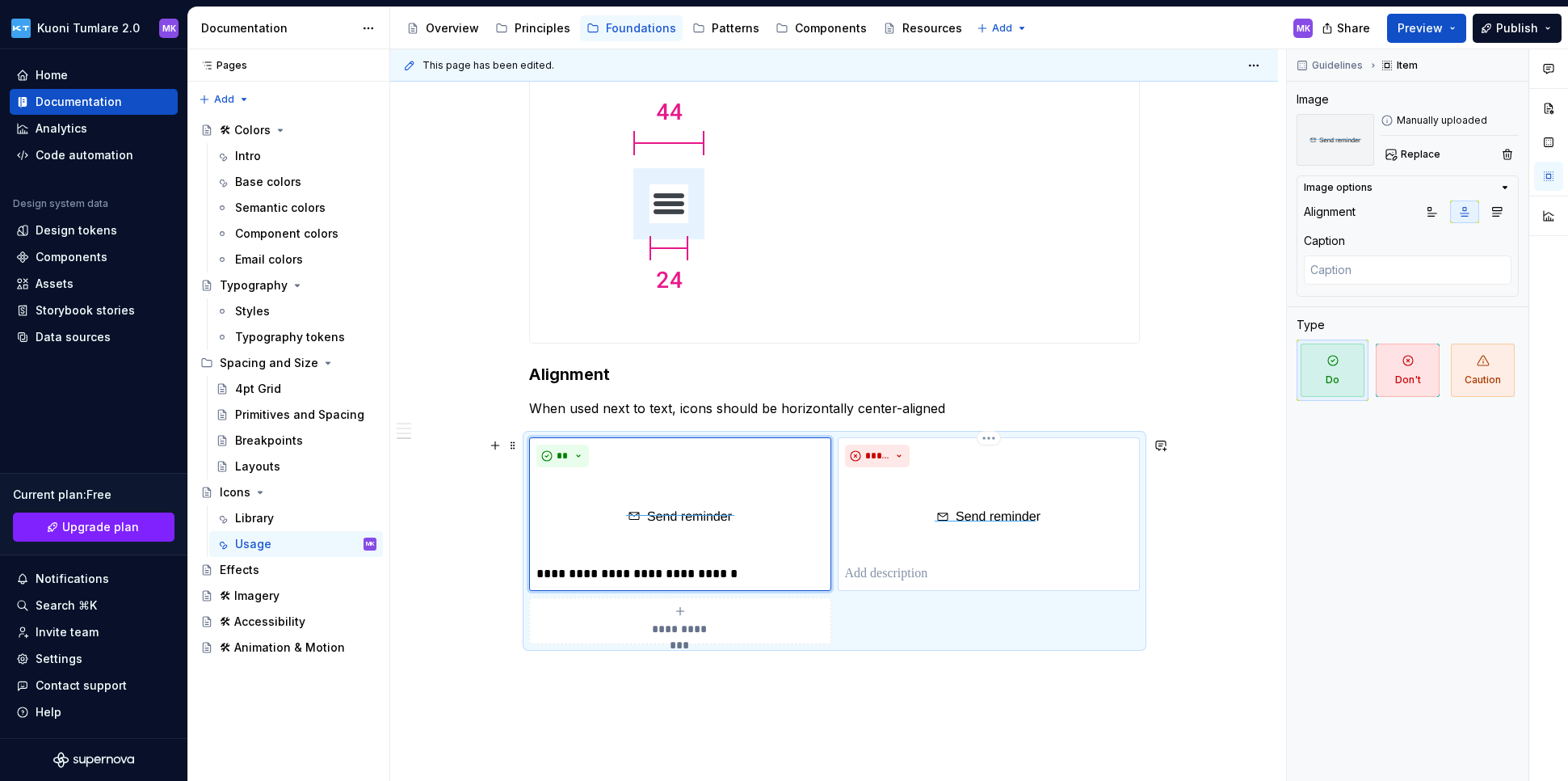
click at [892, 577] on p at bounding box center [988, 574] width 287 height 20
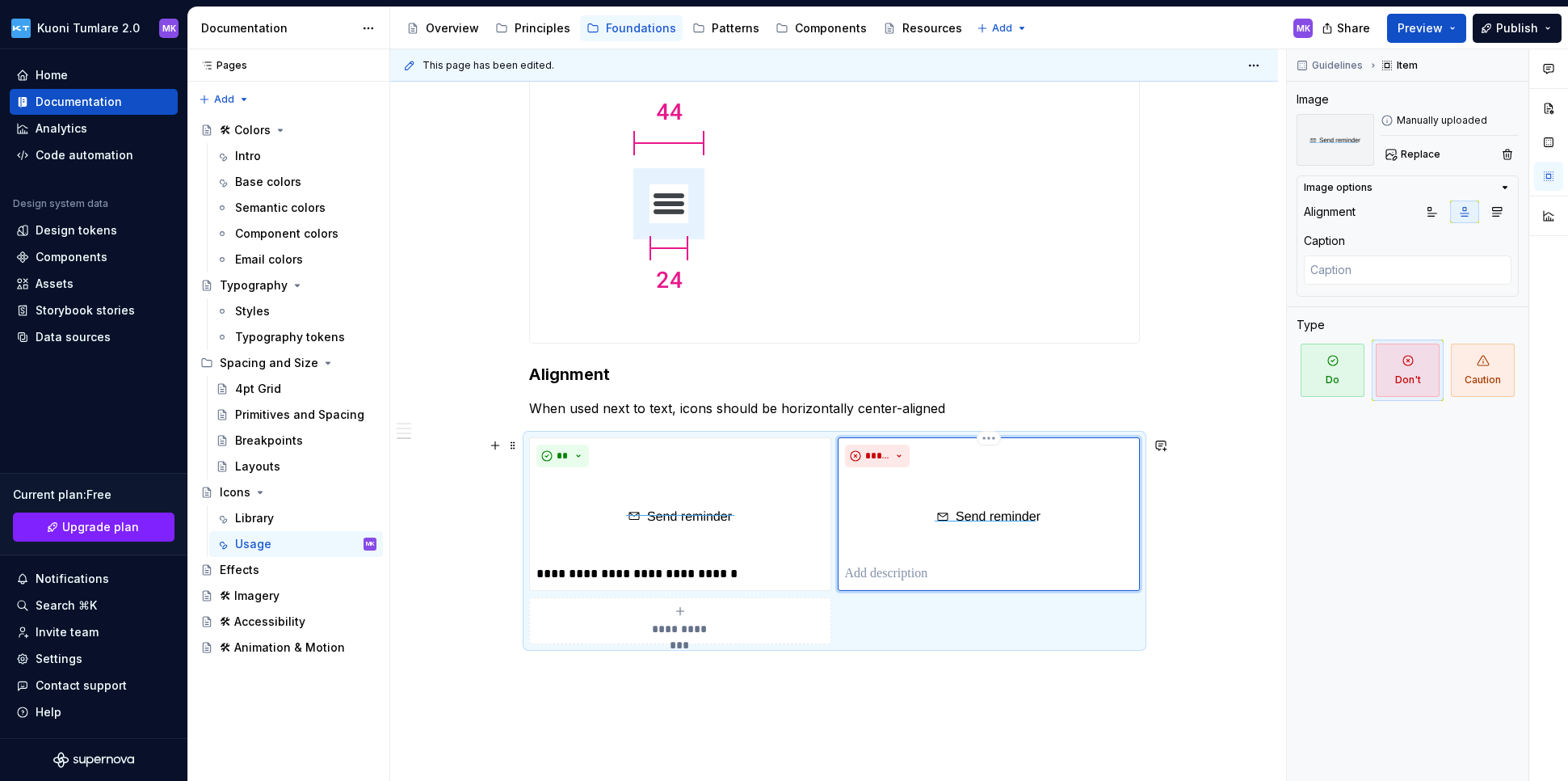
type textarea "*"
click at [1173, 156] on span "Replace" at bounding box center [1420, 154] width 39 height 13
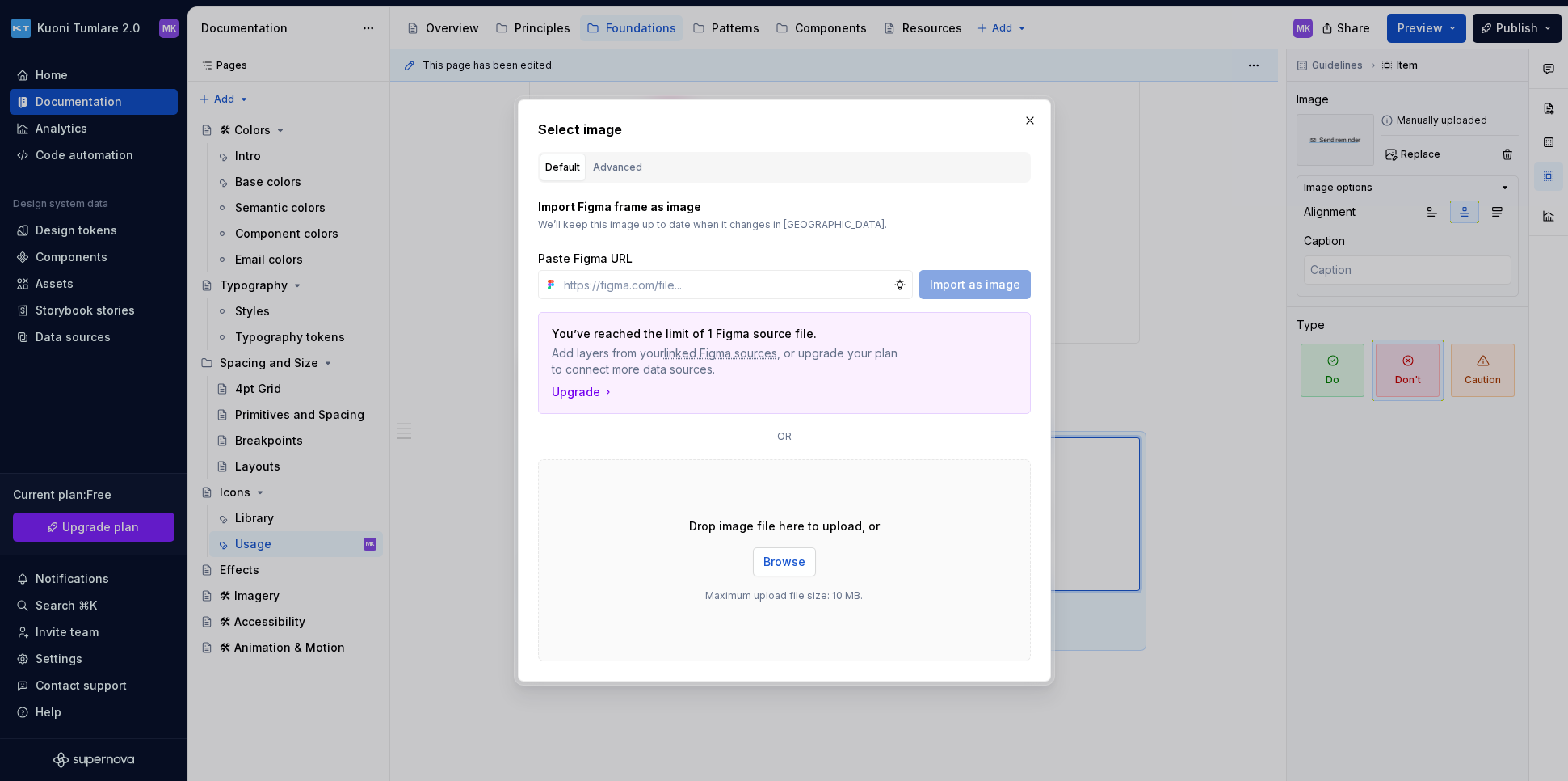
click at [782, 560] on span "Browse" at bounding box center [784, 561] width 42 height 16
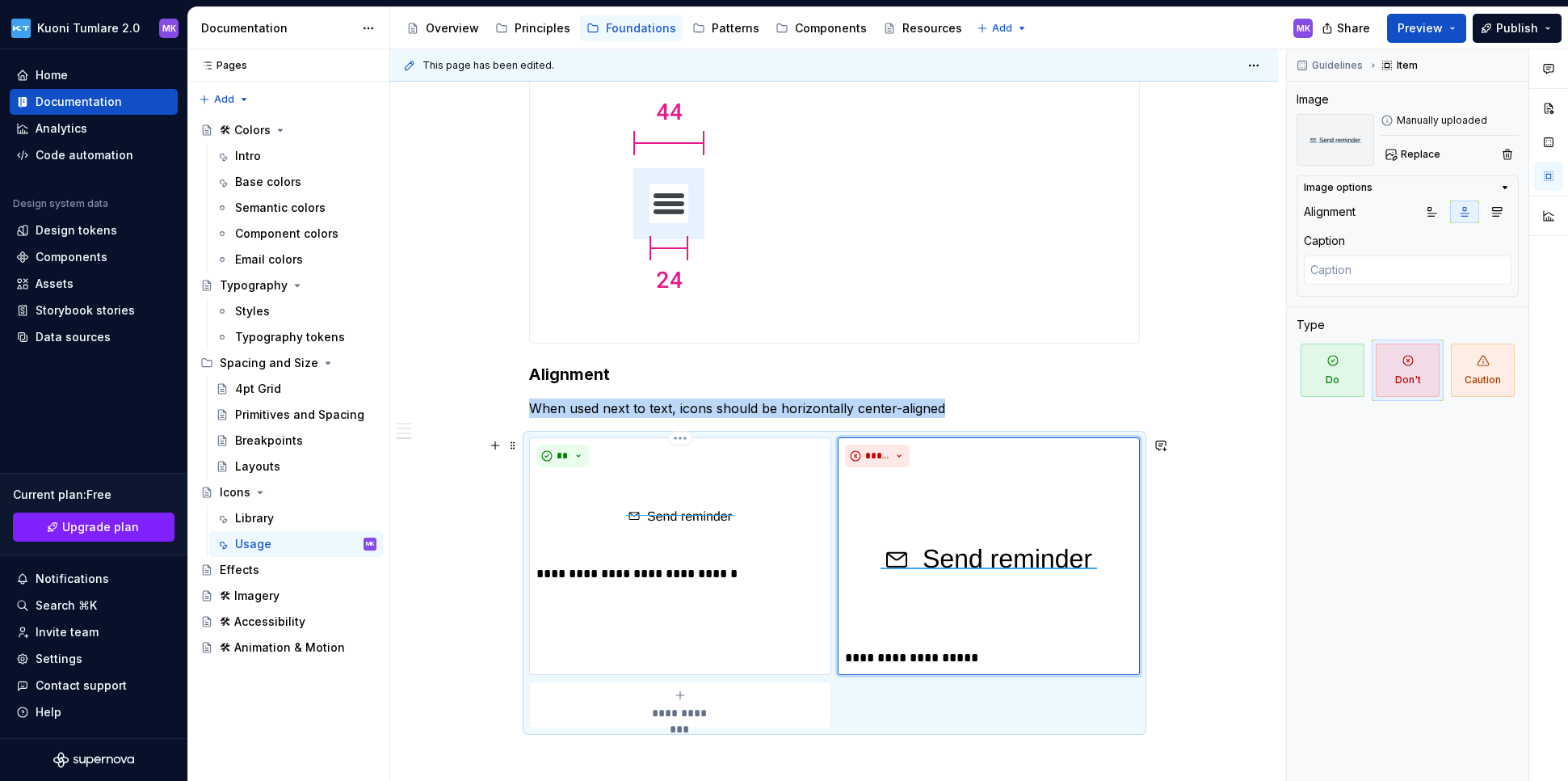
click at [677, 506] on img at bounding box center [680, 515] width 144 height 84
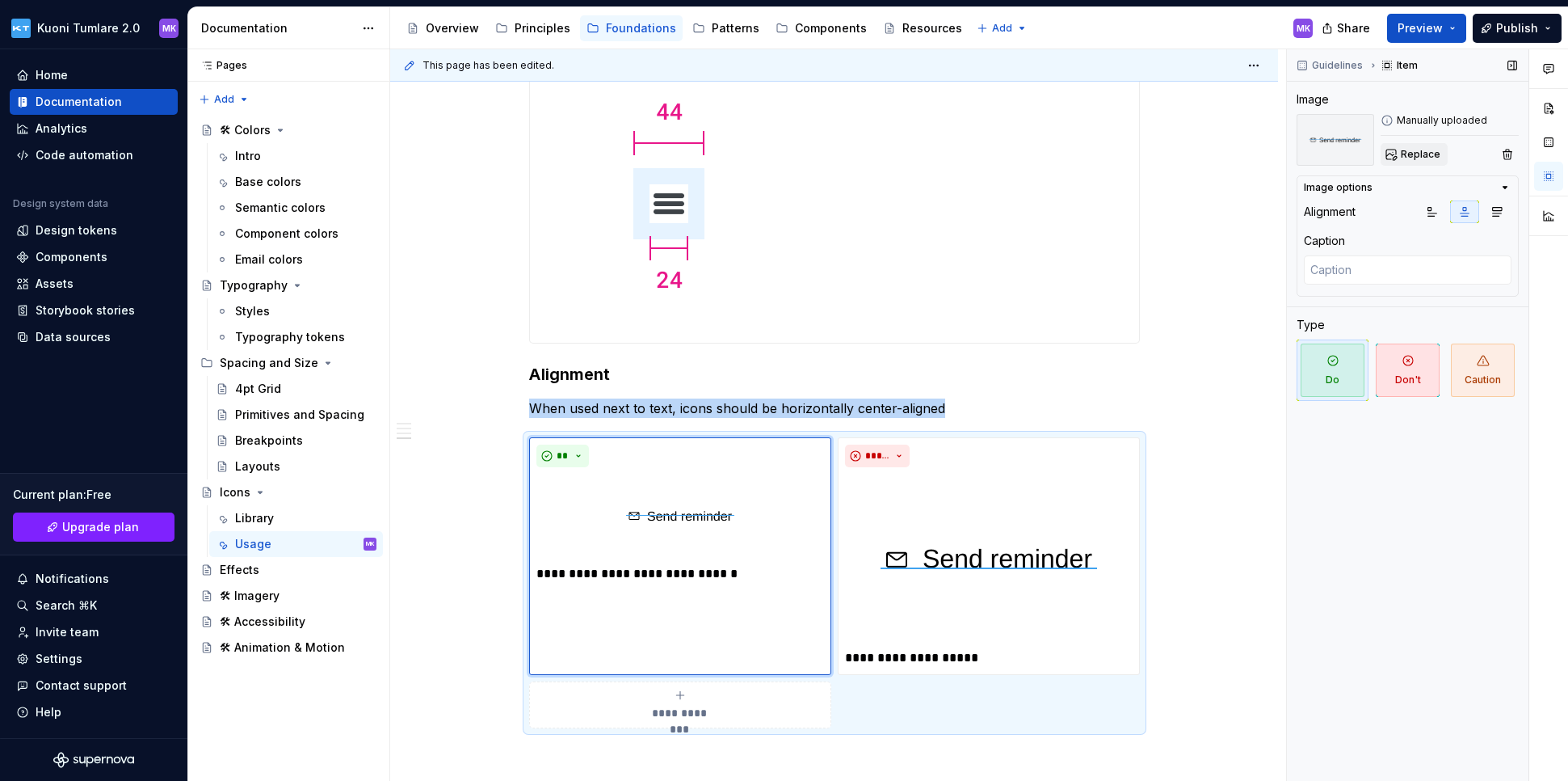
click at [1173, 156] on span "Replace" at bounding box center [1420, 154] width 39 height 13
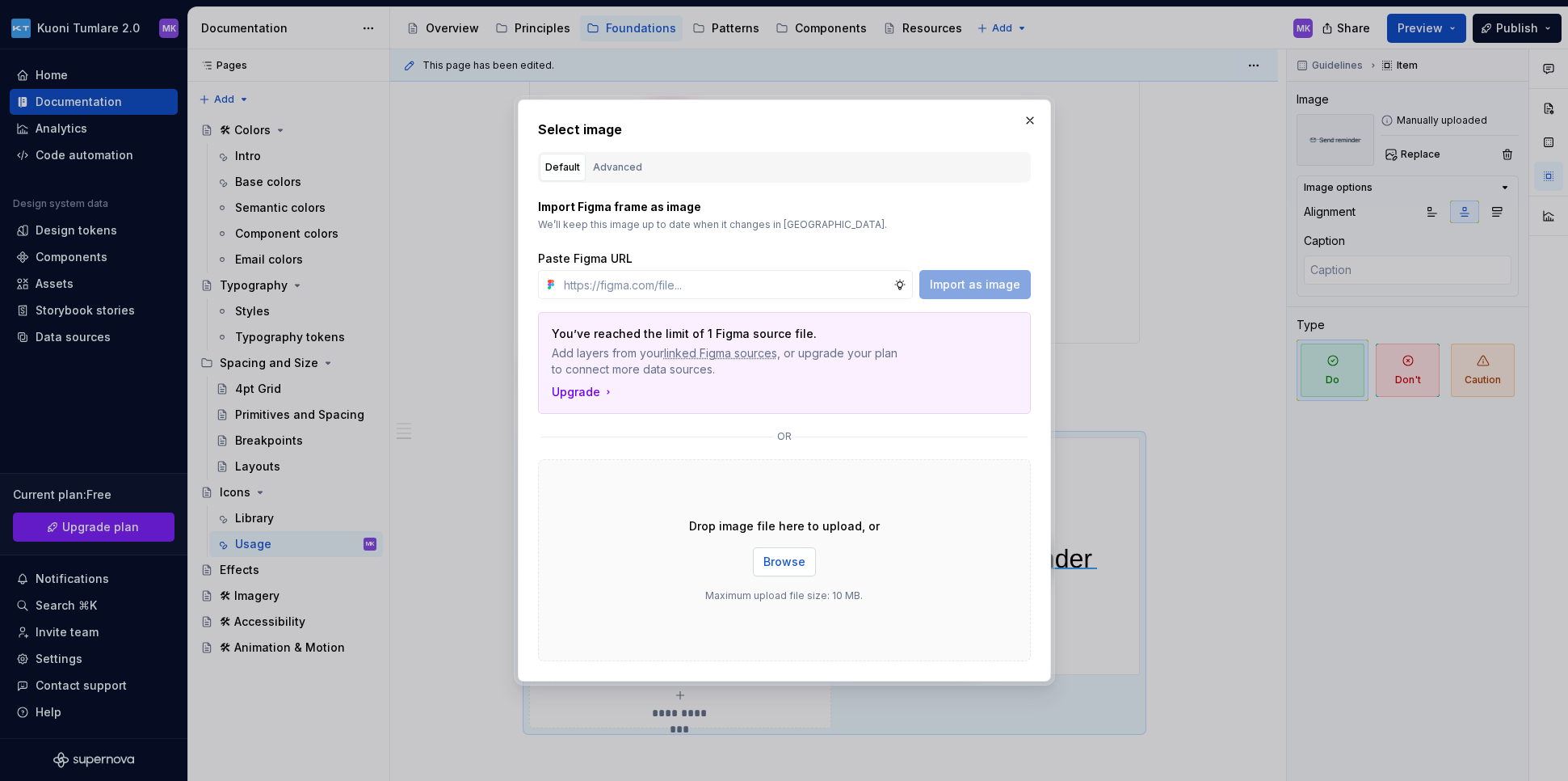
click at [764, 560] on span "Browse" at bounding box center [784, 561] width 42 height 16
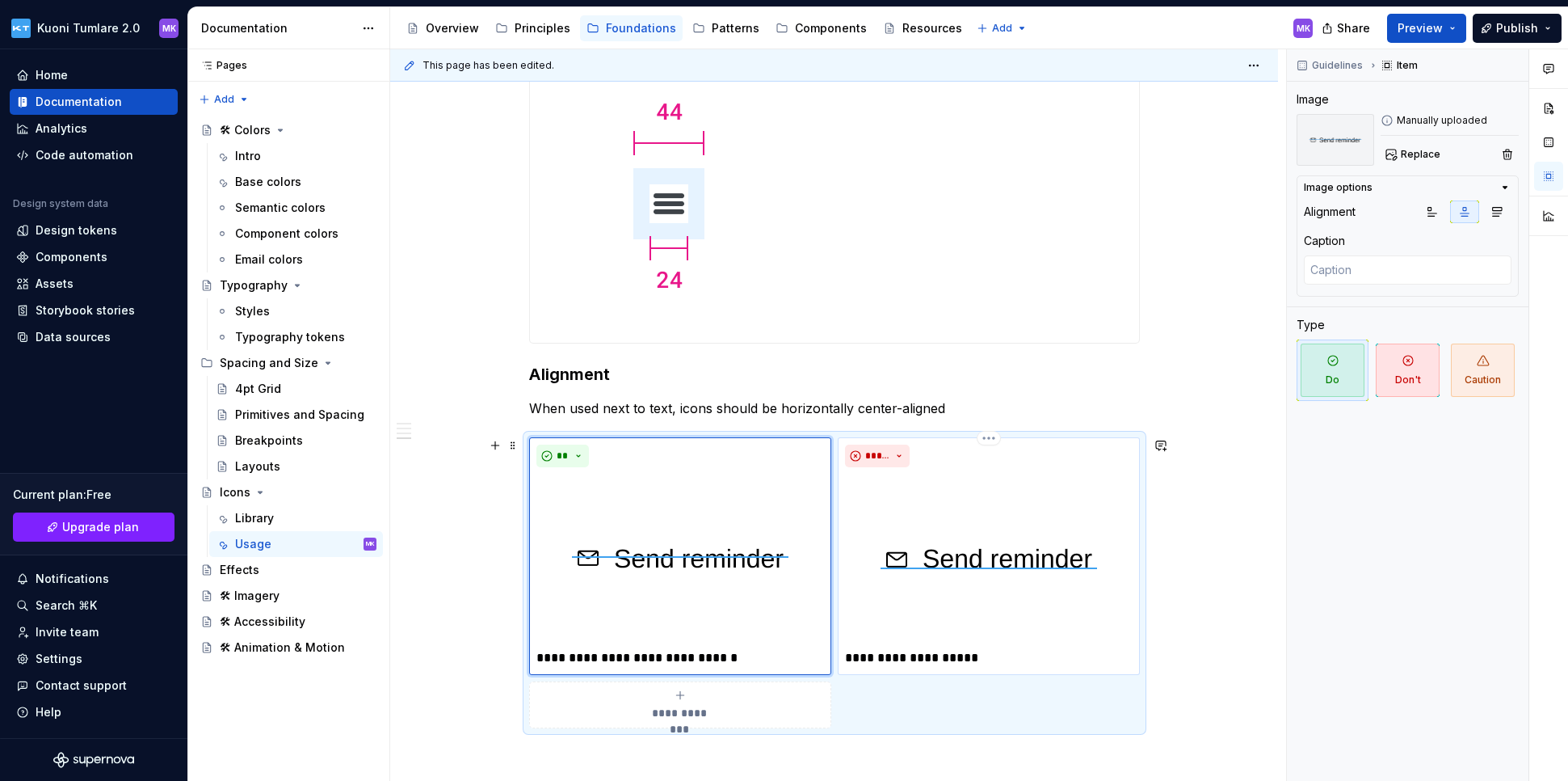
click at [1044, 648] on p "**********" at bounding box center [988, 658] width 287 height 20
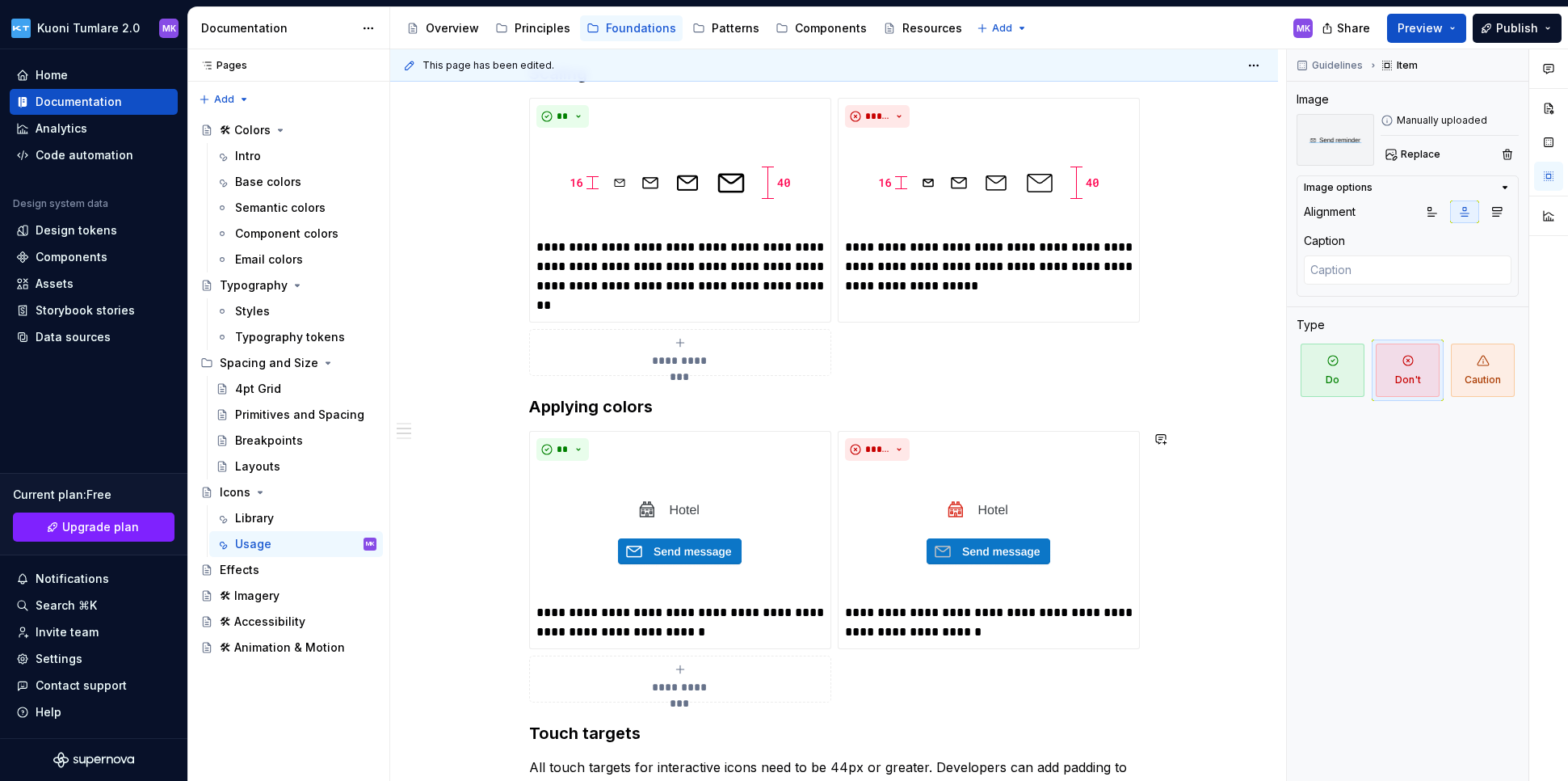
scroll to position [644, 0]
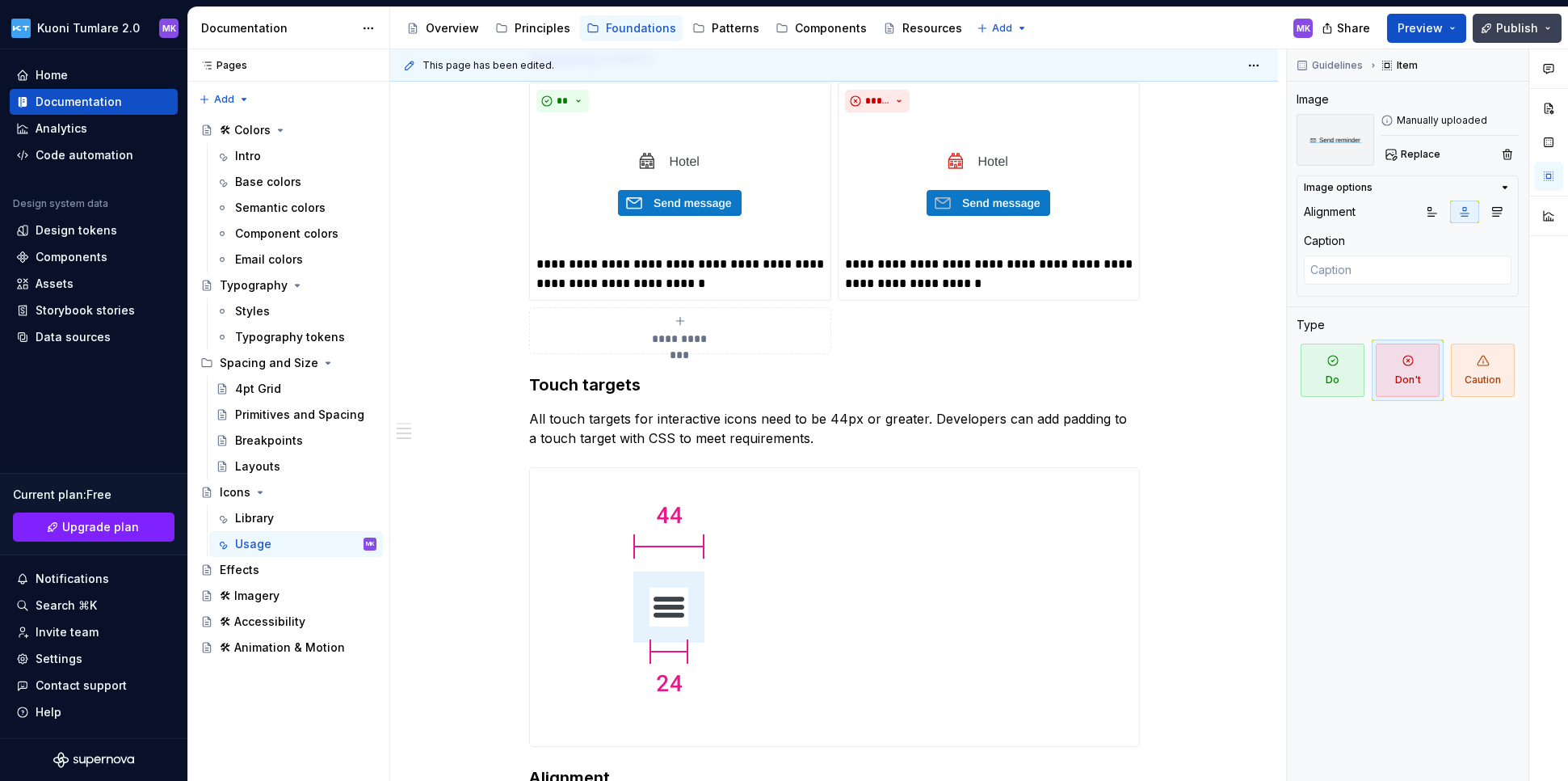
click at [1173, 33] on span "Publish" at bounding box center [1516, 29] width 42 height 16
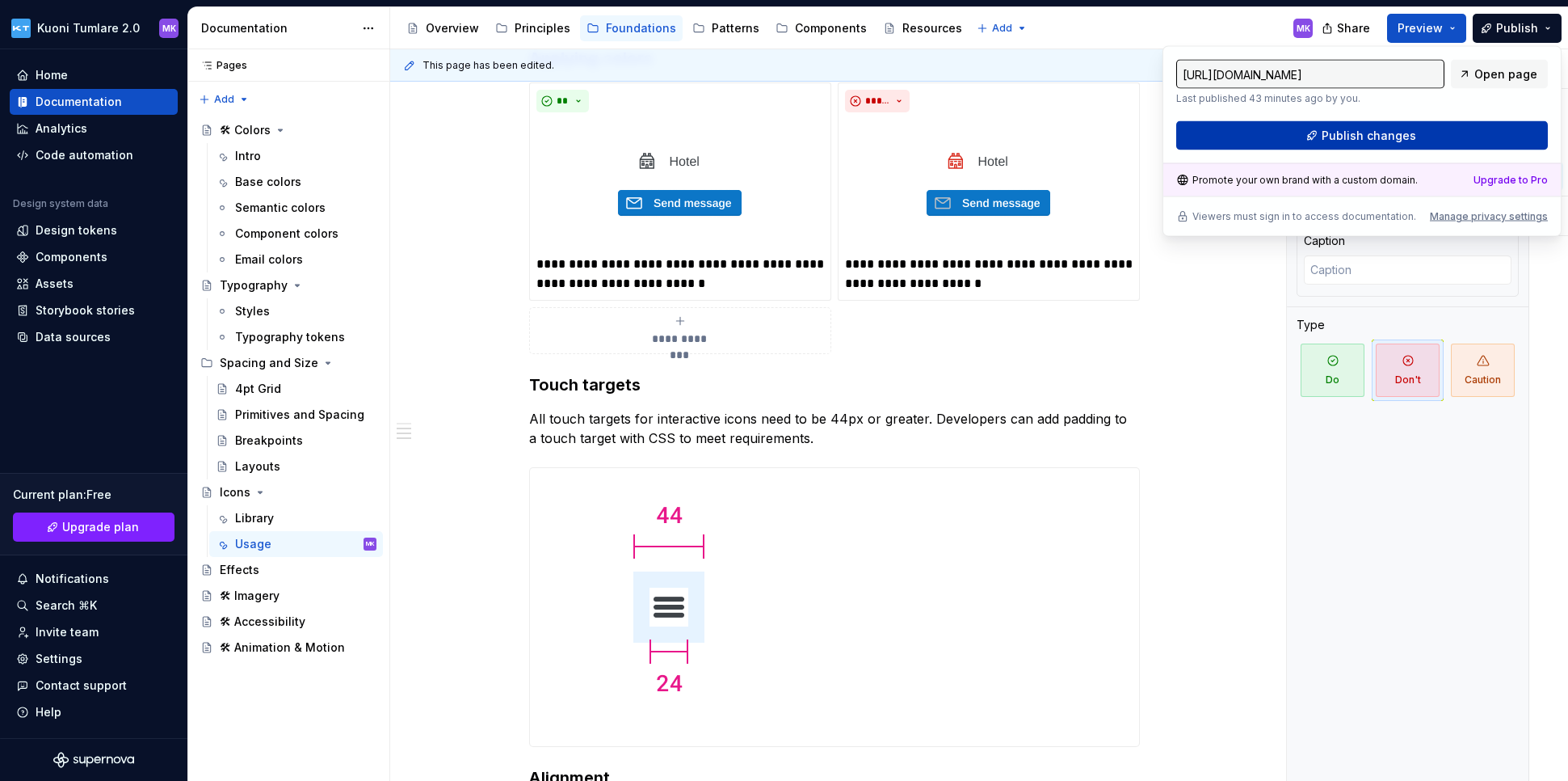
click at [1173, 139] on span "Publish changes" at bounding box center [1368, 136] width 94 height 16
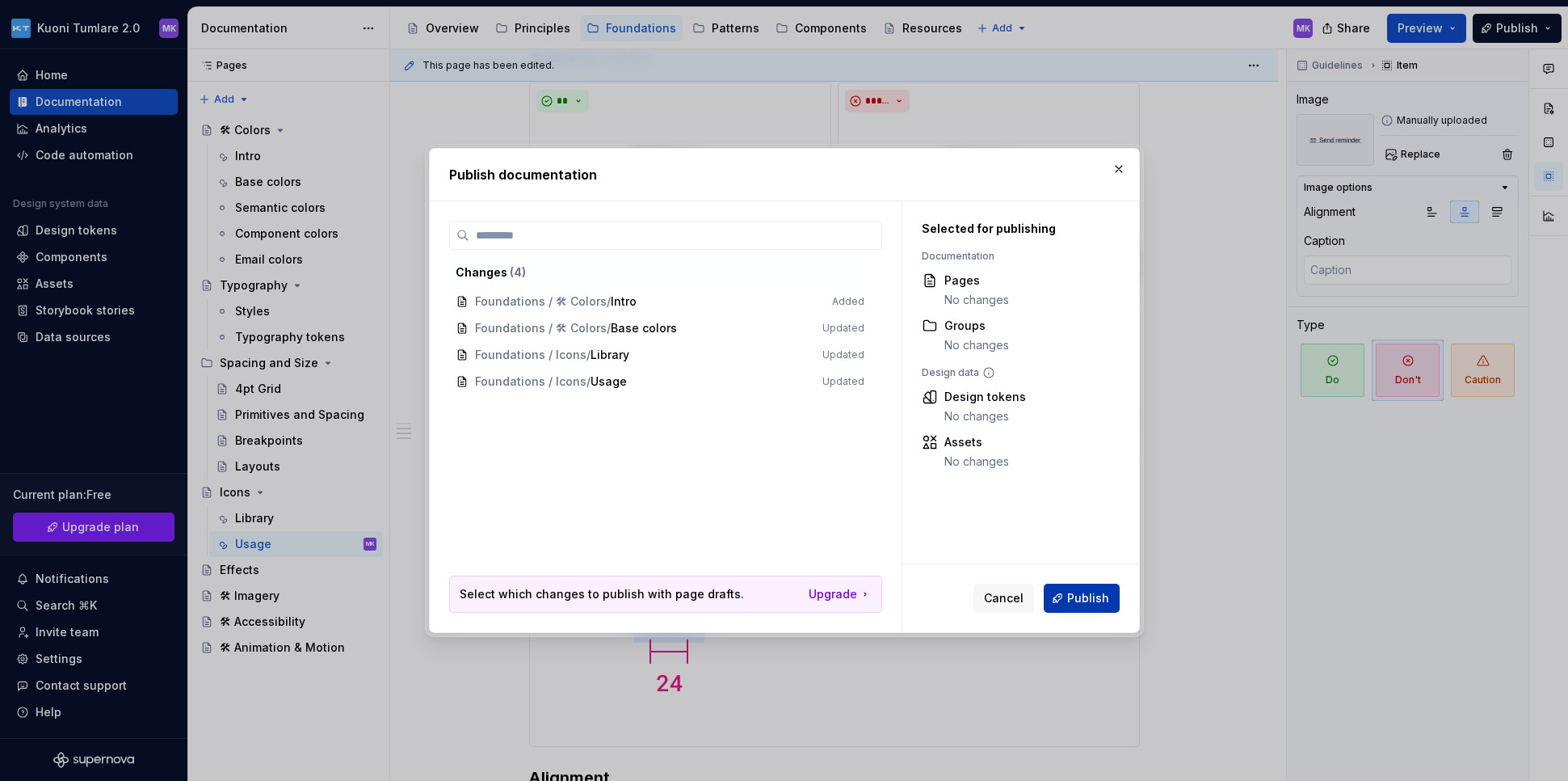
click at [1091, 595] on span "Publish" at bounding box center [1088, 598] width 42 height 16
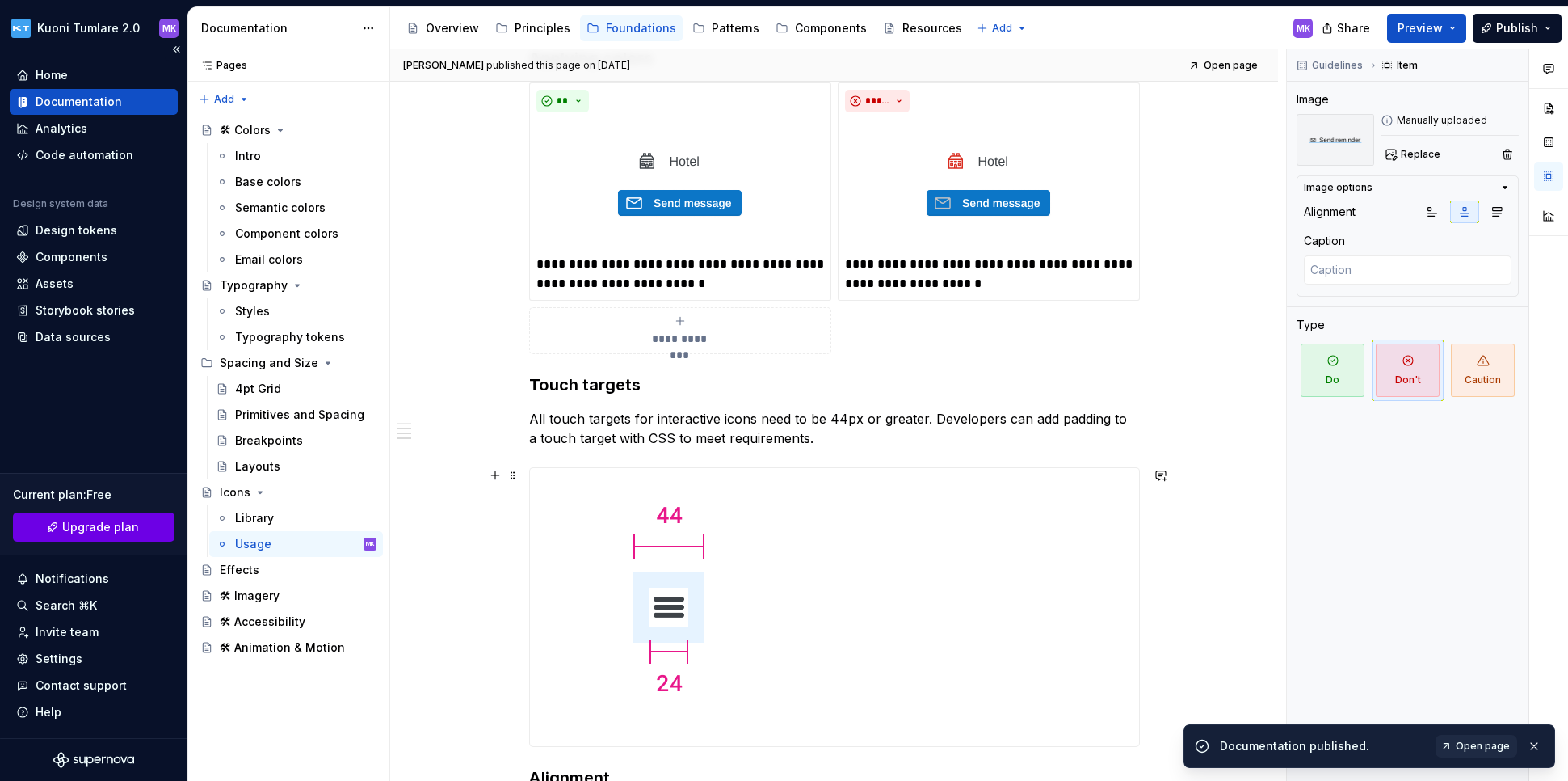
scroll to position [1090, 0]
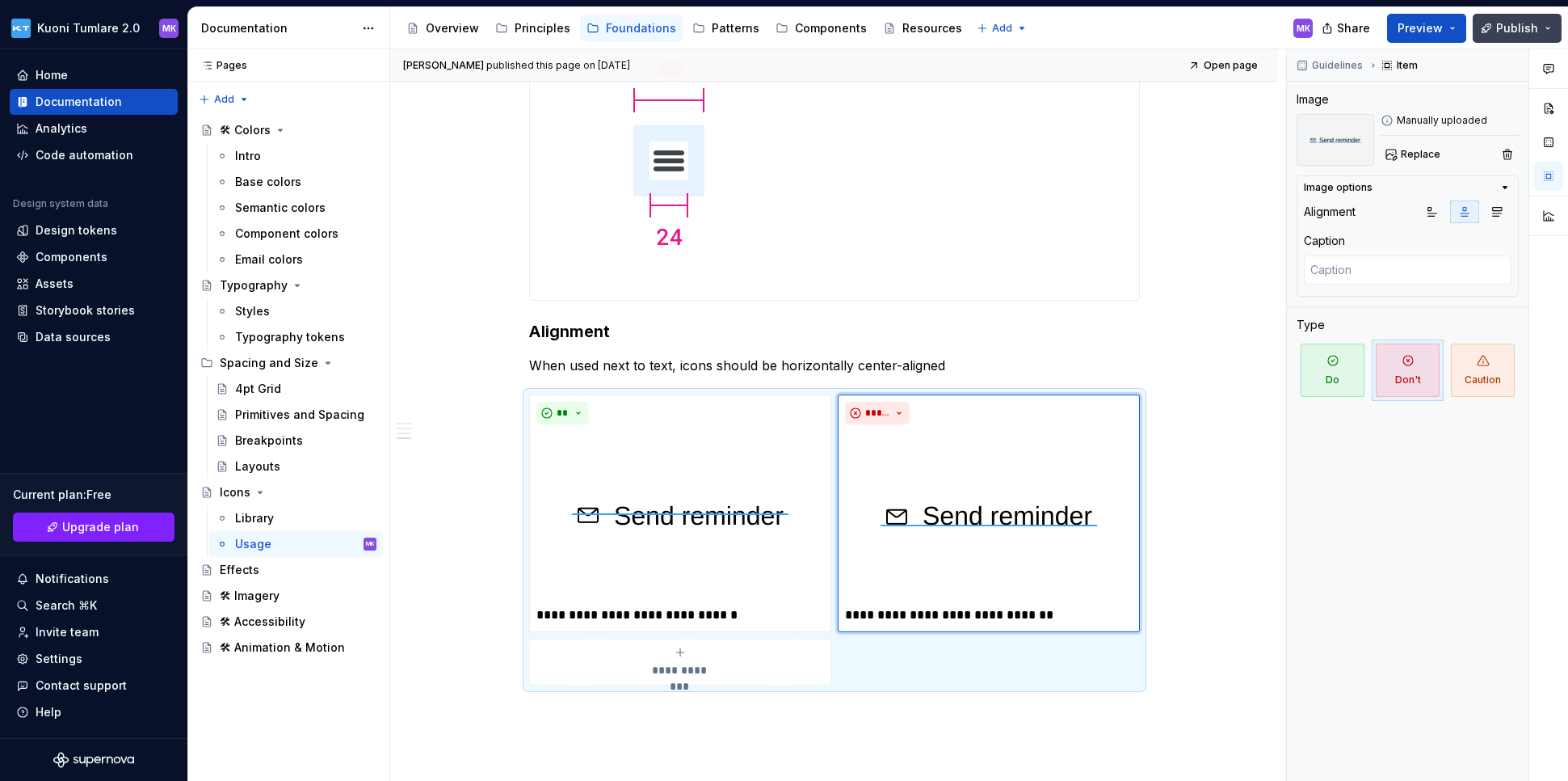
click at [1173, 27] on button "Publish" at bounding box center [1517, 29] width 89 height 30
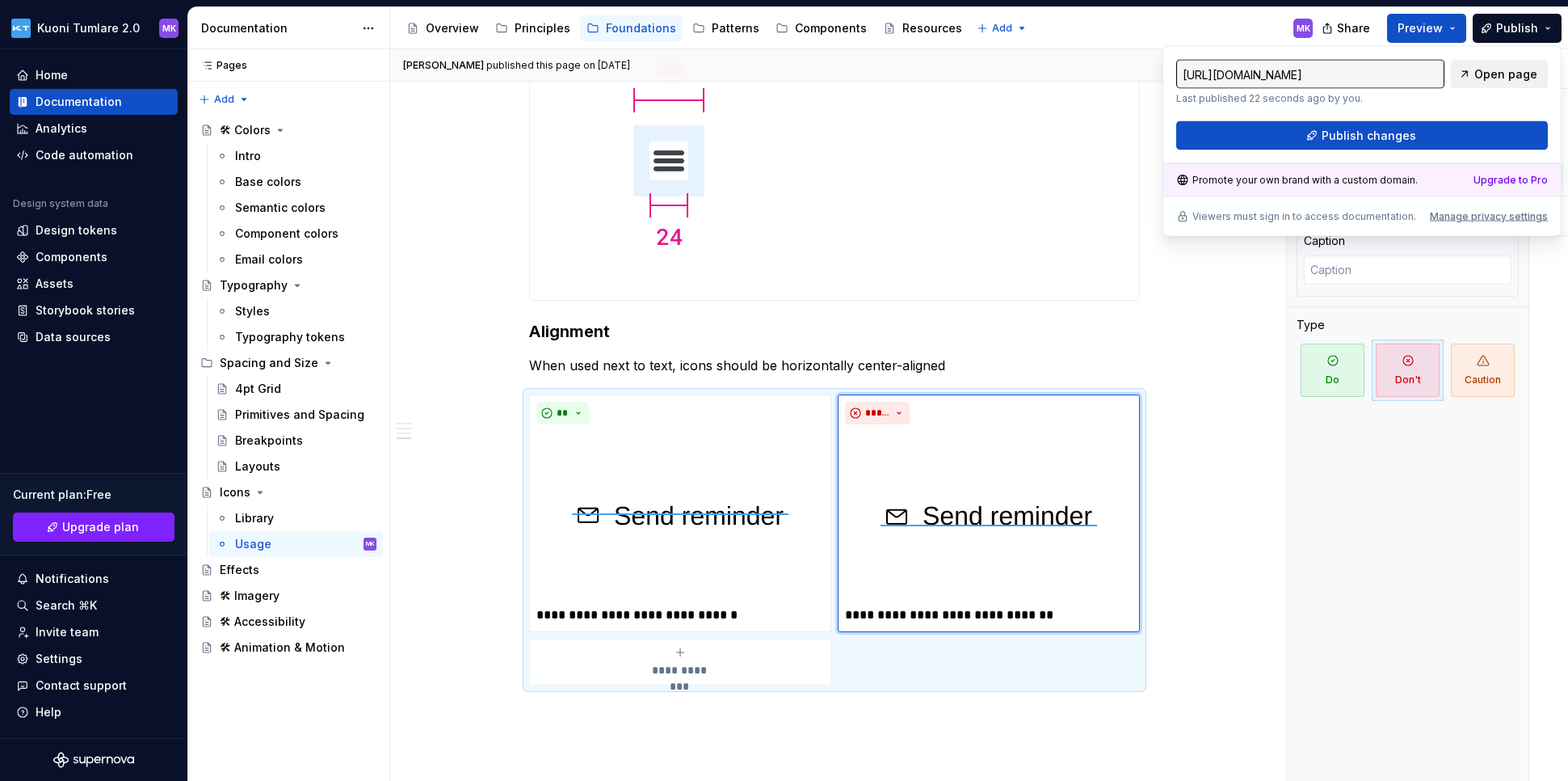
click at [1173, 79] on span "Open page" at bounding box center [1505, 74] width 63 height 16
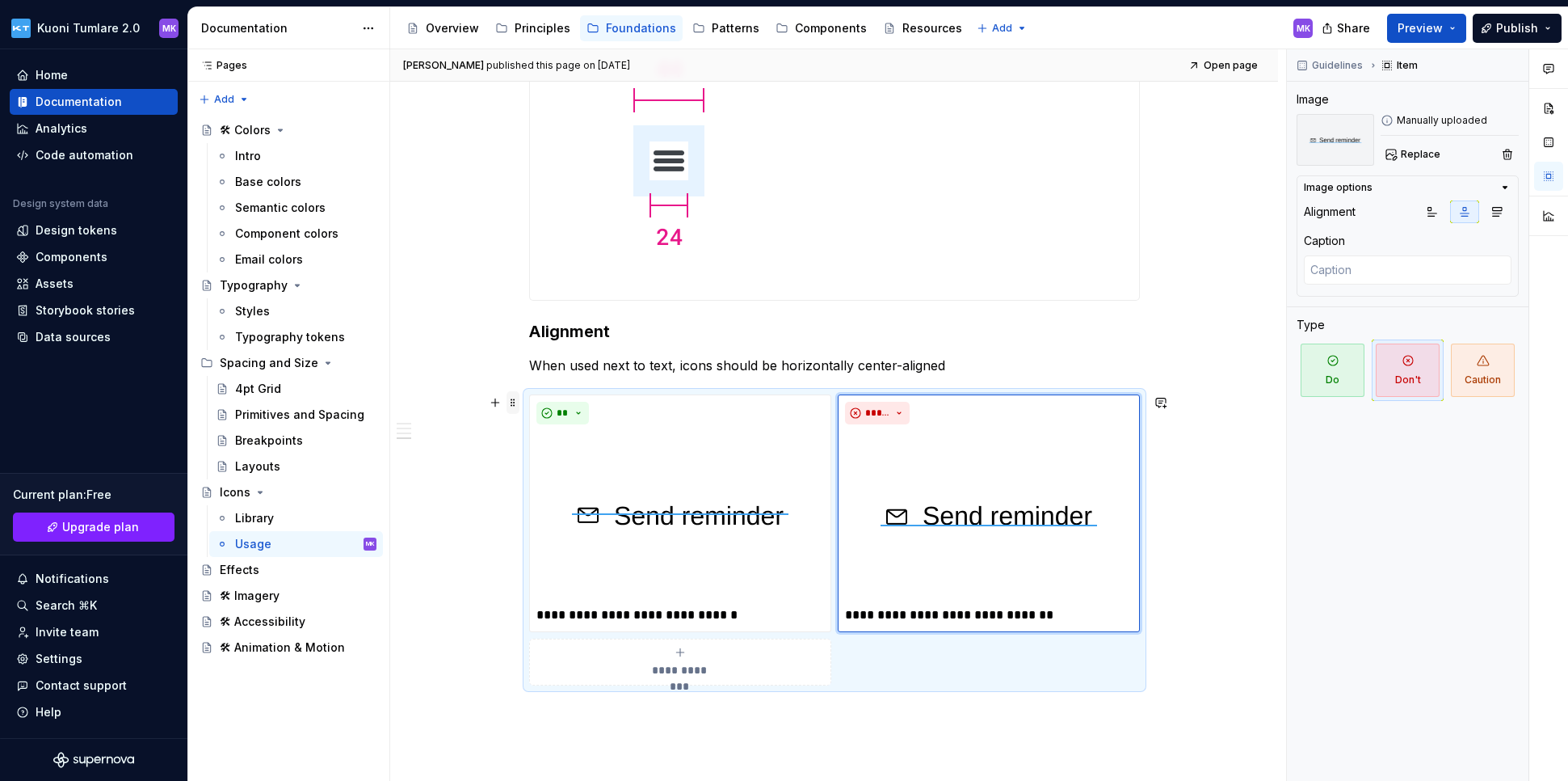
click at [511, 402] on span at bounding box center [512, 402] width 13 height 23
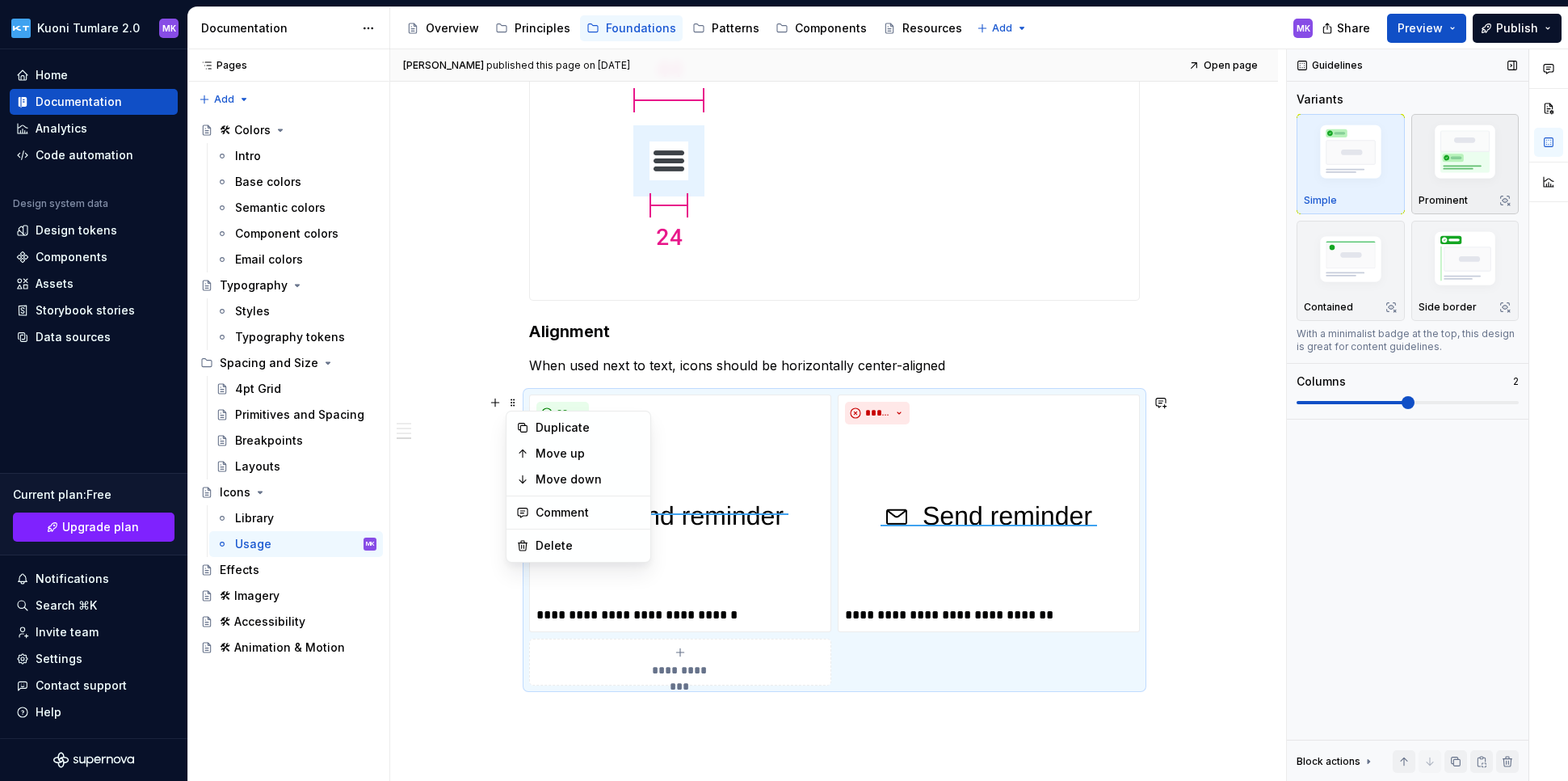
click at [1173, 128] on img "button" at bounding box center [1465, 154] width 94 height 70
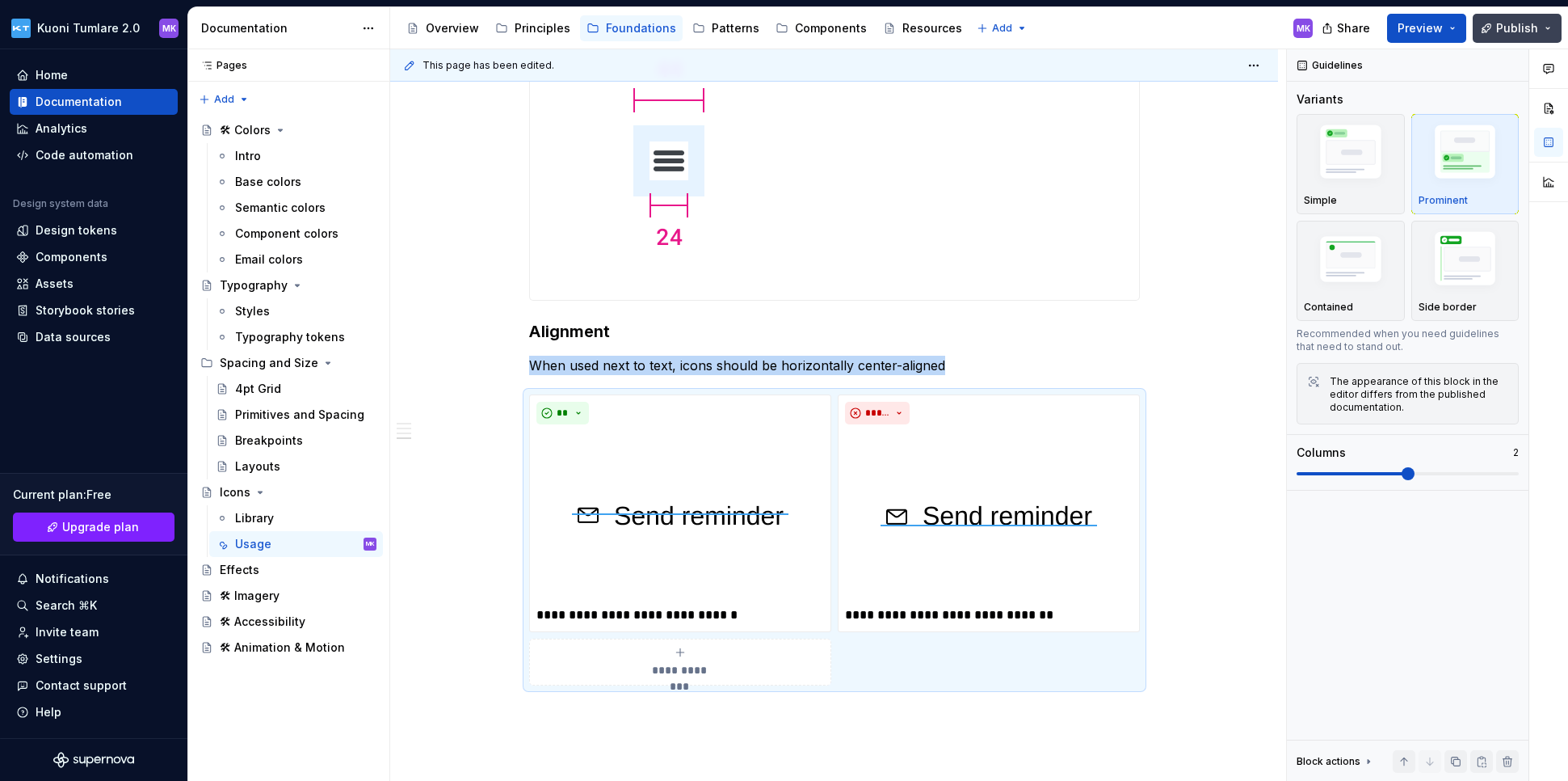
click at [1173, 25] on span "Publish" at bounding box center [1516, 29] width 42 height 16
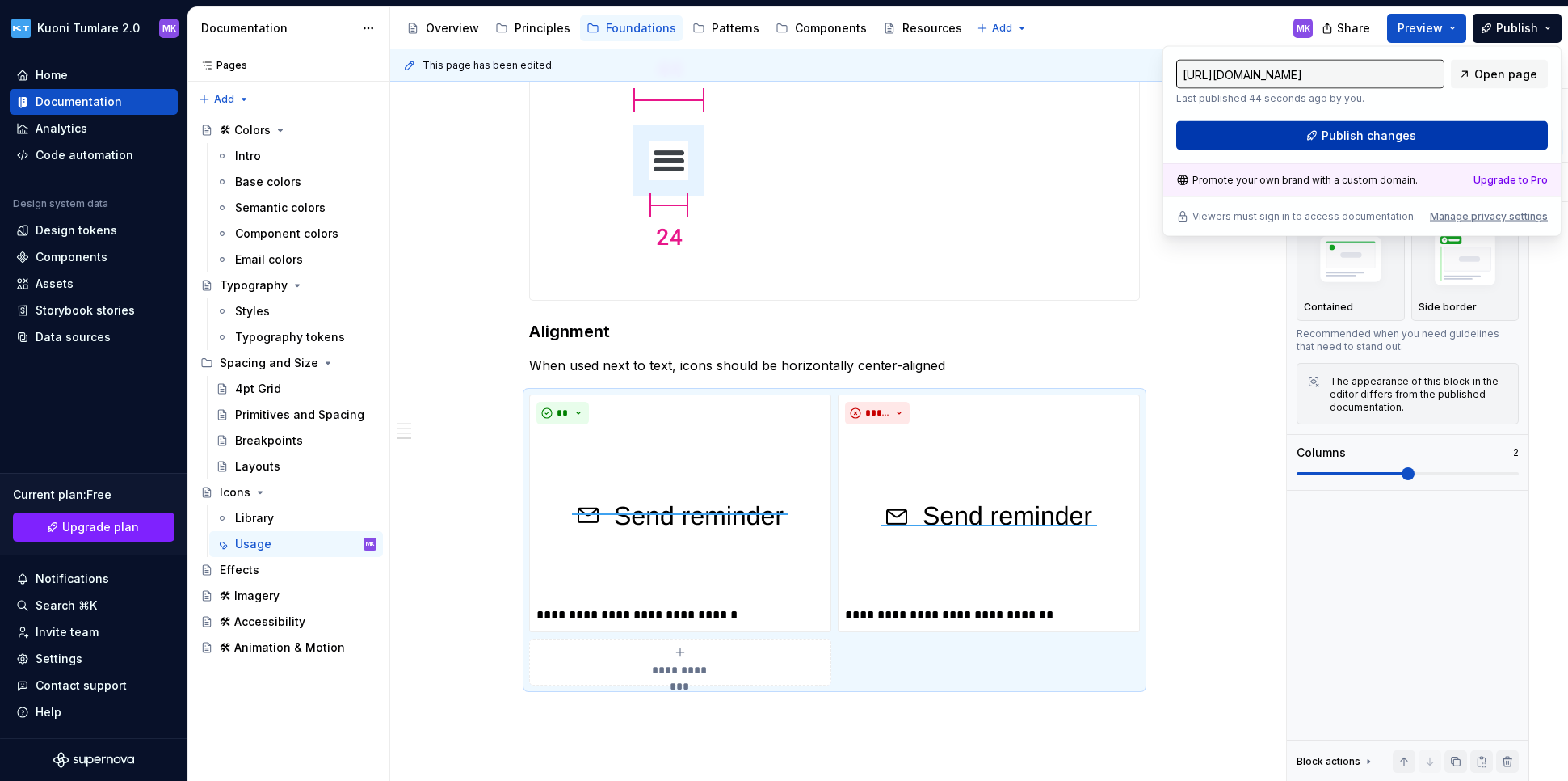
click at [1173, 136] on button "Publish changes" at bounding box center [1361, 136] width 371 height 30
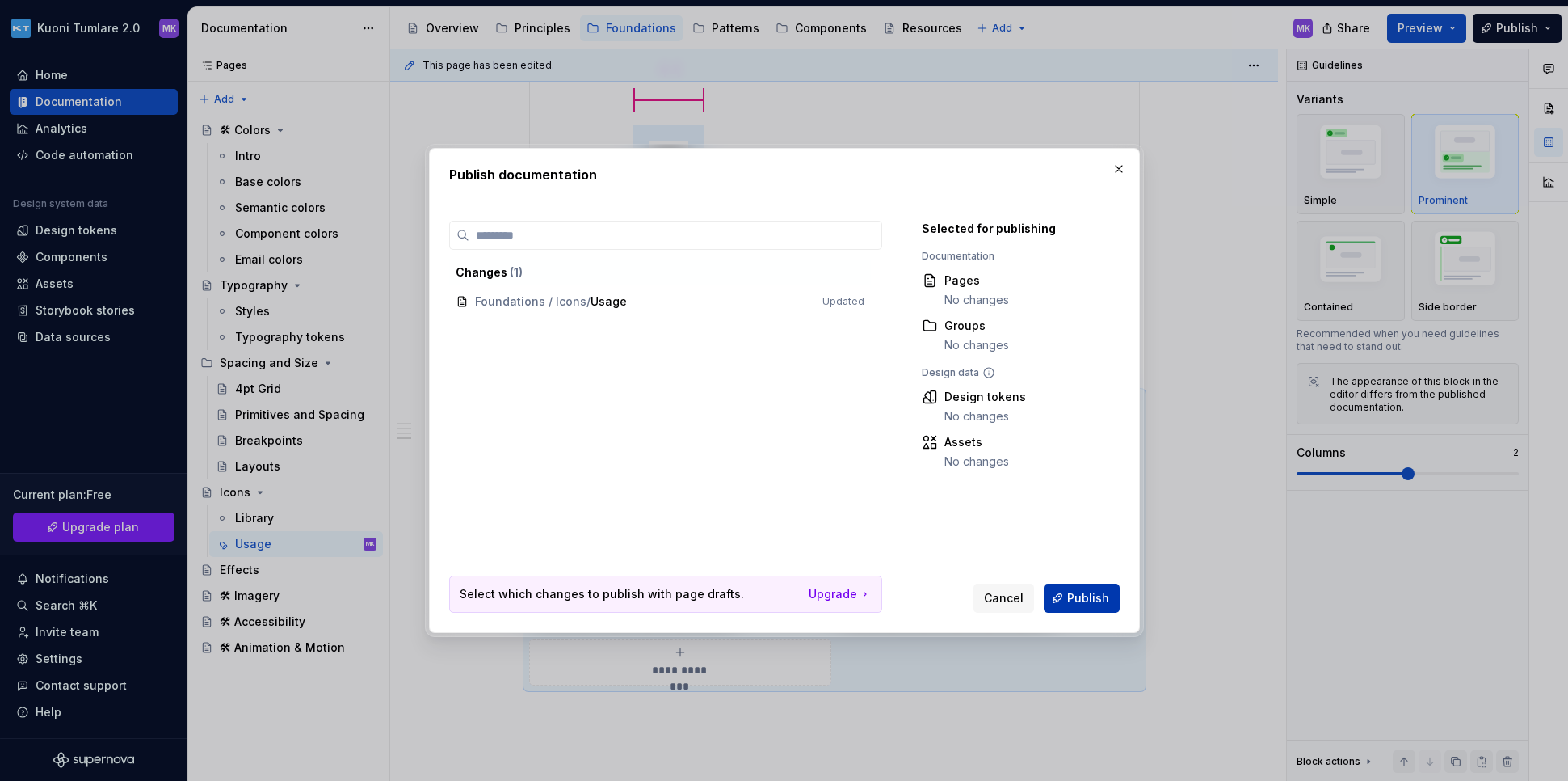
click at [1084, 592] on span "Publish" at bounding box center [1088, 598] width 42 height 16
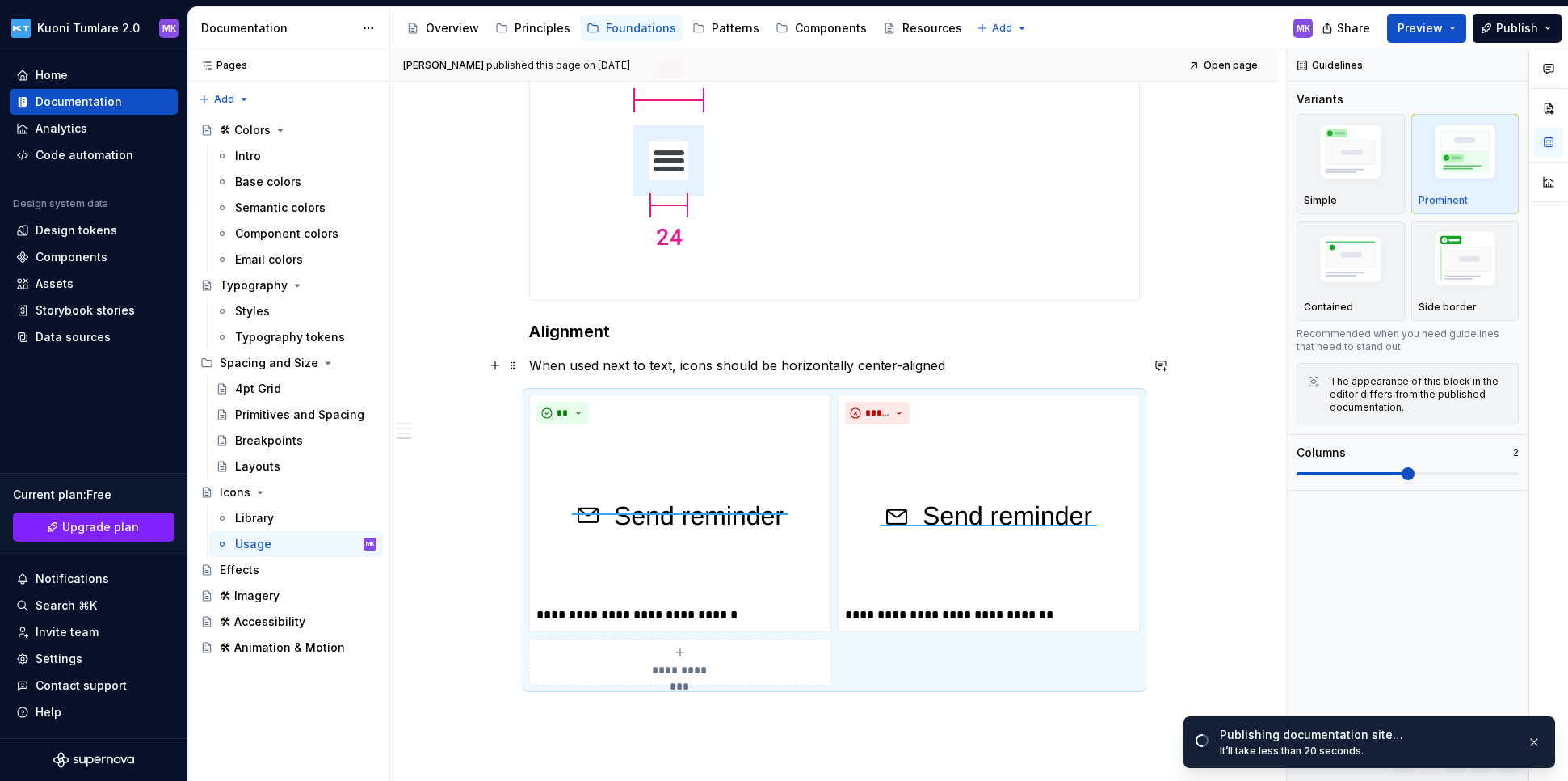
scroll to position [601, 0]
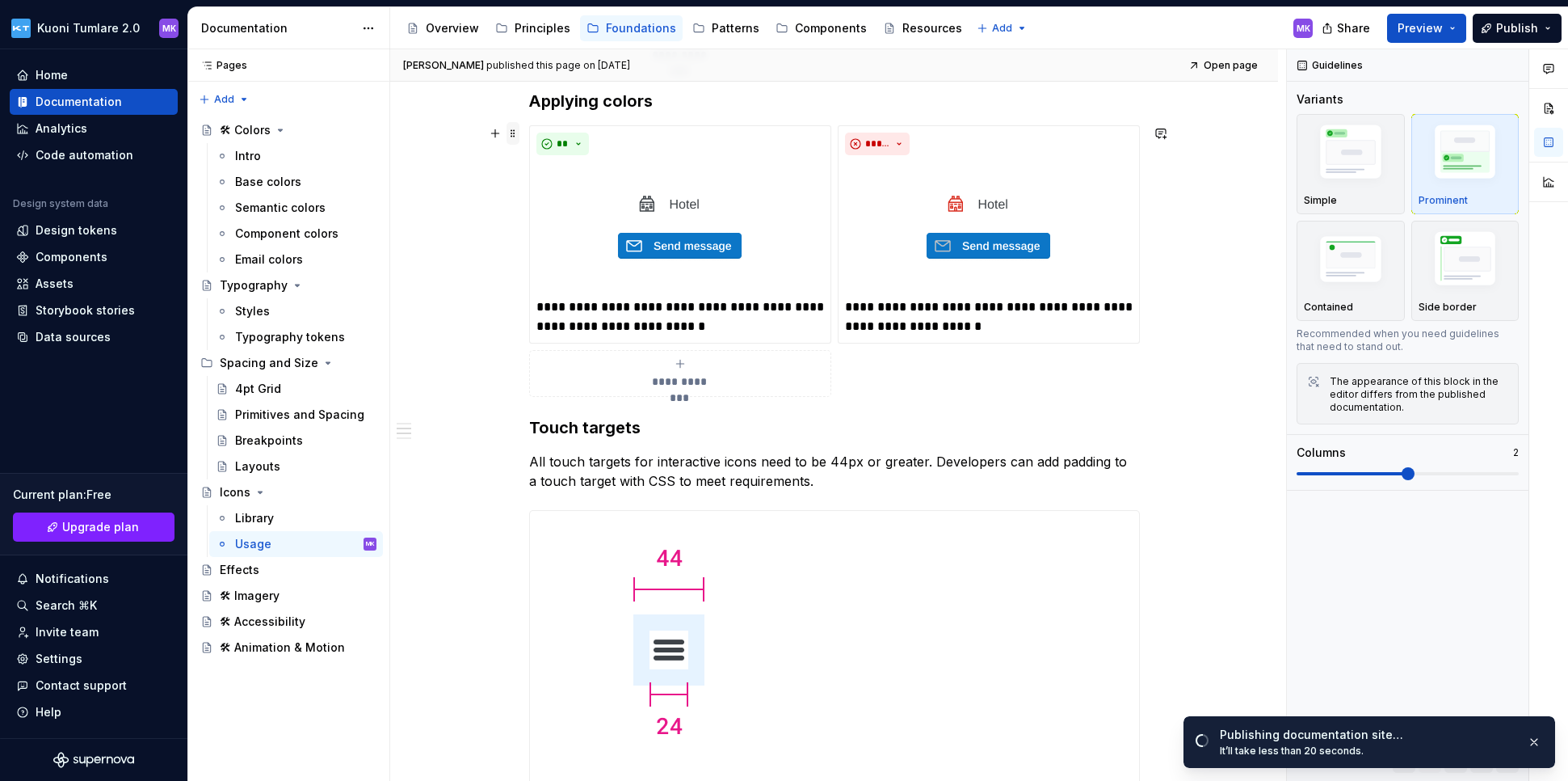
click at [511, 133] on span at bounding box center [512, 133] width 13 height 23
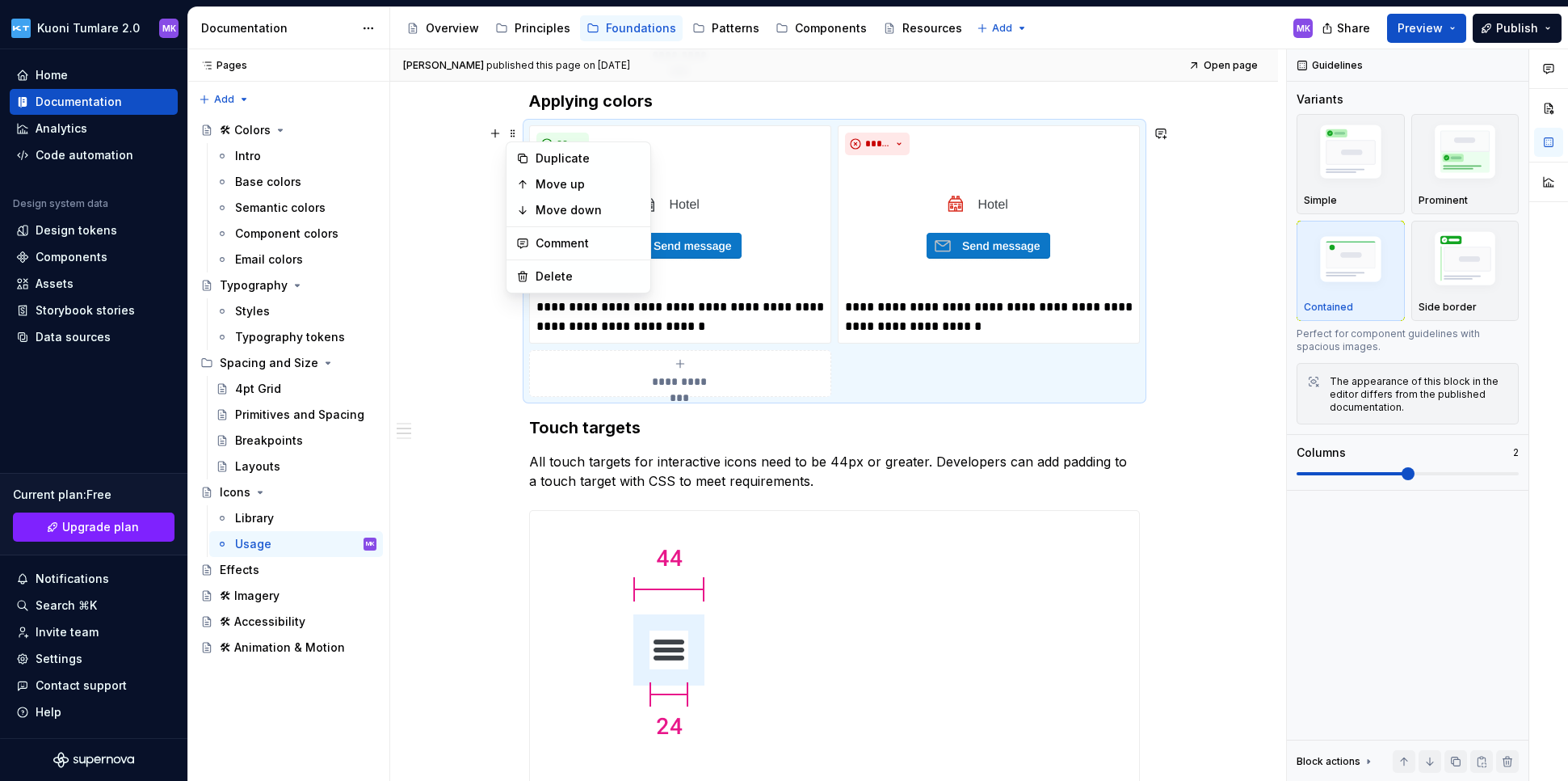
click at [489, 378] on div "**********" at bounding box center [834, 573] width 888 height 1710
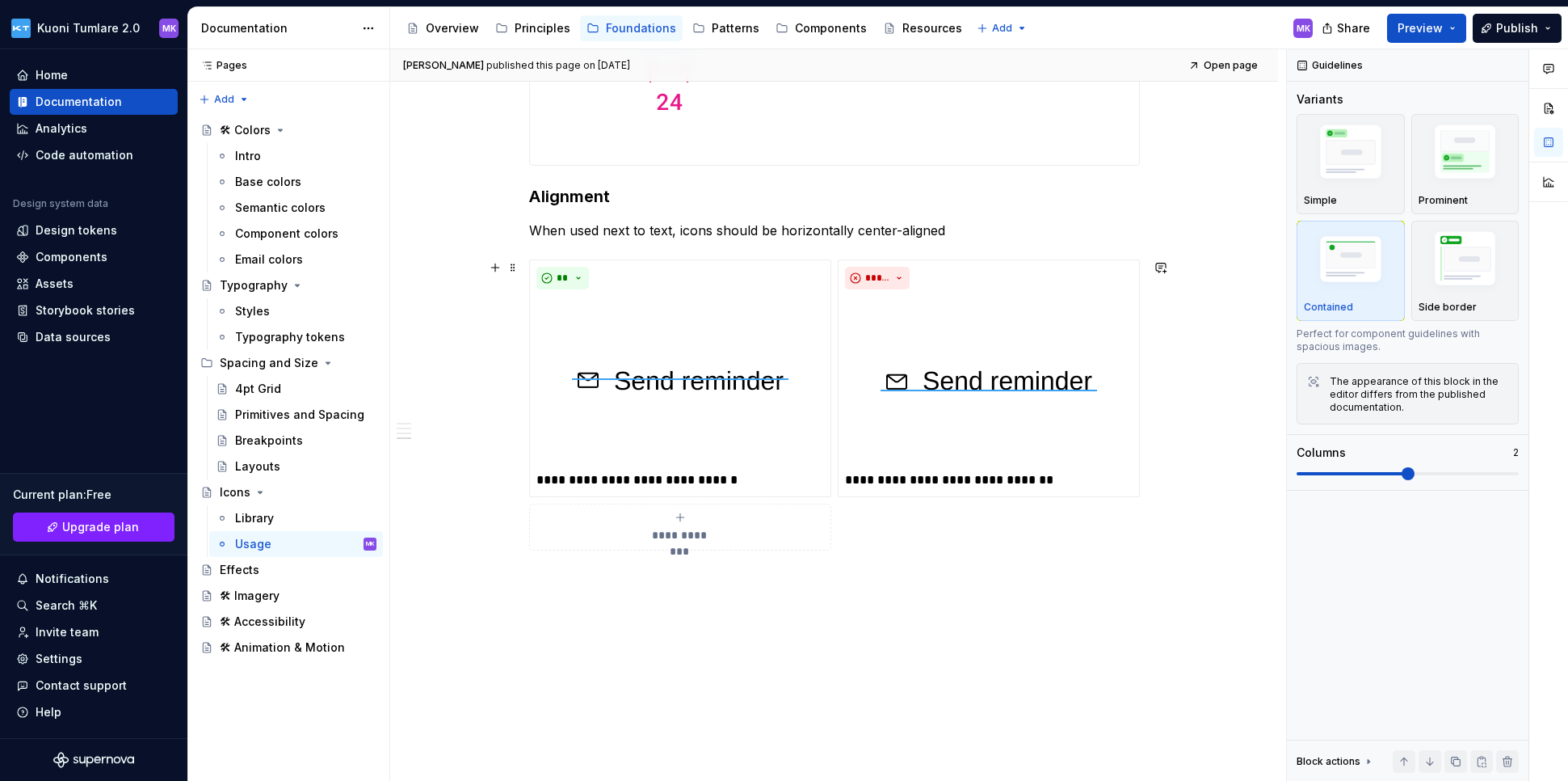
scroll to position [1235, 0]
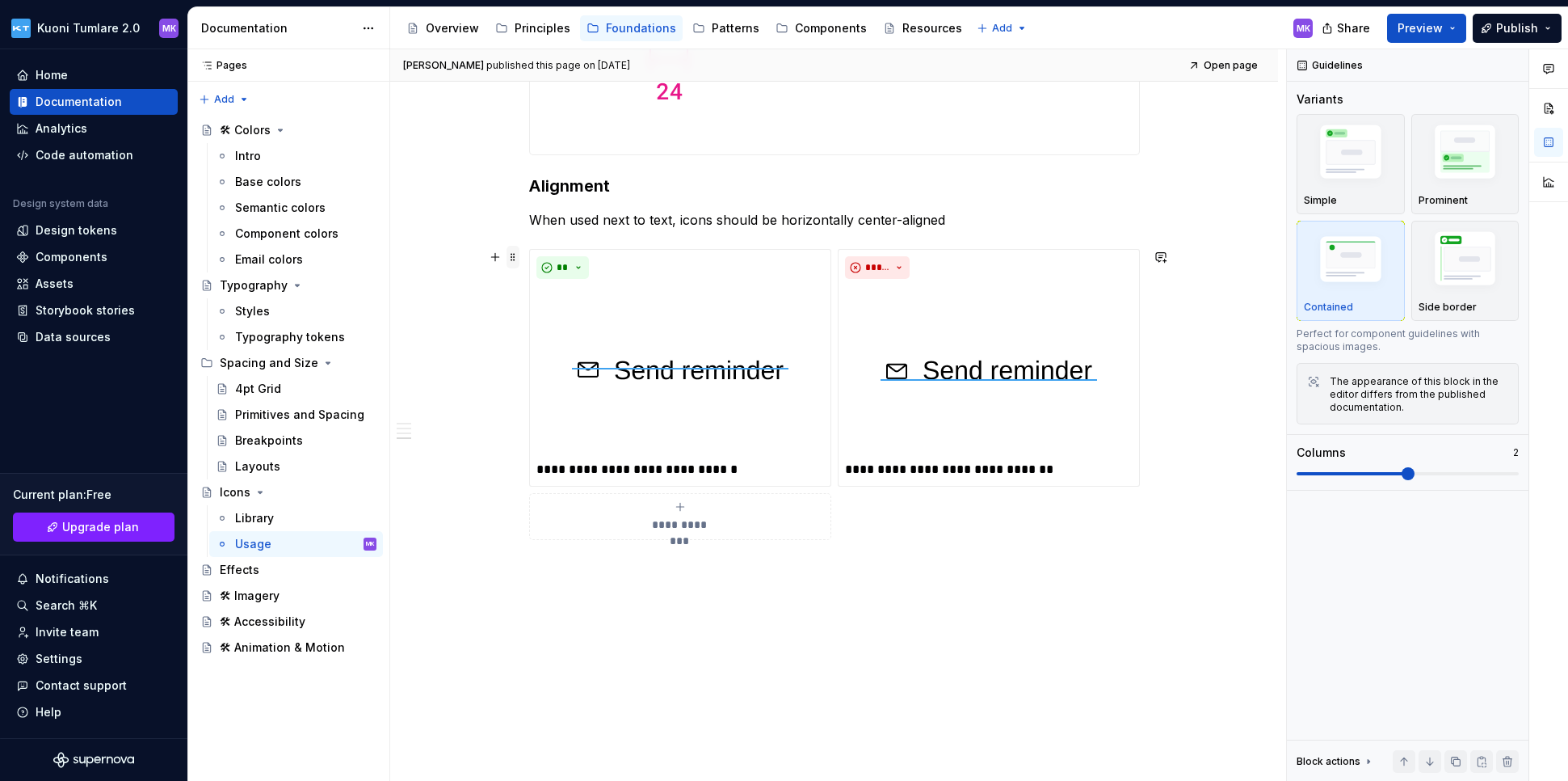
click at [511, 254] on span at bounding box center [512, 256] width 13 height 23
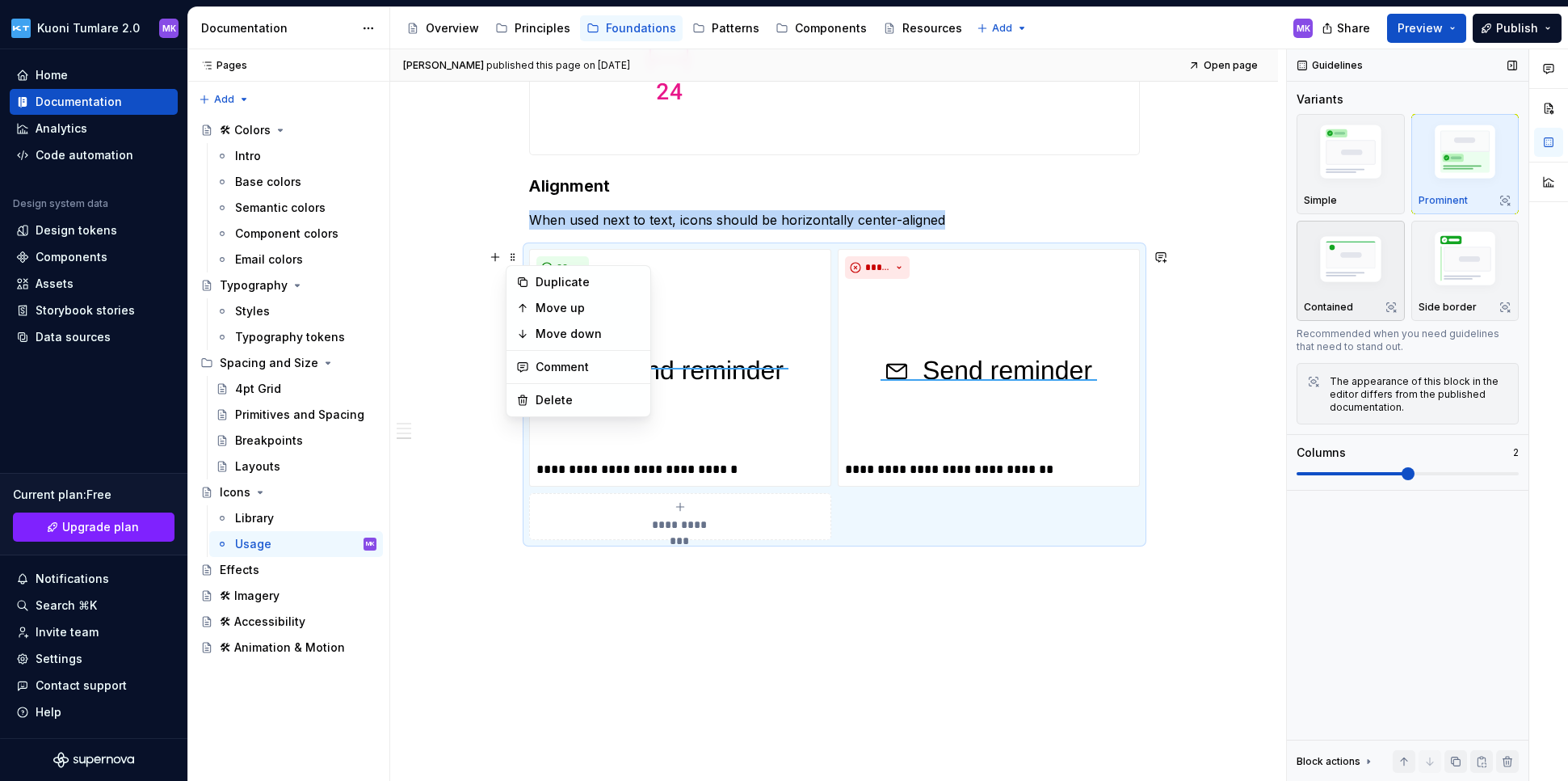
click at [1173, 242] on img "button" at bounding box center [1349, 261] width 94 height 63
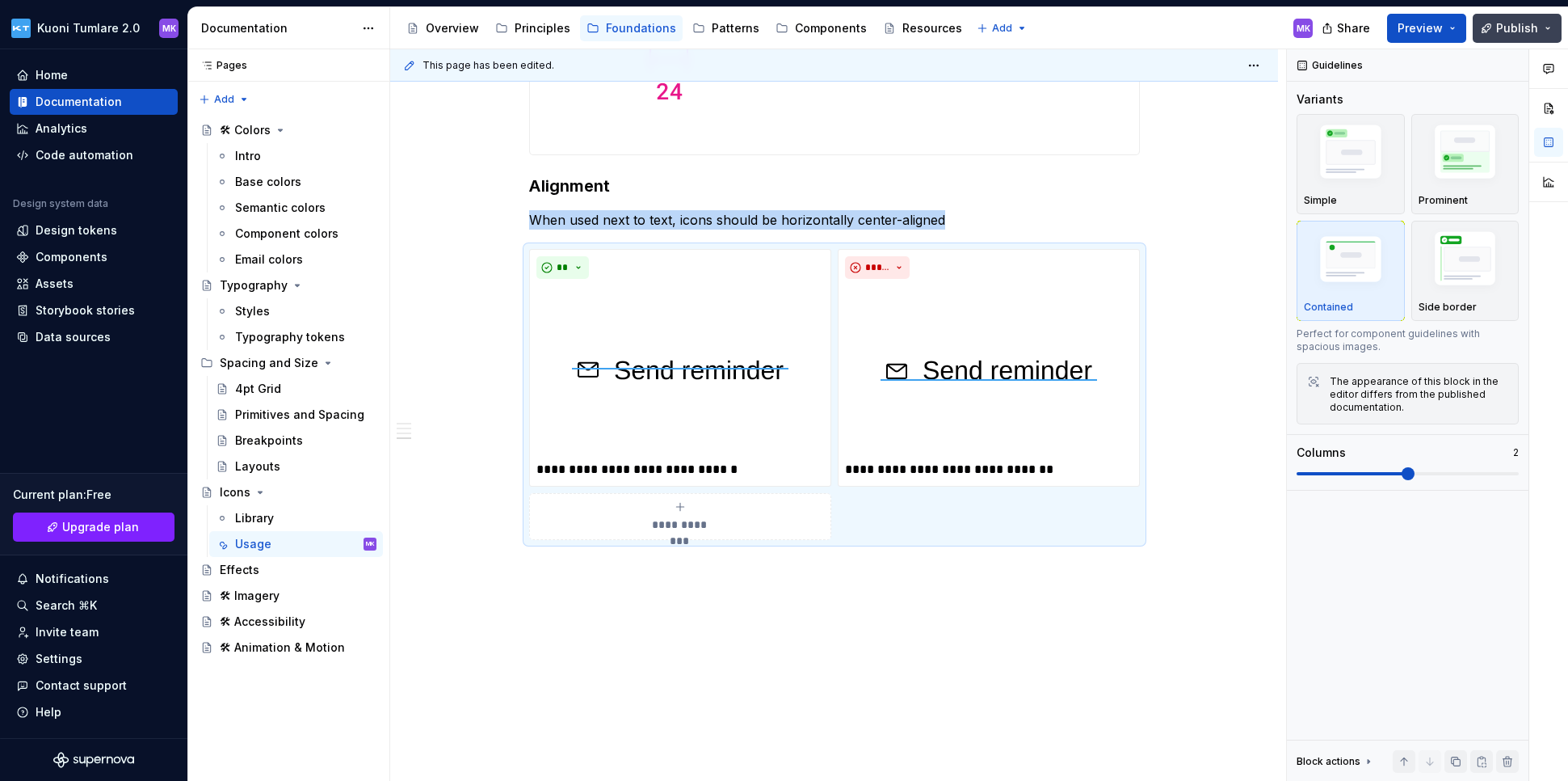
click at [1173, 24] on span "Publish" at bounding box center [1516, 29] width 42 height 16
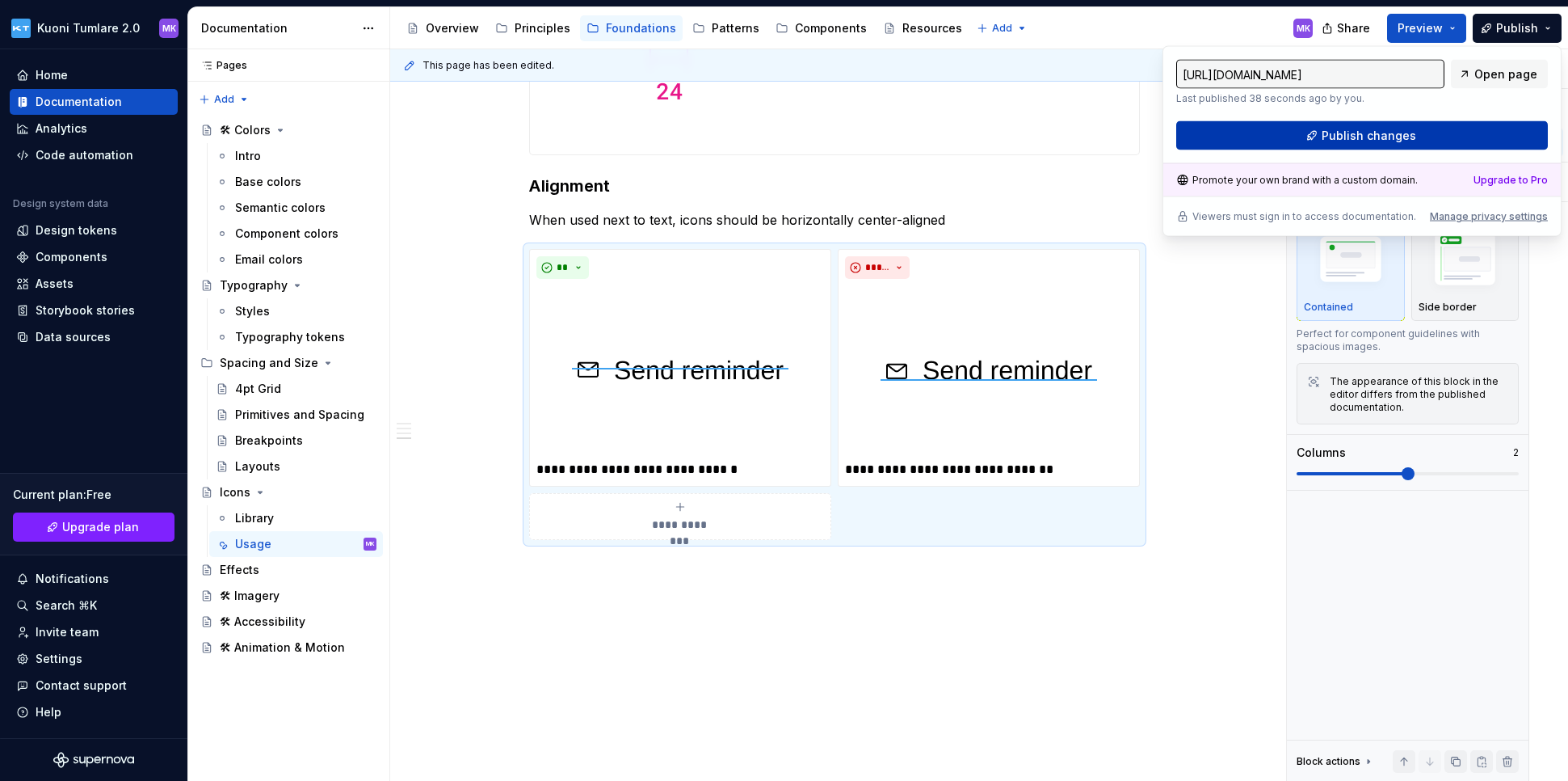
click at [1173, 130] on span "Publish changes" at bounding box center [1368, 136] width 94 height 16
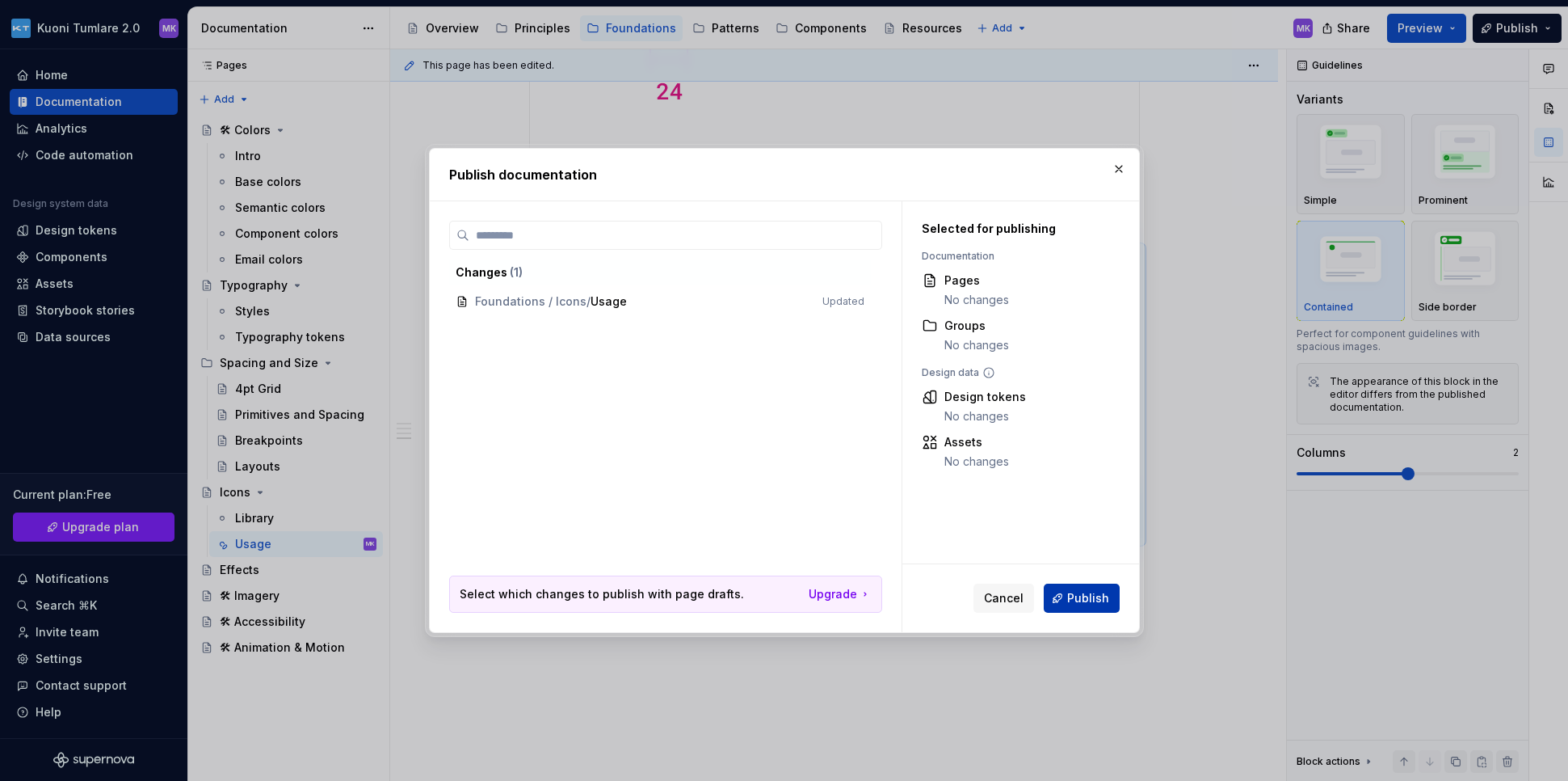
click at [1094, 606] on span "Publish" at bounding box center [1088, 598] width 42 height 16
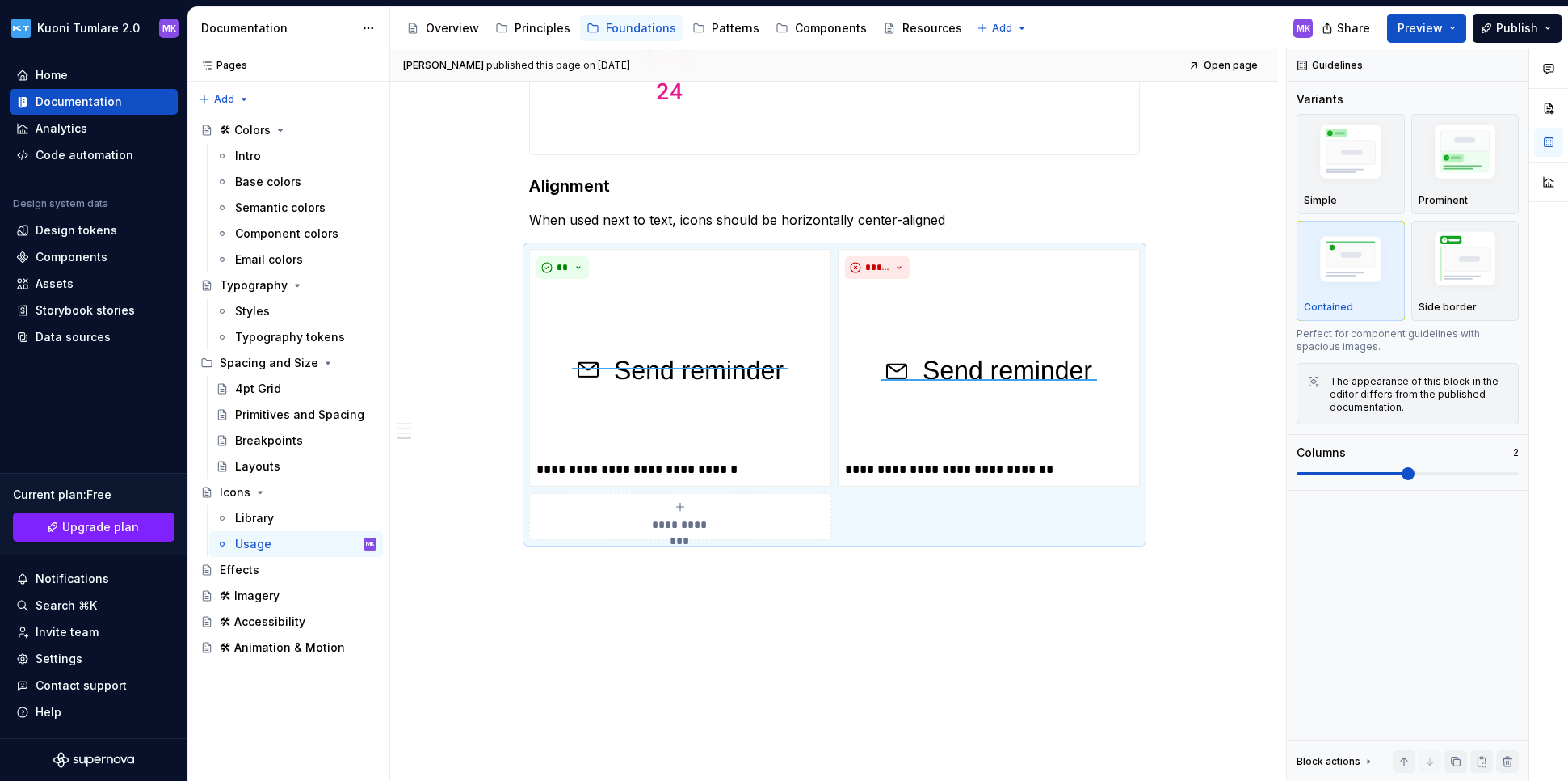
type textarea "*"
